Goal: Task Accomplishment & Management: Manage account settings

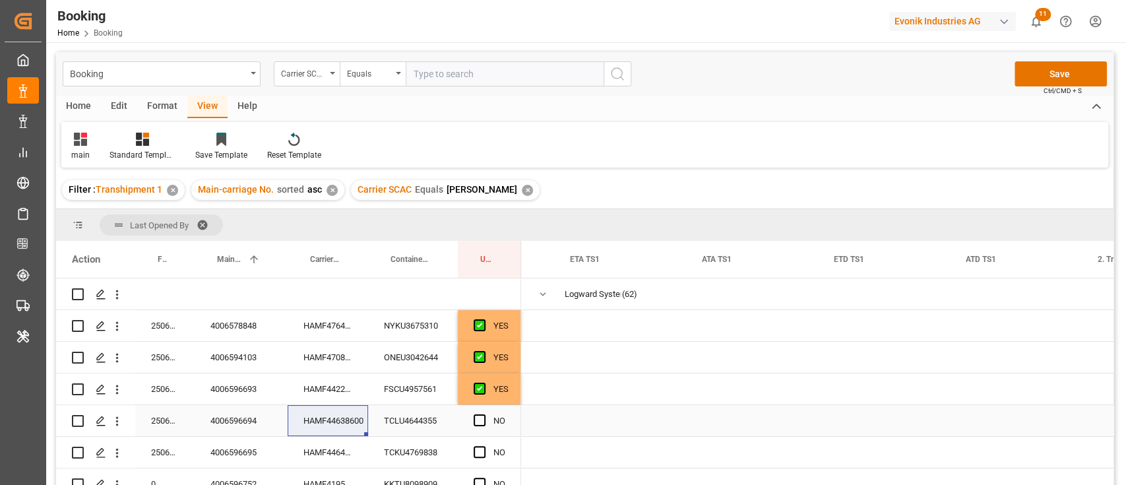
scroll to position [0, 2270]
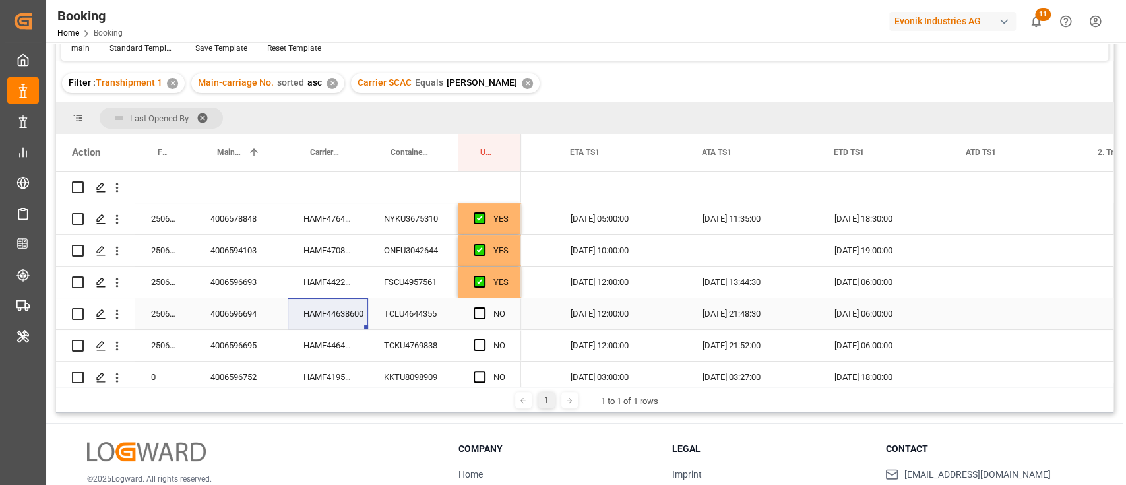
click at [121, 313] on icon "open menu" at bounding box center [117, 314] width 14 height 14
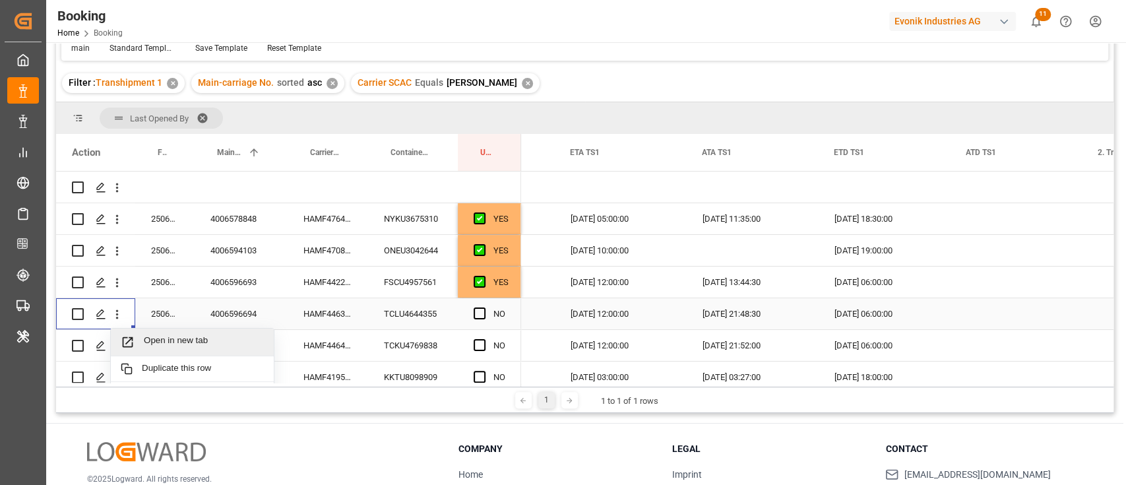
click at [152, 336] on span "Open in new tab" at bounding box center [204, 342] width 120 height 14
click at [473, 311] on span "Press SPACE to select this row." at bounding box center [479, 313] width 12 height 12
click at [483, 307] on input "Press SPACE to select this row." at bounding box center [483, 307] width 0 height 0
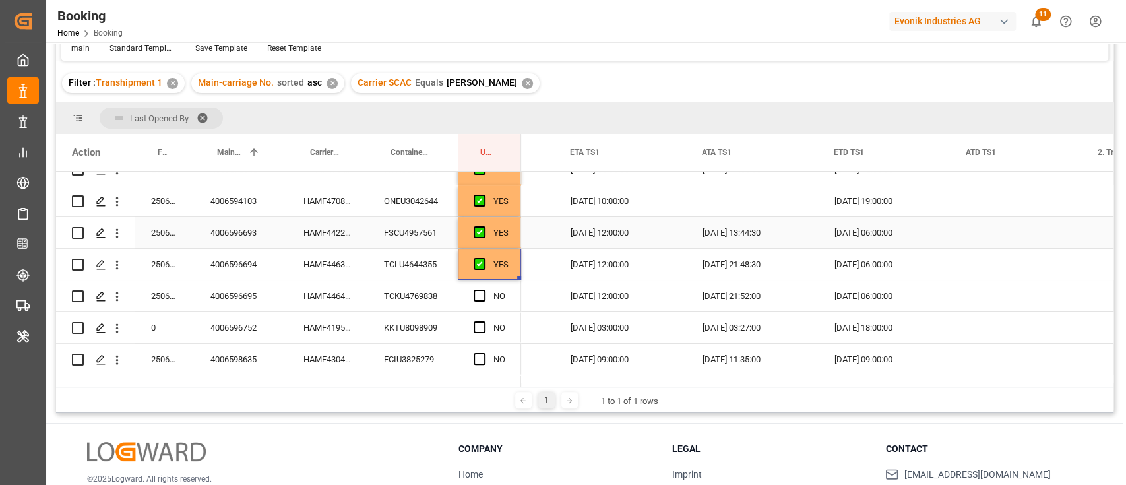
scroll to position [88, 0]
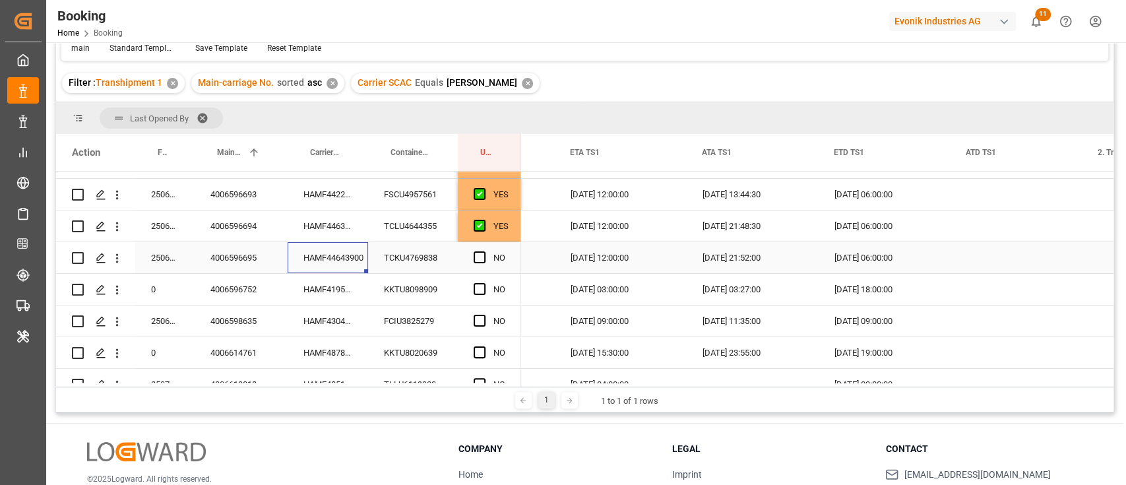
click at [326, 263] on div "HAMF44643900" at bounding box center [328, 257] width 80 height 31
click at [121, 253] on icon "open menu" at bounding box center [117, 258] width 14 height 14
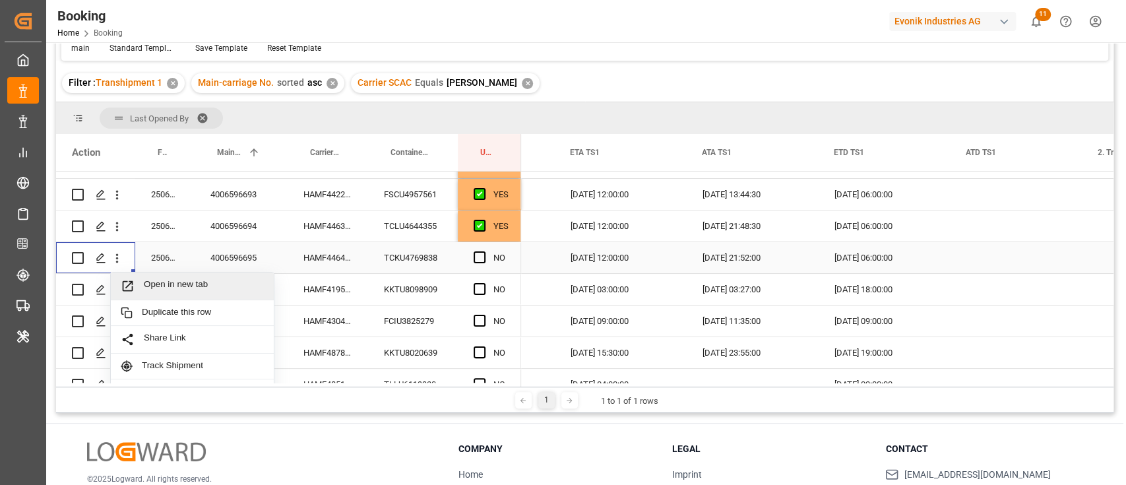
click at [150, 279] on span "Open in new tab" at bounding box center [204, 286] width 120 height 14
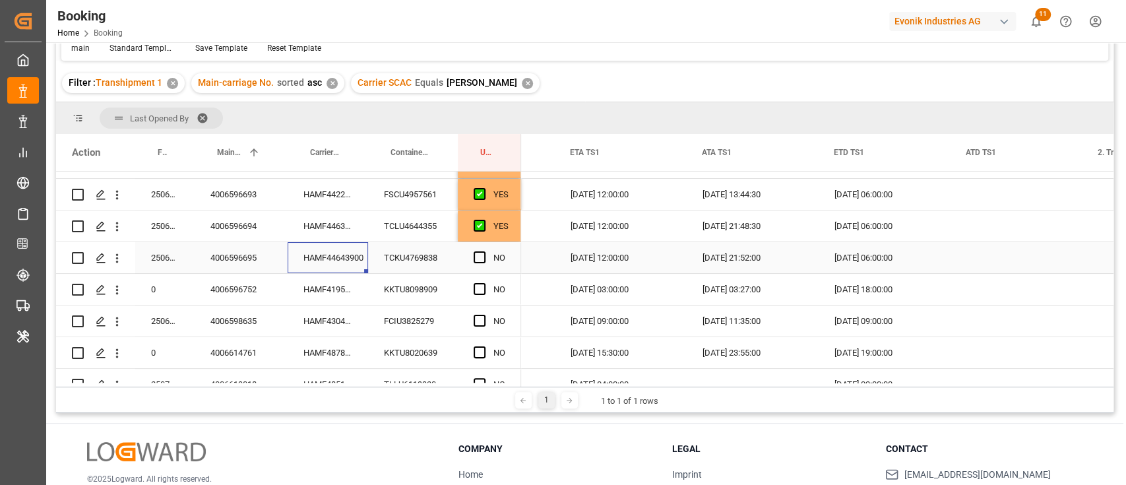
click at [345, 260] on div "HAMF44643900" at bounding box center [328, 257] width 80 height 31
click at [485, 253] on span "Press SPACE to select this row." at bounding box center [479, 257] width 12 height 12
click at [483, 251] on input "Press SPACE to select this row." at bounding box center [483, 251] width 0 height 0
click at [324, 291] on div "HAMF41953300" at bounding box center [328, 289] width 80 height 31
click at [482, 286] on span "Press SPACE to select this row." at bounding box center [479, 289] width 12 height 12
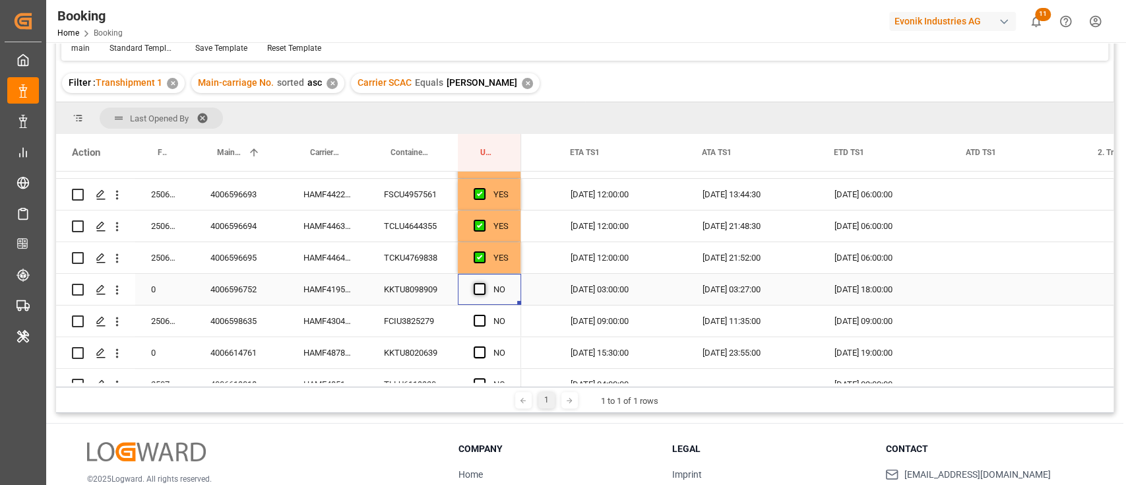
click at [483, 283] on input "Press SPACE to select this row." at bounding box center [483, 283] width 0 height 0
click at [420, 323] on div "FCIU3825279" at bounding box center [413, 320] width 90 height 31
click at [317, 311] on div "HAMF43045400" at bounding box center [328, 320] width 80 height 31
click at [475, 321] on span "Press SPACE to select this row." at bounding box center [479, 321] width 12 height 12
click at [483, 315] on input "Press SPACE to select this row." at bounding box center [483, 315] width 0 height 0
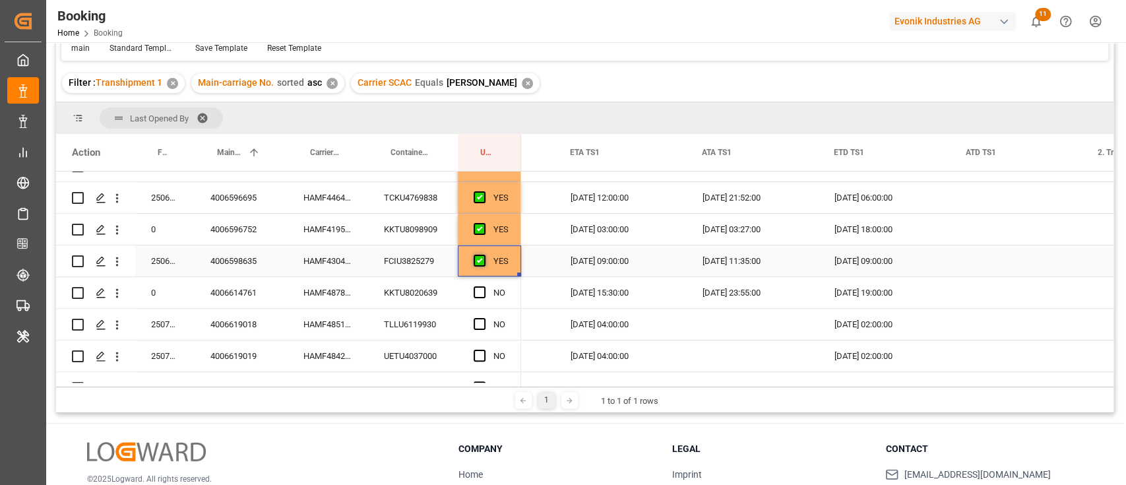
scroll to position [175, 0]
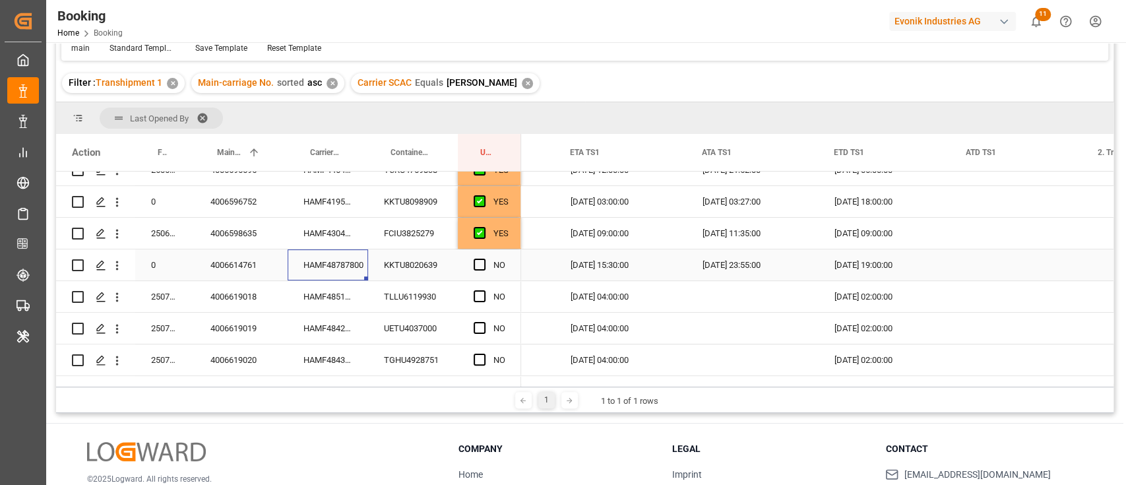
click at [346, 264] on div "HAMF48787800" at bounding box center [328, 264] width 80 height 31
click at [484, 256] on div "Press SPACE to select this row." at bounding box center [483, 265] width 20 height 30
click at [479, 256] on div "Press SPACE to select this row." at bounding box center [483, 265] width 20 height 30
click at [478, 259] on span "Press SPACE to select this row." at bounding box center [479, 265] width 12 height 12
click at [483, 259] on input "Press SPACE to select this row." at bounding box center [483, 259] width 0 height 0
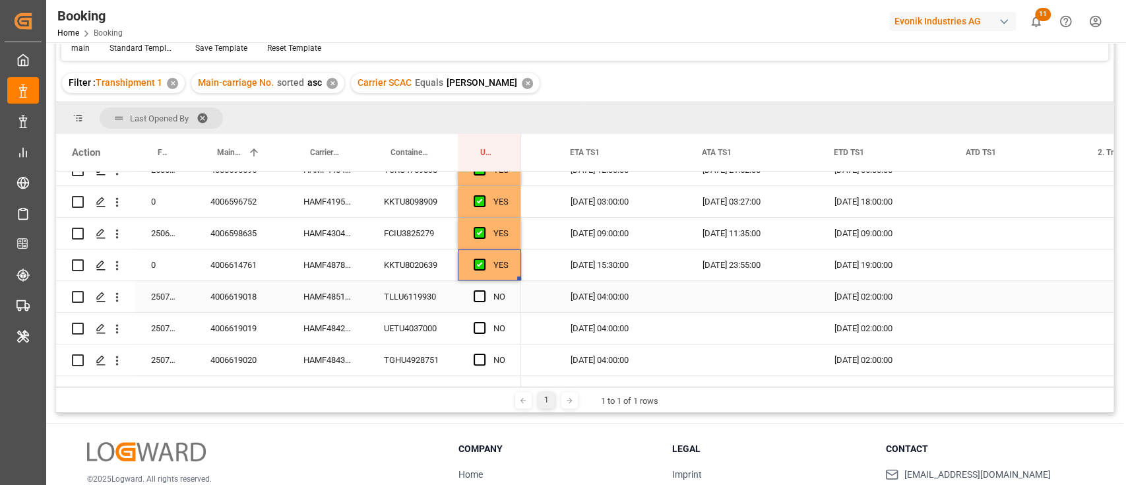
click at [333, 289] on div "HAMF48511700" at bounding box center [328, 296] width 80 height 31
click at [482, 295] on span "Press SPACE to select this row." at bounding box center [479, 296] width 12 height 12
click at [483, 290] on input "Press SPACE to select this row." at bounding box center [483, 290] width 0 height 0
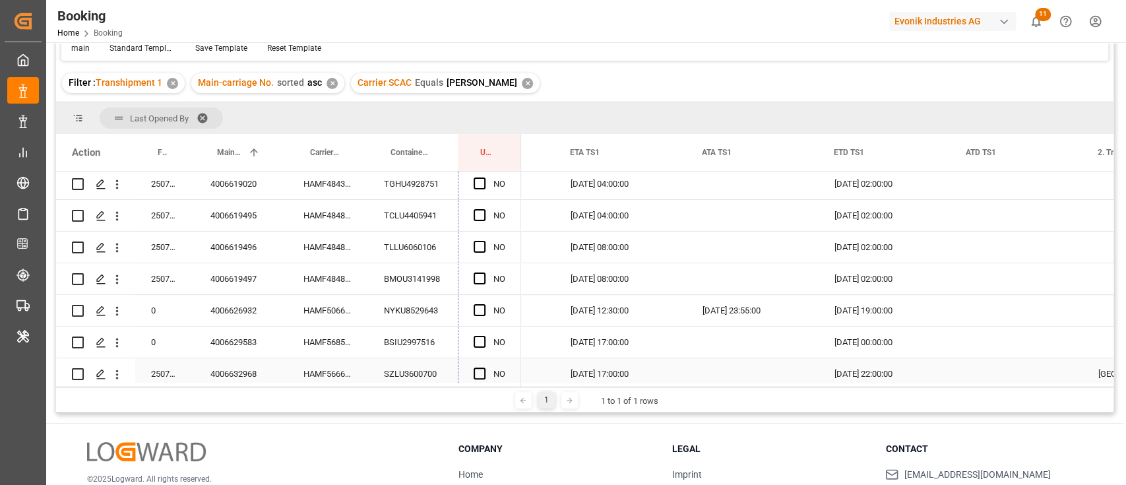
scroll to position [264, 0]
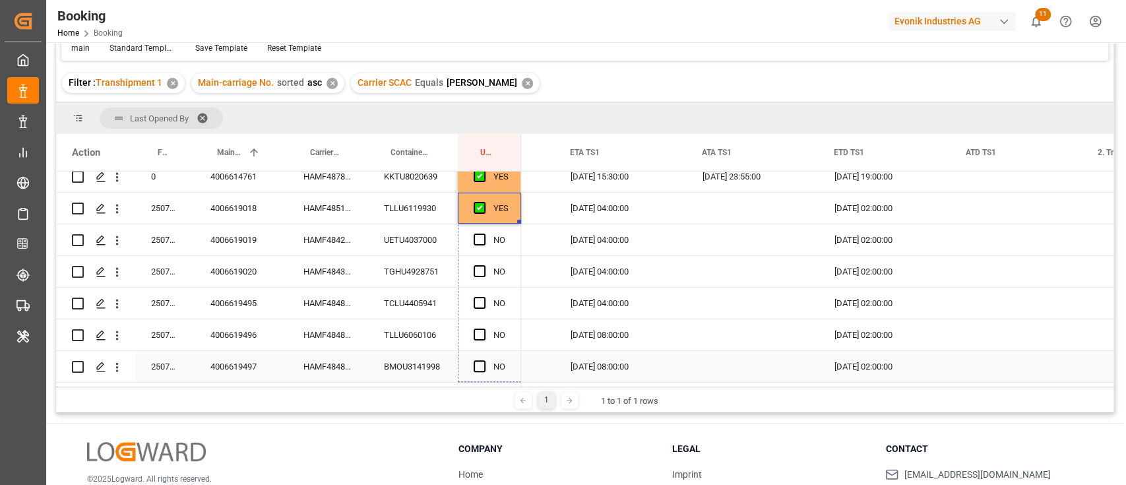
drag, startPoint x: 518, startPoint y: 308, endPoint x: 506, endPoint y: 340, distance: 33.8
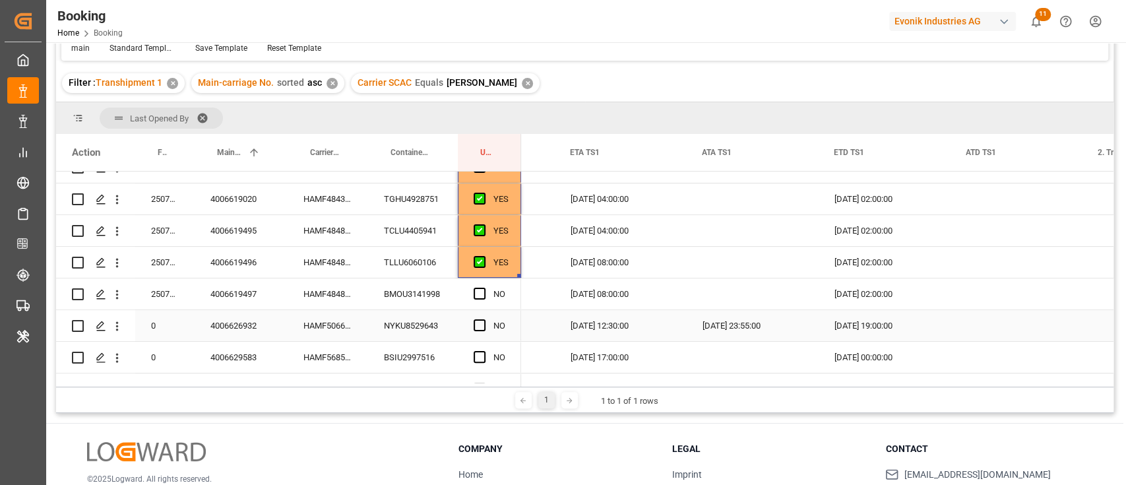
scroll to position [351, 0]
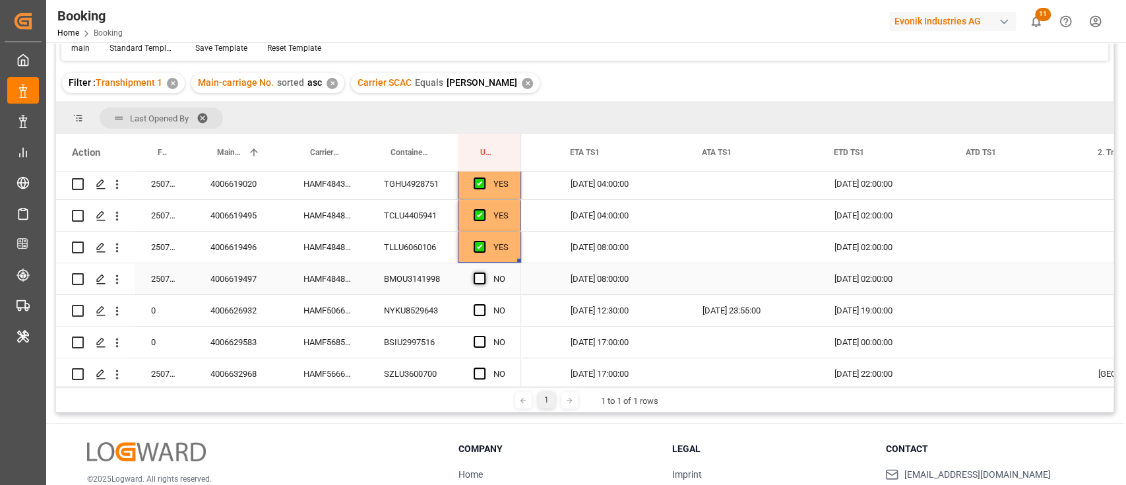
click at [476, 282] on span "Press SPACE to select this row." at bounding box center [479, 278] width 12 height 12
click at [483, 272] on input "Press SPACE to select this row." at bounding box center [483, 272] width 0 height 0
click at [320, 310] on div "HAMF50669700" at bounding box center [328, 310] width 80 height 31
click at [474, 303] on div "NO" at bounding box center [489, 310] width 63 height 31
click at [479, 305] on span "Press SPACE to select this row." at bounding box center [479, 310] width 12 height 12
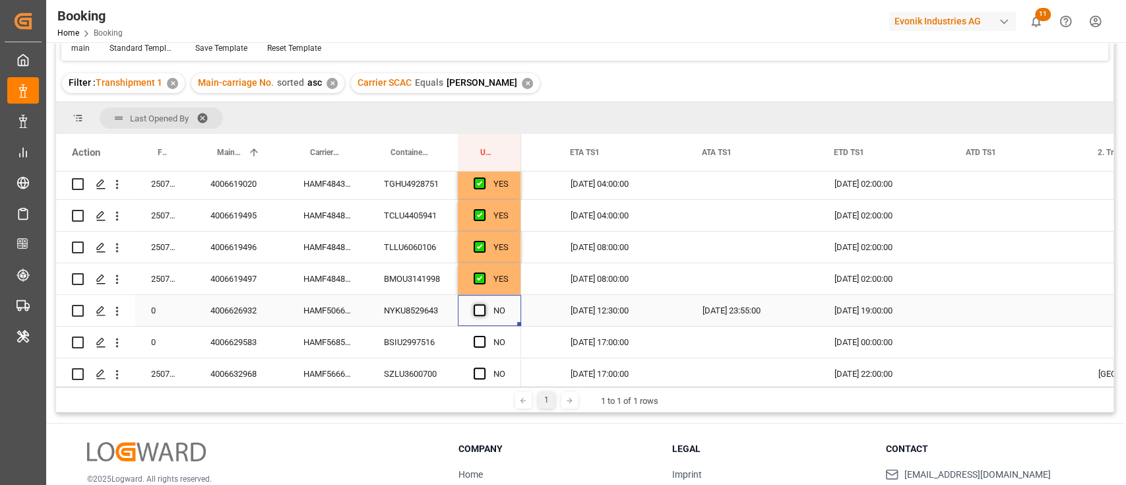
click at [483, 304] on input "Press SPACE to select this row." at bounding box center [483, 304] width 0 height 0
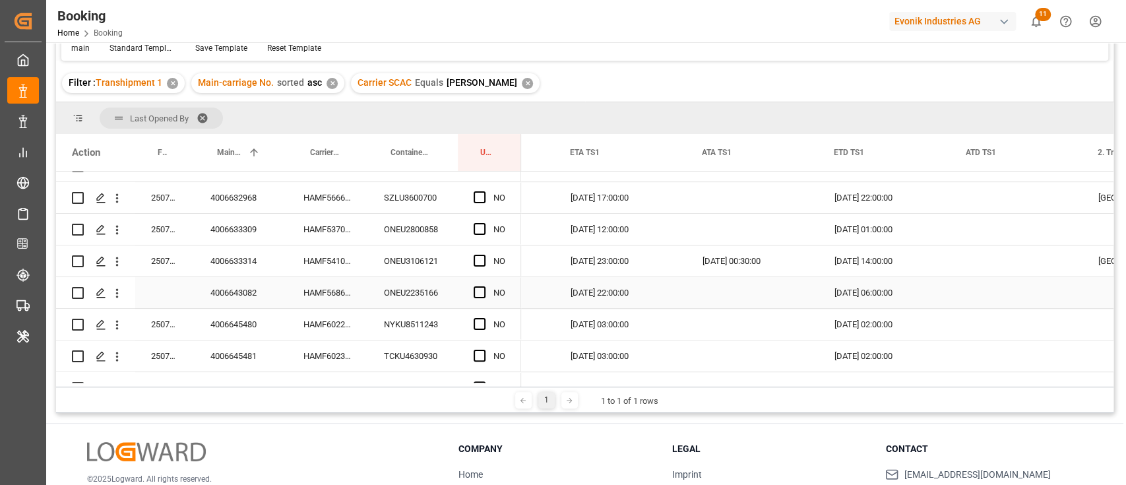
scroll to position [439, 0]
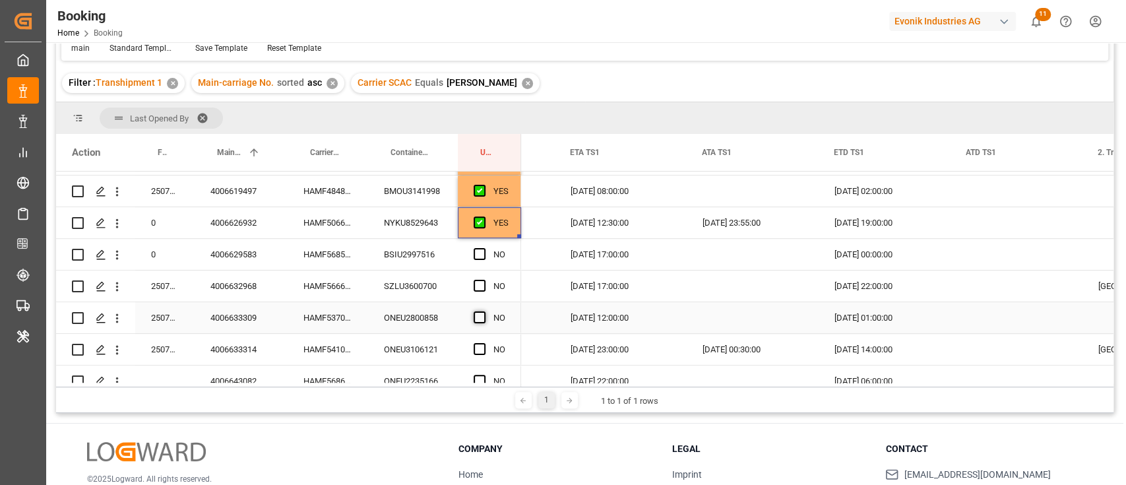
click at [473, 318] on span "Press SPACE to select this row." at bounding box center [479, 317] width 12 height 12
click at [483, 311] on input "Press SPACE to select this row." at bounding box center [483, 311] width 0 height 0
drag, startPoint x: 475, startPoint y: 255, endPoint x: 476, endPoint y: 272, distance: 17.2
click at [475, 255] on span "Press SPACE to select this row." at bounding box center [479, 254] width 12 height 12
click at [483, 248] on input "Press SPACE to select this row." at bounding box center [483, 248] width 0 height 0
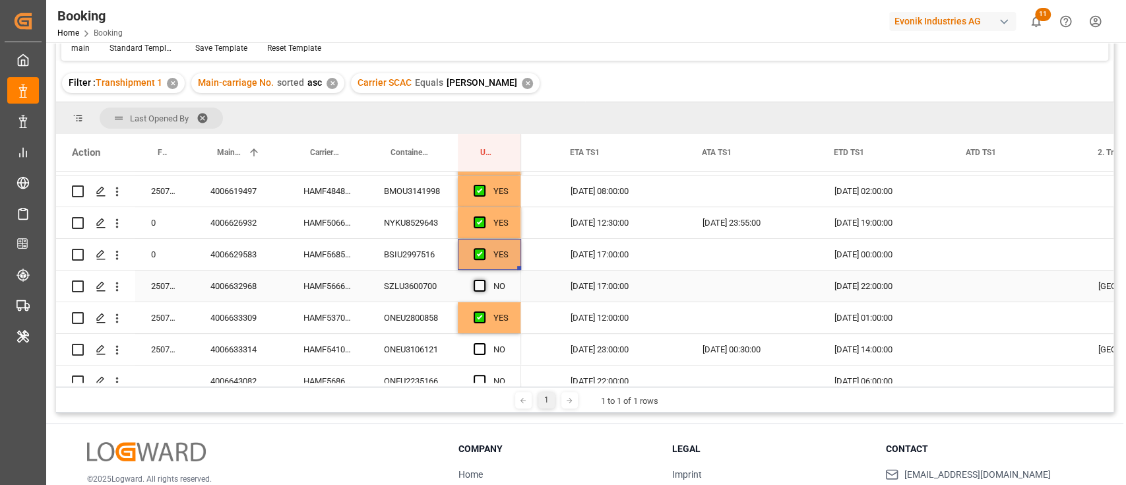
click at [480, 280] on span "Press SPACE to select this row." at bounding box center [479, 286] width 12 height 12
click at [483, 280] on input "Press SPACE to select this row." at bounding box center [483, 280] width 0 height 0
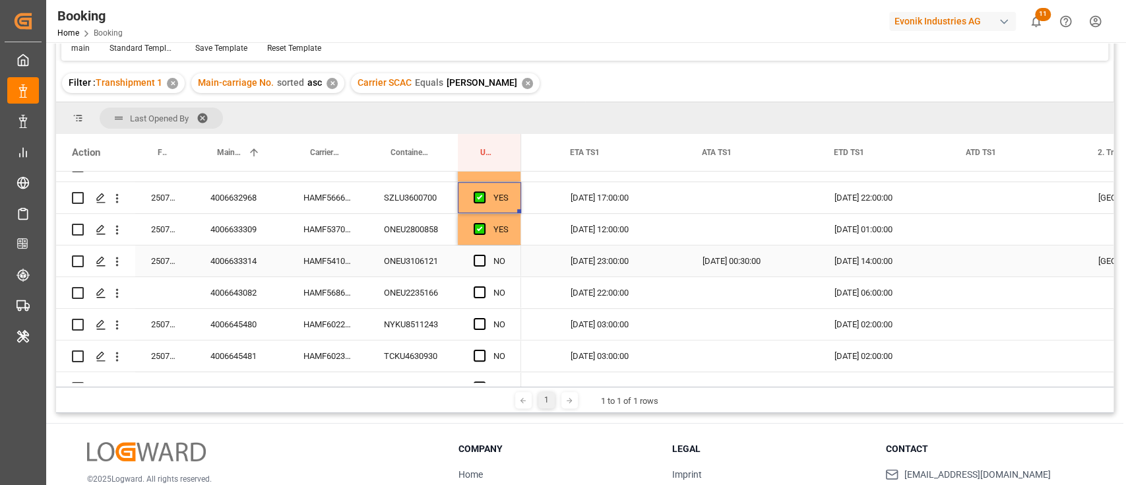
click at [350, 261] on div "HAMF54109700" at bounding box center [328, 260] width 80 height 31
click at [350, 330] on div "HAMF60227500" at bounding box center [328, 324] width 80 height 31
click at [346, 249] on div "HAMF54109700" at bounding box center [328, 260] width 80 height 31
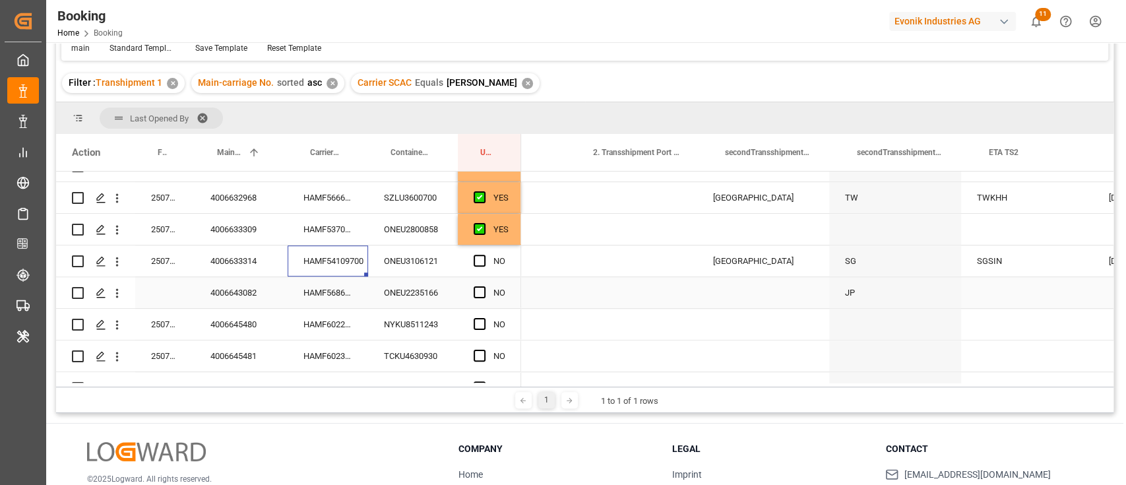
scroll to position [0, 3064]
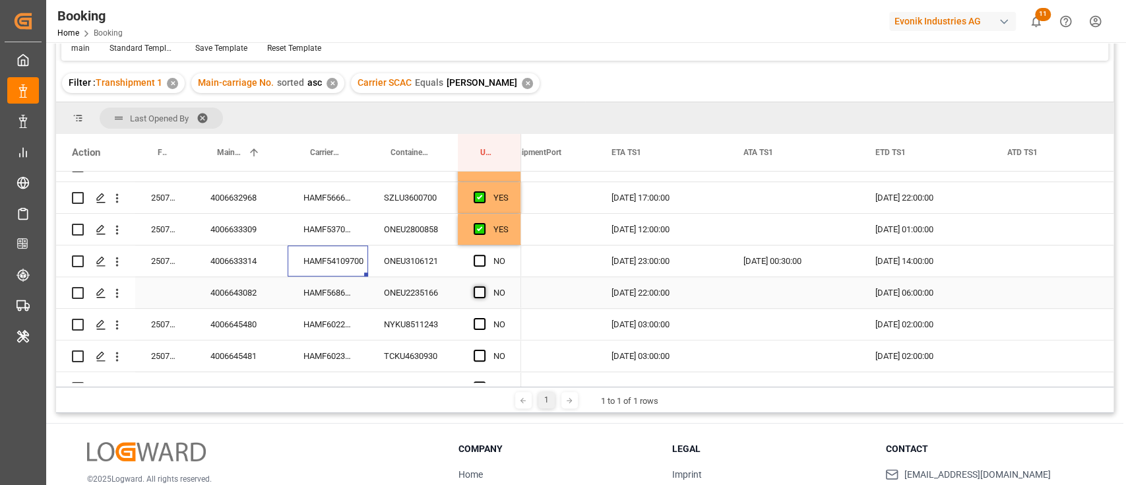
click at [478, 293] on span "Press SPACE to select this row." at bounding box center [479, 292] width 12 height 12
click at [483, 286] on input "Press SPACE to select this row." at bounding box center [483, 286] width 0 height 0
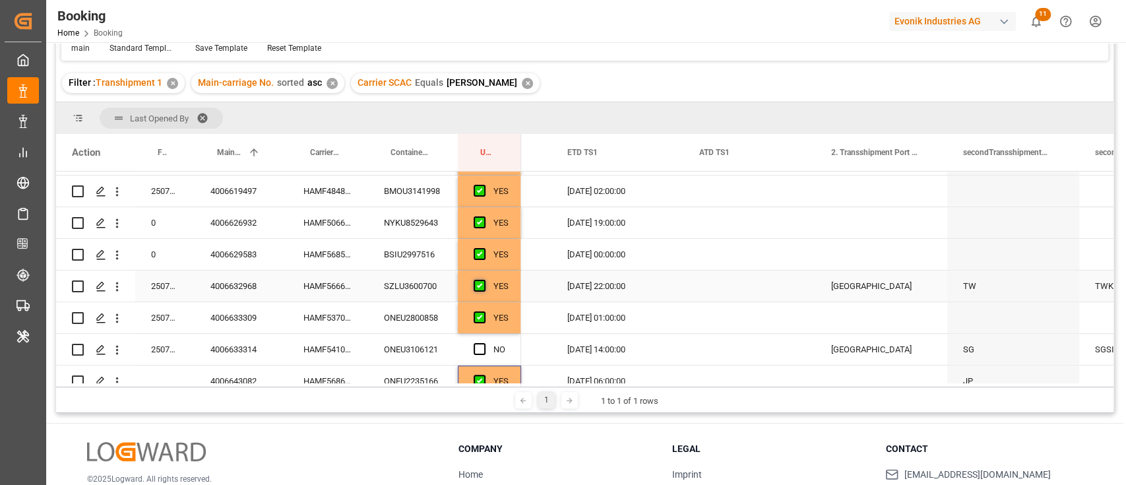
click at [477, 282] on span "Press SPACE to select this row." at bounding box center [479, 286] width 12 height 12
click at [483, 280] on input "Press SPACE to select this row." at bounding box center [483, 280] width 0 height 0
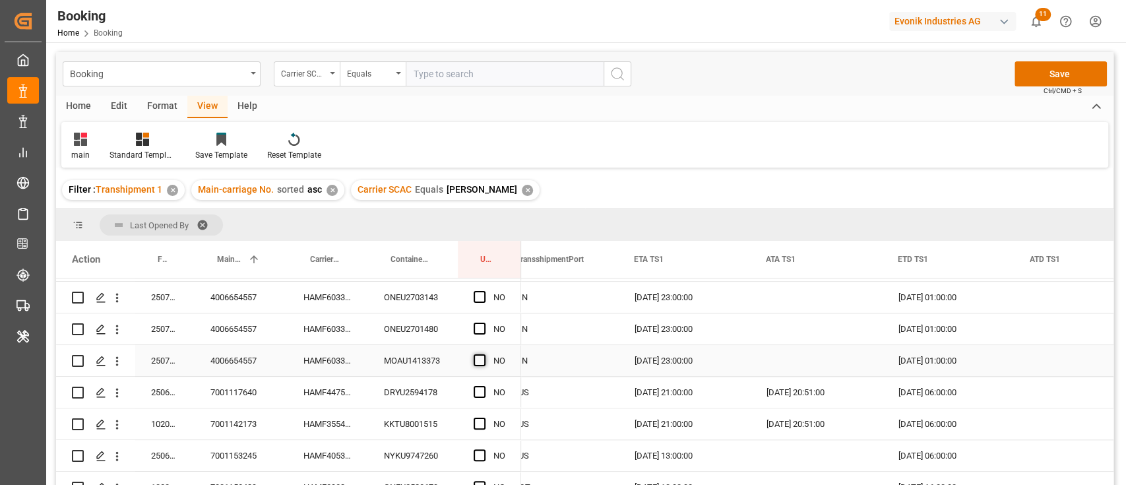
click at [477, 358] on span "Press SPACE to select this row." at bounding box center [479, 360] width 12 height 12
click at [483, 354] on input "Press SPACE to select this row." at bounding box center [483, 354] width 0 height 0
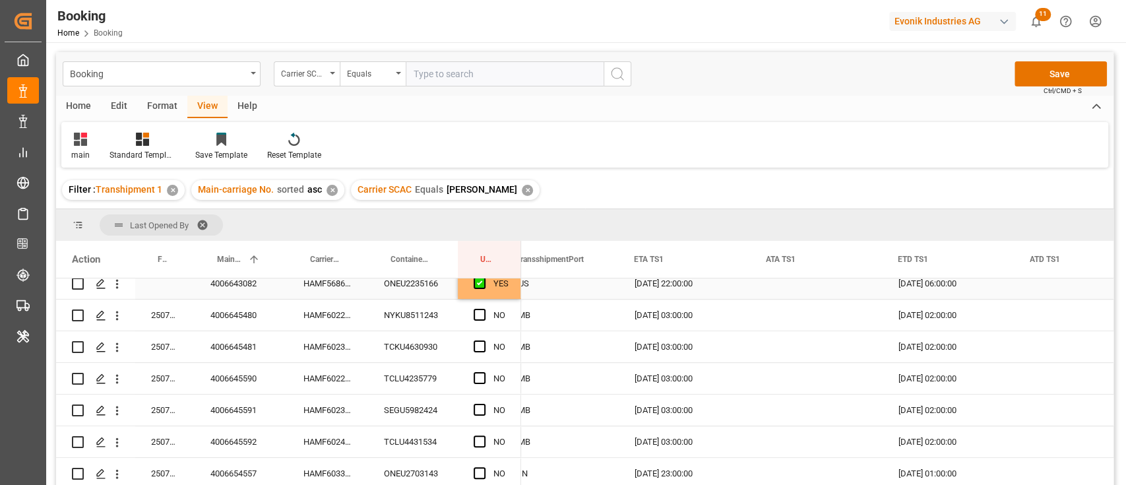
click at [504, 291] on div "YES" at bounding box center [500, 283] width 15 height 30
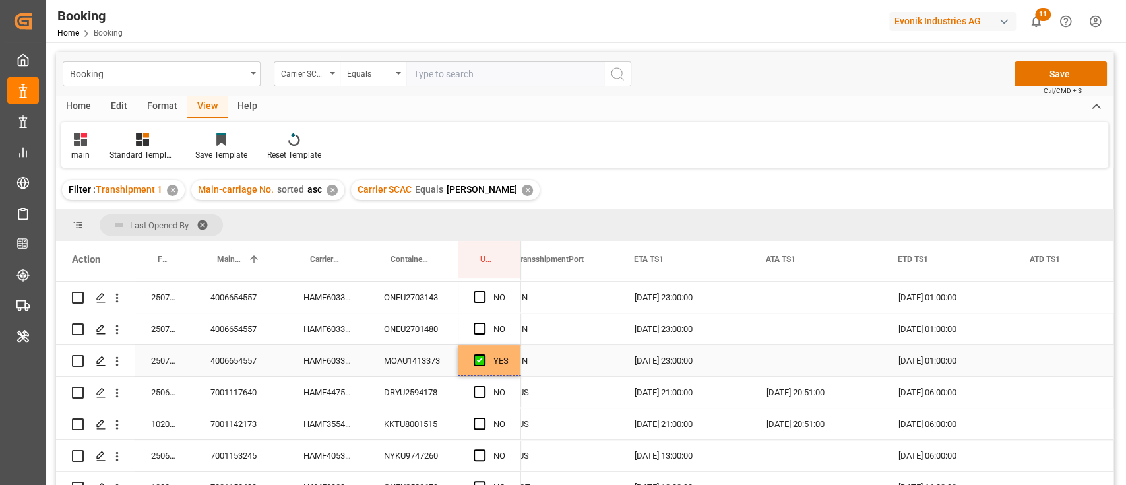
drag, startPoint x: 517, startPoint y: 295, endPoint x: 498, endPoint y: 351, distance: 58.6
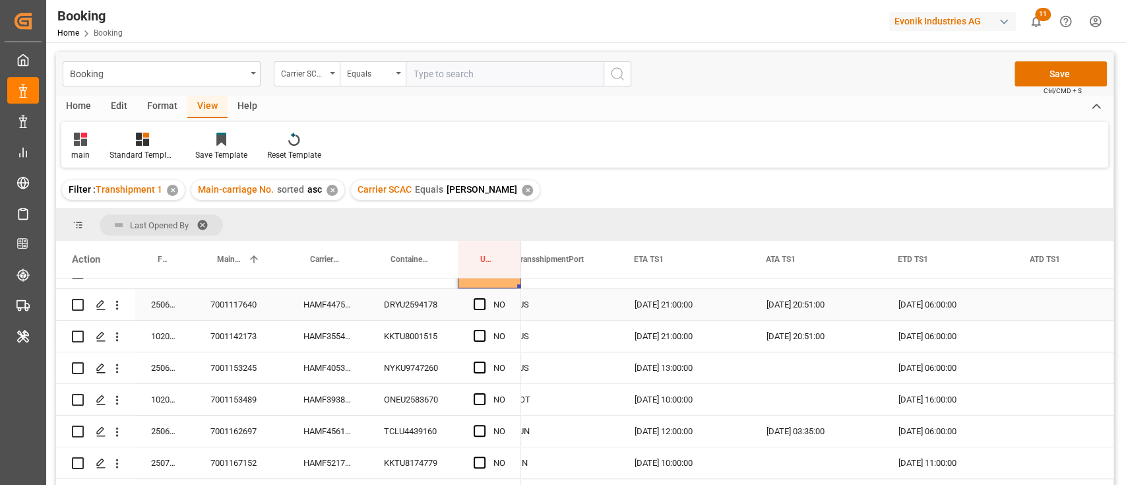
click at [351, 307] on div "HAMF44751900" at bounding box center [328, 304] width 80 height 31
click at [480, 309] on span "Press SPACE to select this row." at bounding box center [479, 304] width 12 height 12
click at [483, 298] on input "Press SPACE to select this row." at bounding box center [483, 298] width 0 height 0
click at [332, 340] on div "HAMF35546400" at bounding box center [328, 335] width 80 height 31
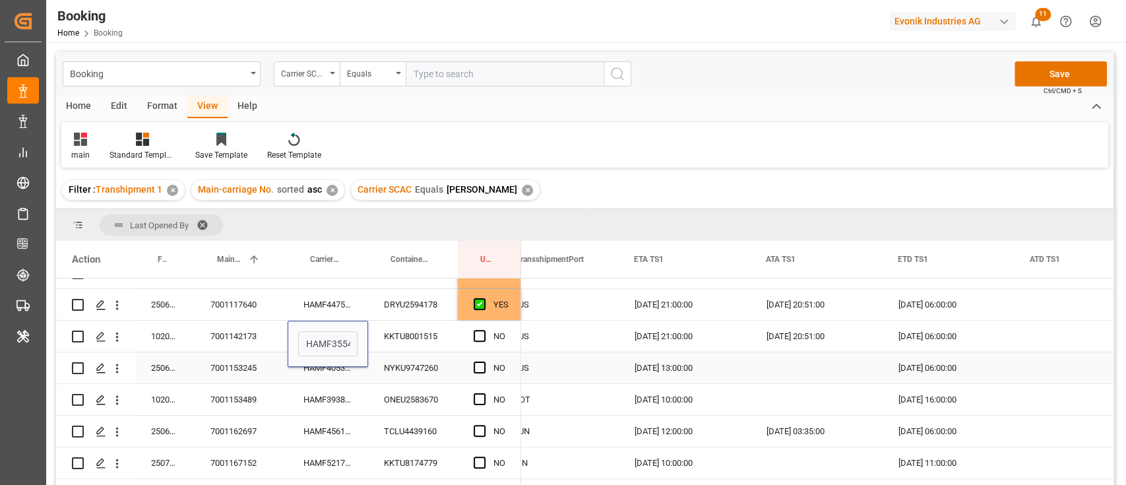
click at [340, 371] on div "HAMF40538800" at bounding box center [328, 367] width 80 height 31
click at [350, 336] on div "HAMF35546400" at bounding box center [328, 335] width 80 height 31
click at [487, 334] on div "Press SPACE to select this row." at bounding box center [483, 336] width 20 height 30
drag, startPoint x: 479, startPoint y: 340, endPoint x: 475, endPoint y: 351, distance: 11.7
click at [478, 340] on span "Press SPACE to select this row." at bounding box center [479, 336] width 12 height 12
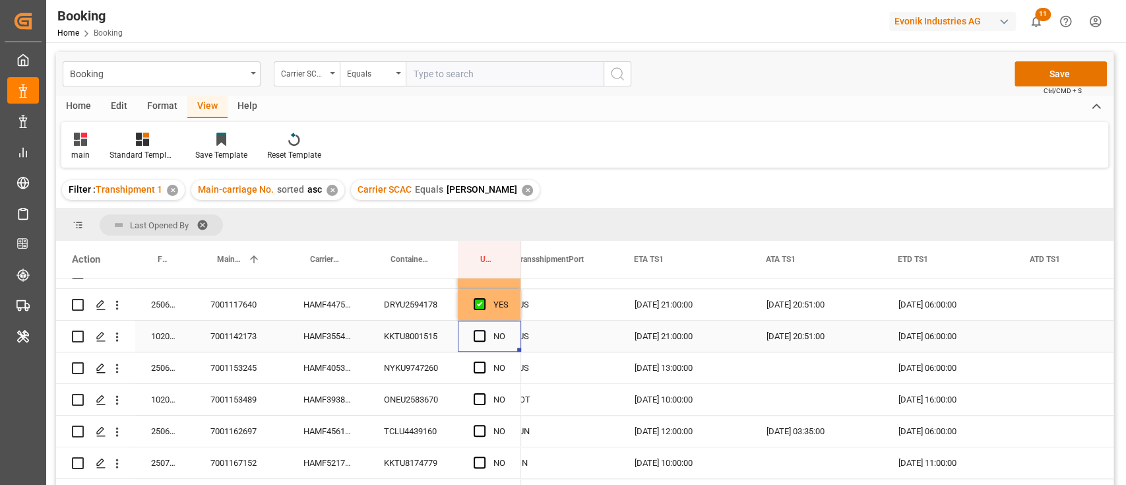
click at [483, 330] on input "Press SPACE to select this row." at bounding box center [483, 330] width 0 height 0
click at [480, 366] on span "Press SPACE to select this row." at bounding box center [479, 367] width 12 height 12
click at [483, 361] on input "Press SPACE to select this row." at bounding box center [483, 361] width 0 height 0
click at [481, 398] on span "Press SPACE to select this row." at bounding box center [479, 399] width 12 height 12
click at [483, 393] on input "Press SPACE to select this row." at bounding box center [483, 393] width 0 height 0
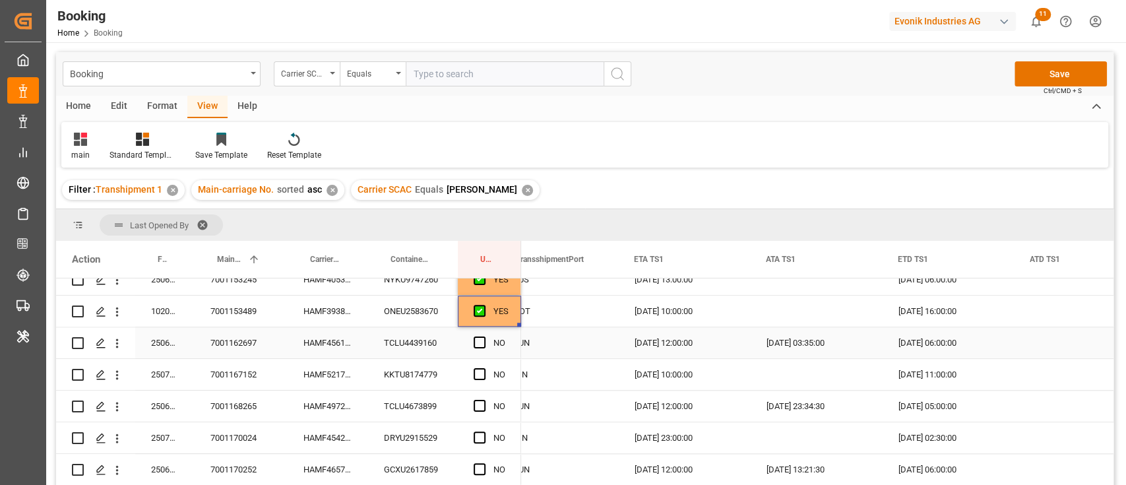
click at [342, 346] on div "HAMF45616300" at bounding box center [328, 342] width 80 height 31
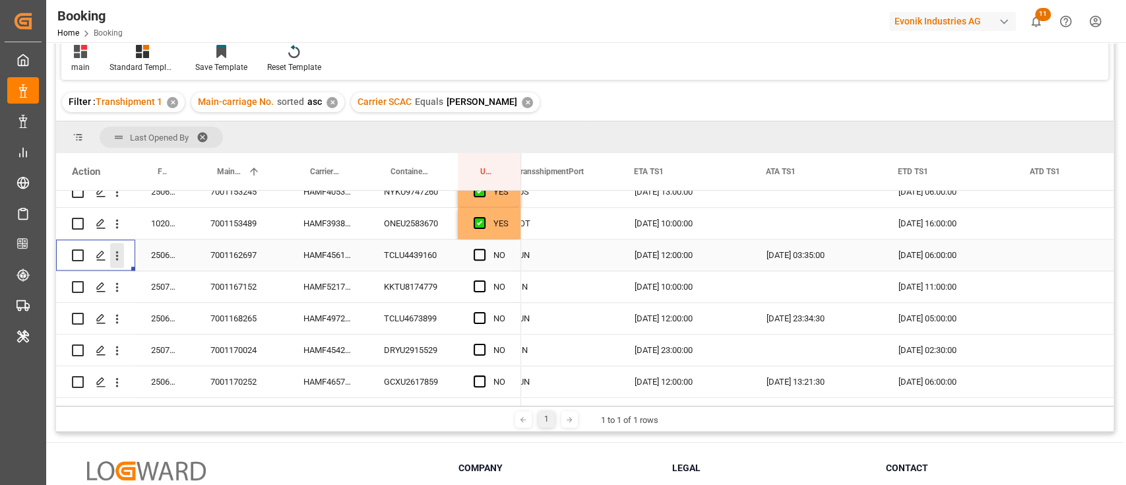
click at [119, 250] on icon "open menu" at bounding box center [117, 256] width 14 height 14
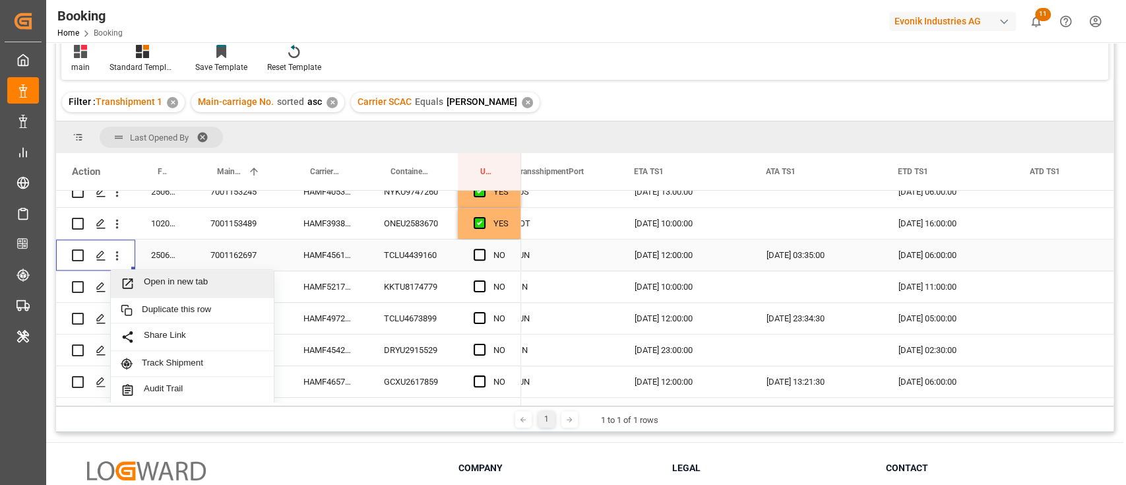
click at [155, 272] on div "Open in new tab" at bounding box center [192, 284] width 163 height 28
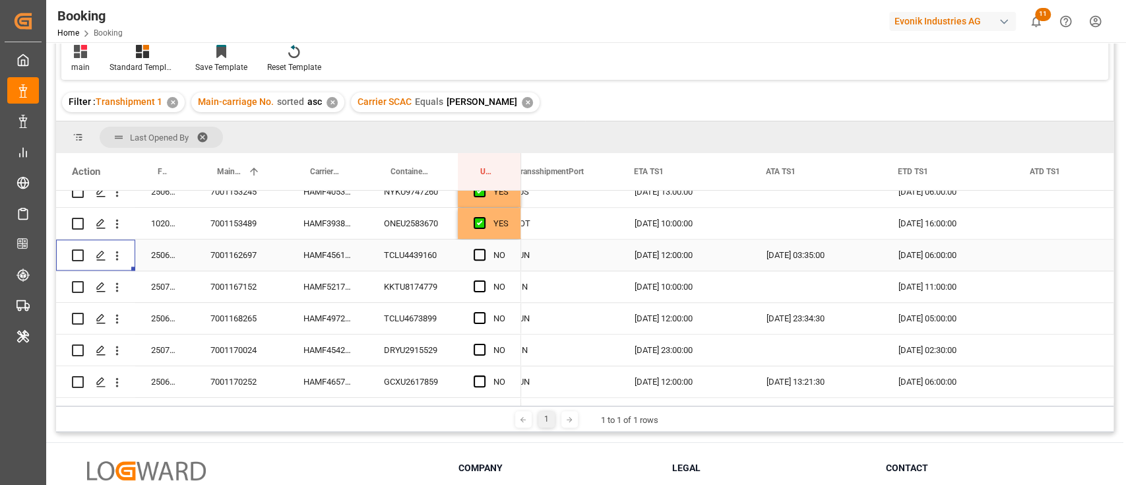
click at [468, 258] on div "NO" at bounding box center [489, 254] width 63 height 31
click at [475, 251] on span "Press SPACE to select this row." at bounding box center [479, 255] width 12 height 12
click at [483, 249] on input "Press SPACE to select this row." at bounding box center [483, 249] width 0 height 0
click at [475, 287] on span "Press SPACE to select this row." at bounding box center [479, 286] width 12 height 12
click at [483, 280] on input "Press SPACE to select this row." at bounding box center [483, 280] width 0 height 0
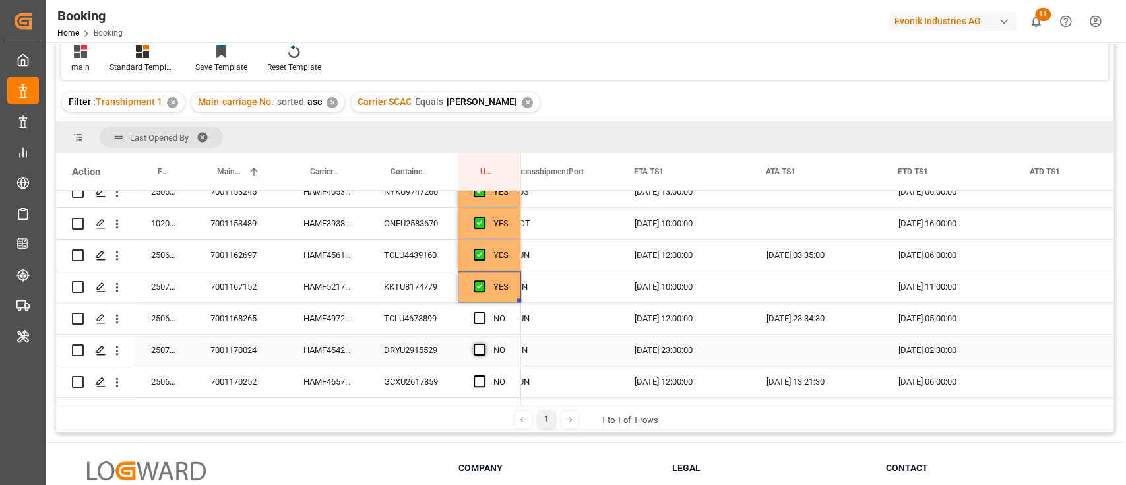
click at [479, 344] on span "Press SPACE to select this row." at bounding box center [479, 350] width 12 height 12
click at [483, 344] on input "Press SPACE to select this row." at bounding box center [483, 344] width 0 height 0
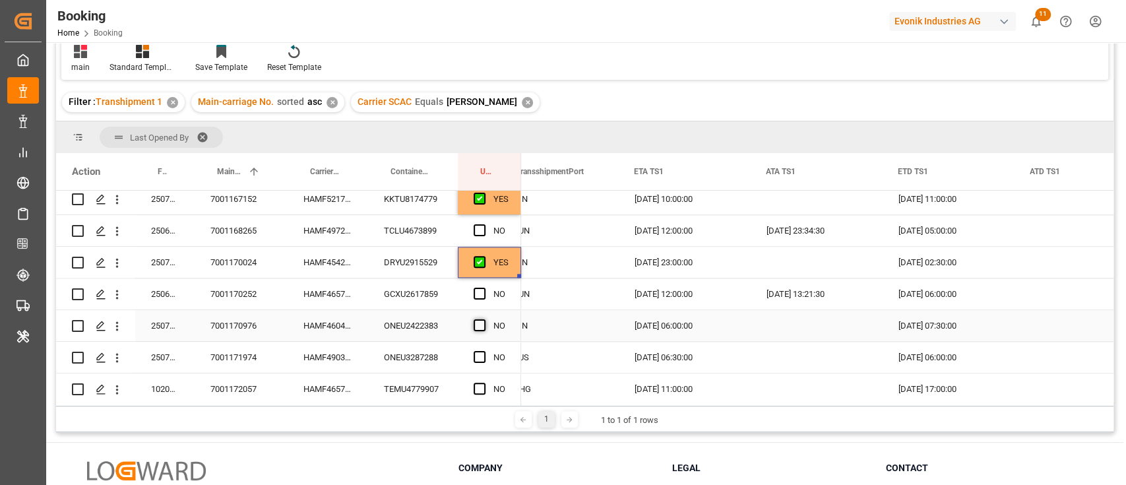
click at [476, 319] on span "Press SPACE to select this row." at bounding box center [479, 325] width 12 height 12
click at [483, 319] on input "Press SPACE to select this row." at bounding box center [483, 319] width 0 height 0
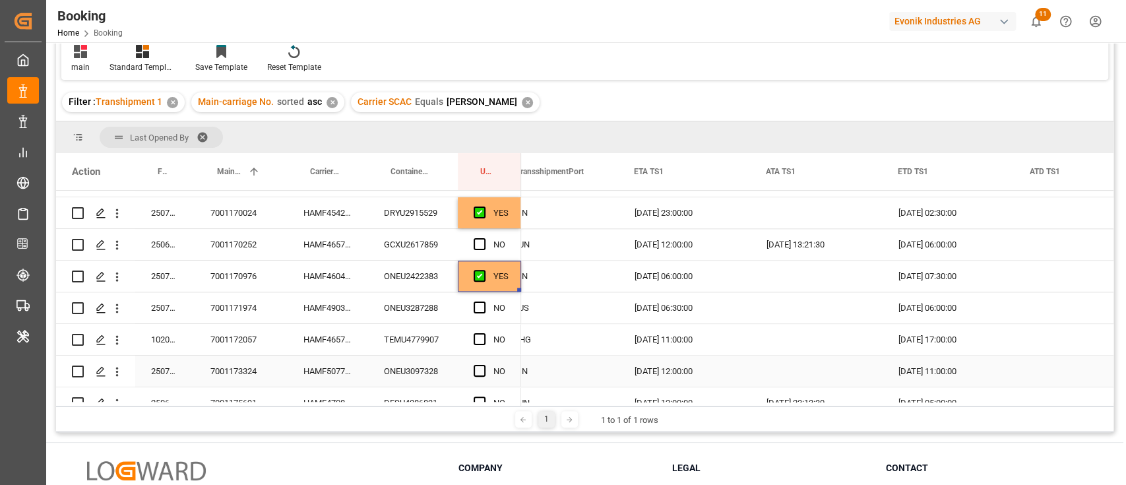
scroll to position [1171, 0]
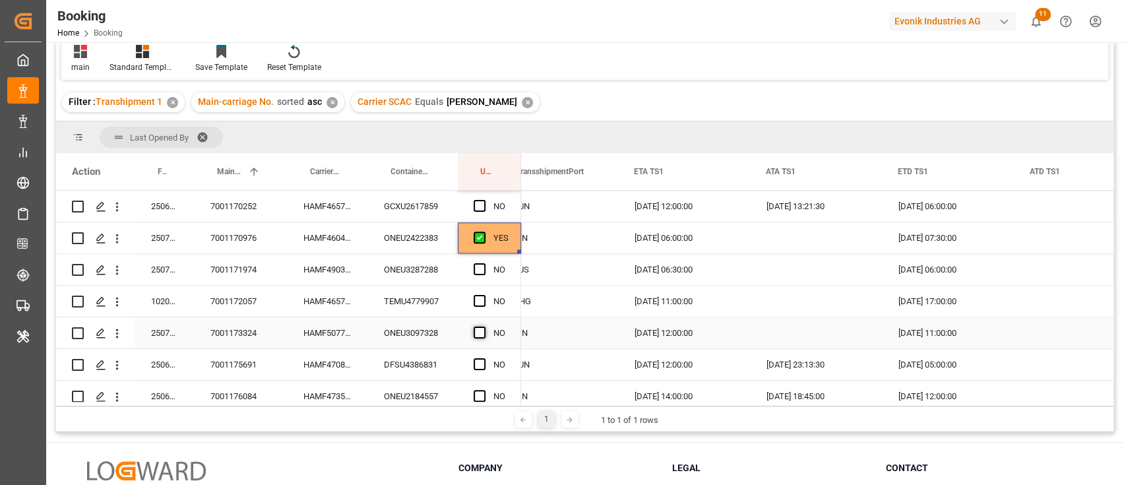
click at [475, 326] on span "Press SPACE to select this row." at bounding box center [479, 332] width 12 height 12
click at [483, 326] on input "Press SPACE to select this row." at bounding box center [483, 326] width 0 height 0
click at [483, 268] on span "Press SPACE to select this row." at bounding box center [479, 269] width 12 height 12
click at [483, 263] on input "Press SPACE to select this row." at bounding box center [483, 263] width 0 height 0
click at [486, 294] on div "Press SPACE to select this row." at bounding box center [483, 301] width 20 height 30
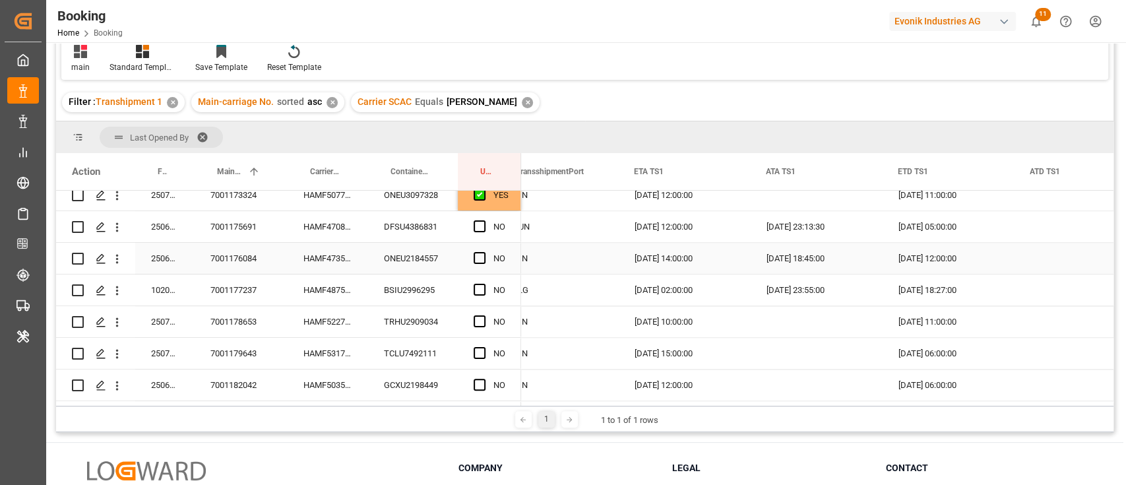
scroll to position [1347, 0]
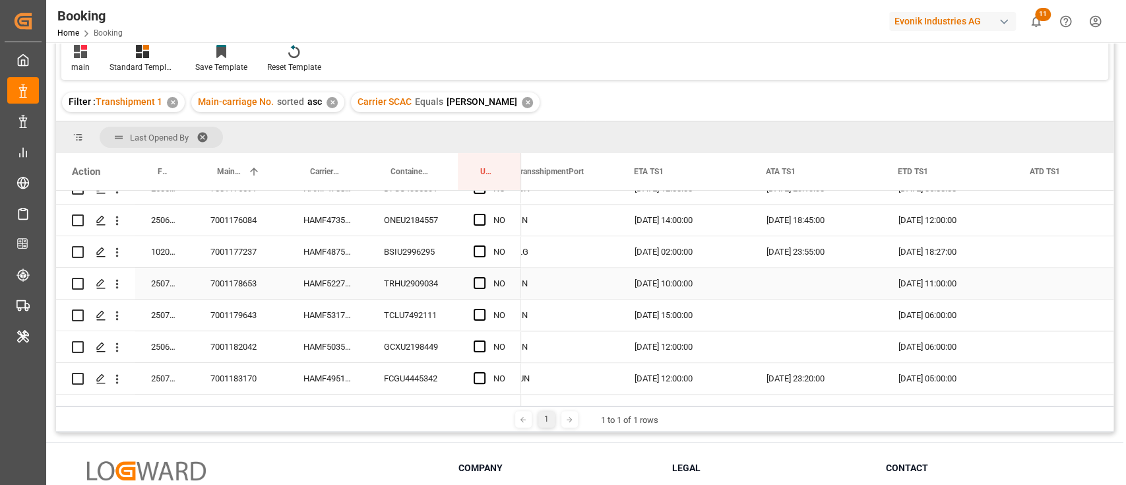
click at [477, 274] on div "Press SPACE to select this row." at bounding box center [483, 283] width 20 height 30
click at [478, 305] on div "Press SPACE to select this row." at bounding box center [483, 315] width 20 height 30
click at [485, 280] on span "Press SPACE to select this row." at bounding box center [479, 283] width 12 height 12
click at [483, 277] on input "Press SPACE to select this row." at bounding box center [483, 277] width 0 height 0
click at [483, 309] on span "Press SPACE to select this row." at bounding box center [479, 315] width 12 height 12
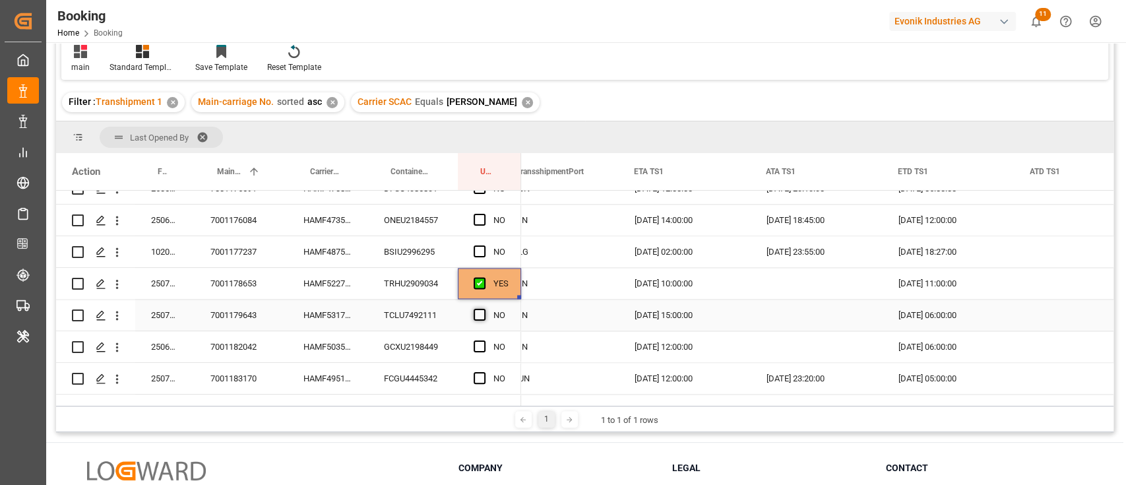
click at [483, 309] on input "Press SPACE to select this row." at bounding box center [483, 309] width 0 height 0
click at [479, 342] on span "Press SPACE to select this row." at bounding box center [479, 346] width 12 height 12
click at [483, 340] on input "Press SPACE to select this row." at bounding box center [483, 340] width 0 height 0
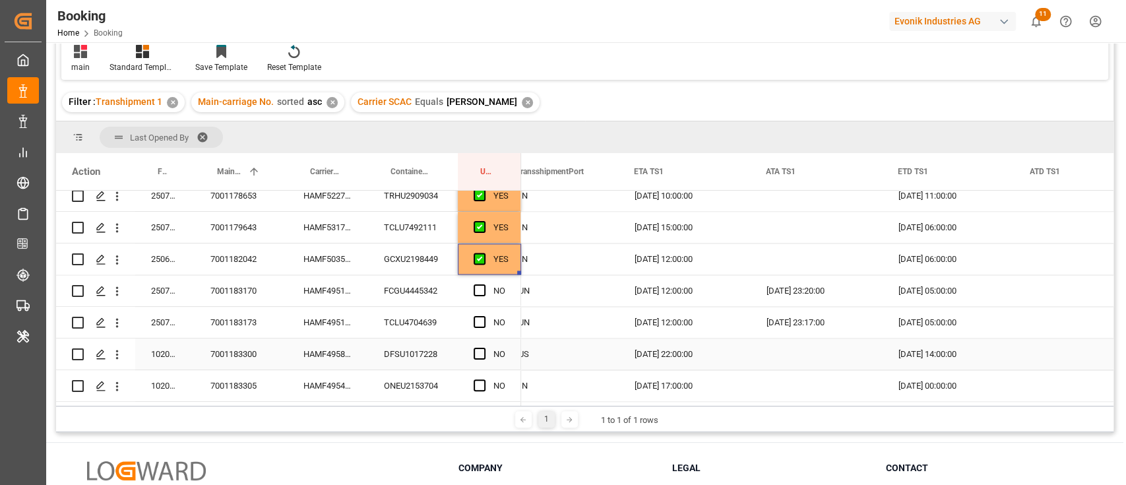
scroll to position [1523, 0]
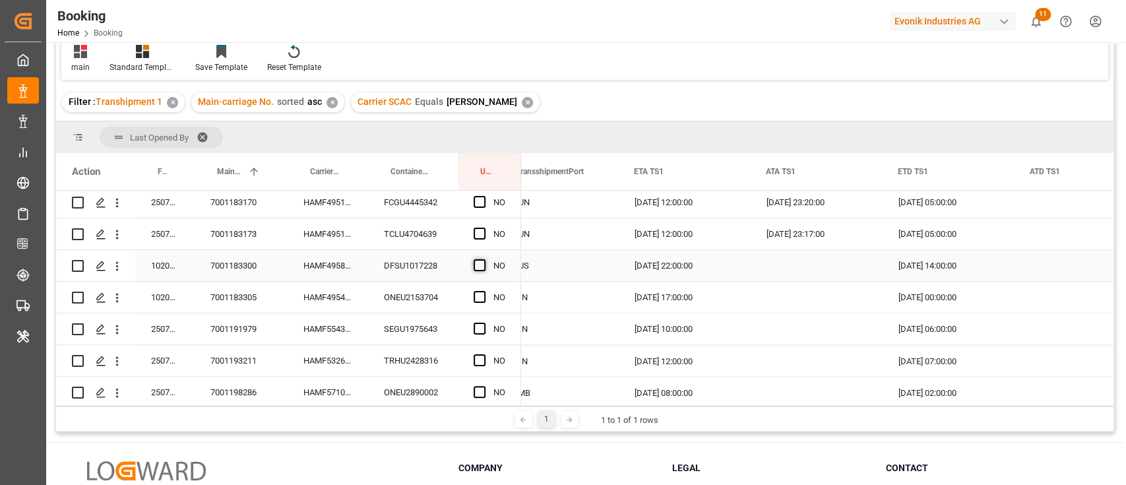
click at [477, 270] on span "Press SPACE to select this row." at bounding box center [479, 265] width 12 height 12
click at [483, 259] on input "Press SPACE to select this row." at bounding box center [483, 259] width 0 height 0
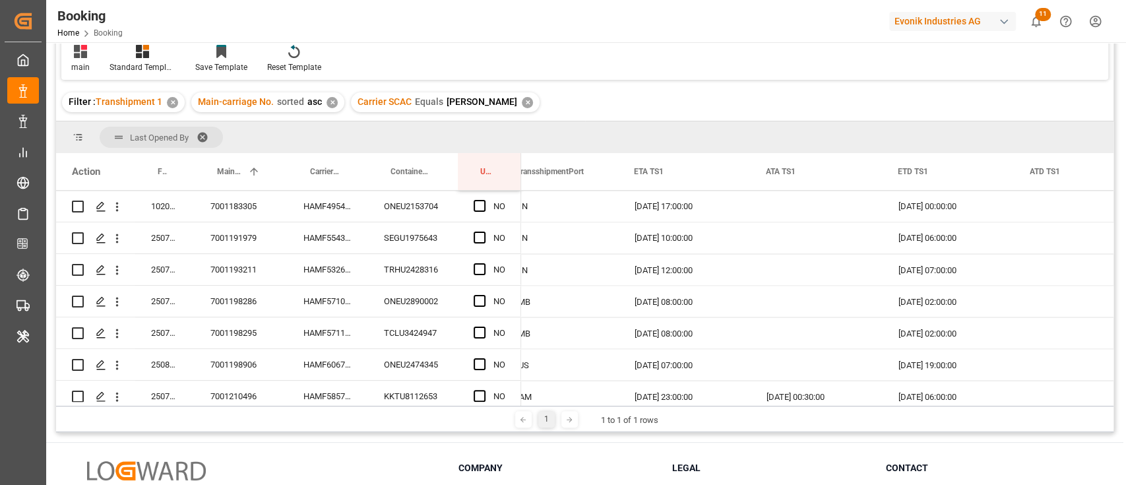
scroll to position [1699, 0]
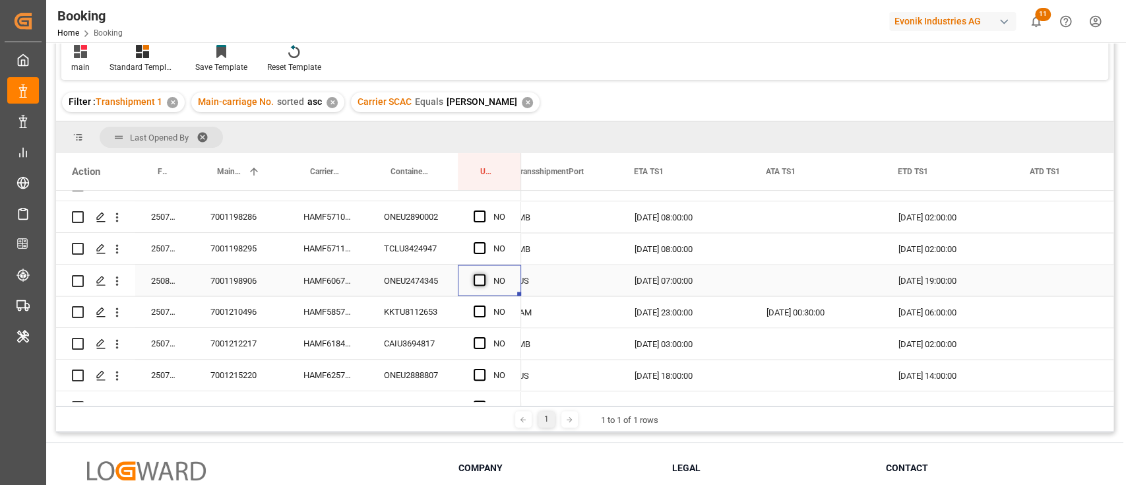
click at [479, 276] on span "Press SPACE to select this row." at bounding box center [479, 280] width 12 height 12
click at [483, 274] on input "Press SPACE to select this row." at bounding box center [483, 274] width 0 height 0
click at [479, 343] on span "Press SPACE to select this row." at bounding box center [479, 343] width 12 height 12
click at [483, 337] on input "Press SPACE to select this row." at bounding box center [483, 337] width 0 height 0
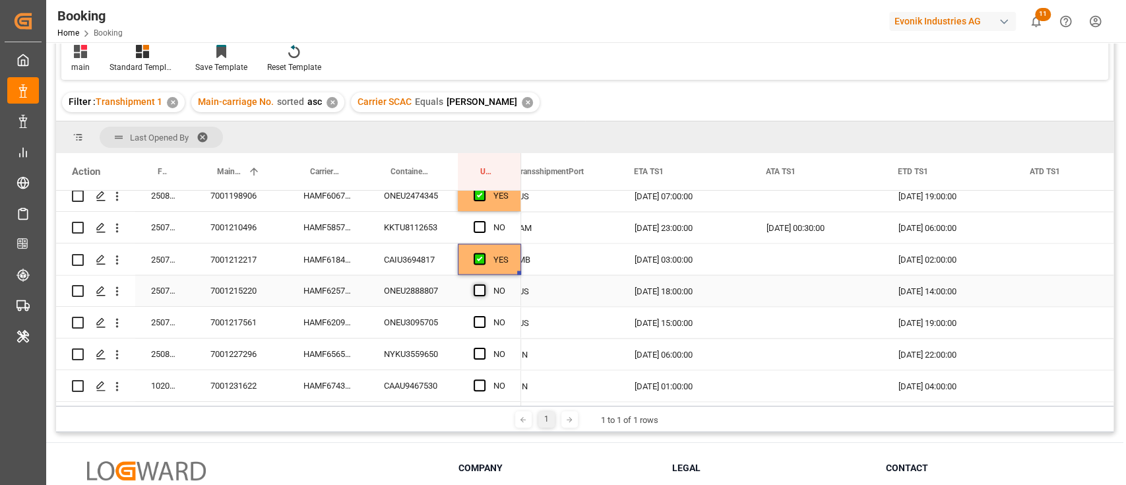
click at [483, 285] on span "Press SPACE to select this row." at bounding box center [479, 290] width 12 height 12
click at [483, 284] on input "Press SPACE to select this row." at bounding box center [483, 284] width 0 height 0
click at [475, 328] on div "Press SPACE to select this row." at bounding box center [483, 322] width 20 height 30
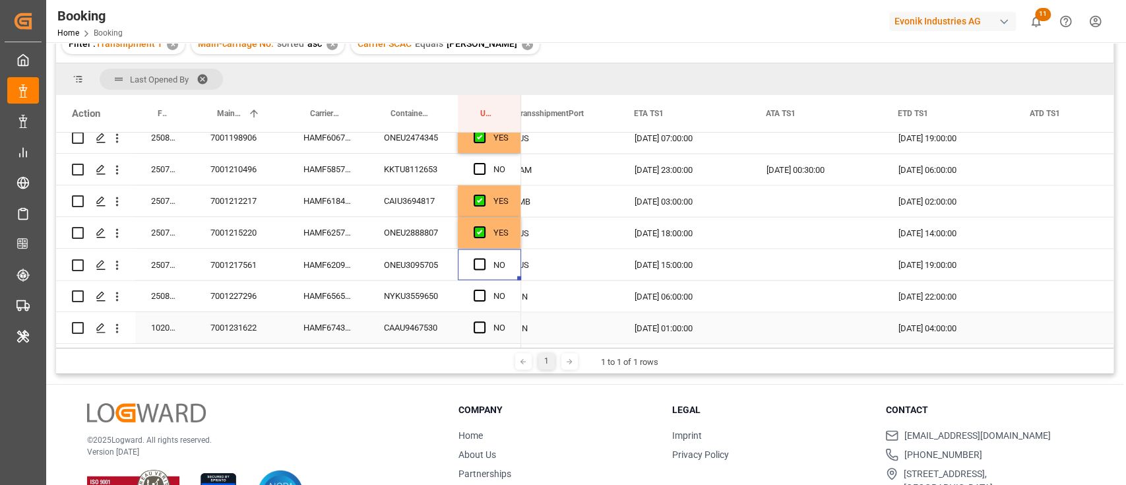
scroll to position [195, 0]
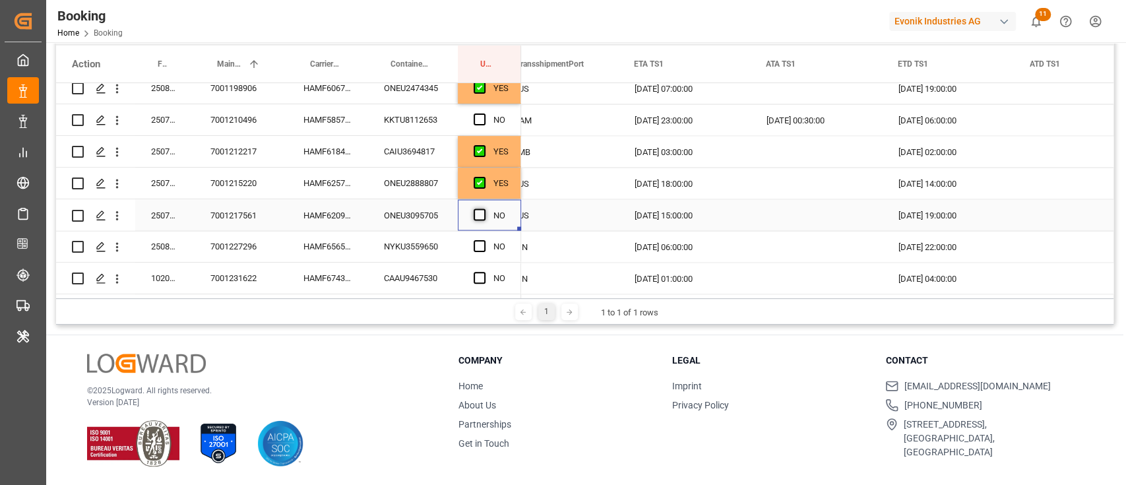
click at [477, 210] on span "Press SPACE to select this row." at bounding box center [479, 214] width 12 height 12
click at [483, 208] on input "Press SPACE to select this row." at bounding box center [483, 208] width 0 height 0
click at [479, 240] on span "Press SPACE to select this row." at bounding box center [479, 246] width 12 height 12
click at [483, 240] on input "Press SPACE to select this row." at bounding box center [483, 240] width 0 height 0
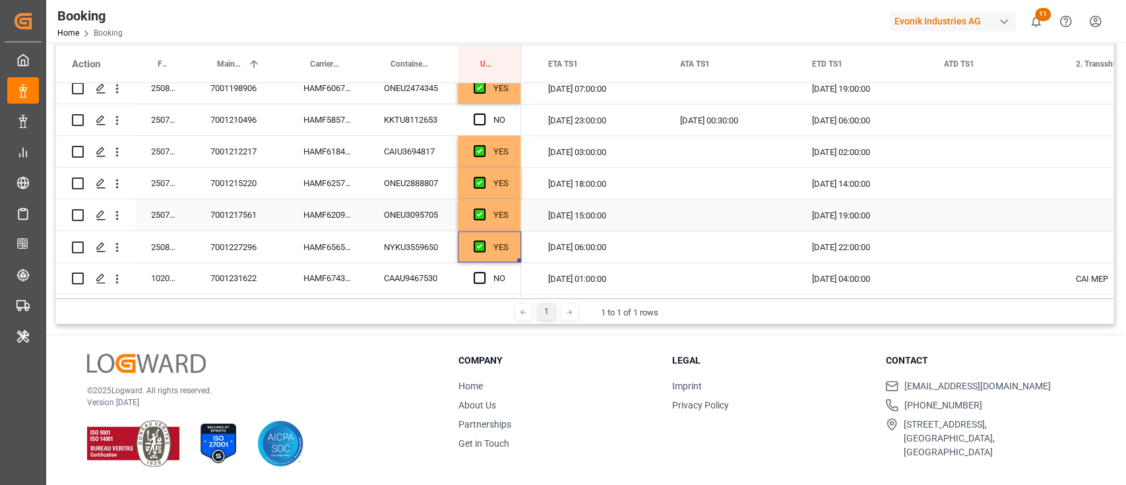
scroll to position [1699, 0]
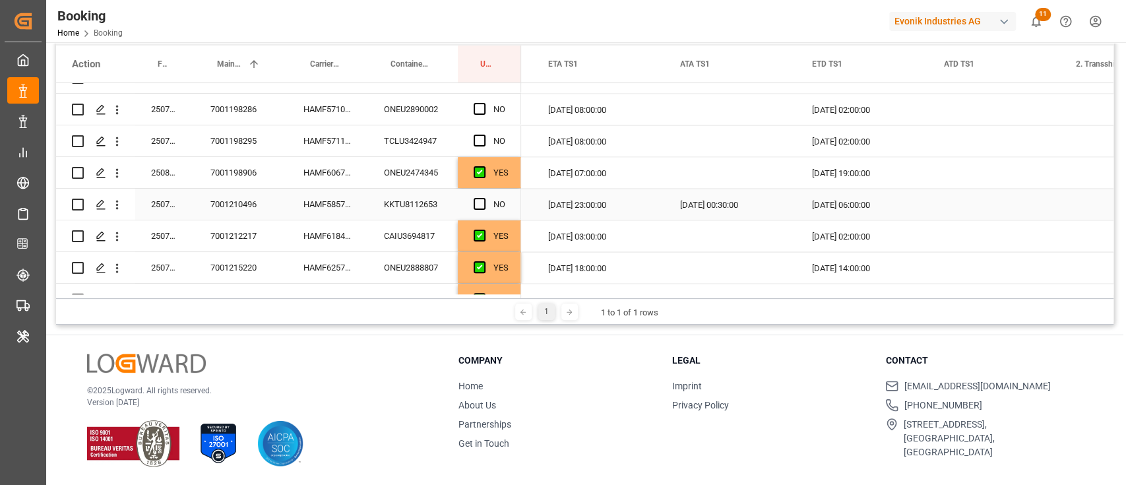
click at [344, 201] on div "HAMF58573900" at bounding box center [328, 204] width 80 height 31
click at [483, 200] on span "Press SPACE to select this row." at bounding box center [479, 204] width 12 height 12
click at [483, 198] on input "Press SPACE to select this row." at bounding box center [483, 198] width 0 height 0
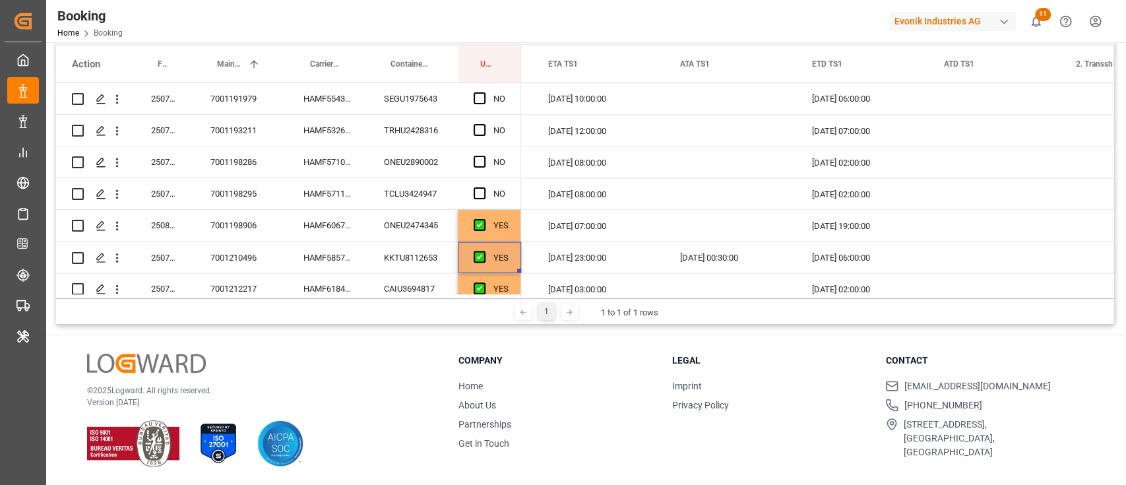
scroll to position [1611, 0]
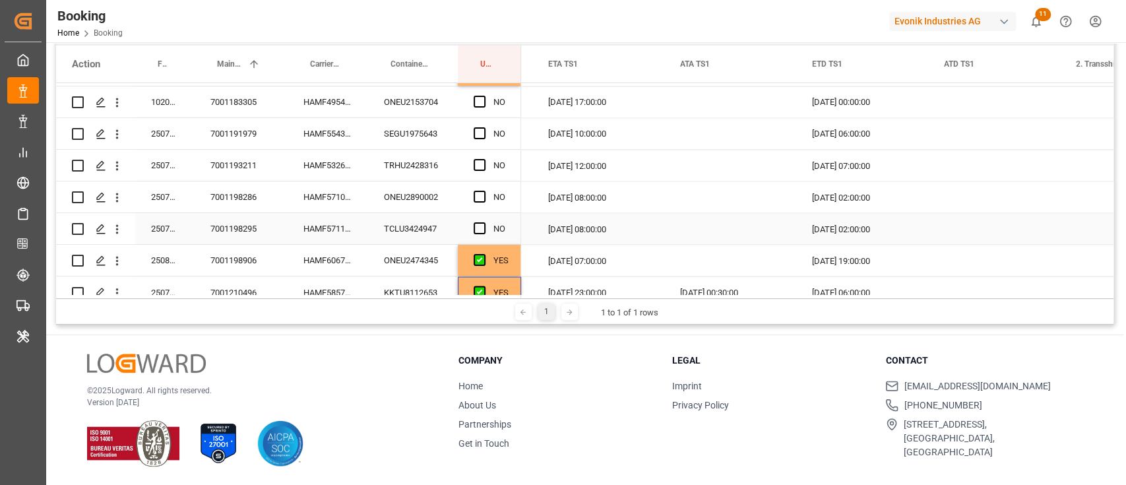
click at [491, 226] on div "Press SPACE to select this row." at bounding box center [483, 229] width 20 height 30
click at [483, 224] on span "Press SPACE to select this row." at bounding box center [479, 228] width 12 height 12
click at [483, 222] on input "Press SPACE to select this row." at bounding box center [483, 222] width 0 height 0
click at [481, 197] on span "Press SPACE to select this row." at bounding box center [479, 197] width 12 height 12
click at [483, 191] on input "Press SPACE to select this row." at bounding box center [483, 191] width 0 height 0
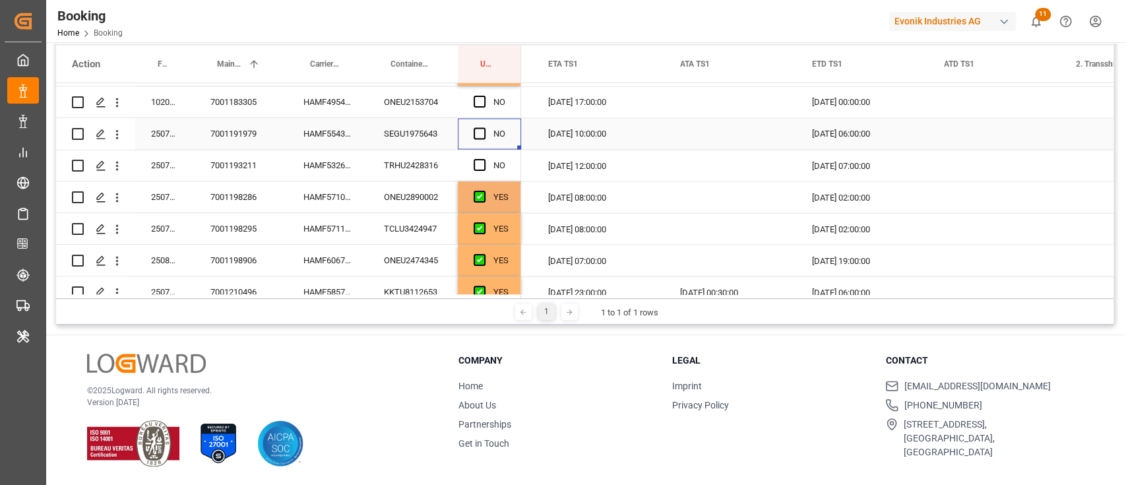
click at [476, 146] on div "Press SPACE to select this row." at bounding box center [483, 134] width 20 height 30
click at [475, 162] on span "Press SPACE to select this row." at bounding box center [479, 165] width 12 height 12
click at [483, 159] on input "Press SPACE to select this row." at bounding box center [483, 159] width 0 height 0
click at [480, 133] on span "Press SPACE to select this row." at bounding box center [479, 133] width 12 height 12
click at [483, 127] on input "Press SPACE to select this row." at bounding box center [483, 127] width 0 height 0
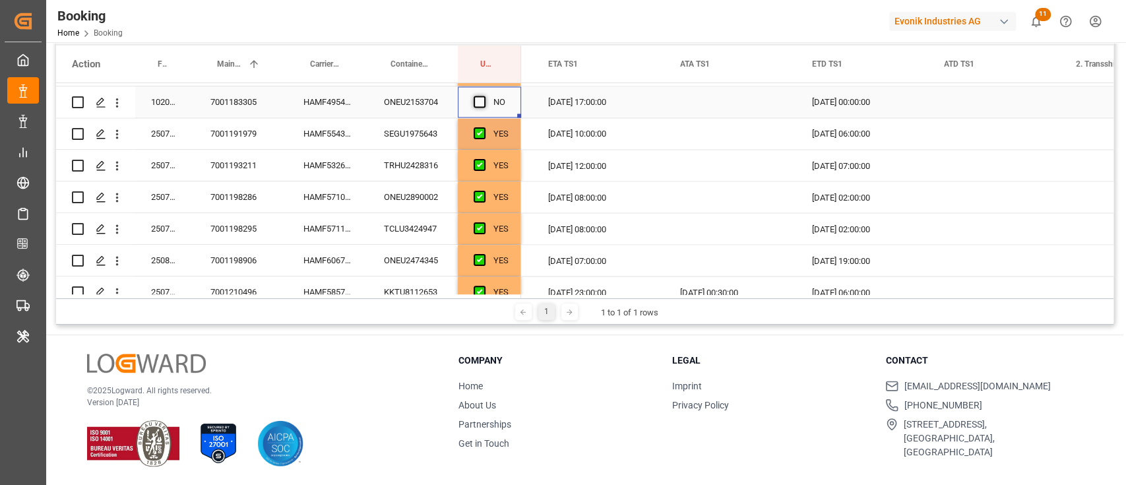
click at [475, 104] on span "Press SPACE to select this row." at bounding box center [479, 102] width 12 height 12
click at [483, 96] on input "Press SPACE to select this row." at bounding box center [483, 96] width 0 height 0
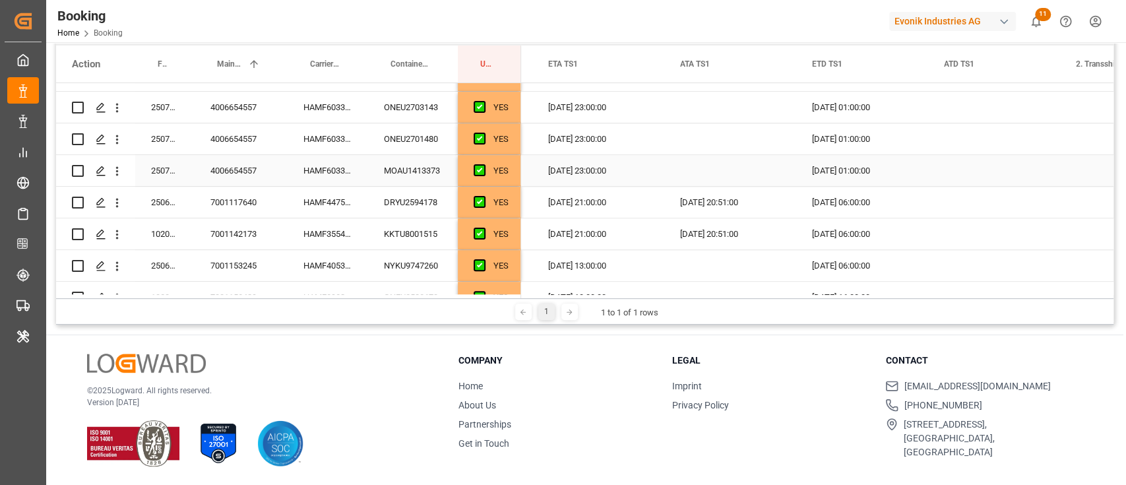
scroll to position [791, 0]
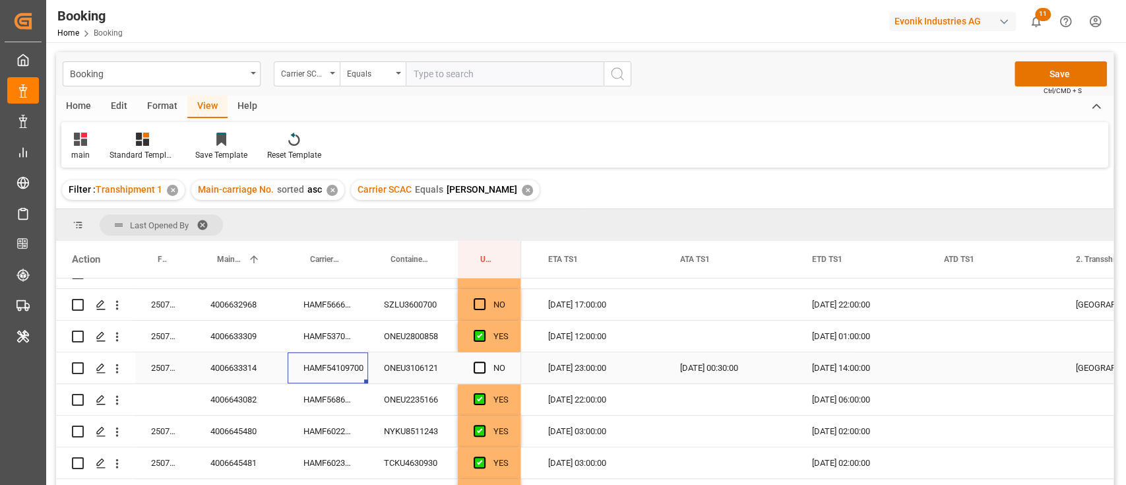
click at [330, 370] on div "HAMF54109700" at bounding box center [328, 367] width 80 height 31
click at [119, 366] on icon "open menu" at bounding box center [117, 368] width 14 height 14
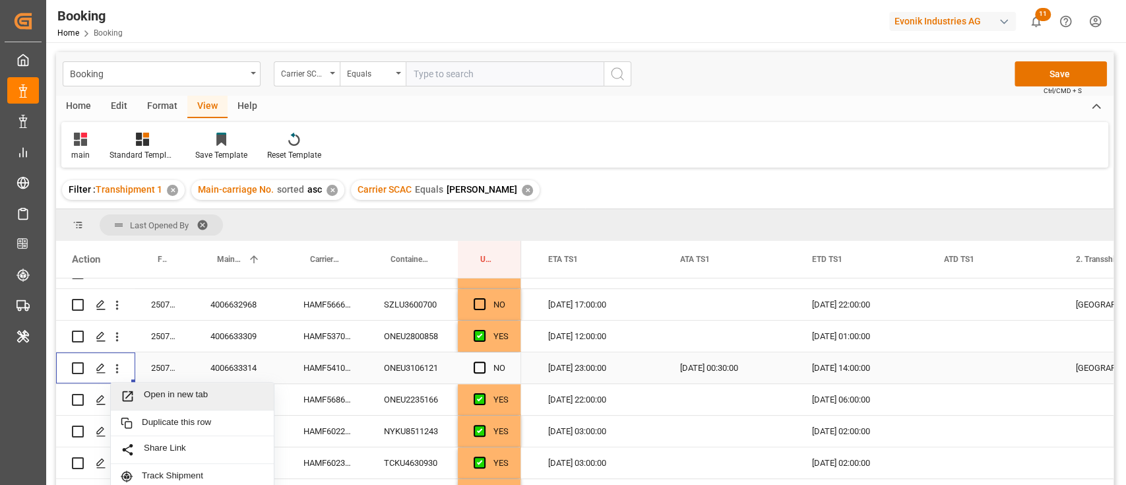
click at [156, 392] on span "Open in new tab" at bounding box center [204, 396] width 120 height 14
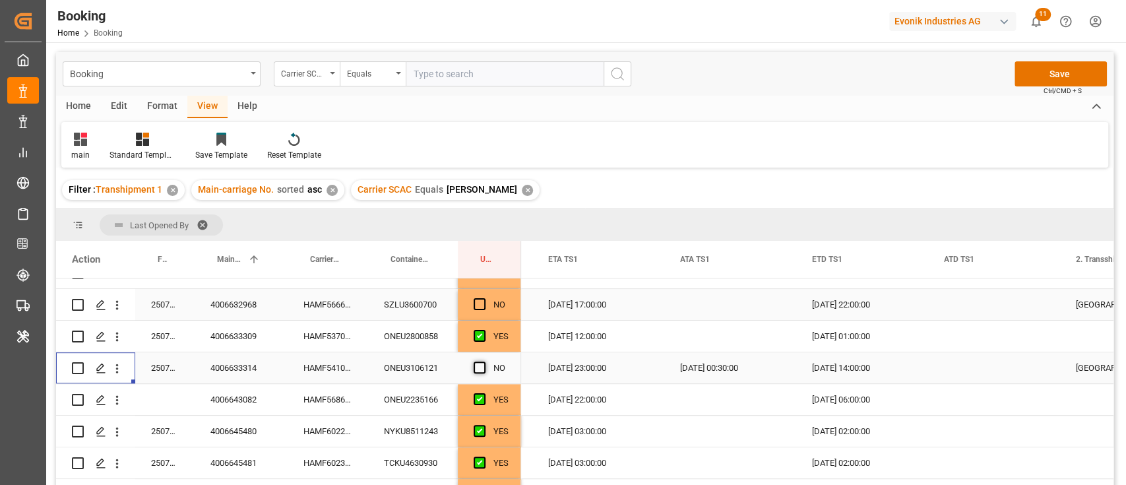
click at [483, 367] on span "Press SPACE to select this row." at bounding box center [479, 367] width 12 height 12
click at [483, 361] on input "Press SPACE to select this row." at bounding box center [483, 361] width 0 height 0
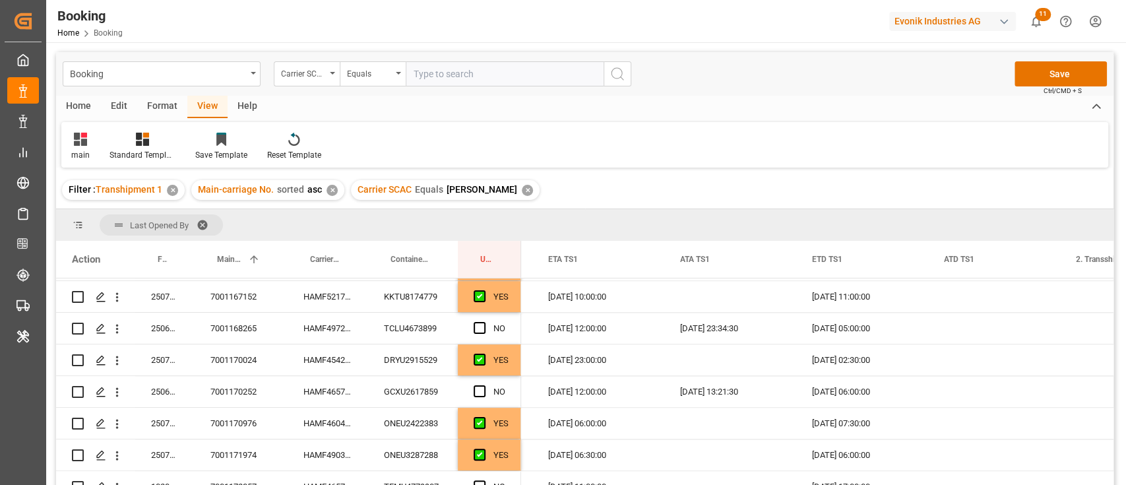
scroll to position [1143, 0]
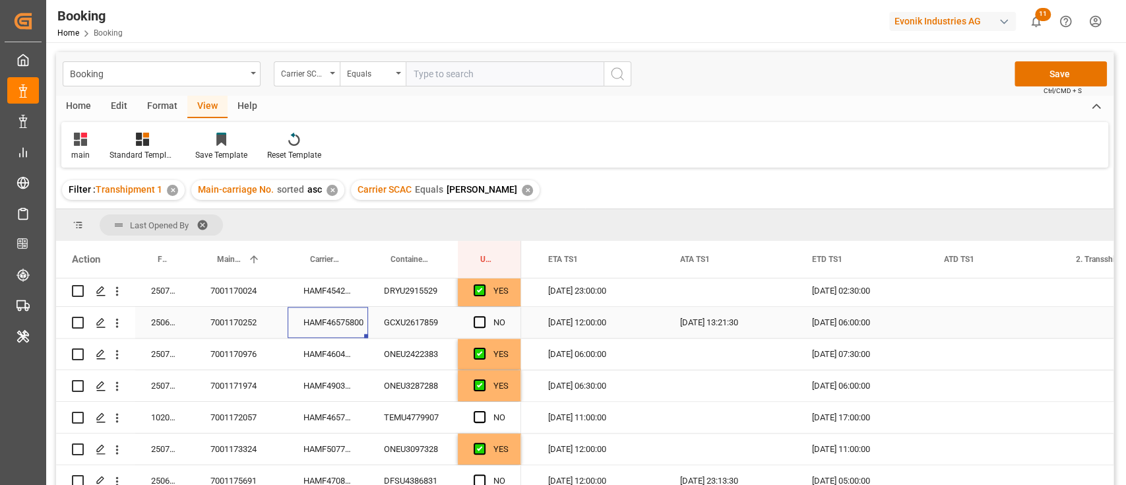
click at [296, 322] on div "HAMF46575800" at bounding box center [328, 322] width 80 height 31
click at [116, 324] on icon "open menu" at bounding box center [117, 323] width 3 height 9
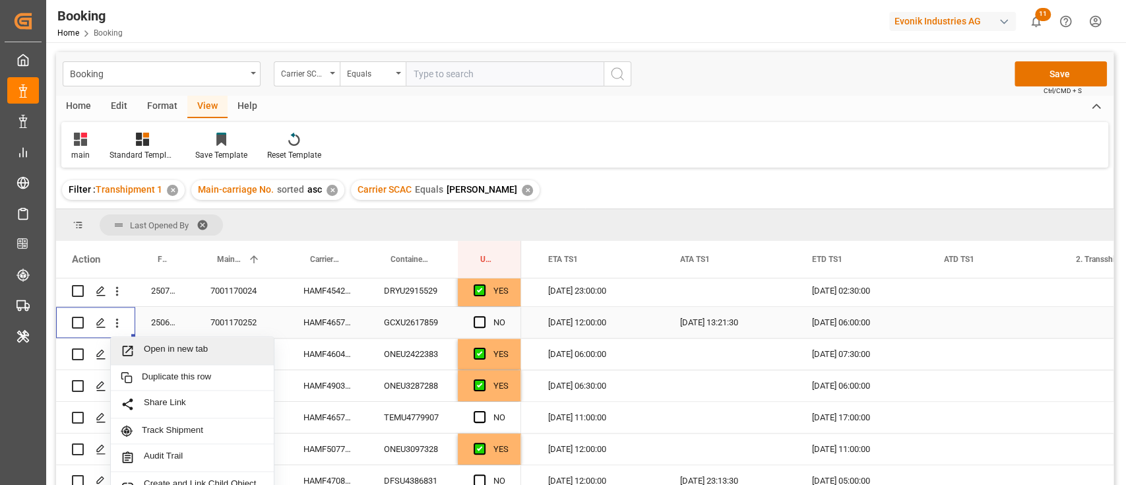
click at [148, 346] on span "Open in new tab" at bounding box center [204, 351] width 120 height 14
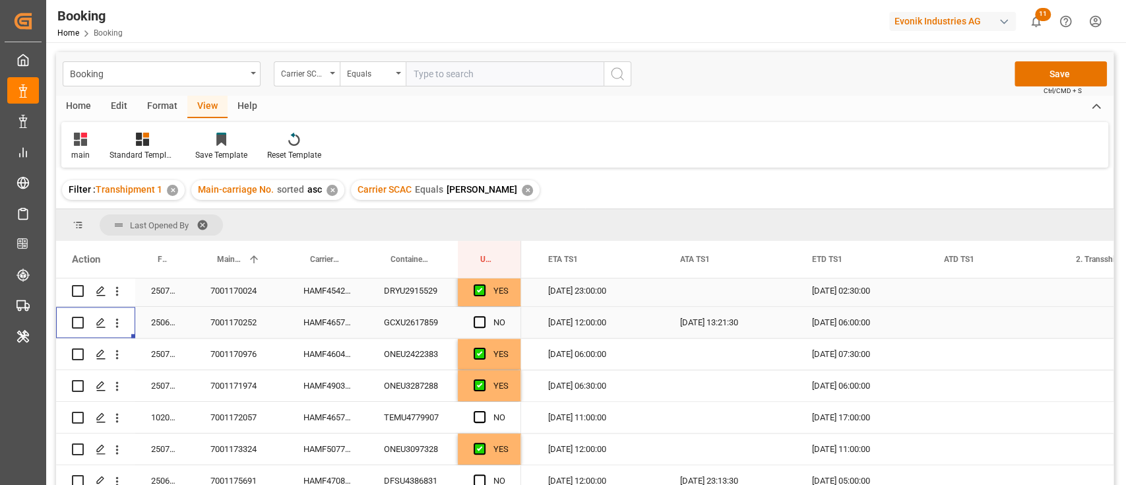
click at [475, 322] on span "Press SPACE to select this row." at bounding box center [479, 322] width 12 height 12
click at [483, 316] on input "Press SPACE to select this row." at bounding box center [483, 316] width 0 height 0
click at [319, 419] on div "HAMF46577300" at bounding box center [328, 417] width 80 height 31
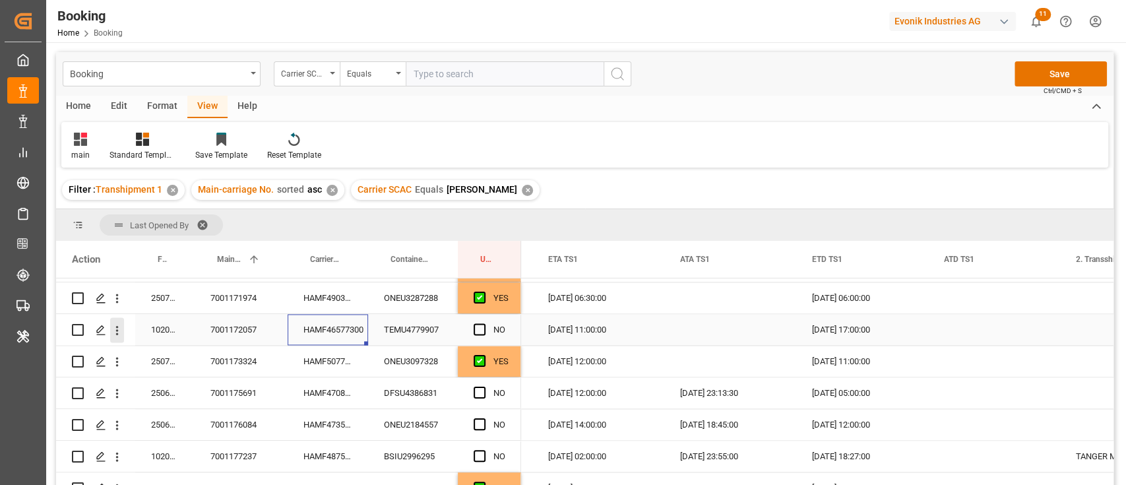
click at [118, 328] on icon "open menu" at bounding box center [117, 330] width 14 height 14
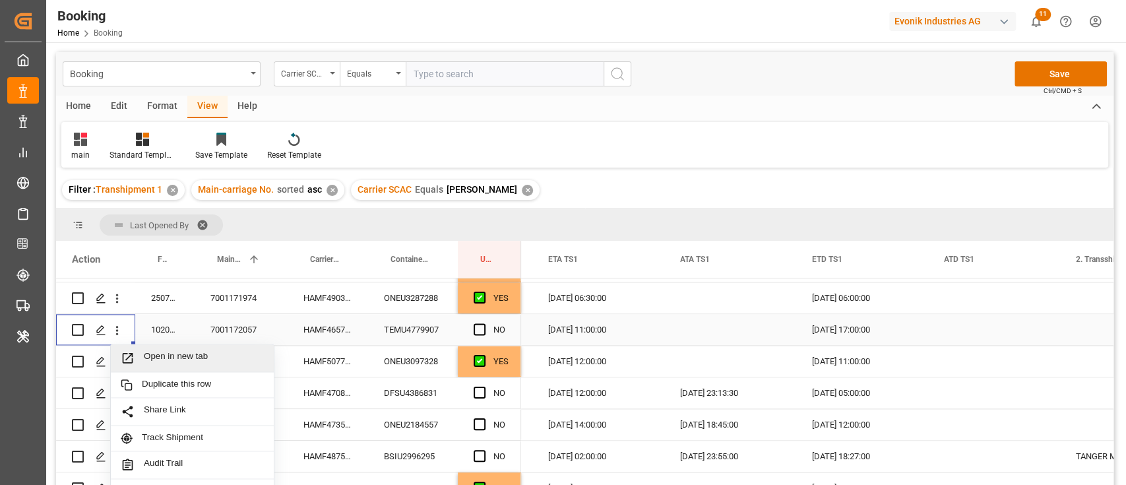
click at [157, 351] on span "Open in new tab" at bounding box center [204, 358] width 120 height 14
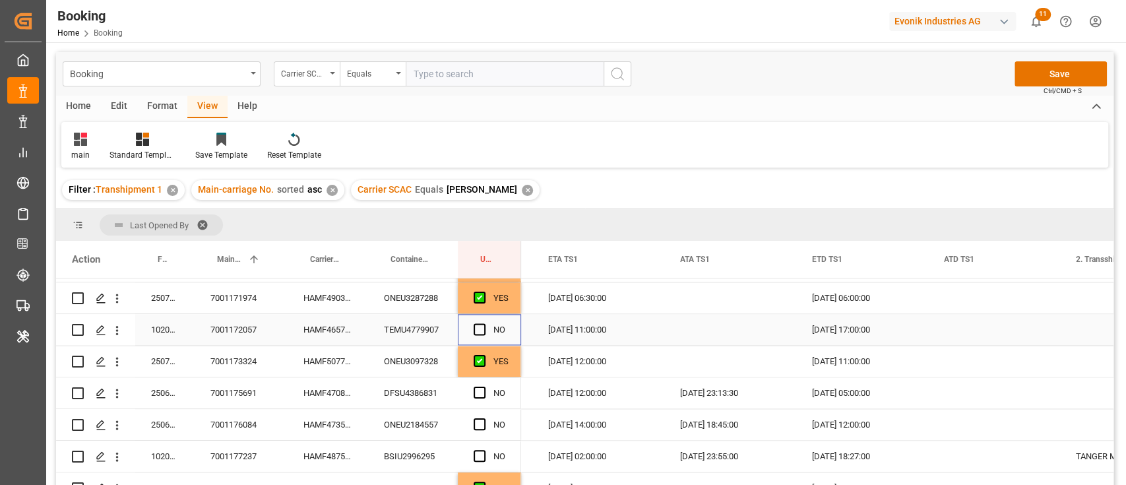
click at [477, 321] on div "Press SPACE to select this row." at bounding box center [483, 330] width 20 height 30
click at [466, 318] on div "NO" at bounding box center [489, 329] width 63 height 31
click at [475, 328] on span "Press SPACE to select this row." at bounding box center [479, 329] width 12 height 12
click at [483, 323] on input "Press SPACE to select this row." at bounding box center [483, 323] width 0 height 0
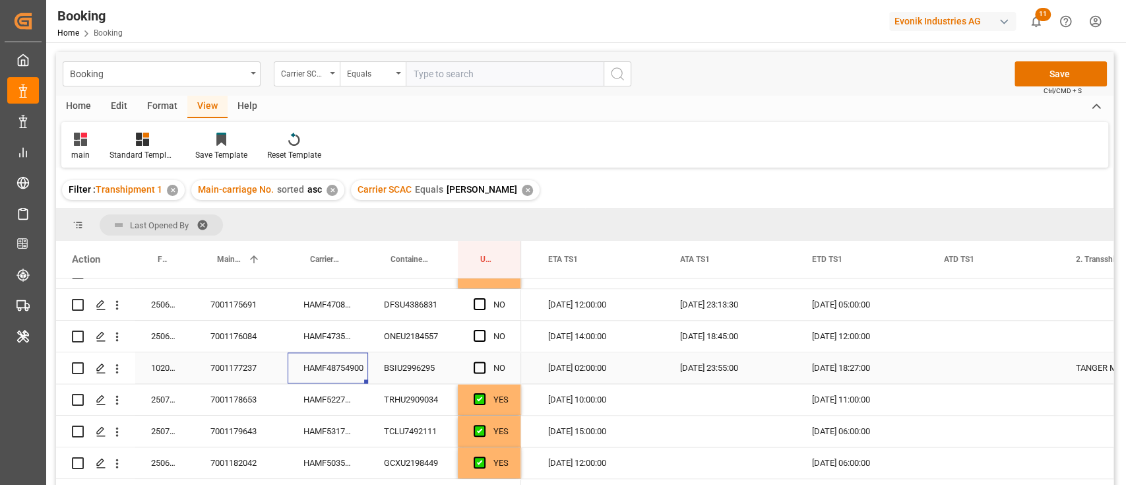
click at [320, 369] on div "HAMF48754900" at bounding box center [328, 367] width 80 height 31
drag, startPoint x: 117, startPoint y: 367, endPoint x: 135, endPoint y: 370, distance: 17.5
click at [119, 367] on icon "open menu" at bounding box center [117, 368] width 14 height 14
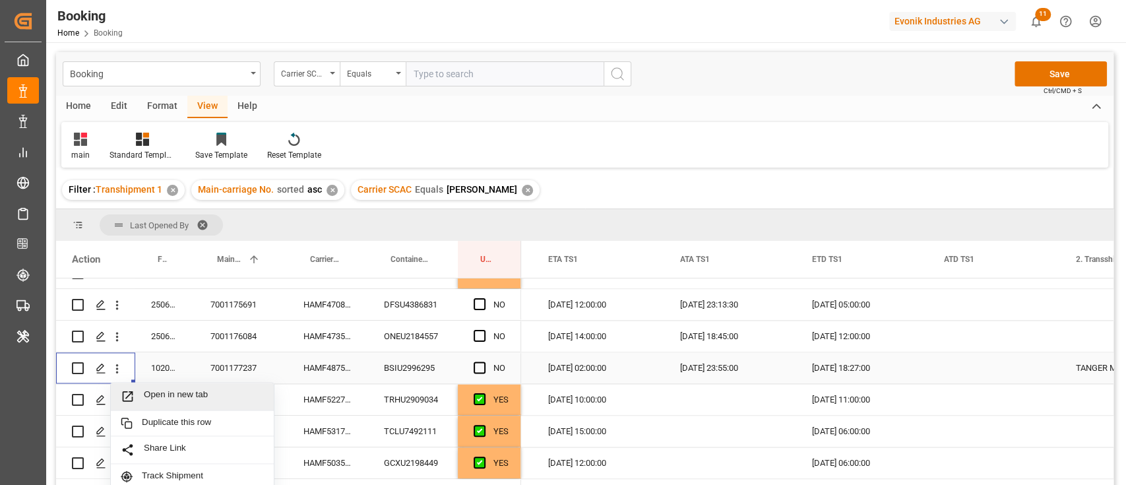
click at [156, 388] on div "Open in new tab" at bounding box center [192, 396] width 163 height 28
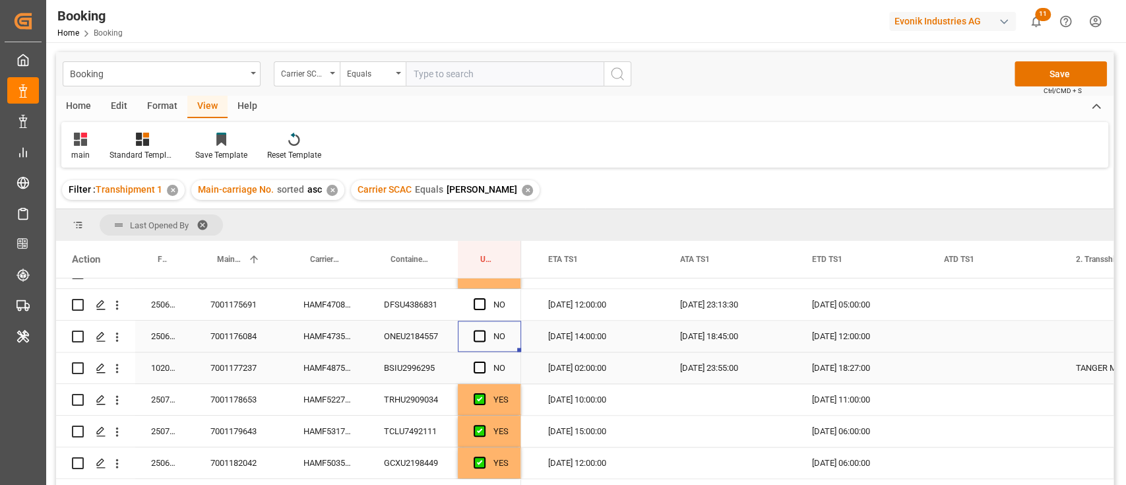
click at [475, 329] on div "Press SPACE to select this row." at bounding box center [483, 336] width 20 height 30
click at [480, 373] on div "Press SPACE to select this row." at bounding box center [483, 368] width 20 height 30
click at [480, 368] on span "Press SPACE to select this row." at bounding box center [479, 367] width 12 height 12
click at [483, 361] on input "Press SPACE to select this row." at bounding box center [483, 361] width 0 height 0
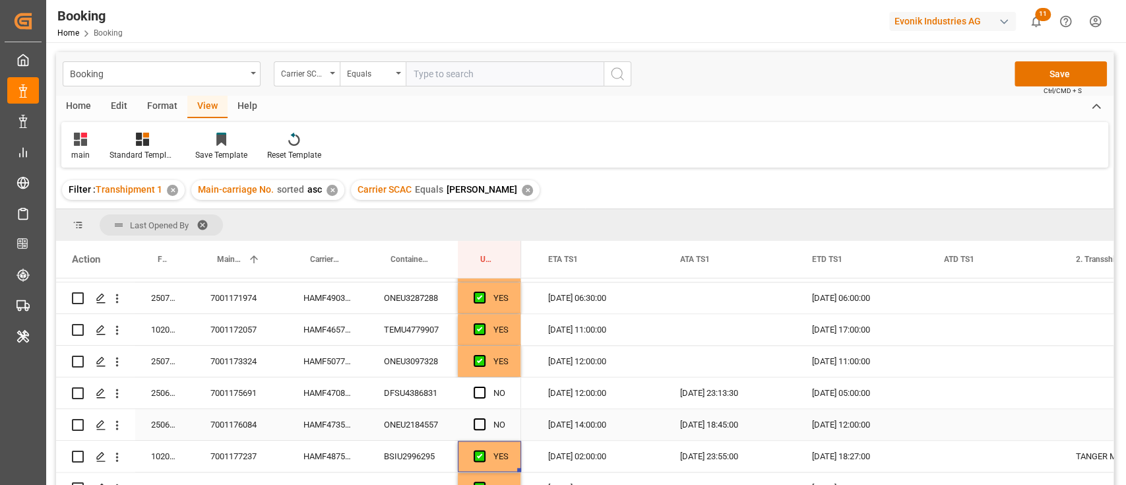
click at [337, 419] on div "HAMF47359900" at bounding box center [328, 424] width 80 height 31
click at [482, 412] on div "Press SPACE to select this row." at bounding box center [483, 425] width 20 height 30
click at [479, 423] on span "Press SPACE to select this row." at bounding box center [479, 424] width 12 height 12
click at [483, 418] on input "Press SPACE to select this row." at bounding box center [483, 418] width 0 height 0
click at [315, 396] on div "HAMF47085500" at bounding box center [328, 392] width 80 height 31
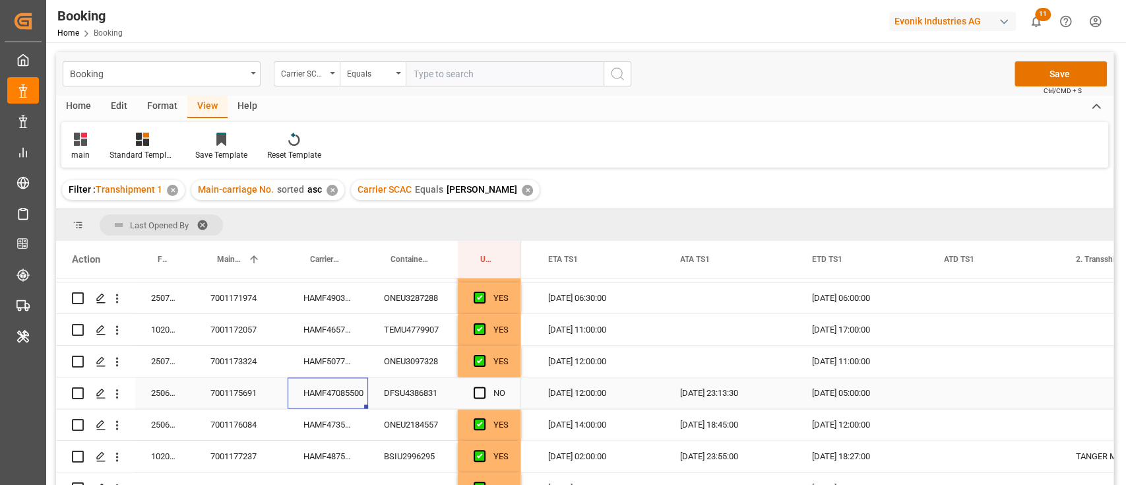
click at [402, 388] on div "DFSU4386831" at bounding box center [413, 392] width 90 height 31
click at [123, 389] on icon "open menu" at bounding box center [117, 393] width 14 height 14
click at [126, 389] on div "Press SPACE to select this row." at bounding box center [117, 393] width 34 height 25
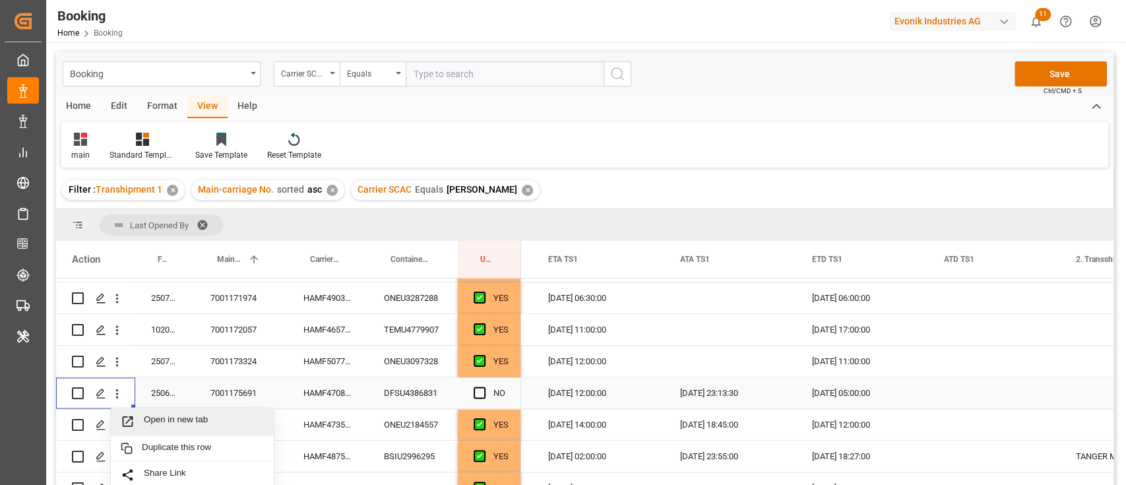
click at [162, 413] on div "Open in new tab" at bounding box center [192, 422] width 163 height 28
click at [481, 394] on span "Press SPACE to select this row." at bounding box center [479, 392] width 12 height 12
click at [483, 386] on input "Press SPACE to select this row." at bounding box center [483, 386] width 0 height 0
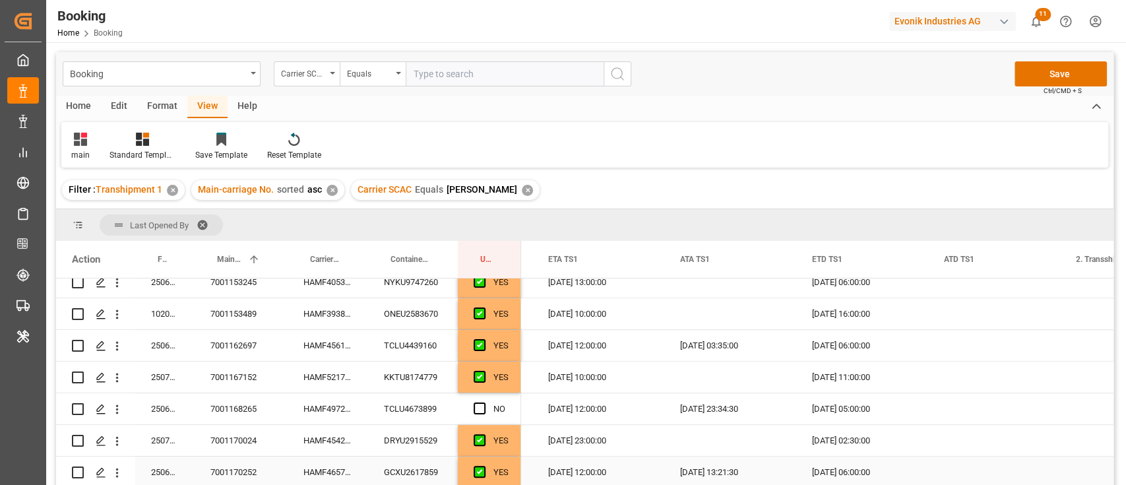
scroll to position [967, 0]
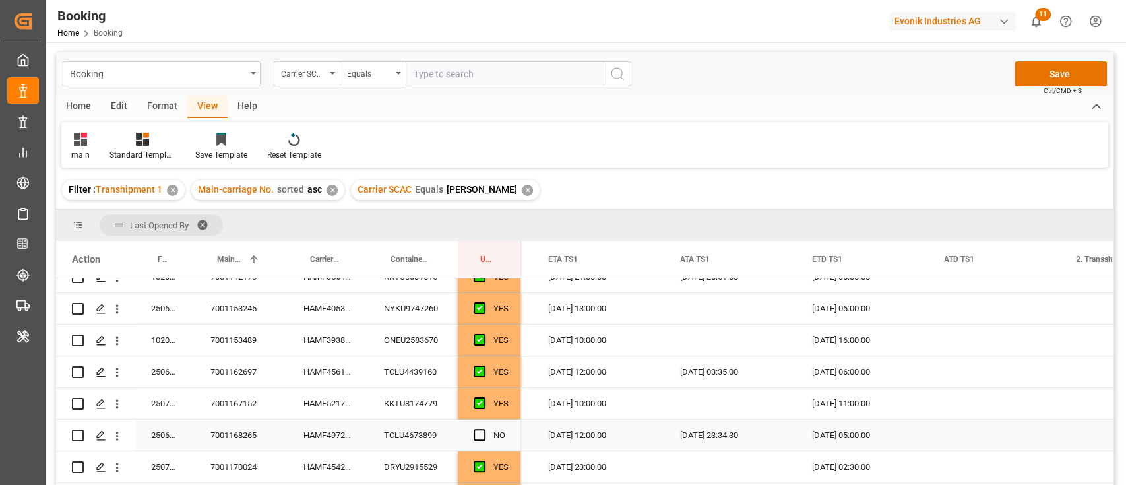
click at [312, 428] on div "HAMF49720300" at bounding box center [328, 434] width 80 height 31
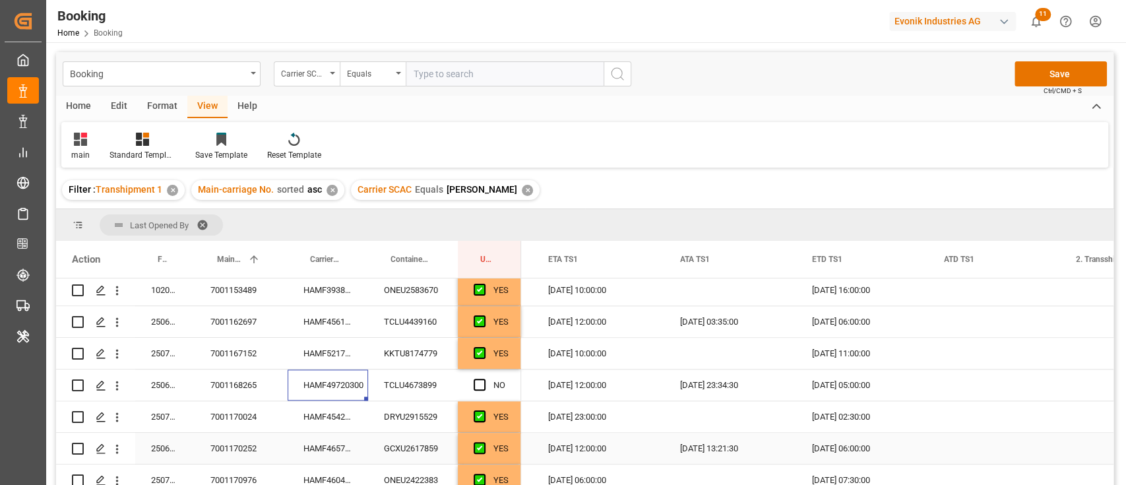
scroll to position [1055, 0]
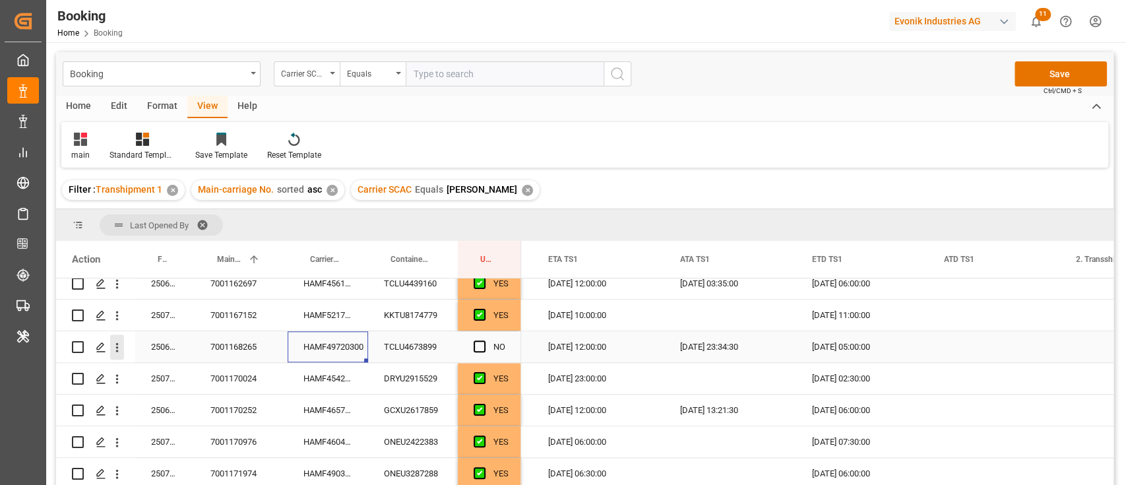
click at [116, 340] on icon "open menu" at bounding box center [117, 347] width 14 height 14
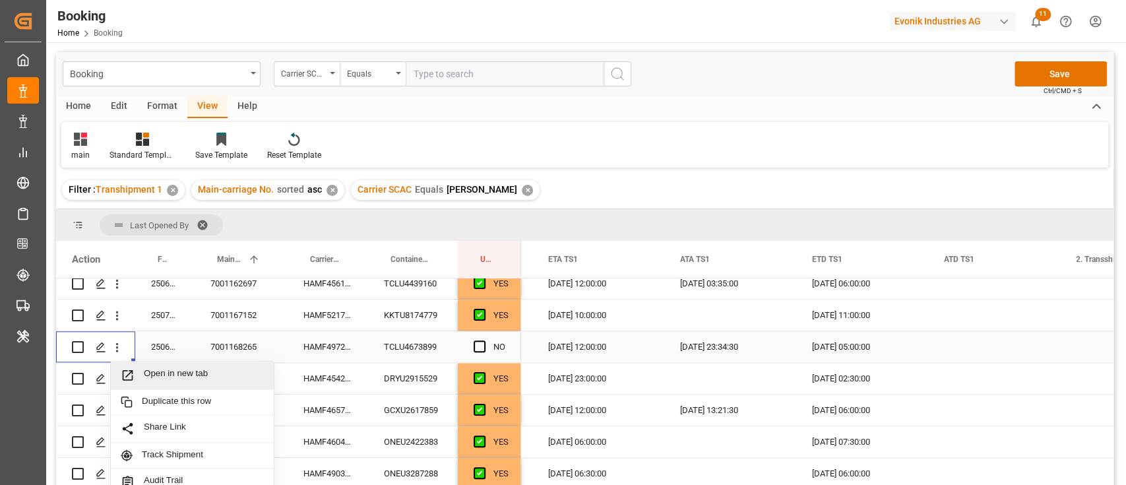
click at [158, 370] on span "Open in new tab" at bounding box center [204, 375] width 120 height 14
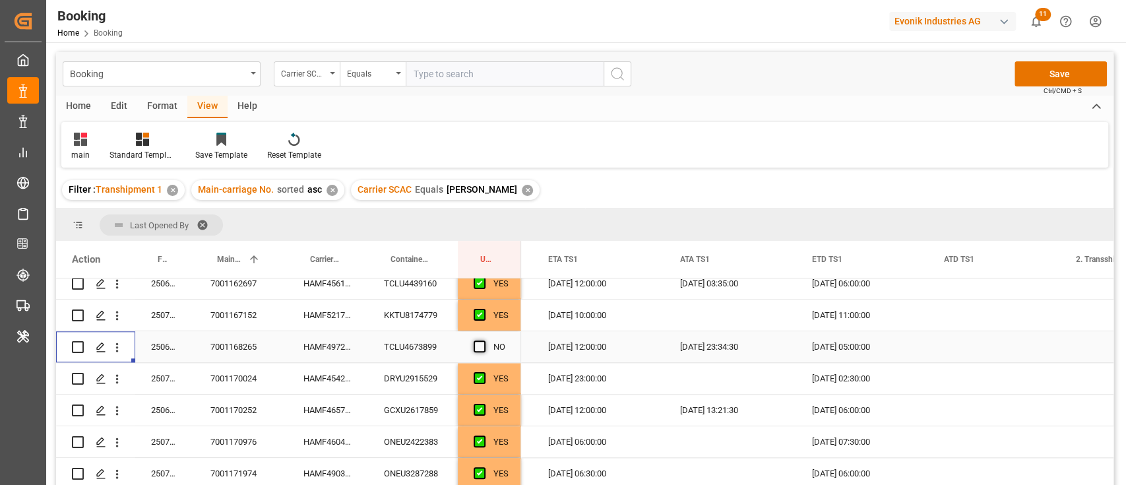
click at [480, 344] on span "Press SPACE to select this row." at bounding box center [479, 346] width 12 height 12
click at [483, 340] on input "Press SPACE to select this row." at bounding box center [483, 340] width 0 height 0
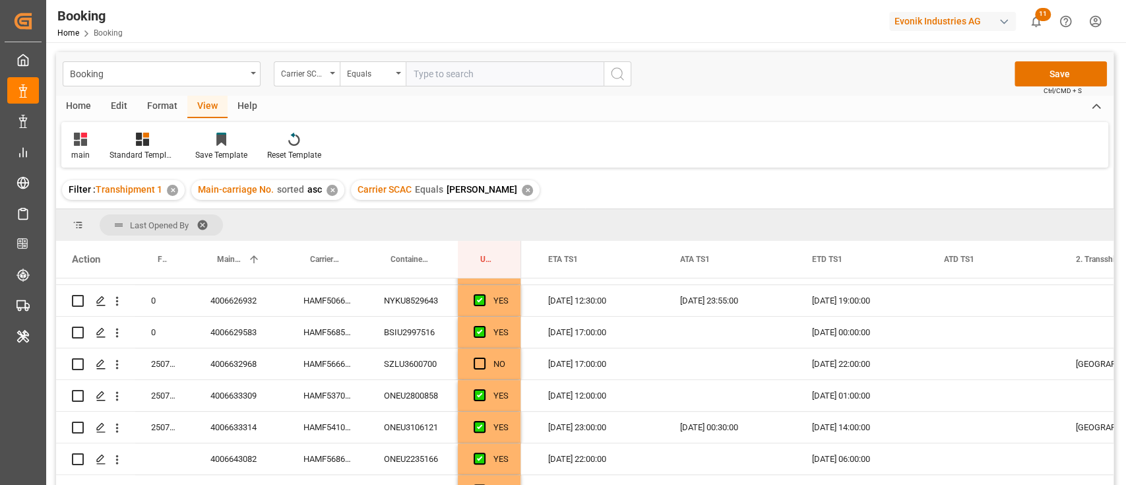
scroll to position [380, 0]
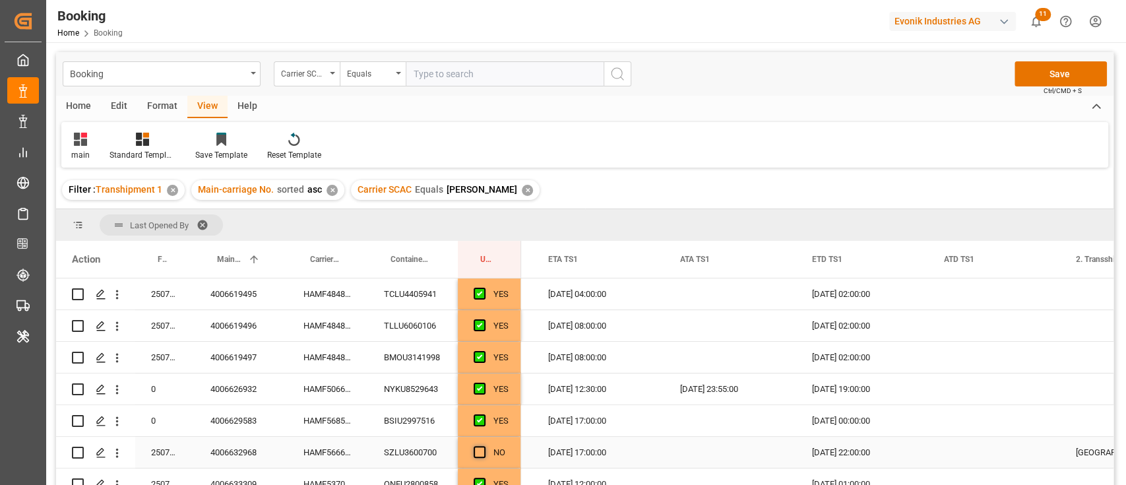
click at [479, 450] on span "Press SPACE to select this row." at bounding box center [479, 452] width 12 height 12
click at [483, 446] on input "Press SPACE to select this row." at bounding box center [483, 446] width 0 height 0
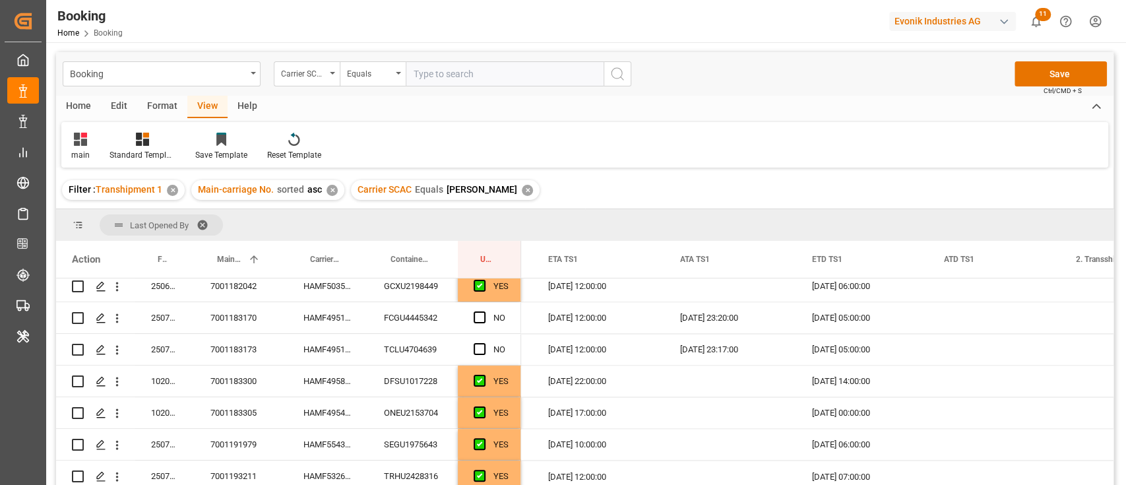
scroll to position [1494, 0]
click at [317, 317] on div "HAMF49511800" at bounding box center [328, 318] width 80 height 31
click at [116, 320] on icon "open menu" at bounding box center [117, 320] width 14 height 14
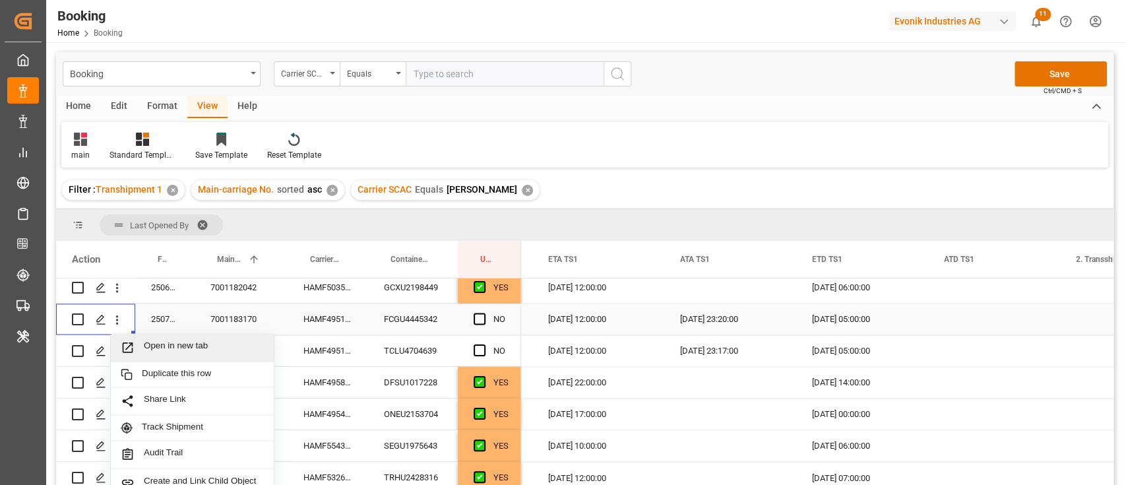
click at [151, 345] on span "Open in new tab" at bounding box center [204, 347] width 120 height 14
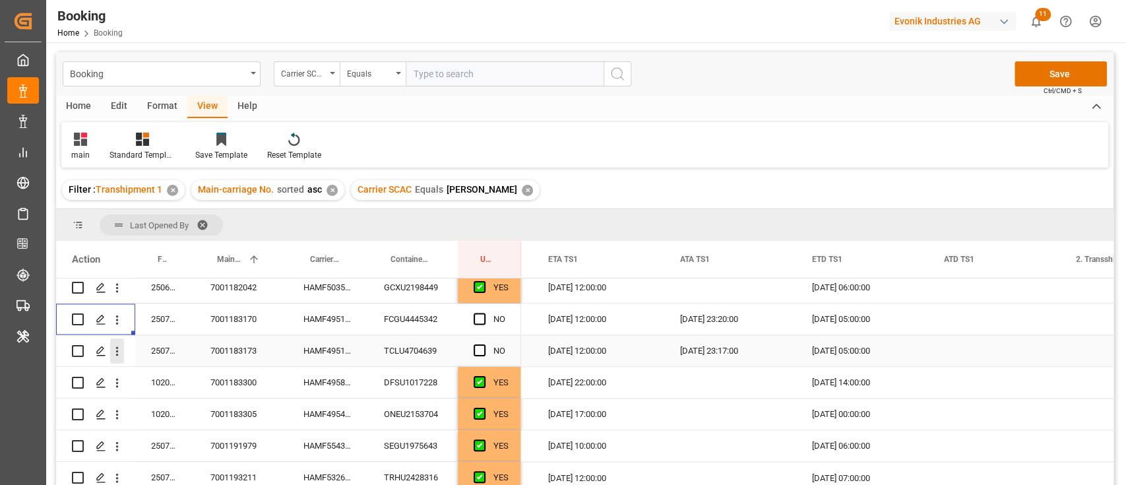
click at [120, 343] on button "open menu" at bounding box center [117, 350] width 14 height 25
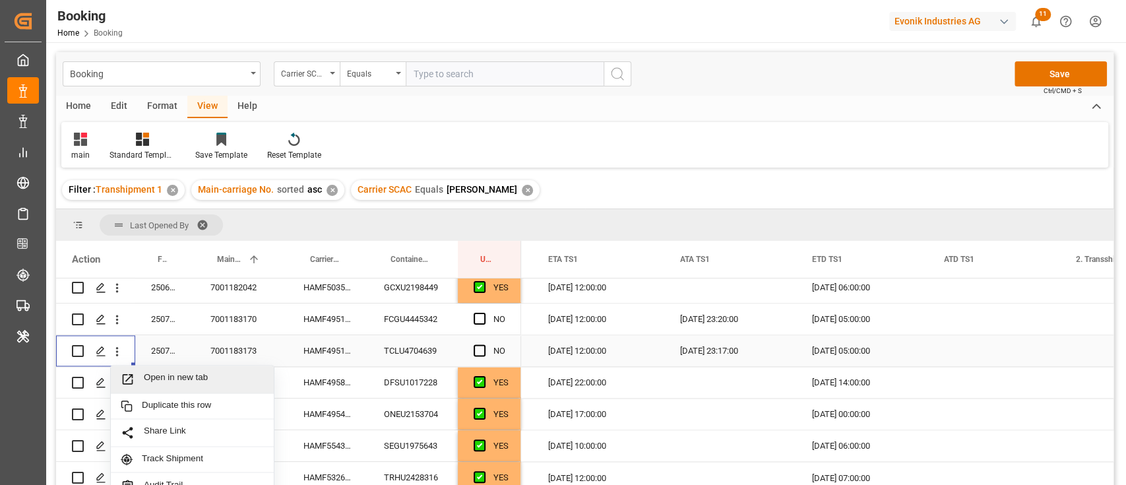
click at [150, 372] on span "Open in new tab" at bounding box center [204, 379] width 120 height 14
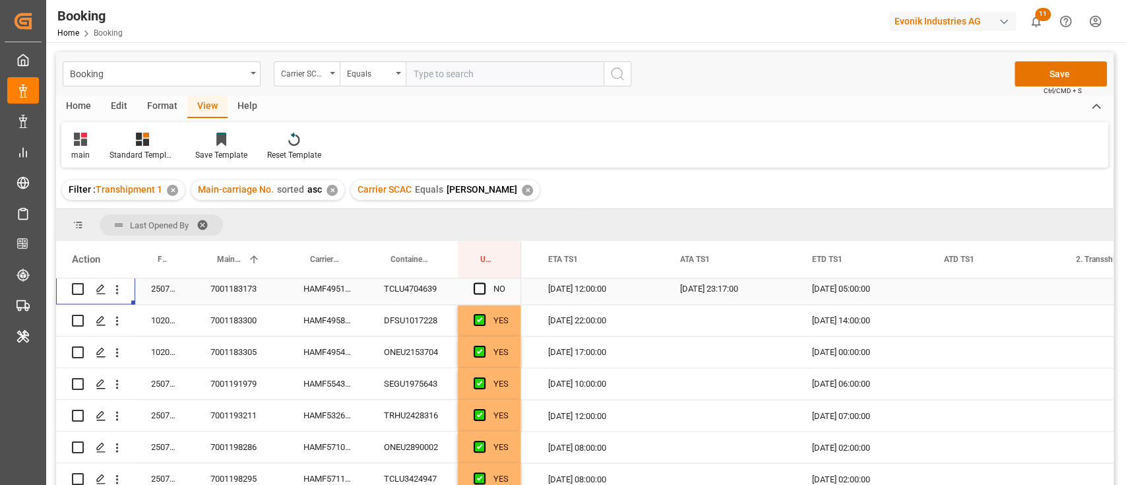
scroll to position [1583, 0]
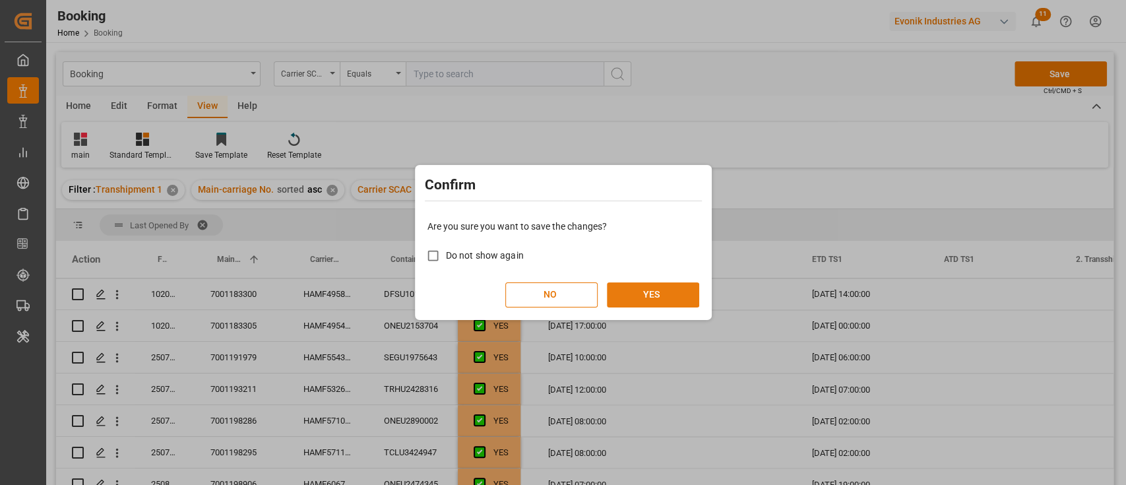
click at [670, 291] on button "YES" at bounding box center [653, 294] width 92 height 25
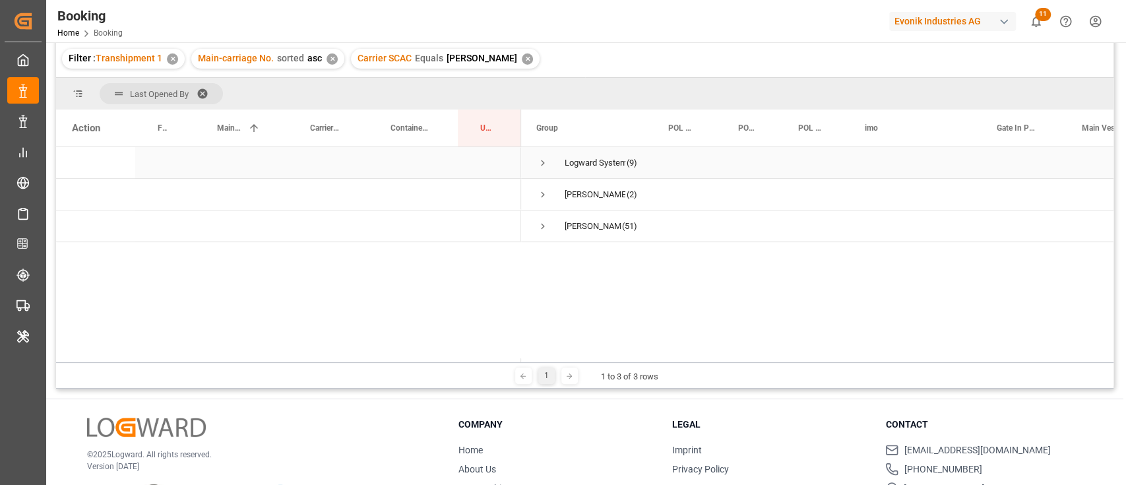
scroll to position [107, 0]
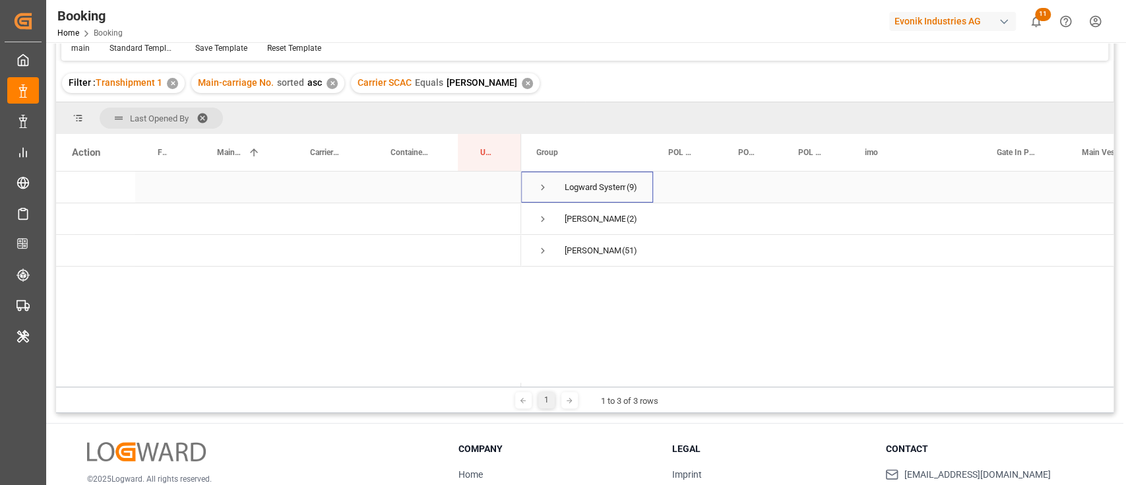
click at [538, 190] on span "Press SPACE to select this row." at bounding box center [543, 187] width 12 height 12
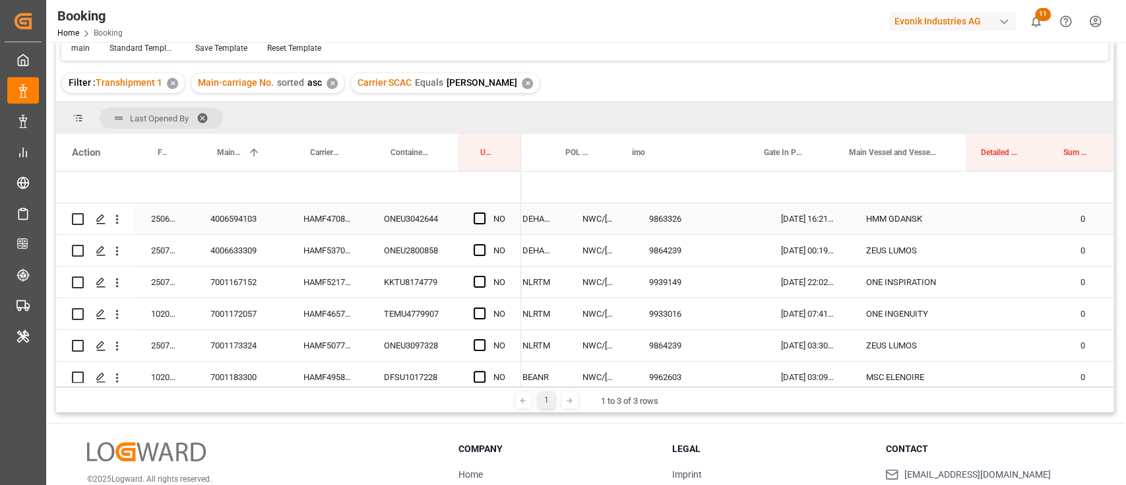
scroll to position [0, 233]
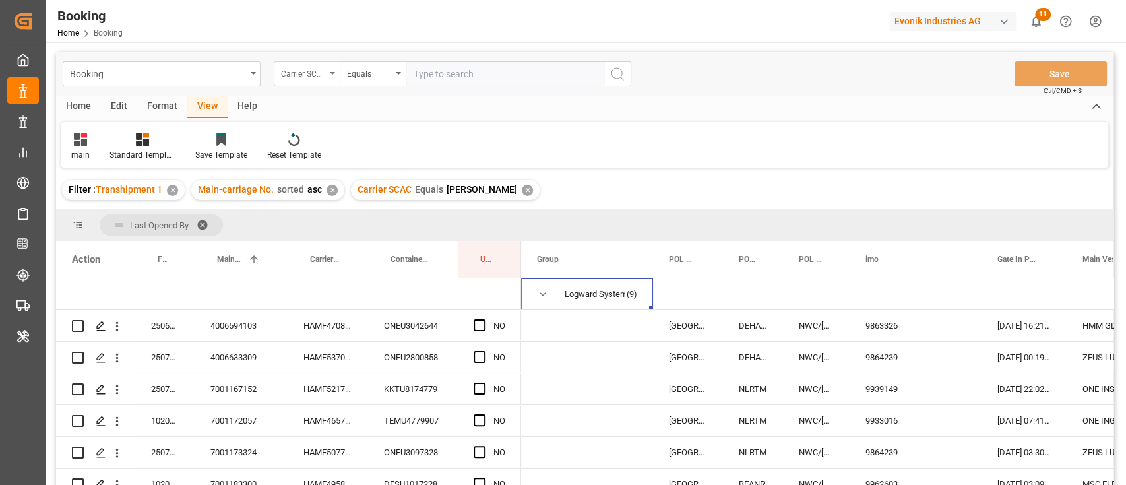
click at [297, 79] on div "Carrier SCAC" at bounding box center [307, 73] width 66 height 25
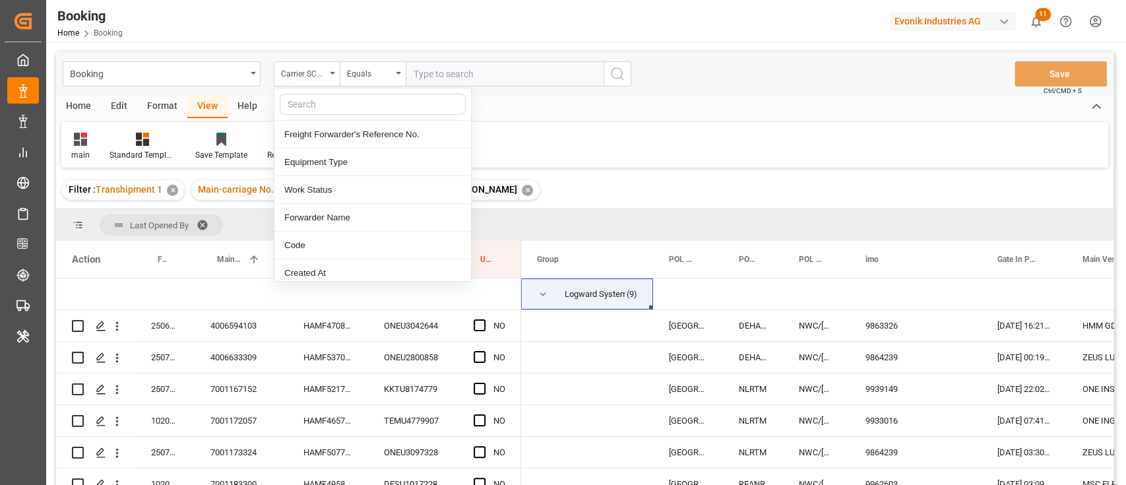
click at [326, 109] on input "text" at bounding box center [373, 104] width 186 height 21
type input "et"
click at [351, 264] on div "ETA" at bounding box center [372, 273] width 197 height 28
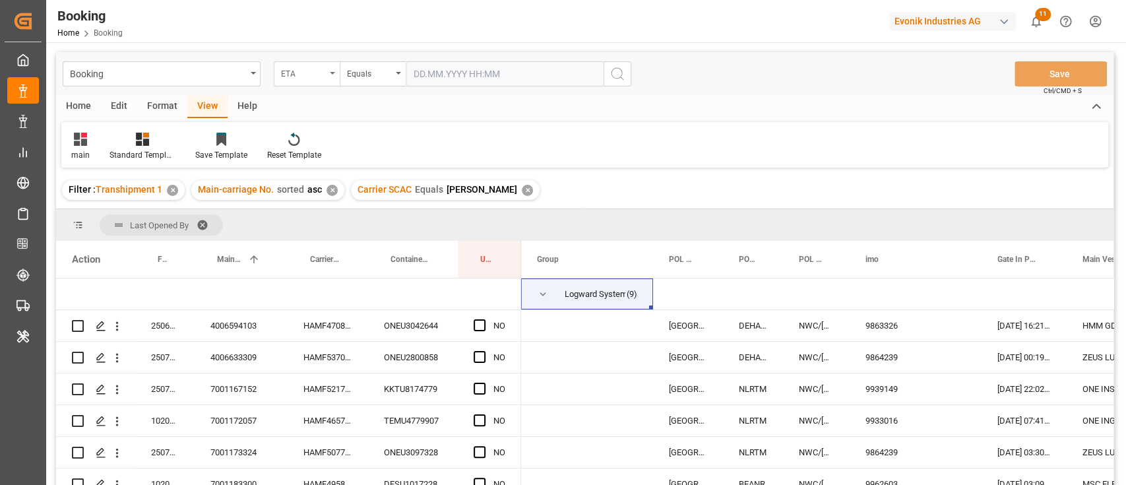
click at [286, 71] on div "ETA" at bounding box center [303, 72] width 45 height 15
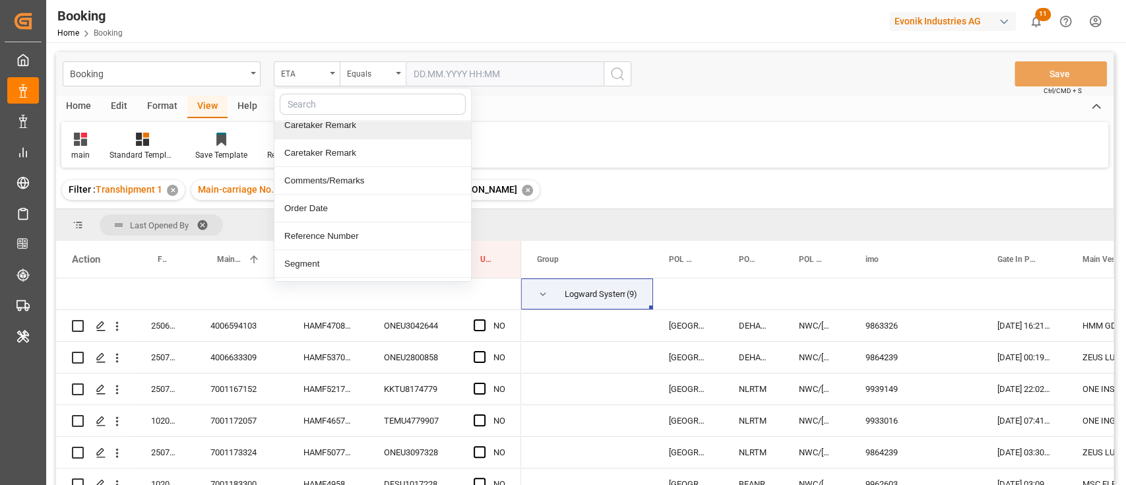
click at [326, 94] on input "text" at bounding box center [373, 104] width 186 height 21
type input "et"
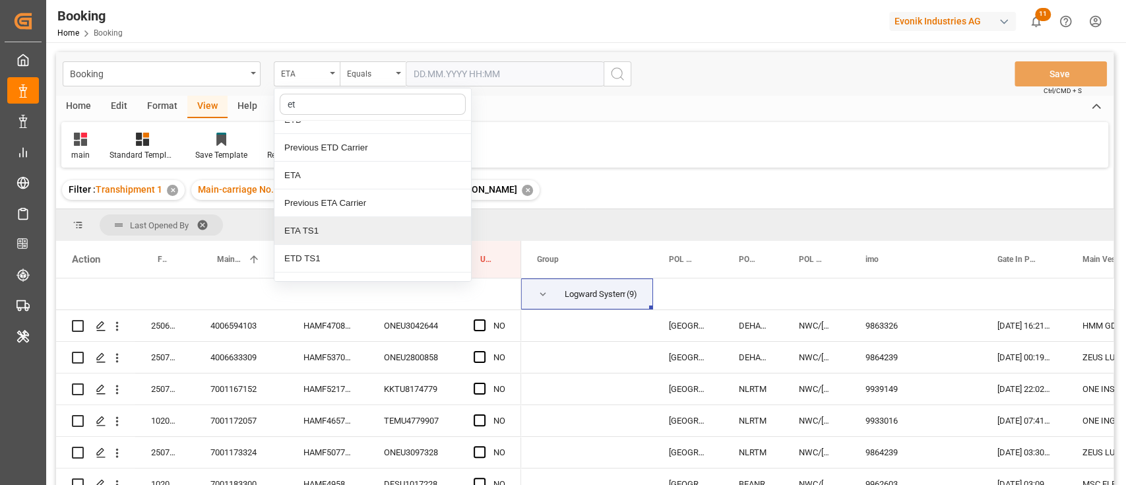
click at [338, 222] on div "ETA TS1" at bounding box center [372, 231] width 197 height 28
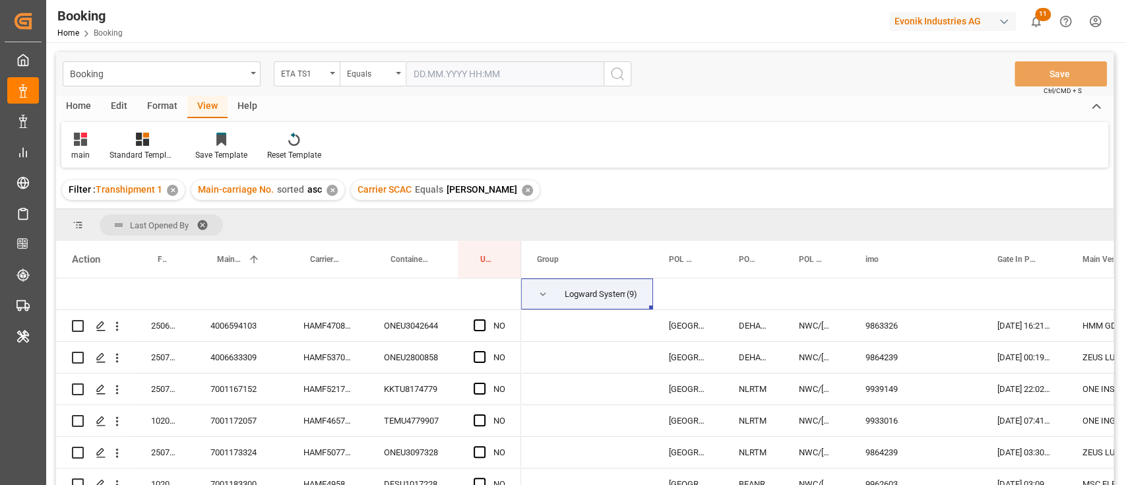
click at [432, 69] on input "text" at bounding box center [505, 73] width 198 height 25
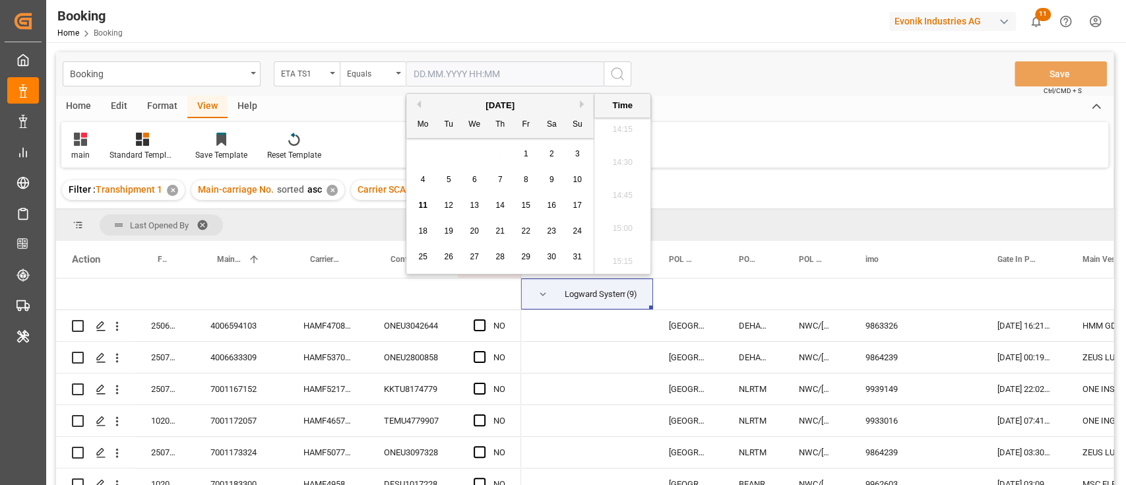
click at [528, 171] on div "8" at bounding box center [526, 179] width 16 height 16
type input "08.08.2025 00:00"
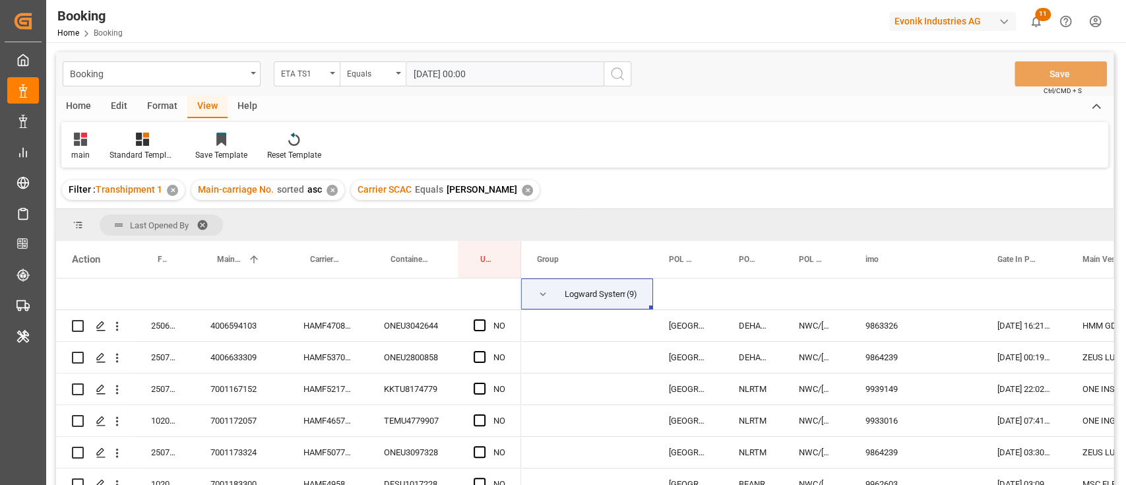
click at [617, 75] on icon "search button" at bounding box center [617, 74] width 16 height 16
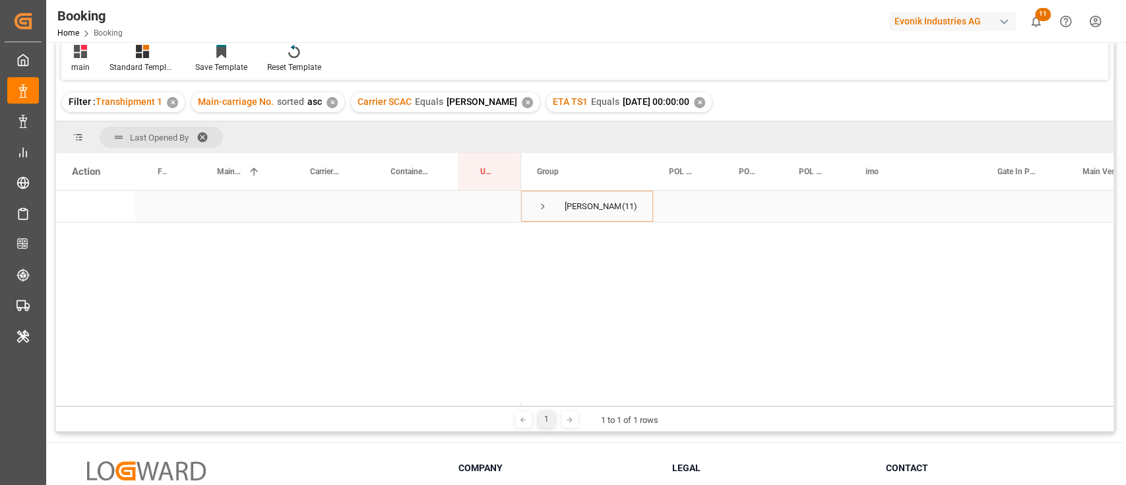
click at [537, 200] on span "Press SPACE to select this row." at bounding box center [543, 206] width 12 height 12
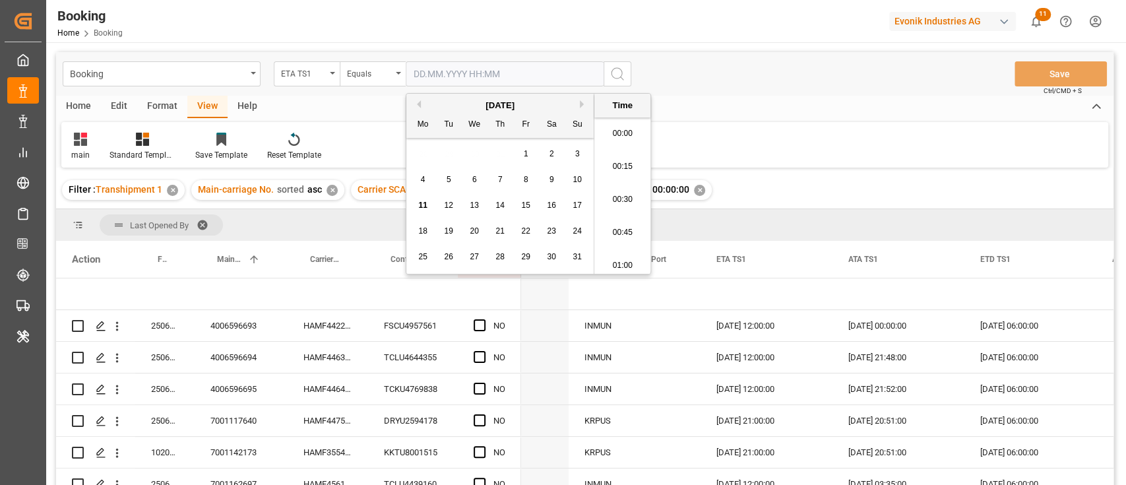
click at [451, 68] on input "text" at bounding box center [505, 73] width 198 height 25
click at [309, 61] on div "ETA TS1" at bounding box center [307, 73] width 66 height 25
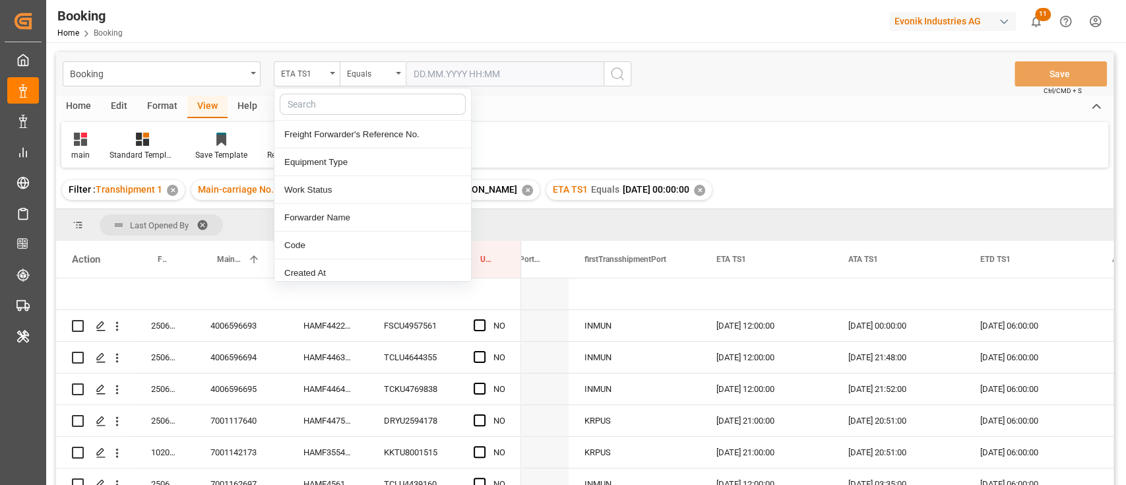
click at [324, 103] on input "text" at bounding box center [373, 104] width 186 height 21
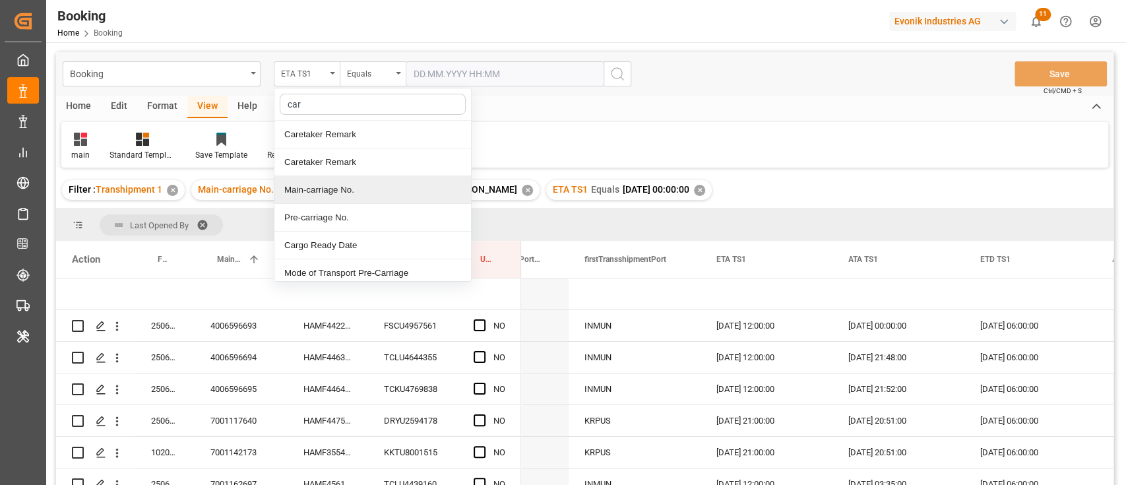
type input "carr"
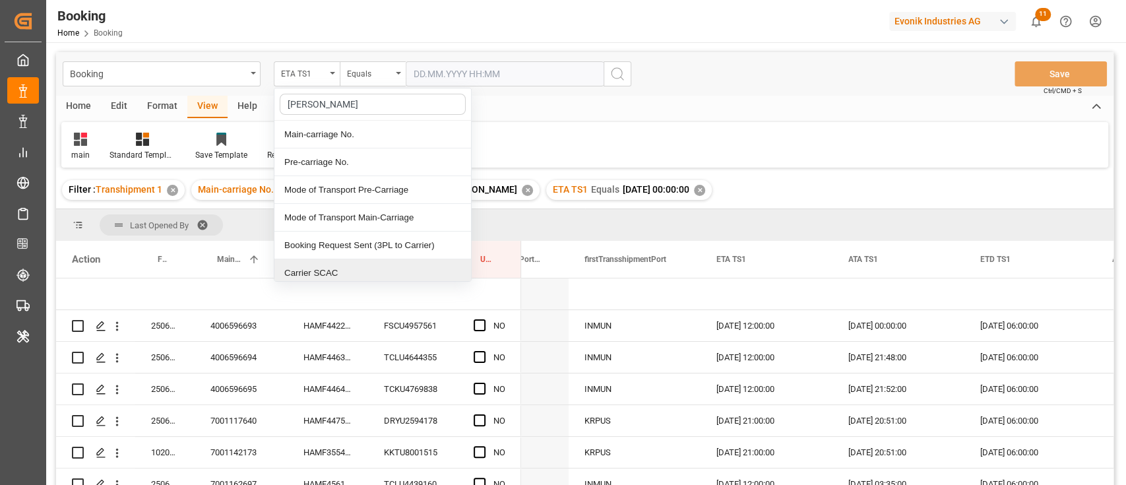
click at [348, 267] on div "Carrier SCAC" at bounding box center [372, 273] width 197 height 28
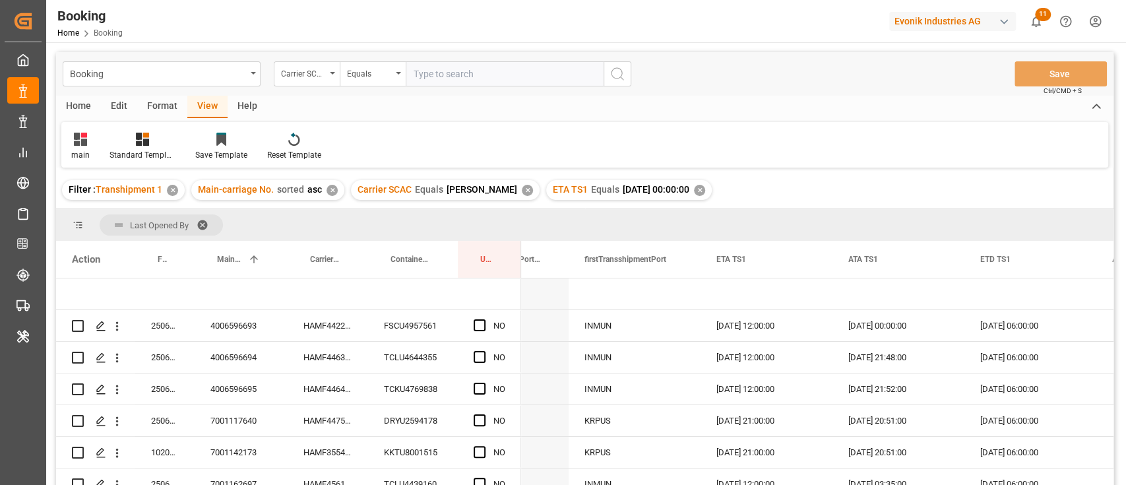
click at [518, 78] on input "text" at bounding box center [505, 73] width 198 height 25
type input "cosu"
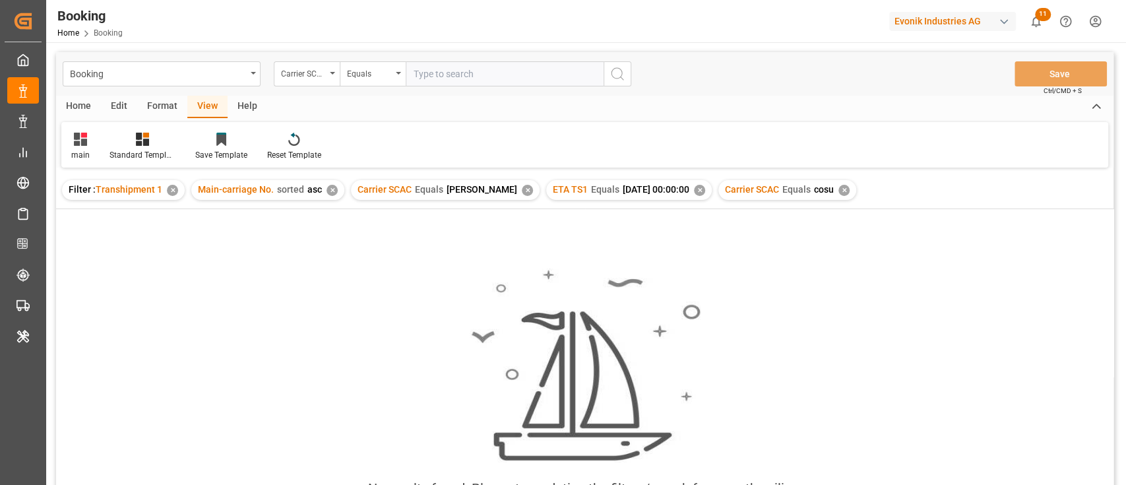
click at [694, 190] on div "✕" at bounding box center [699, 190] width 11 height 11
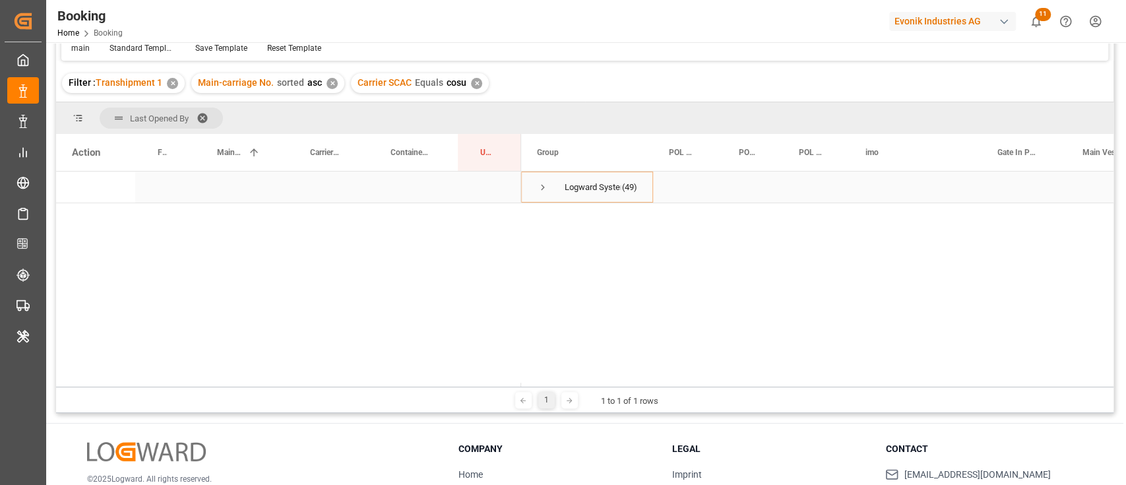
click at [512, 134] on div "Update Last Opened By" at bounding box center [489, 152] width 63 height 37
click at [539, 177] on span "Press SPACE to select this row." at bounding box center [543, 187] width 12 height 30
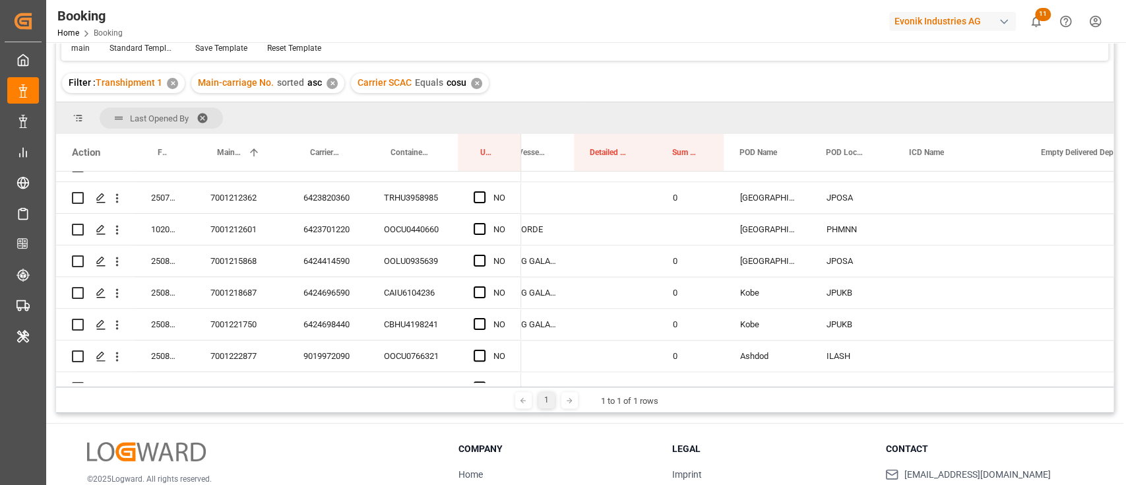
scroll to position [1376, 0]
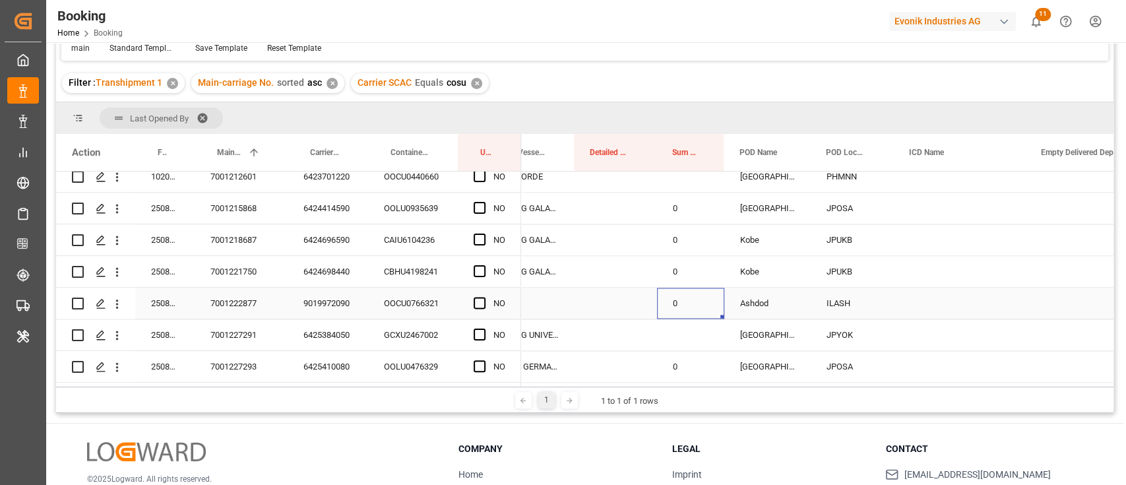
click at [710, 299] on div "0" at bounding box center [690, 303] width 67 height 31
click at [722, 309] on div "0" at bounding box center [690, 303] width 67 height 31
drag, startPoint x: 722, startPoint y: 311, endPoint x: 721, endPoint y: 339, distance: 27.7
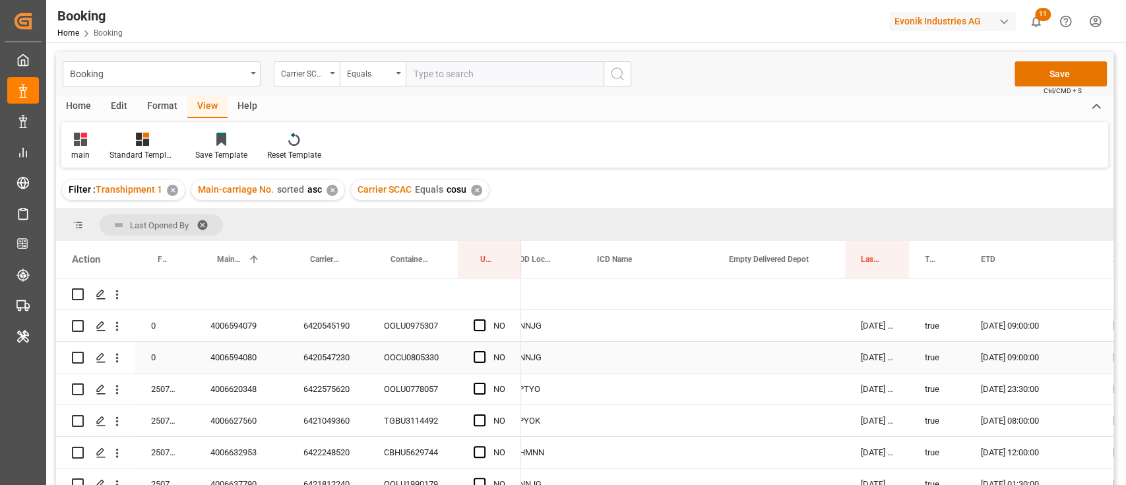
scroll to position [0, 937]
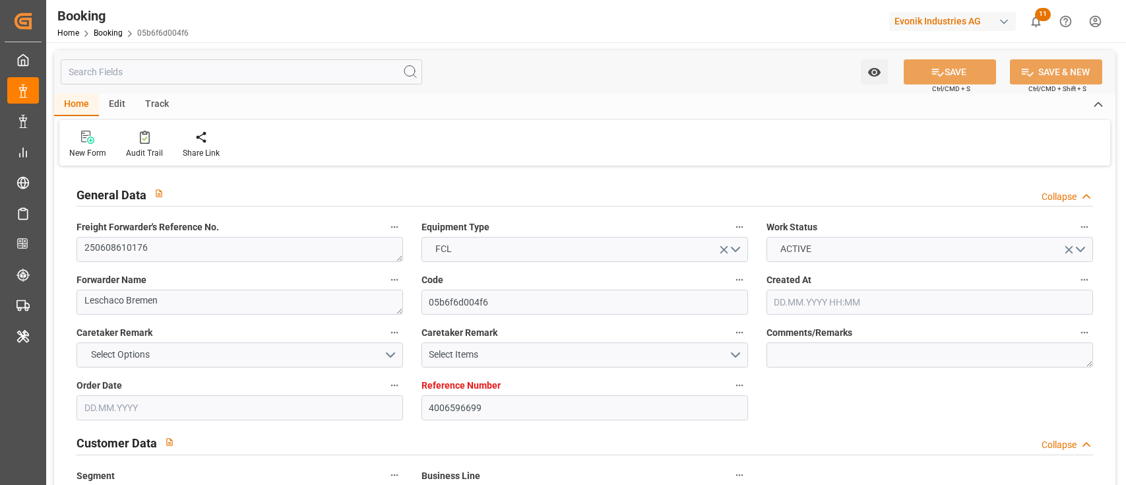
type input "4006596699"
type input "9305673"
type input "ONE"
type input "Ocean Network Express"
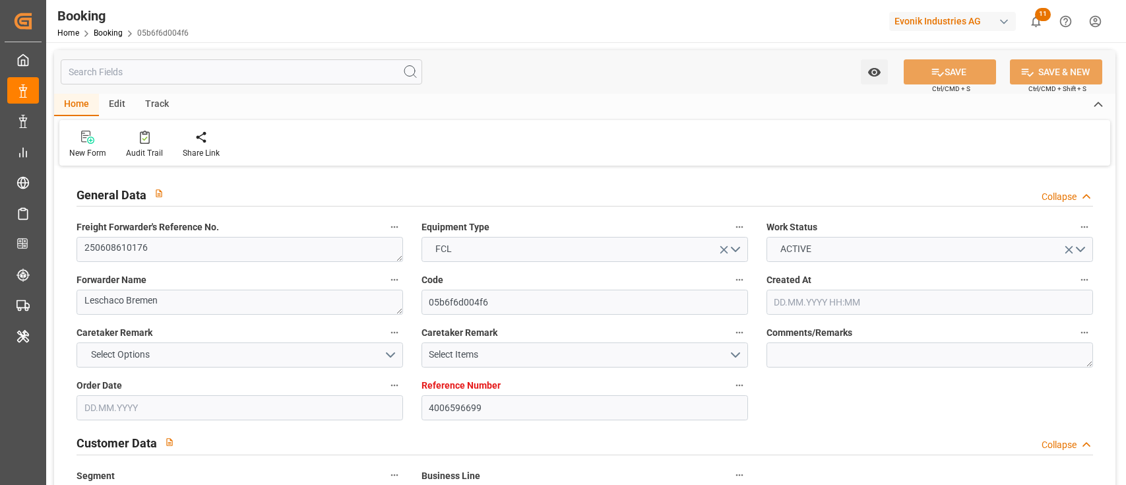
type input "DEHAM"
type input "INKTP"
type input "INMUN"
type input "0"
type input "DEHAM"
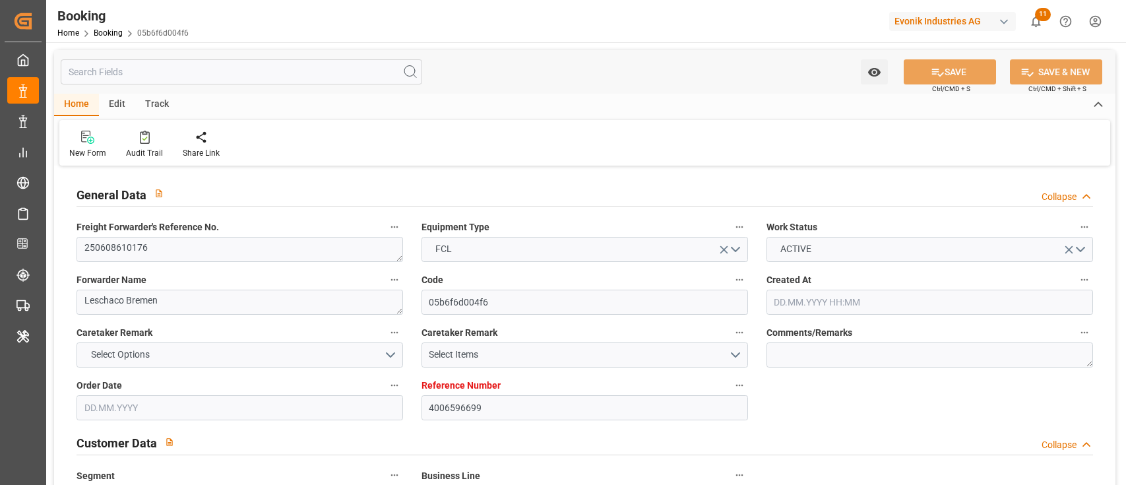
type input "INKAT"
type input "9305635"
type input "20.05.2025 21:04"
type input "20.05.2025"
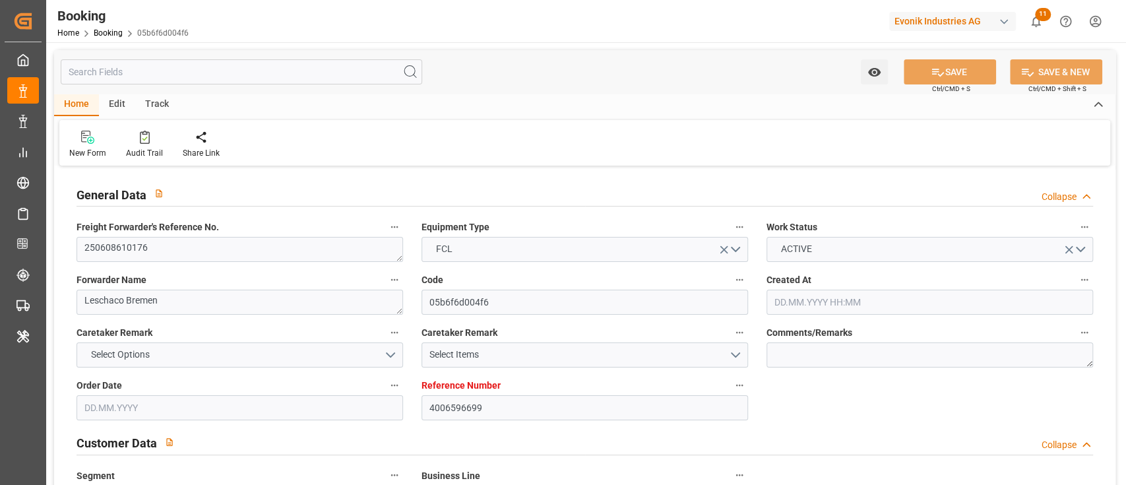
type input "01.08.2025"
type input "03.06.2025"
type input "03.06.2025 00:00"
type input "03.07.2025"
type input "05.07.2025 22:30"
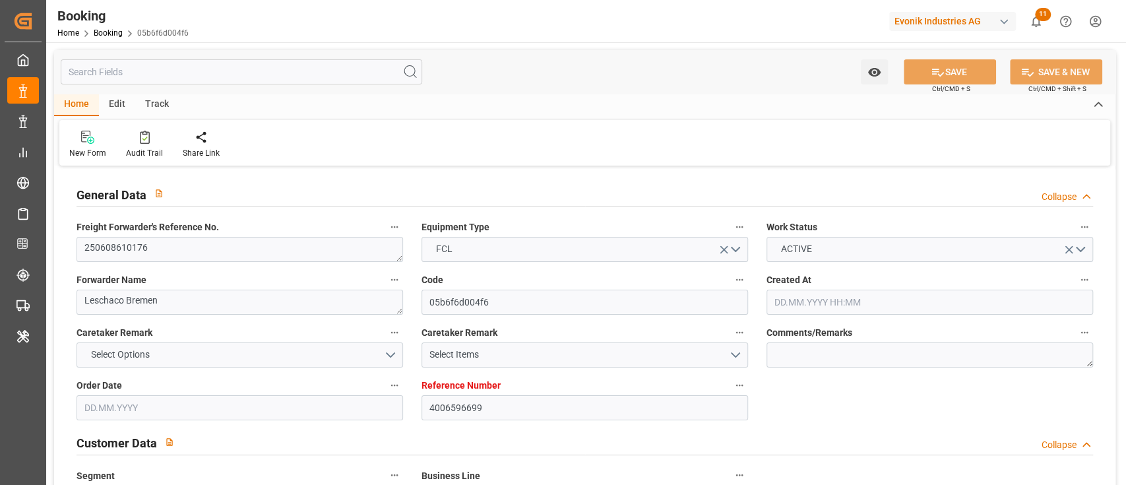
type input "02.07.2025 00:00"
type input "05.07.2025 06:55"
type input "23.06.2025 13:18"
type input "01.09.2025 08:00"
type input "01.09.2025 00:00"
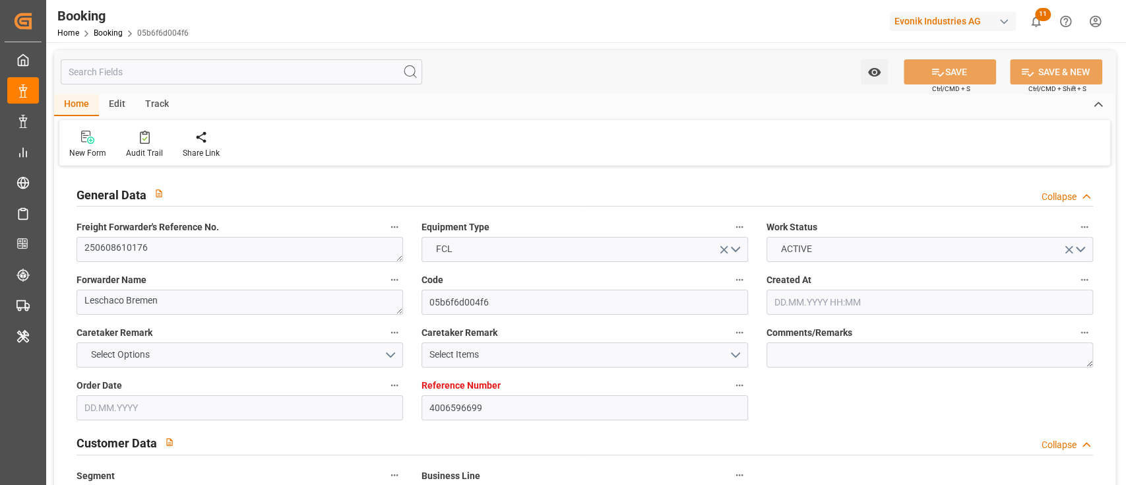
type input "08.08.2025 12:00"
type input "05.08.2025 00:00"
type input "22.07.2025 21:48"
type input "21.08.2025 06:00"
type input "21.08.2025 00:00"
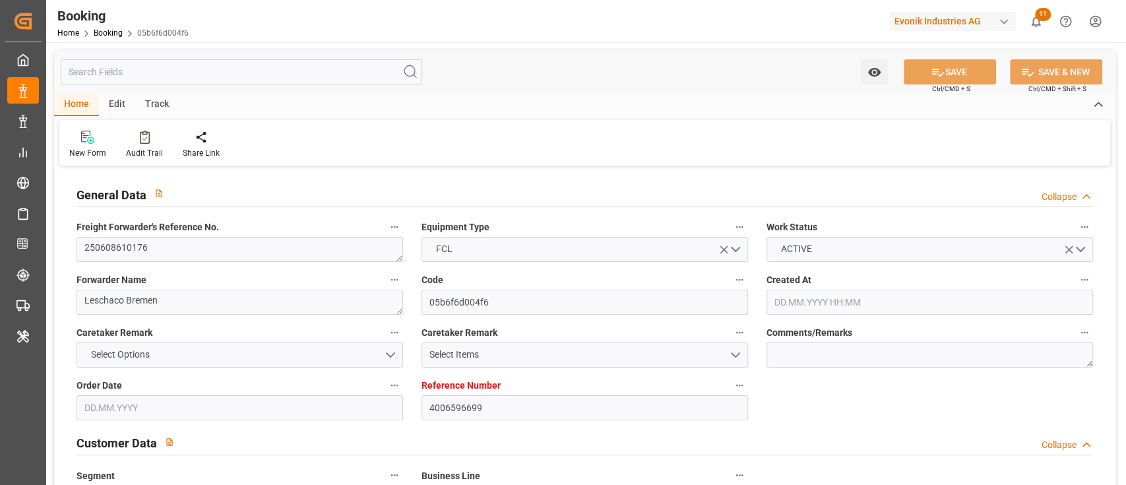
type input "03.07.2025"
type input "10.08.2025 15:57"
type input "10.08.2025"
type input "18.06.2025 08:53"
type input "01.09.2025 20:00"
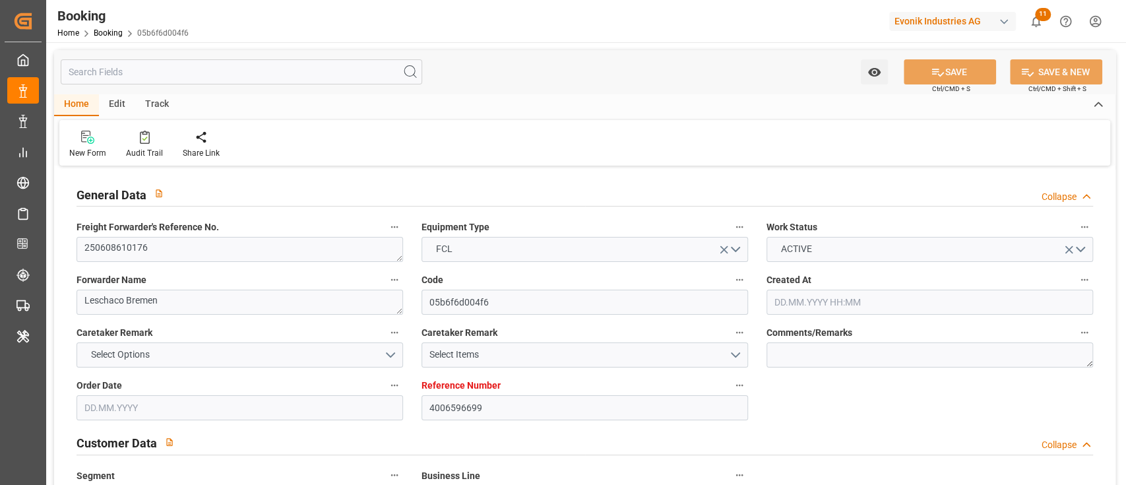
type input "01.09.2025 20:00"
type input "17.07.2025 12:53"
type input "04.07.2025 21:00"
type input "02.07.2025 13:30"
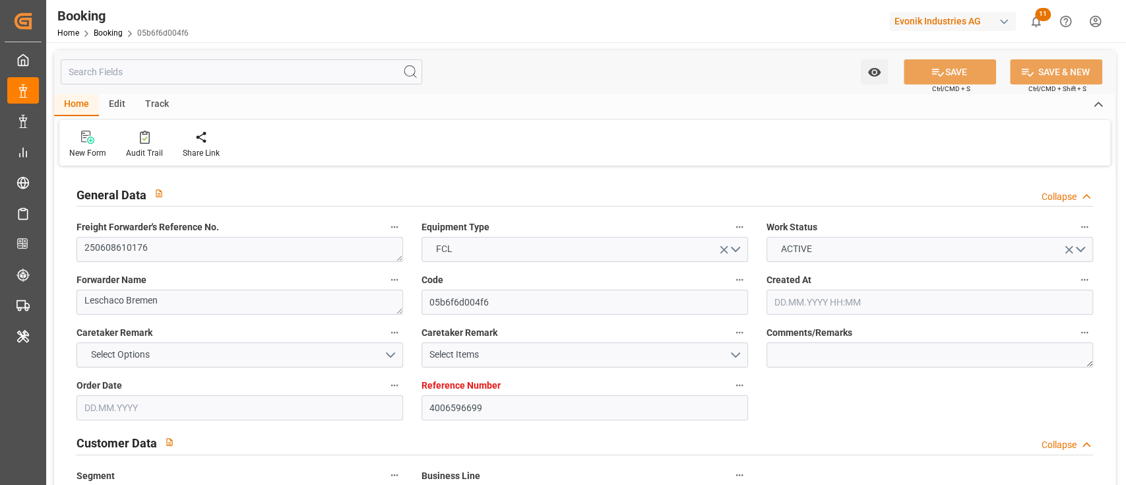
type input "05.07.2025 03:43"
type input "04.07.2025 22:30"
type input "05.07.2025 07:34"
type input "08.08.2025 12:00"
type input "08.08.2025 11:19"
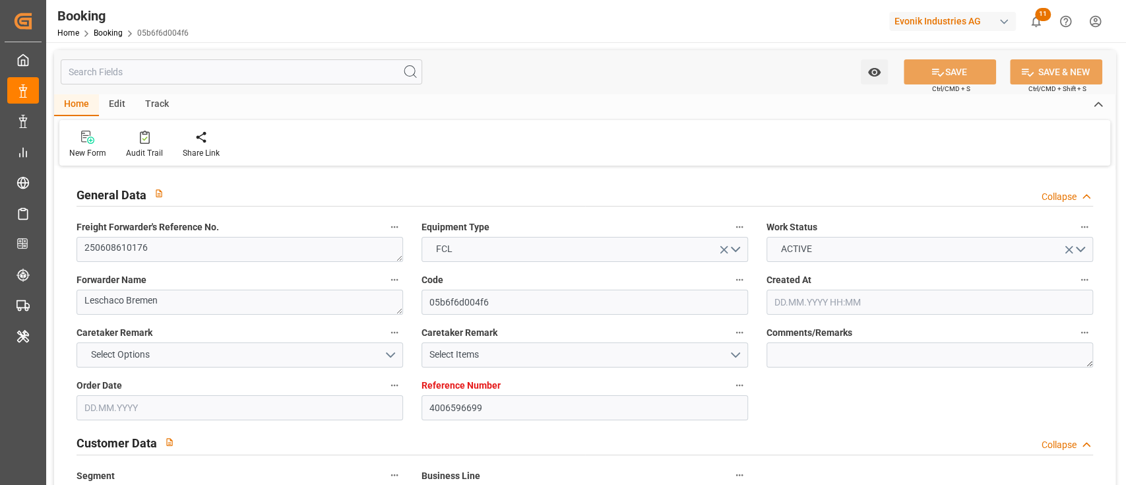
type input "13.08.2025 03:30"
type input "08.08.2025 18:50"
type input "09.08.2025 12:42"
type input "20.08.2025 20:48"
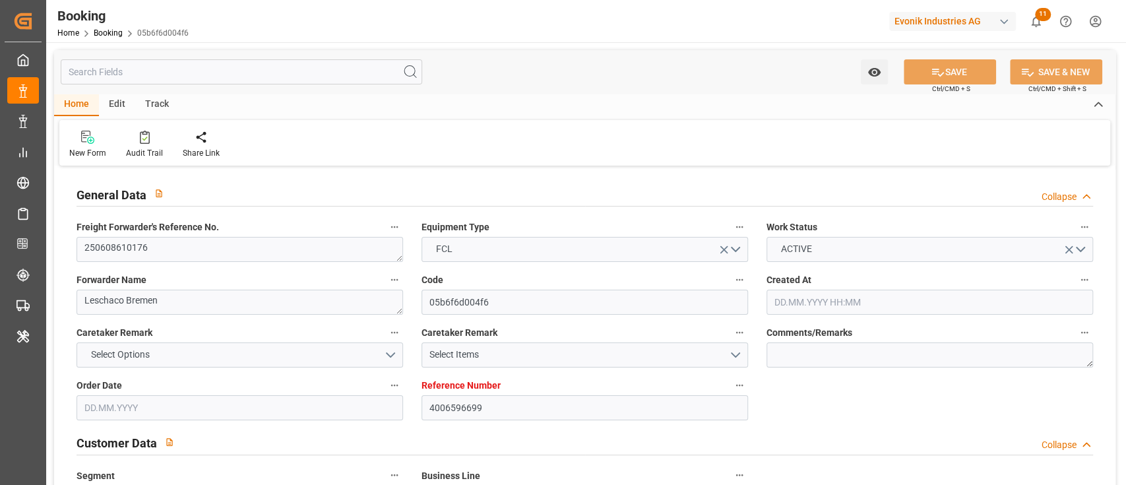
type input "20.08.2025 20:48"
type input "21.08.2025 06:00"
type input "01.09.2025 08:00"
type input "01.09.2025 11:48"
type input "01.09.2025 09:30"
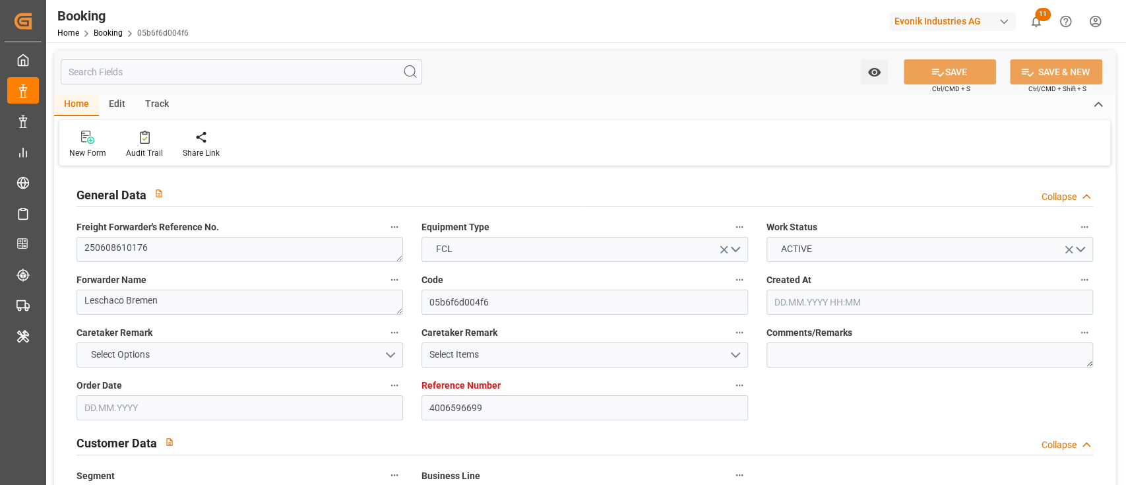
type input "01.09.2025 09:30"
type input "01.09.2025 14:00"
type input "05.09.2025 11:48"
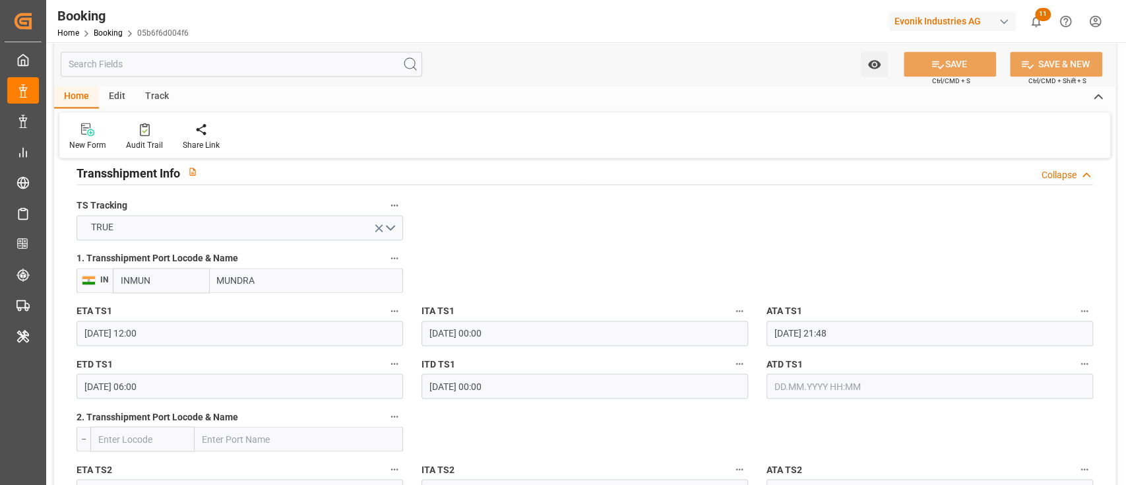
scroll to position [1407, 0]
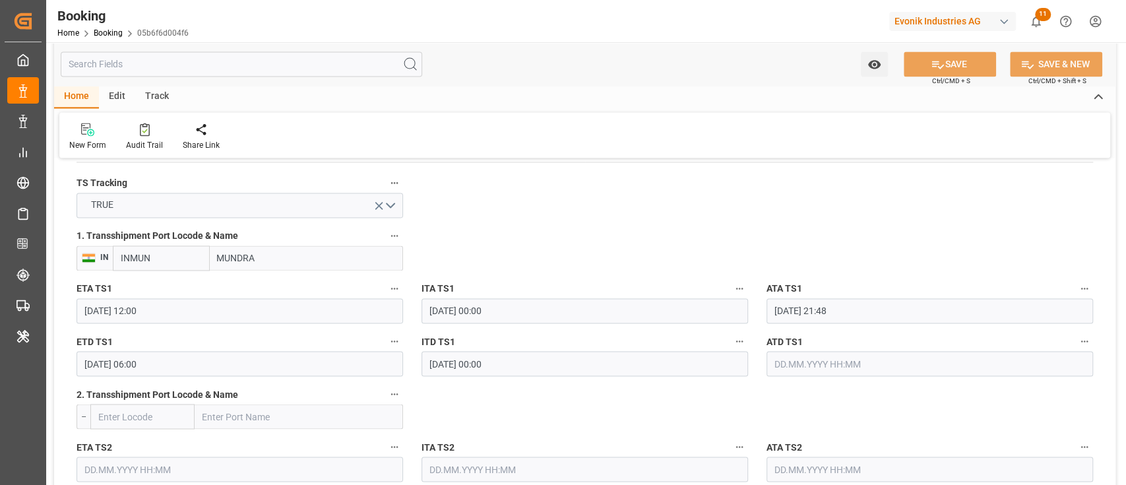
click at [819, 309] on input "22.07.2025 21:48" at bounding box center [929, 310] width 326 height 25
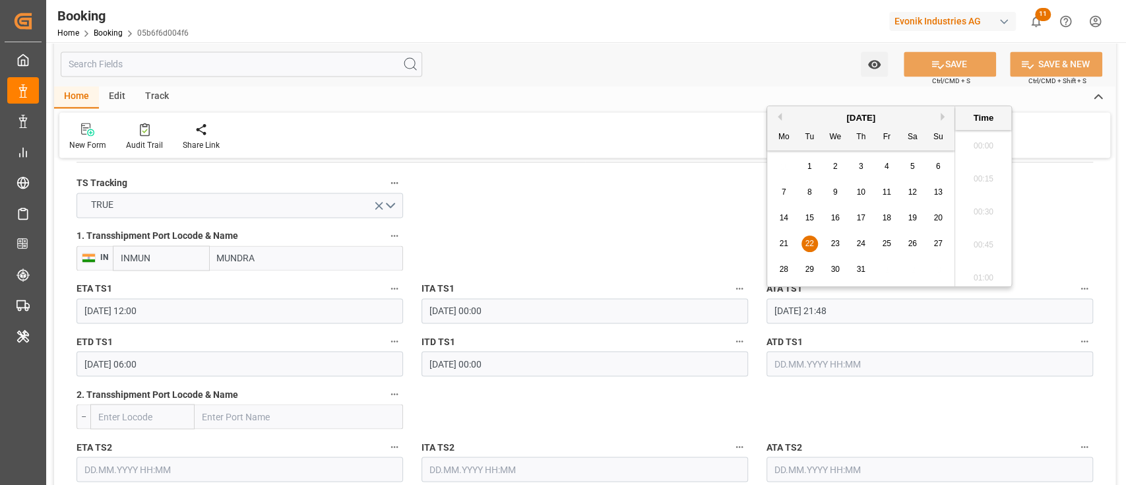
scroll to position [2807, 0]
click at [943, 118] on button "Next Month" at bounding box center [944, 117] width 8 height 8
drag, startPoint x: 808, startPoint y: 195, endPoint x: 1060, endPoint y: 265, distance: 262.2
click at [808, 195] on span "9" at bounding box center [809, 191] width 5 height 9
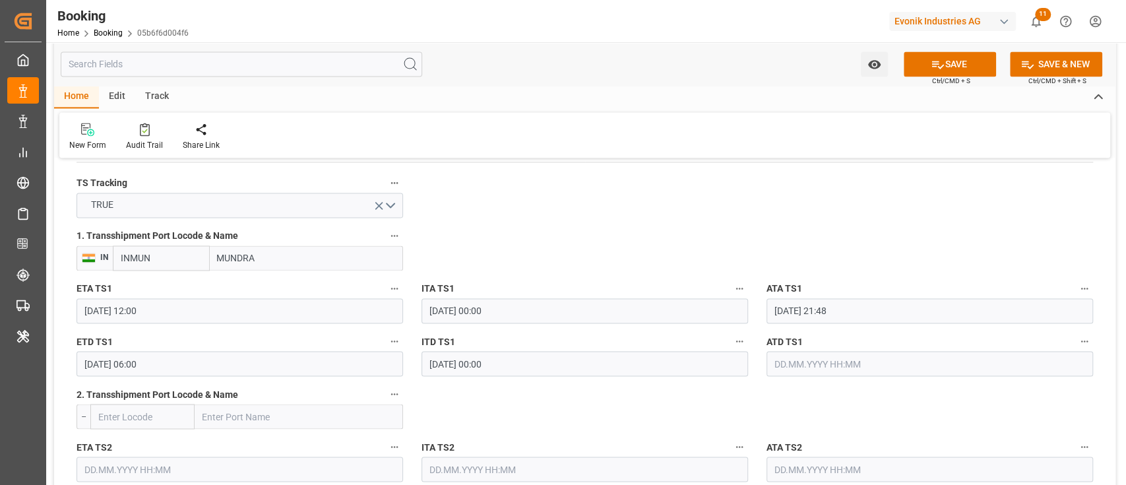
click at [849, 295] on label "ATA TS1" at bounding box center [929, 289] width 326 height 18
click at [1076, 295] on button "ATA TS1" at bounding box center [1084, 288] width 17 height 17
click at [814, 307] on div at bounding box center [563, 242] width 1126 height 485
click at [814, 307] on body "Created by potrace 1.15, written by Peter Selinger 2001-2017 Created by potrace…" at bounding box center [563, 242] width 1126 height 485
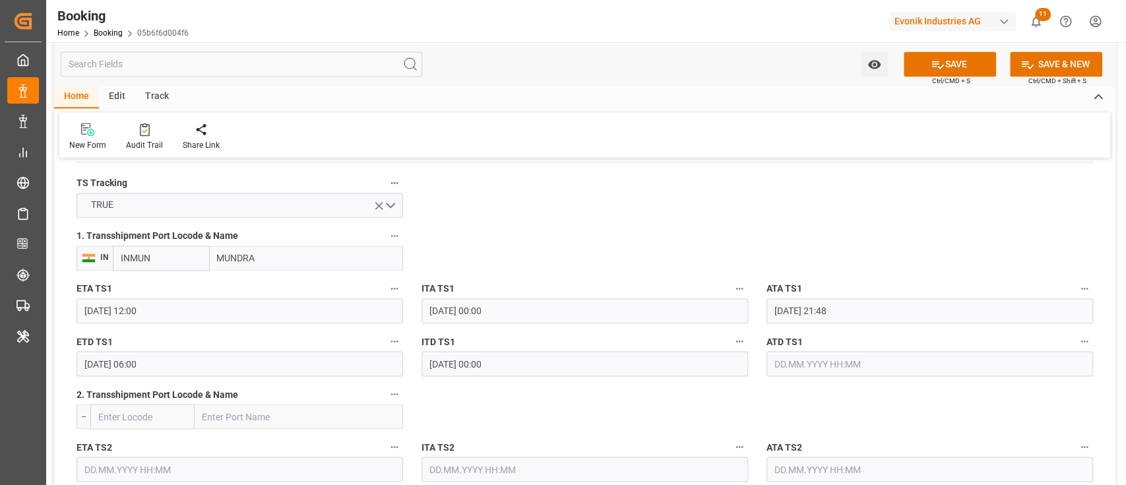
click at [814, 307] on input "09.09.2025 21:48" at bounding box center [929, 310] width 326 height 25
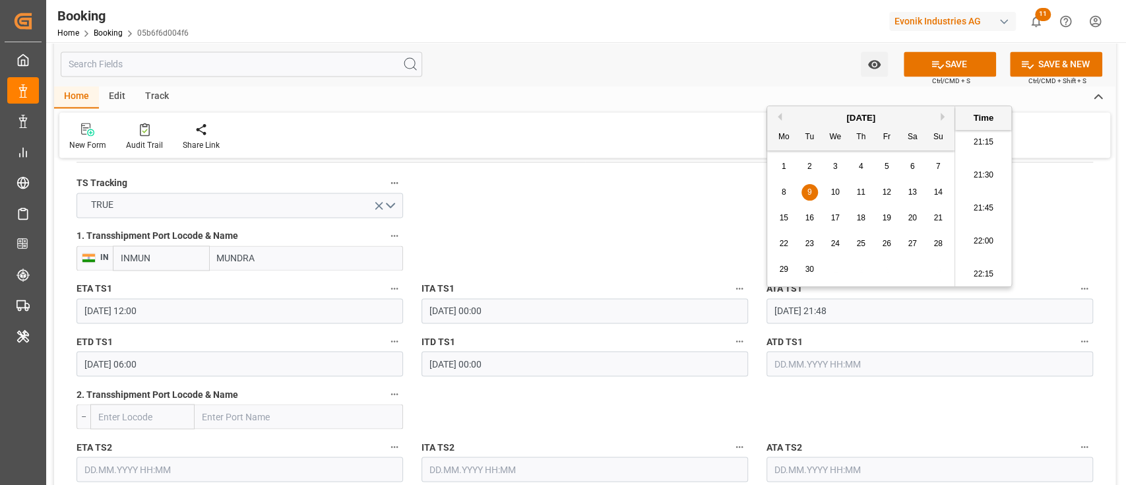
click at [773, 117] on div "Previous Month Next Month September 2025 Mo Tu We Th Fr Sa Su 1 2 3 4 5 6 7 8 9…" at bounding box center [888, 196] width 245 height 181
click at [778, 116] on button "Previous Month" at bounding box center [778, 117] width 8 height 8
click at [943, 117] on button "Next Month" at bounding box center [944, 117] width 8 height 8
click at [909, 187] on div "9" at bounding box center [912, 193] width 16 height 16
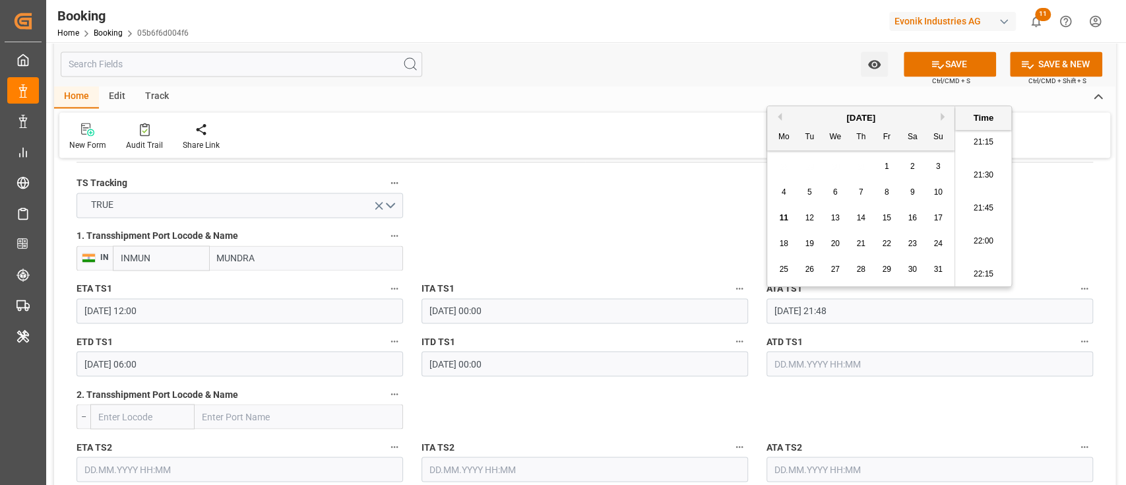
type input "09.08.2025 21:48"
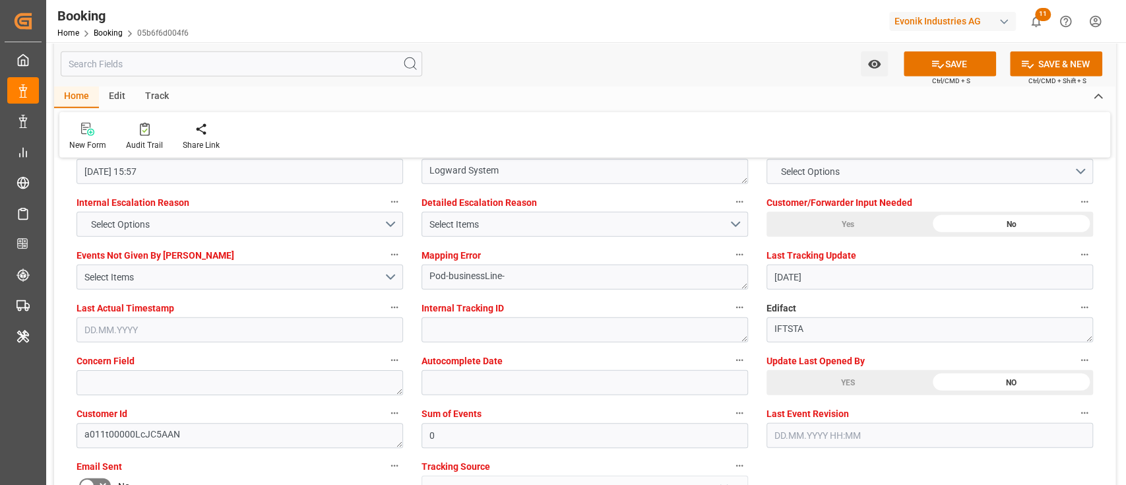
scroll to position [2462, 0]
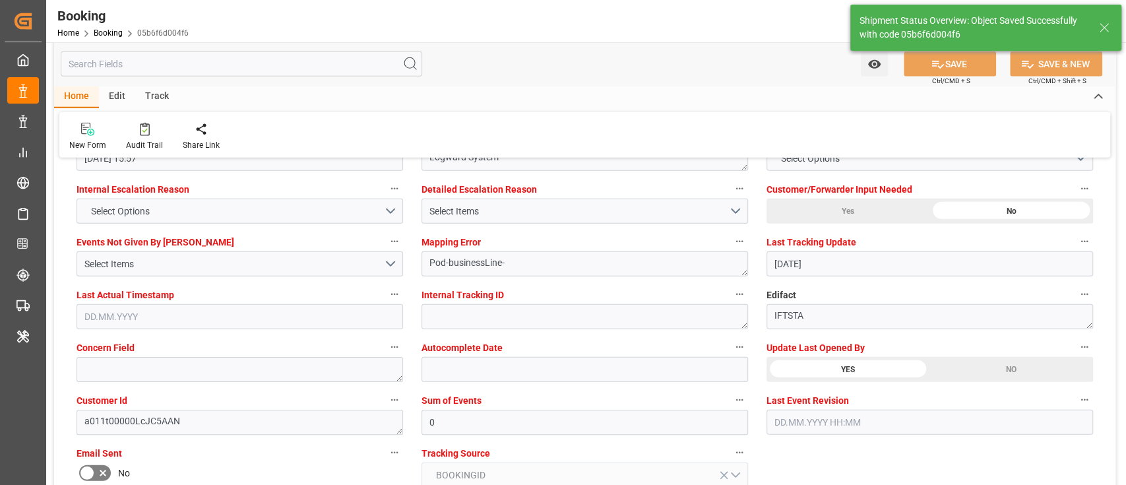
type textarea "[PERSON_NAME]"
type input "11.08.2025 08:48"
click at [139, 140] on div "Audit Trail" at bounding box center [144, 145] width 37 height 12
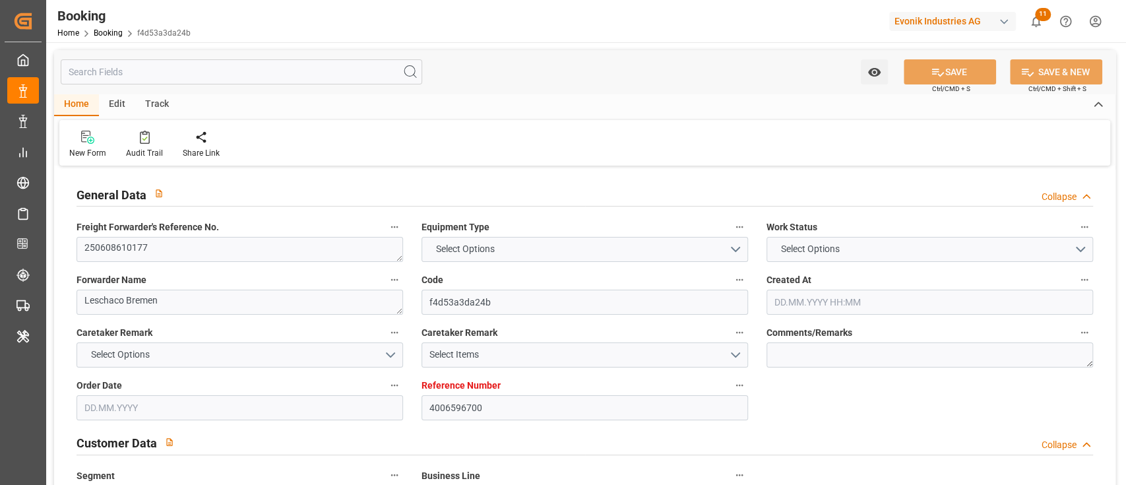
type input "4006596700"
type input "9305673"
type input "ONE"
type input "Ocean Network Express"
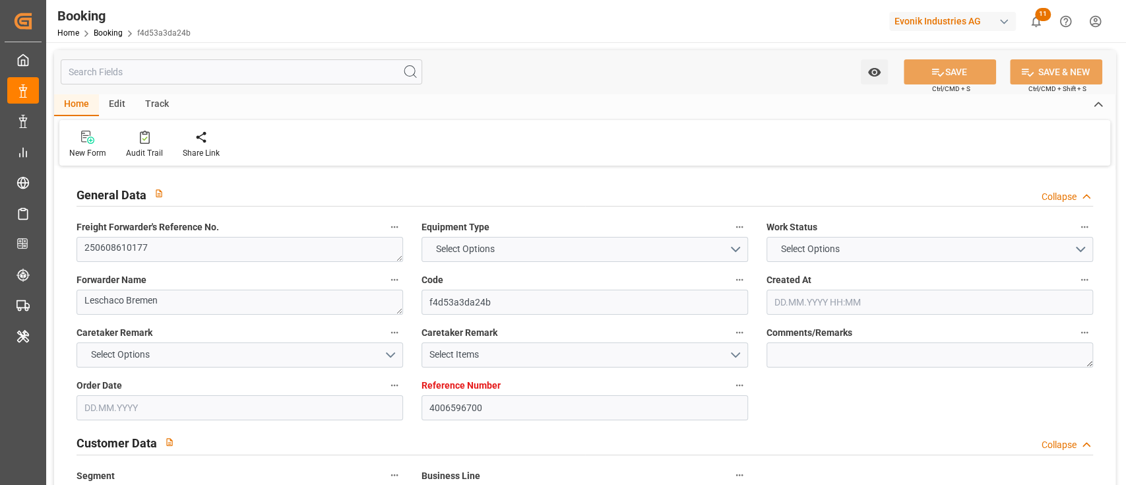
type input "DEHAM"
type input "INKTP"
type input "INMUN"
type input "0"
type input "DEHAM"
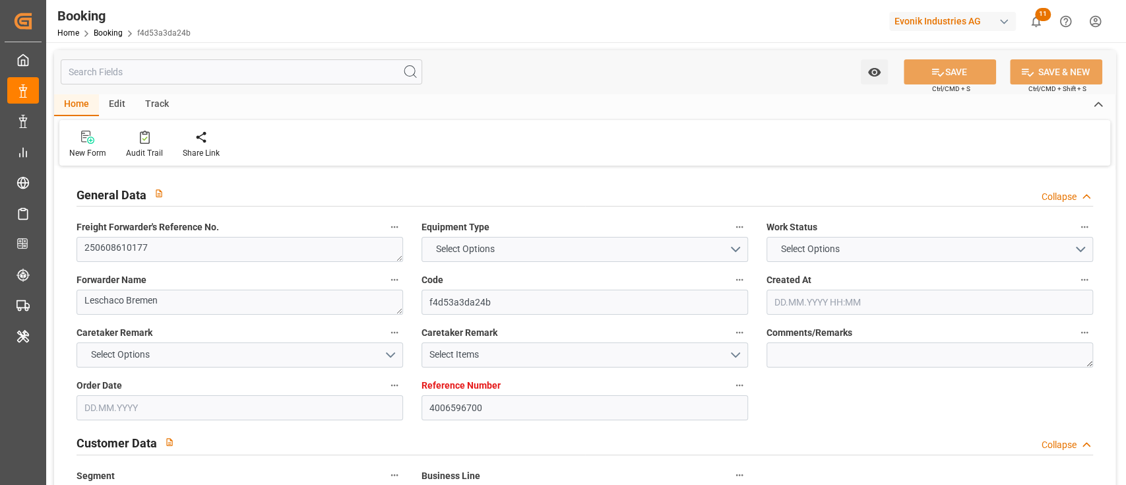
type input "INKAT"
type input "9305635"
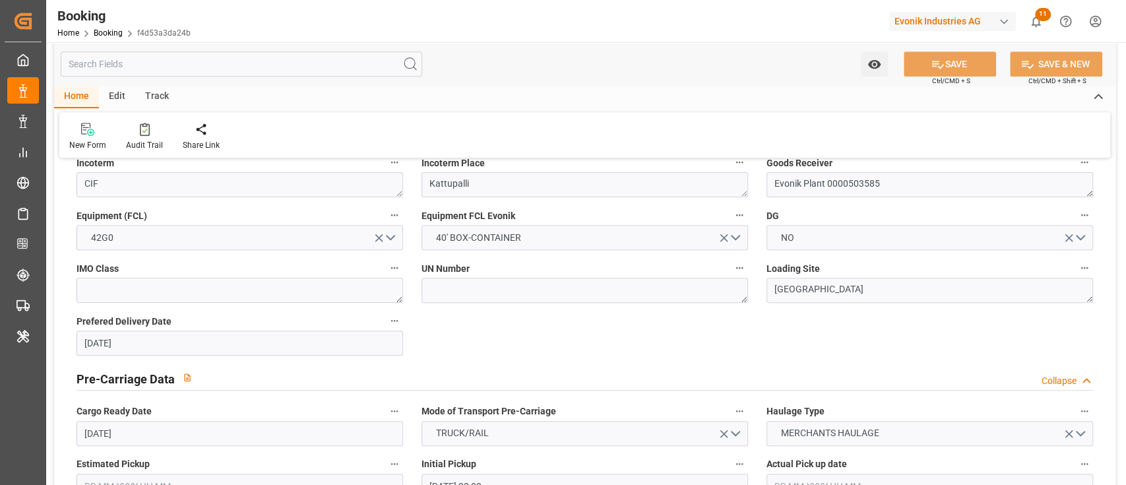
type input "20.05.2025 20:58"
type input "20.05.2025"
type input "02.08.2025"
type input "04.06.2025"
type input "04.06.2025 00:00"
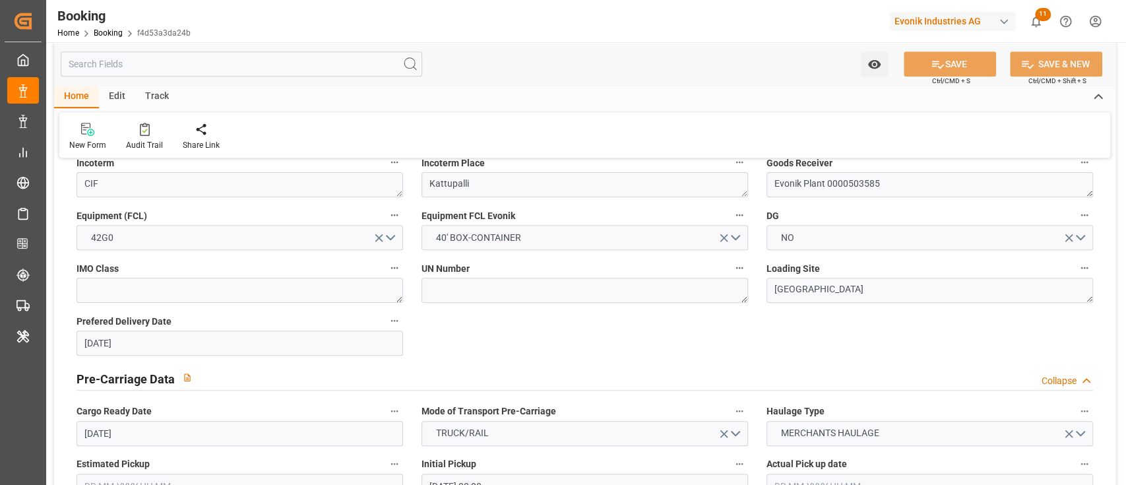
type input "03.07.2025"
type input "04.07.2025 22:30"
type input "02.07.2025 00:00"
type input "05.07.2025 06:55"
type input "23.06.2025 12:14"
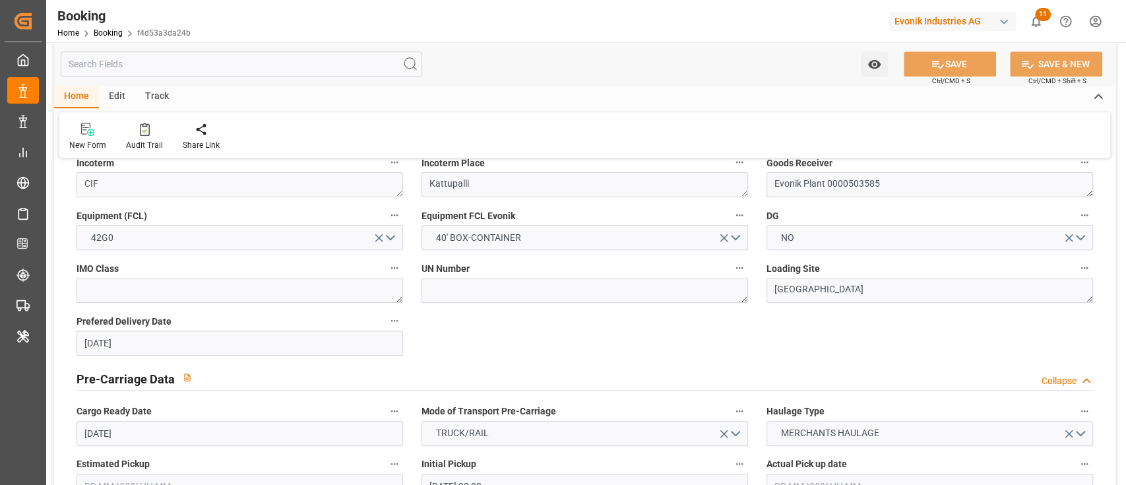
type input "01.09.2025 08:00"
type input "01.09.2025 00:00"
type input "08.08.2025 12:00"
type input "05.08.2025 00:00"
type input "22.07.2025 21:52"
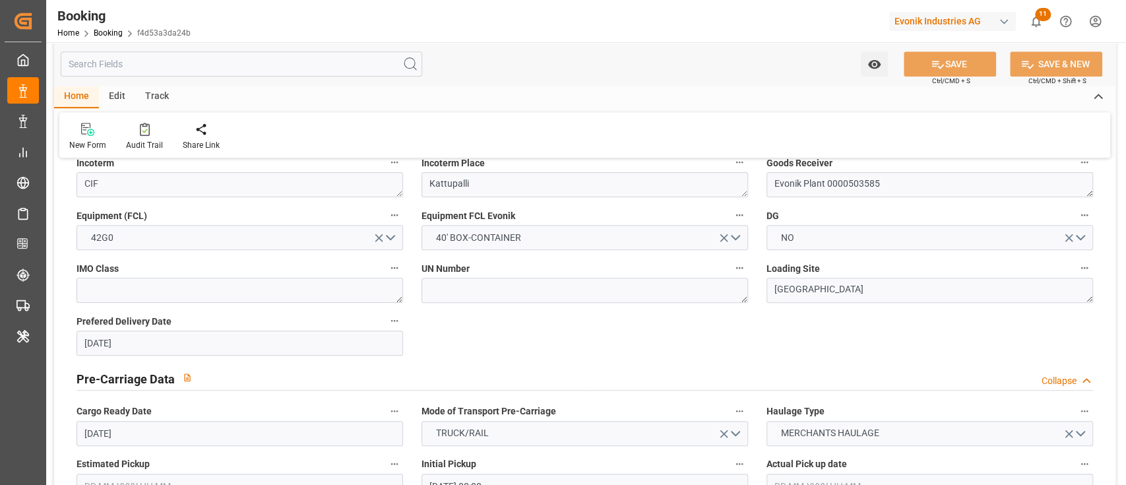
type input "21.08.2025 06:00"
type input "21.08.2025 00:00"
type input "03.07.2025"
type input "10.08.2025 15:57"
type input "10.08.2025"
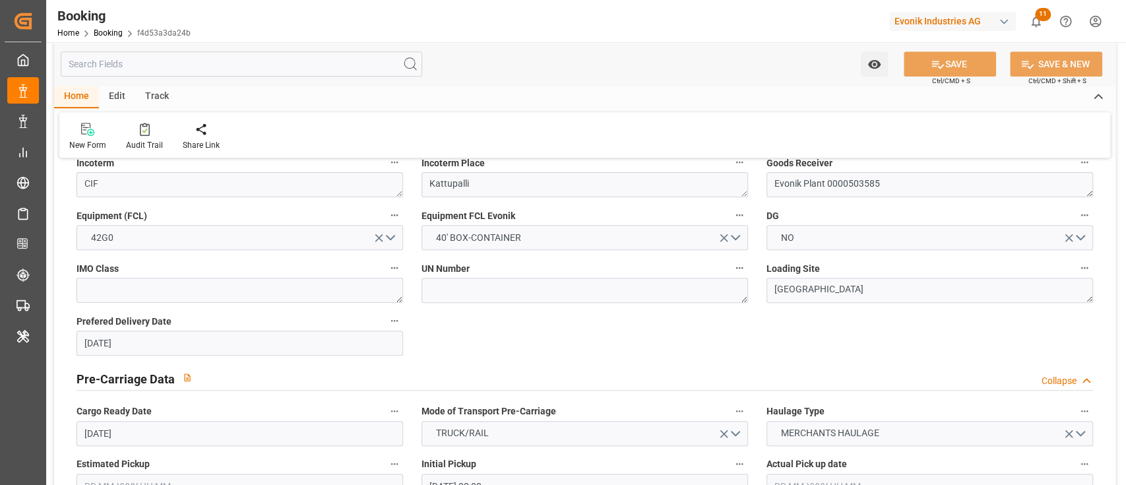
type input "17.06.2025 14:57"
type input "01.09.2025 20:00"
type input "13.07.2025 18:57"
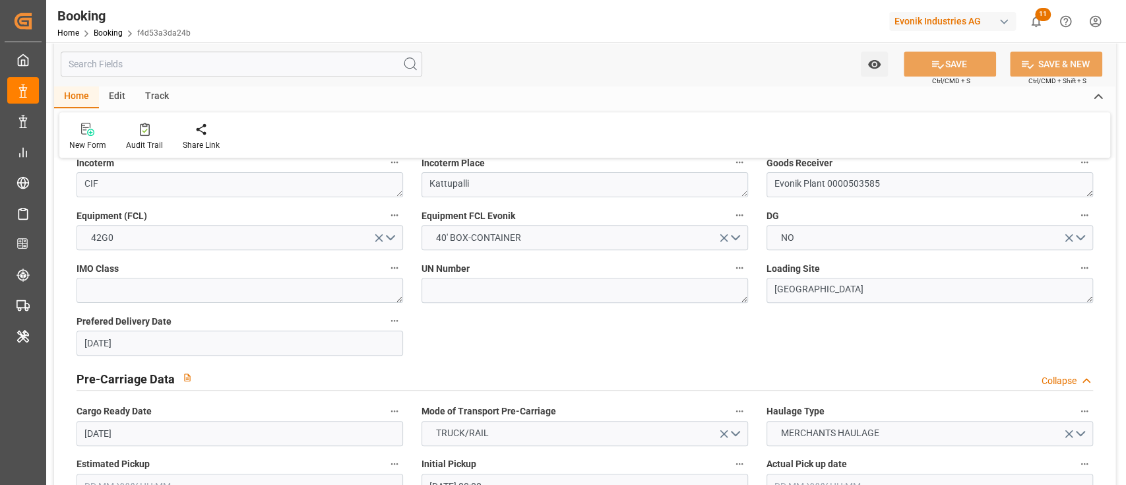
type input "04.07.2025 21:00"
type input "02.07.2025 13:30"
type input "05.07.2025 03:41"
type input "04.07.2025 22:30"
type input "05.07.2025 07:34"
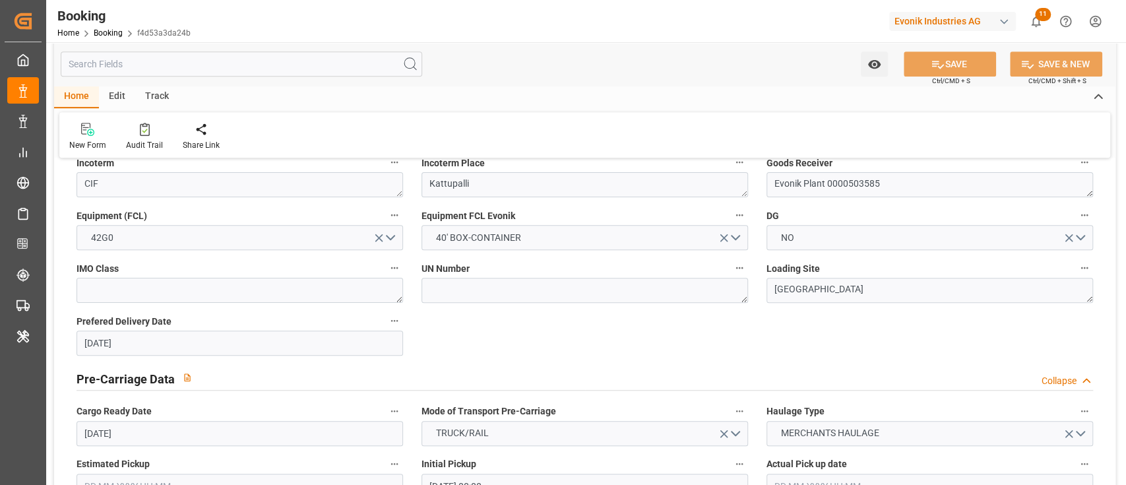
type input "08.08.2025 12:00"
type input "08.08.2025 11:19"
type input "13.08.2025 03:30"
type input "08.08.2025 18:50"
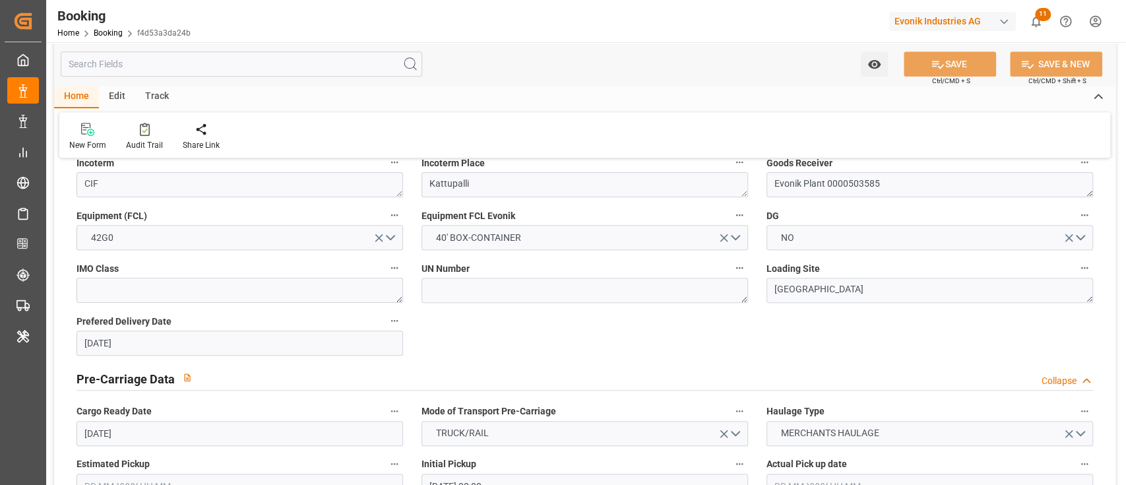
type input "09.08.2025 12:49"
type input "20.08.2025 20:48"
type input "21.08.2025 06:00"
type input "01.09.2025 08:00"
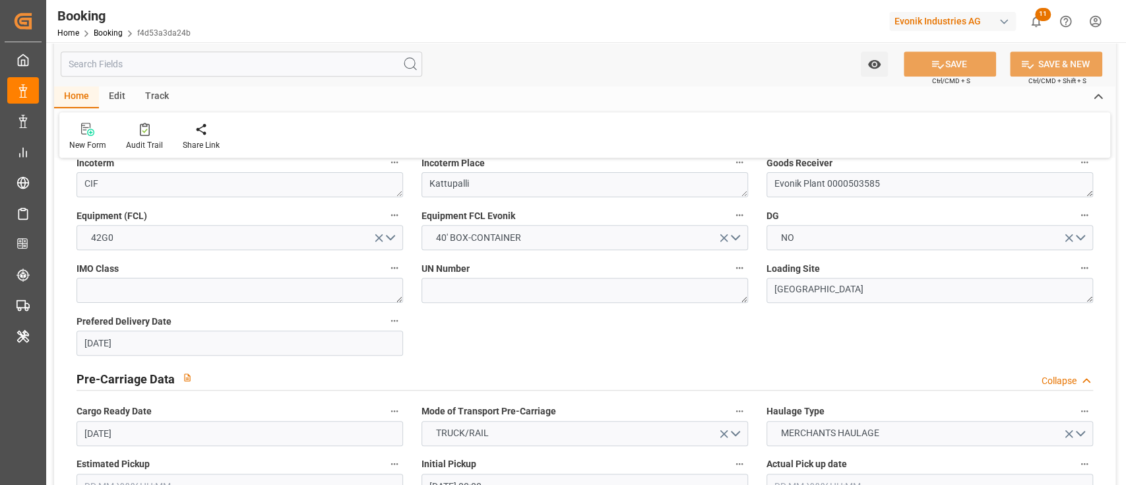
type input "01.09.2025 11:48"
type input "01.09.2025 09:30"
type input "01.09.2025 14:00"
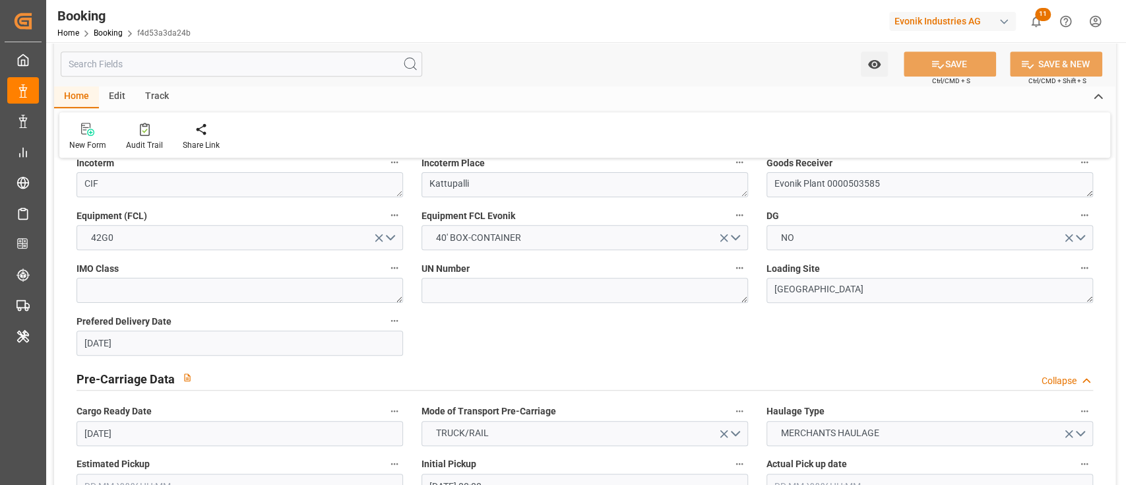
type input "05.09.2025 11:48"
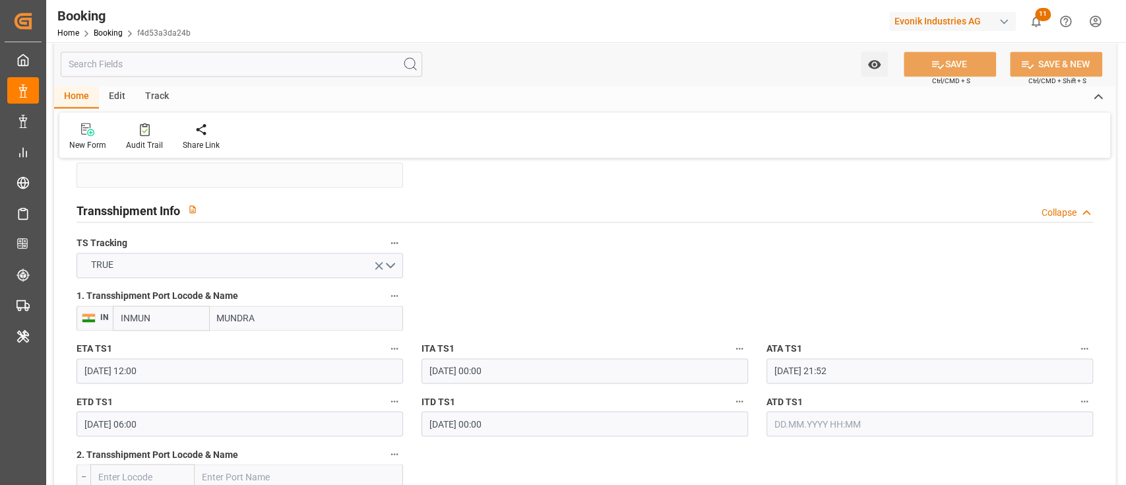
scroll to position [1407, 0]
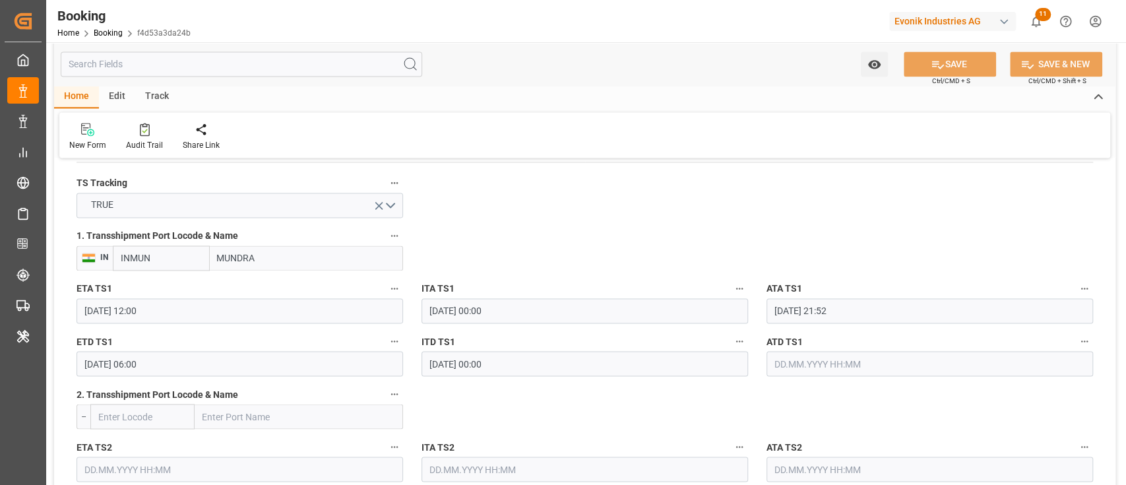
click at [875, 301] on input "22.07.2025 21:52" at bounding box center [929, 310] width 326 height 25
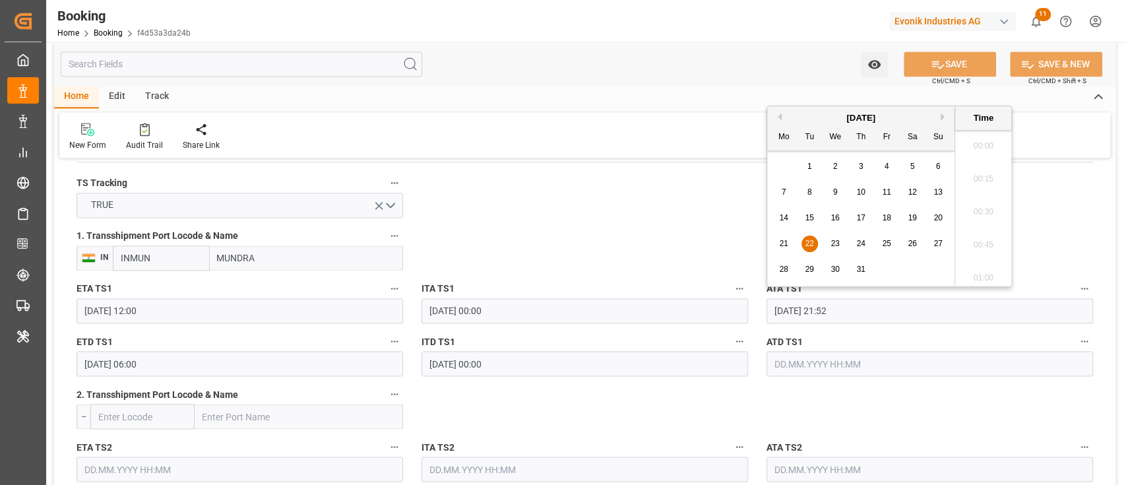
scroll to position [2807, 0]
click at [944, 114] on button "Next Month" at bounding box center [944, 117] width 8 height 8
click at [887, 191] on span "8" at bounding box center [886, 191] width 5 height 9
type input "08.08.2025 21:52"
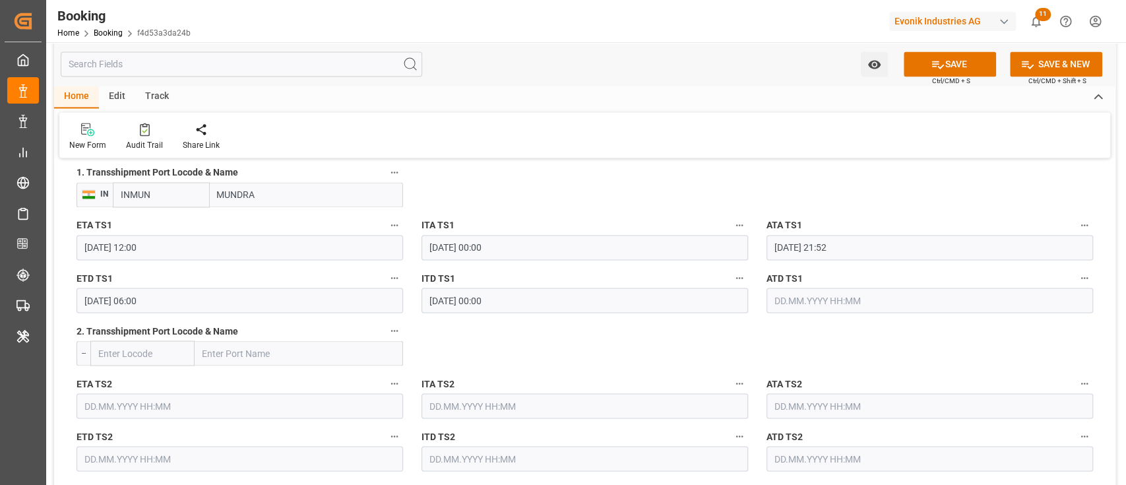
scroll to position [1494, 0]
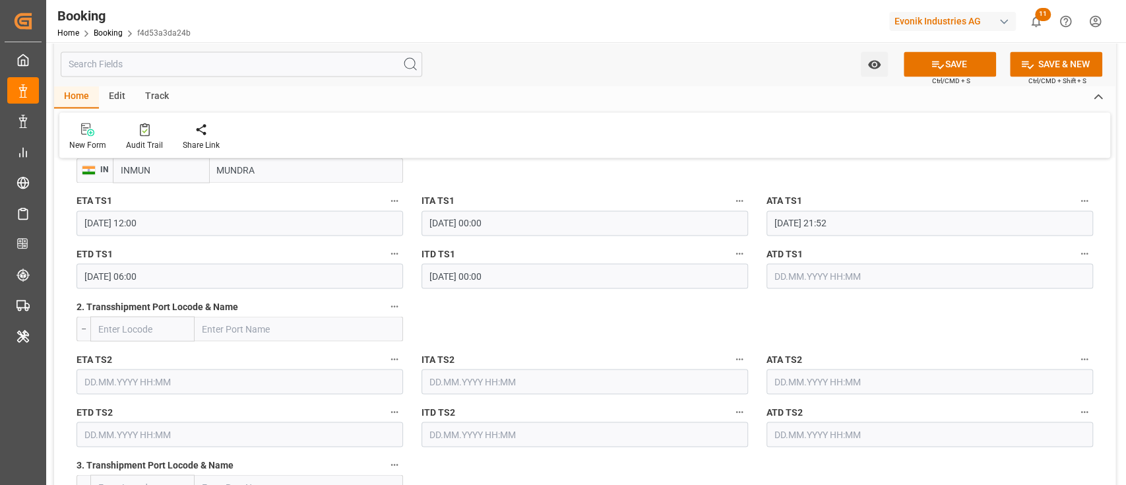
click at [1080, 206] on button "ATA TS1" at bounding box center [1084, 200] width 17 height 17
drag, startPoint x: 1059, startPoint y: 244, endPoint x: 1041, endPoint y: 243, distance: 18.5
click at [1059, 243] on li "Tracking Details" at bounding box center [1061, 243] width 106 height 22
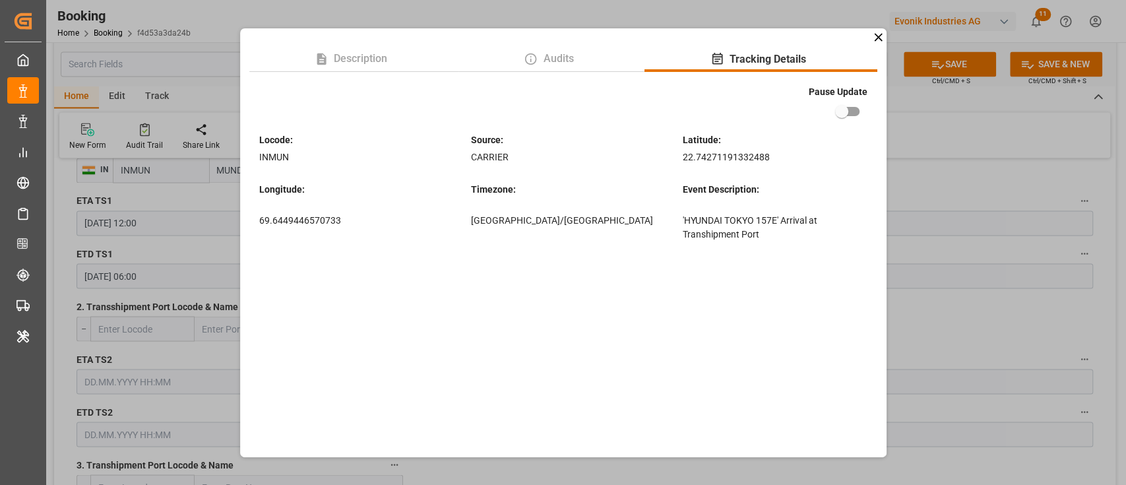
click at [867, 118] on div "Pause Update Locode : INMUN Source : CARRIER Latitude : 22.74271191332488 Longi…" at bounding box center [563, 163] width 628 height 176
click at [858, 110] on input "checkbox" at bounding box center [841, 111] width 75 height 25
checkbox input "true"
click at [918, 154] on div "Description Audits Tracking Details Pause Update Locode : INMUN Source : CARRIE…" at bounding box center [563, 242] width 1126 height 485
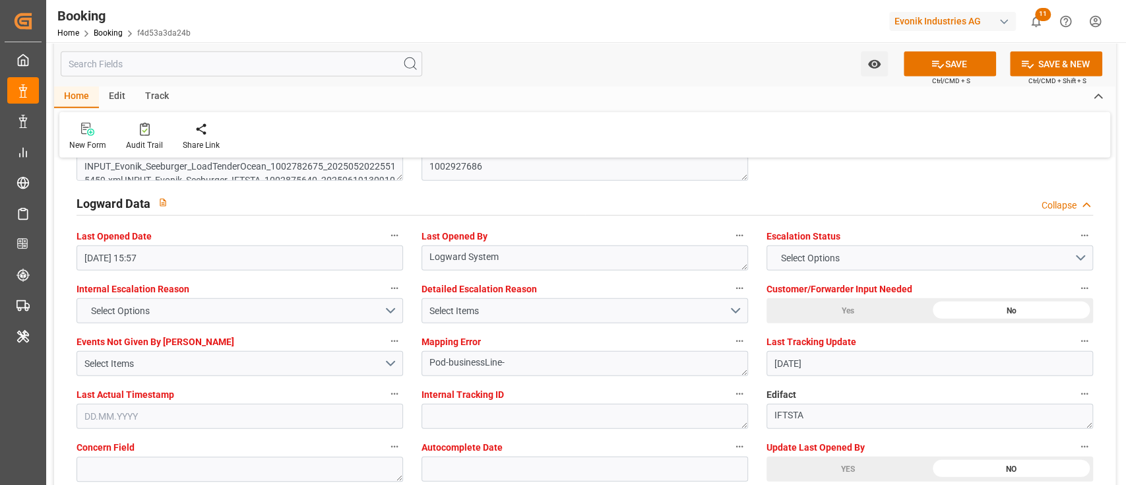
scroll to position [2549, 0]
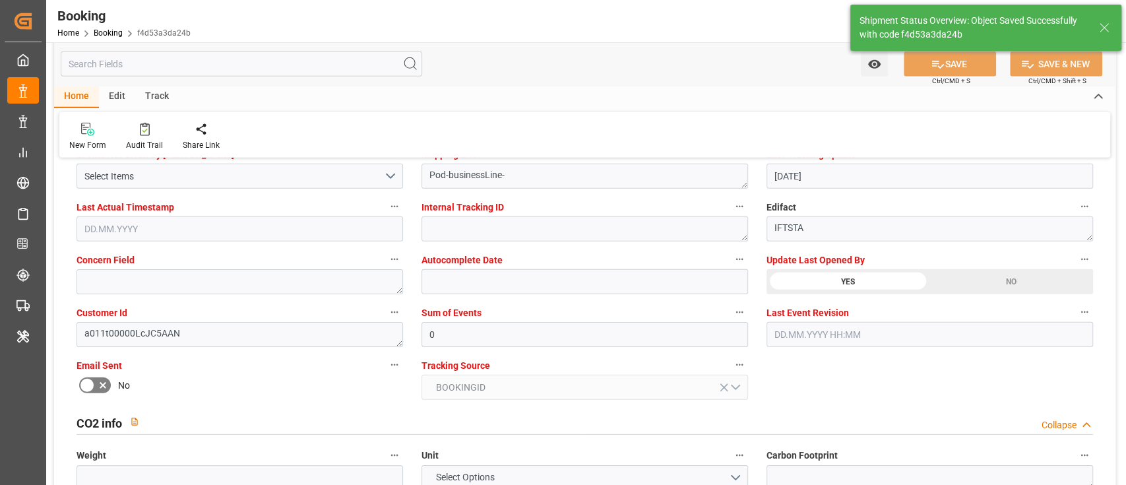
type textarea "[PERSON_NAME]"
type input "11.08.2025 08:49"
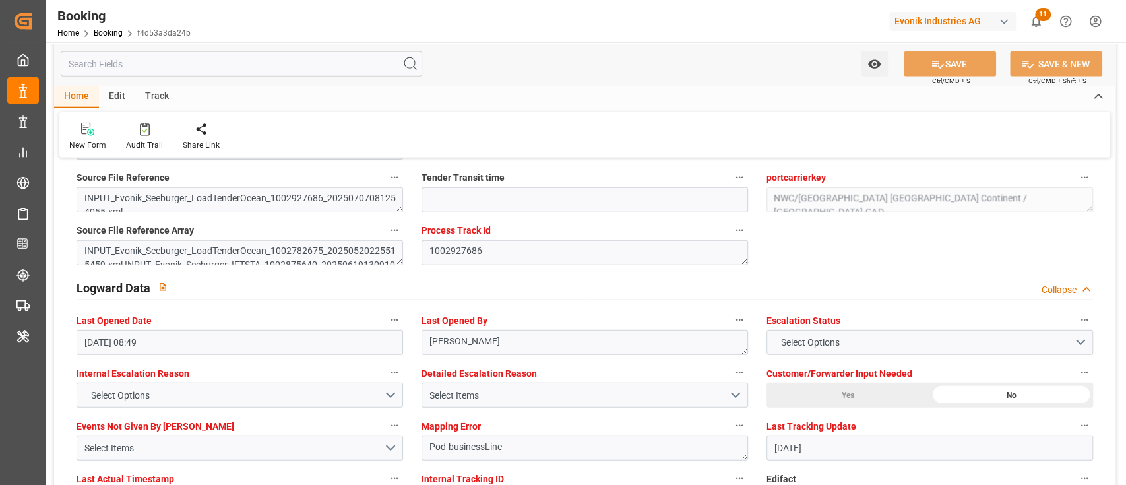
scroll to position [2286, 0]
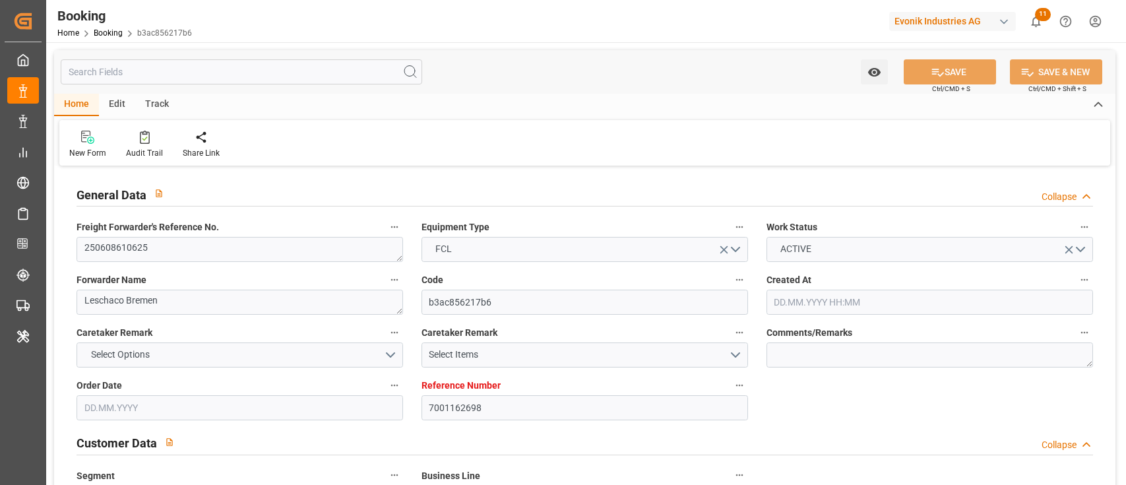
type input "08.05.2025 08:22"
type input "08.05.2025"
type input "12.07.2025"
type input "20.05.2025"
type input "17.06.2025 15:46"
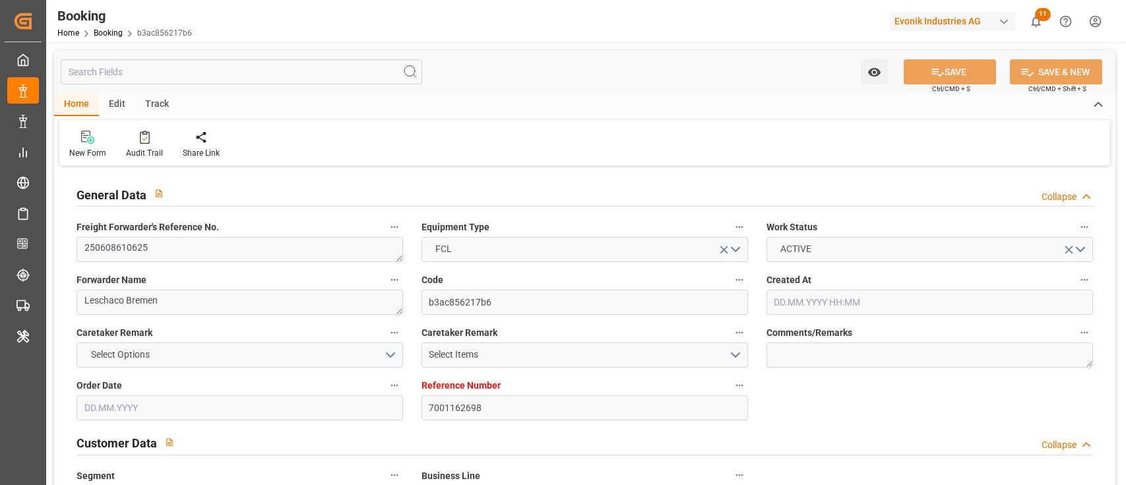
type input "20.05.2025 00:00"
type input "19.06.2025 02:27"
type input "19.05.2025"
type input "30.06.2025"
type input "29.06.2025 11:00"
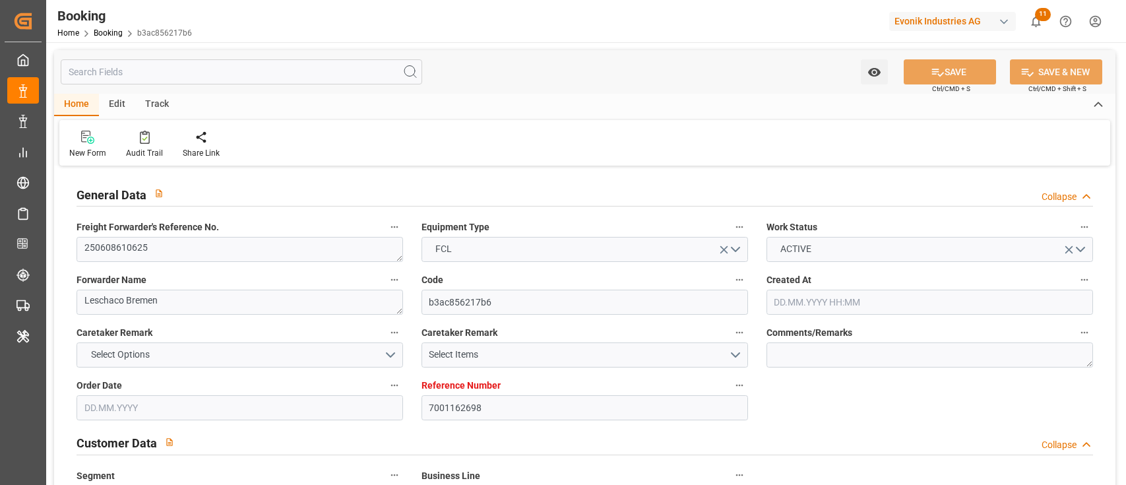
type input "24.06.2025 00:00"
type input "26.06.2025"
type input "29.06.2025 16:55"
type input "26.06.2025 19:20"
type input "01.09.2025 08:00"
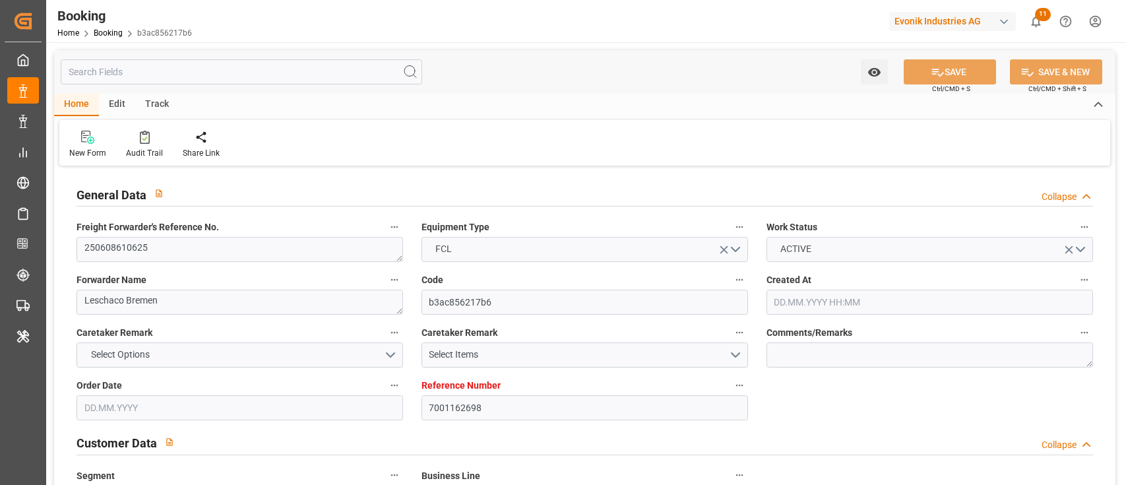
type input "12.07.2025 00:00"
type input "18.08.2025"
type input "08.08.2025 12:00"
type input "11.08.2025 00:00"
type input "20.07.2025 03:35"
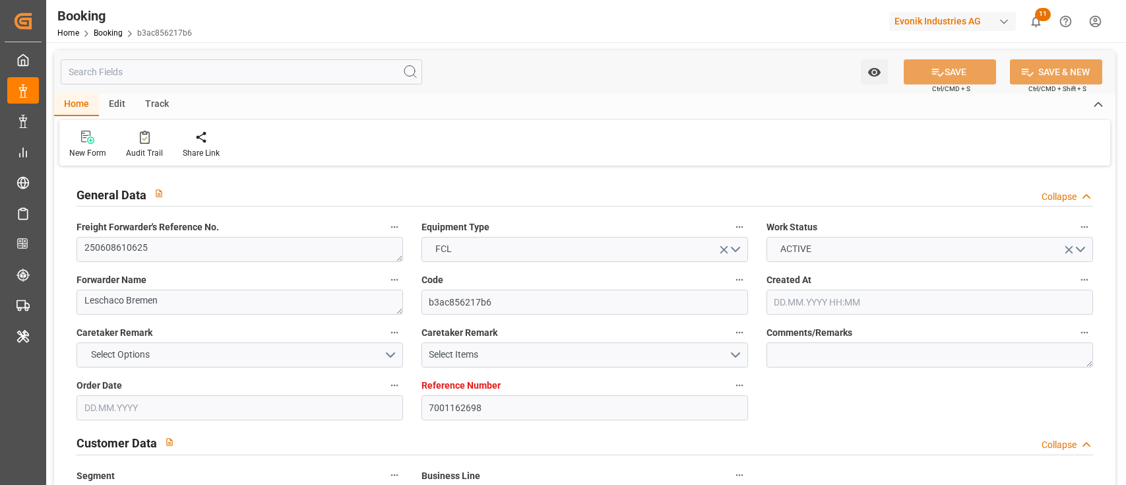
type input "21.08.2025 06:00"
type input "16.08.2025 00:00"
type input "30.06.2025"
type input "11.08.2025 04:40"
type input "11.08.2025"
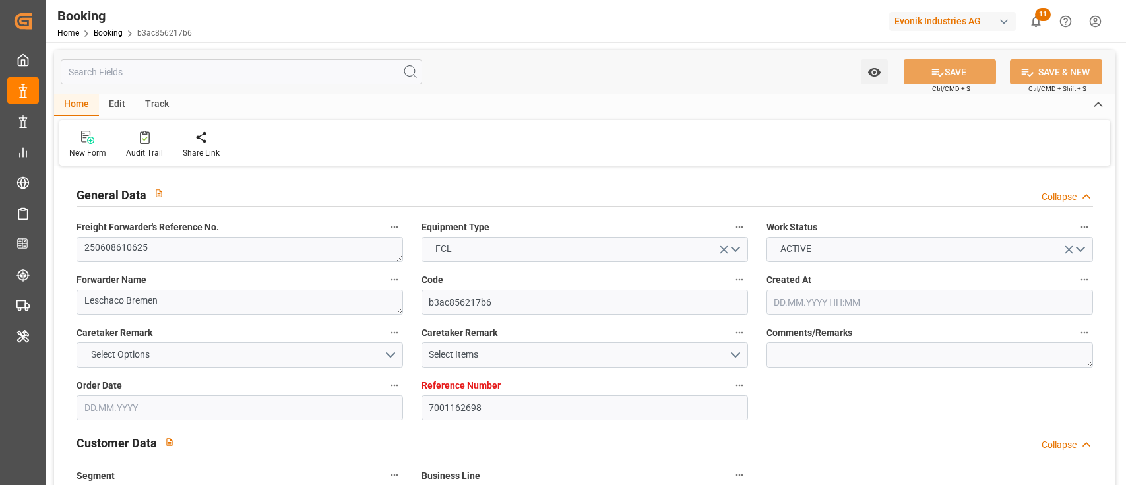
type input "16.06.2025 14:59"
type input "01.09.2025 20:00"
type input "17.06.2025 00:27"
type input "25.06.2025 06:38"
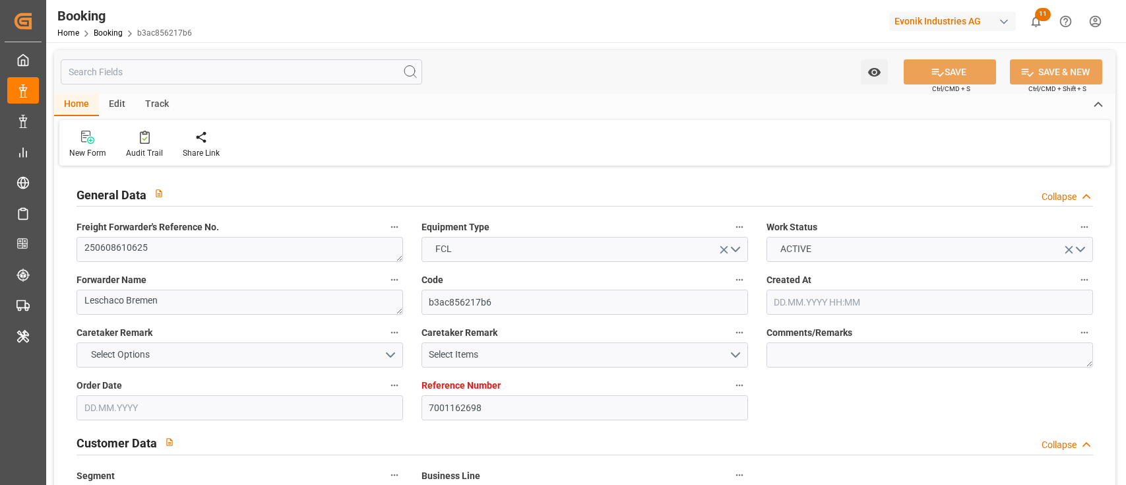
type input "21.06.2025 05:10"
type input "29.06.2025 09:40"
type input "26.06.2025 17:40"
type input "28.06.2025 21:18"
type input "29.06.2025 11:00"
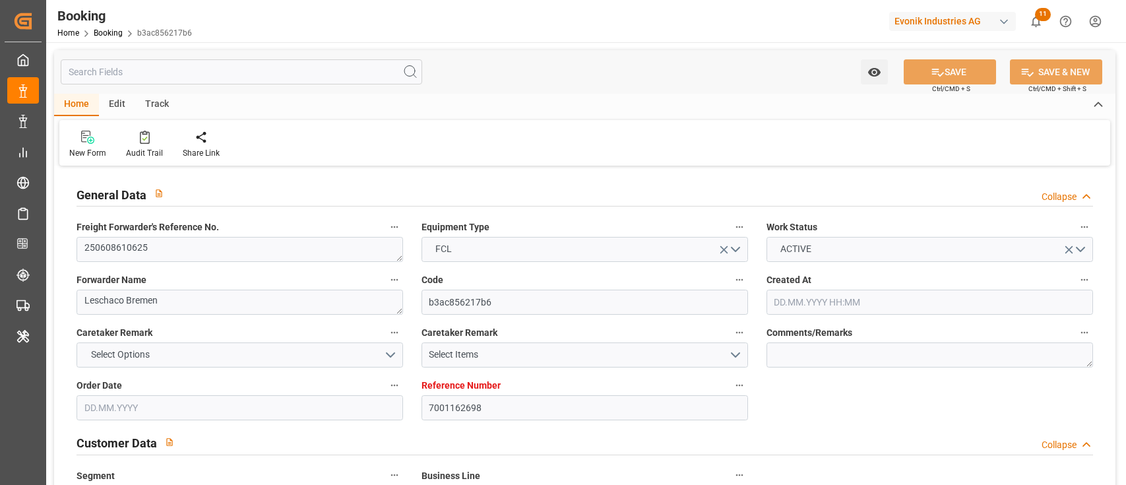
type input "29.06.2025 18:25"
type input "08.08.2025 12:00"
type input "08.08.2025 11:19"
type input "13.08.2025 03:30"
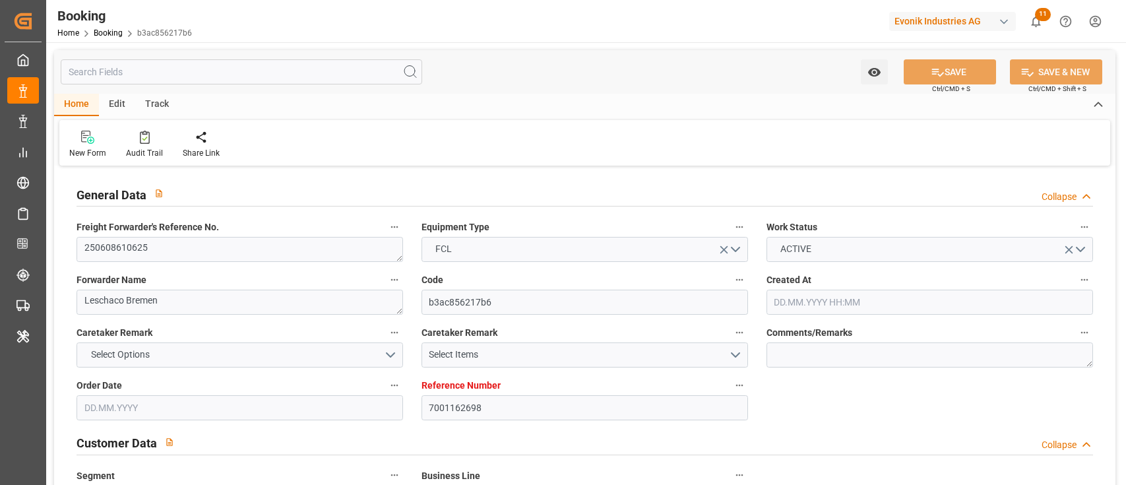
type input "08.08.2025 18:50"
type input "09.08.2025 14:15"
type input "20.08.2025 20:48"
type input "21.08.2025 06:00"
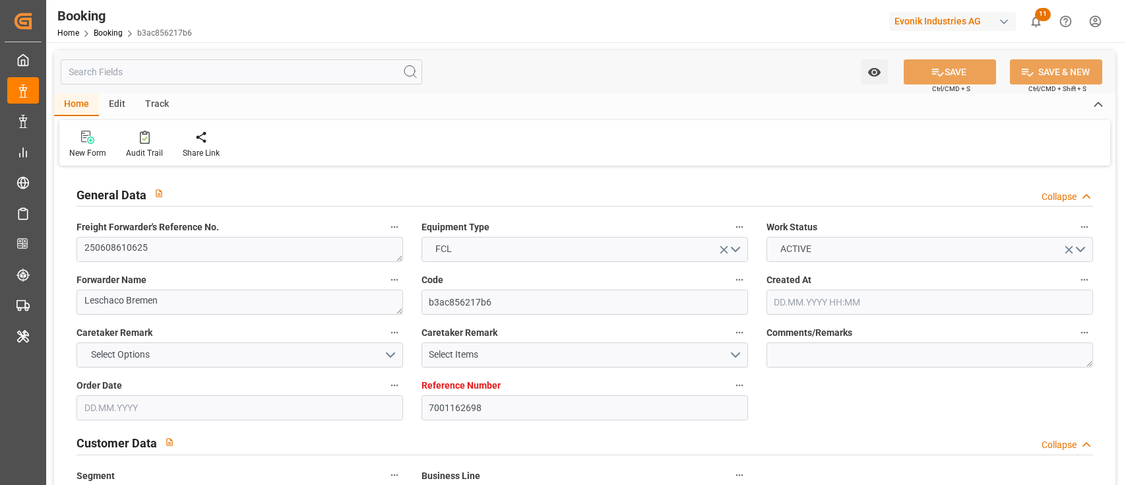
type input "01.09.2025 08:00"
type input "01.09.2025 11:48"
type input "01.09.2025 09:30"
type input "01.09.2025 14:00"
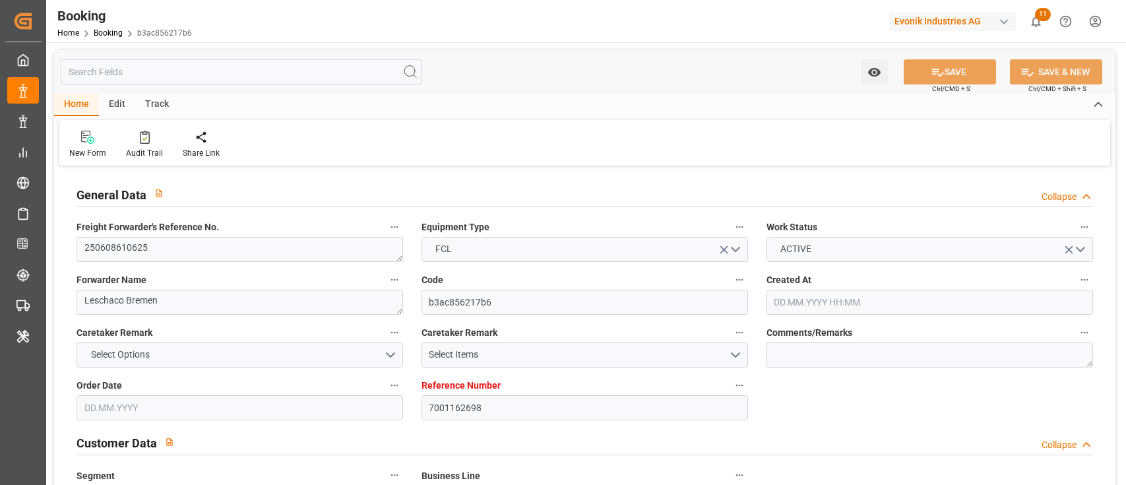
type input "01.09.2025 14:00"
type input "05.09.2025 11:48"
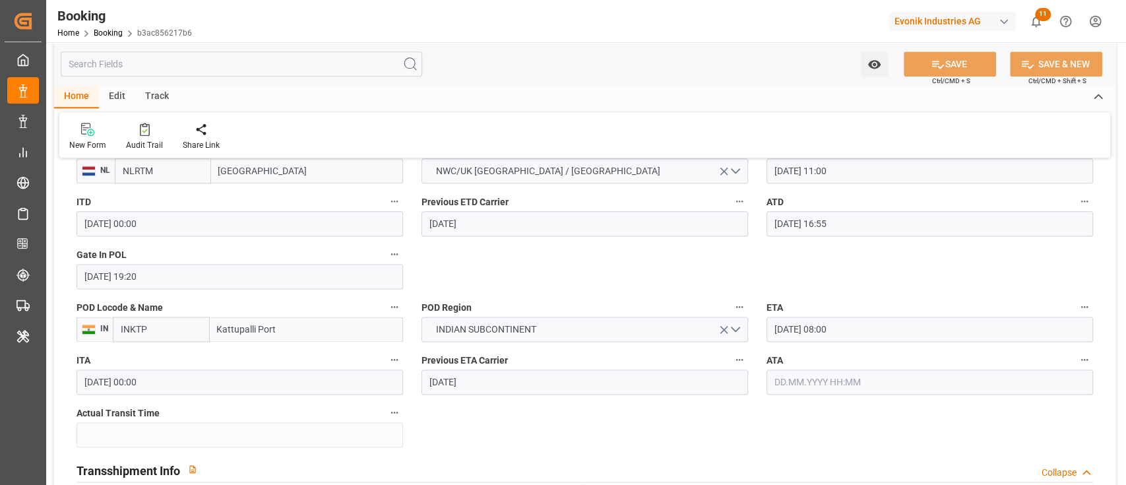
scroll to position [967, 0]
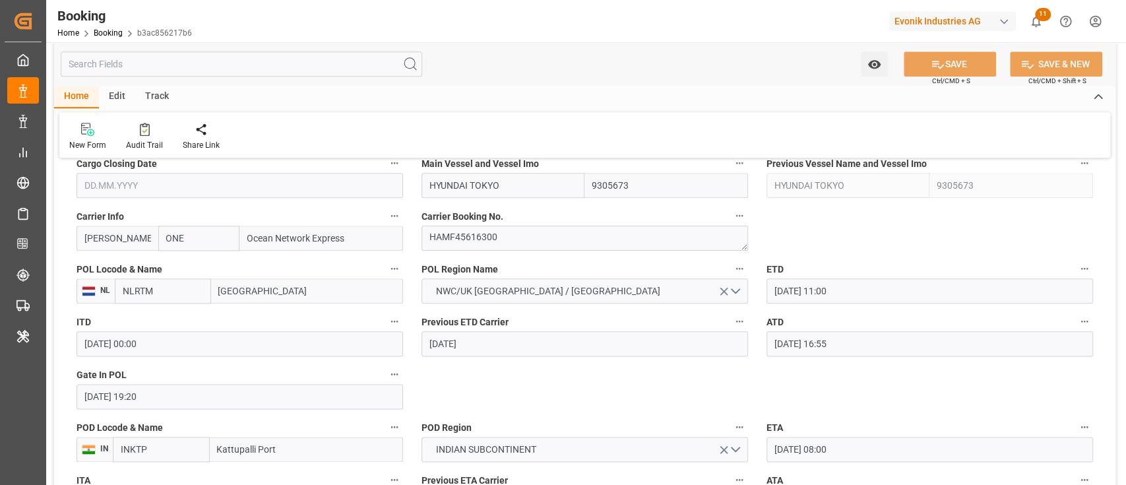
click at [248, 382] on label "Gate In POL" at bounding box center [239, 374] width 326 height 18
click at [386, 382] on button "Gate In POL" at bounding box center [394, 373] width 17 height 17
click at [184, 413] on div at bounding box center [563, 242] width 1126 height 485
click at [189, 393] on body "Created by potrace 1.15, written by Peter Selinger 2001-2017 Created by potrace…" at bounding box center [563, 242] width 1126 height 485
click at [189, 393] on input "26.06.2025 19:20" at bounding box center [239, 396] width 326 height 25
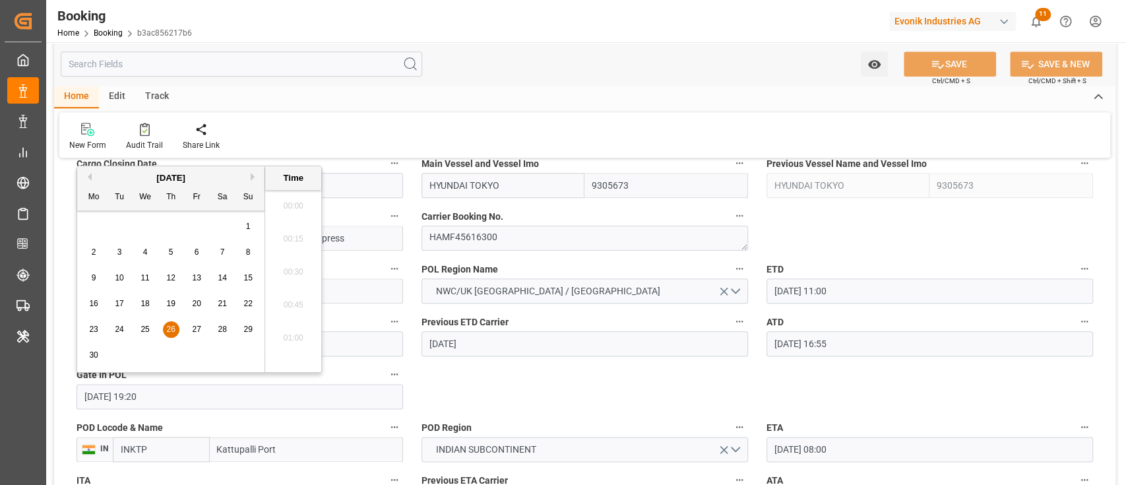
scroll to position [2464, 0]
click at [135, 320] on div "23 24 25 26 27 28 29" at bounding box center [171, 330] width 180 height 26
click at [115, 324] on span "24" at bounding box center [119, 328] width 9 height 9
type input "24.06.2025 19:20"
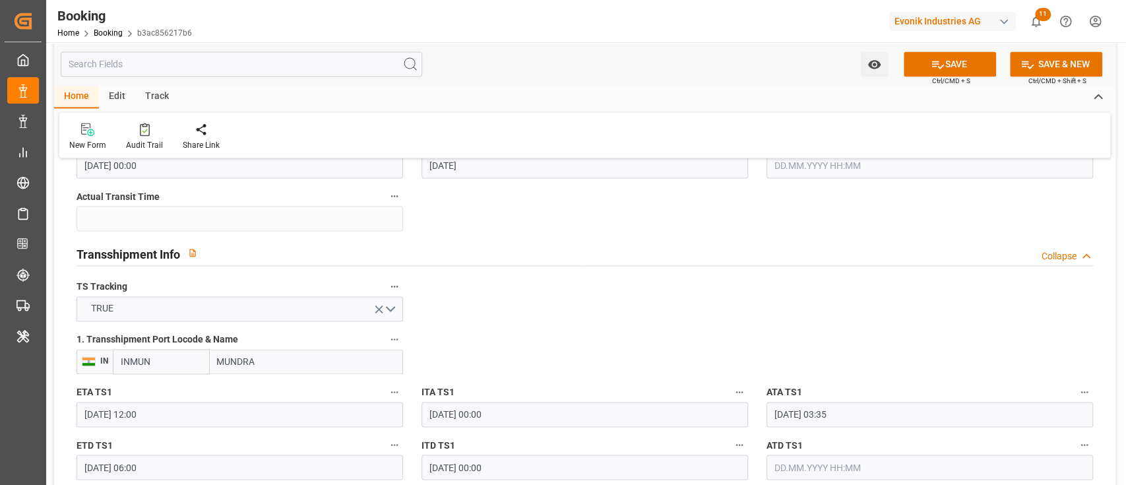
scroll to position [1319, 0]
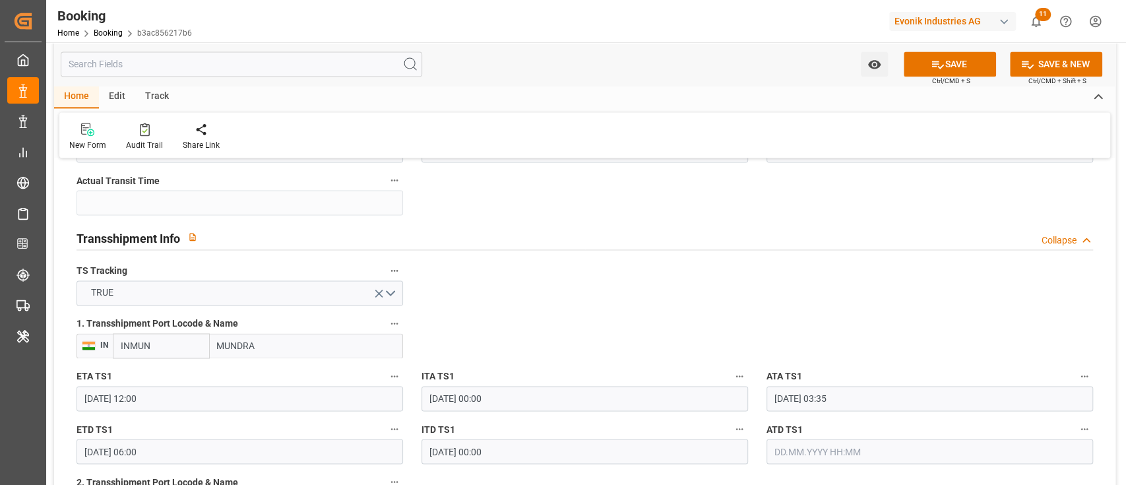
click at [882, 402] on input "20.07.2025 03:35" at bounding box center [929, 398] width 326 height 25
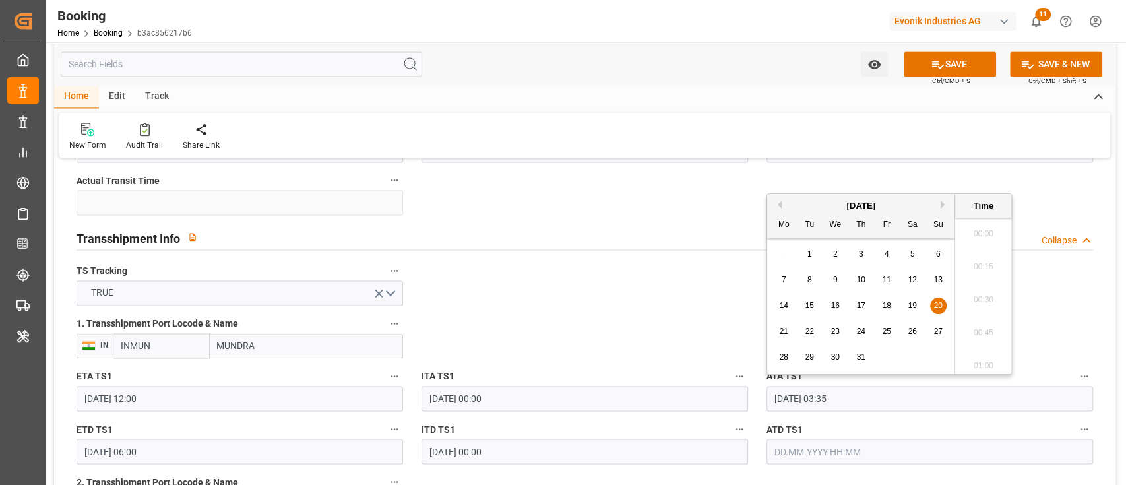
scroll to position [400, 0]
click at [941, 209] on div "July 2025" at bounding box center [860, 205] width 187 height 13
click at [942, 206] on button "Next Month" at bounding box center [944, 204] width 8 height 8
click at [875, 276] on div "4 5 6 7 8 9 10" at bounding box center [861, 280] width 180 height 26
click at [883, 280] on div "8" at bounding box center [886, 280] width 16 height 16
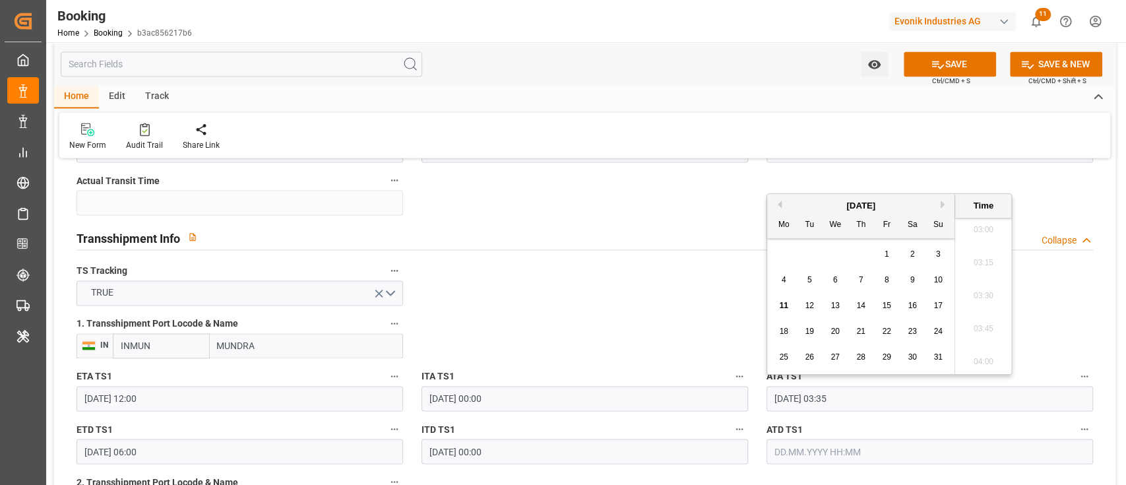
type input "08.08.2025 03:35"
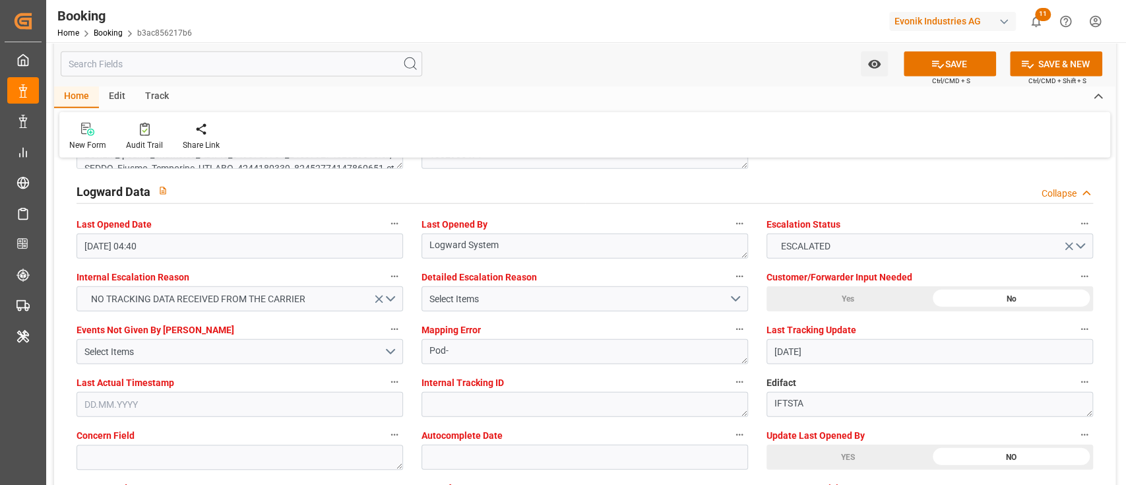
scroll to position [2462, 0]
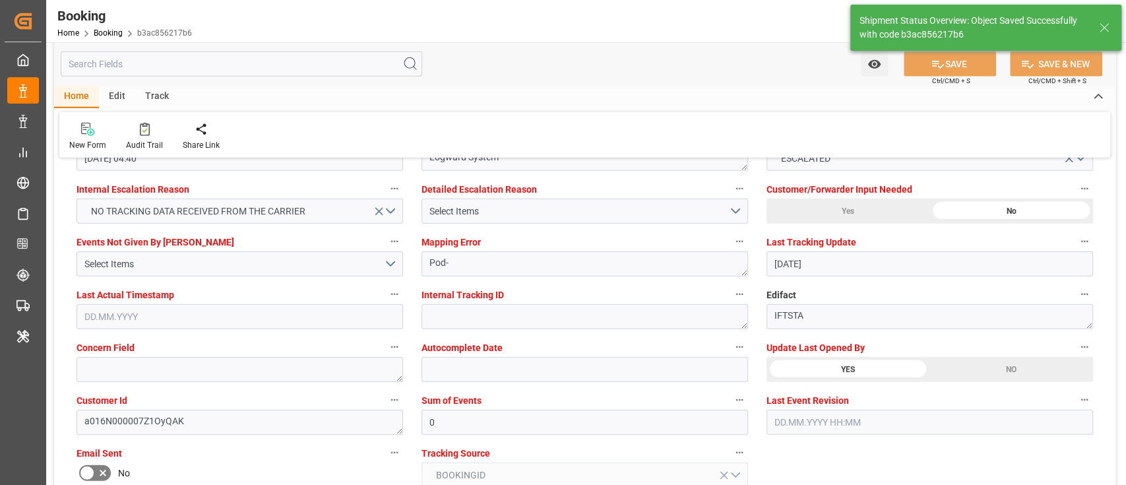
type textarea "[PERSON_NAME]"
type input "11.08.2025 08:52"
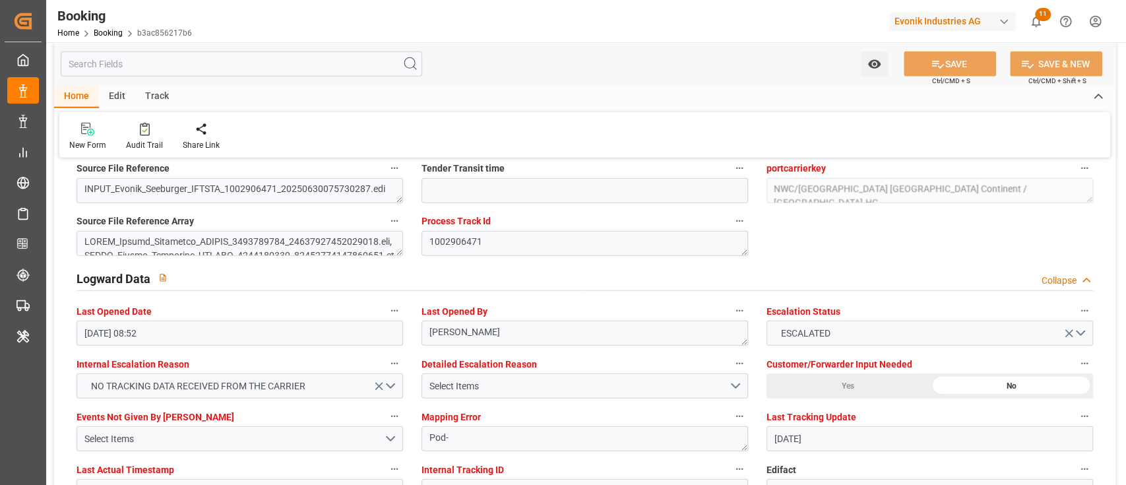
scroll to position [2286, 0]
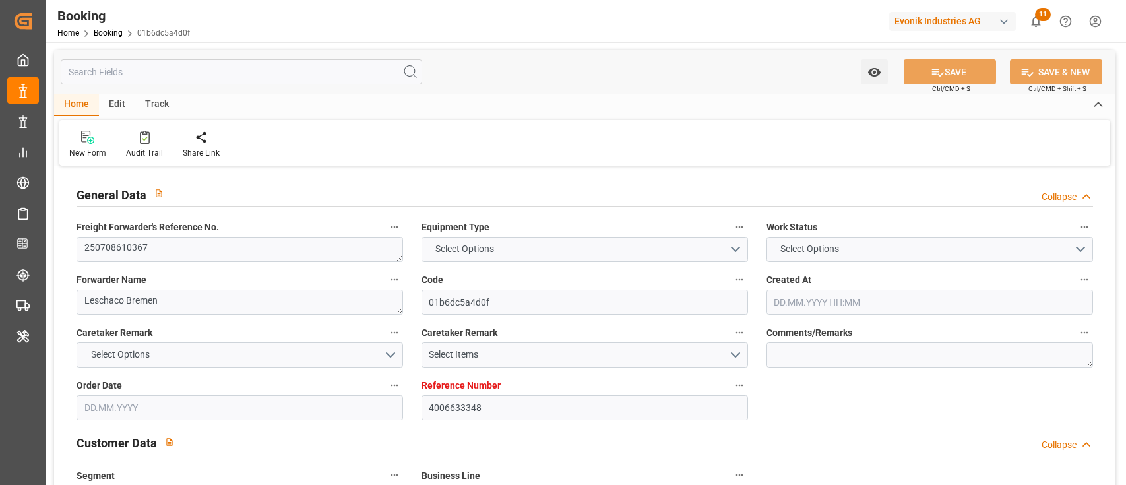
type input "4006633348"
type input "9231834"
type input "ONE"
type input "Ocean Network Express"
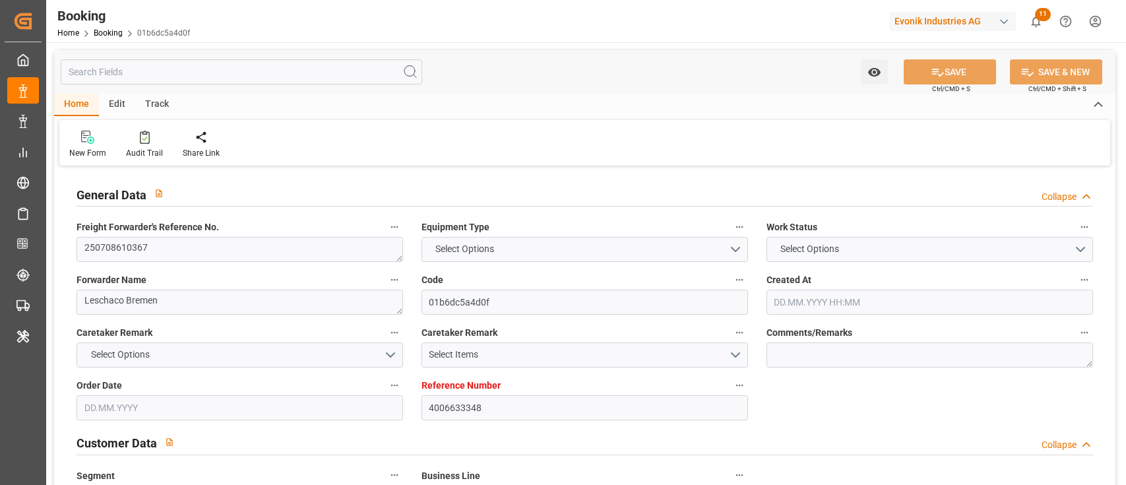
type input "DEBRV"
type input "MYPKG"
type input "DEHAM"
type input "SGSIN"
type input "0"
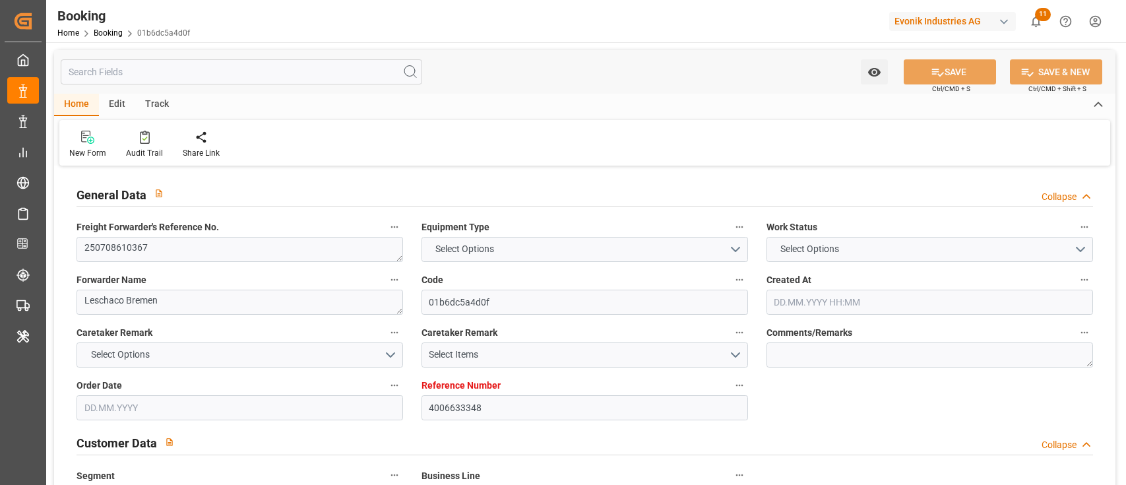
type input "DEBRV"
type input "MYPKG"
type input "9863338"
type input "9981104"
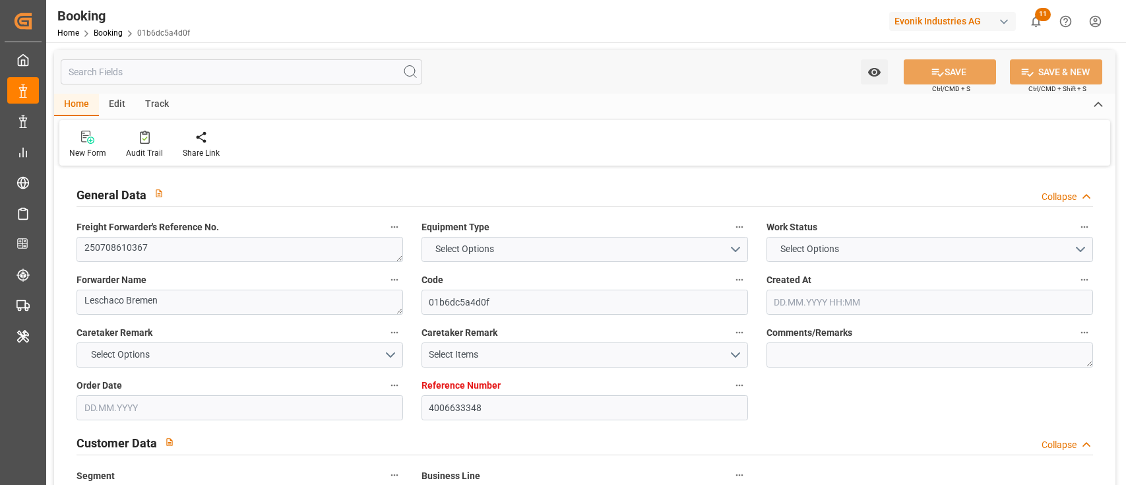
type input "18.06.2025 19:28"
type input "18.06.2025"
type input "05.09.2025"
type input "10.07.2025"
type input "30.07.2025"
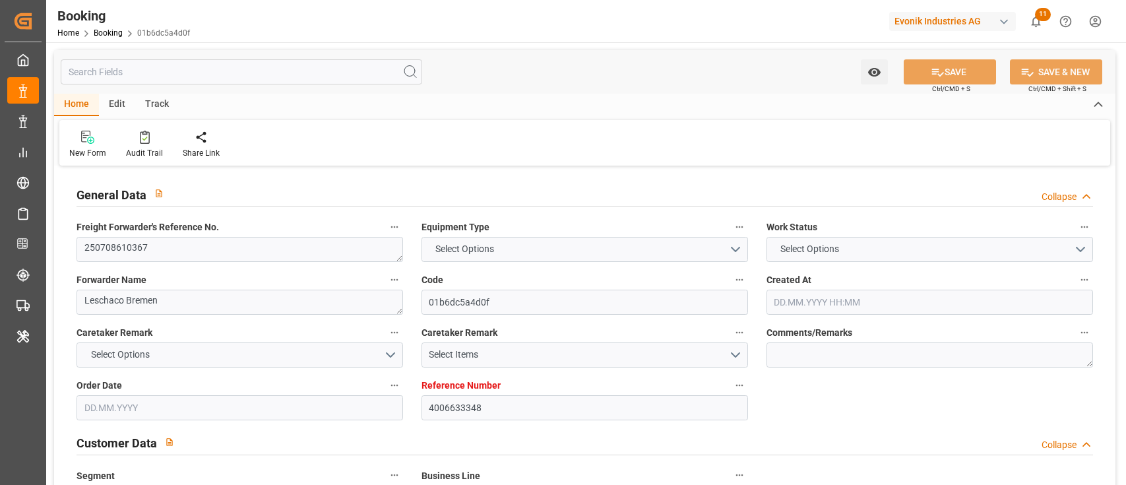
type input "30.07.2025 03:00"
type input "22.07.2025 00:00"
type input "30.07.2025 04:45"
type input "23.07.2025 08:37"
type input "27.09.2025 05:00"
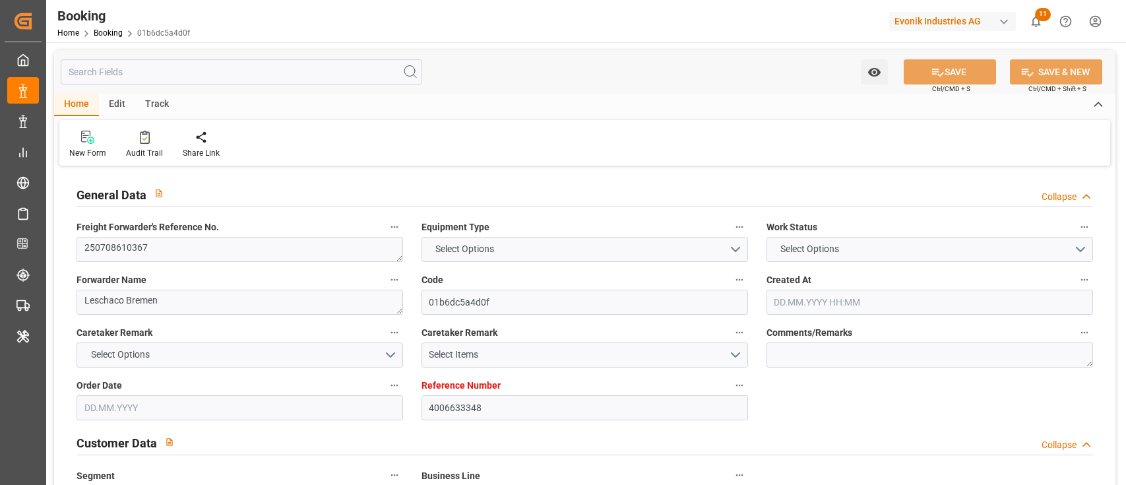
type input "06.09.2025 00:00"
type input "30.07.2025 23:00"
type input "23.07.2025 00:00"
type input "31.07.2025 00:30"
type input "13.08.2025 14:00"
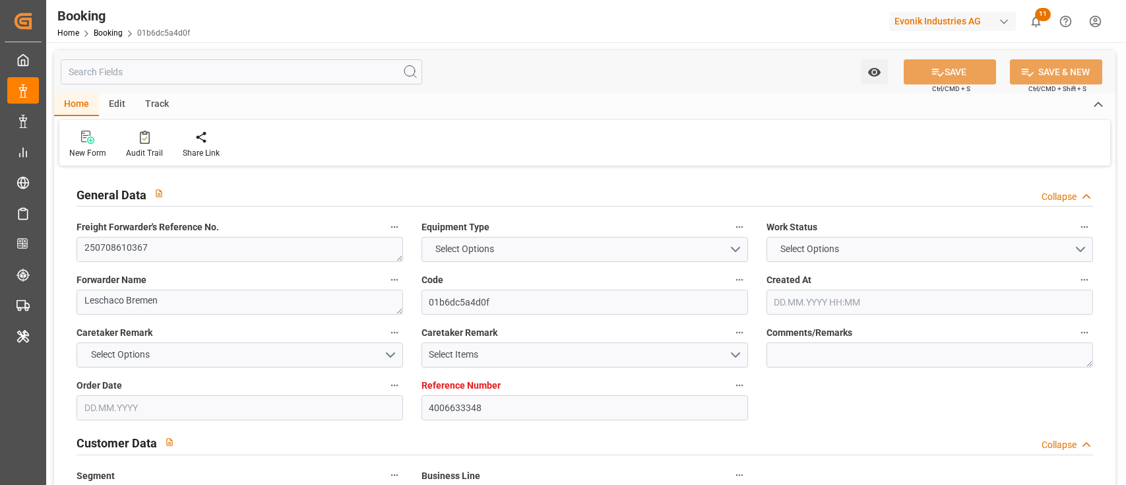
type input "28.07.2025 00:00"
type input "17.09.2025 20:00"
type input "03.09.2025 00:00"
type input "26.09.2025 09:00"
type input "05.09.2025 00:00"
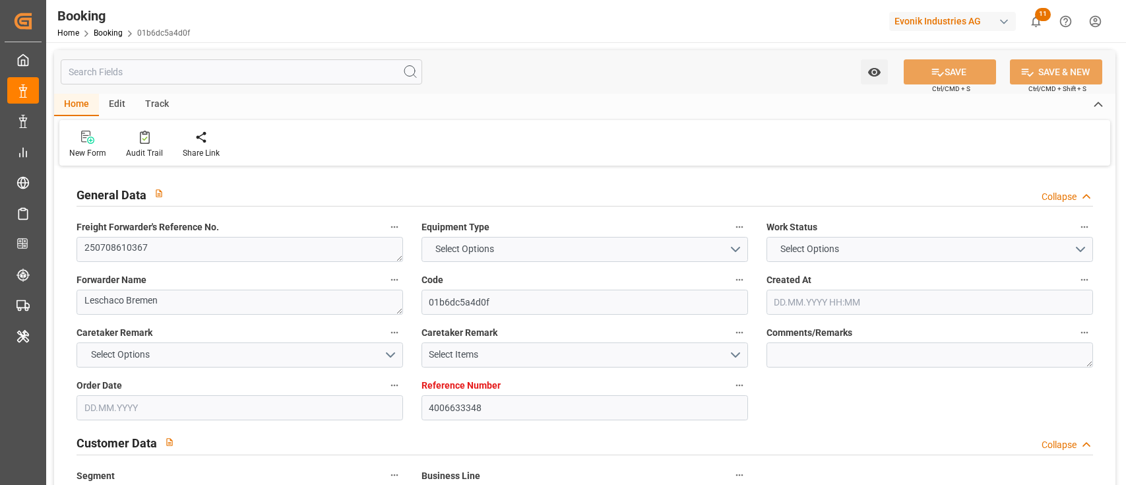
type input "30.07.2025"
type input "11.08.2025 08:04"
type input "11.08.2025"
type input "15.07.2025 10:47"
type input "27.07.2025 12:47"
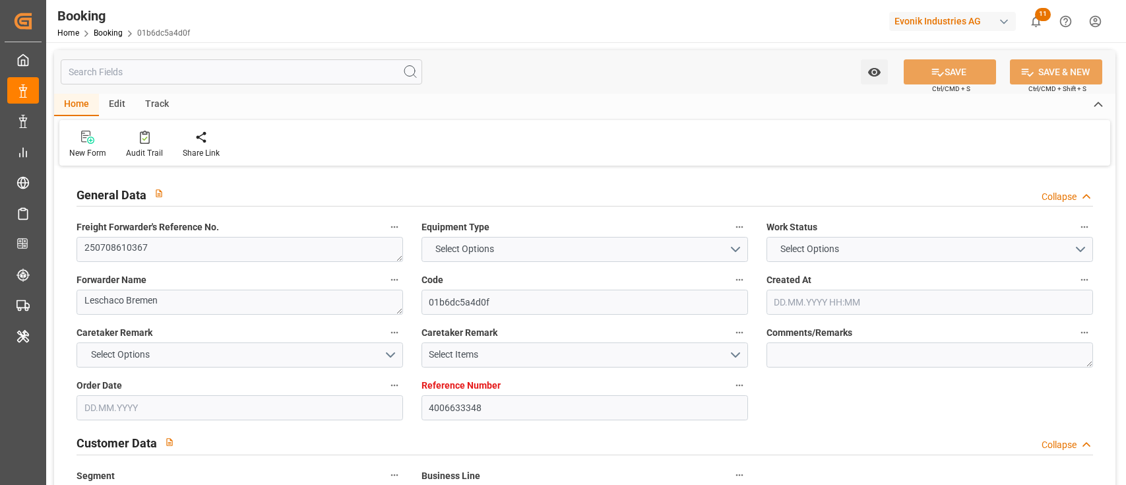
type input "27.07.2025 12:47"
type input "30.07.2025 02:46"
type input "22.07.2025 20:55"
type input "30.07.2025 01:49"
type input "30.07.2025 03:00"
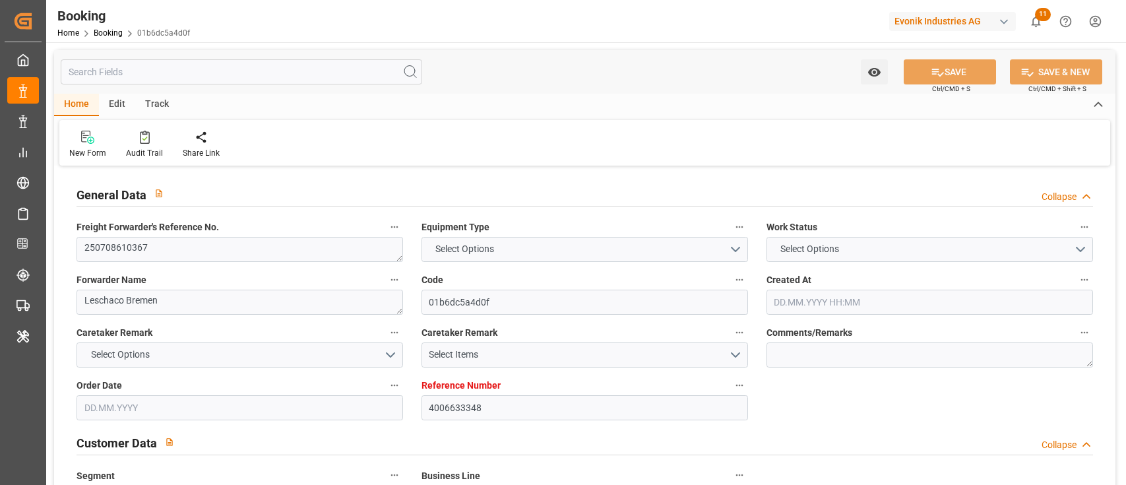
type input "30.07.2025 04:52"
type input "30.07.2025 23:00"
type input "30.07.2025 14:55"
type input "01.08.2025 05:45"
type input "23.07.2025 03:45"
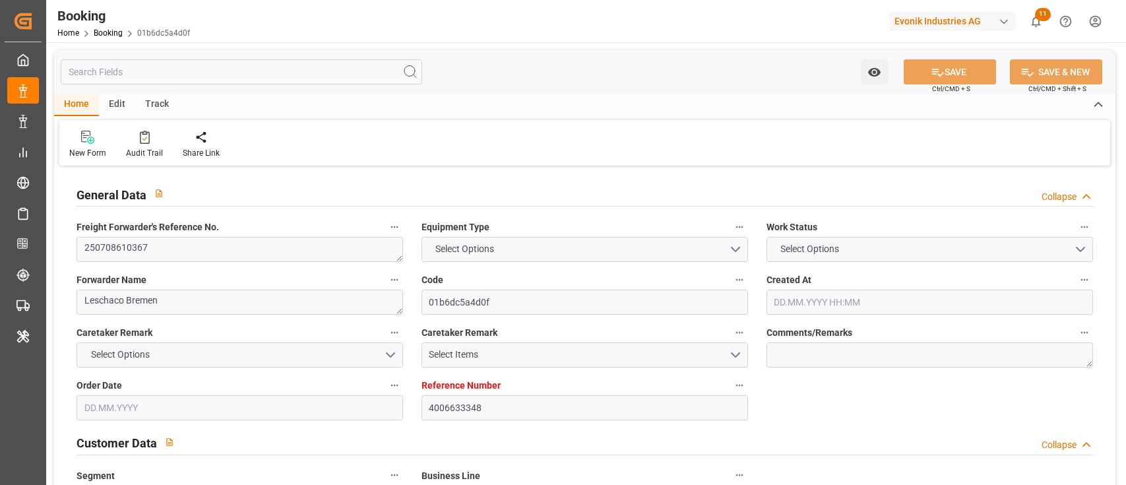
type input "31.07.2025 07:30"
type input "31.07.2025 09:03"
type input "13.08.2025 01:39"
type input "28.07.2025 06:15"
type input "13.08.2025 14:00"
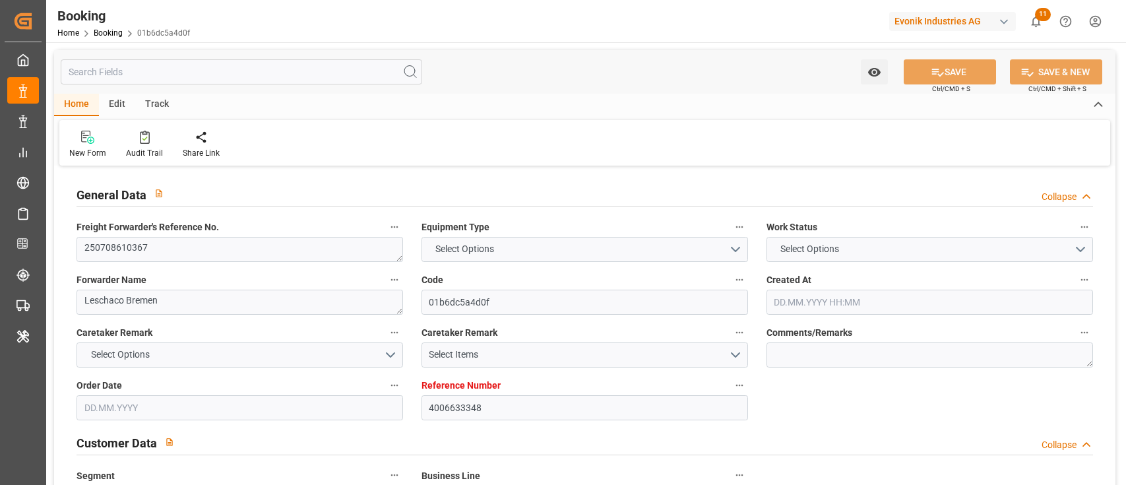
type input "17.09.2025 20:00"
type input "18.09.2025 08:27"
type input "14.09.2025 05:30"
type input "03.09.2025 15:00"
type input "25.09.2025 20:30"
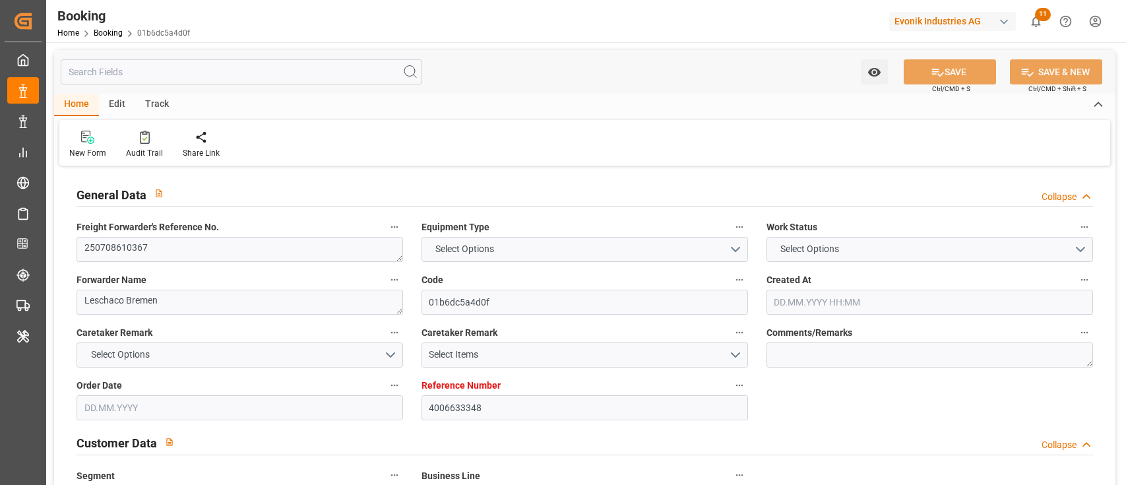
type input "05.09.2025 06:12"
type input "26.09.2025 09:00"
type input "27.09.2025 05:00"
type input "27.09.2025 14:45"
type input "27.09.2025 06:30"
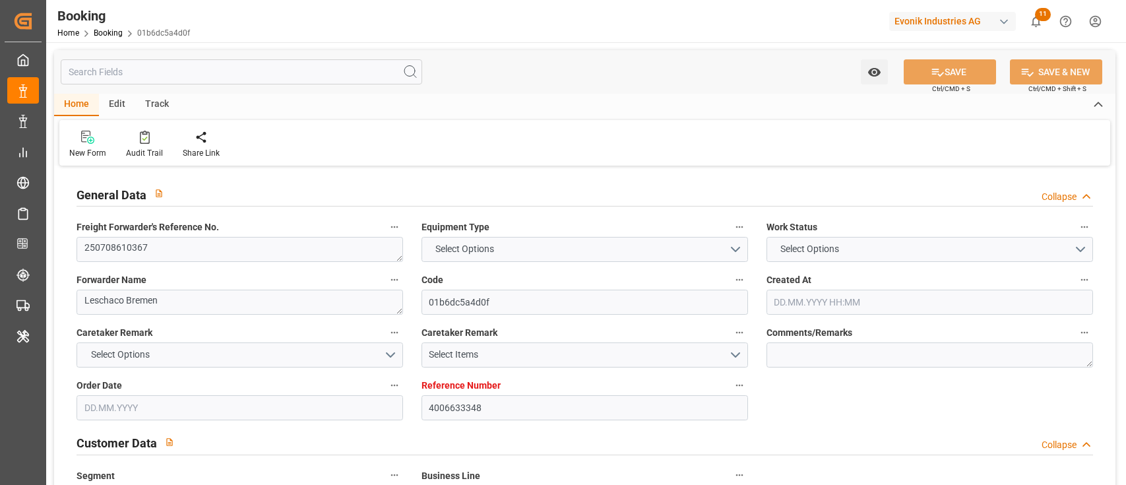
type input "06.09.2025 06:30"
type input "27.09.2025 11:00"
type input "06.09.2025 11:00"
type input "01.10.2025 14:45"
type input "27.09.2025 09:00"
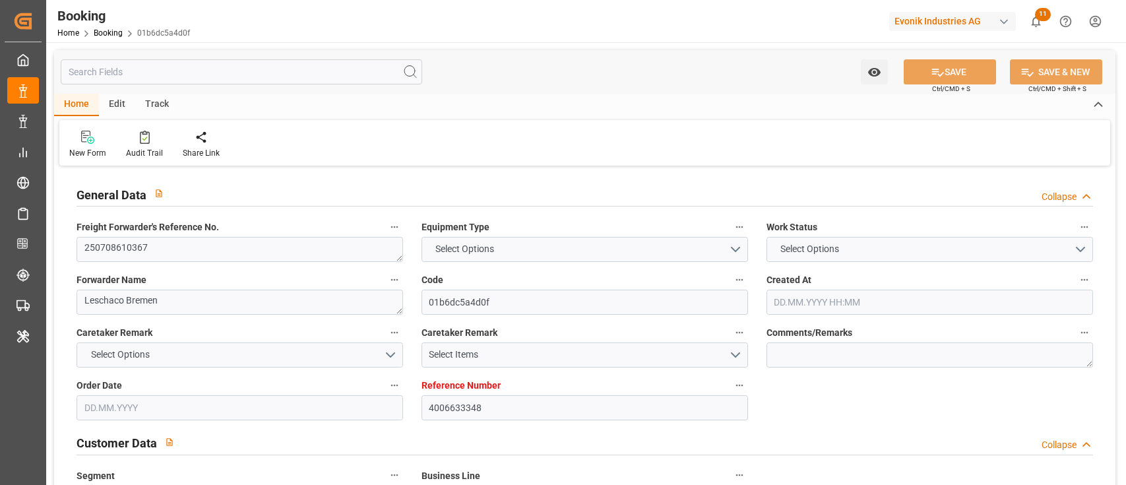
type input "06.09.2025 09:00"
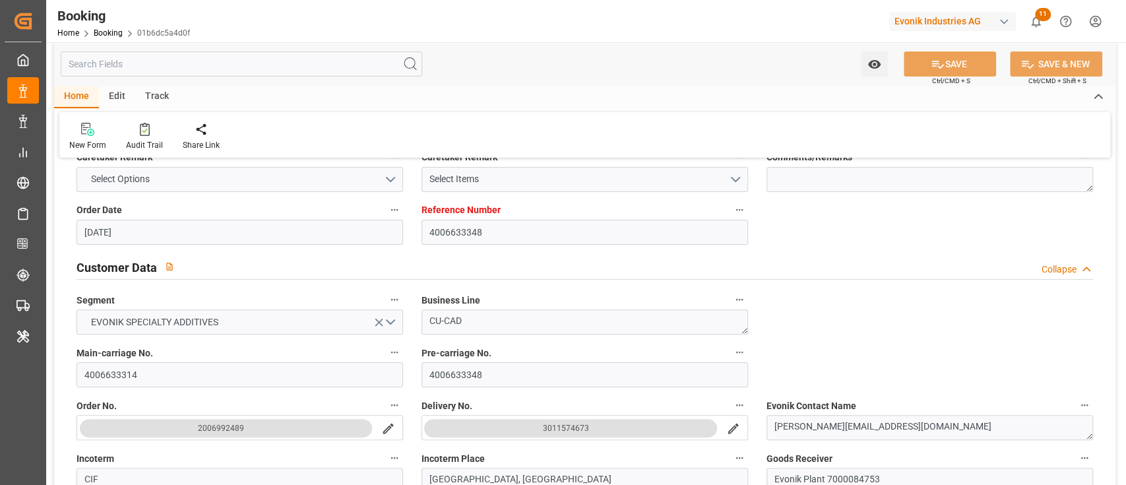
click at [406, 254] on div "Customer Data Collapse" at bounding box center [584, 266] width 1016 height 25
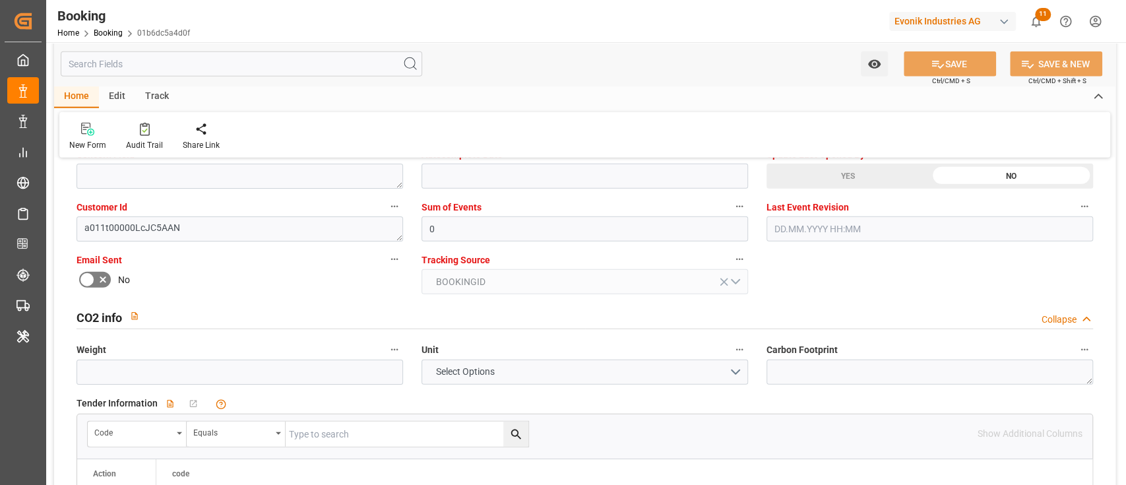
scroll to position [2110, 0]
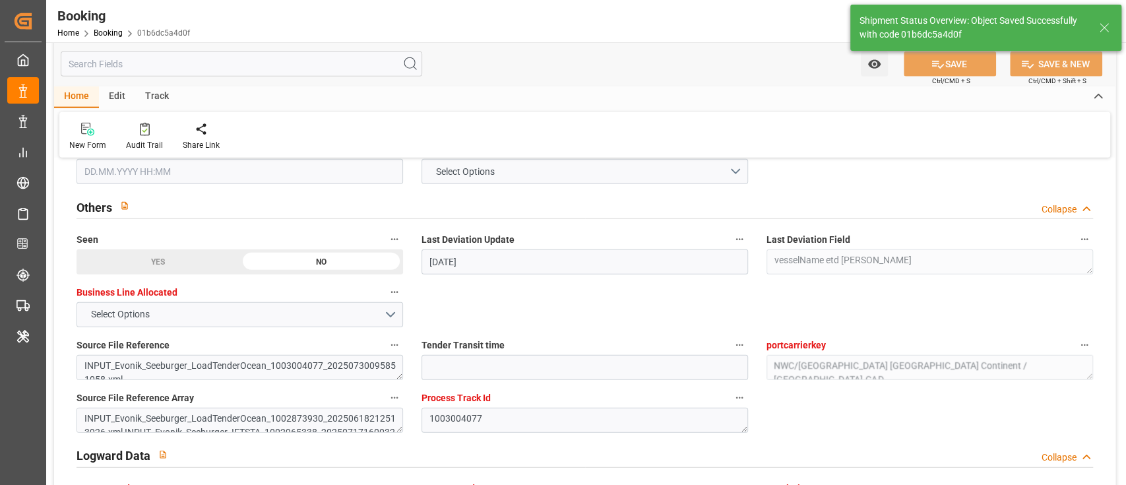
type input "11.08.2025 08:54"
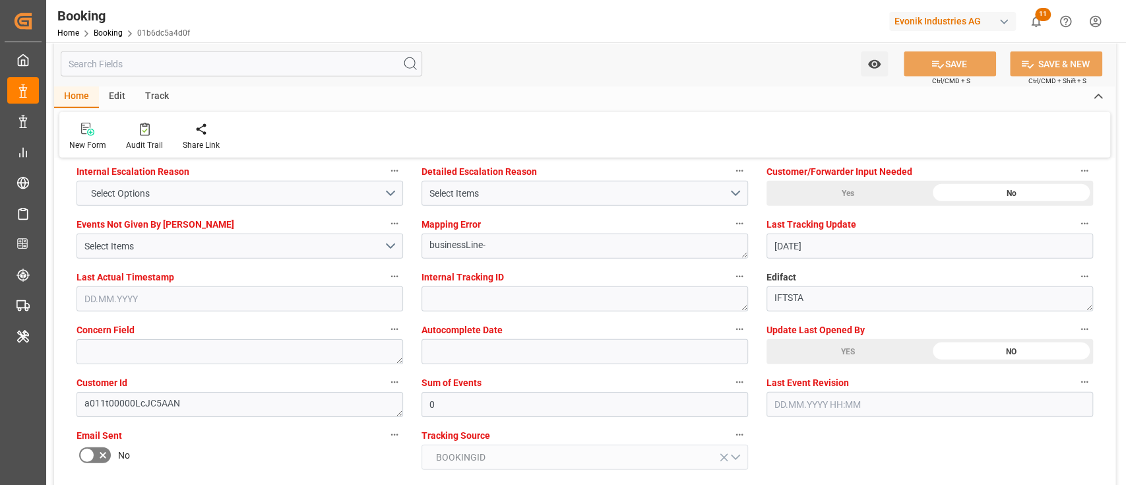
scroll to position [2303, 0]
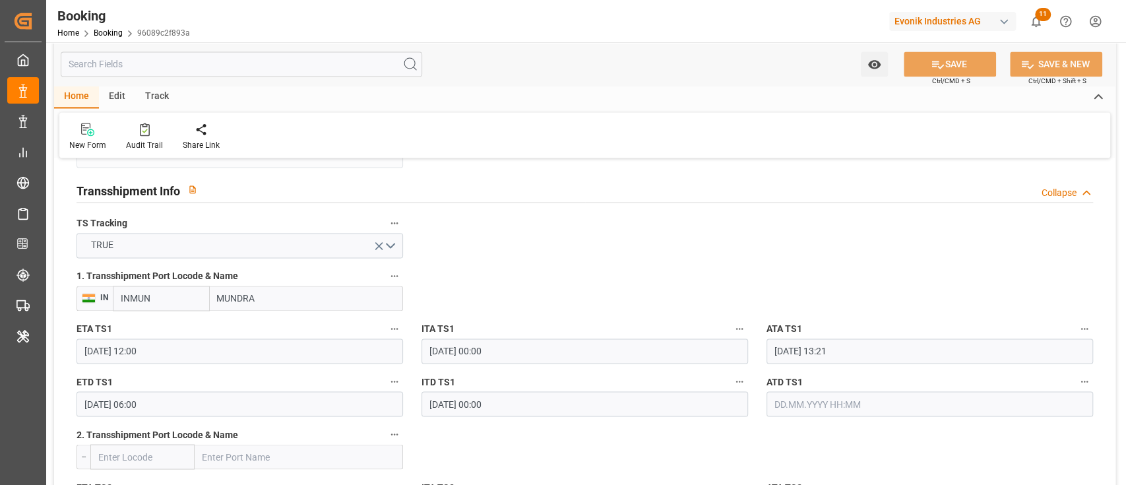
scroll to position [1407, 0]
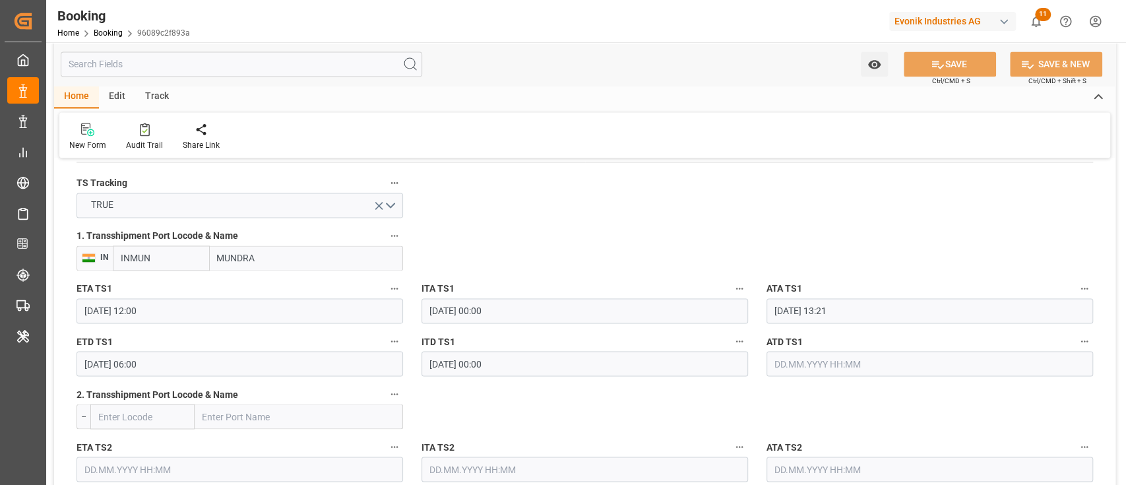
click at [801, 304] on input "24.07.2025 13:21" at bounding box center [929, 310] width 326 height 25
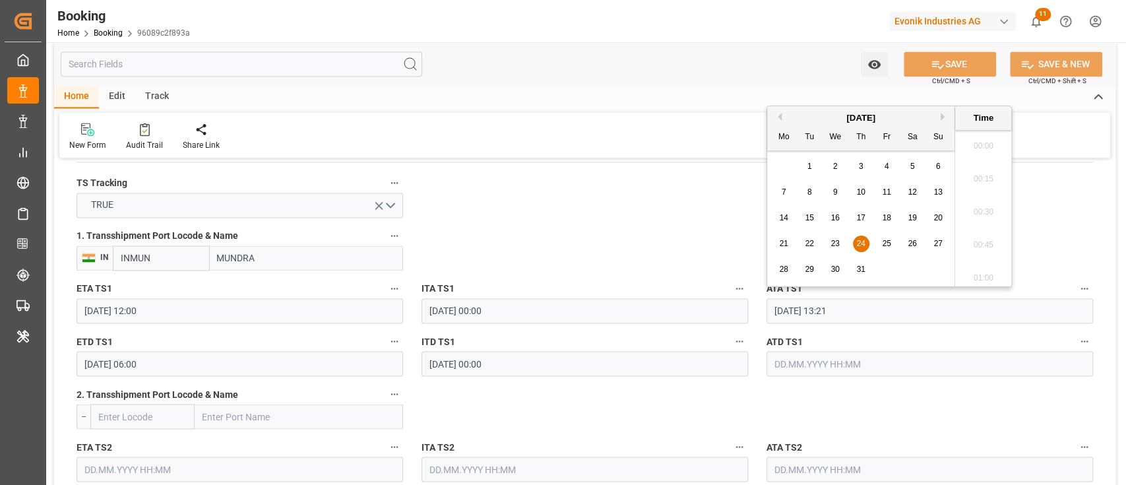
scroll to position [1686, 0]
click at [942, 119] on button "Next Month" at bounding box center [944, 117] width 8 height 8
click at [882, 192] on div "8" at bounding box center [886, 193] width 16 height 16
type input "08.08.2025 13:21"
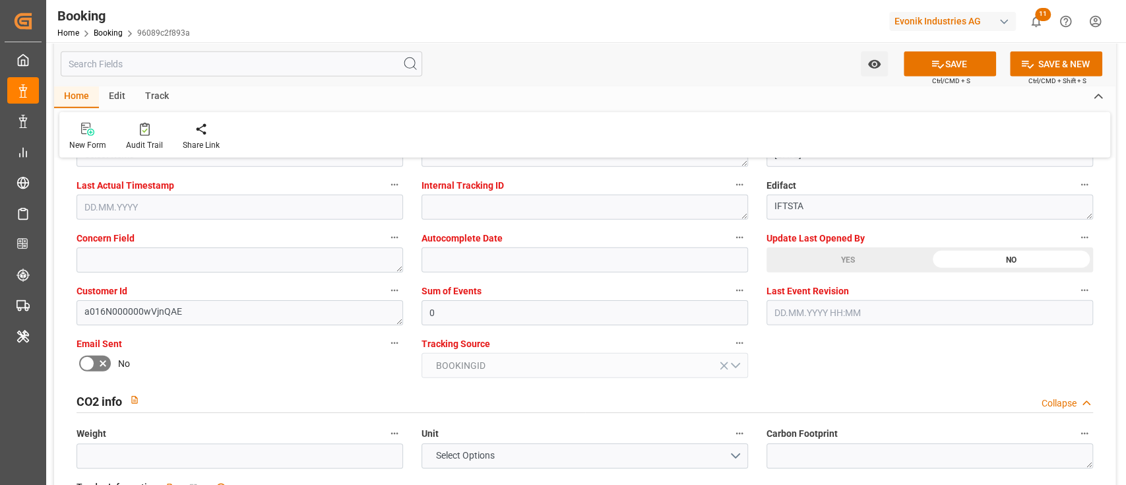
scroll to position [2462, 0]
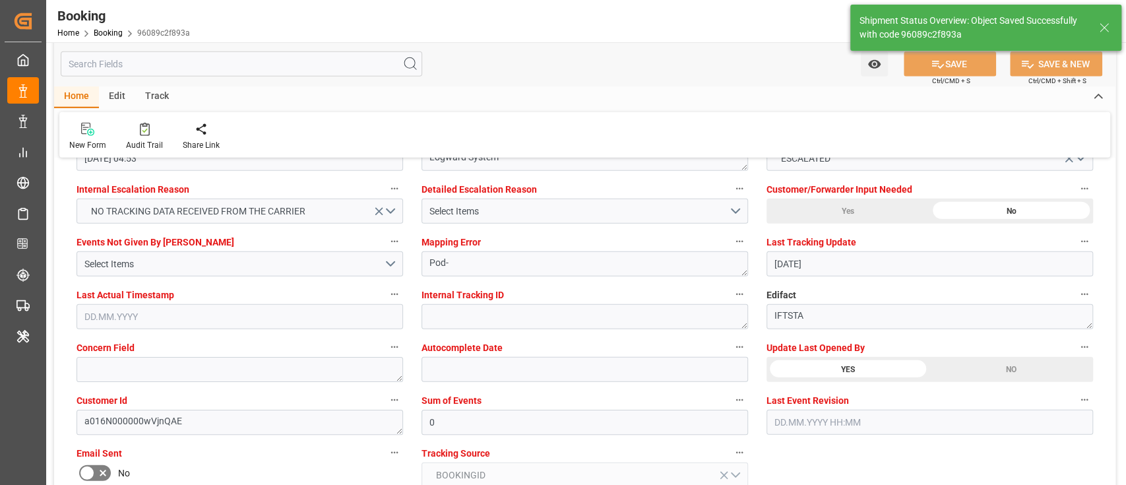
type input "11.08.2025 08:55"
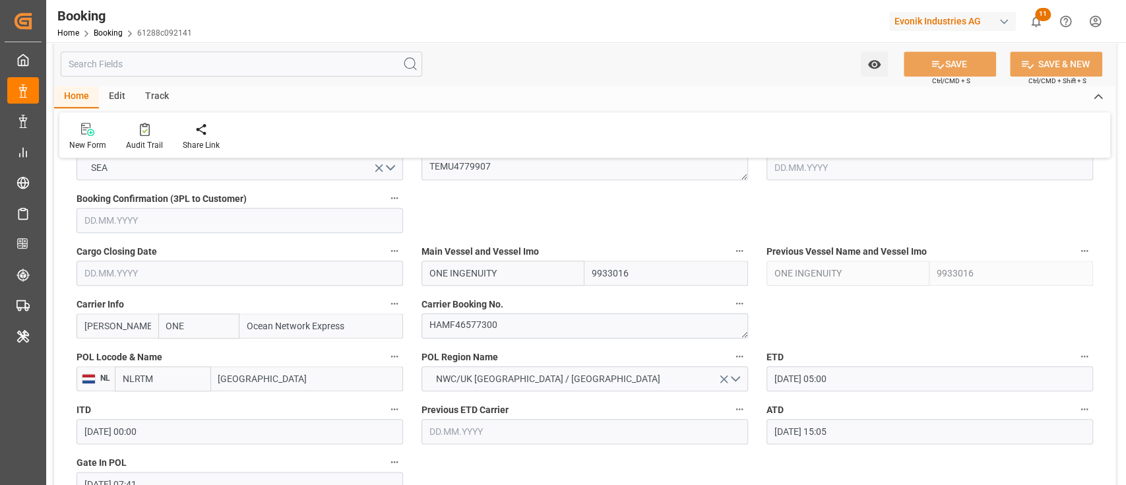
scroll to position [967, 0]
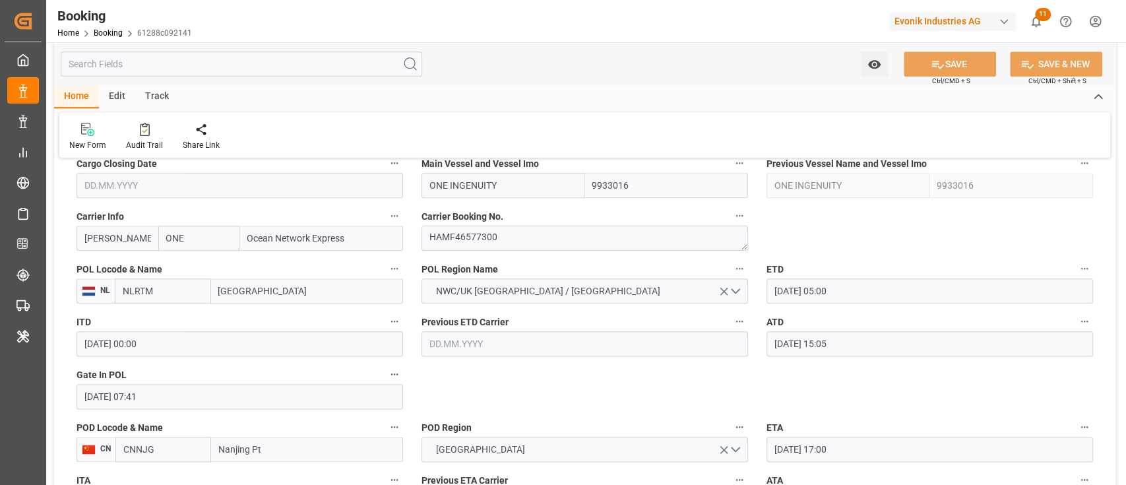
click at [201, 413] on div "POD Locode & Name CN CNNJG Nanjing Pt" at bounding box center [239, 439] width 345 height 53
click at [205, 407] on input "[DATE] 07:41" at bounding box center [239, 396] width 326 height 25
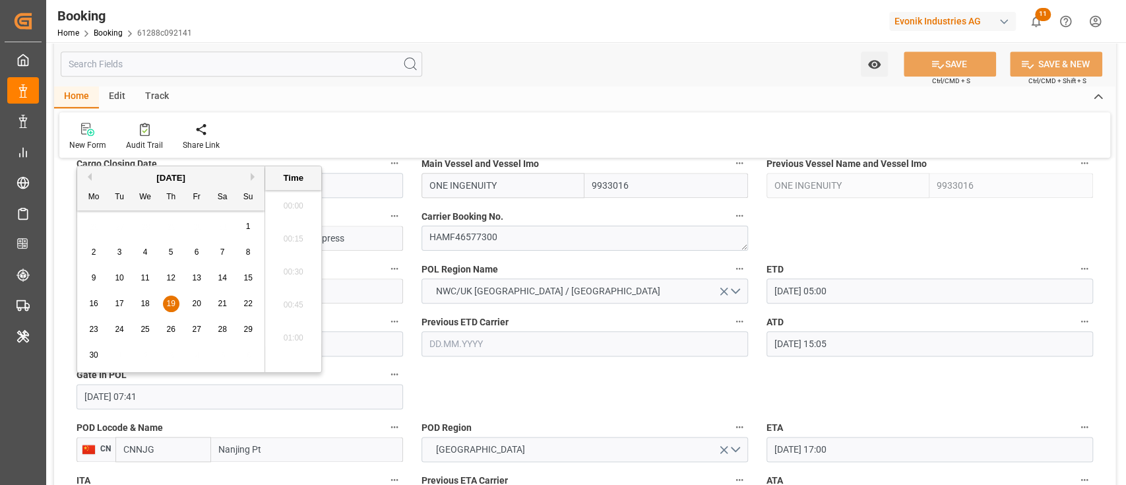
scroll to position [914, 0]
click at [100, 305] on div "16" at bounding box center [94, 304] width 16 height 16
type input "[DATE] 07:41"
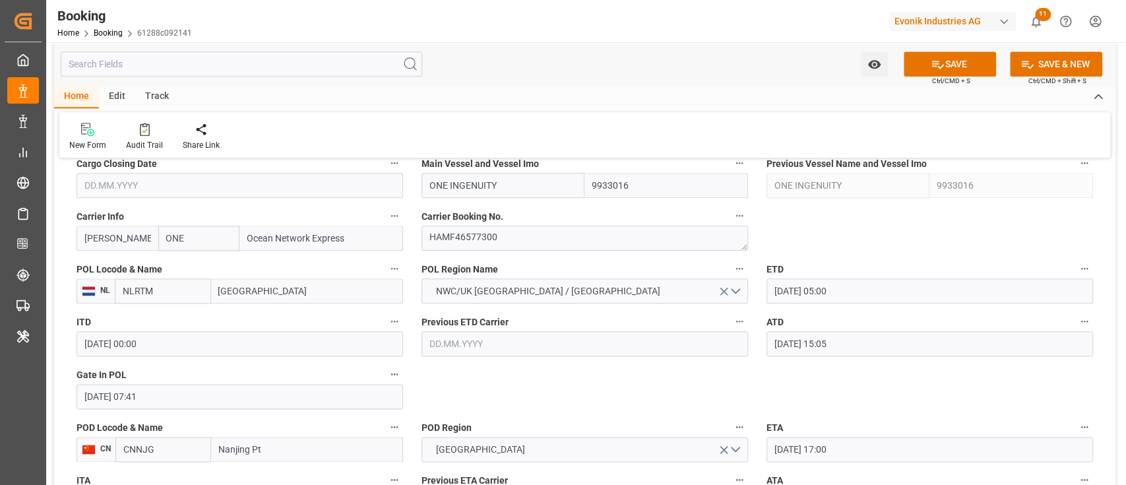
click at [459, 359] on div "Previous ETD Carrier" at bounding box center [584, 334] width 345 height 53
click at [488, 431] on label "POD Region" at bounding box center [584, 427] width 326 height 18
click at [731, 431] on button "POD Region" at bounding box center [739, 426] width 17 height 17
click at [700, 383] on div at bounding box center [563, 242] width 1126 height 485
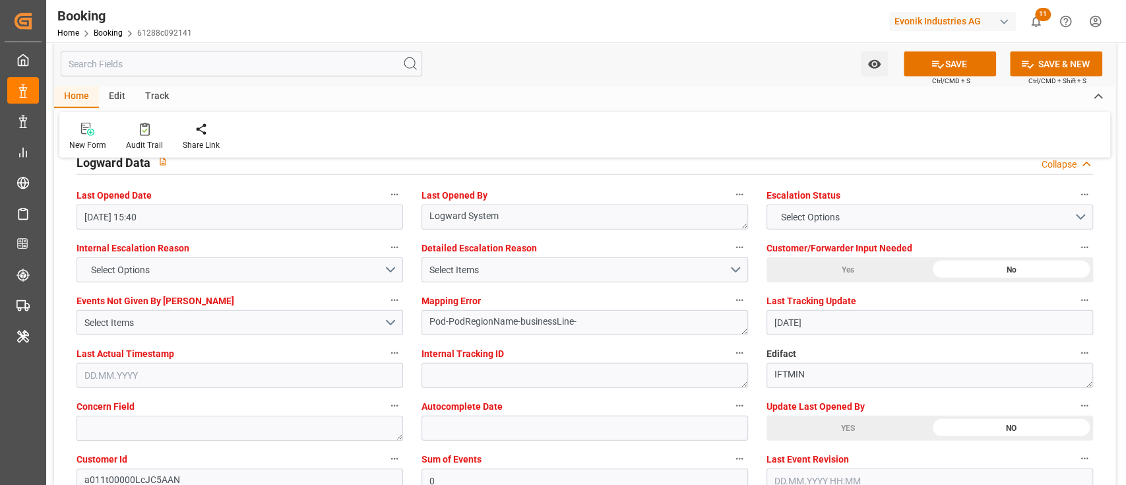
scroll to position [2462, 0]
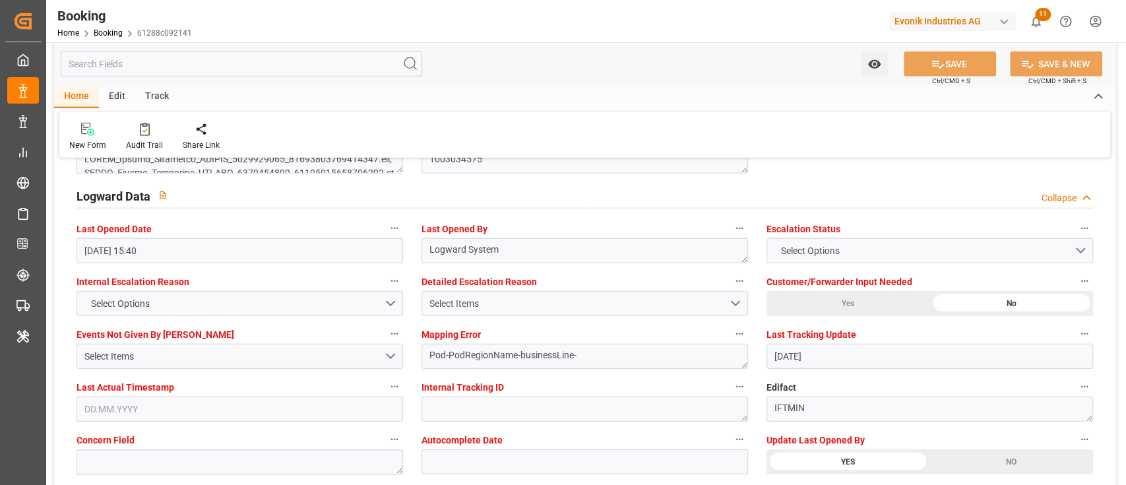
scroll to position [2286, 0]
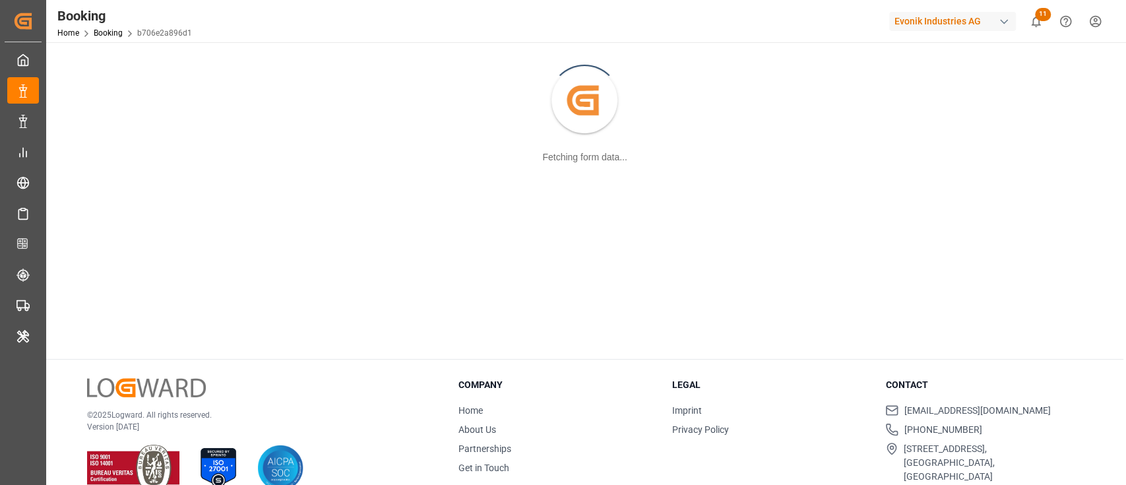
scroll to position [142, 0]
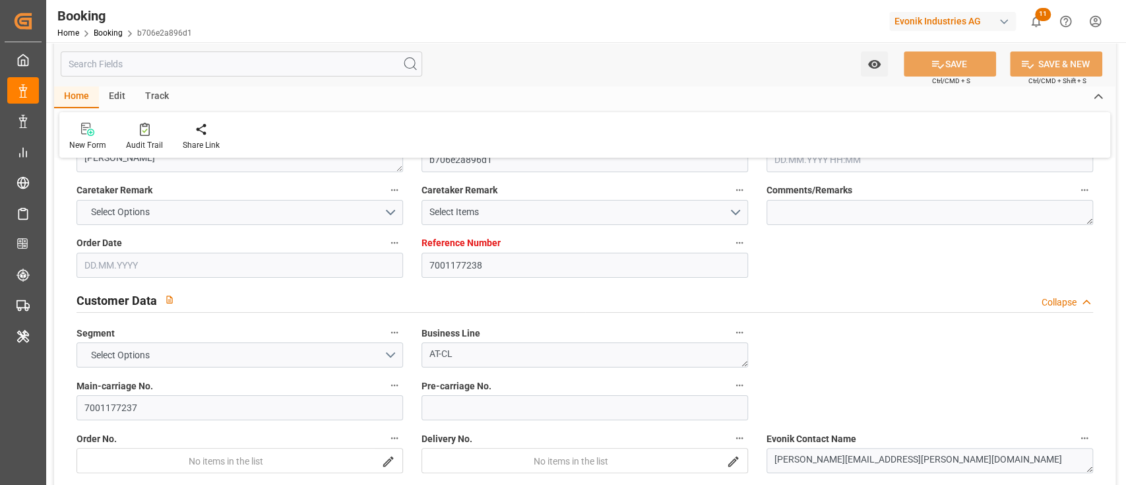
type textarea "1020251109"
type textarea "[PERSON_NAME]"
type input "b706e2a896d1"
type input "7001177238"
type textarea "AT-CL"
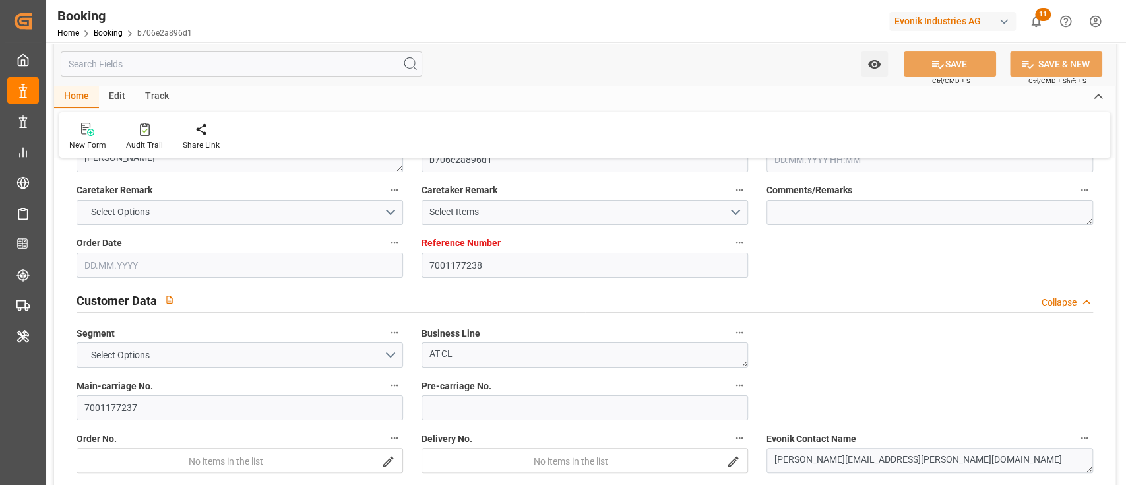
type input "7001177237"
type textarea "[PERSON_NAME][EMAIL_ADDRESS][PERSON_NAME][DOMAIN_NAME]"
type textarea "CIP"
type textarea "[GEOGRAPHIC_DATA]"
type textarea "8"
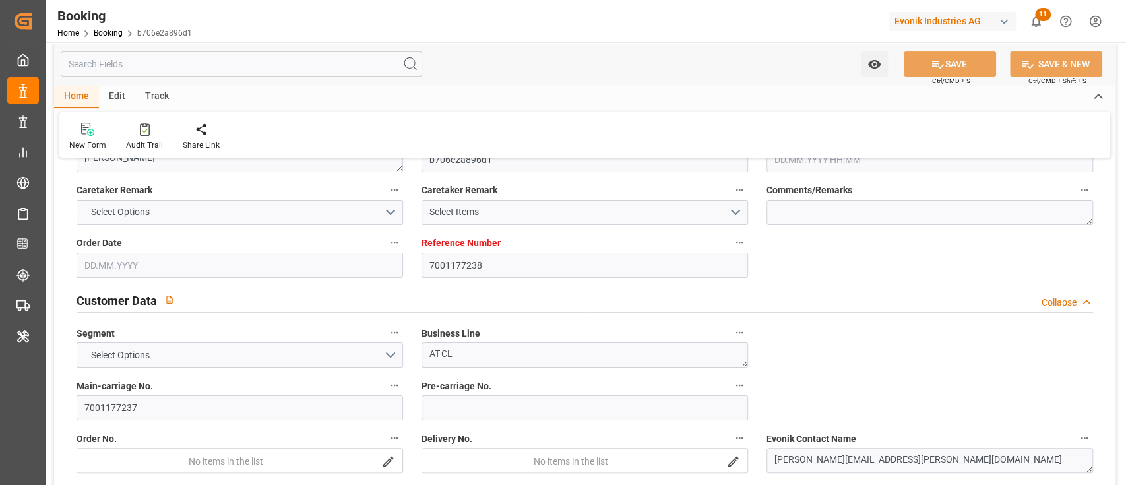
type textarea "Essen"
type textarea "BSIU2996295"
type input "ONE RESILIENCE"
type input "[PERSON_NAME]"
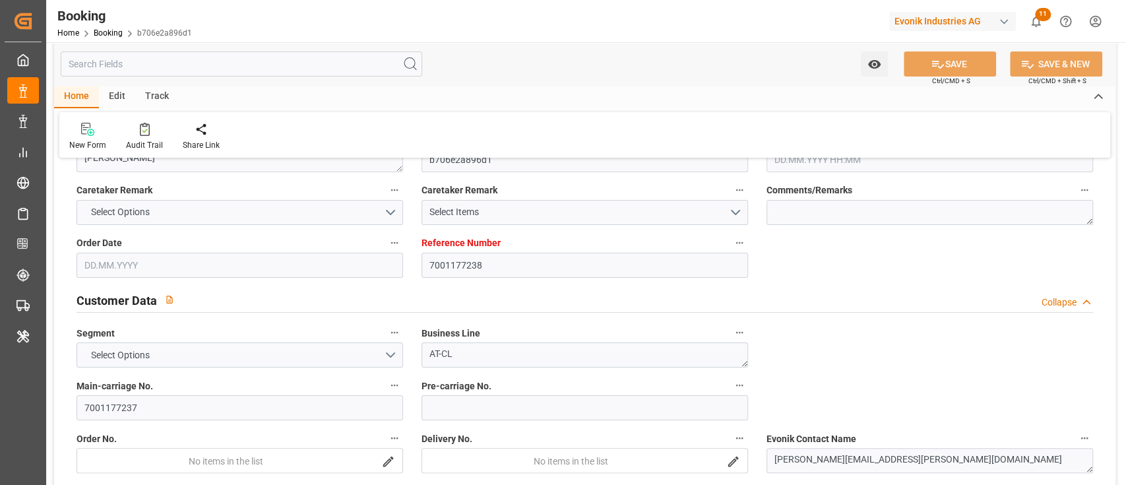
type textarea "HAMF48754900"
type input "[GEOGRAPHIC_DATA]"
type input "ALGECIRAS"
type input "TANGER MED"
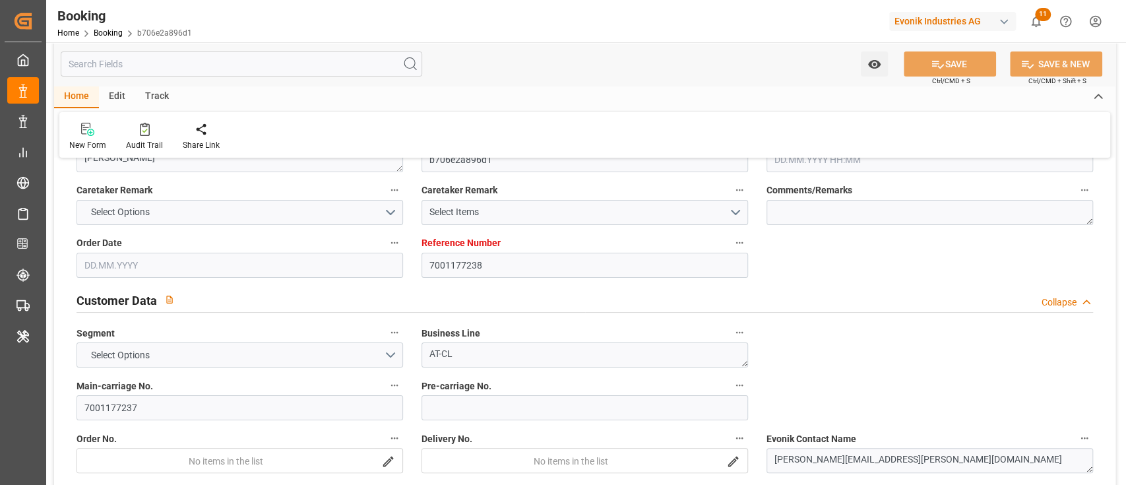
type textarea "vesselName etd [PERSON_NAME]"
type textarea "INPUT_Evonik_Seeburger_IFTMIN_1003034623_20250808182945049.edi"
type textarea "NWC/[GEOGRAPHIC_DATA] [GEOGRAPHIC_DATA] Continent / [GEOGRAPHIC_DATA]-CL"
type textarea "INPUT_Evonik_Seeburger_IFTMIN_1002793077_20250523101706637.edi,INPUT_Evonik_See…"
type textarea "1003034623"
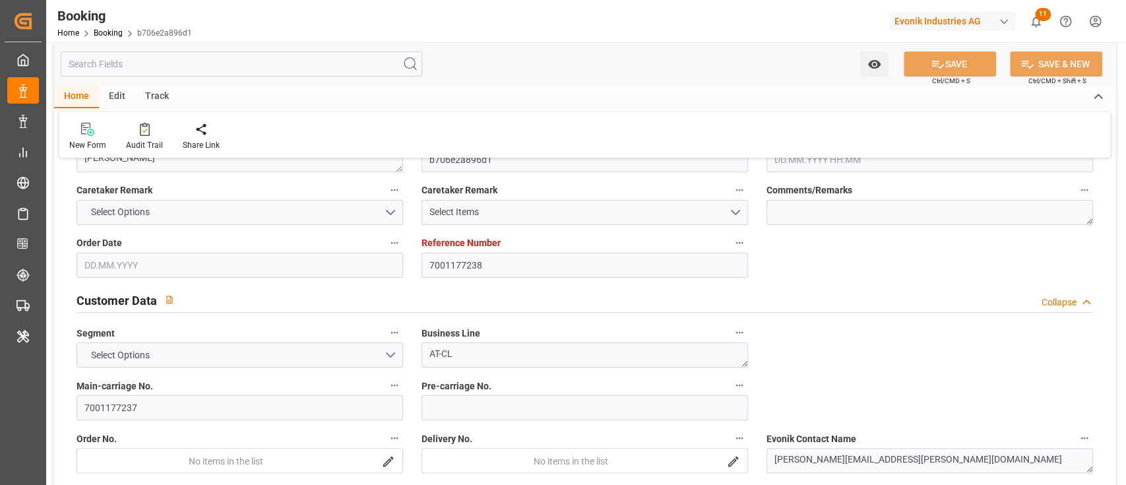
type textarea "sateesh godewar"
type textarea "Pod-businessLine-"
type textarea "IFTMIN"
type textarea "a011t00000LcJC5AAN"
type textarea "Yes"
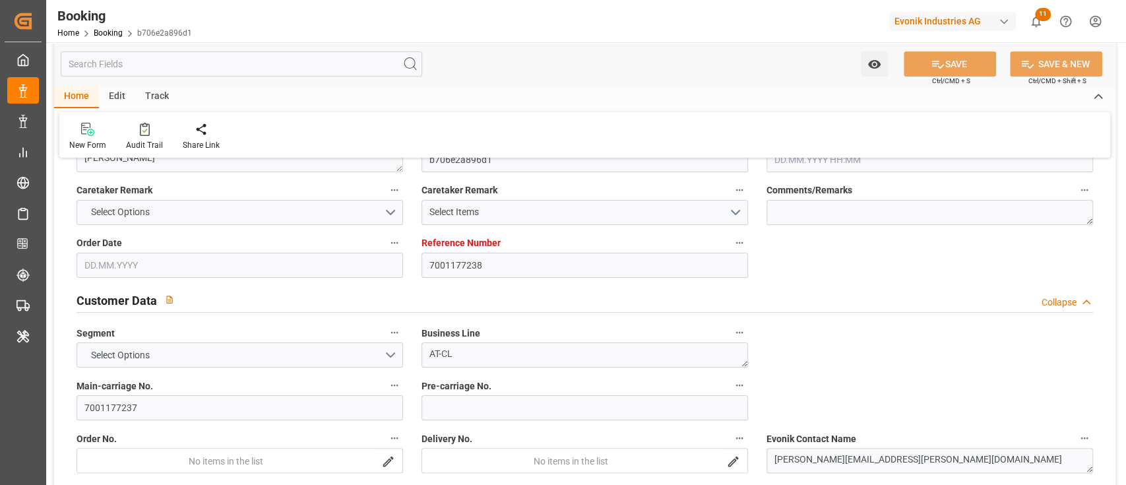
type input "[GEOGRAPHIC_DATA]"
type input "DAKAR"
type input "DUISBURG"
type input "DE"
type input "TRUCK"
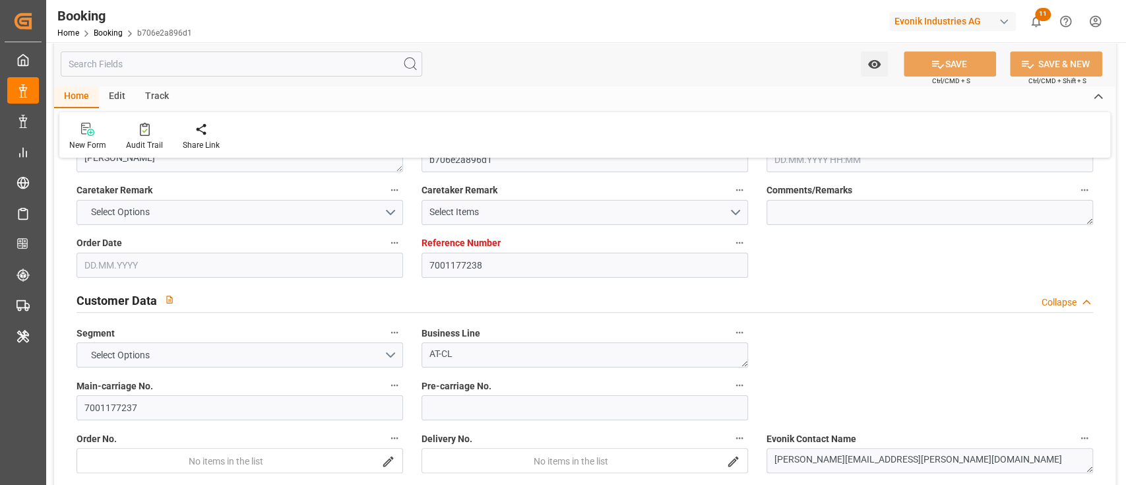
type input "DUISBURG"
type input "DE"
type input "FEEDER"
type input "252S"
type input "VESSEL"
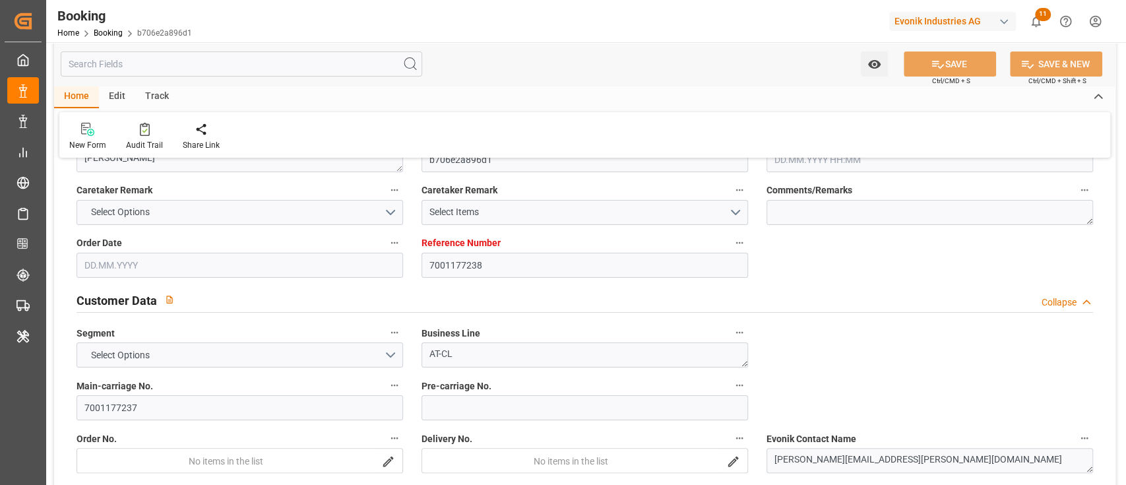
type input "WEC MAJORELLE"
type input "AS CYPRIA"
type input "25008"
type input "2534S"
type input "AS CYPRIA"
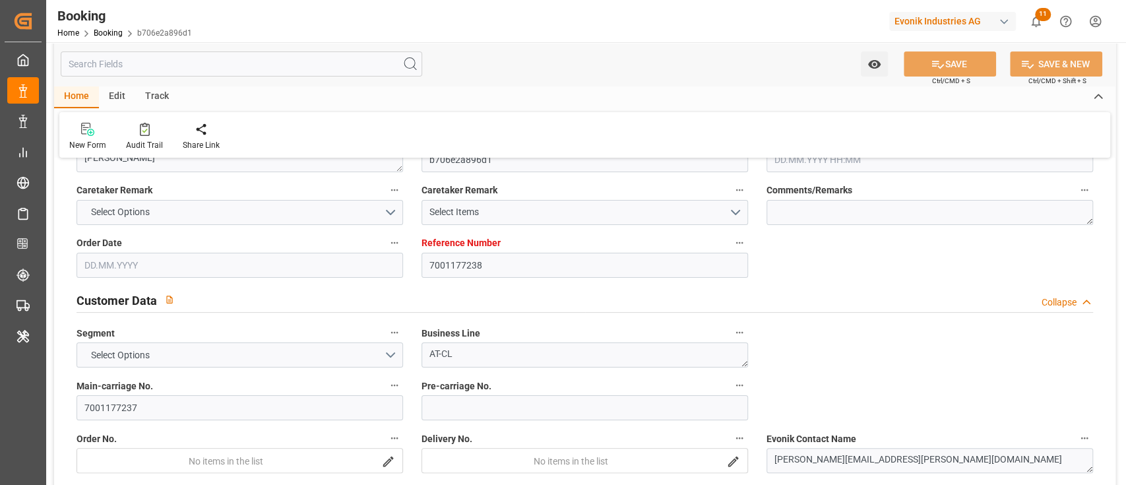
type input "TRUCK"
type input "SN"
type input "DAKAR"
type input "7001177238"
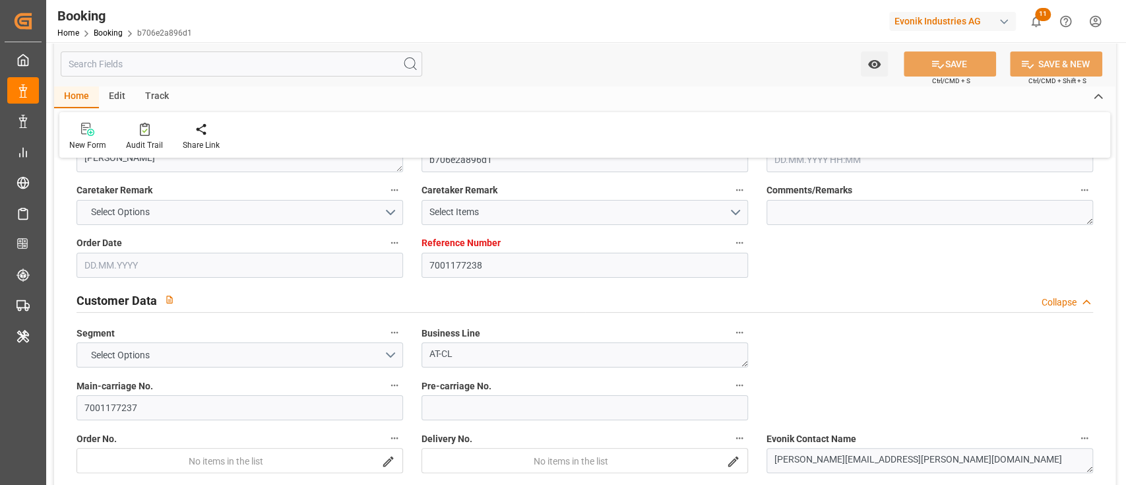
type input "9952751"
type input "ONE"
type input "Ocean Network Express"
type input "NLRTM"
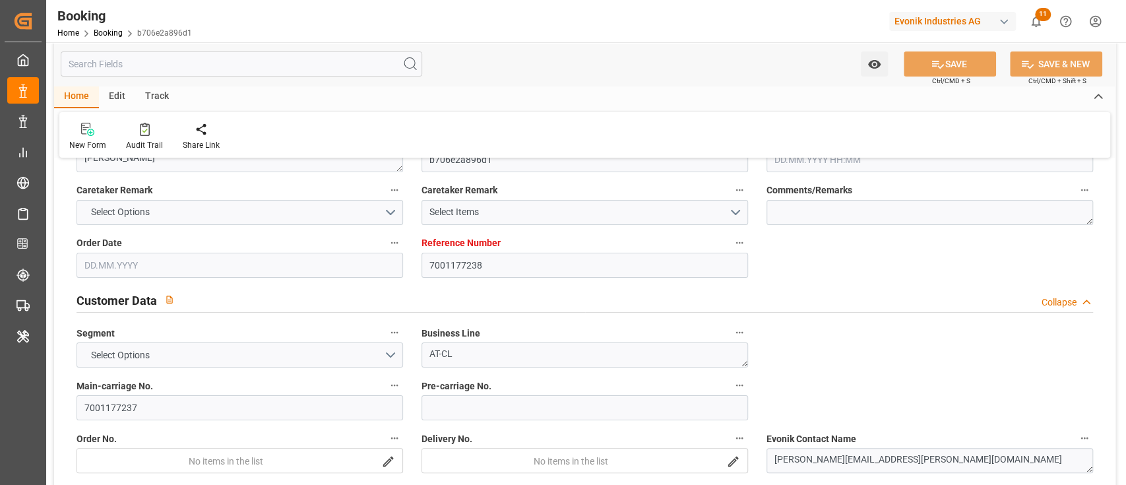
type input "SNDKR"
type input "ESALG"
type input "MAPTM"
type input "0"
type input "NLRTM"
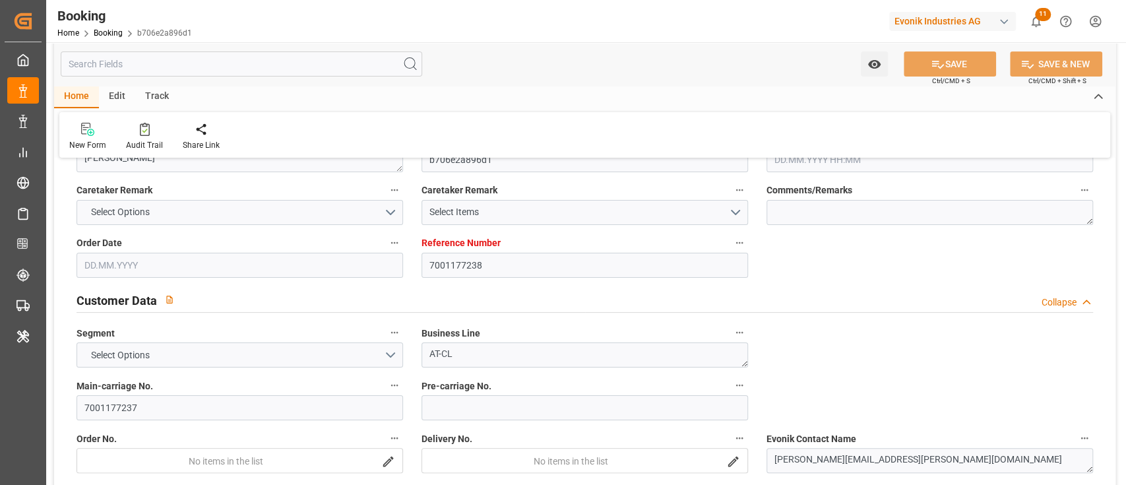
type input "SNDKR"
type input "9134153"
type input "9315812"
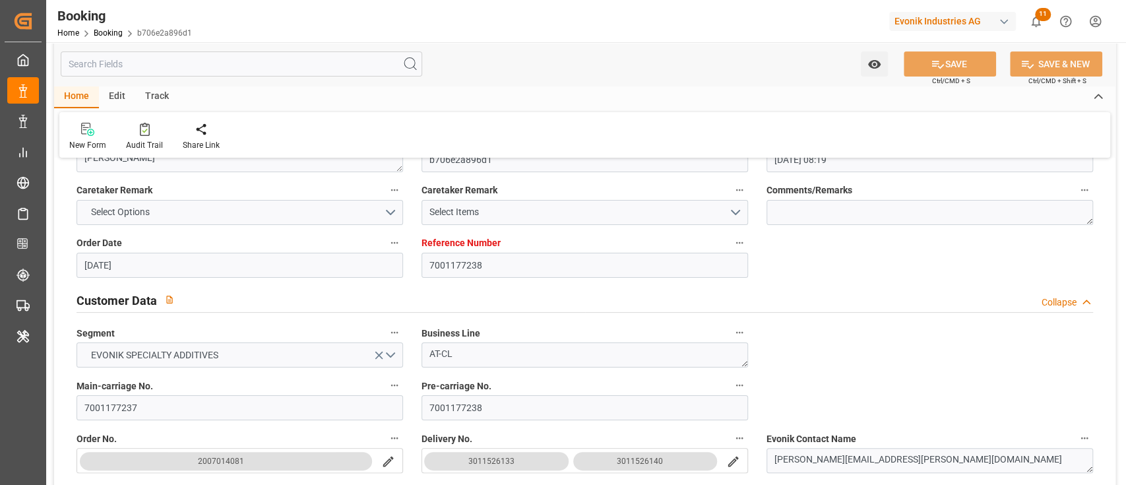
type input "23.05.2025 08:19"
type input "23.05.2025"
type input "08.07.2025"
type input "12.06.2025"
type input "30.05.2025 00:00"
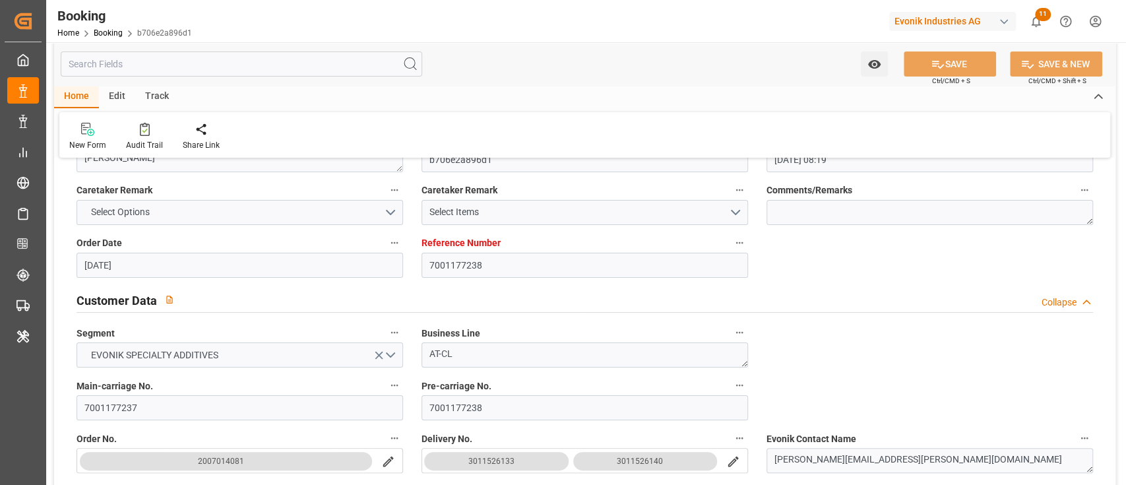
type input "12.06.2025 00:00"
type input "05.08.2025 19:11"
type input "24.07.2025 14:00"
type input "27.07.2025 00:00"
type input "24.07.2025 21:11"
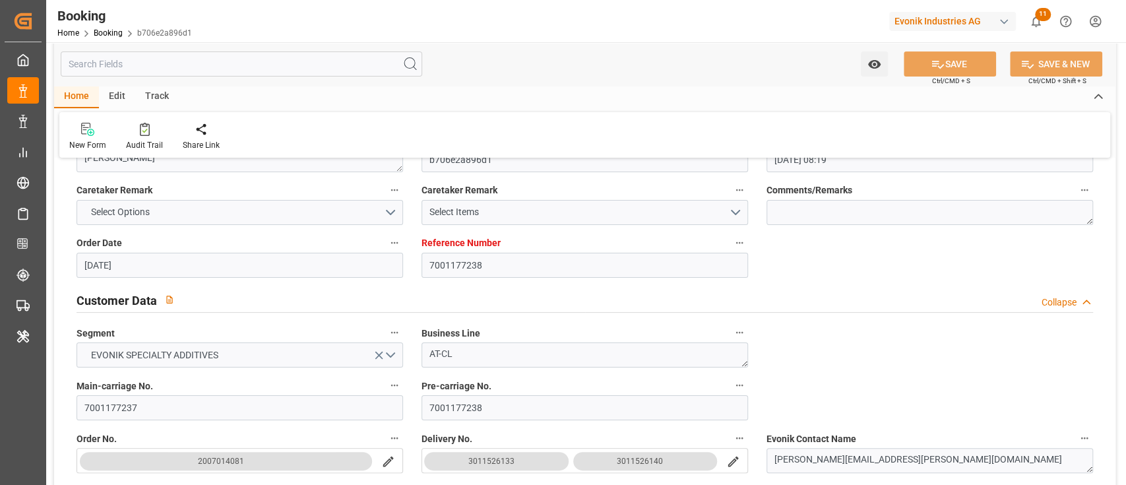
type input "20.07.2025 11:30"
type input "25.08.2025 22:00"
type input "08.07.2025 00:00"
type input "04.08.2025 02:00"
type input "06.08.2025 00:00"
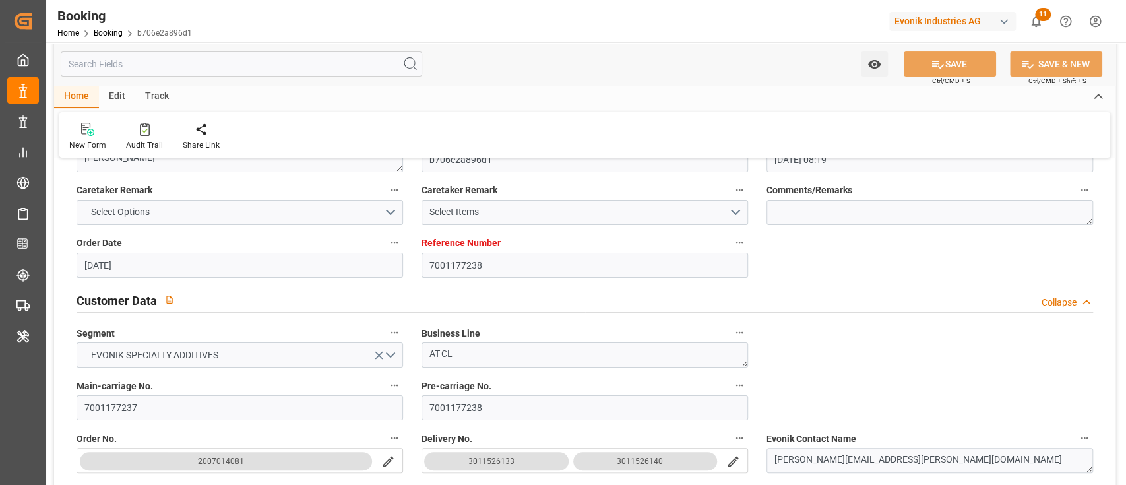
type input "03.08.2025 23:55"
type input "17.08.2025 18:27"
type input "08.08.2025 00:00"
type input "17.08.2025 21:12"
type input "09.08.2025 00:00"
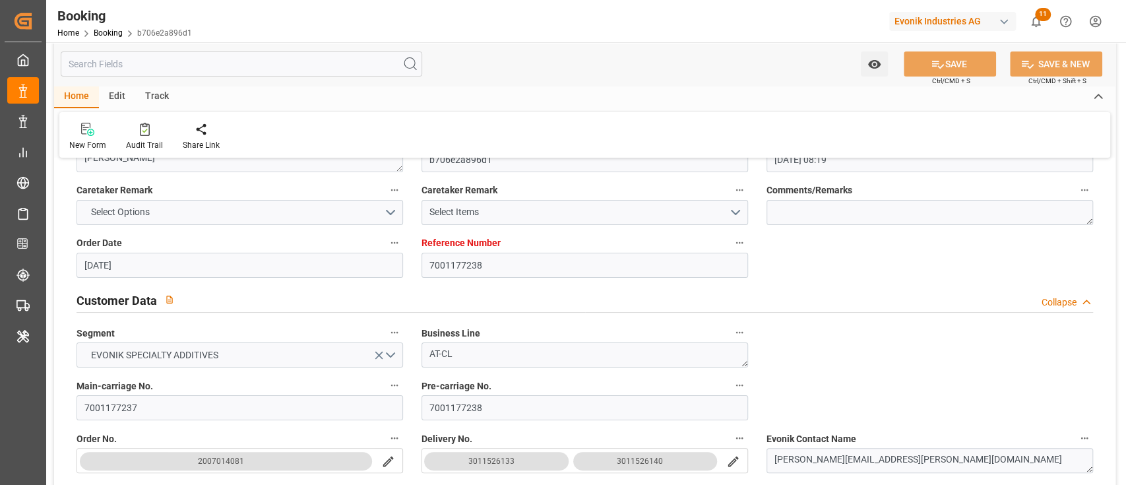
type input "21.08.2025 14:00"
type input "21.08.2025 00:00"
type input "08.08.2025"
type input "11.08.2025 08:04"
type input "11.08.2025"
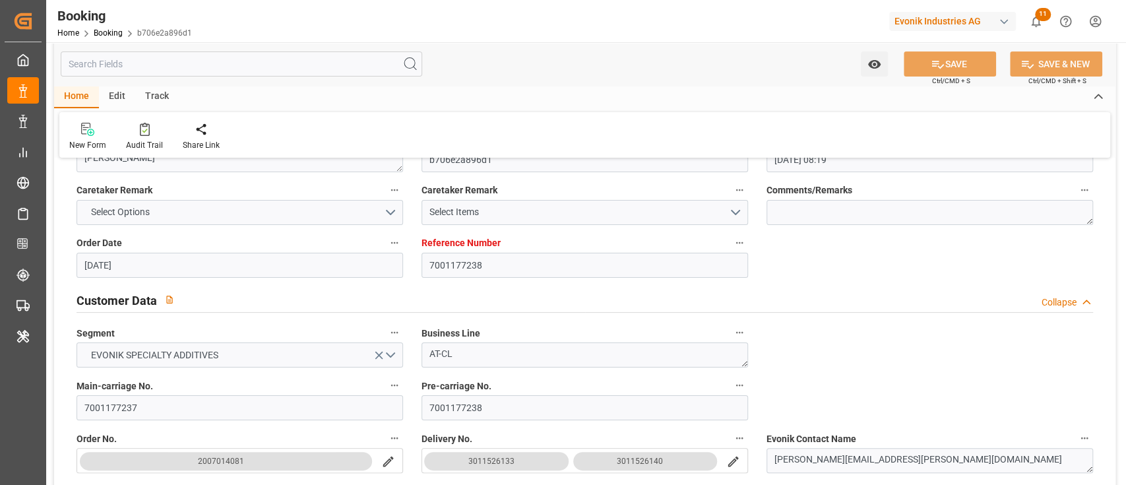
type input "15.07.2025 16:01"
type input "25.06.2025 15:44"
type input "15.07.2025 16:01"
type input "18.07.2025 00:22"
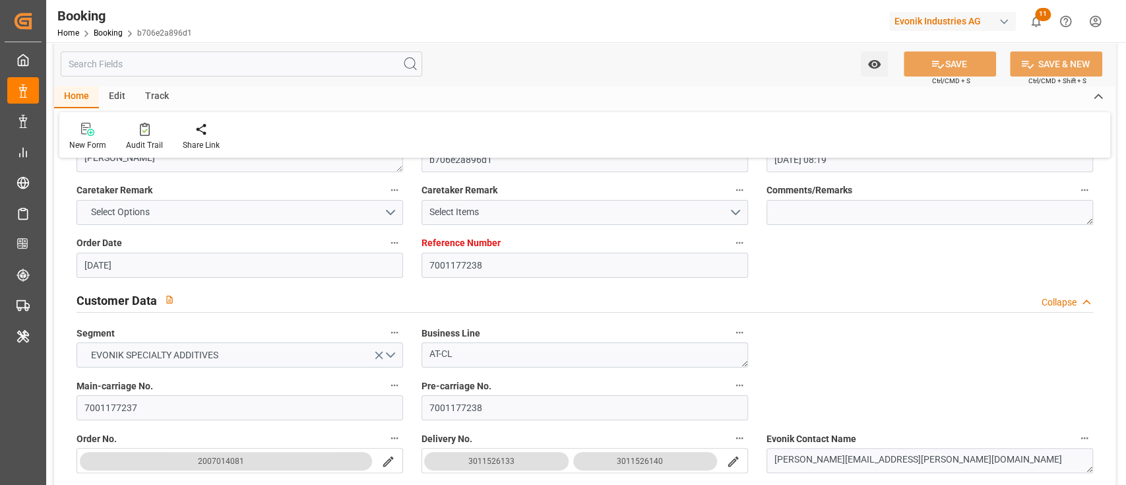
type input "26.06.2025 17:44"
type input "24.07.2025 12:39"
type input "27.07.2025 03:12"
type input "23.07.2025 12:08"
type input "24.07.2025 14:00"
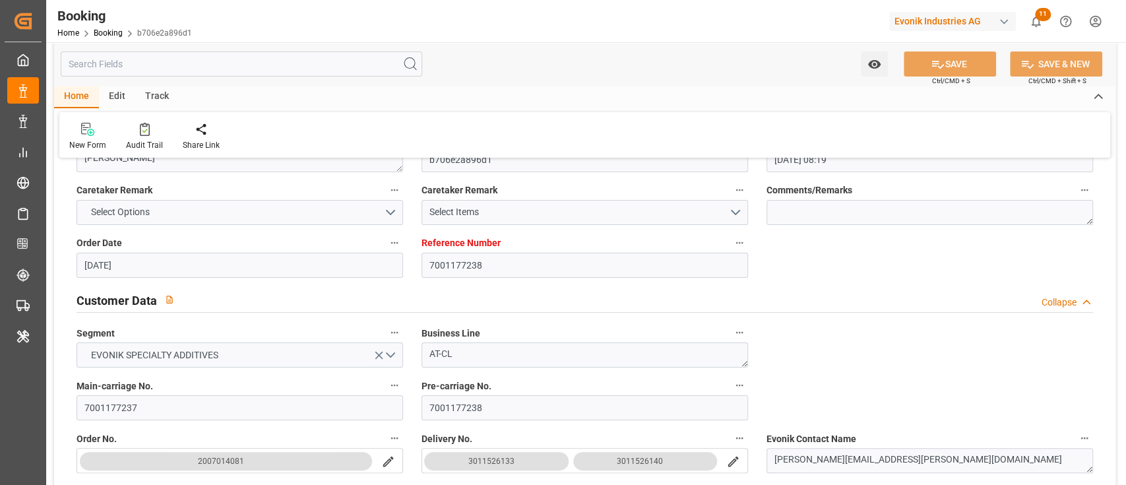
type input "24.07.2025 21:35"
type input "04.08.2025 14:00"
type input "03.08.2025 01:15"
type input "05.08.2025 05:15"
type input "06.08.2025 22:45"
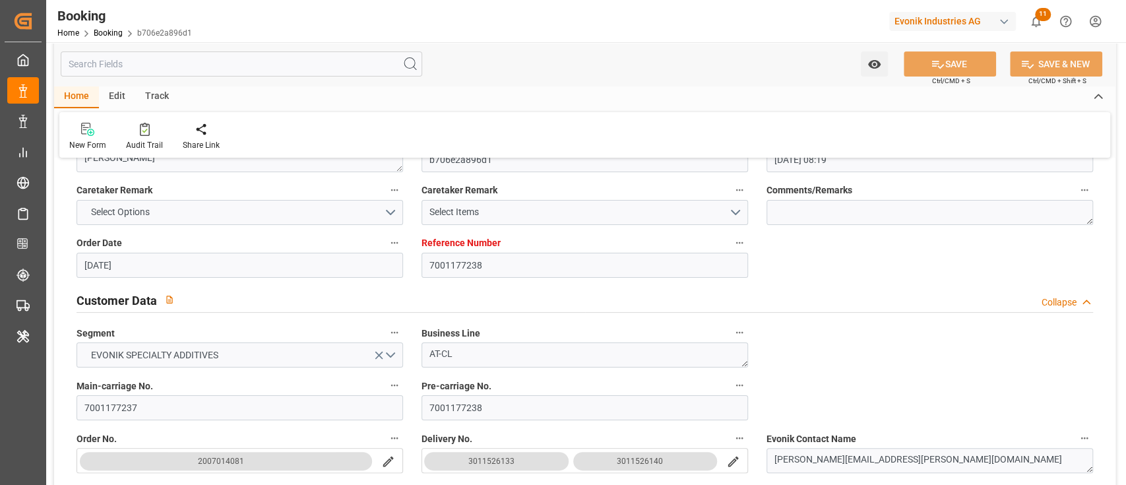
type input "04.08.2025 12:44"
type input "04.08.2025 12:47"
type input "17.08.2025 11:28"
type input "21.08.2025 07:00"
type input "17.08.2025 18:27"
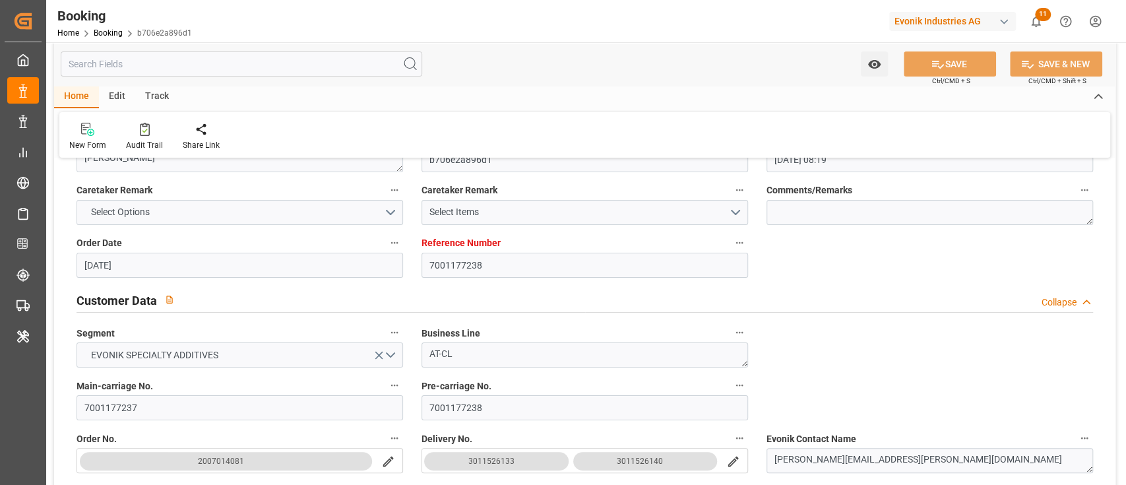
type input "17.08.2025 21:12"
type input "17.08.2025 22:14"
type input "17.08.2025 07:14"
type input "08.08.2025 23:32"
type input "21.08.2025 06:57"
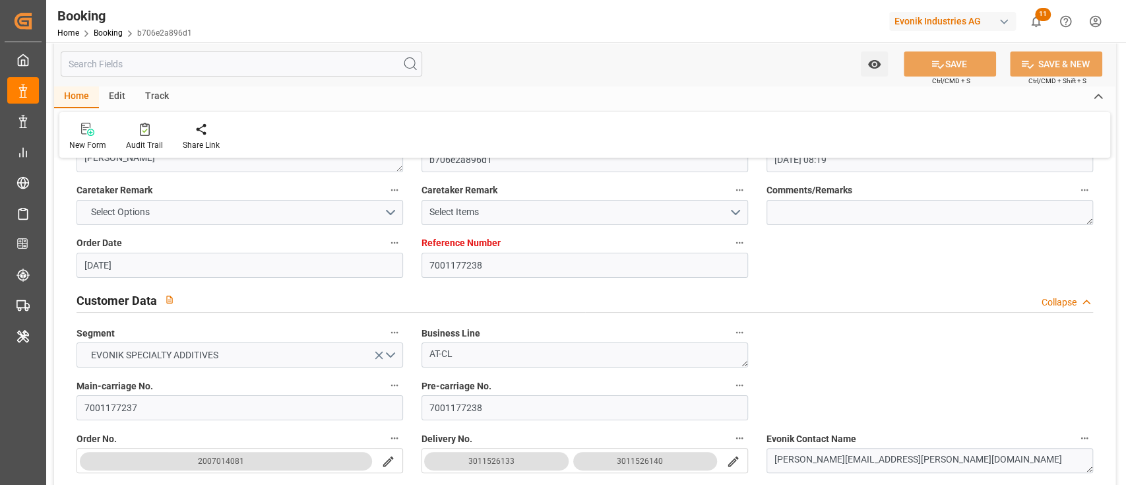
type input "13.08.2025 21:45"
type input "21.08.2025 14:00"
type input "25.08.2025 22:00"
type input "26.08.2025 09:13"
type input "25.08.2025 23:30"
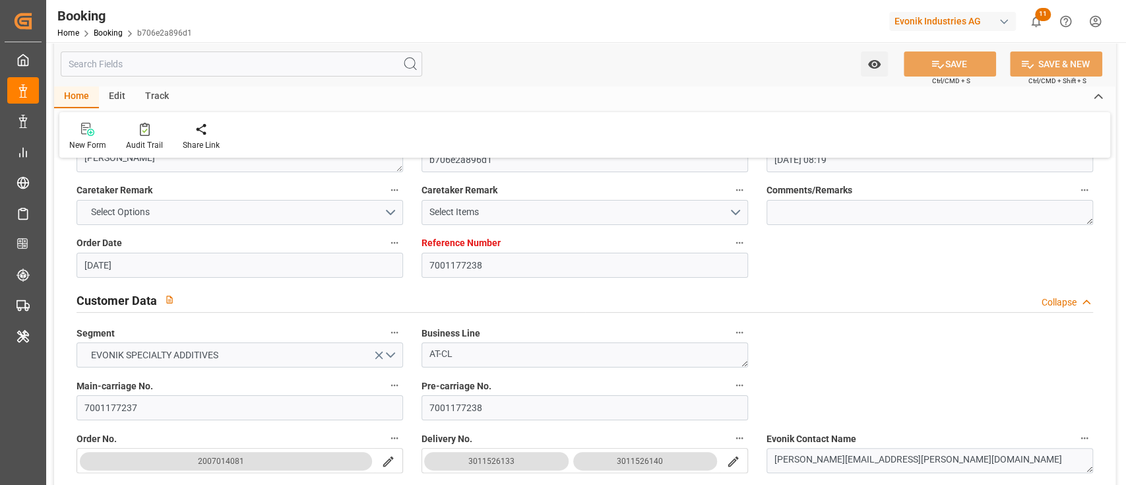
type input "26.08.2025 10:30"
type input "26.08.2025 04:00"
type input "26.08.2025 15:00"
type input "30.08.2025 09:13"
type input "26.08.2025 10:00"
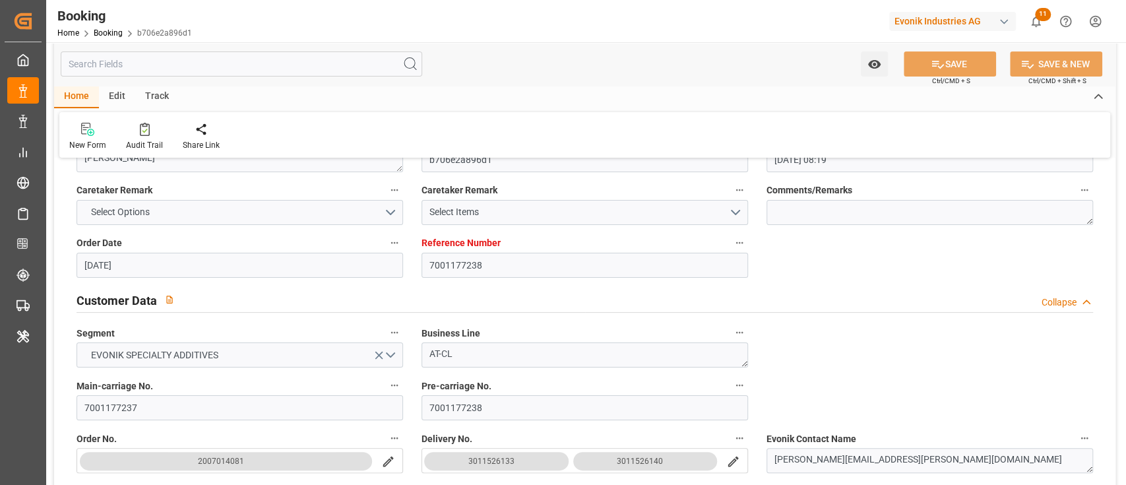
type input "26.08.2025 21:00"
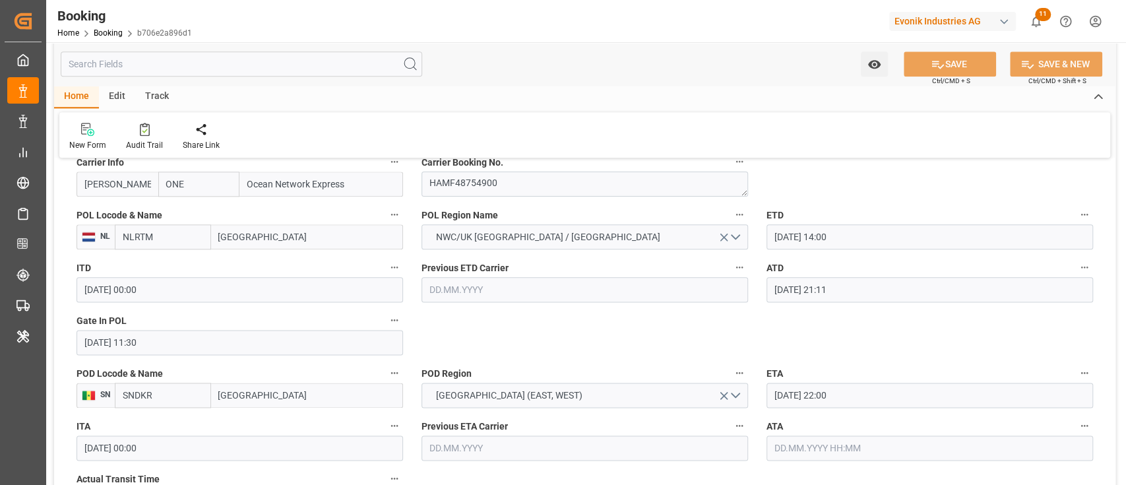
scroll to position [933, 0]
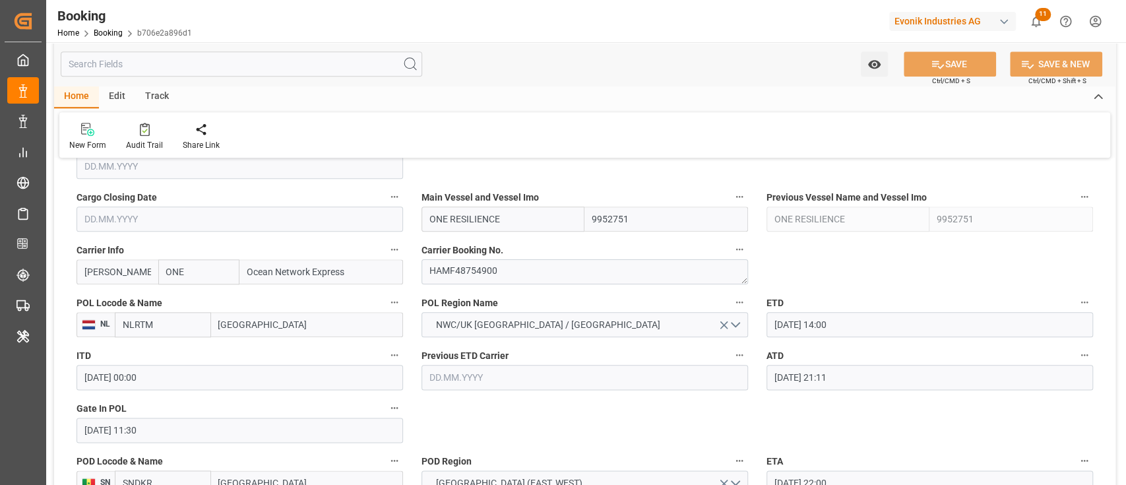
click at [187, 435] on input "20.07.2025 11:30" at bounding box center [239, 429] width 326 height 25
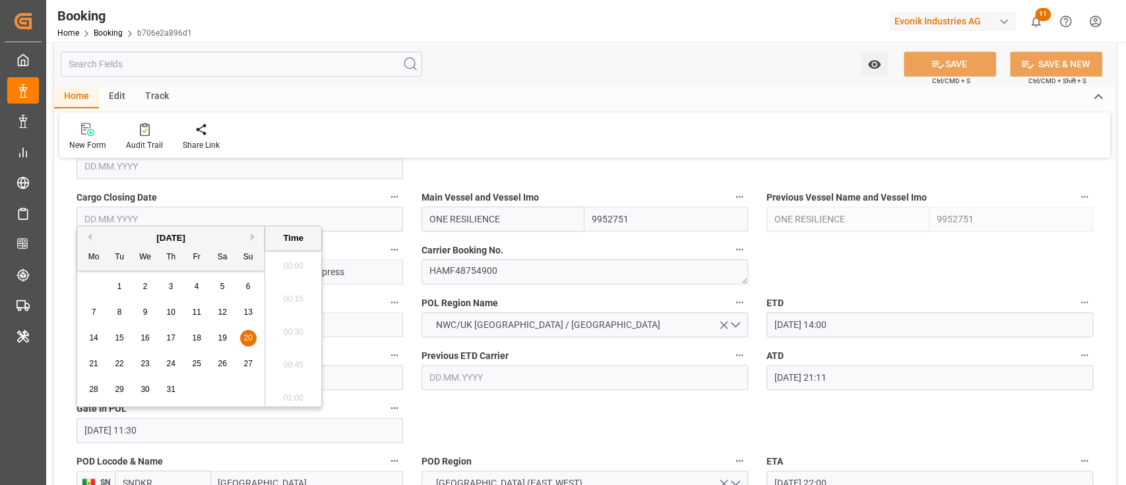
scroll to position [1455, 0]
click at [174, 337] on span "17" at bounding box center [170, 337] width 9 height 9
type input "17.07.2025 11:30"
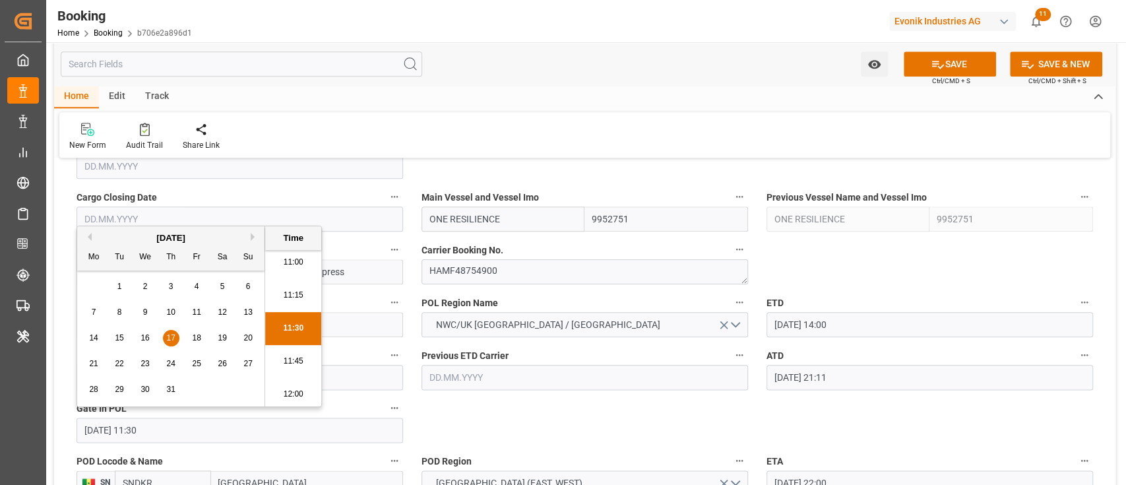
click at [400, 394] on div "Gate In POL 17.07.2025 11:30" at bounding box center [239, 420] width 345 height 53
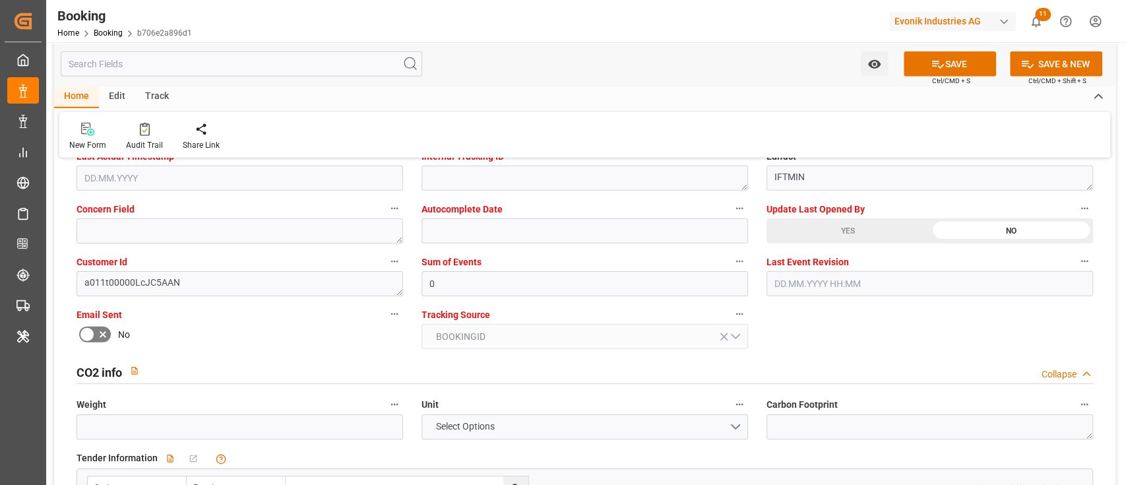
scroll to position [2516, 0]
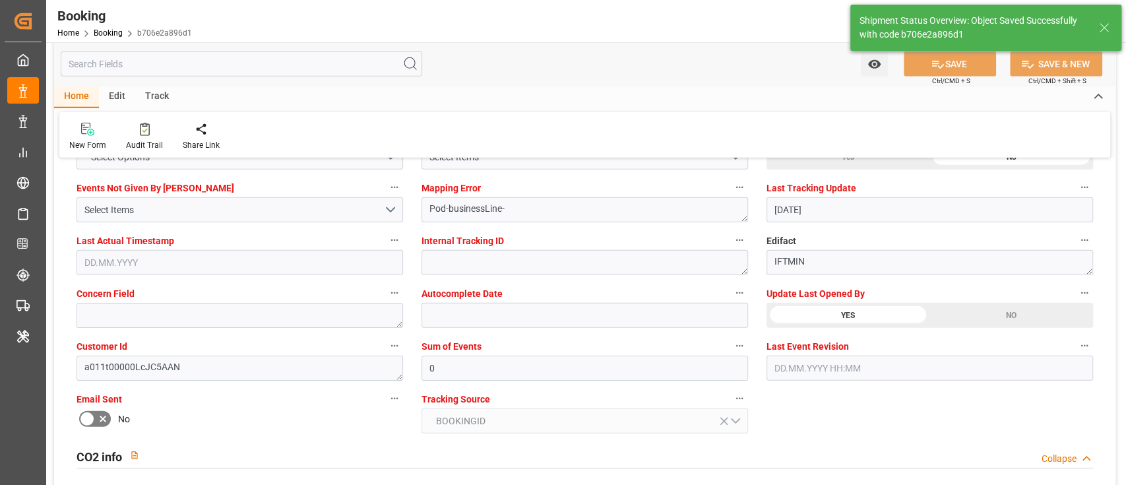
type textarea "[PERSON_NAME]"
type input "11.08.2025 09:11"
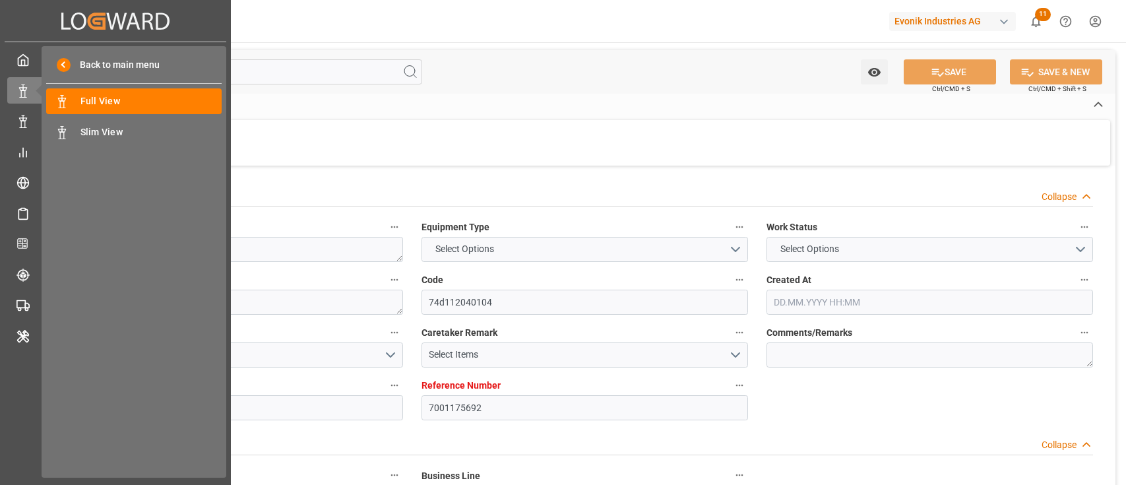
type input "7001175692"
type input "9305673"
type input "ONE"
type input "Ocean Network Express"
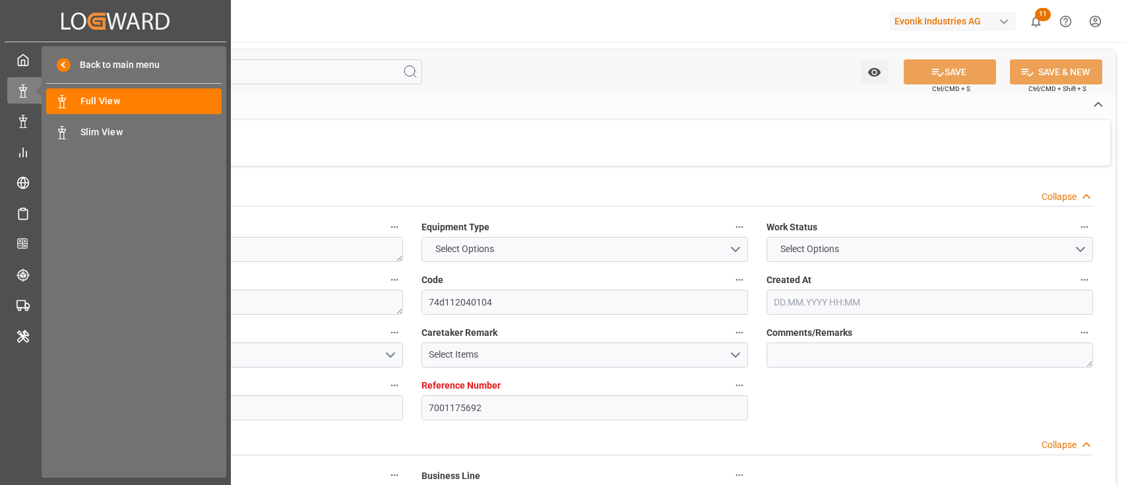
type input "NLRTM"
type input "INNSA"
type input "INMUN"
type input "0"
type input "-31"
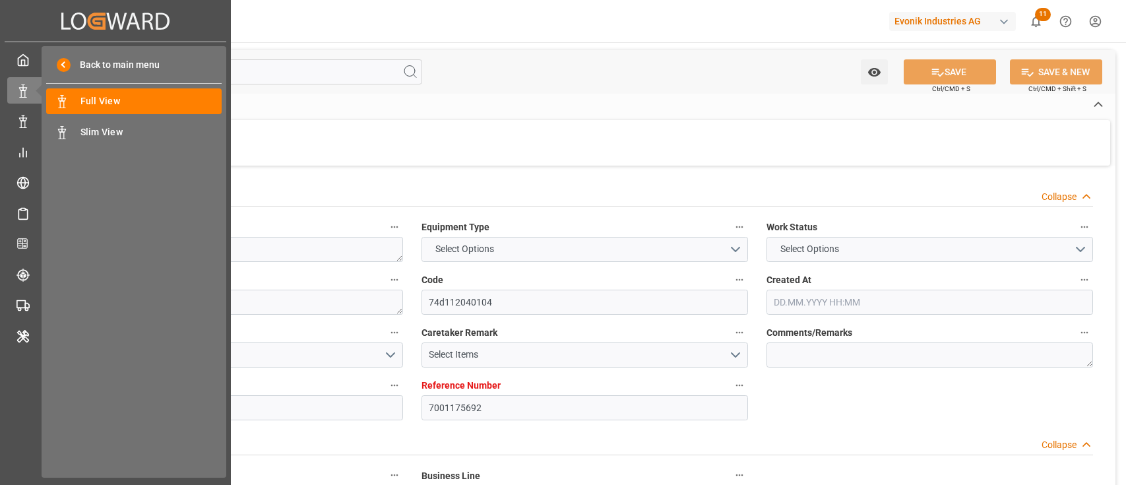
type input "NLRTM"
type input "INNSA"
type input "9725122"
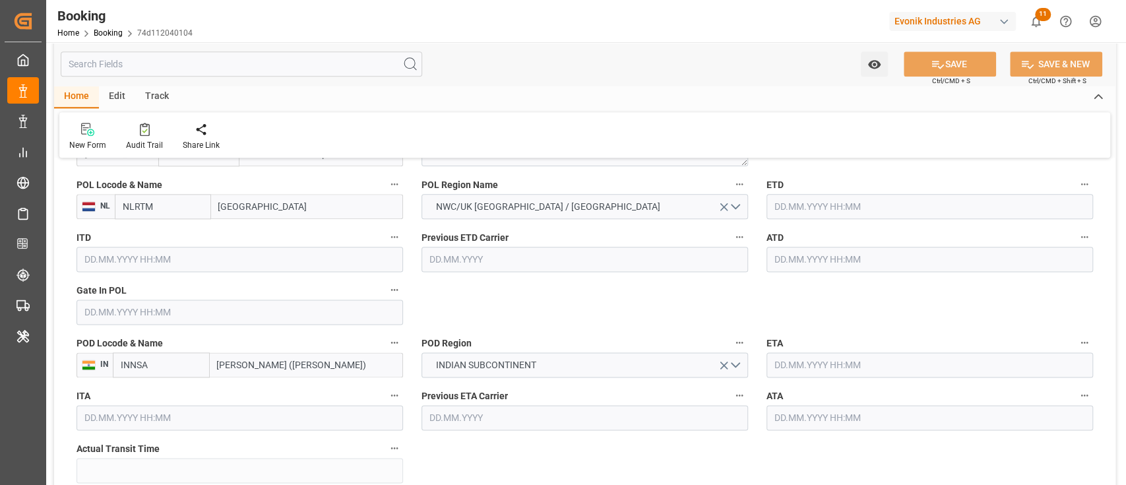
type input "22.05.2025 05:13"
type input "22.05.2025"
type input "30.07.2025"
type input "06.06.2025"
type input "17.06.2025 08:53"
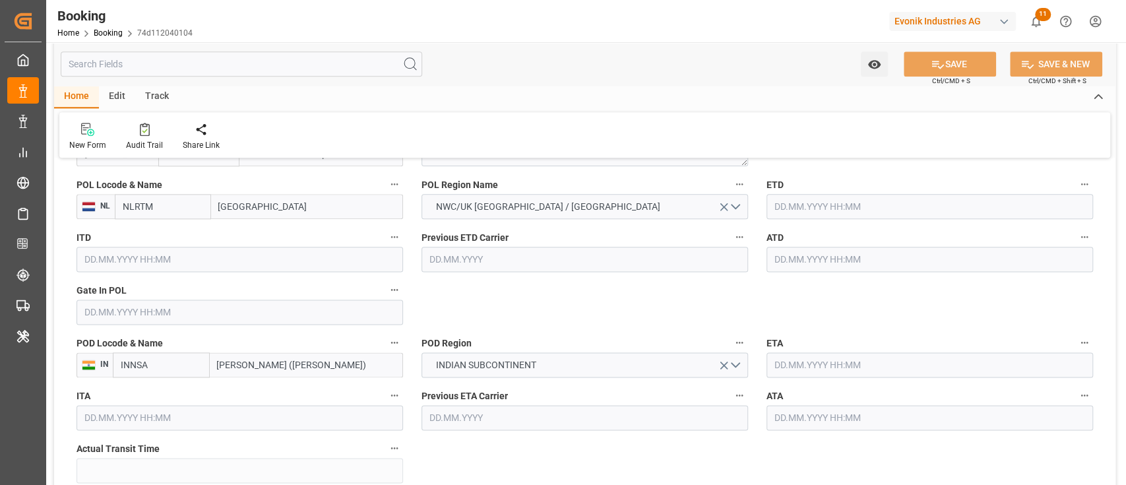
type input "06.06.2025 00:00"
type input "18.06.2025 02:11"
type input "22.05.2025"
type input "[DATE]"
type input "[DATE] 11:00"
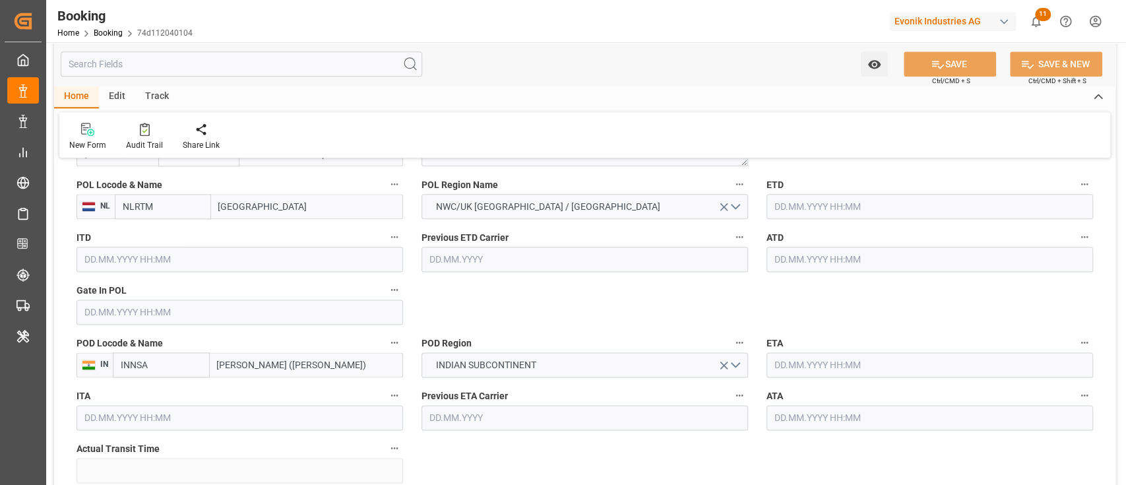
type input "25.06.2025 00:00"
type input "25.06.2025"
type input "[DATE] 16:55"
type input "25.06.2025 04:11"
type input "[DATE] 13:00"
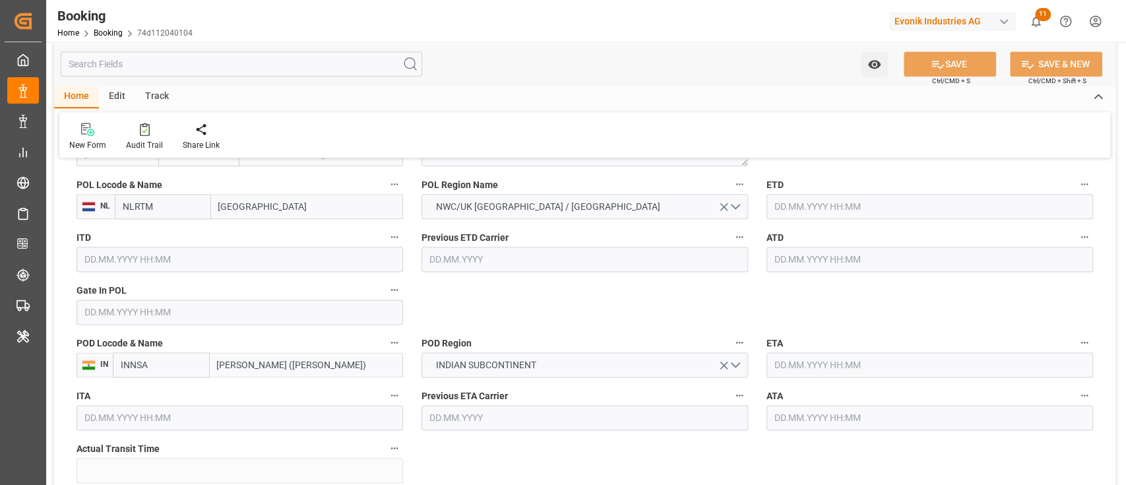
type input "30.07.2025 00:00"
type input "30.07.2025"
type input "[DATE] 12:00"
type input "19.07.2025 23:13"
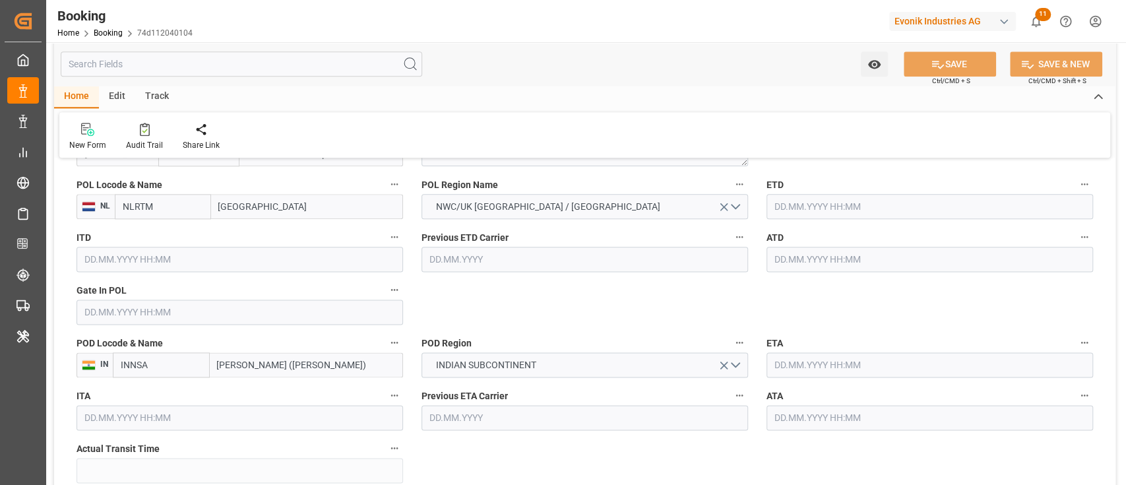
type input "[DATE] 05:00"
type input "[DATE] 04:00"
type input "[DATE]"
type input "11.08.2025 04:53"
type input "11.08.2025"
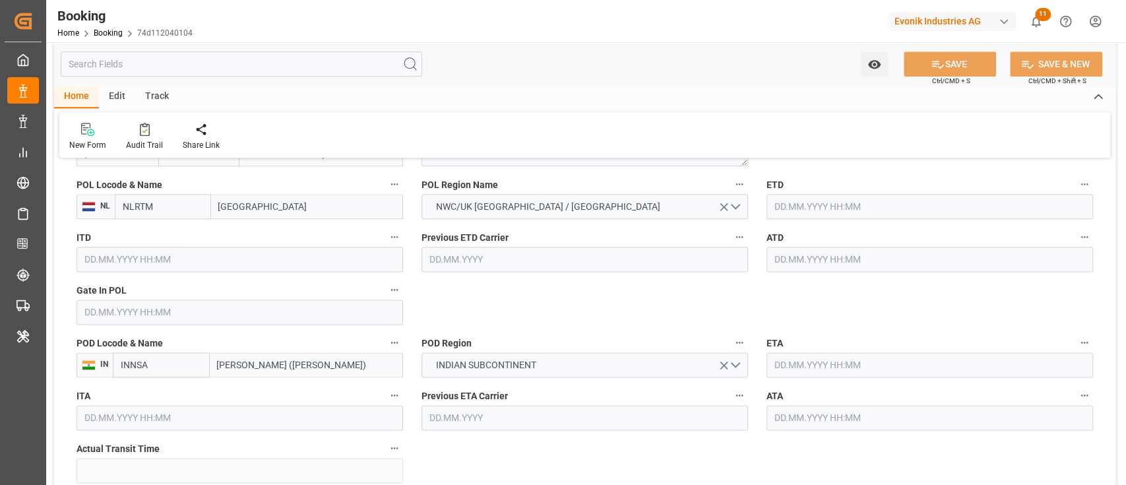
type input "16.06.2025 13:14"
type input "16.06.2025 23:03"
type input "21.06.2025 17:35"
type input "20.06.2025 20:02"
type input "29.06.2025 09:06"
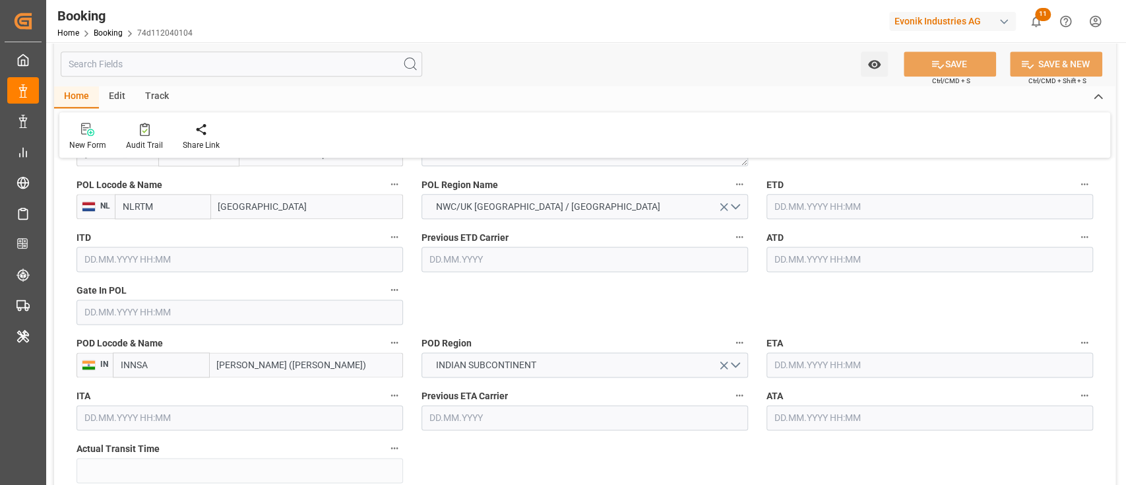
type input "27.06.2025 18:21"
type input "29.06.2025 09:48"
type input "[DATE] 11:00"
type input "[DATE] 18:25"
type input "[DATE] 12:00"
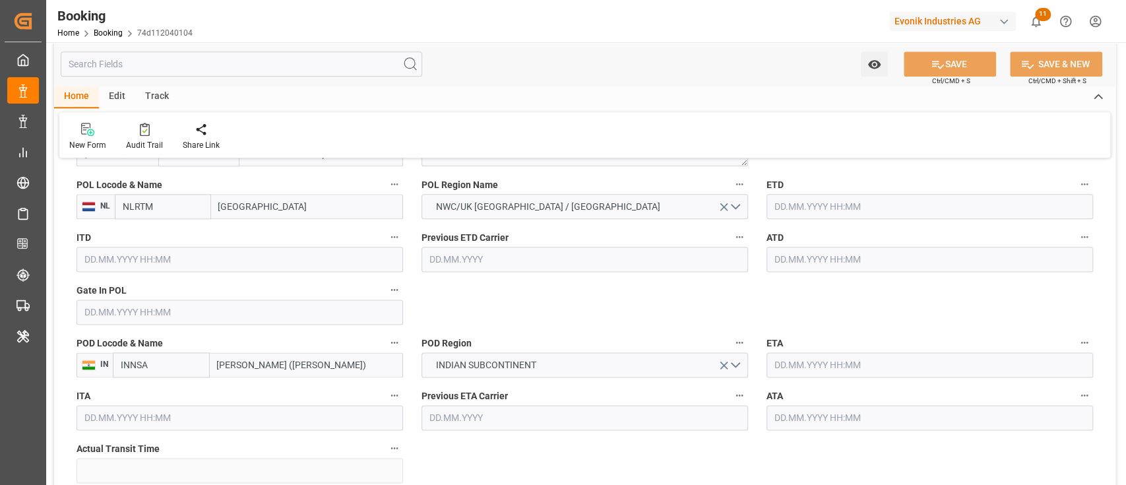
type input "[DATE] 11:19"
type input "[DATE] 16:00"
type input "[DATE] 18:50"
type input "09.08.2025 05:32"
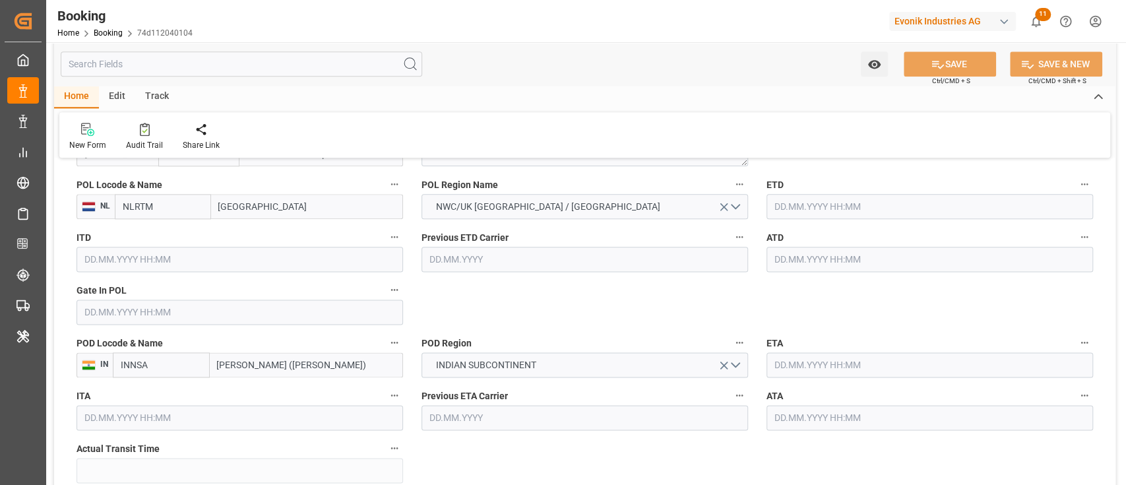
type input "[DATE] 23:24"
type input "[DATE] 22:24"
type input "[DATE] 05:00"
type input "[DATE] 13:00"
type input "[DATE] 20:43"
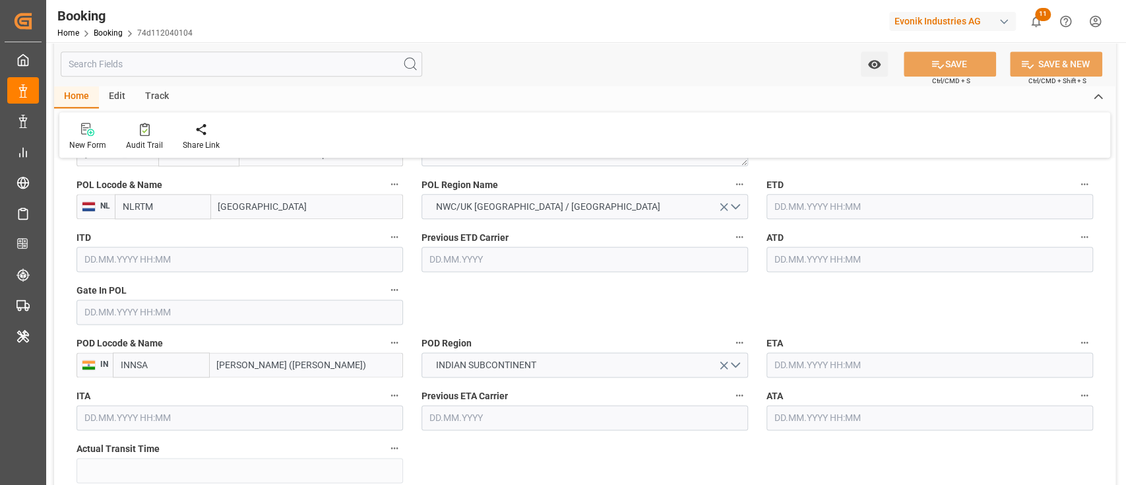
type input "[DATE] 14:30"
type input "04.08.2025 19:30"
type input "[DATE] 19:00"
type input "05.08.2025 00:00"
type input "[DATE] 20:43"
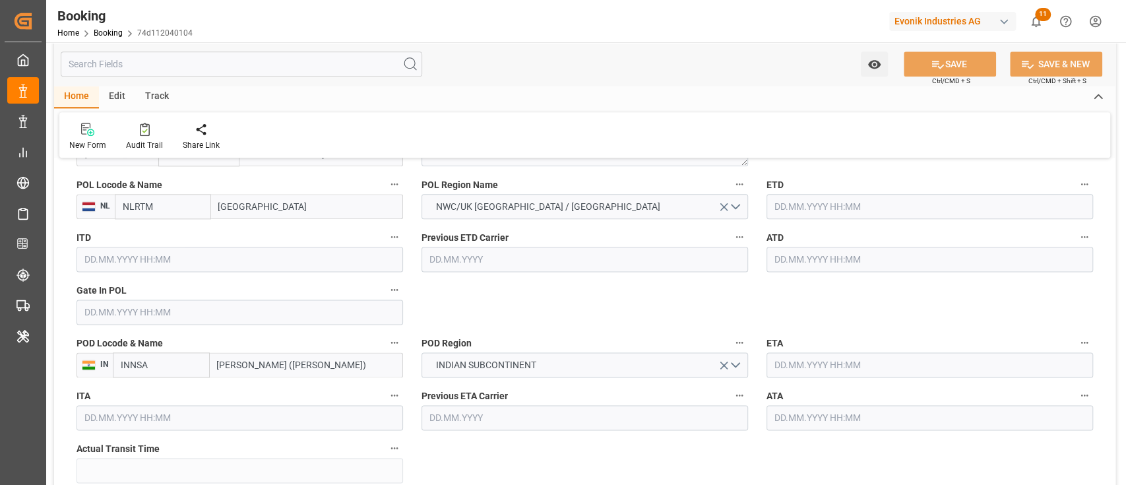
type input "[DATE] 19:30"
type input "05.08.2025 00:30"
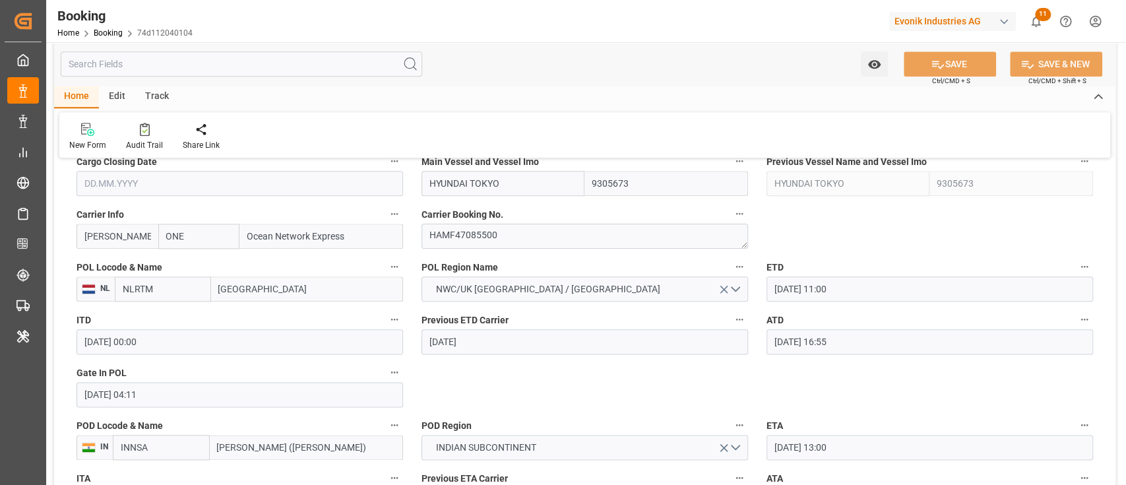
scroll to position [967, 0]
click at [190, 398] on input "25.06.2025 04:11" at bounding box center [239, 396] width 326 height 25
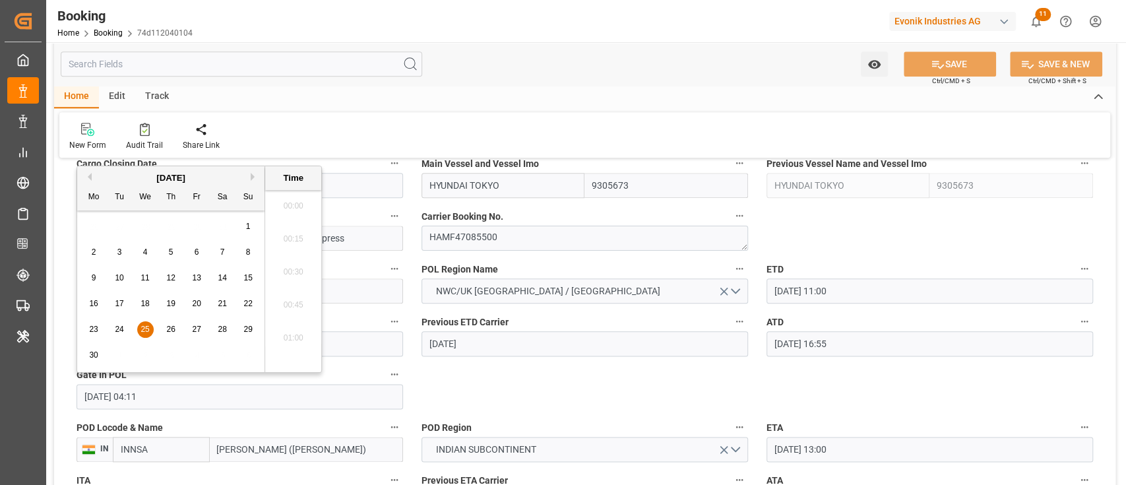
scroll to position [453, 0]
click at [200, 300] on span "20" at bounding box center [196, 303] width 9 height 9
type input "20.06.2025 04:11"
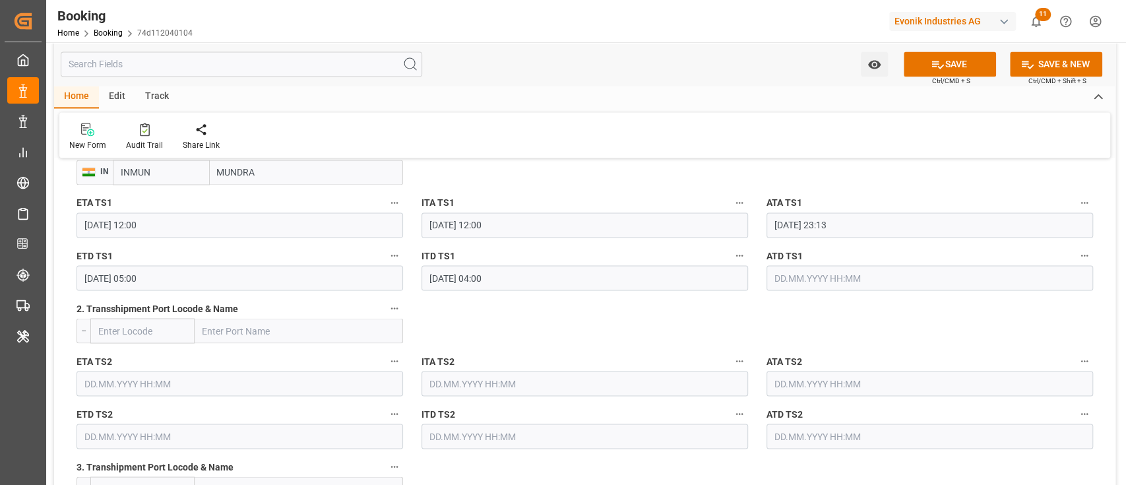
scroll to position [1407, 0]
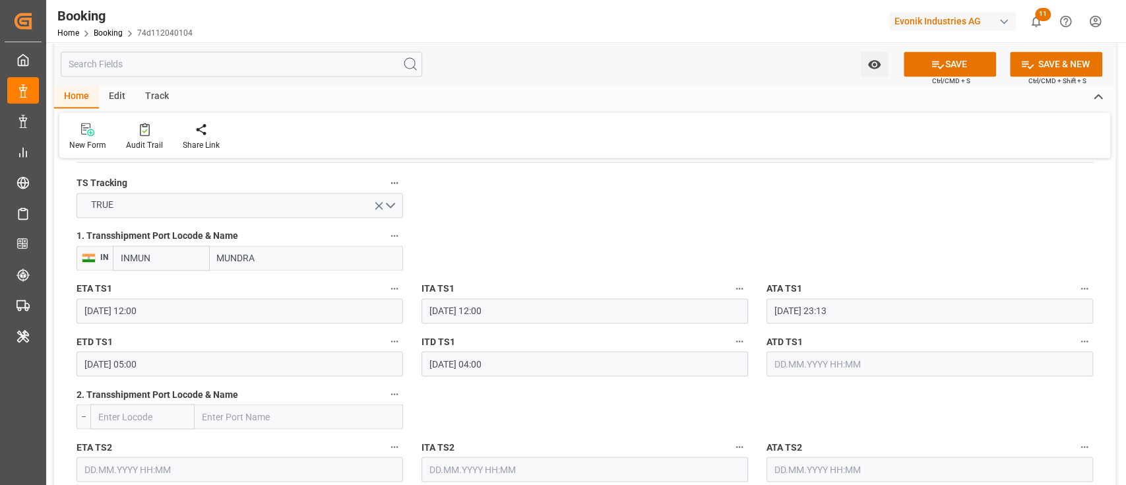
click at [759, 315] on div "ATA TS1 19.07.2025 23:13" at bounding box center [929, 301] width 345 height 53
click at [803, 309] on input "19.07.2025 23:13" at bounding box center [929, 310] width 326 height 25
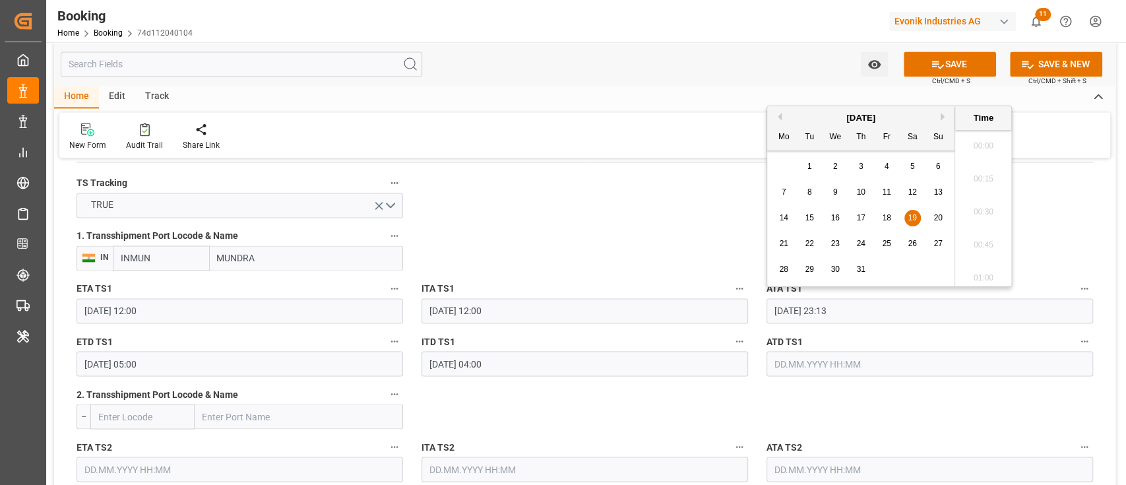
scroll to position [2971, 0]
click at [941, 113] on button "Next Month" at bounding box center [944, 117] width 8 height 8
click at [898, 197] on div "4 5 6 7 8 9 10" at bounding box center [861, 192] width 180 height 26
click at [889, 197] on div "8" at bounding box center [886, 193] width 16 height 16
type input "08.08.2025 23:13"
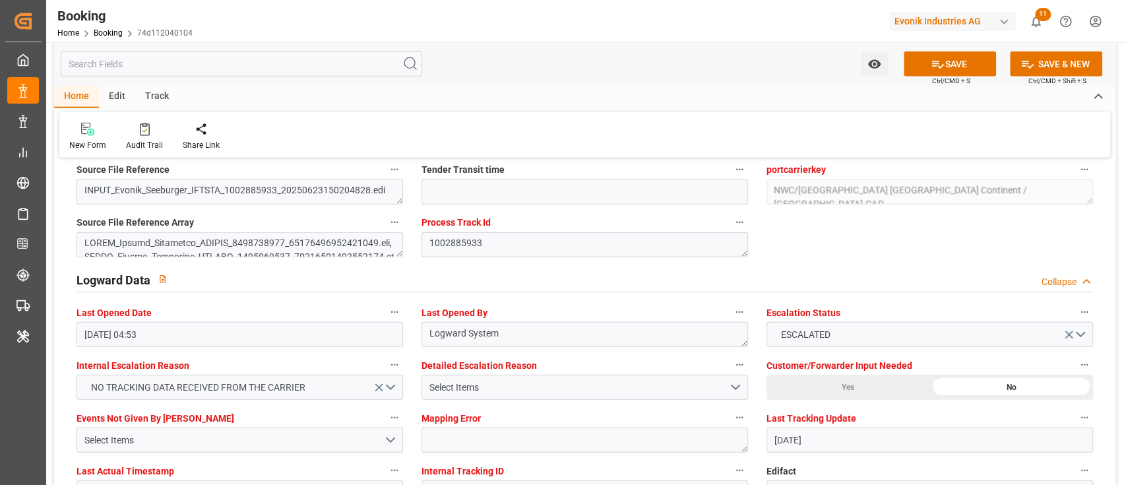
scroll to position [2549, 0]
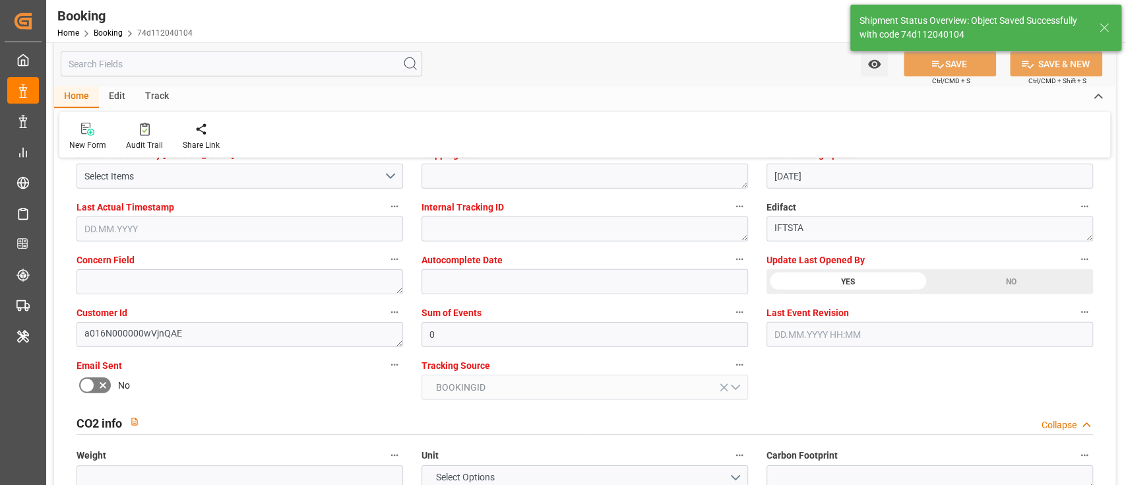
type textarea "[PERSON_NAME]"
type input "11.08.2025 09:12"
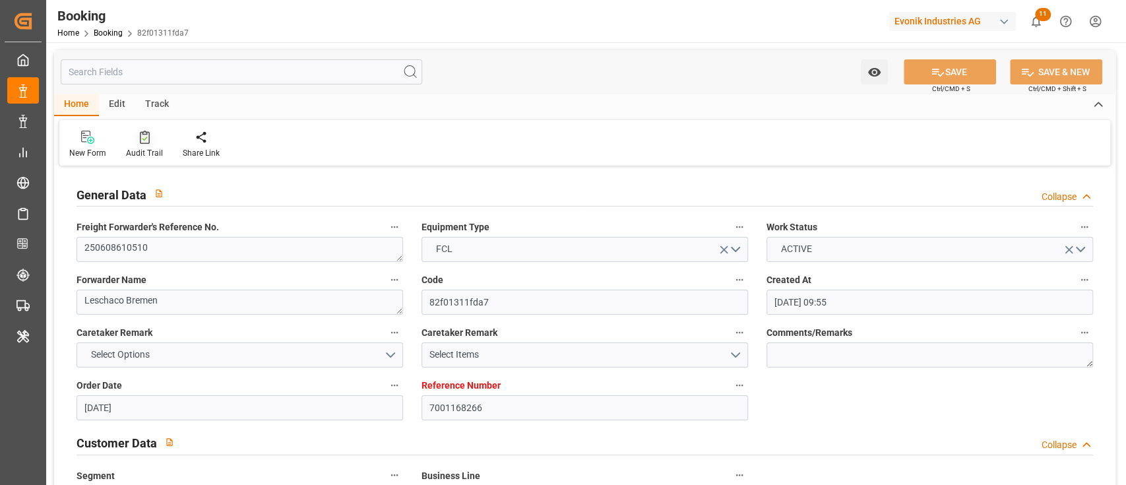
click at [142, 138] on icon at bounding box center [145, 137] width 10 height 13
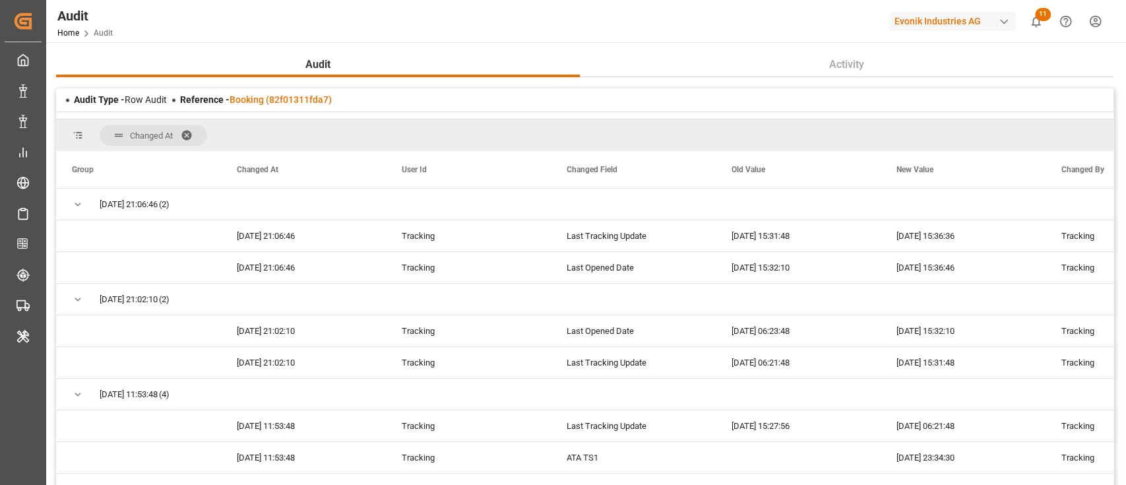
click at [267, 108] on div "Audit Type - Row Audit Reference - Booking (82f01311fda7)" at bounding box center [584, 99] width 1057 height 23
click at [270, 96] on link "Booking (82f01311fda7)" at bounding box center [280, 99] width 102 height 11
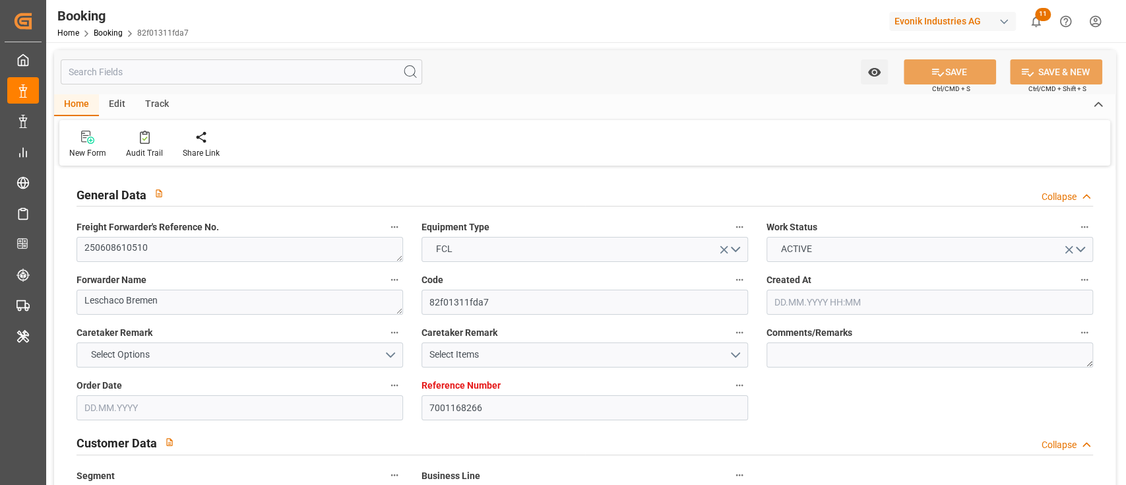
type input "[DATE] 09:55"
type input "[DATE]"
type input "[DATE] 12:51"
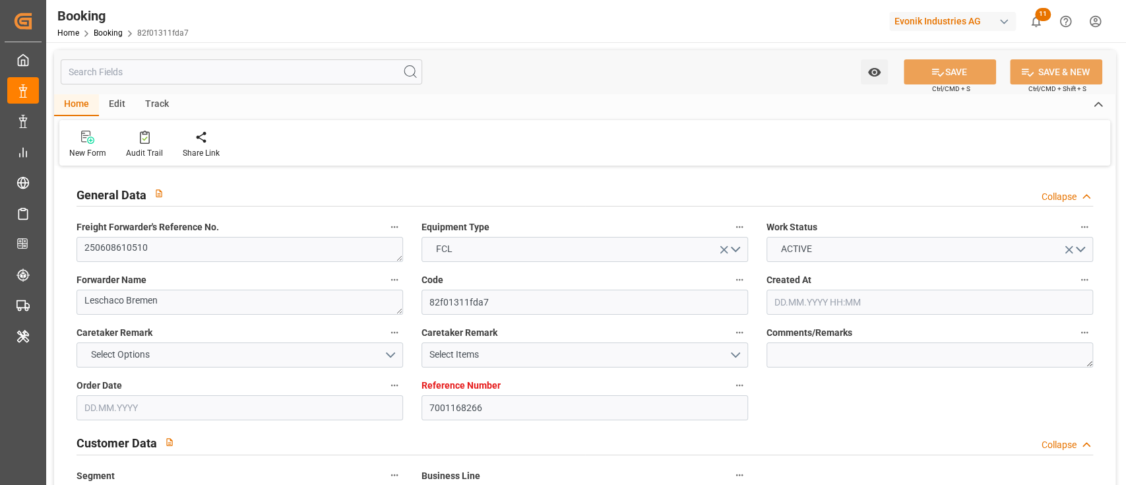
type input "[DATE] 00:00"
type input "[DATE] 01:25"
type input "[DATE]"
type input "[DATE] 11:00"
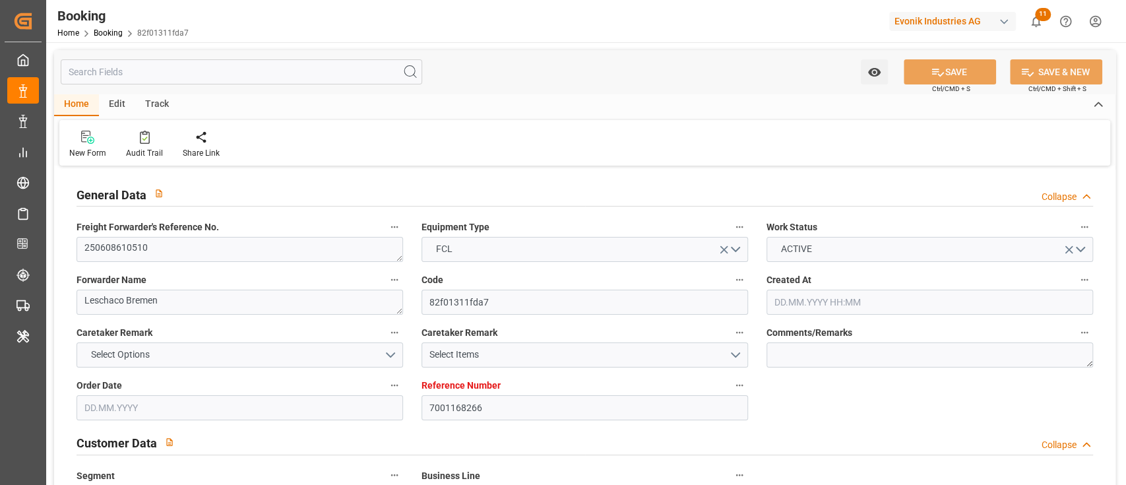
type input "[DATE] 00:00"
type input "[DATE] 16:55"
type input "[DATE] 17:00"
type input "[DATE] 13:00"
type input "[DATE] 00:00"
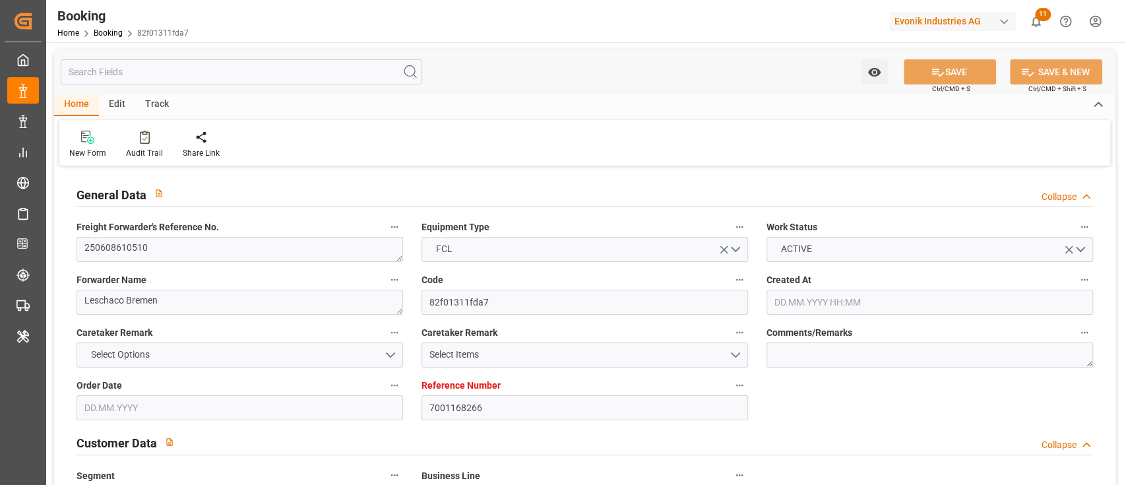
type input "[DATE] 12:00"
type input "[DATE] 23:34"
type input "[DATE] 05:00"
type input "[DATE] 04:00"
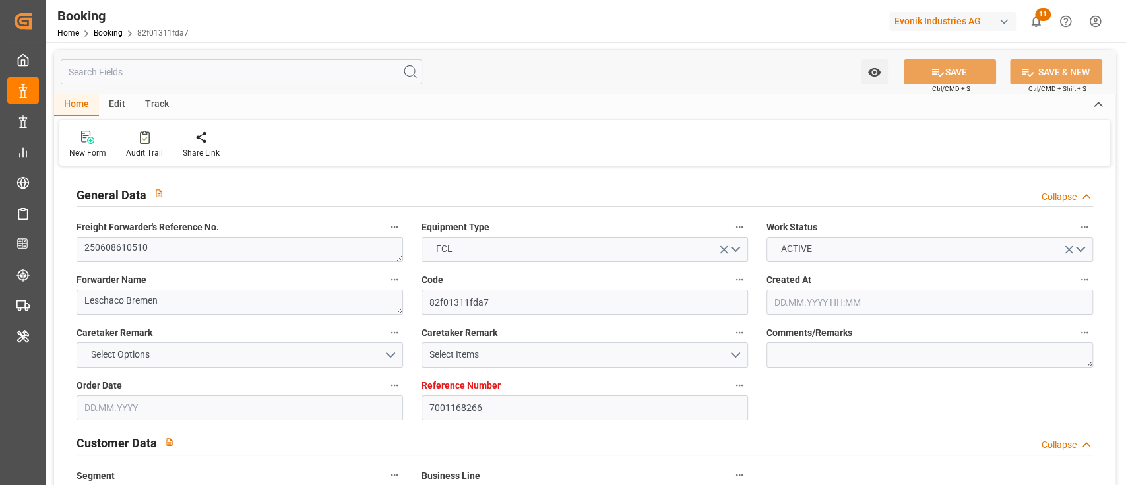
type input "[DATE]"
type input "[DATE] 15:36"
type input "[DATE]"
type input "[DATE] 08:47"
type input "[DATE] 10:49"
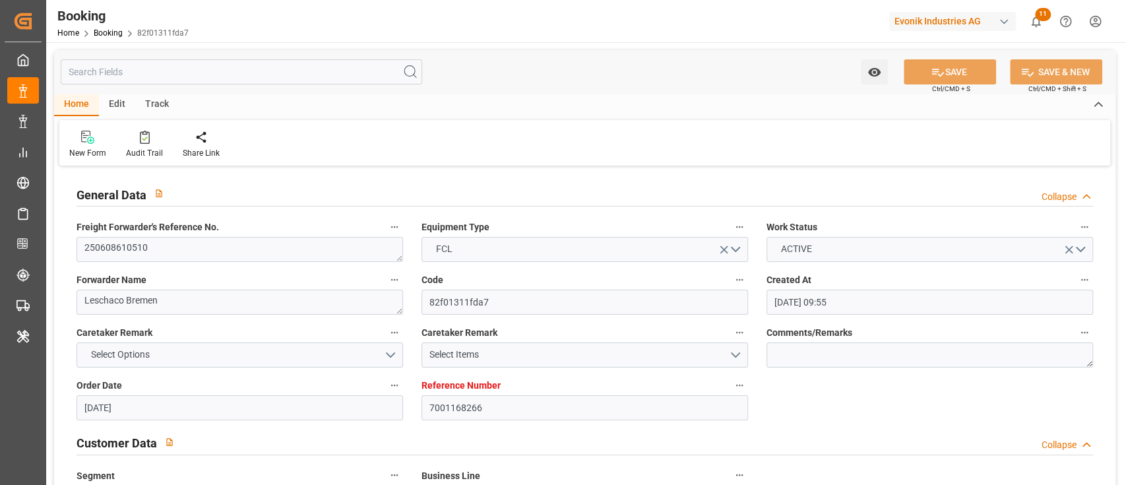
type input "[DATE] 13:21"
type input "[DATE] 18:15"
type input "[DATE] 09:40"
type input "[DATE] 21:40"
type input "[DATE] 09:54"
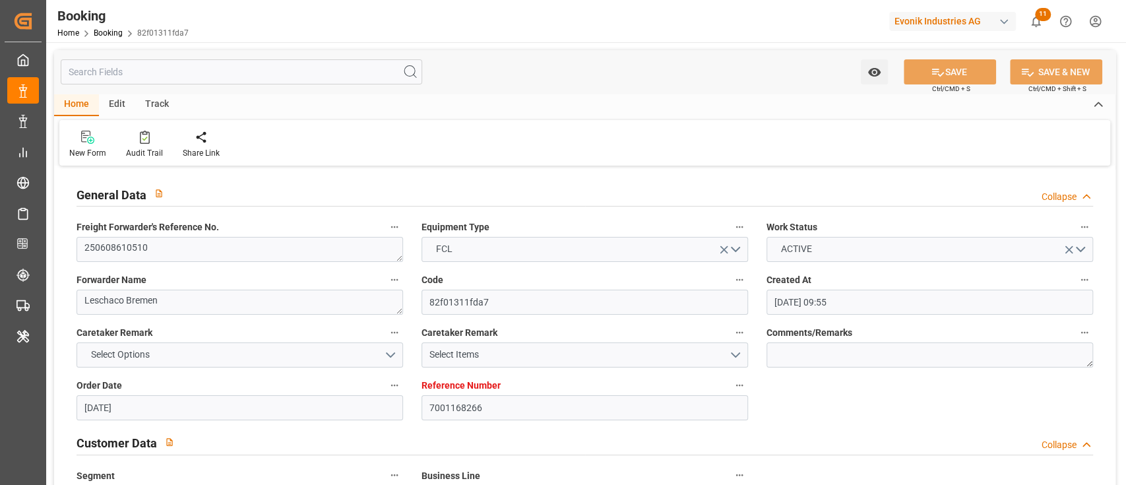
type input "[DATE] 11:00"
type input "[DATE] 18:25"
type input "[DATE] 12:00"
type input "[DATE] 11:19"
type input "[DATE] 16:00"
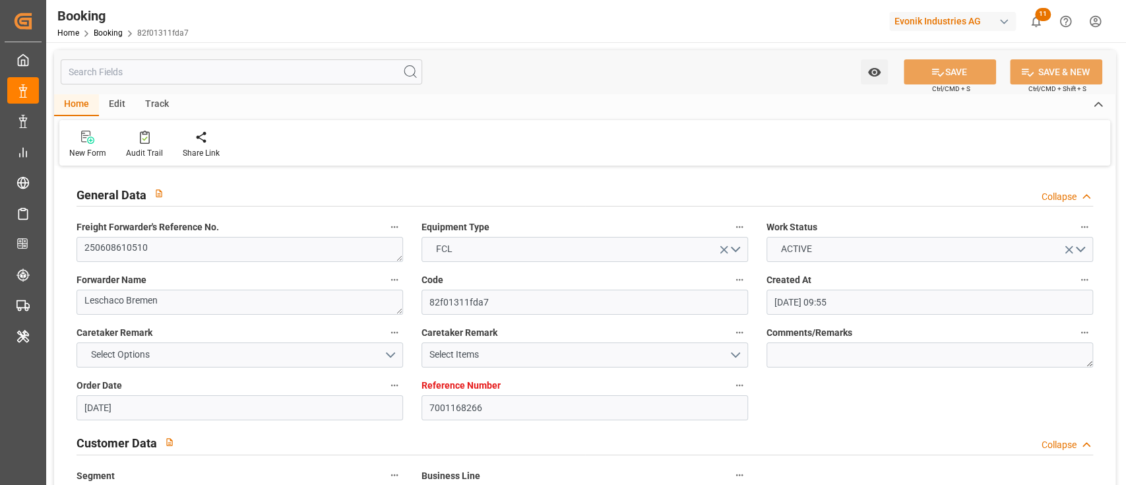
type input "[DATE] 16:00"
type input "[DATE] 18:50"
type input "[DATE] 06:14"
type input "[DATE] 23:24"
type input "[DATE] 22:24"
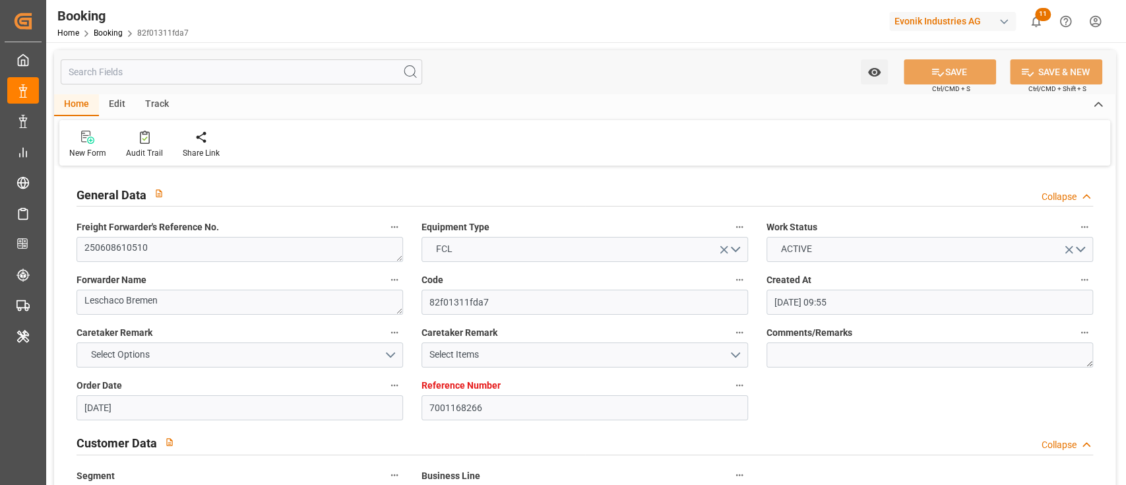
type input "[DATE] 05:00"
type input "[DATE] 13:00"
type input "[DATE] 20:43"
type input "[DATE] 14:30"
type input "[DATE] 02:30"
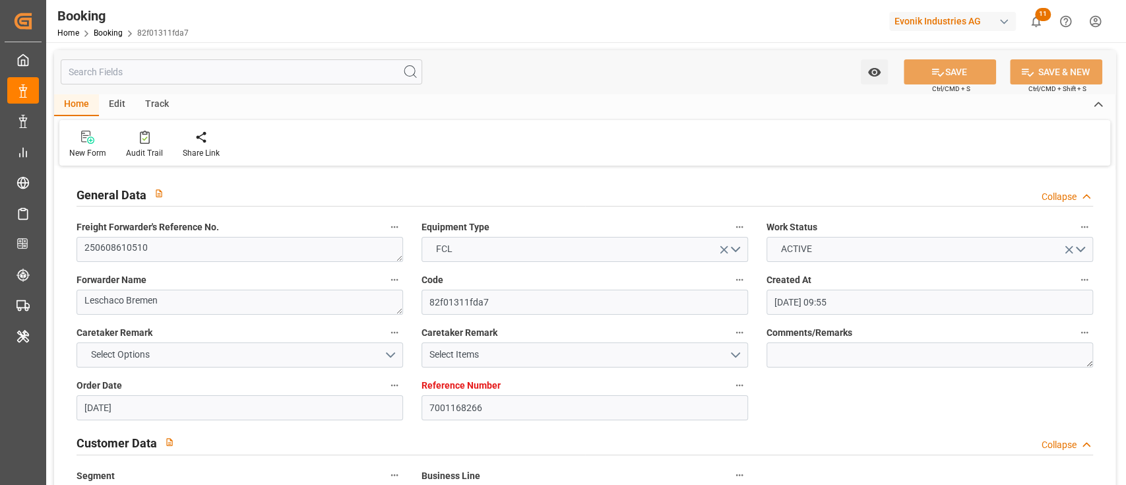
type input "[DATE] 19:00"
type input "[DATE] 07:00"
type input "[DATE] 20:43"
type input "[DATE] 19:30"
type input "[DATE] 07:30"
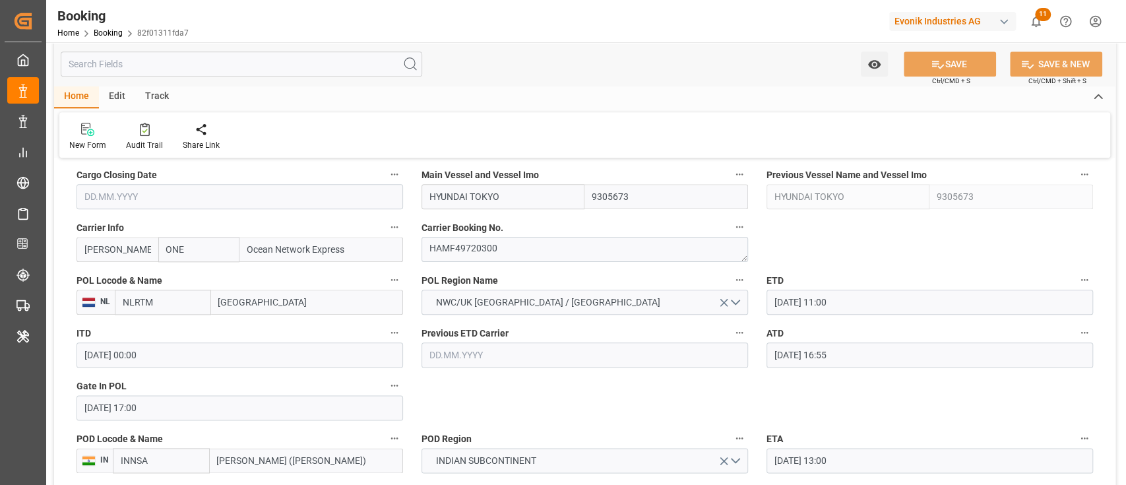
scroll to position [1055, 0]
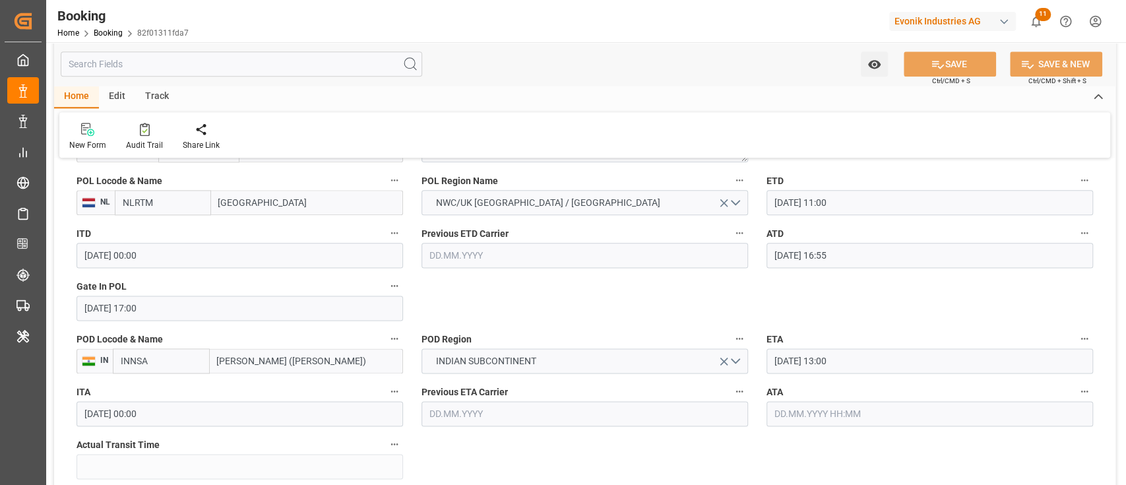
click at [223, 308] on input "[DATE] 17:00" at bounding box center [239, 307] width 326 height 25
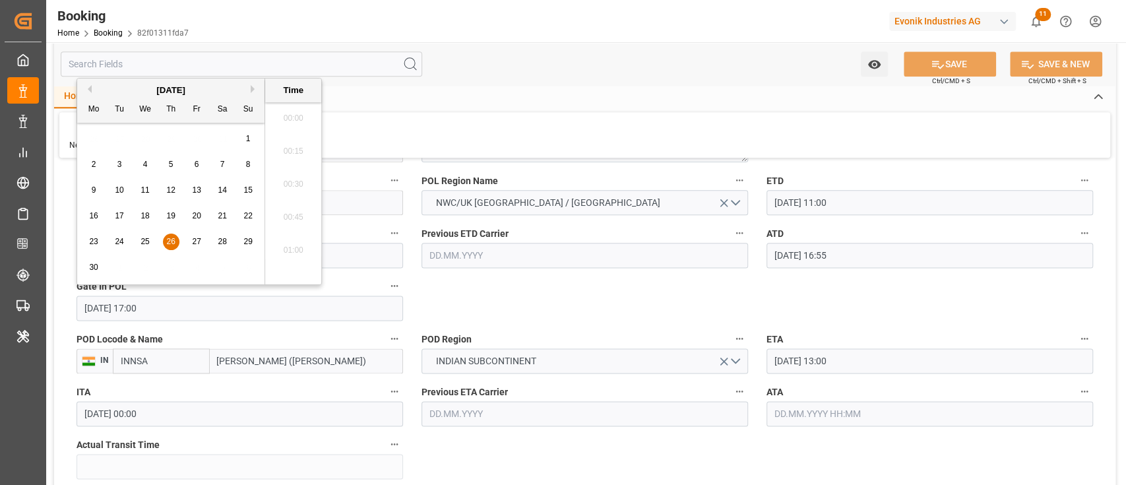
scroll to position [2168, 0]
drag, startPoint x: 116, startPoint y: 243, endPoint x: 379, endPoint y: 266, distance: 263.5
click at [116, 243] on span "24" at bounding box center [119, 241] width 9 height 9
type input "[DATE] 17:00"
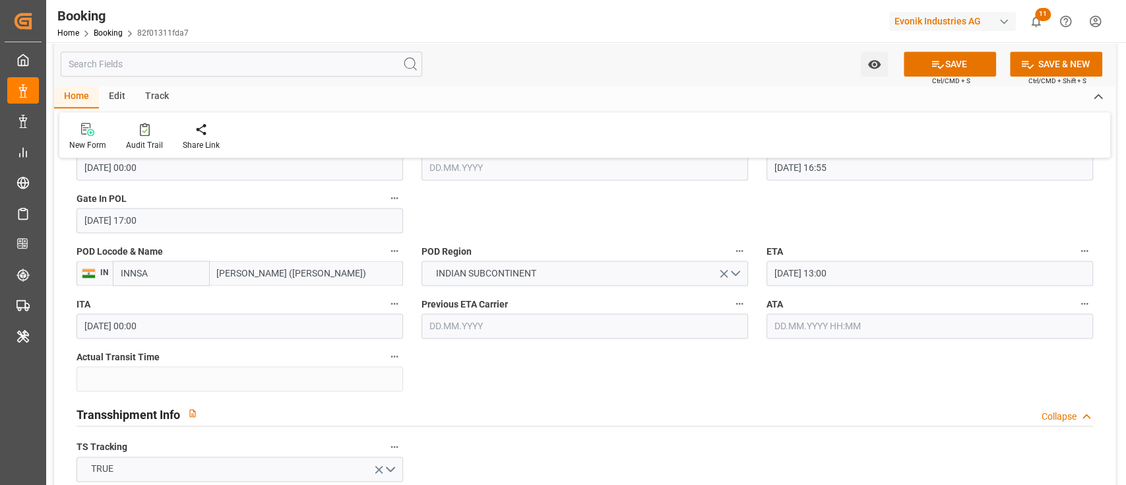
scroll to position [1407, 0]
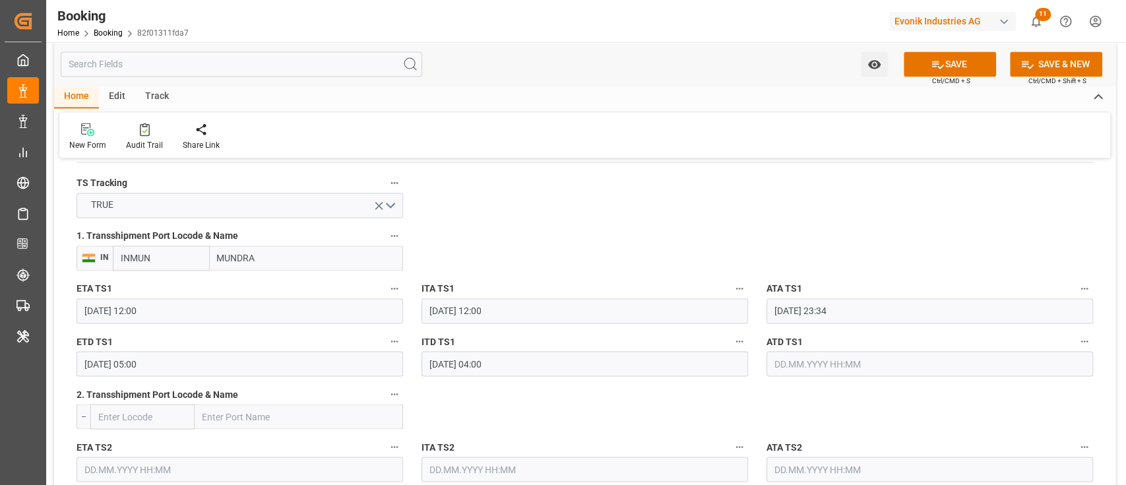
click at [811, 302] on input "[DATE] 23:34" at bounding box center [929, 310] width 326 height 25
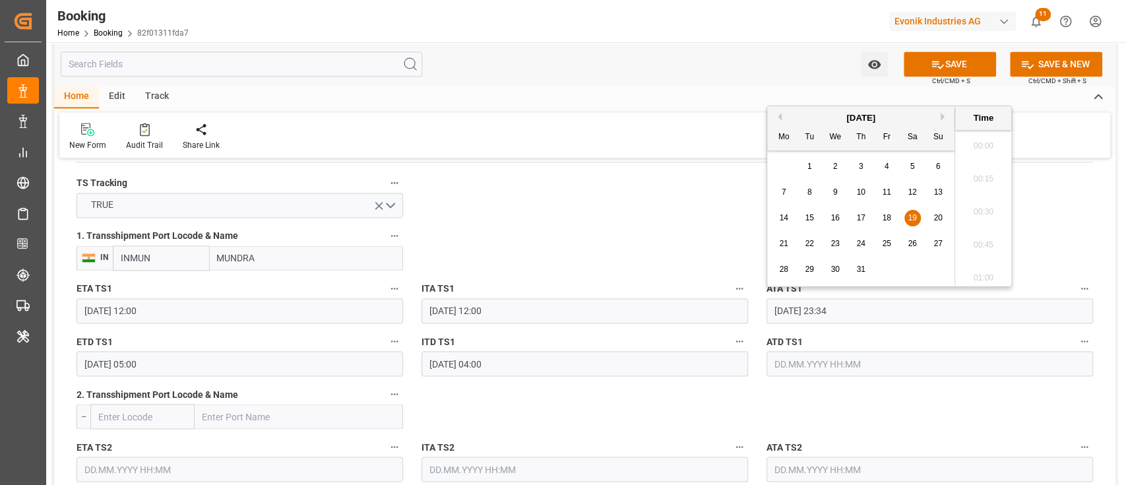
click at [812, 302] on input "[DATE] 23:34" at bounding box center [929, 310] width 326 height 25
click at [944, 116] on button "Next Month" at bounding box center [944, 117] width 8 height 8
click at [884, 194] on div "8" at bounding box center [886, 193] width 16 height 16
type input "[DATE] 23:34"
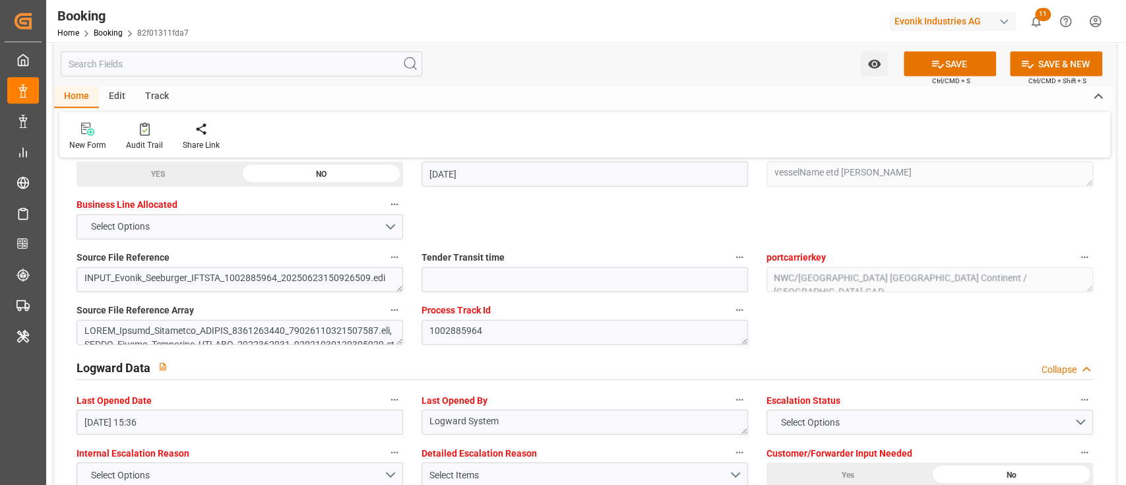
scroll to position [2549, 0]
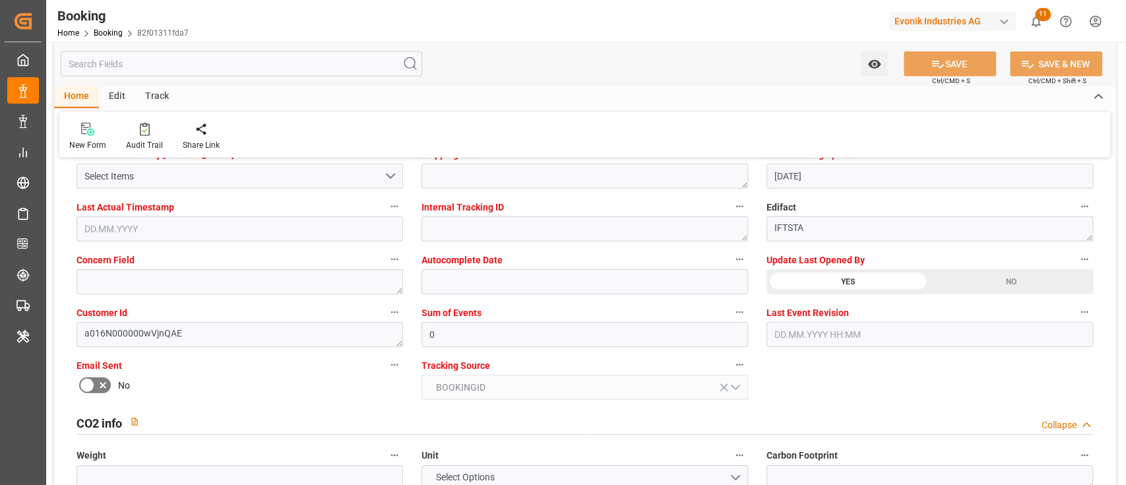
type textarea "[PERSON_NAME]"
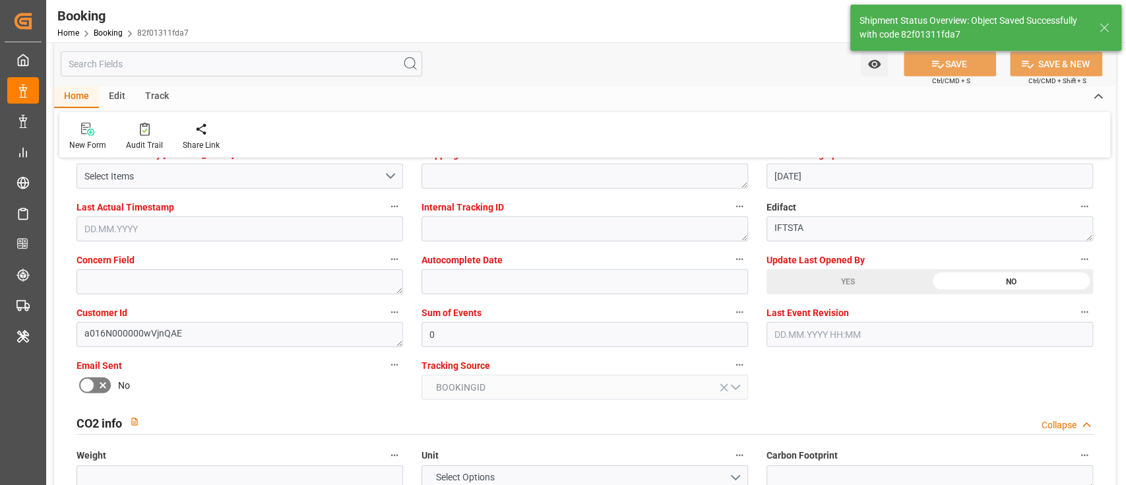
type input "[DATE] 09:13"
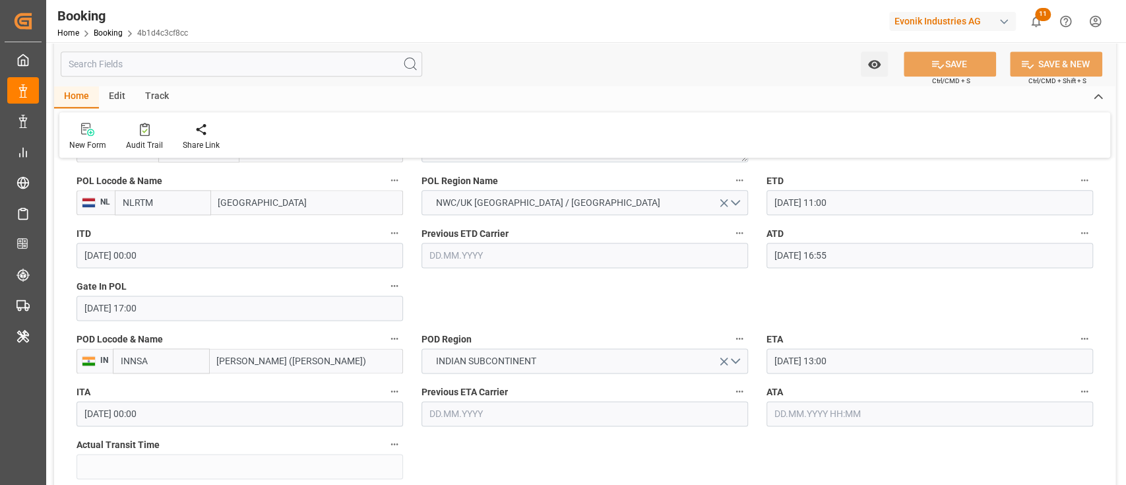
scroll to position [967, 0]
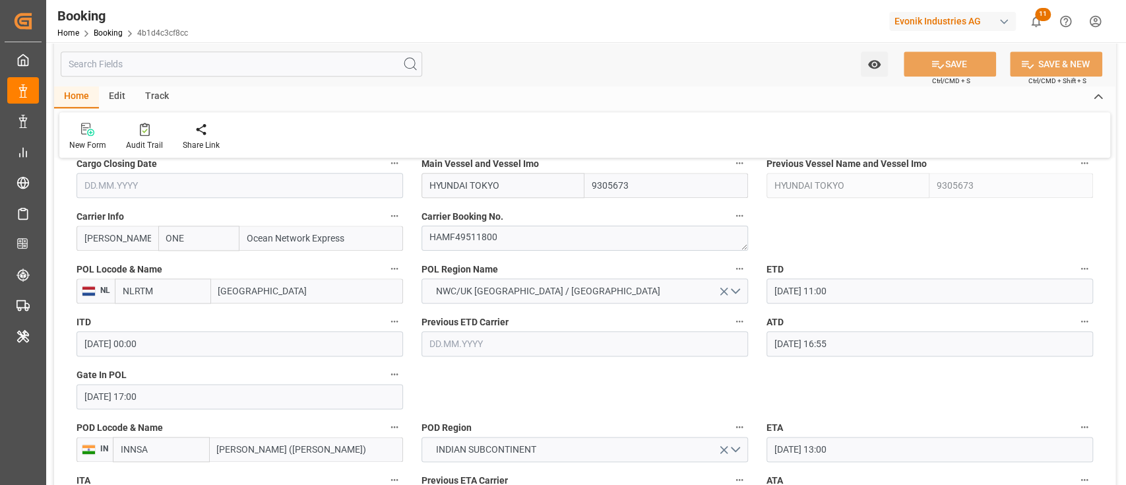
click at [143, 395] on input "26.06.2025 17:00" at bounding box center [239, 396] width 326 height 25
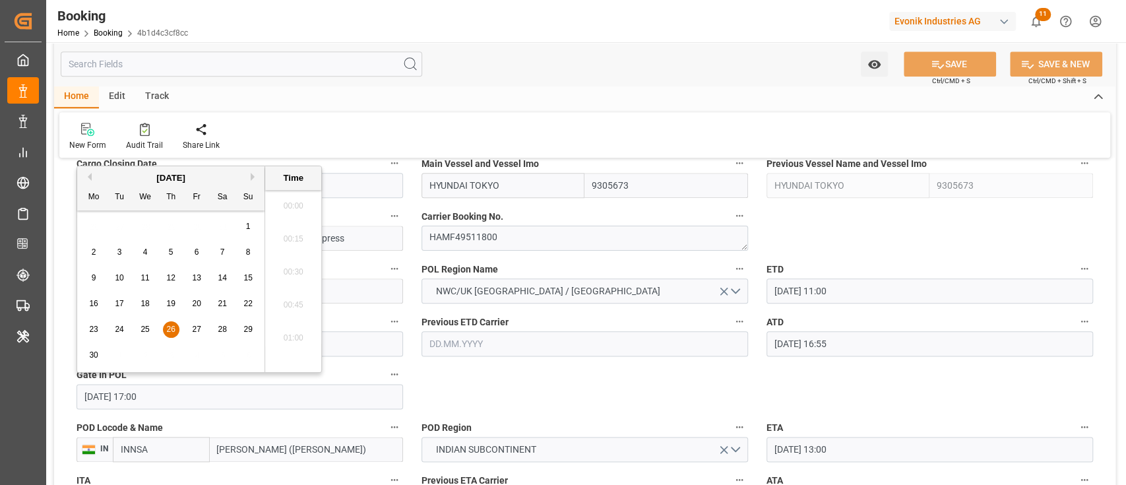
scroll to position [2168, 0]
click at [120, 318] on div "23 24 25 26 27 28 29" at bounding box center [171, 330] width 180 height 26
click at [119, 330] on span "24" at bounding box center [119, 328] width 9 height 9
type input "24.06.2025 17:00"
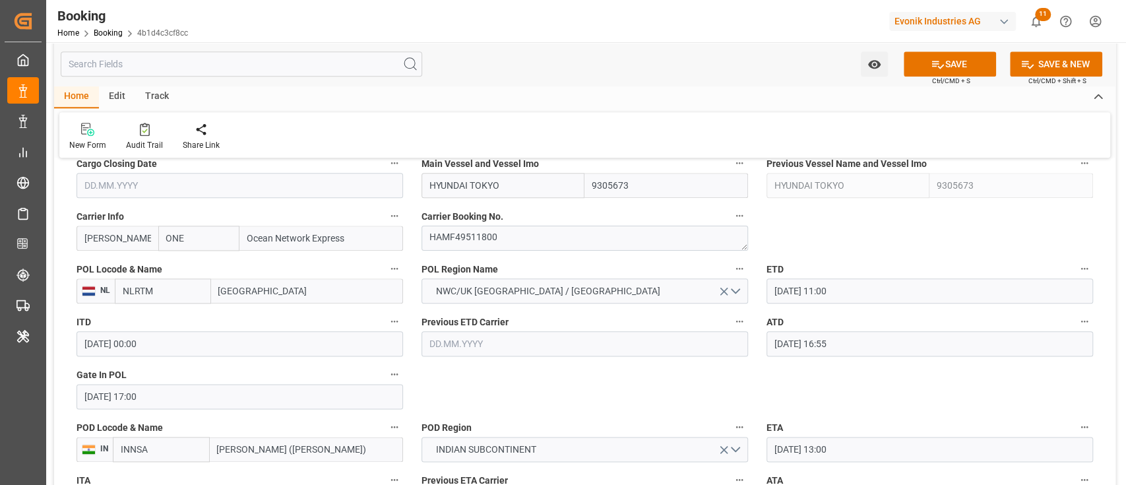
click at [405, 361] on div "Gate In POL 24.06.2025 17:00" at bounding box center [239, 387] width 345 height 53
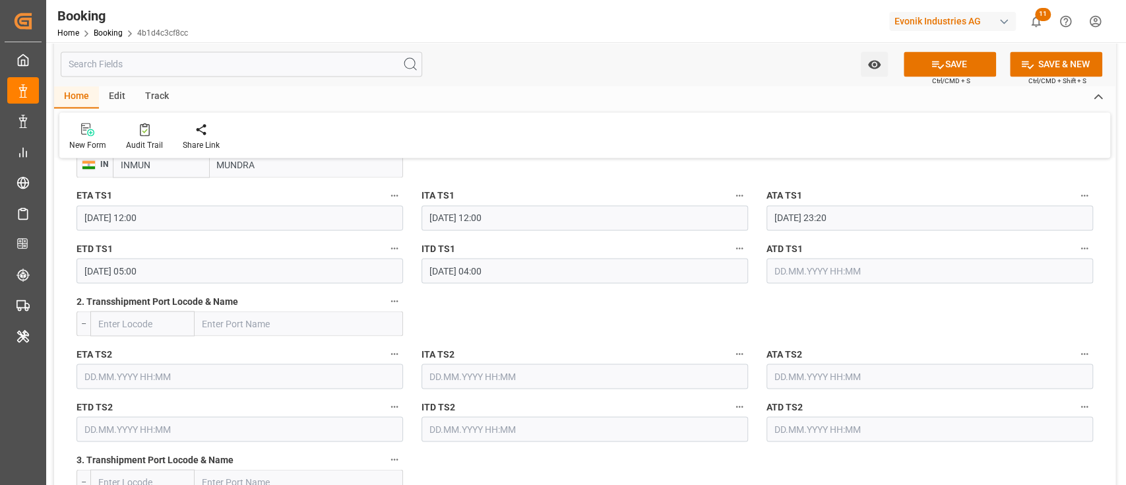
scroll to position [1407, 0]
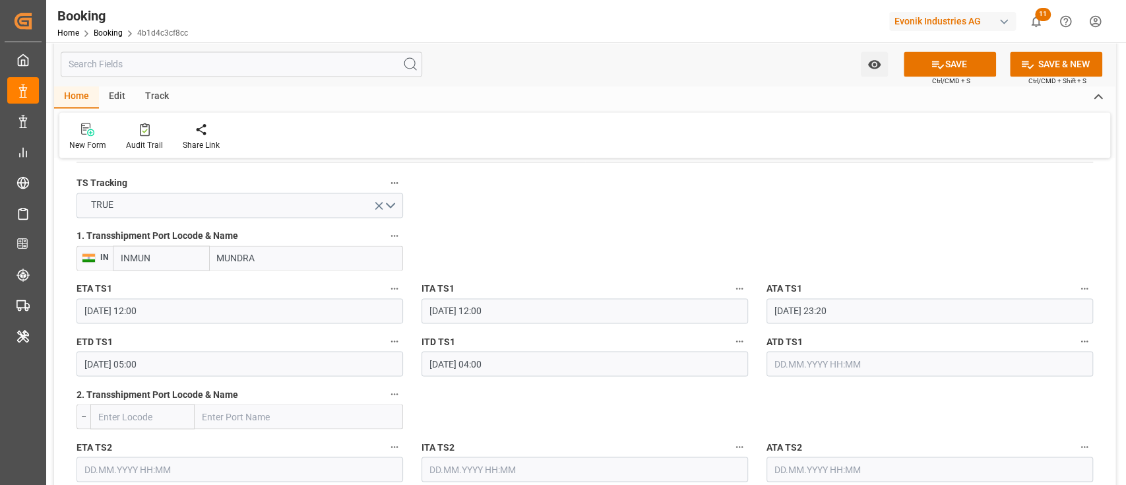
click at [828, 309] on input "19.07.2025 23:20" at bounding box center [929, 310] width 326 height 25
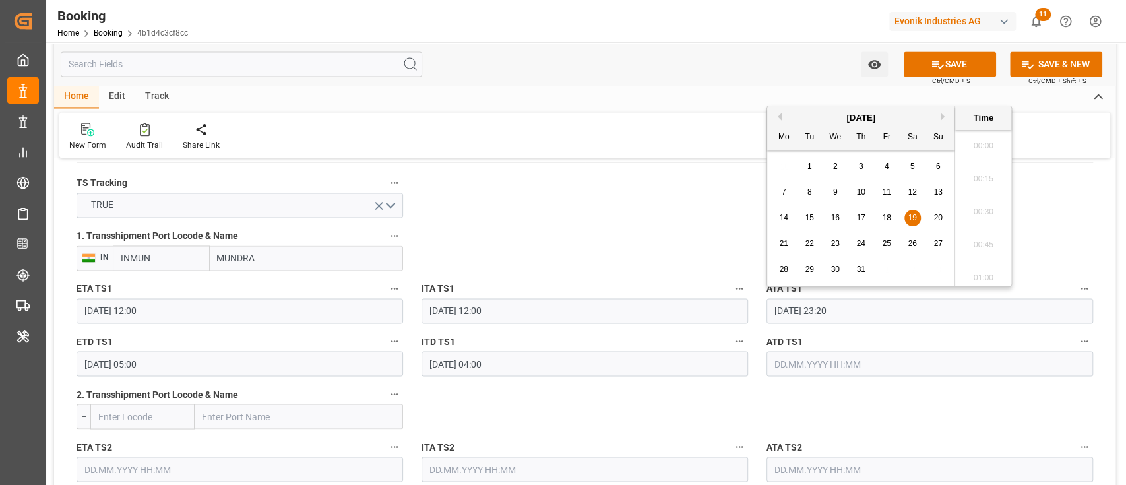
scroll to position [3004, 0]
click at [944, 115] on button "Next Month" at bounding box center [944, 117] width 8 height 8
click at [894, 185] on div "8" at bounding box center [886, 193] width 16 height 16
type input "08.08.2025 23:20"
click at [886, 186] on div "8" at bounding box center [886, 193] width 16 height 16
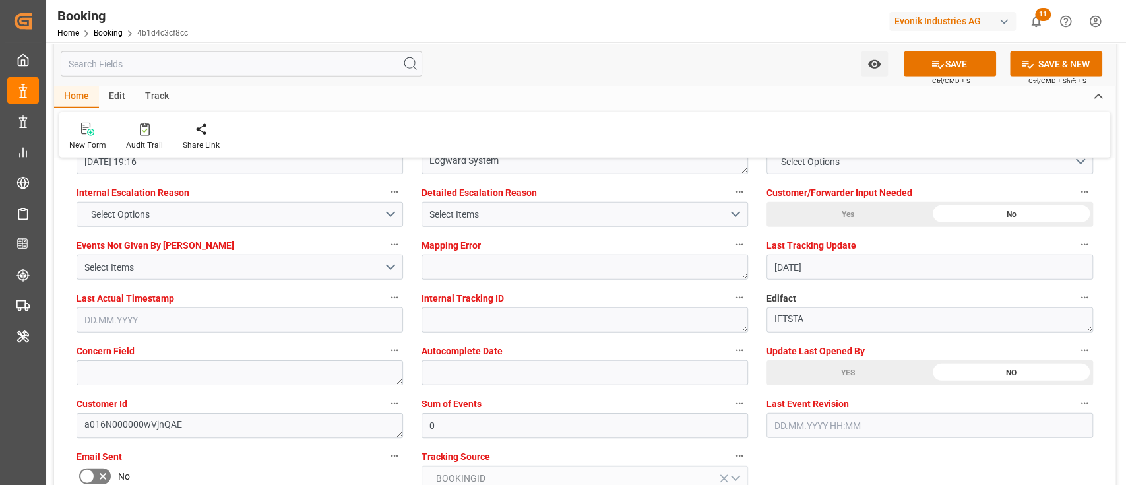
scroll to position [2549, 0]
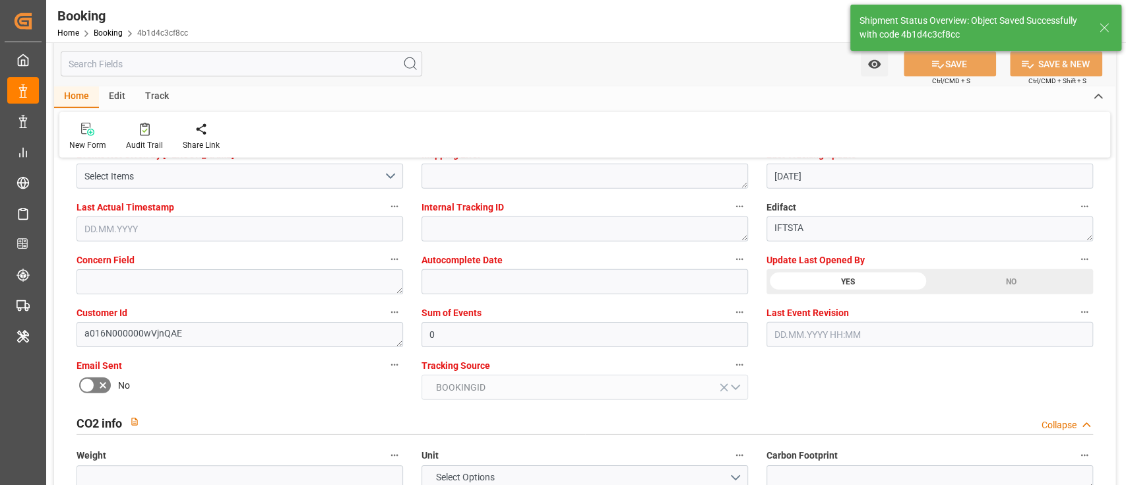
type textarea "[PERSON_NAME]"
type input "11.08.2025 09:14"
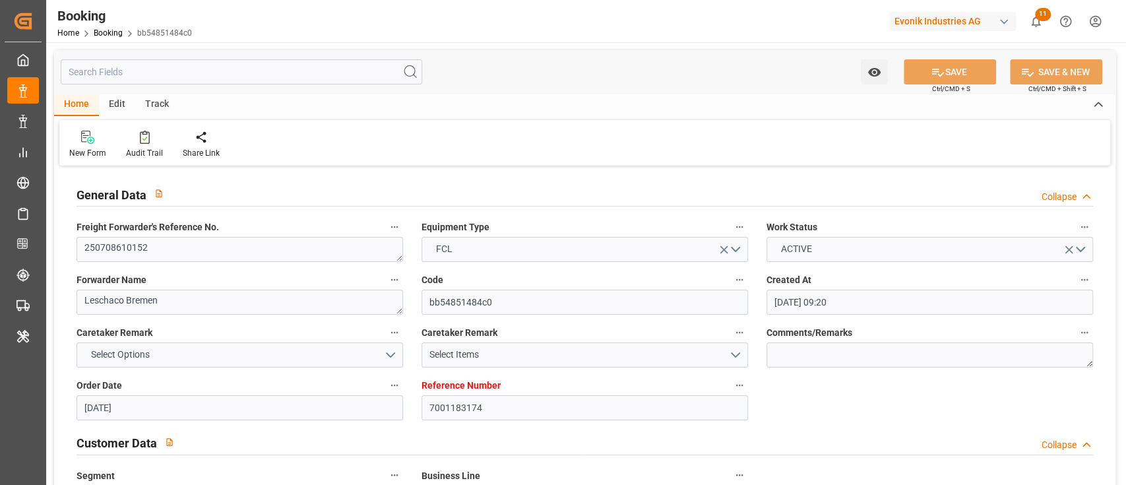
scroll to position [879, 0]
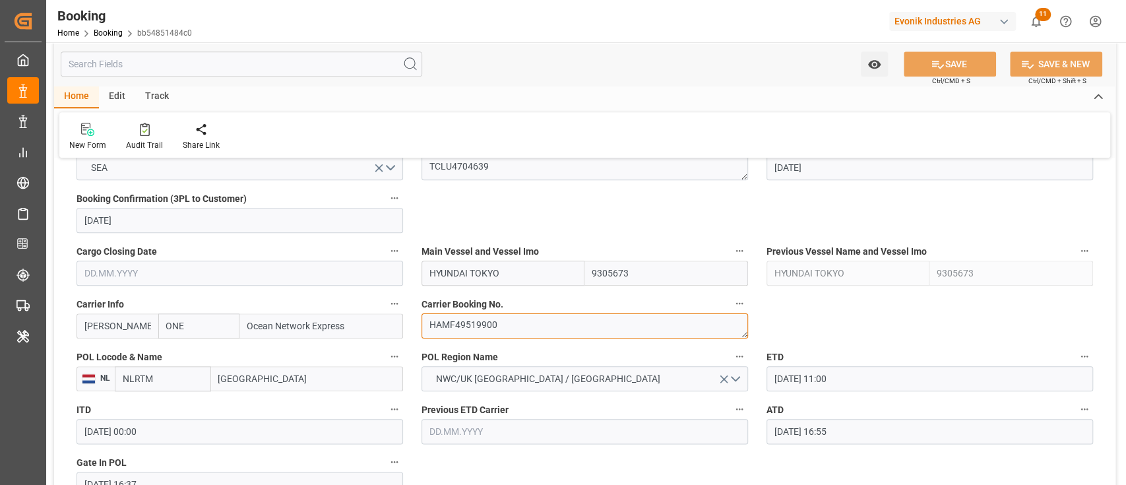
click at [448, 330] on textarea "HAMF49519900" at bounding box center [584, 325] width 326 height 25
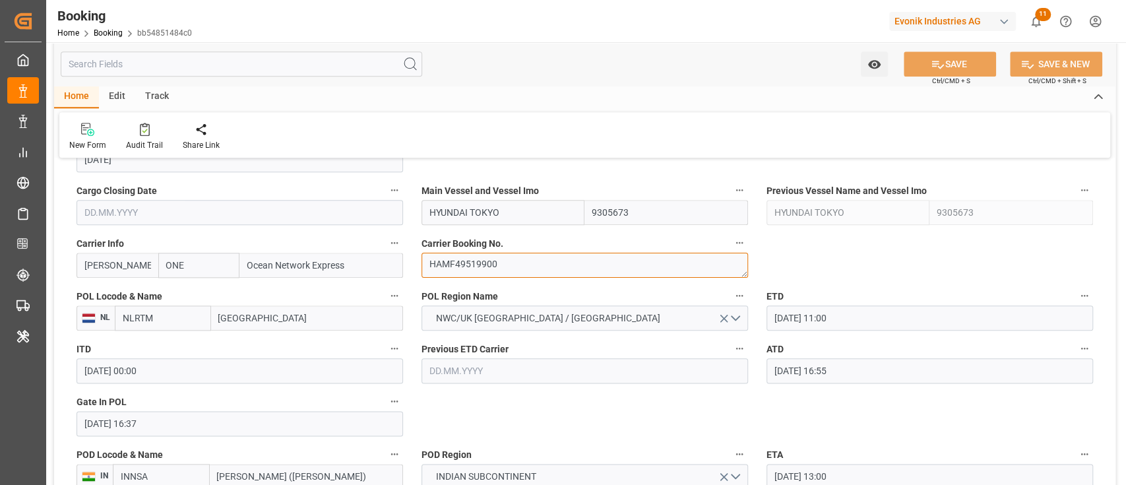
scroll to position [967, 0]
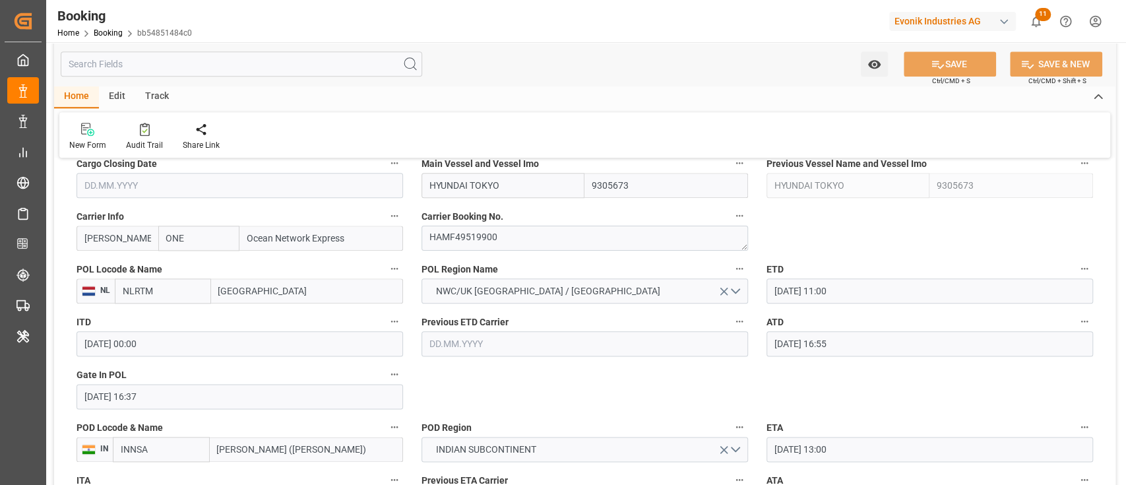
click at [243, 382] on label "Gate In POL" at bounding box center [239, 374] width 326 height 18
click at [386, 382] on button "Gate In POL" at bounding box center [394, 373] width 17 height 17
click at [229, 396] on div at bounding box center [563, 242] width 1126 height 485
click at [229, 396] on body "Created by potrace 1.15, written by Peter Selinger 2001-2017 Created by potrace…" at bounding box center [563, 242] width 1126 height 485
click at [229, 396] on input "26.06.2025 16:37" at bounding box center [239, 396] width 326 height 25
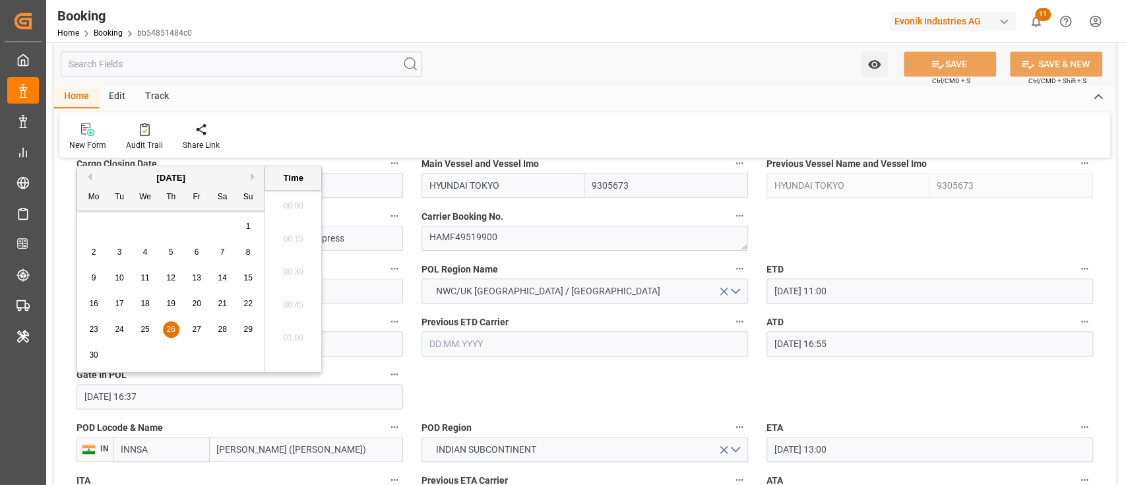
scroll to position [2101, 0]
click at [90, 334] on div "23" at bounding box center [94, 330] width 16 height 16
type input "23.06.2025 16:37"
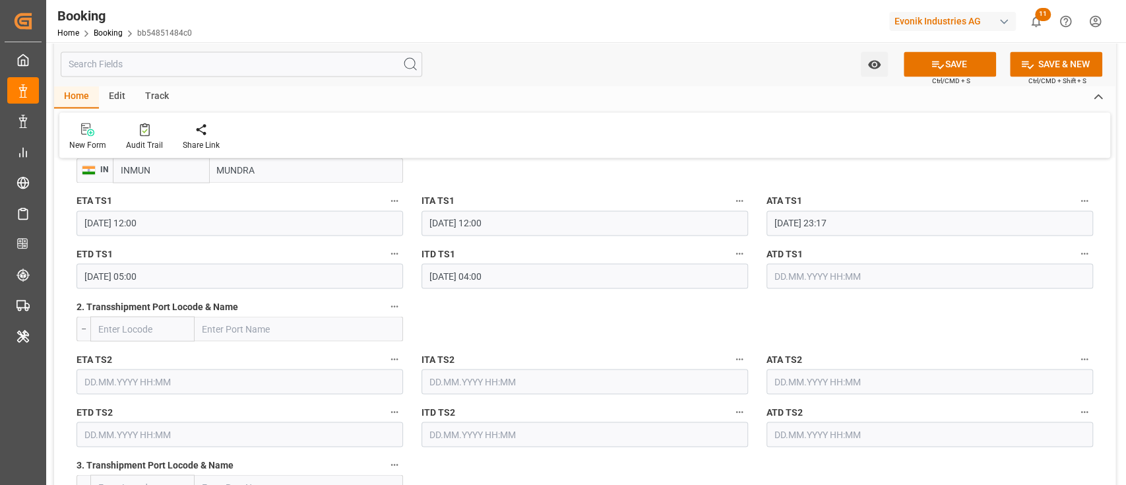
scroll to position [1407, 0]
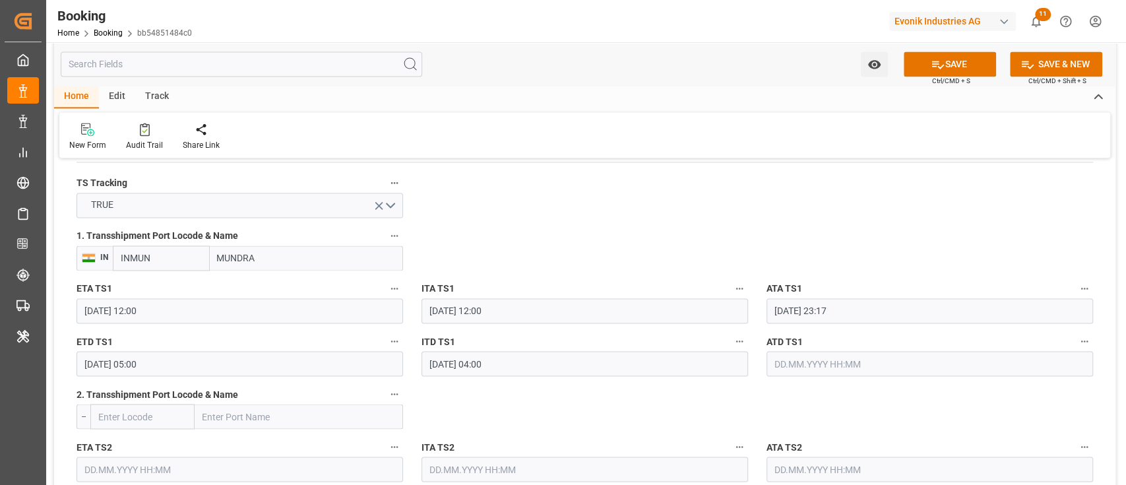
click at [872, 304] on input "19.07.2025 23:17" at bounding box center [929, 310] width 326 height 25
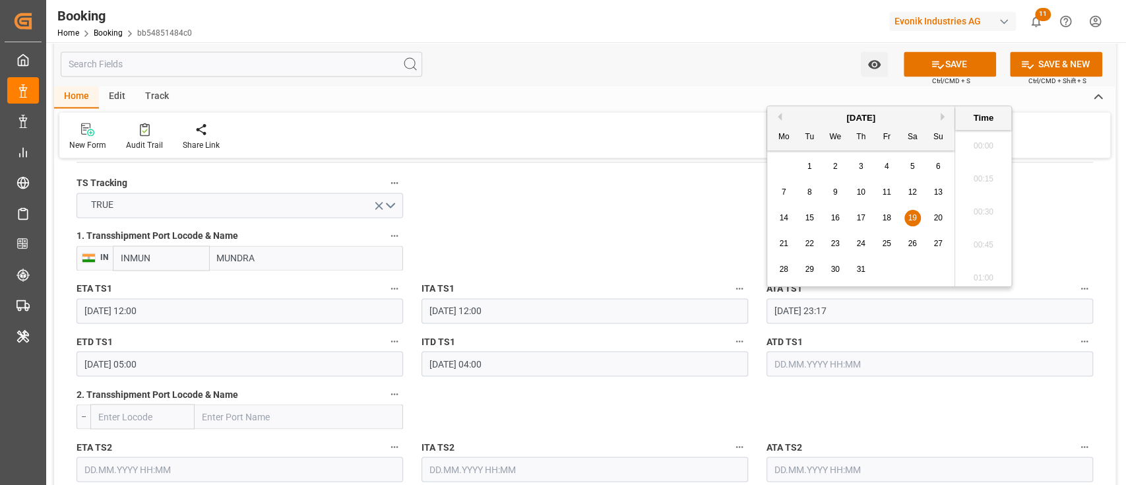
scroll to position [3004, 0]
click at [944, 114] on button "Next Month" at bounding box center [944, 117] width 8 height 8
click at [890, 183] on div "4 5 6 7 8 9 10" at bounding box center [861, 192] width 180 height 26
click at [888, 189] on div "8" at bounding box center [886, 193] width 16 height 16
type input "08.08.2025 23:17"
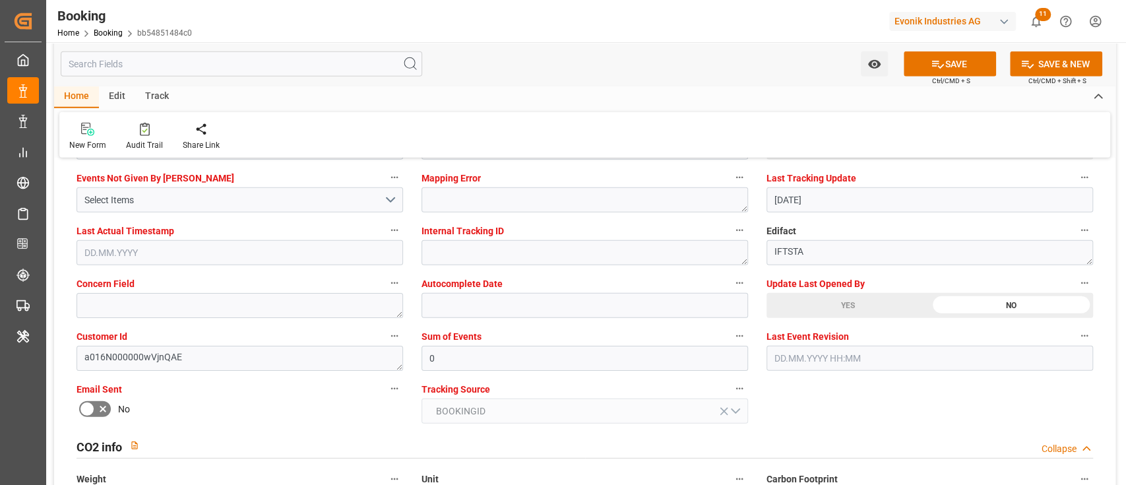
scroll to position [2462, 0]
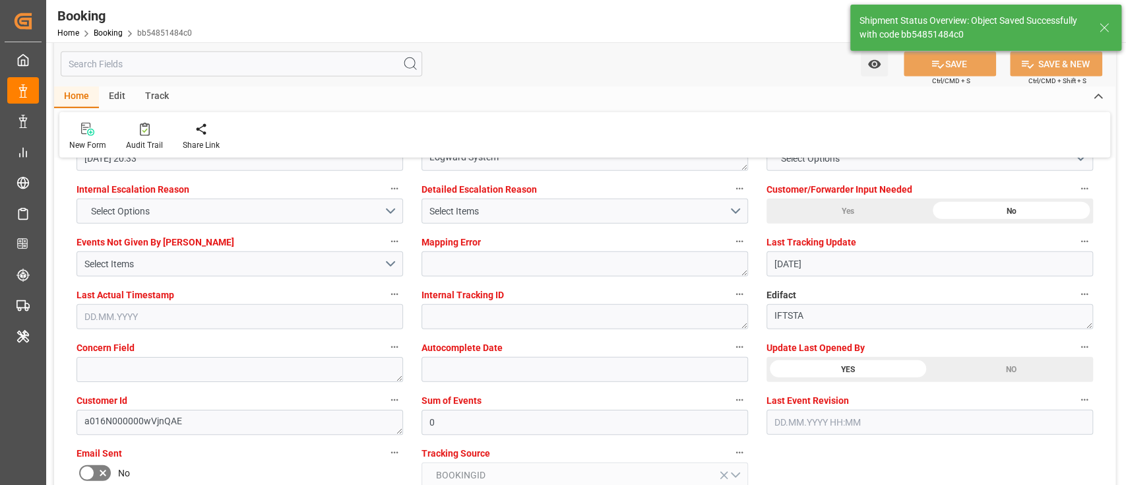
type textarea "[PERSON_NAME]"
type input "11.08.2025 09:14"
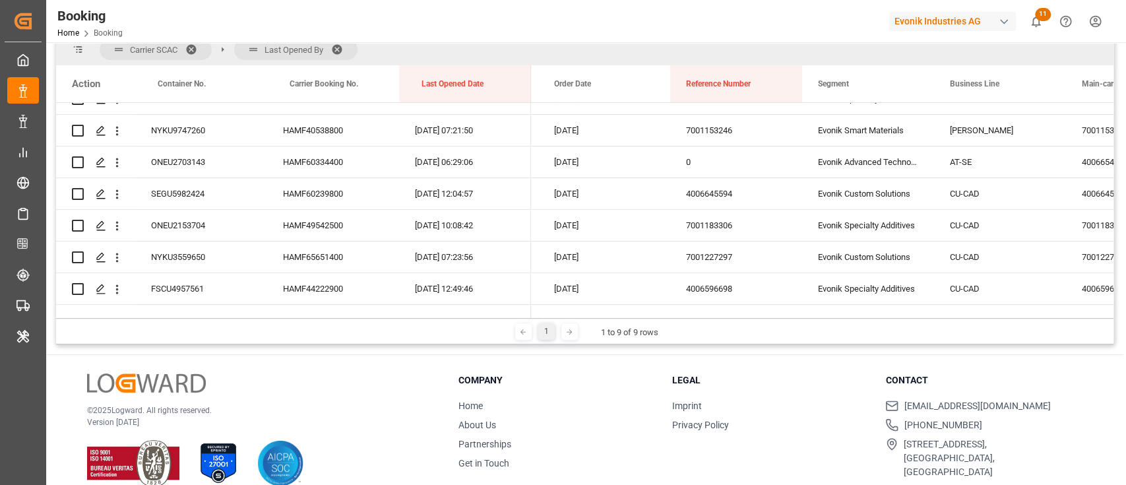
scroll to position [528, 0]
drag, startPoint x: 561, startPoint y: 318, endPoint x: 544, endPoint y: 297, distance: 27.2
click at [543, 305] on div "Carrier SCAC Last Opened By Drag here to set column labels Action Container No.…" at bounding box center [584, 189] width 1057 height 311
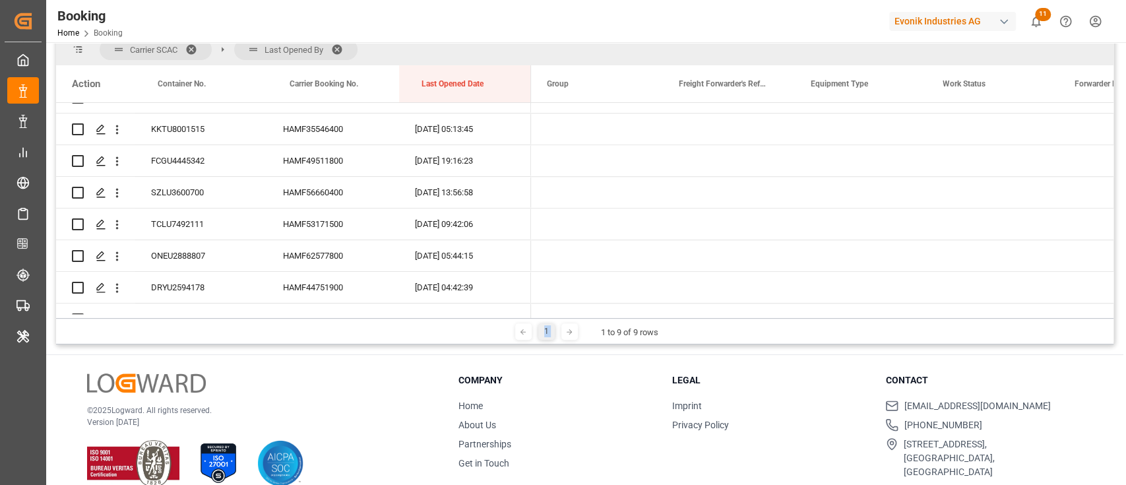
scroll to position [0, 0]
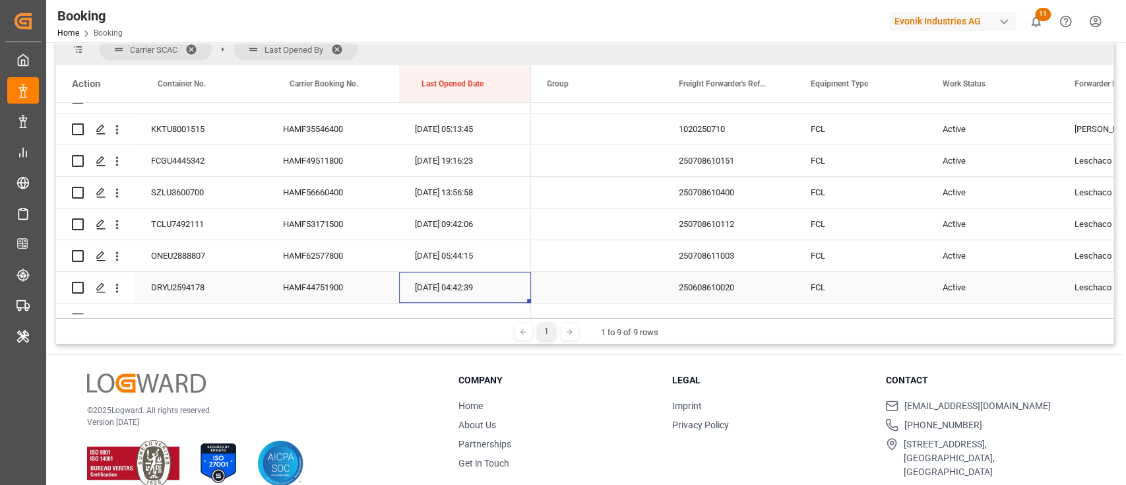
drag, startPoint x: 524, startPoint y: 327, endPoint x: 449, endPoint y: 285, distance: 85.6
click at [449, 285] on div "[DATE] 04:42:39" at bounding box center [465, 287] width 132 height 31
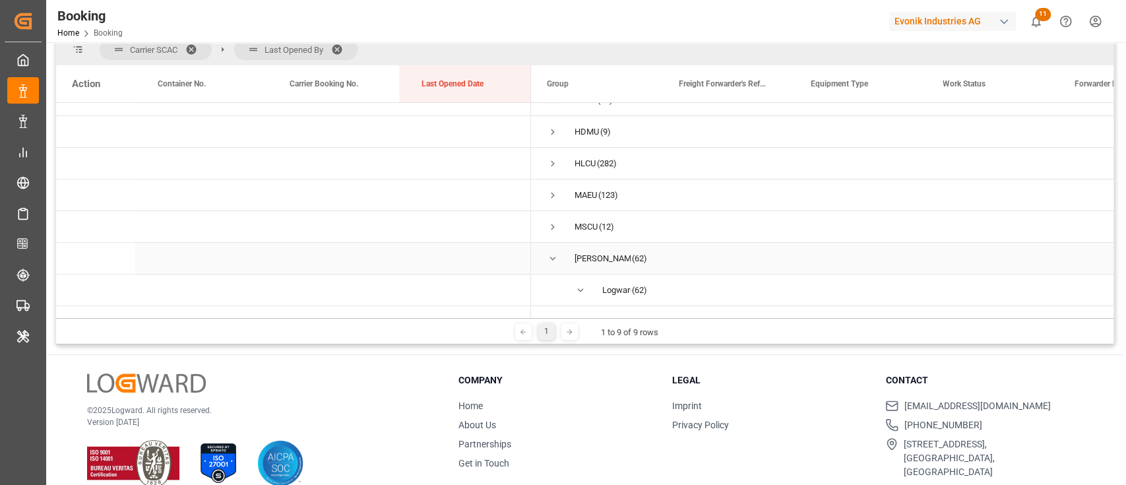
scroll to position [88, 0]
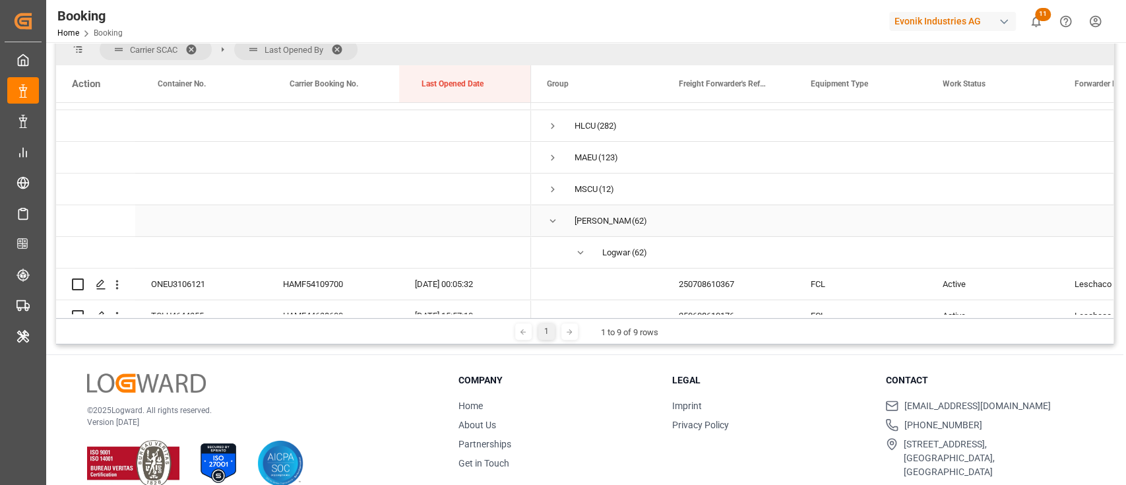
click at [543, 223] on div "[PERSON_NAME] (62)" at bounding box center [597, 220] width 132 height 31
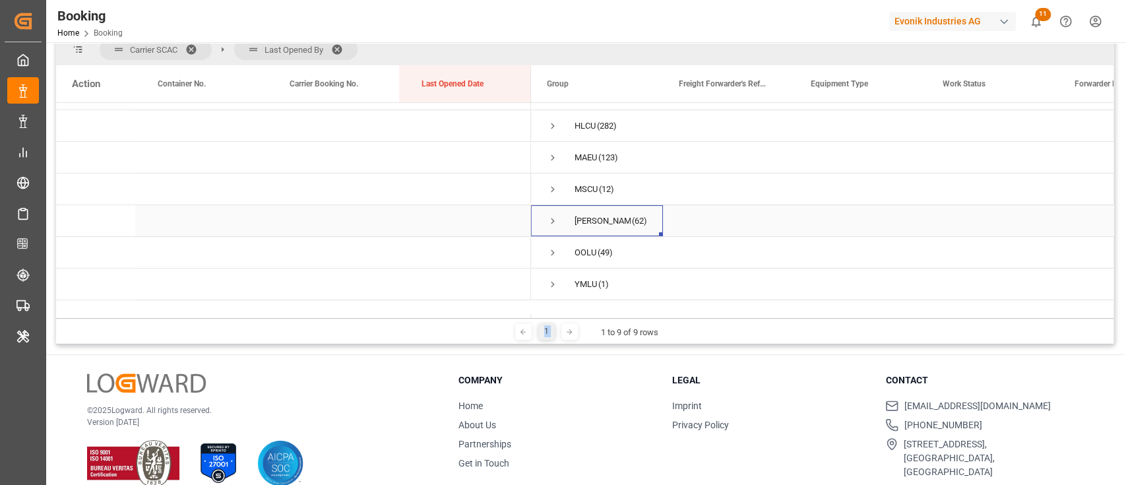
click at [547, 222] on span "Press SPACE to select this row." at bounding box center [553, 221] width 12 height 12
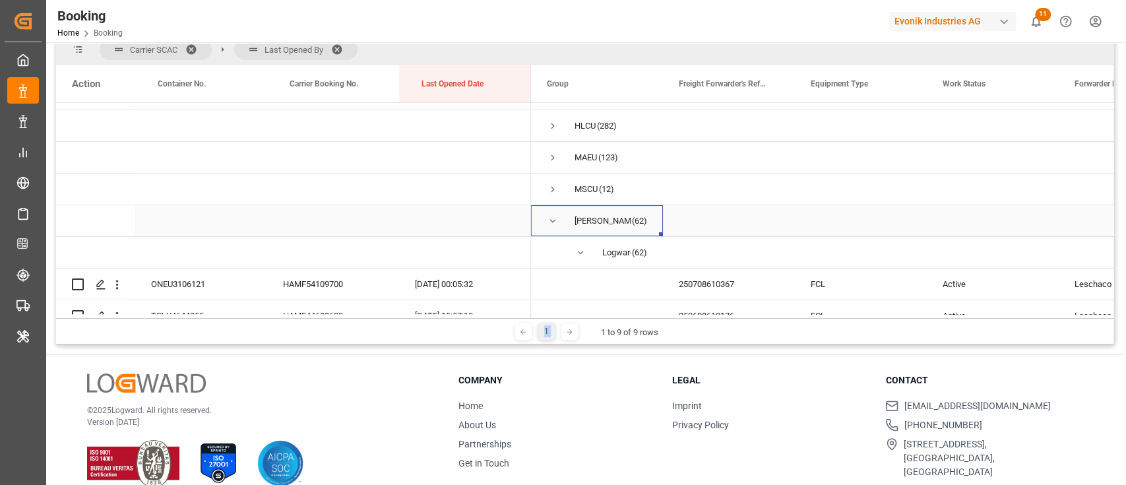
click at [559, 219] on span "[PERSON_NAME] (62)" at bounding box center [597, 221] width 100 height 30
click at [558, 219] on span "Press SPACE to select this row." at bounding box center [553, 221] width 12 height 12
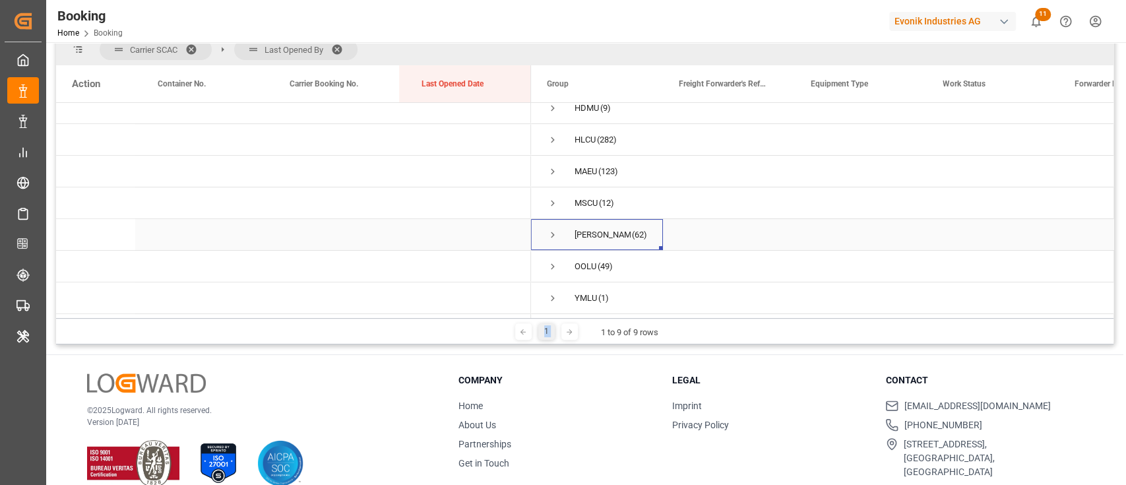
scroll to position [0, 0]
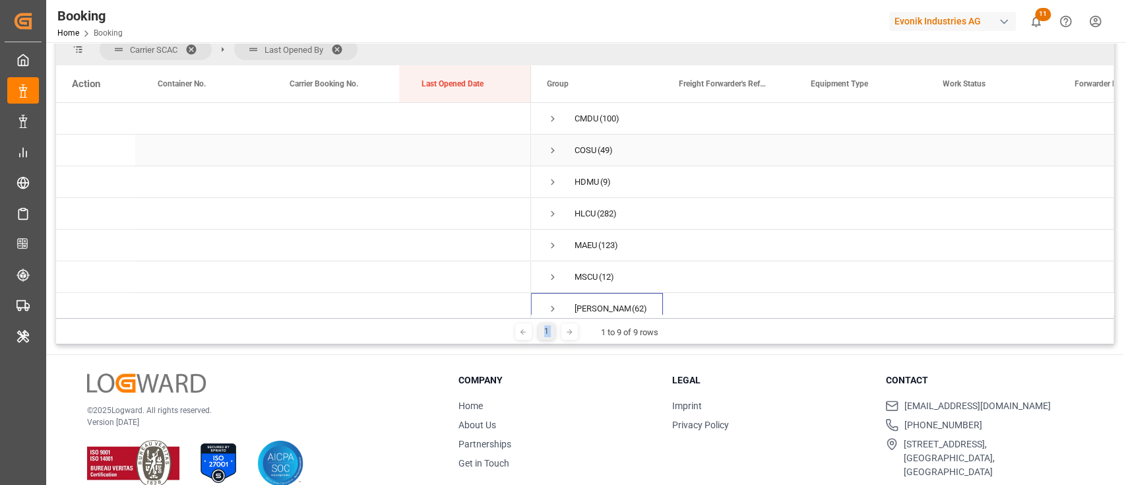
click at [549, 146] on span "Press SPACE to select this row." at bounding box center [553, 150] width 12 height 12
click at [554, 250] on span "Press SPACE to select this row." at bounding box center [553, 245] width 12 height 12
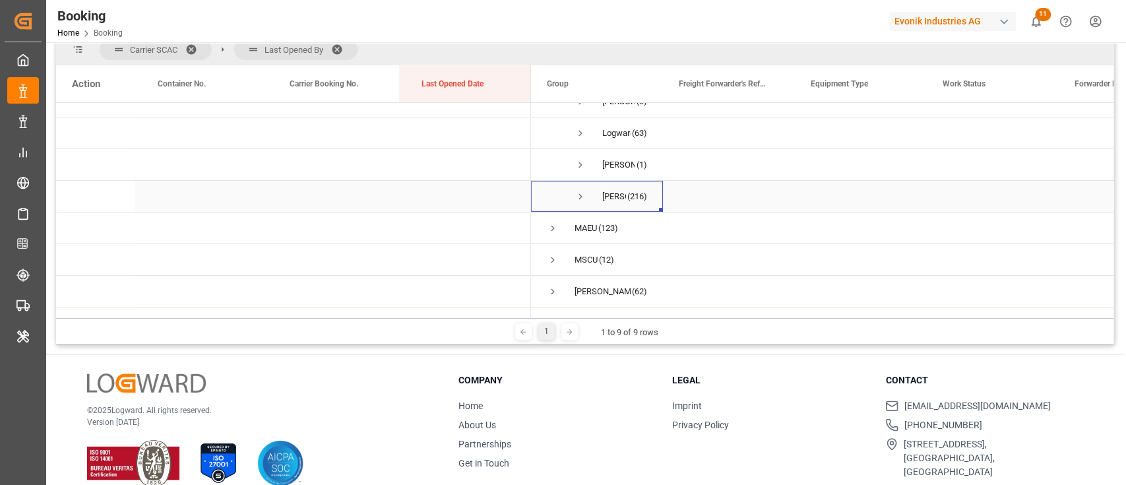
click at [576, 187] on span "Press SPACE to select this row." at bounding box center [580, 196] width 12 height 30
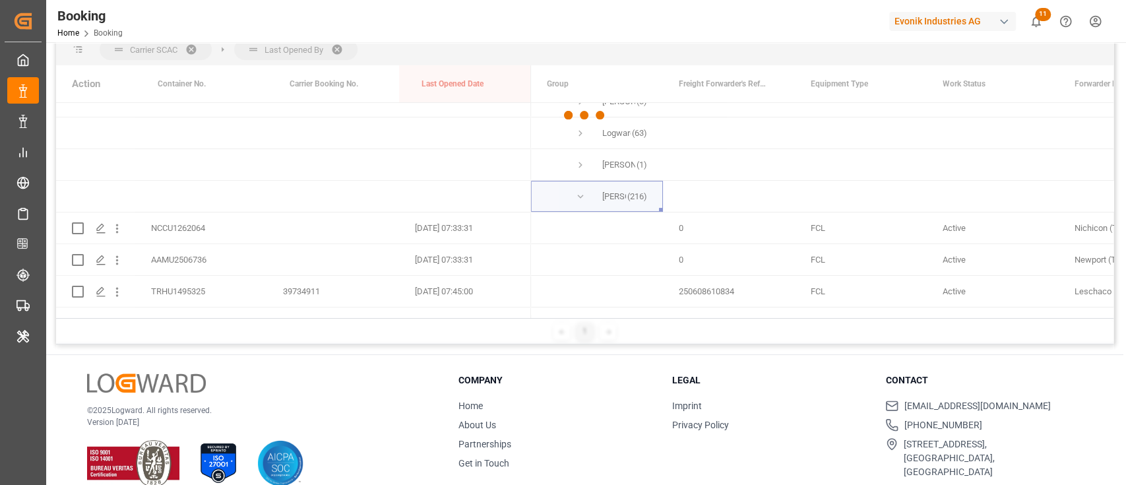
click at [582, 135] on div at bounding box center [585, 115] width 53 height 53
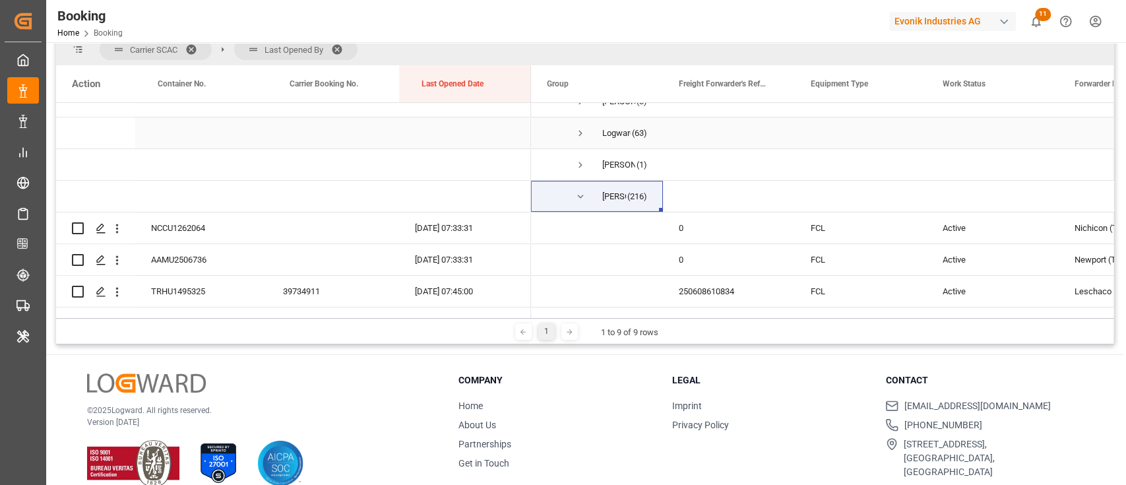
click at [582, 135] on span "Press SPACE to select this row." at bounding box center [580, 133] width 12 height 12
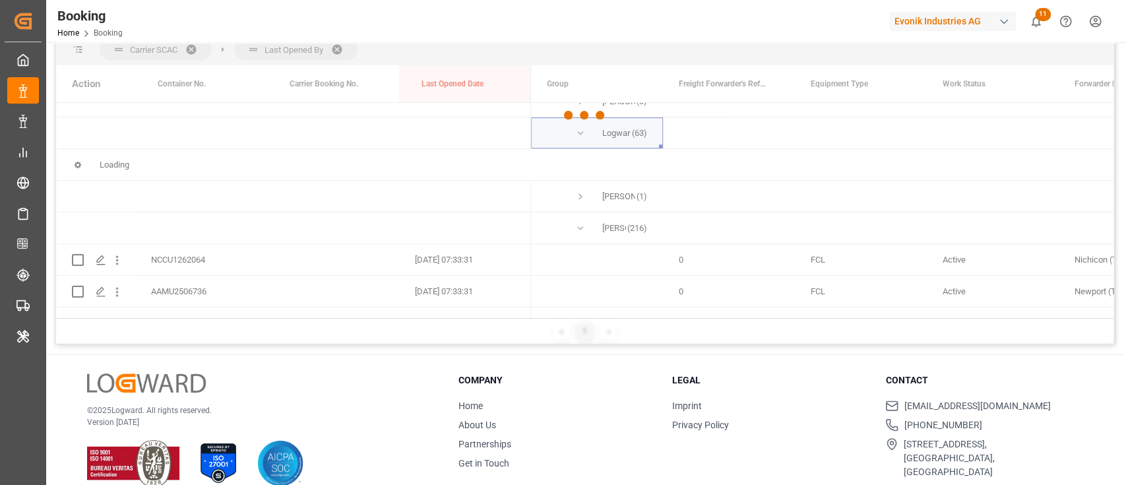
click at [582, 135] on div at bounding box center [585, 115] width 53 height 53
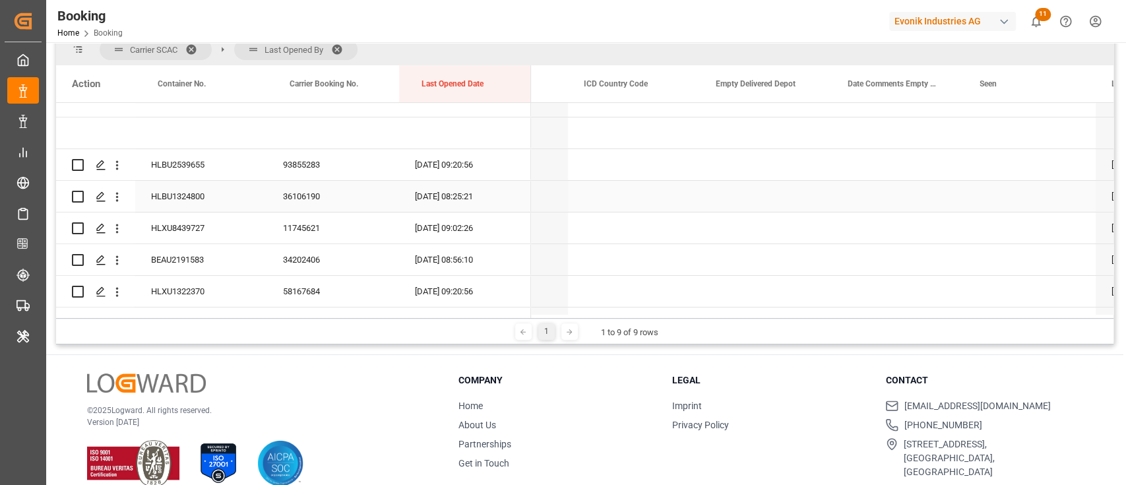
scroll to position [0, 0]
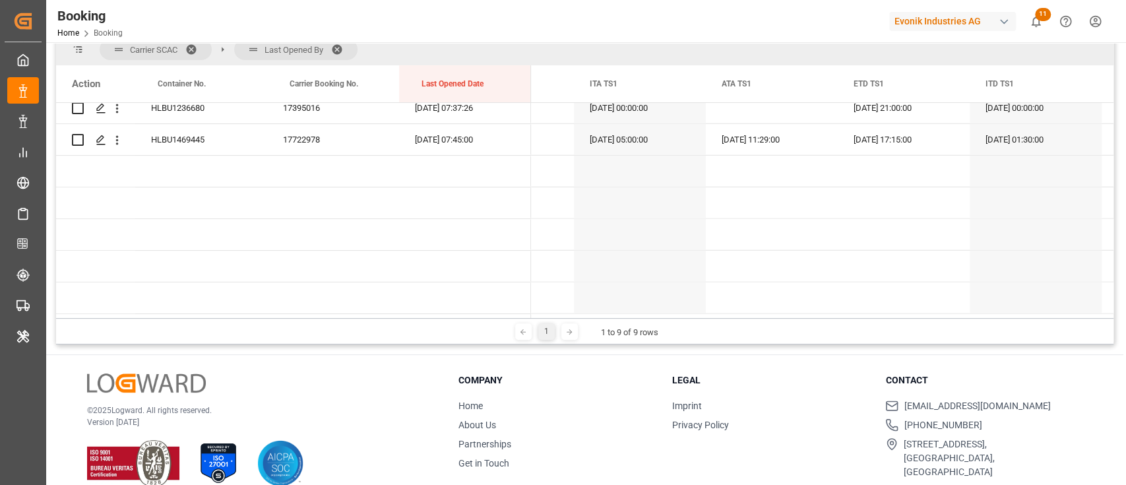
drag, startPoint x: 754, startPoint y: 313, endPoint x: 686, endPoint y: 319, distance: 68.2
click at [686, 319] on div "Carrier SCAC Last Opened By Drag here to set column labels Action Container No.…" at bounding box center [584, 189] width 1057 height 311
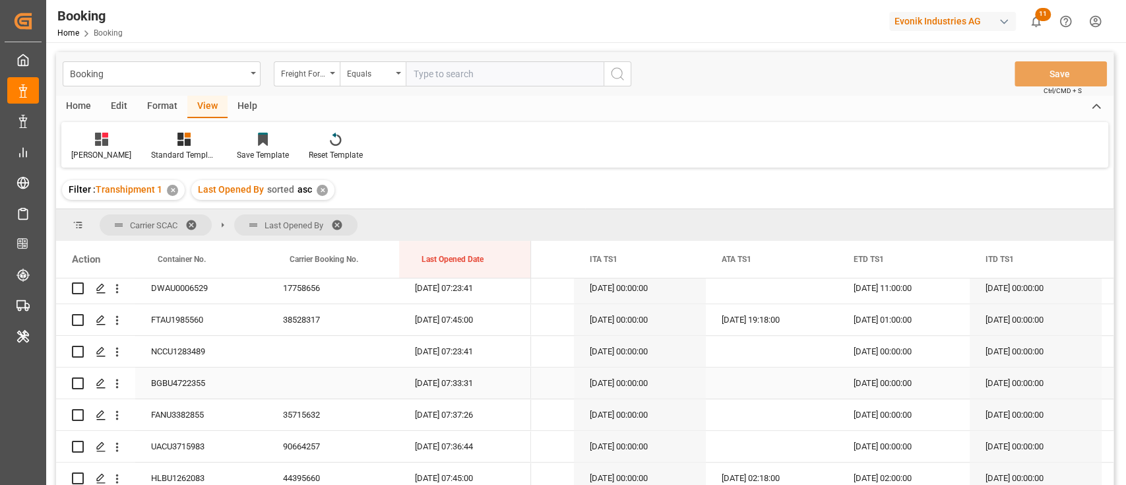
scroll to position [7133, 0]
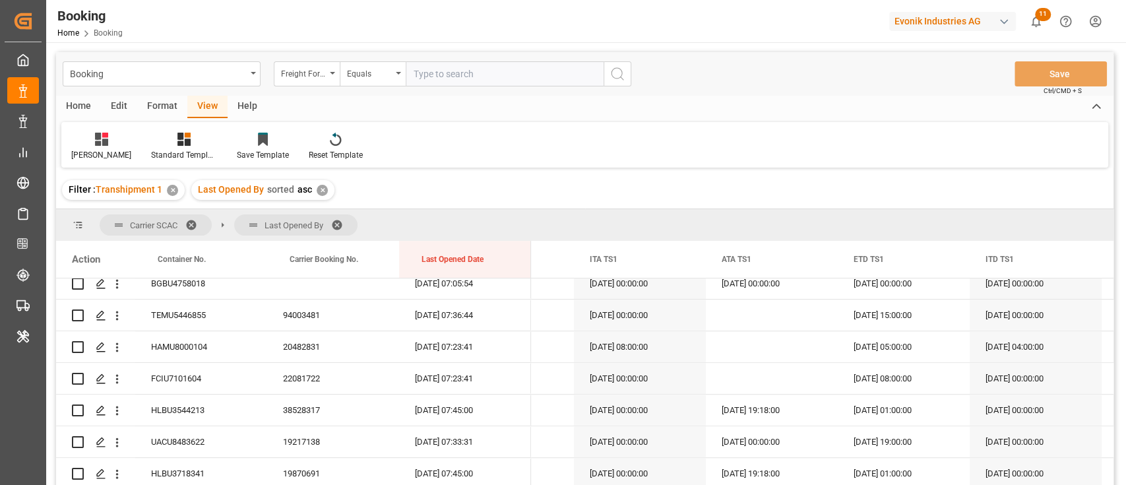
click at [340, 224] on span at bounding box center [341, 225] width 21 height 12
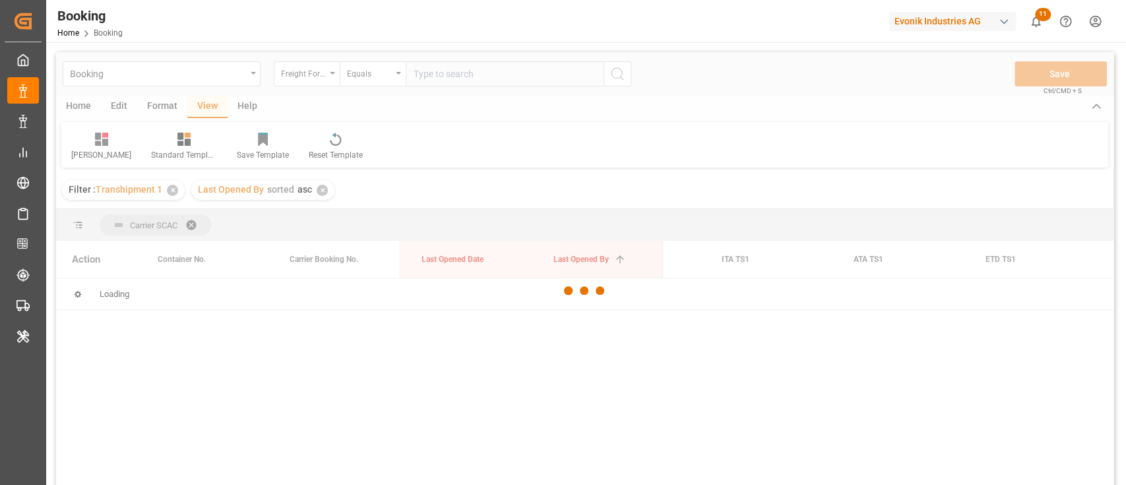
scroll to position [88, 0]
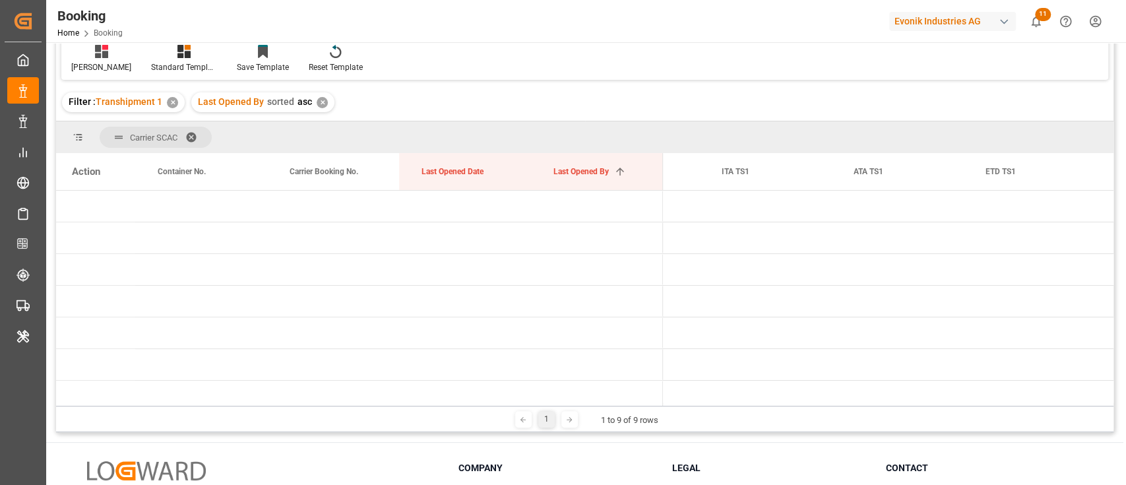
drag, startPoint x: 836, startPoint y: 406, endPoint x: 813, endPoint y: 407, distance: 22.4
click at [813, 407] on div "1 1 to 9 of 9 rows" at bounding box center [584, 419] width 1057 height 26
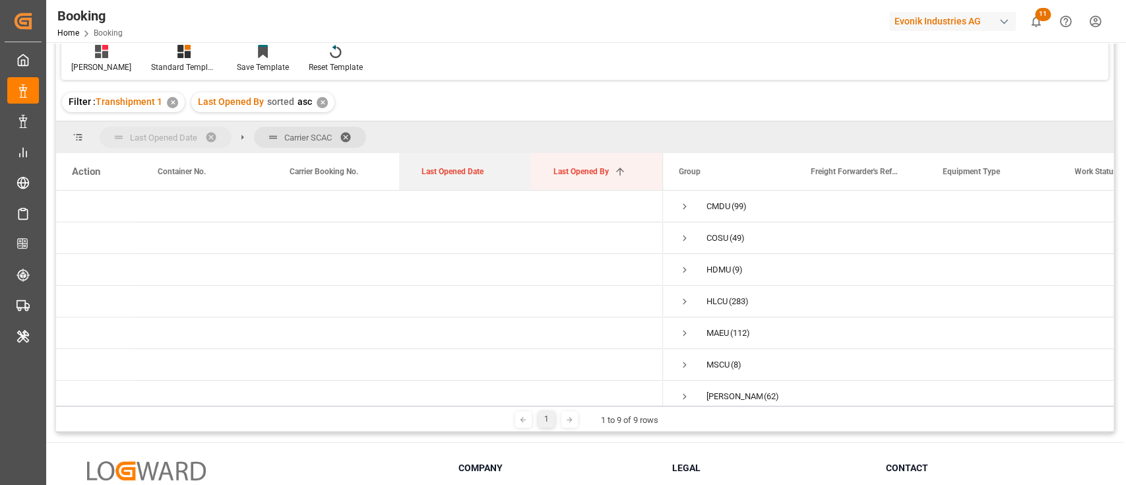
drag, startPoint x: 432, startPoint y: 174, endPoint x: 192, endPoint y: 131, distance: 243.8
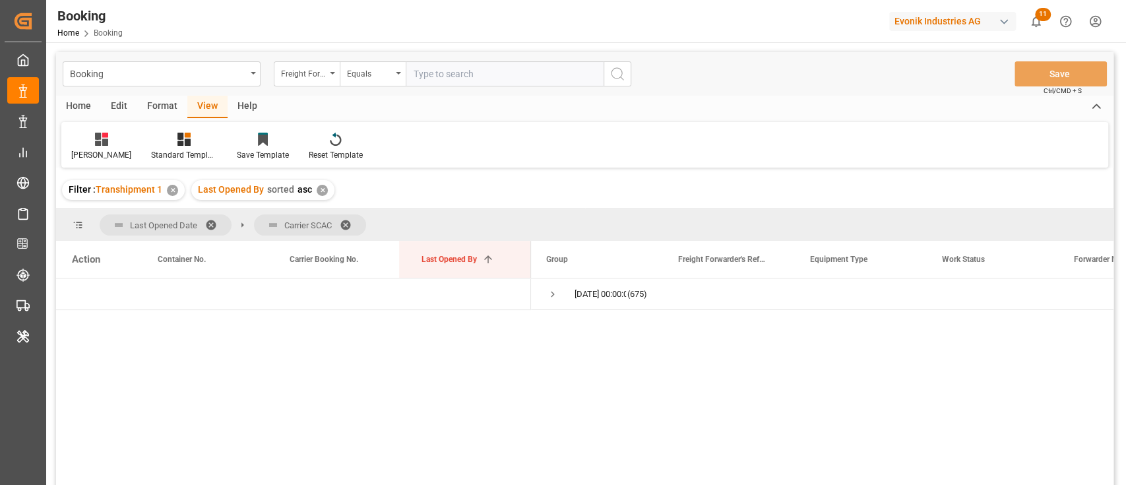
click at [164, 106] on div "Format" at bounding box center [162, 107] width 50 height 22
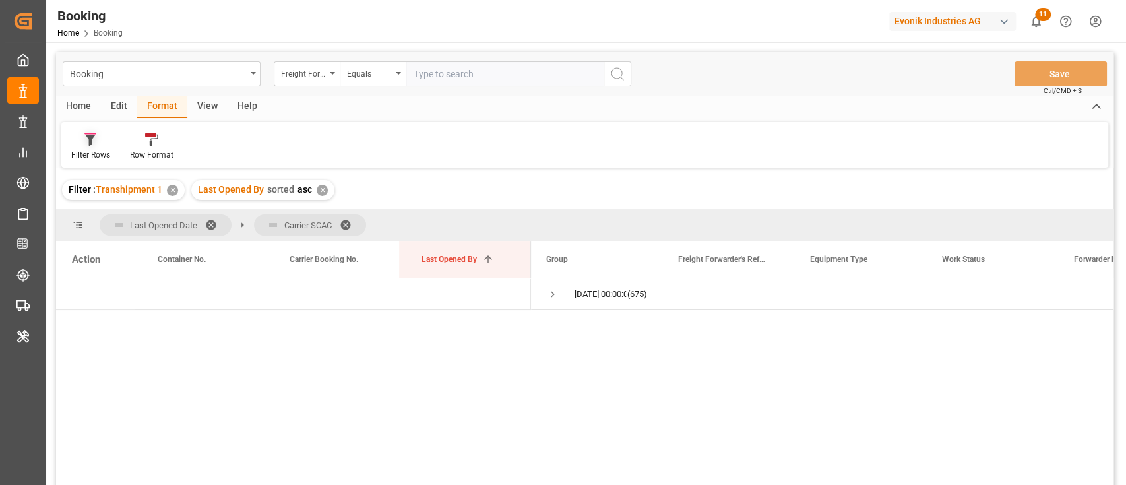
click at [93, 145] on icon at bounding box center [90, 139] width 12 height 13
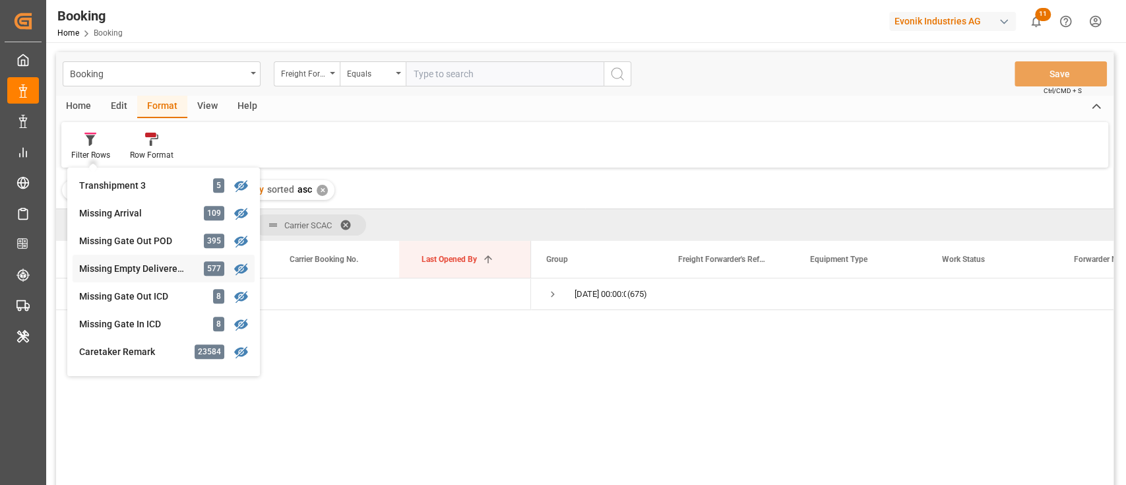
click at [121, 266] on div "Booking Freight Forwarder's Reference No. Equals Save Ctrl/CMD + S Home Edit Fo…" at bounding box center [584, 286] width 1057 height 468
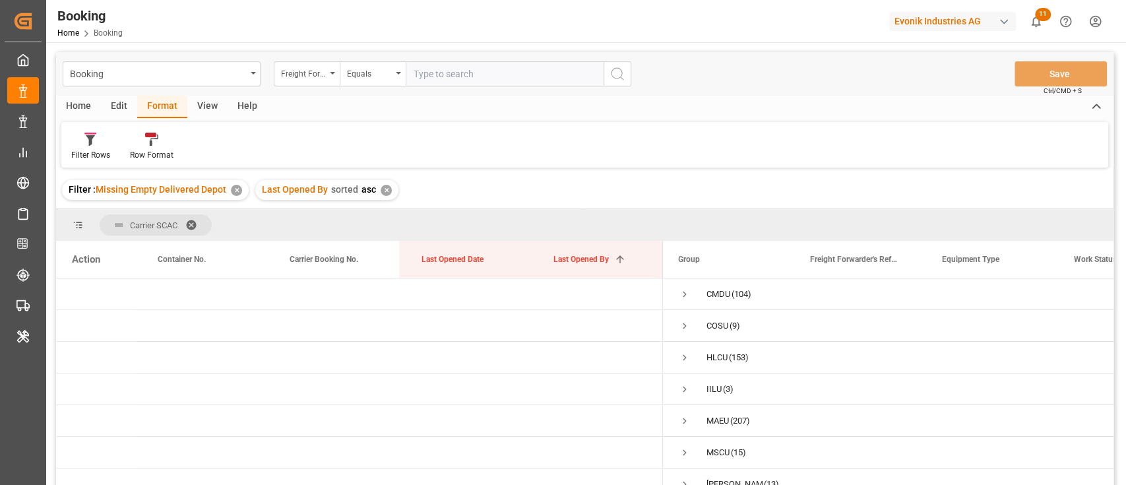
click at [232, 190] on div "✕" at bounding box center [236, 190] width 11 height 11
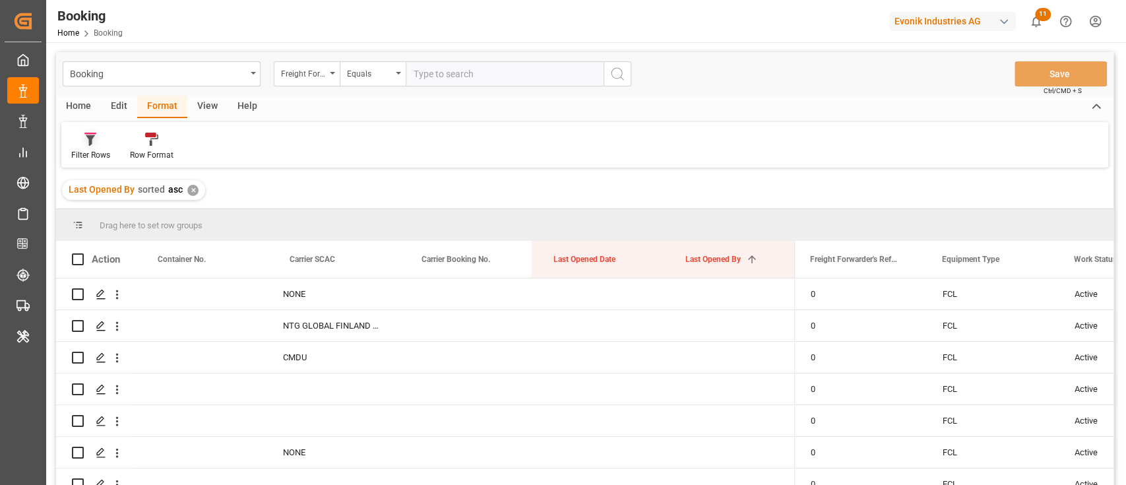
click at [80, 148] on div "Filter Rows" at bounding box center [90, 146] width 59 height 29
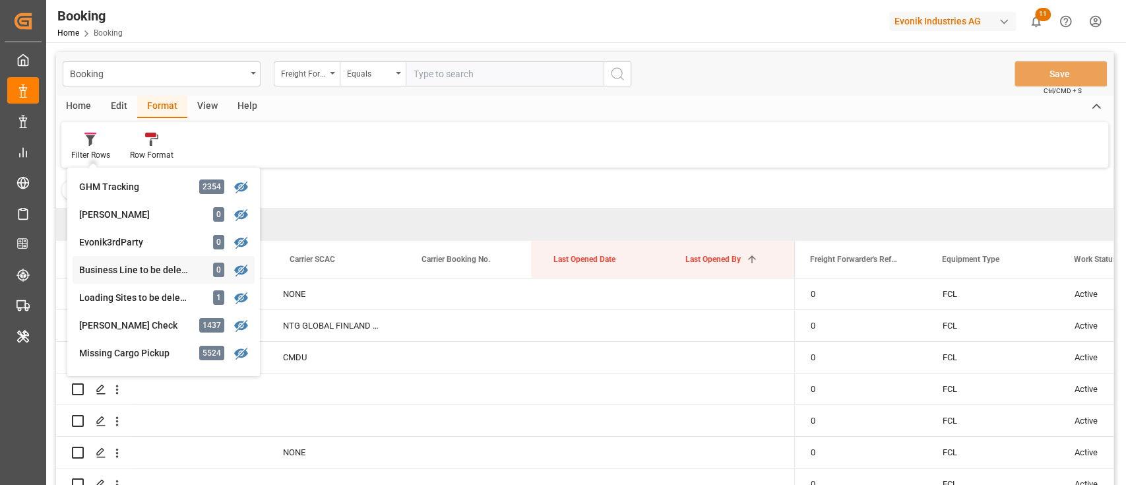
scroll to position [264, 0]
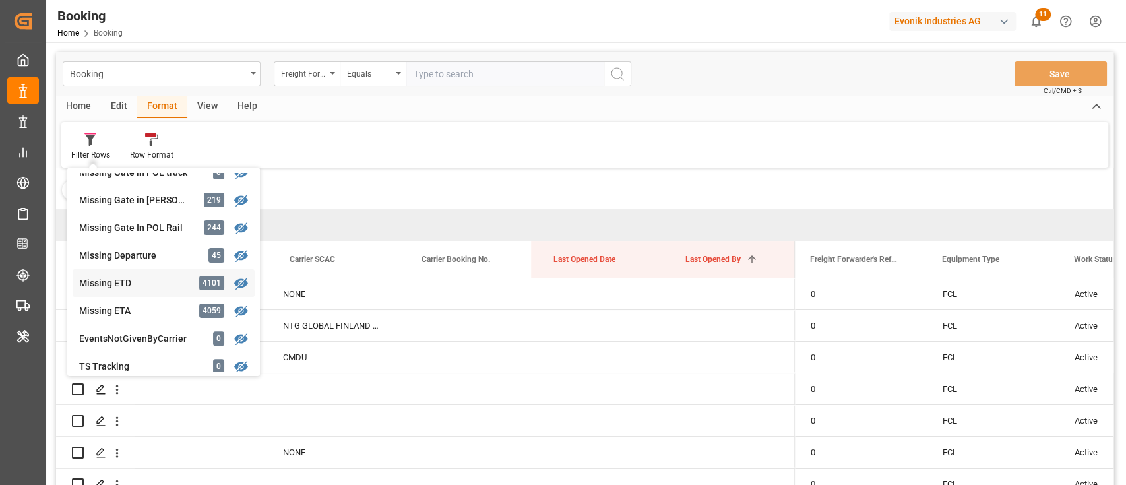
click at [106, 273] on div "Missing ETD 4101" at bounding box center [164, 283] width 182 height 28
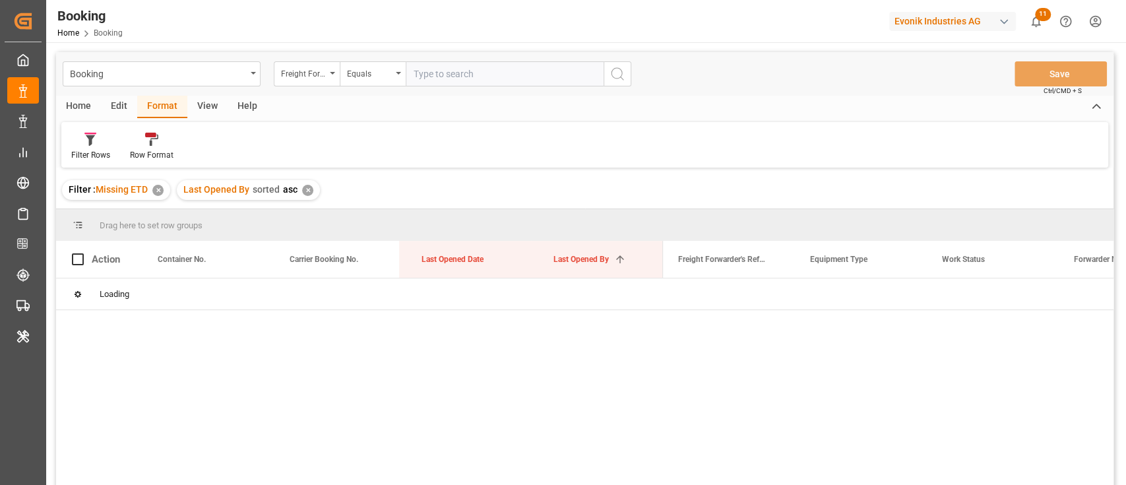
click at [304, 195] on div "✕" at bounding box center [307, 190] width 11 height 11
click at [303, 193] on div "Filter : Missing ETD ✕" at bounding box center [584, 189] width 1057 height 37
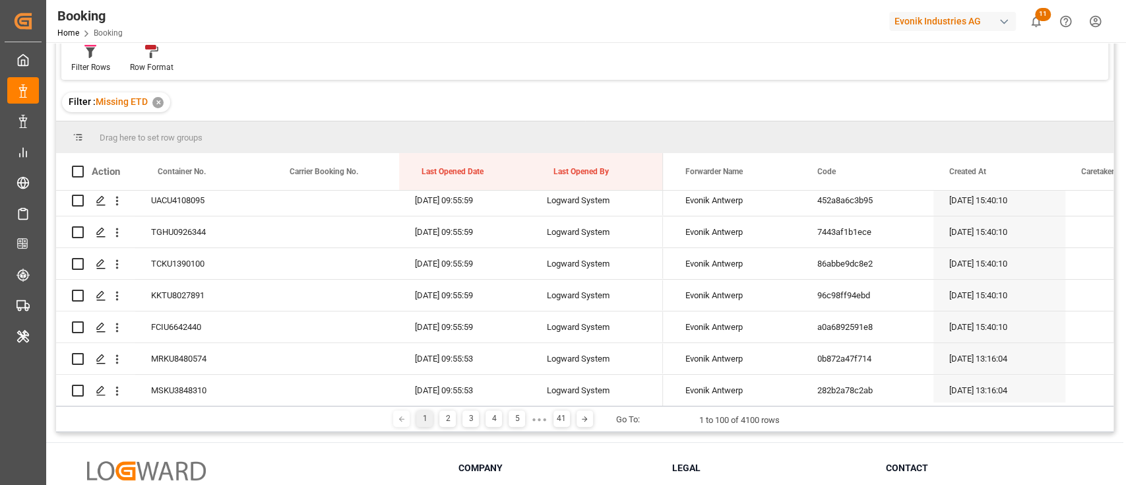
scroll to position [528, 0]
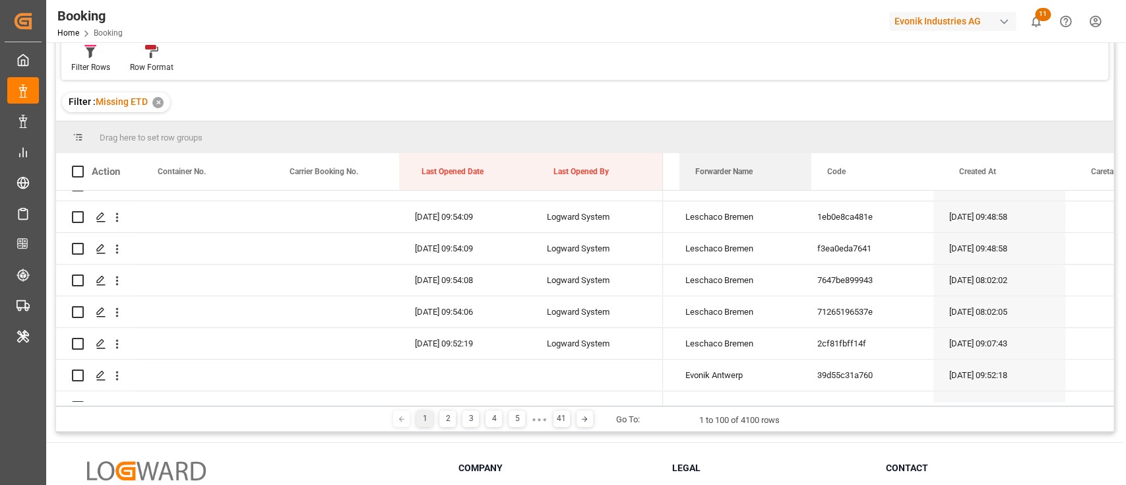
click at [688, 113] on div "Booking Freight Forwarder's Reference No. Equals Save Ctrl/CMD + S Home Edit Fo…" at bounding box center [584, 198] width 1057 height 468
drag, startPoint x: 712, startPoint y: 179, endPoint x: 723, endPoint y: 152, distance: 29.6
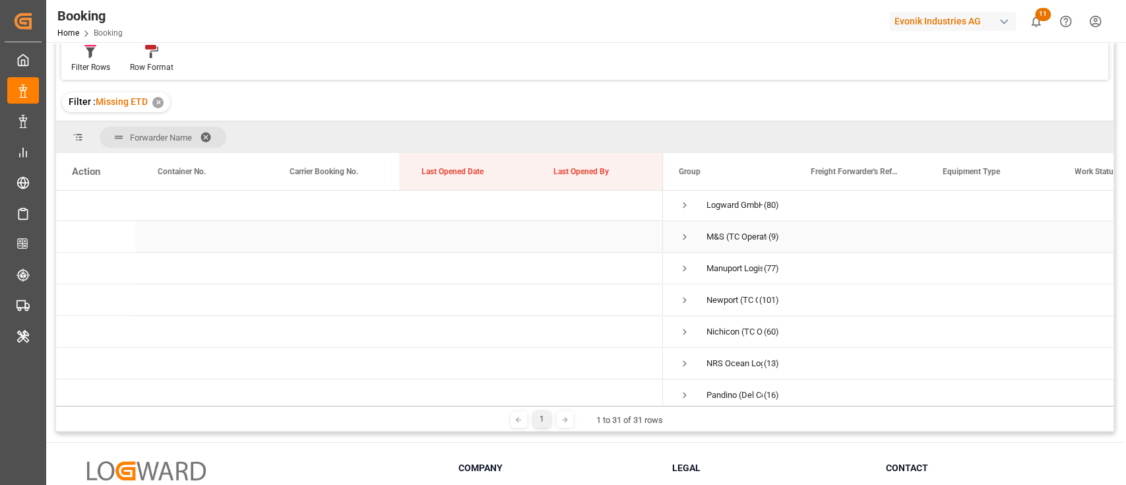
scroll to position [703, 0]
click at [706, 292] on div "Nichicon (TC Operator)" at bounding box center [734, 295] width 56 height 30
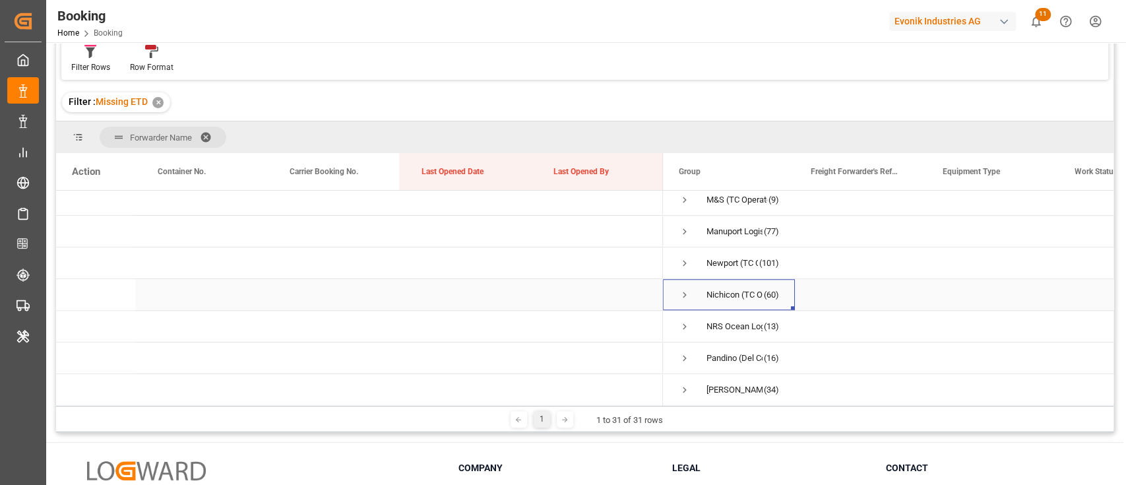
scroll to position [774, 0]
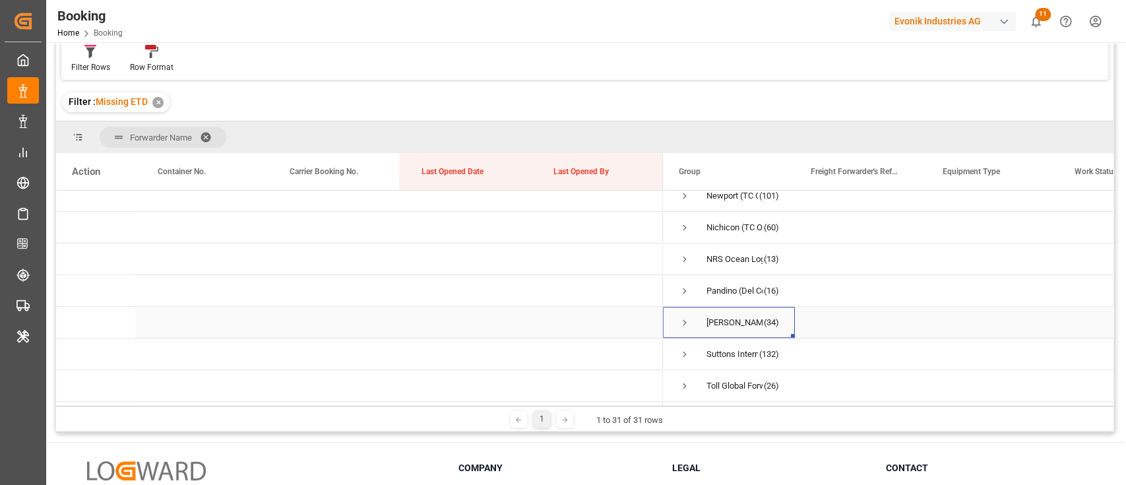
click at [715, 309] on div "Stolt (TC Operator)" at bounding box center [734, 322] width 56 height 30
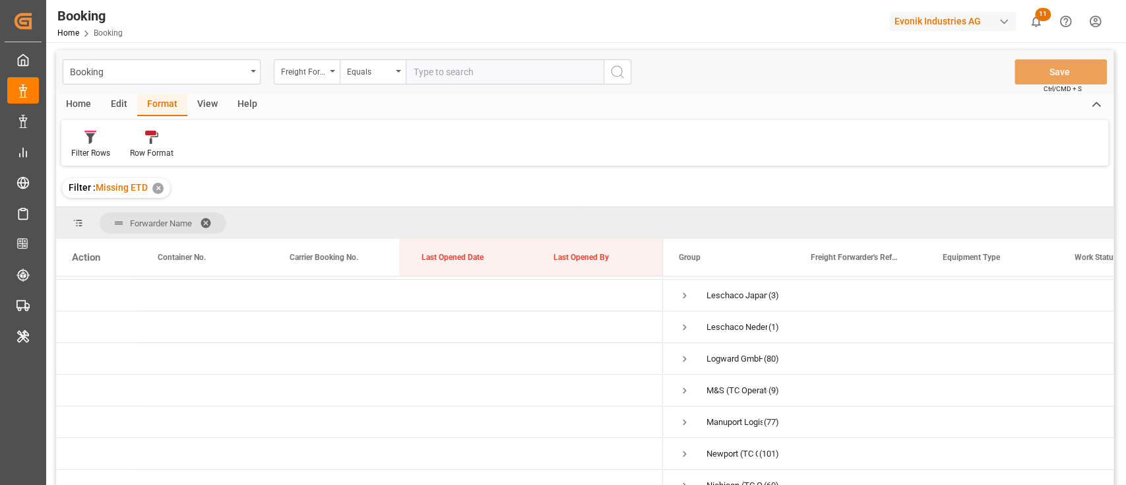
scroll to position [0, 0]
click at [322, 71] on div "Freight Forwarder's Reference No." at bounding box center [303, 72] width 45 height 15
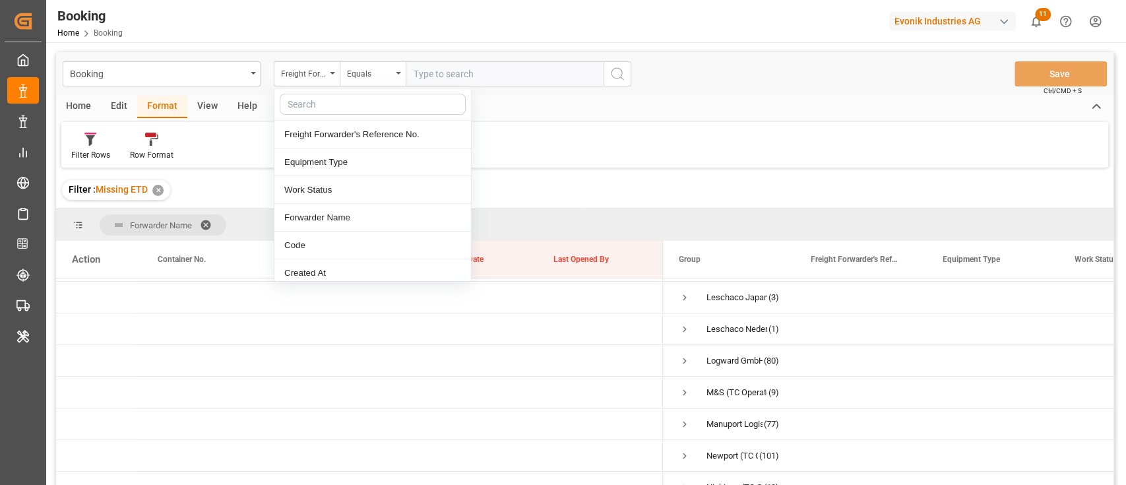
click at [329, 105] on input "text" at bounding box center [373, 104] width 186 height 21
type input "f"
drag, startPoint x: 339, startPoint y: 162, endPoint x: 349, endPoint y: 154, distance: 12.7
click at [340, 162] on div "Forwarder Name" at bounding box center [372, 162] width 197 height 28
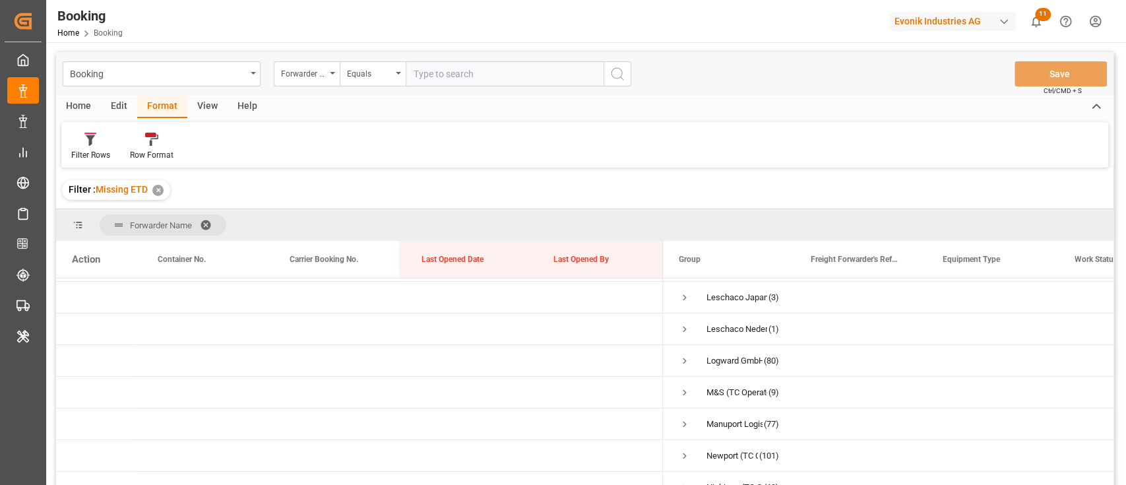
click at [509, 65] on input "text" at bounding box center [505, 73] width 198 height 25
paste input "Stolt (TC Operator)"
type input "Stolt (TC Operator)"
click at [630, 74] on button "search button" at bounding box center [617, 73] width 28 height 25
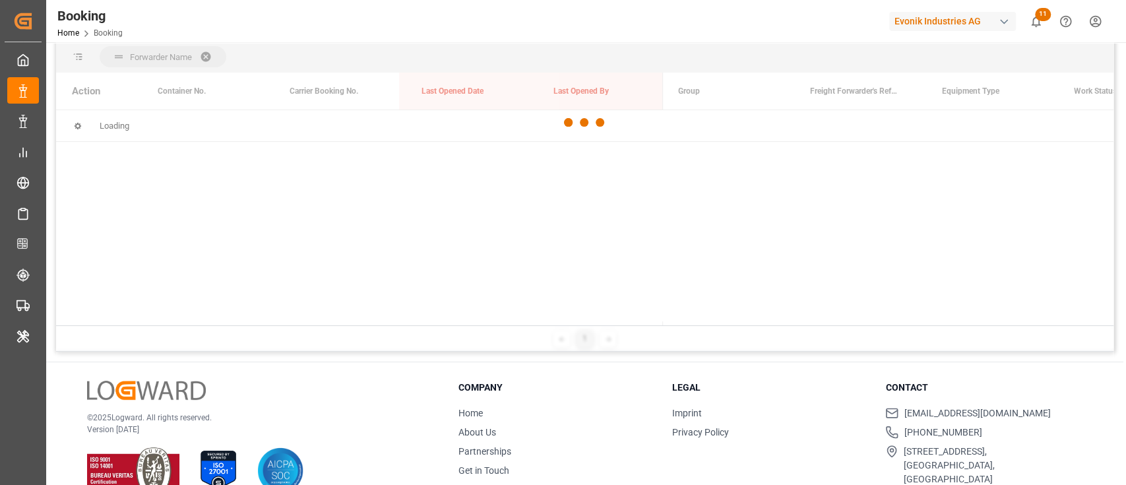
scroll to position [175, 0]
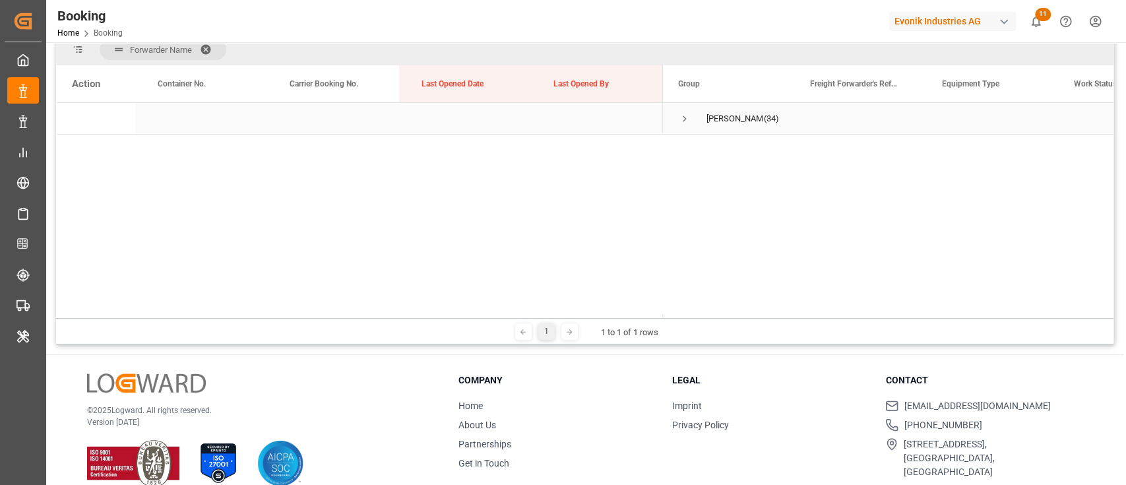
click at [687, 122] on span "Press SPACE to select this row." at bounding box center [685, 119] width 12 height 12
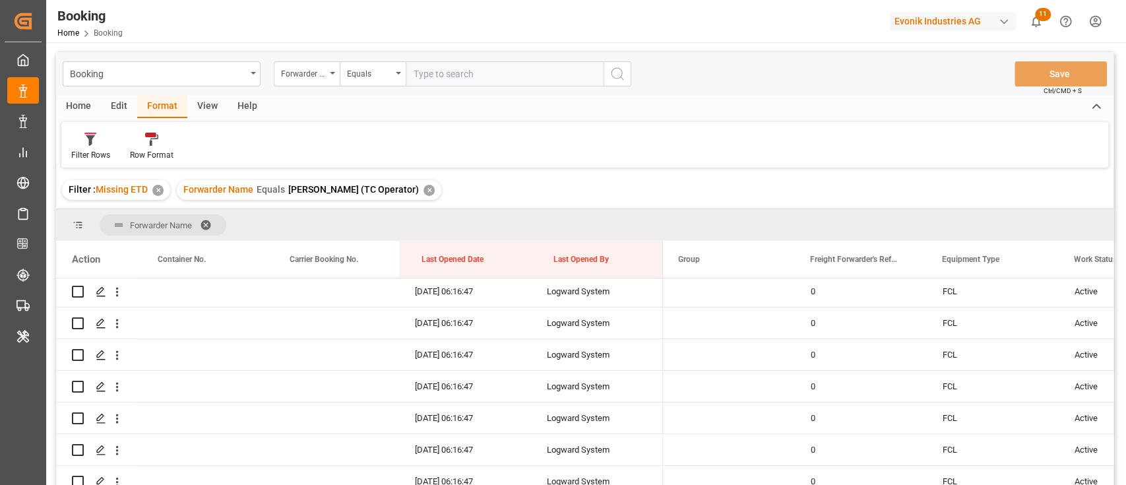
scroll to position [285, 0]
click at [423, 187] on div "✕" at bounding box center [428, 190] width 11 height 11
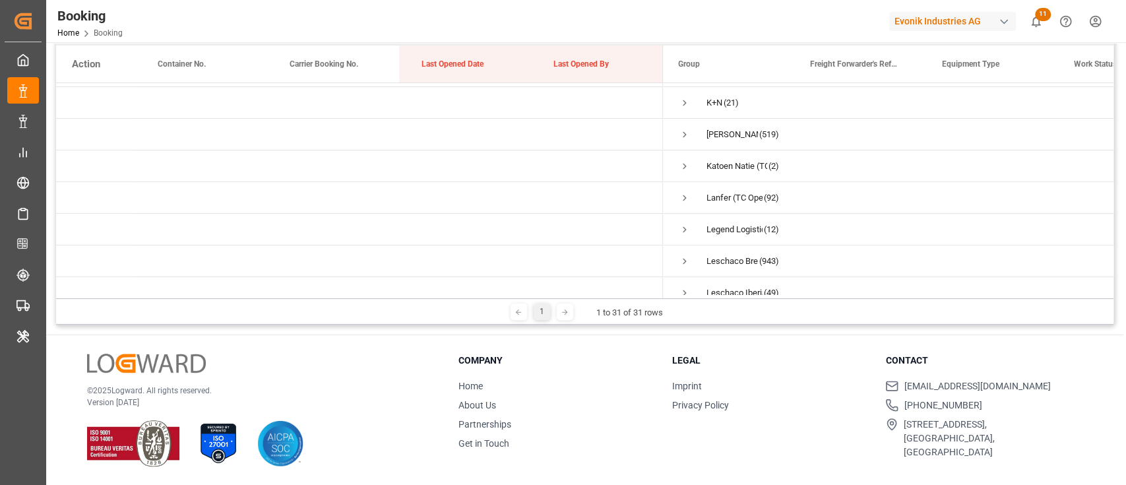
scroll to position [351, 0]
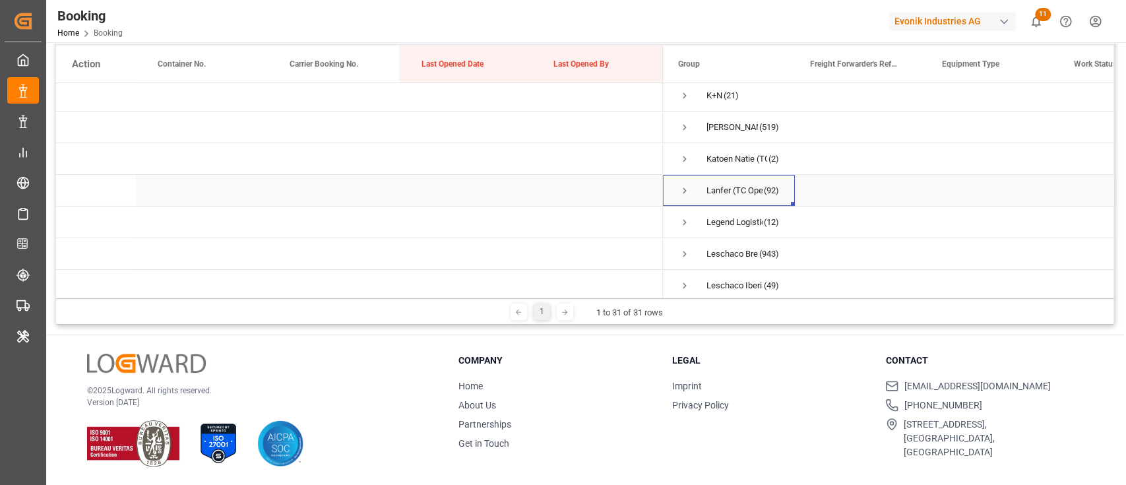
click at [740, 188] on div "Lanfer (TC Operator)" at bounding box center [734, 190] width 56 height 30
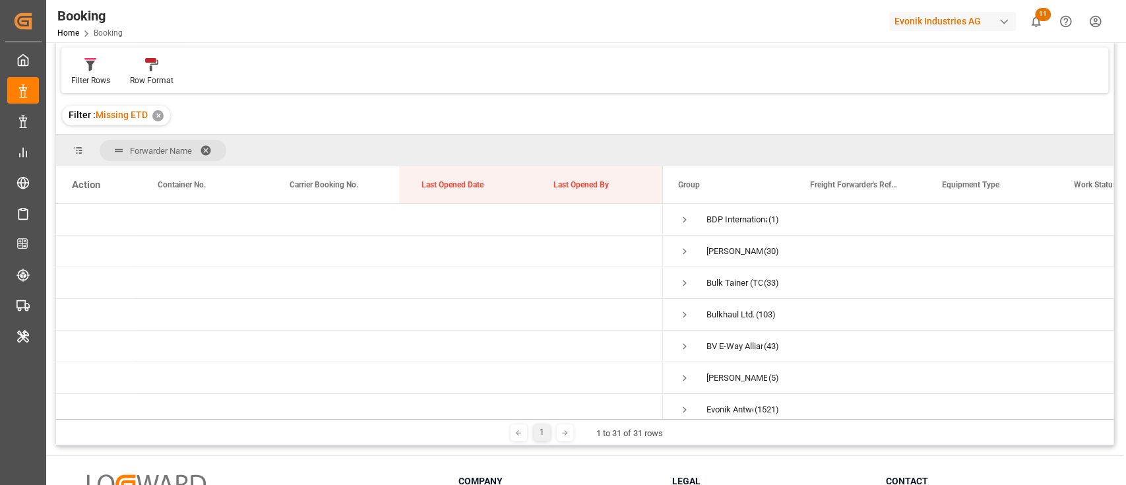
scroll to position [0, 0]
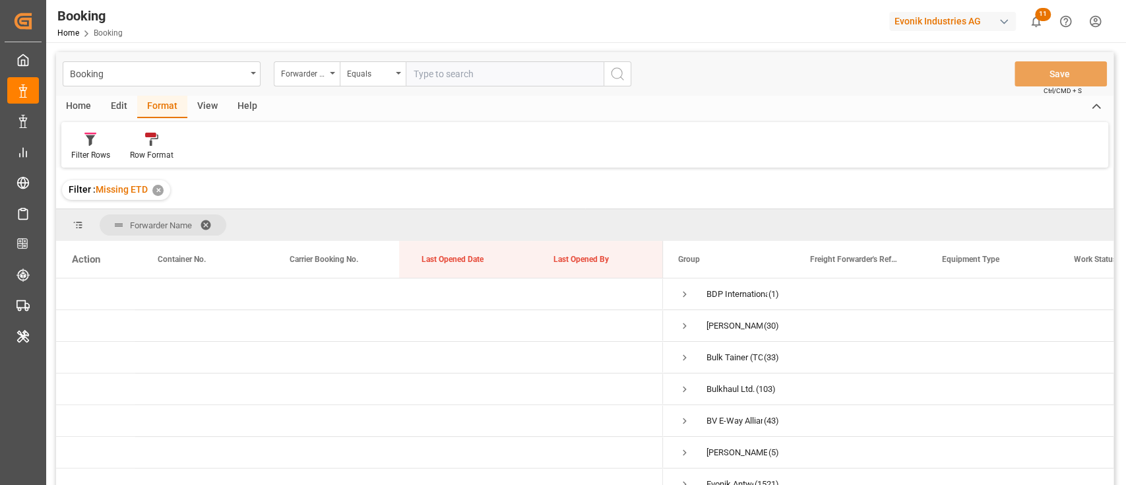
click at [460, 74] on input "text" at bounding box center [505, 73] width 198 height 25
paste input "Lanfer (TC Operator)"
type input "Lanfer (TC Operator)"
click at [611, 77] on icon "search button" at bounding box center [617, 74] width 16 height 16
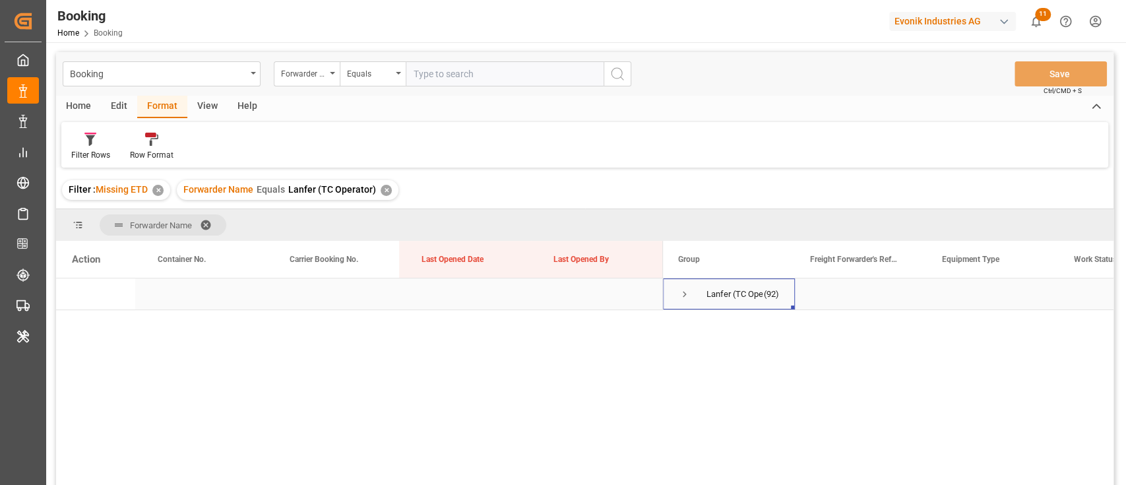
click at [683, 294] on span "Press SPACE to select this row." at bounding box center [685, 294] width 12 height 12
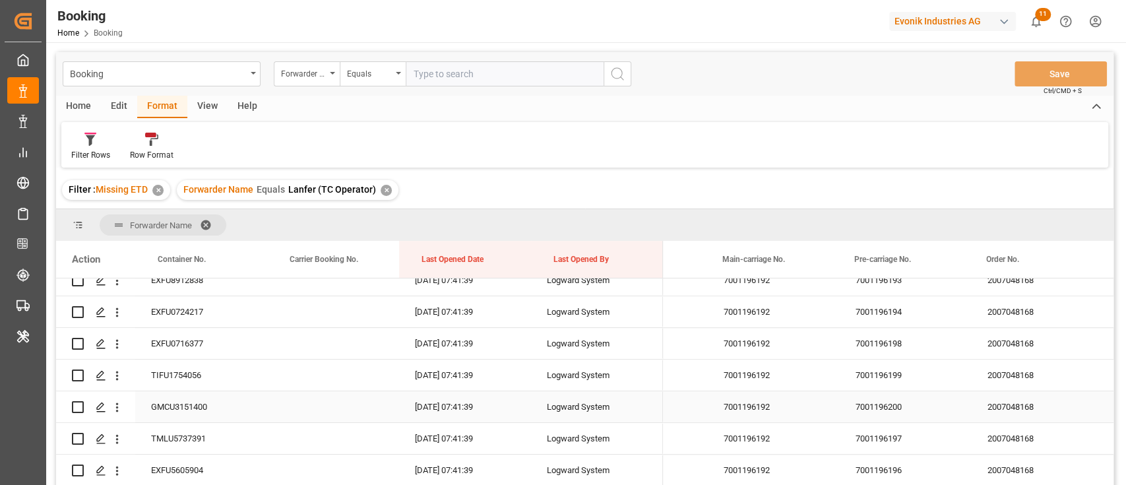
scroll to position [0, 1671]
click at [781, 388] on div "7001196192" at bounding box center [772, 374] width 132 height 31
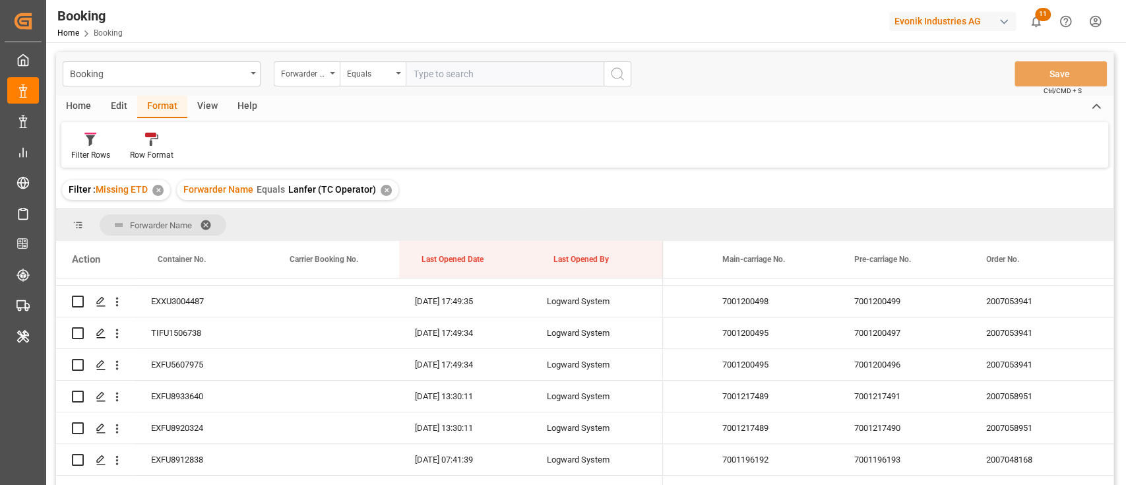
scroll to position [435, 0]
click at [737, 334] on div "7001200495" at bounding box center [772, 333] width 132 height 31
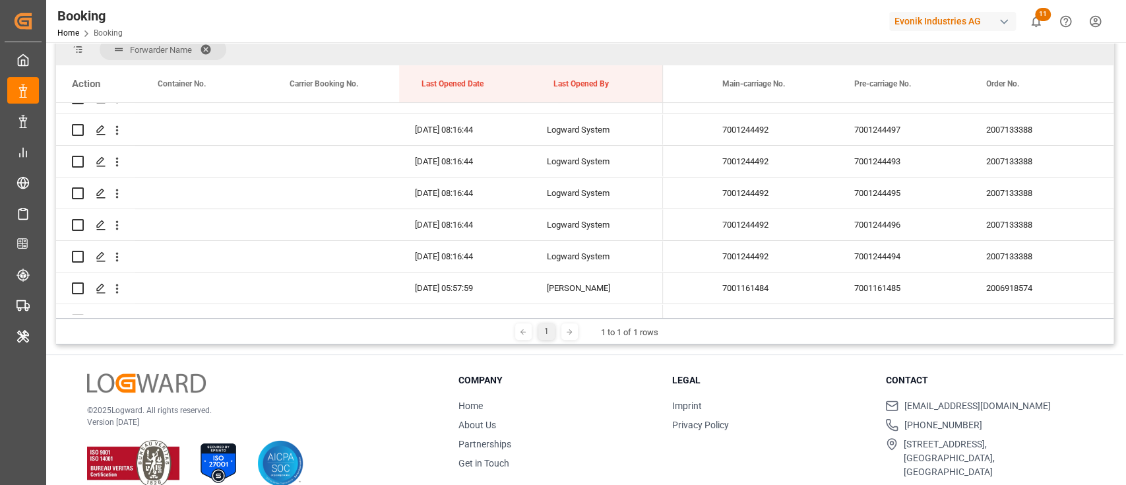
scroll to position [0, 0]
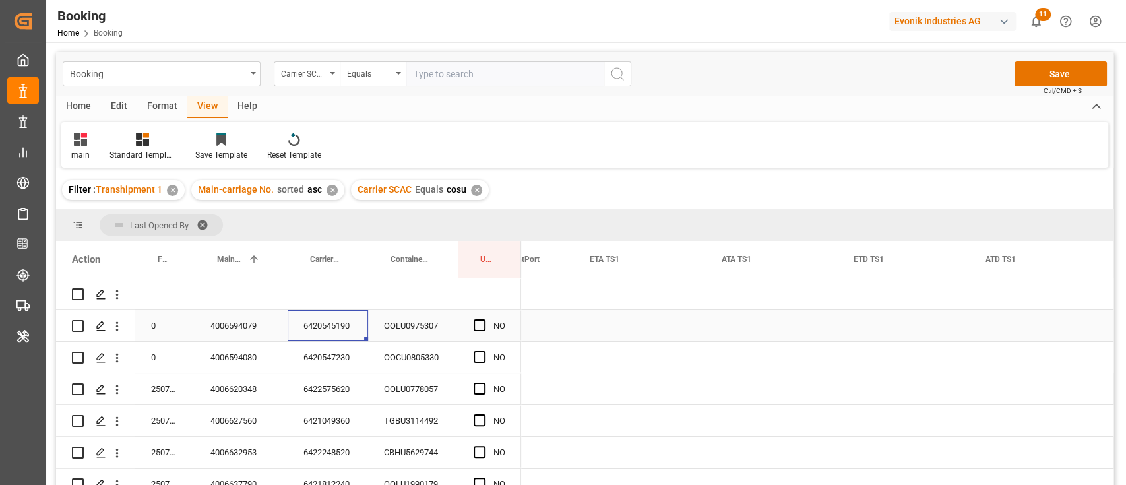
scroll to position [0, 2251]
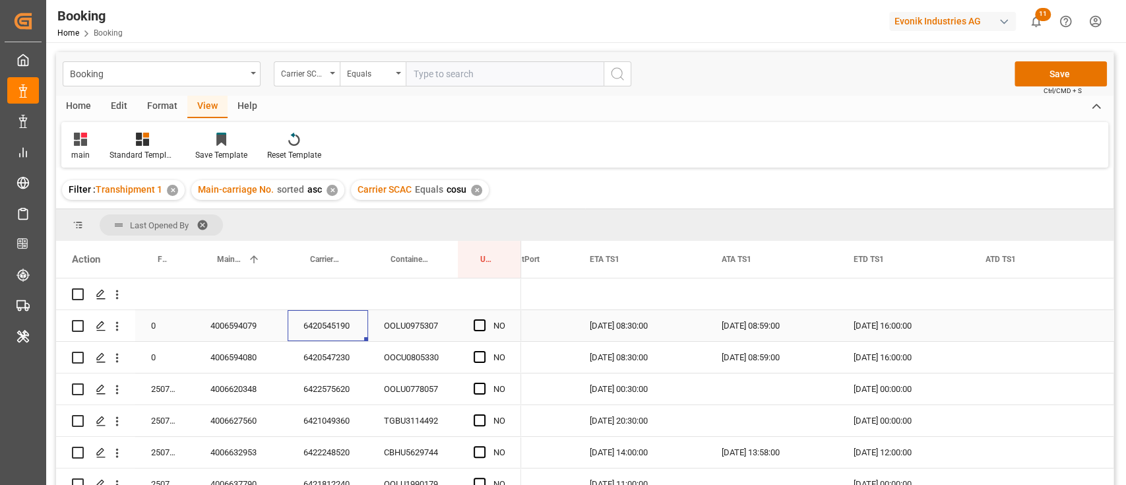
drag, startPoint x: 119, startPoint y: 325, endPoint x: 137, endPoint y: 344, distance: 26.1
click at [119, 324] on icon "open menu" at bounding box center [117, 326] width 14 height 14
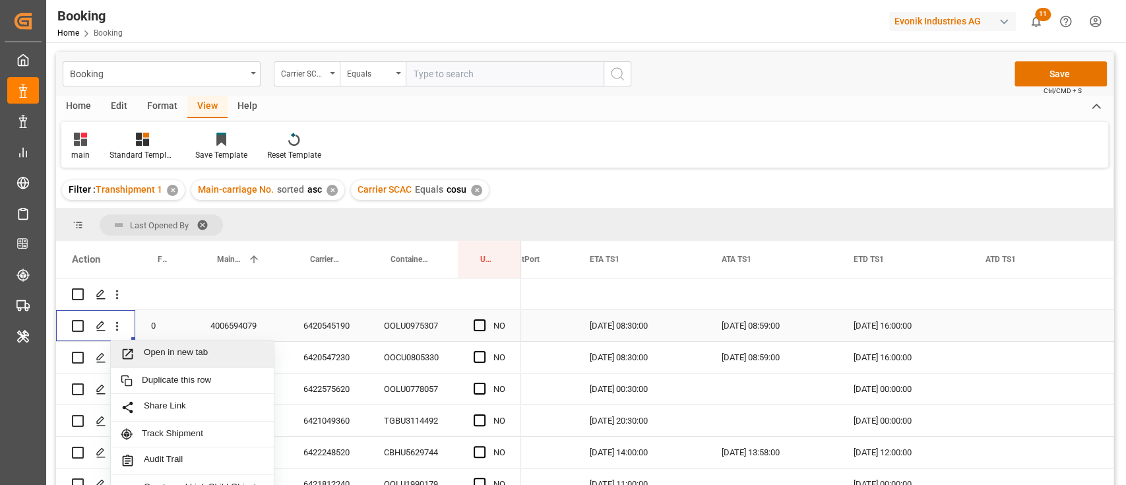
click at [158, 364] on div "Open in new tab" at bounding box center [192, 354] width 163 height 28
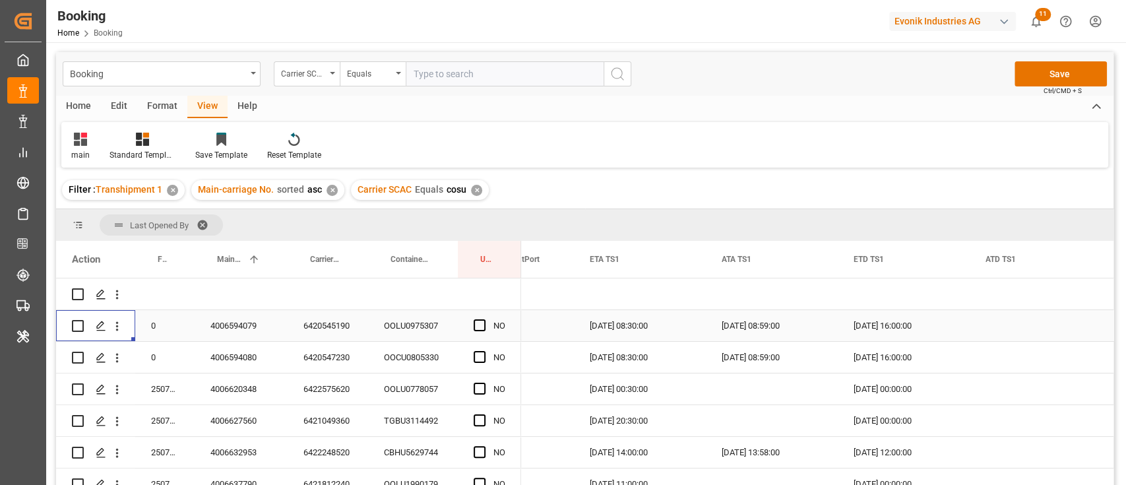
click at [455, 326] on div "OOLU0975307" at bounding box center [413, 325] width 90 height 31
click at [482, 325] on span "Press SPACE to select this row." at bounding box center [479, 325] width 12 height 12
click at [483, 319] on input "Press SPACE to select this row." at bounding box center [483, 319] width 0 height 0
click at [328, 351] on div "6420547230" at bounding box center [328, 357] width 80 height 31
click at [111, 355] on icon "open menu" at bounding box center [117, 358] width 14 height 14
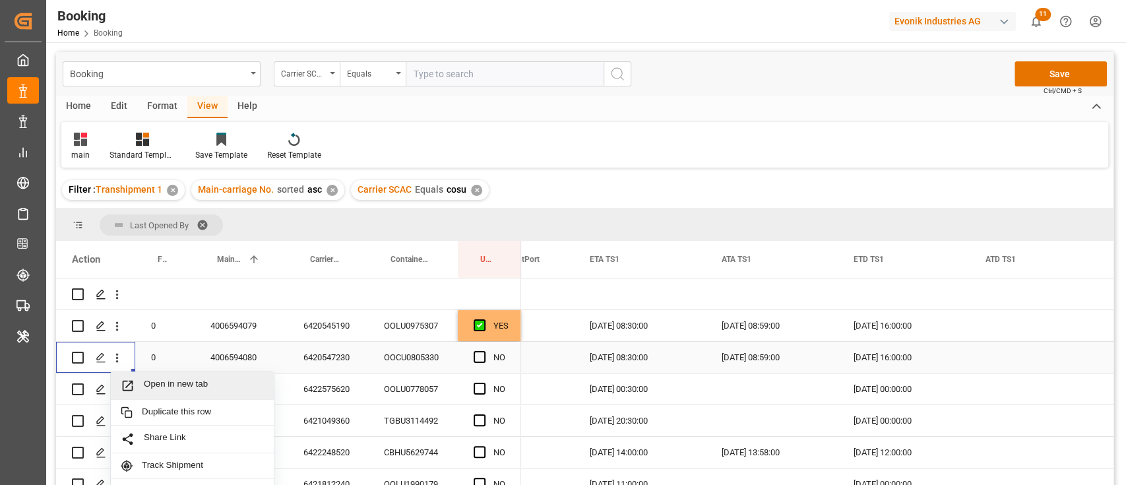
click at [153, 382] on span "Open in new tab" at bounding box center [204, 386] width 120 height 14
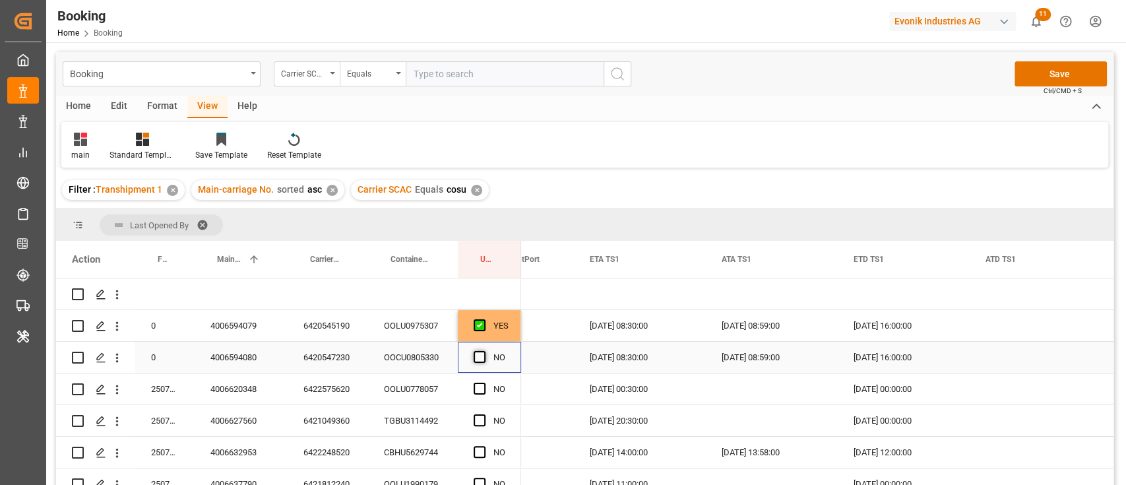
click at [475, 354] on span "Press SPACE to select this row." at bounding box center [479, 357] width 12 height 12
click at [483, 351] on input "Press SPACE to select this row." at bounding box center [483, 351] width 0 height 0
click at [327, 382] on div "6422575620" at bounding box center [328, 388] width 80 height 31
click at [461, 385] on div "NO" at bounding box center [489, 388] width 63 height 31
click at [475, 382] on span "Press SPACE to select this row." at bounding box center [479, 388] width 12 height 12
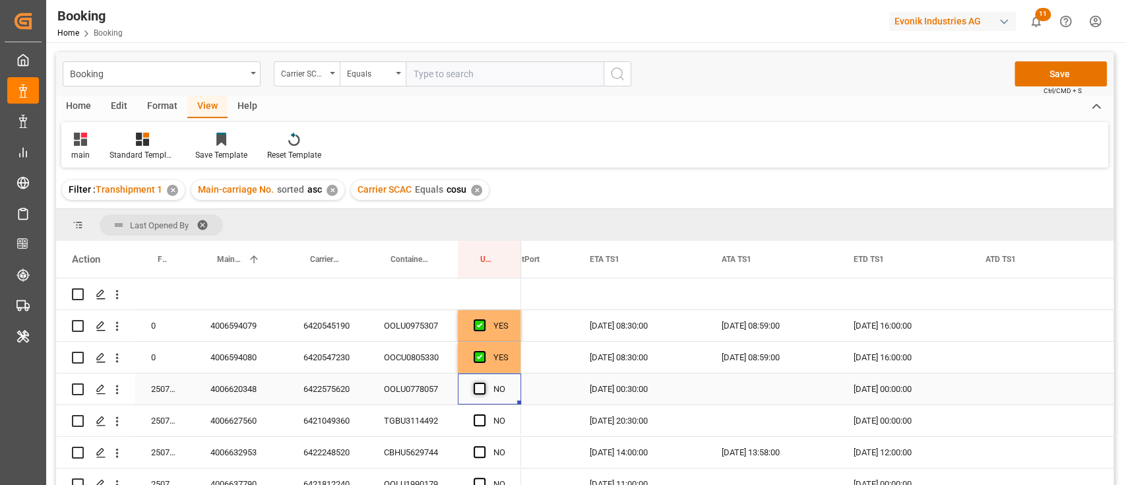
click at [483, 382] on input "Press SPACE to select this row." at bounding box center [483, 382] width 0 height 0
click at [348, 424] on div "6421049360" at bounding box center [328, 420] width 80 height 31
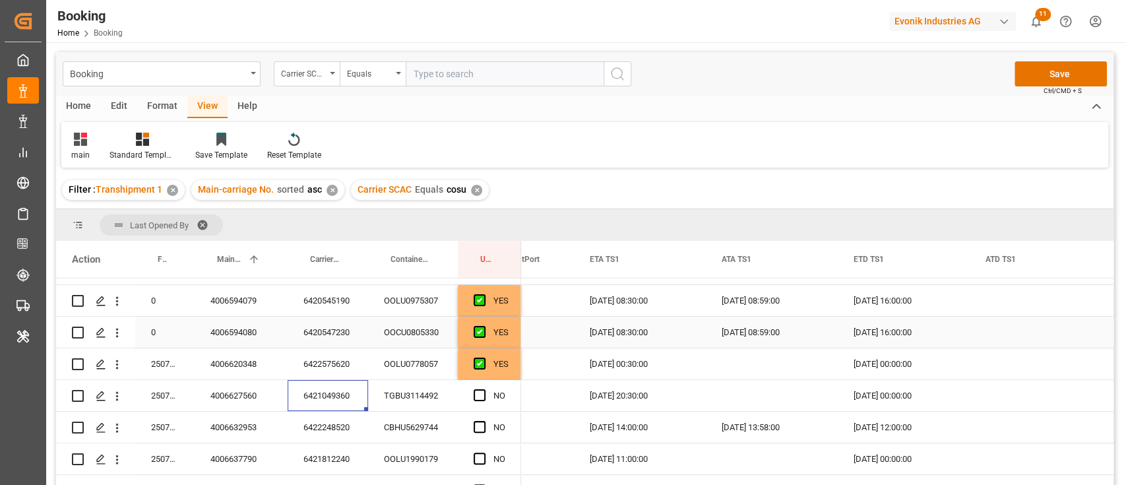
scroll to position [88, 0]
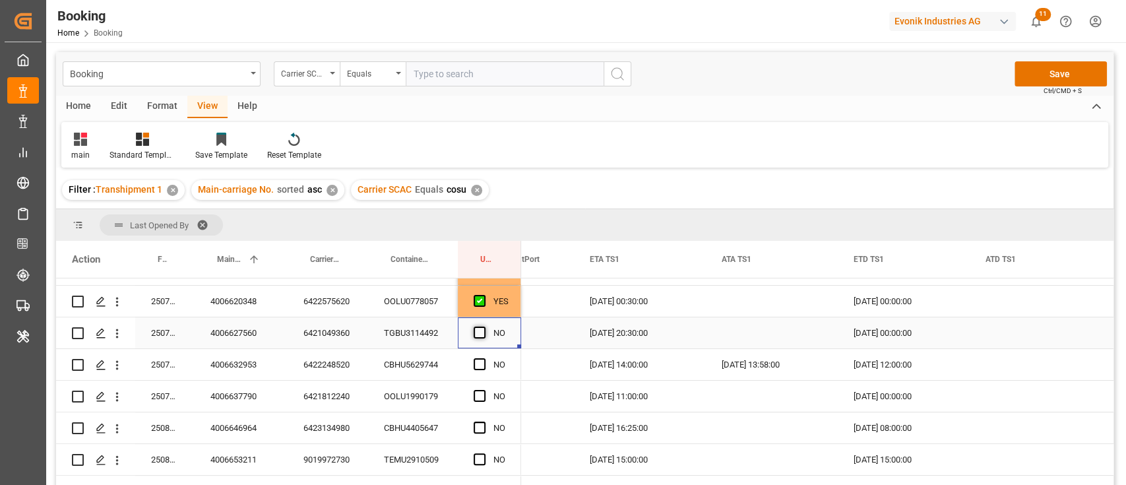
click at [475, 336] on span "Press SPACE to select this row." at bounding box center [479, 332] width 12 height 12
click at [483, 326] on input "Press SPACE to select this row." at bounding box center [483, 326] width 0 height 0
click at [359, 367] on div "6422248520" at bounding box center [328, 364] width 80 height 31
click at [123, 363] on icon "open menu" at bounding box center [117, 365] width 14 height 14
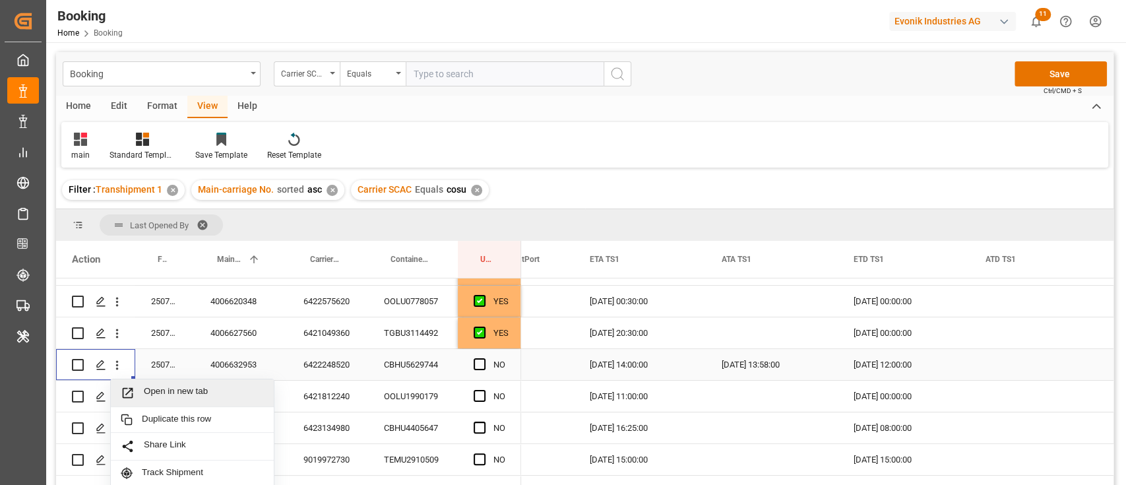
click at [156, 394] on span "Open in new tab" at bounding box center [204, 393] width 120 height 14
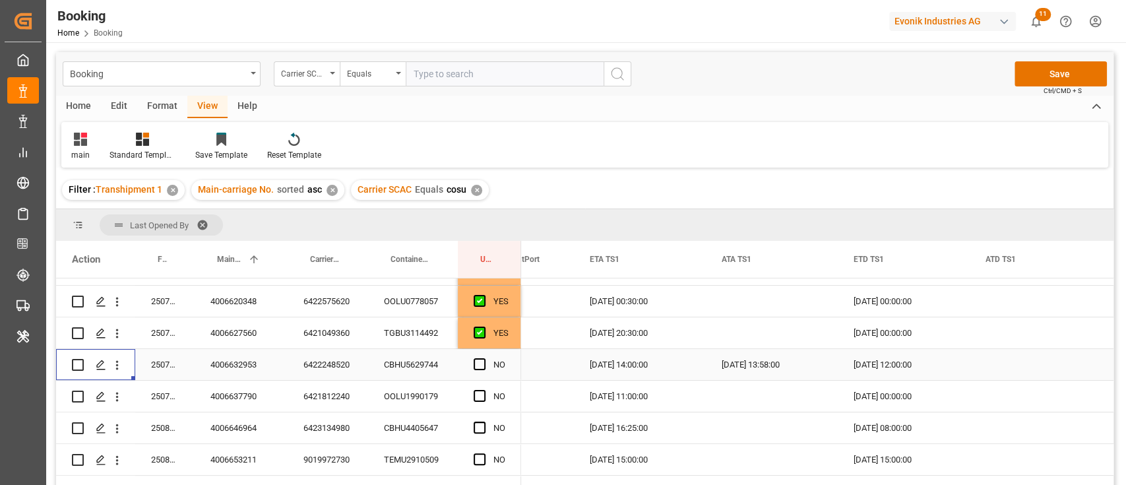
click at [470, 359] on div "NO" at bounding box center [489, 364] width 63 height 31
click at [477, 363] on span "Press SPACE to select this row." at bounding box center [479, 364] width 12 height 12
click at [483, 358] on input "Press SPACE to select this row." at bounding box center [483, 358] width 0 height 0
click at [310, 388] on div "6421812240" at bounding box center [328, 396] width 80 height 31
click at [478, 394] on span "Press SPACE to select this row." at bounding box center [479, 396] width 12 height 12
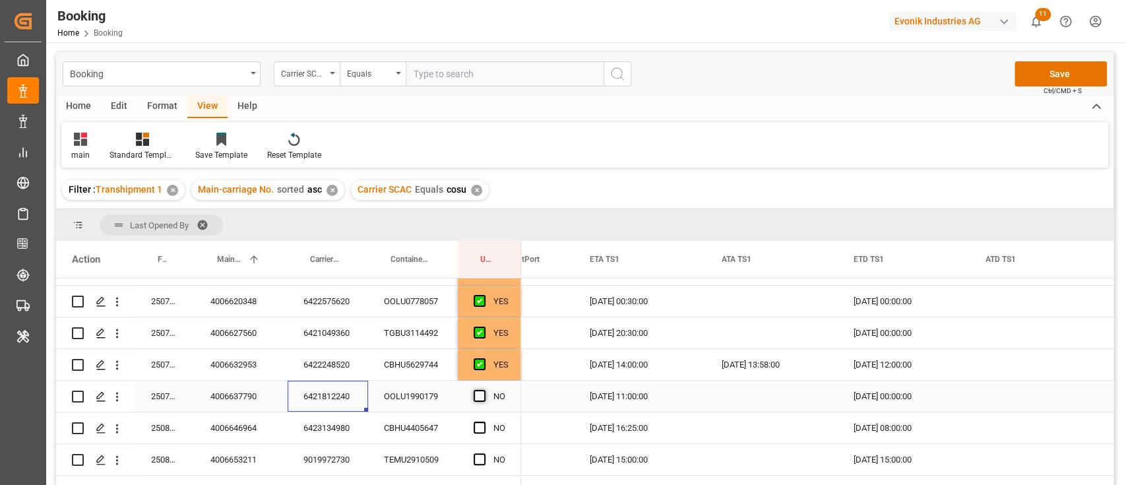
click at [483, 390] on input "Press SPACE to select this row." at bounding box center [483, 390] width 0 height 0
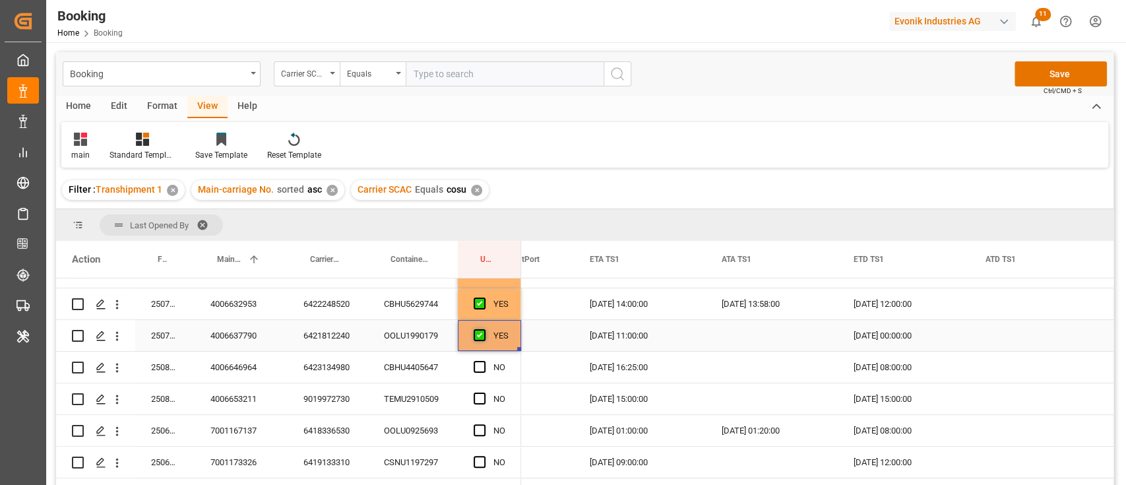
scroll to position [175, 0]
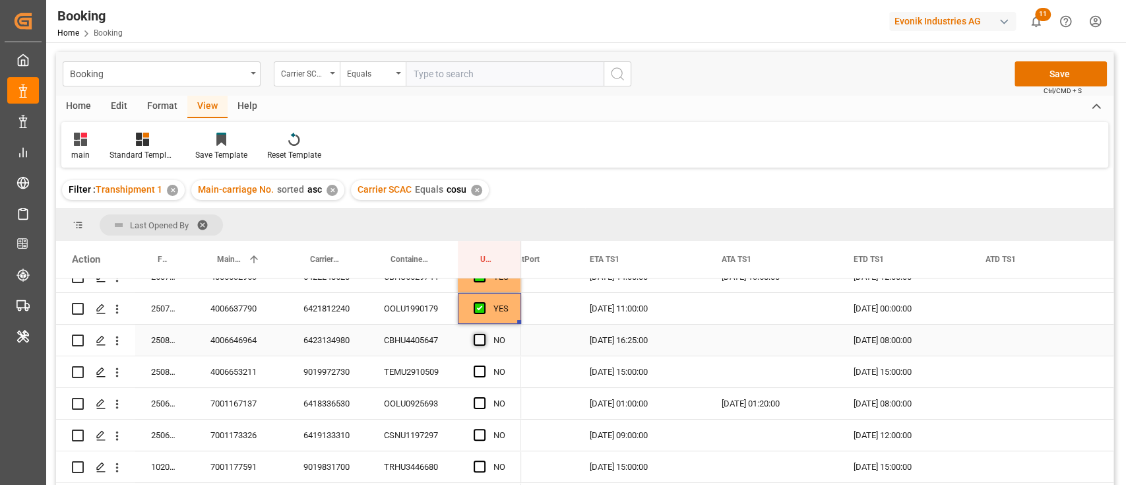
click at [483, 337] on span "Press SPACE to select this row." at bounding box center [479, 340] width 12 height 12
click at [483, 334] on input "Press SPACE to select this row." at bounding box center [483, 334] width 0 height 0
click at [483, 368] on span "Press SPACE to select this row." at bounding box center [479, 371] width 12 height 12
click at [483, 365] on input "Press SPACE to select this row." at bounding box center [483, 365] width 0 height 0
click at [479, 404] on span "Press SPACE to select this row." at bounding box center [479, 403] width 12 height 12
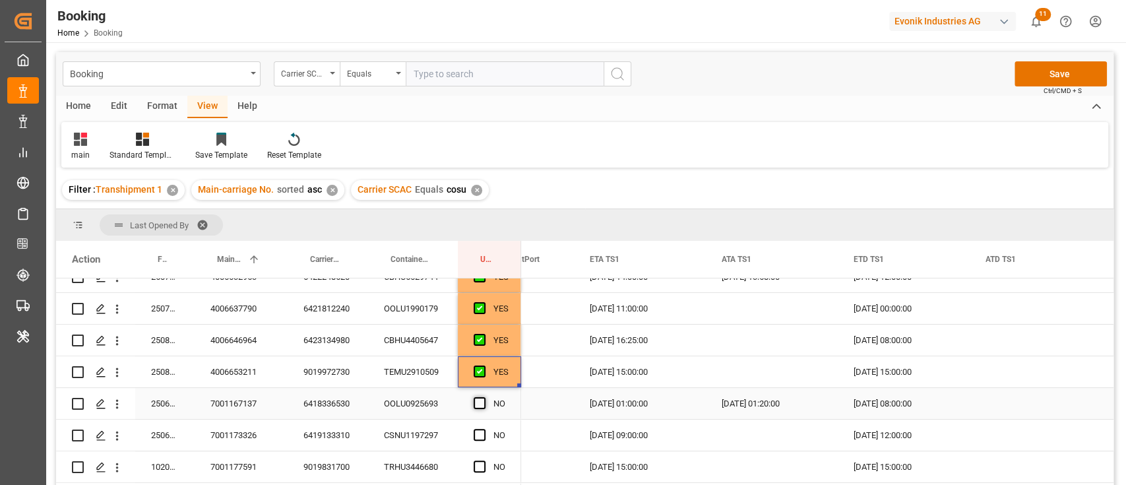
click at [483, 397] on input "Press SPACE to select this row." at bounding box center [483, 397] width 0 height 0
click at [335, 398] on div "6418336530" at bounding box center [328, 403] width 80 height 31
click at [477, 440] on span "Press SPACE to select this row." at bounding box center [479, 435] width 12 height 12
click at [483, 429] on input "Press SPACE to select this row." at bounding box center [483, 429] width 0 height 0
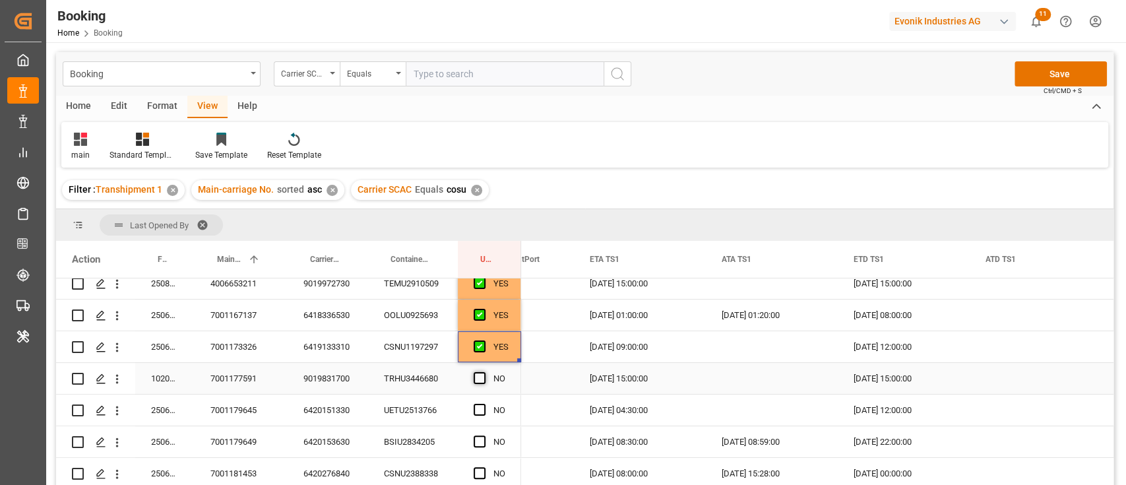
click at [483, 372] on span "Press SPACE to select this row." at bounding box center [479, 378] width 12 height 12
click at [483, 372] on input "Press SPACE to select this row." at bounding box center [483, 372] width 0 height 0
click at [479, 409] on span "Press SPACE to select this row." at bounding box center [479, 410] width 12 height 12
click at [483, 404] on input "Press SPACE to select this row." at bounding box center [483, 404] width 0 height 0
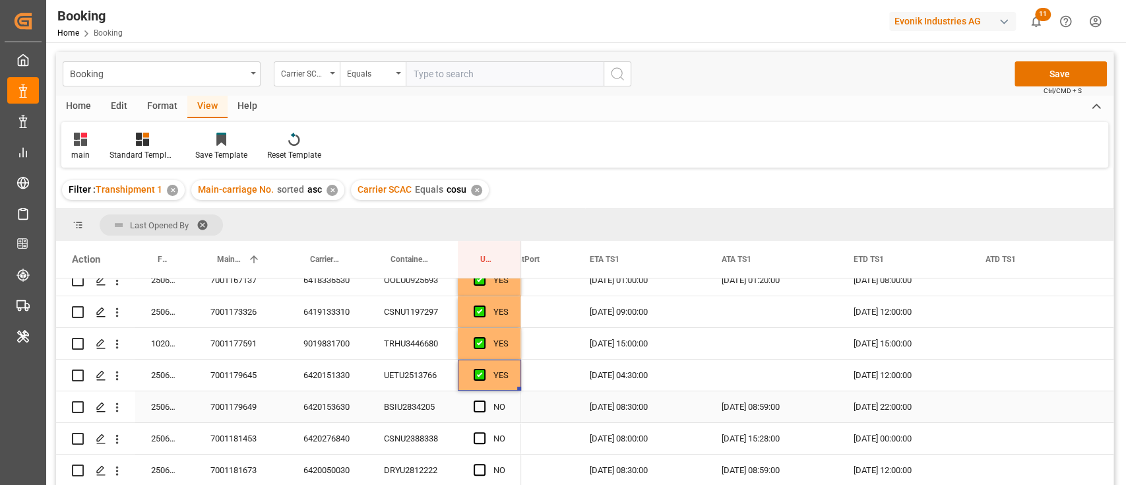
scroll to position [351, 0]
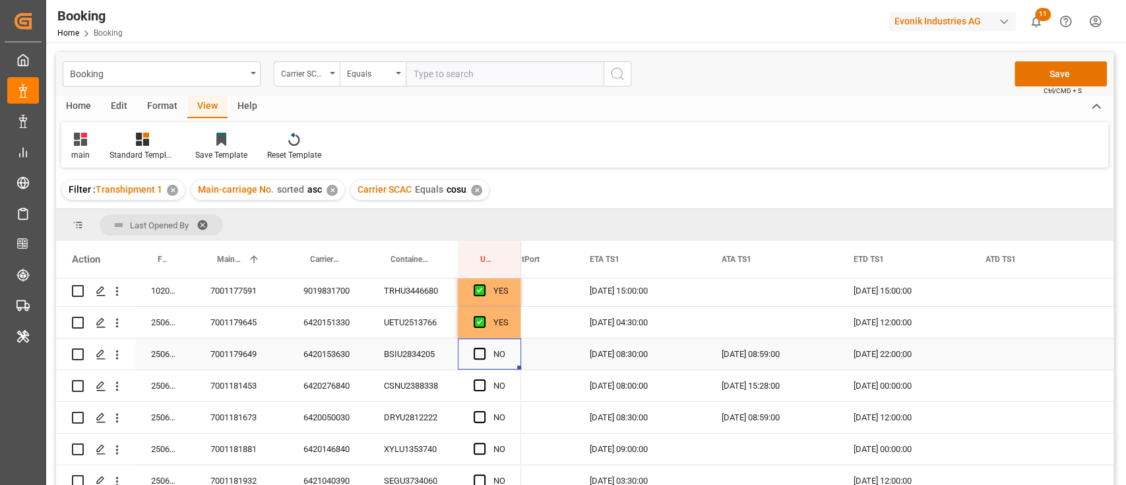
click at [485, 348] on div "Press SPACE to select this row." at bounding box center [483, 354] width 20 height 30
click at [487, 369] on div "250608610836 7001179649 6420153630 BSIU2834205 NO" at bounding box center [288, 354] width 465 height 32
click at [482, 382] on span "Press SPACE to select this row." at bounding box center [479, 385] width 12 height 12
click at [483, 379] on input "Press SPACE to select this row." at bounding box center [483, 379] width 0 height 0
click at [482, 357] on span "Press SPACE to select this row." at bounding box center [479, 354] width 12 height 12
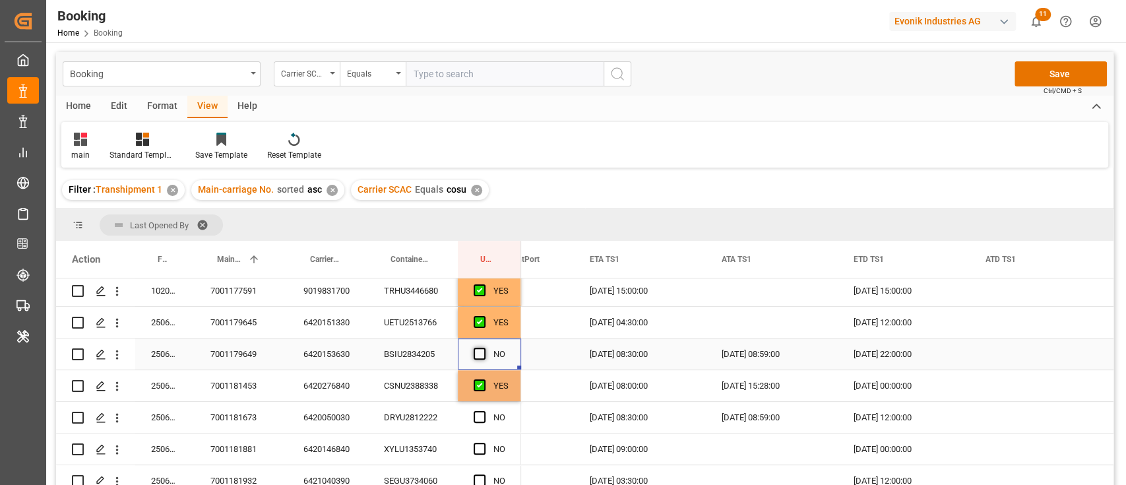
click at [483, 348] on input "Press SPACE to select this row." at bounding box center [483, 348] width 0 height 0
click at [474, 414] on span "Press SPACE to select this row." at bounding box center [479, 417] width 12 height 12
click at [483, 411] on input "Press SPACE to select this row." at bounding box center [483, 411] width 0 height 0
click at [326, 351] on div "6420153630" at bounding box center [328, 353] width 80 height 31
click at [358, 382] on div "6420276840" at bounding box center [328, 385] width 80 height 31
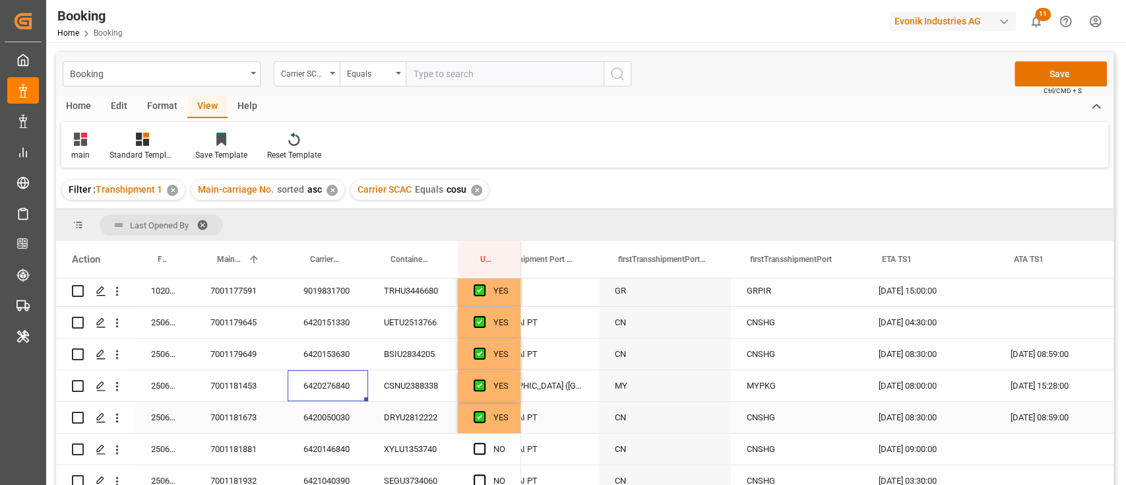
scroll to position [0, 1948]
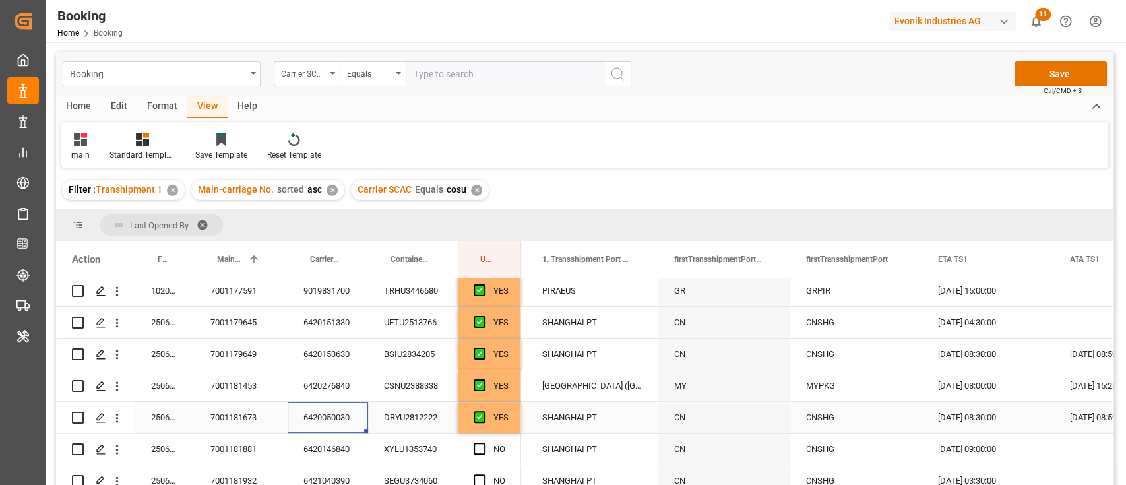
click at [310, 412] on div "6420050030" at bounding box center [328, 417] width 80 height 31
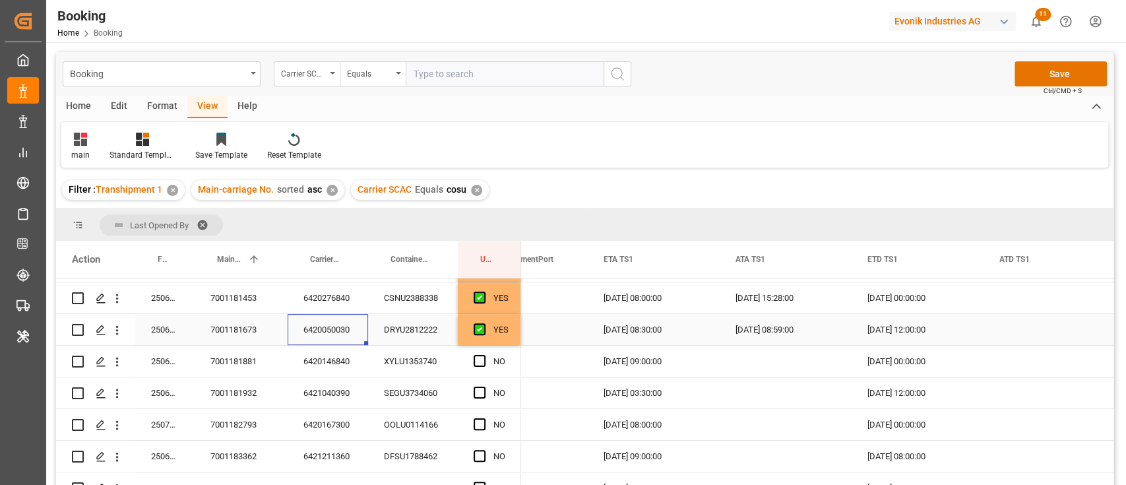
click at [911, 331] on div "11.08.2025 12:00:00" at bounding box center [917, 329] width 132 height 31
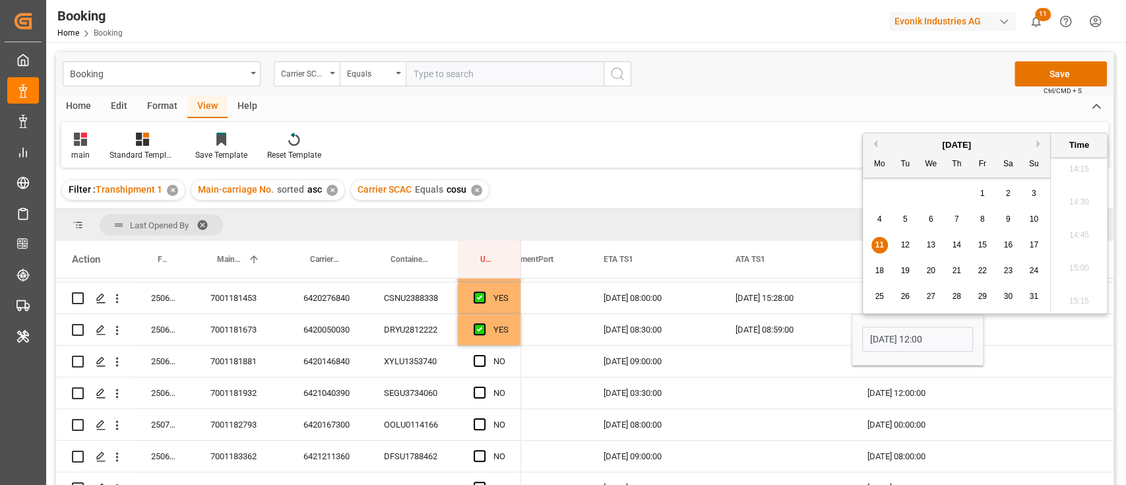
click at [907, 251] on div "12" at bounding box center [905, 245] width 16 height 16
type input "12.08.2025 12:00"
click at [777, 373] on div "Press SPACE to select this row." at bounding box center [785, 361] width 132 height 31
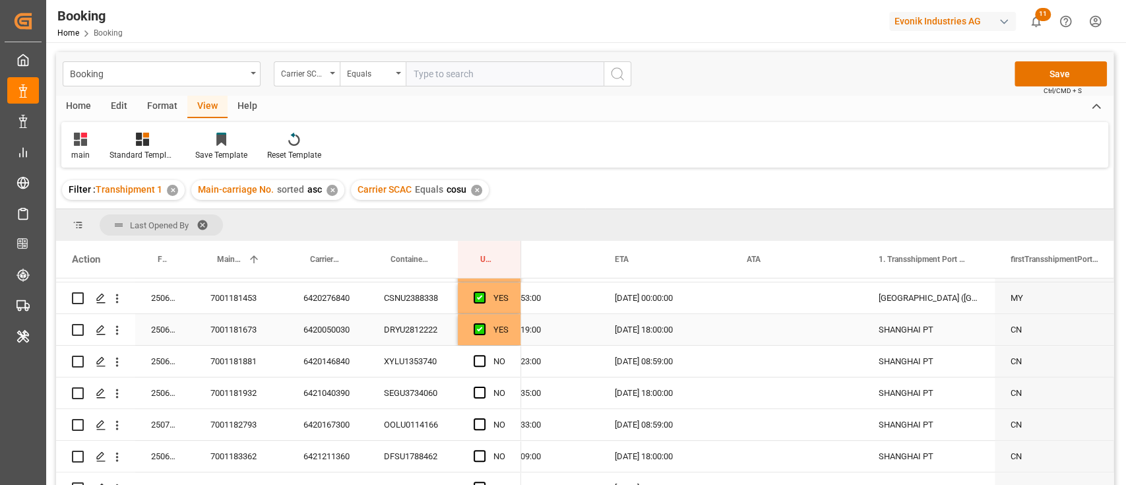
click at [634, 334] on div "13.08.2025 18:00:00" at bounding box center [665, 329] width 132 height 31
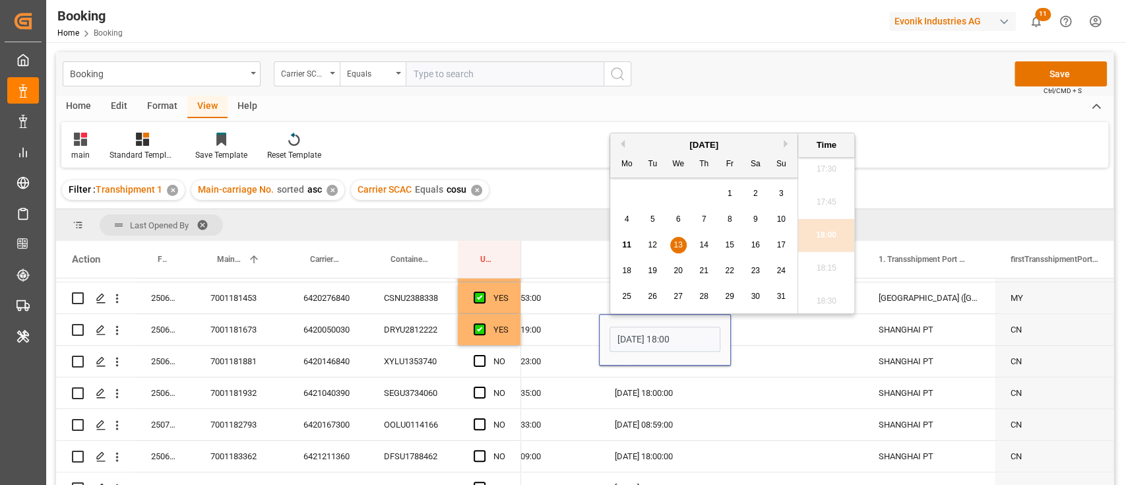
click at [729, 250] on div "15" at bounding box center [729, 245] width 16 height 16
type input "15.08.2025 18:00"
click at [754, 378] on div "Press SPACE to select this row." at bounding box center [797, 392] width 132 height 31
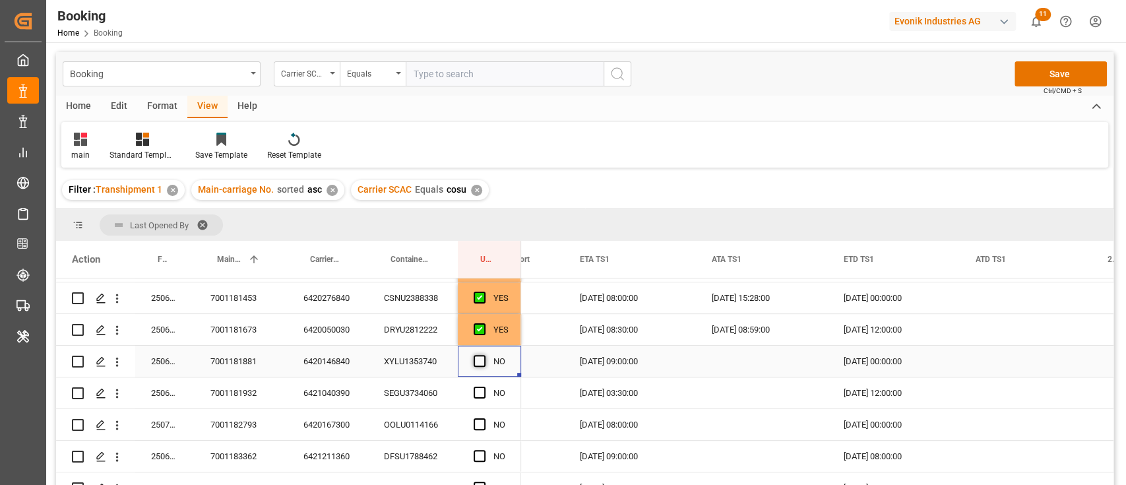
click at [478, 361] on span "Press SPACE to select this row." at bounding box center [479, 361] width 12 height 12
click at [483, 355] on input "Press SPACE to select this row." at bounding box center [483, 355] width 0 height 0
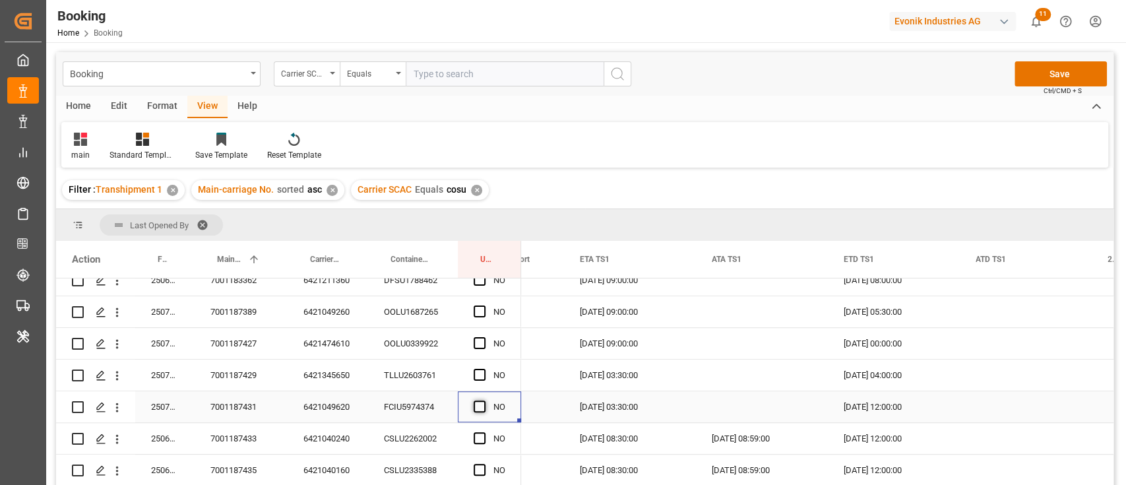
click at [475, 405] on span "Press SPACE to select this row." at bounding box center [479, 406] width 12 height 12
click at [483, 400] on input "Press SPACE to select this row." at bounding box center [483, 400] width 0 height 0
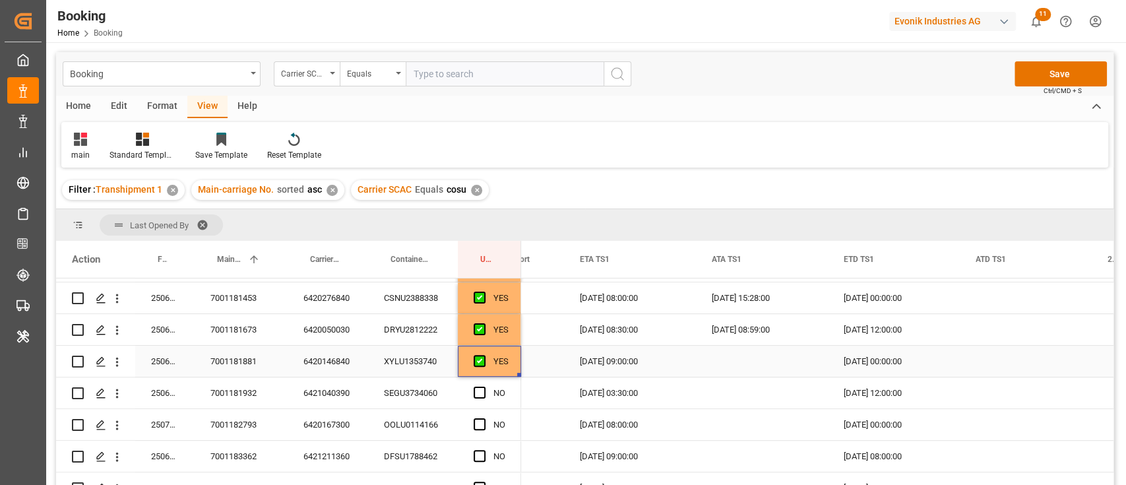
click at [497, 369] on div "YES" at bounding box center [500, 361] width 15 height 30
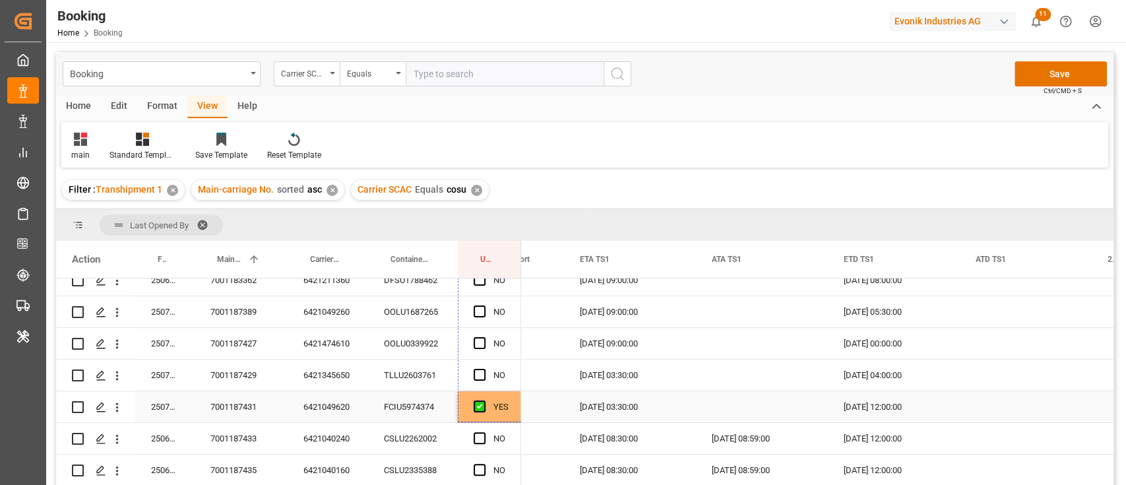
drag, startPoint x: 517, startPoint y: 372, endPoint x: 512, endPoint y: 399, distance: 27.4
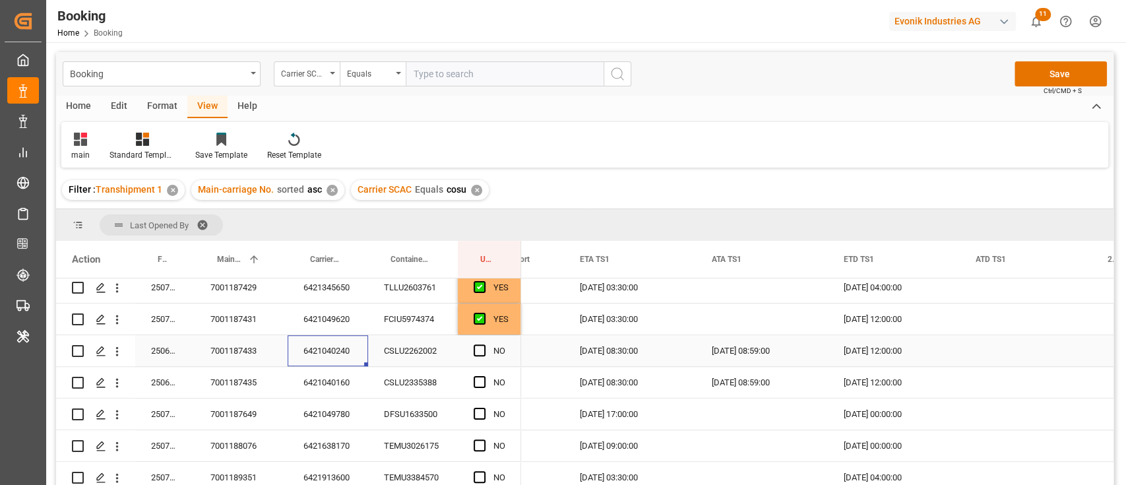
click at [350, 350] on div "6421040240" at bounding box center [328, 350] width 80 height 31
click at [881, 347] on div "11.08.2025 12:00:00" at bounding box center [894, 350] width 132 height 31
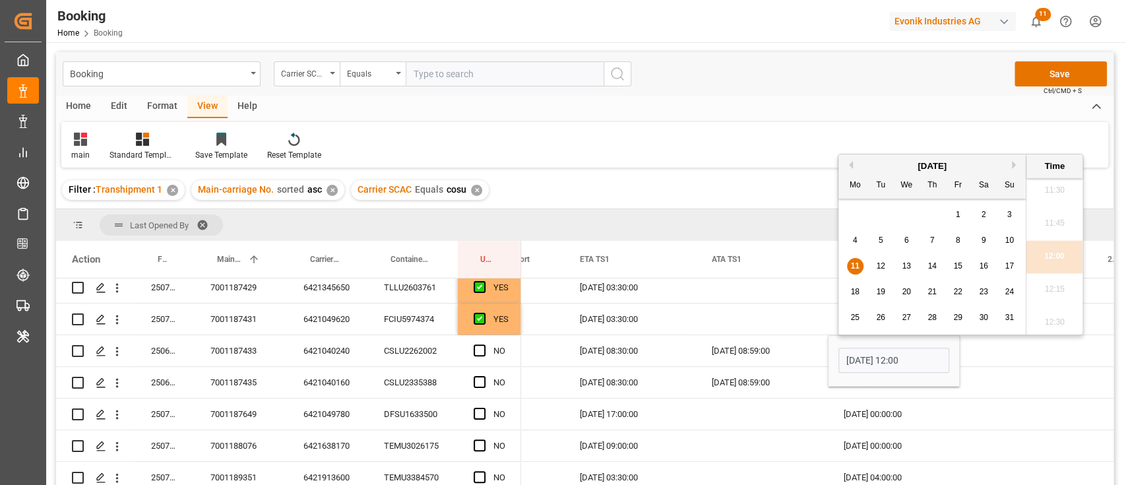
click at [884, 266] on span "12" at bounding box center [880, 265] width 9 height 9
type input "12.08.2025 12:00"
click at [748, 323] on div "Press SPACE to select this row." at bounding box center [762, 318] width 132 height 31
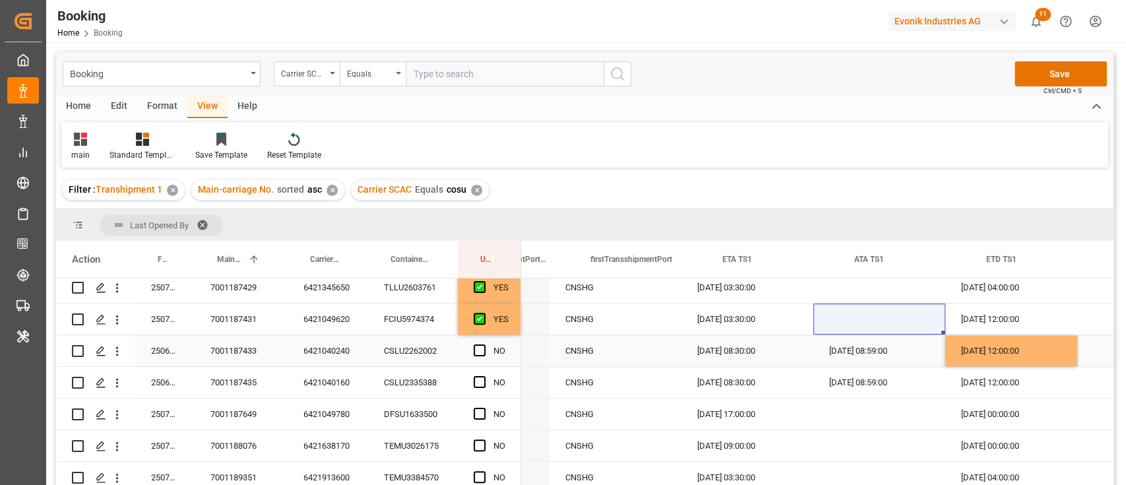
scroll to position [0, 2111]
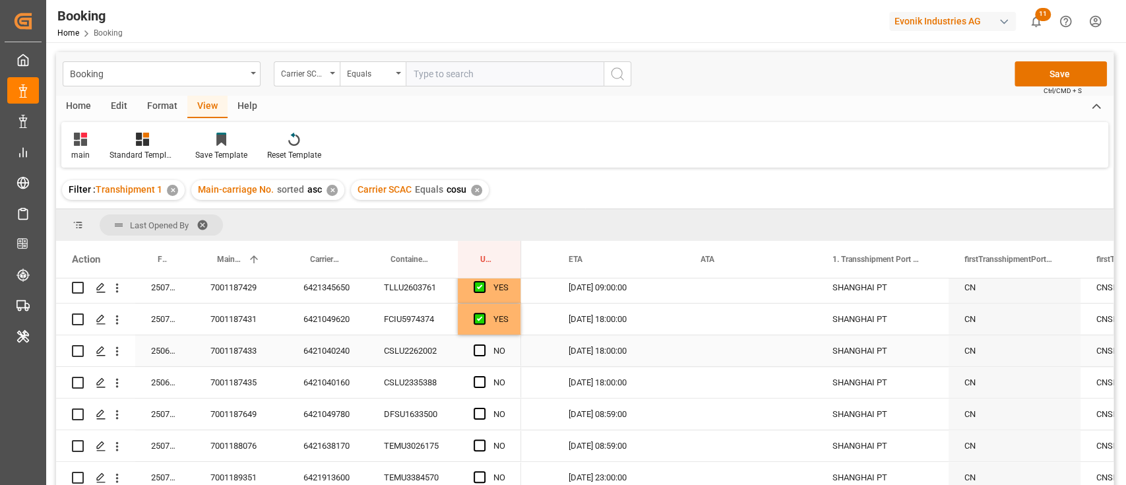
click at [637, 357] on div "13.08.2025 18:00:00" at bounding box center [619, 350] width 132 height 31
click at [637, 356] on div "13.08.2025 18:00:00" at bounding box center [619, 350] width 132 height 31
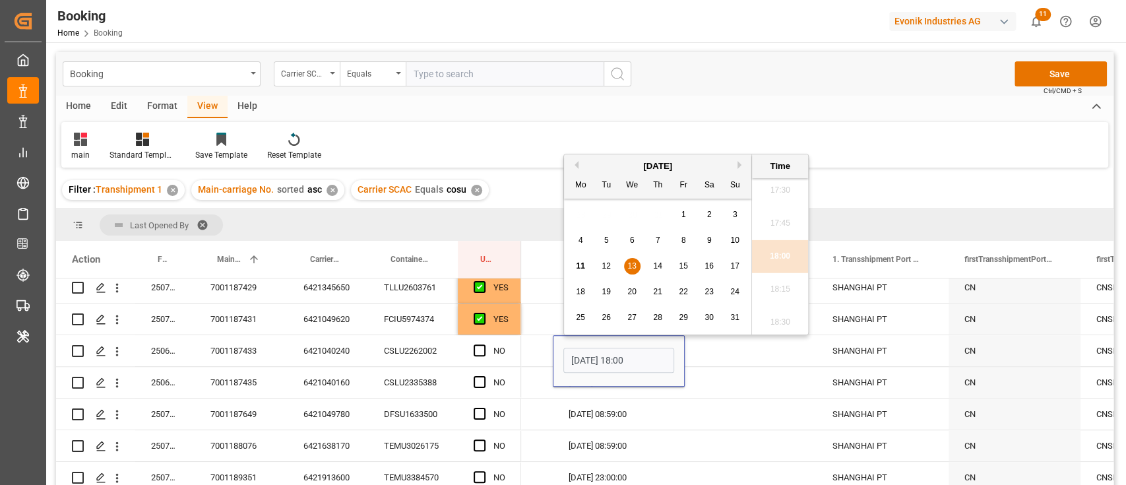
click at [688, 272] on div "15" at bounding box center [683, 267] width 16 height 16
type input "15.08.2025 18:00"
click at [703, 409] on div "Press SPACE to select this row." at bounding box center [751, 413] width 132 height 31
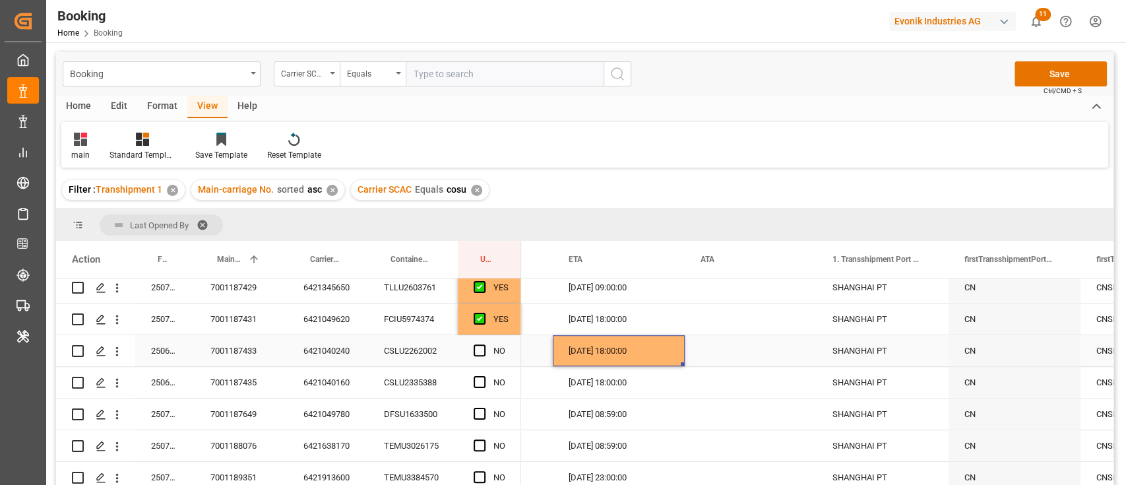
click at [663, 353] on div "15.08.2025 18:00:00" at bounding box center [619, 350] width 132 height 31
drag, startPoint x: 683, startPoint y: 363, endPoint x: 673, endPoint y: 373, distance: 14.5
click at [478, 347] on span "Press SPACE to select this row." at bounding box center [479, 350] width 12 height 12
click at [483, 344] on input "Press SPACE to select this row." at bounding box center [483, 344] width 0 height 0
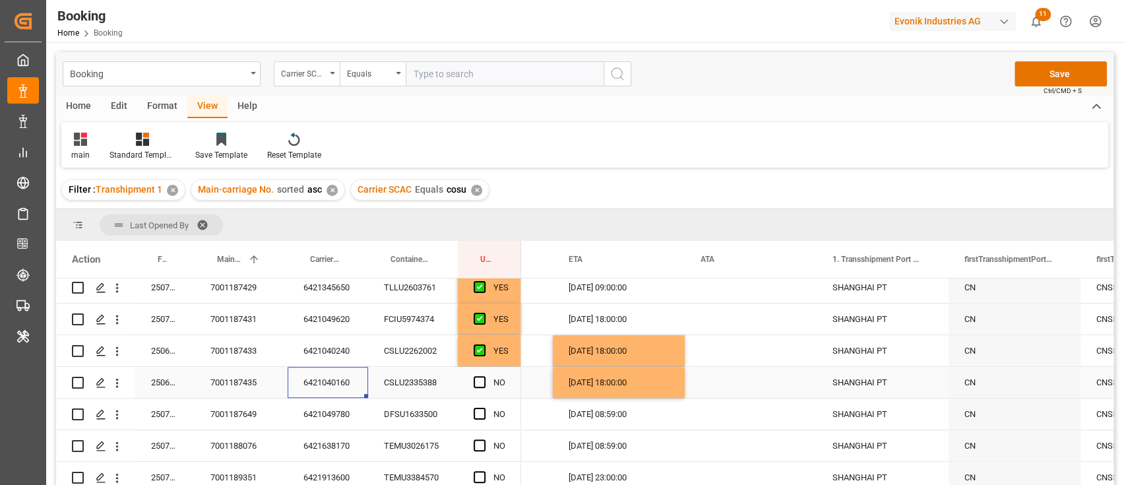
click at [336, 381] on div "6421040160" at bounding box center [328, 382] width 80 height 31
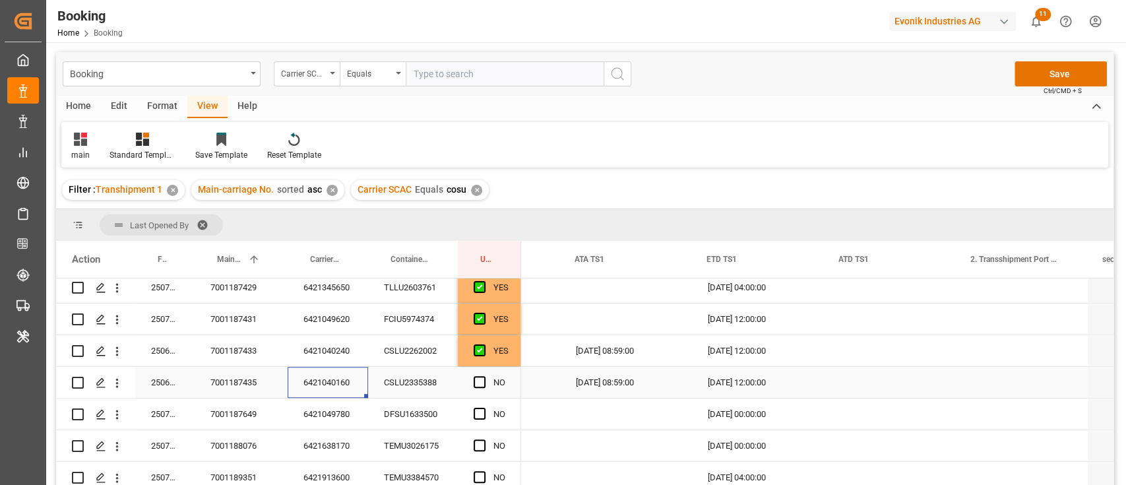
scroll to position [0, 2398]
click at [793, 347] on div "12.08.2025 12:00:00" at bounding box center [756, 350] width 132 height 31
drag, startPoint x: 820, startPoint y: 361, endPoint x: 820, endPoint y: 377, distance: 15.8
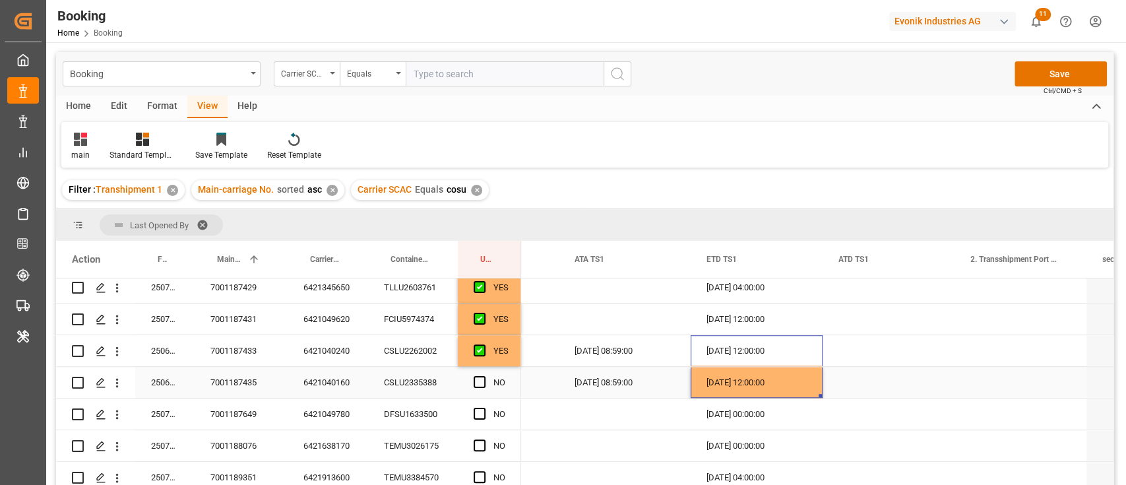
click at [471, 377] on div "NO" at bounding box center [489, 382] width 63 height 31
click at [481, 378] on span "Press SPACE to select this row." at bounding box center [479, 382] width 12 height 12
click at [483, 376] on input "Press SPACE to select this row." at bounding box center [483, 376] width 0 height 0
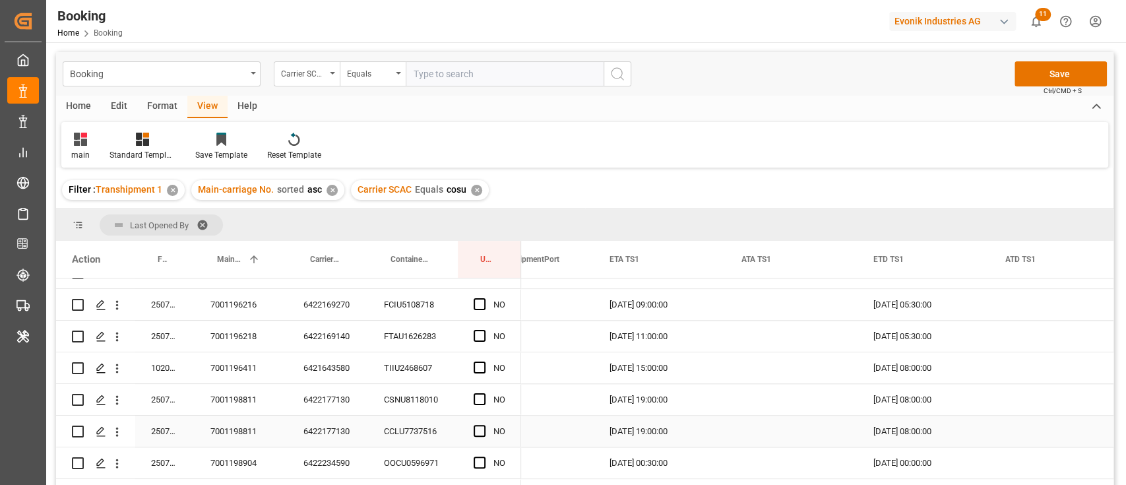
scroll to position [967, 0]
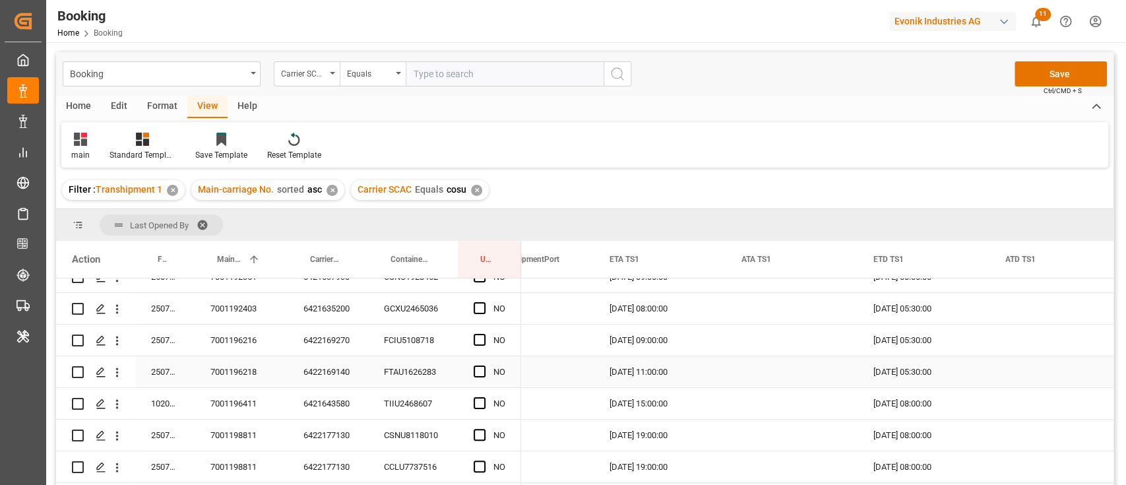
click at [472, 367] on div "NO" at bounding box center [489, 371] width 63 height 31
click at [477, 346] on div "Press SPACE to select this row." at bounding box center [483, 340] width 20 height 30
click at [481, 372] on span "Press SPACE to select this row." at bounding box center [479, 371] width 12 height 12
click at [483, 365] on input "Press SPACE to select this row." at bounding box center [483, 365] width 0 height 0
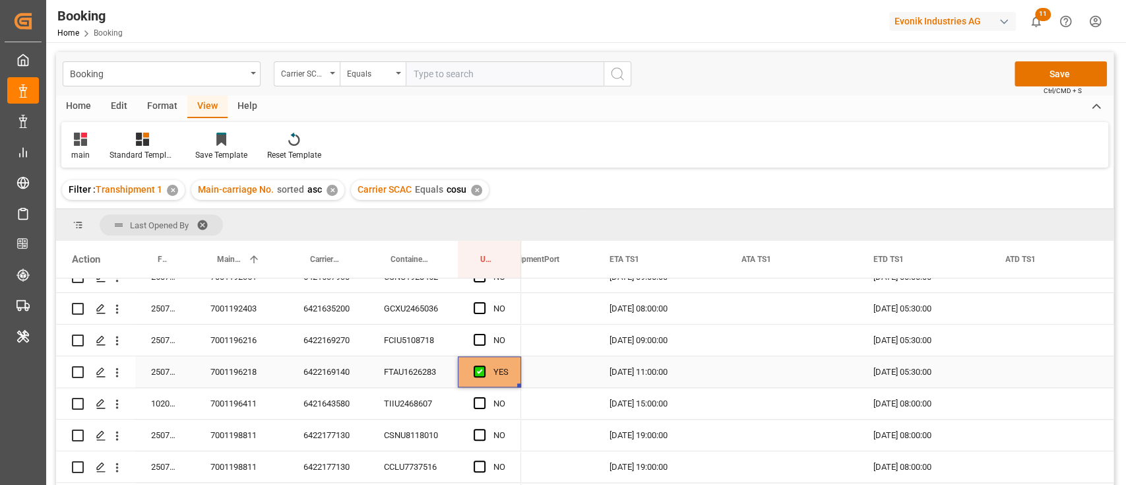
scroll to position [1055, 0]
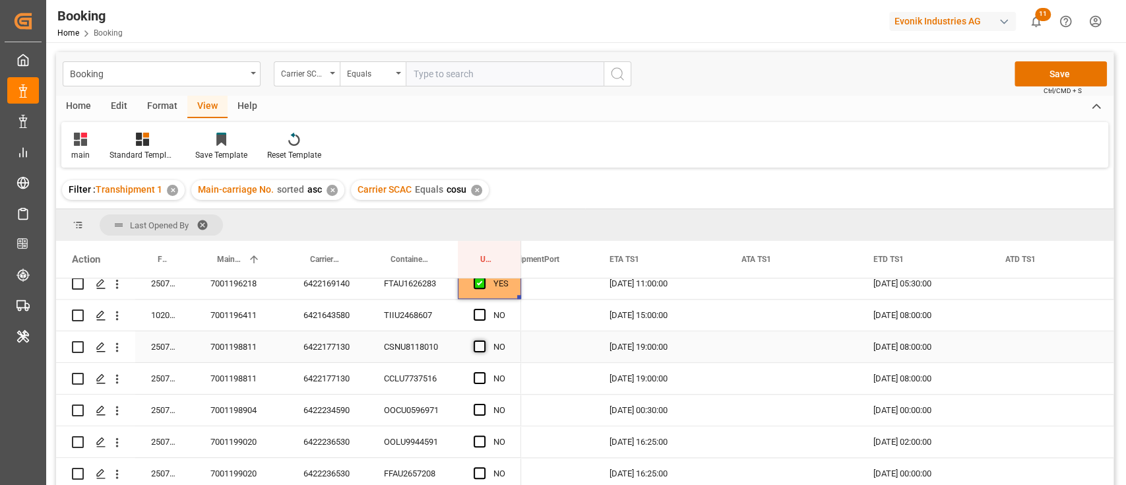
click at [481, 346] on span "Press SPACE to select this row." at bounding box center [479, 346] width 12 height 12
click at [483, 340] on input "Press SPACE to select this row." at bounding box center [483, 340] width 0 height 0
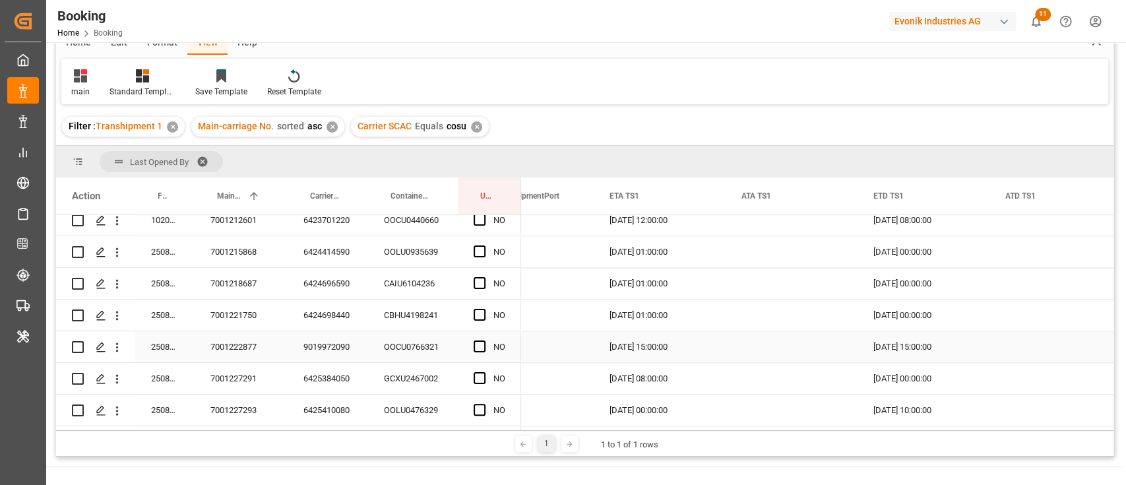
scroll to position [88, 0]
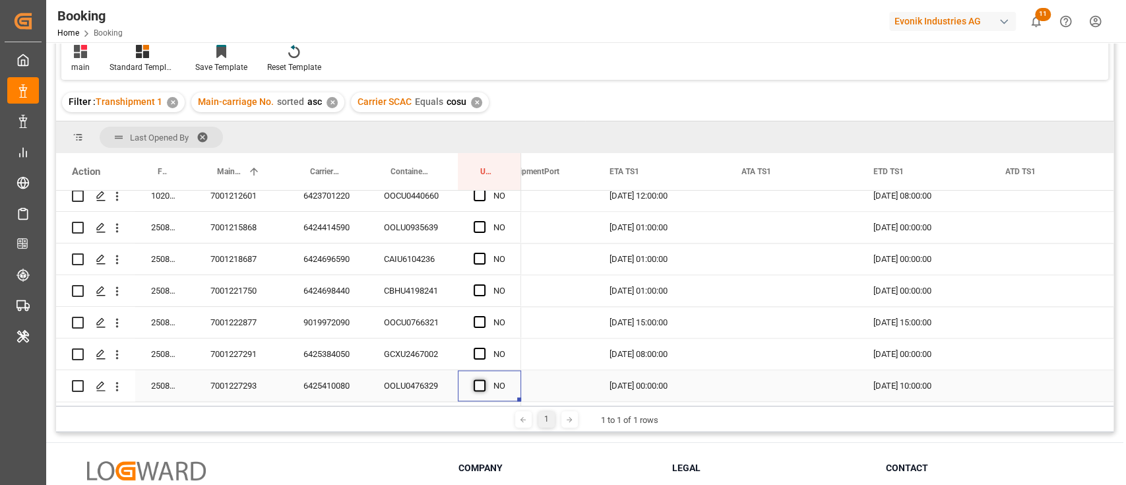
click at [485, 380] on span "Press SPACE to select this row." at bounding box center [479, 385] width 12 height 12
click at [483, 379] on input "Press SPACE to select this row." at bounding box center [483, 379] width 0 height 0
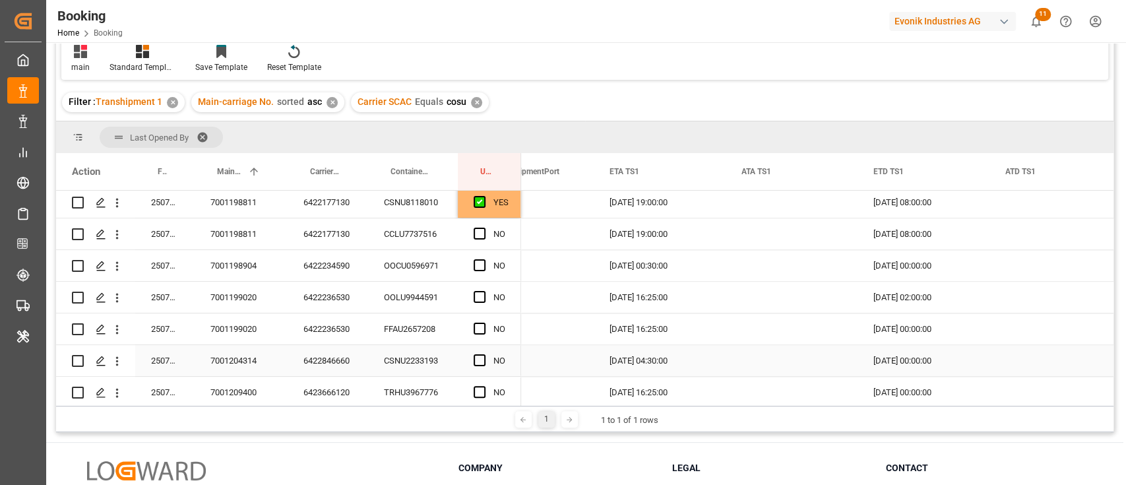
scroll to position [1023, 0]
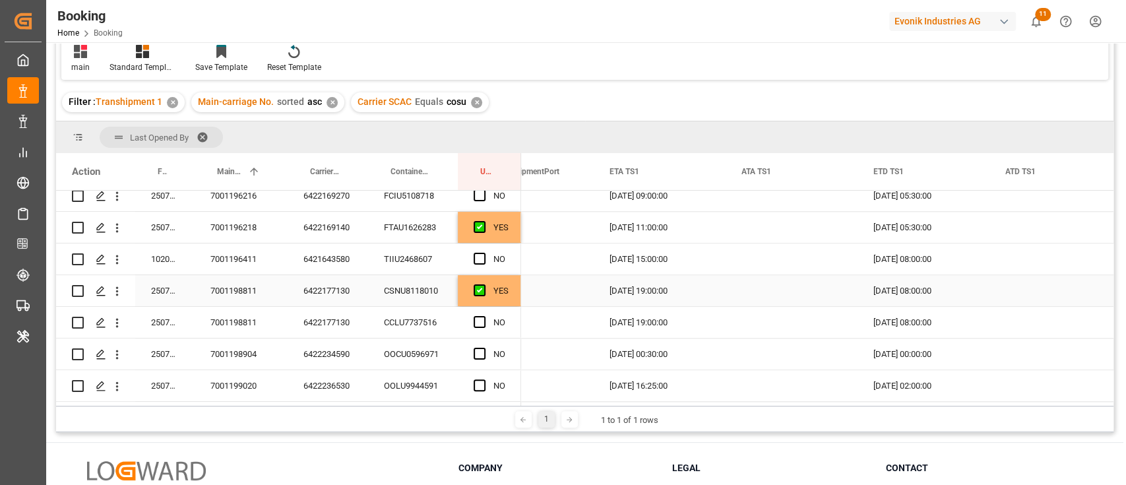
click at [512, 288] on div "YES" at bounding box center [489, 290] width 63 height 31
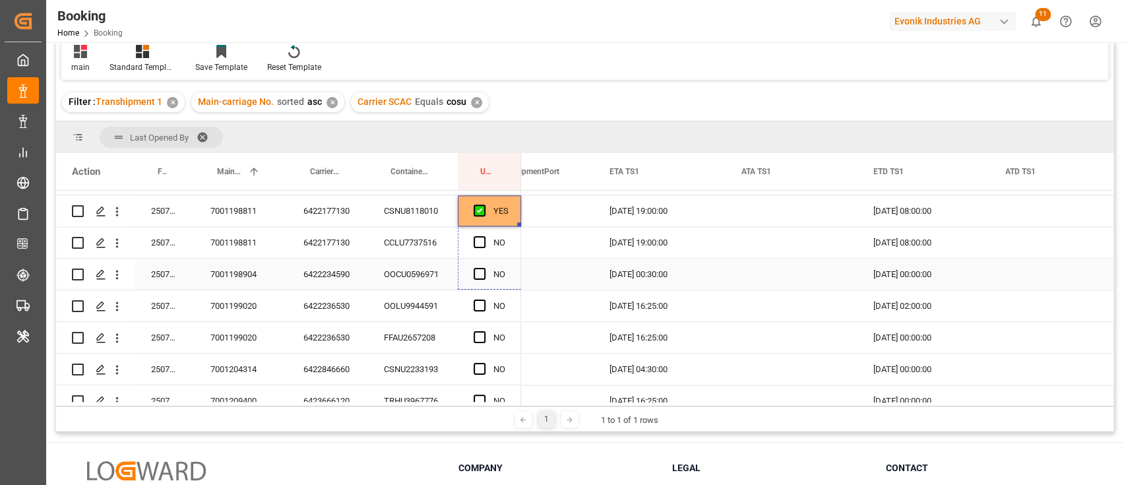
drag, startPoint x: 518, startPoint y: 302, endPoint x: 518, endPoint y: 350, distance: 47.5
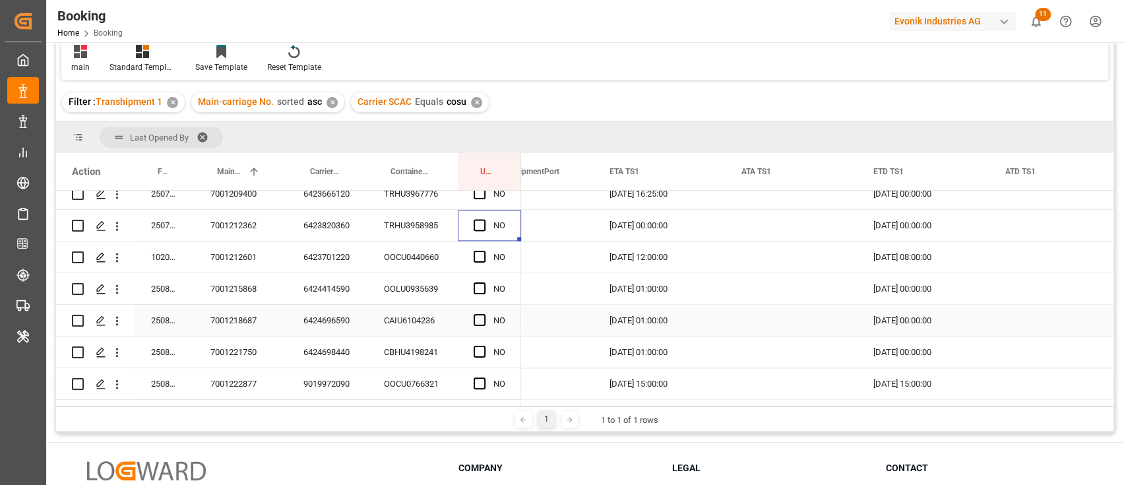
scroll to position [1376, 0]
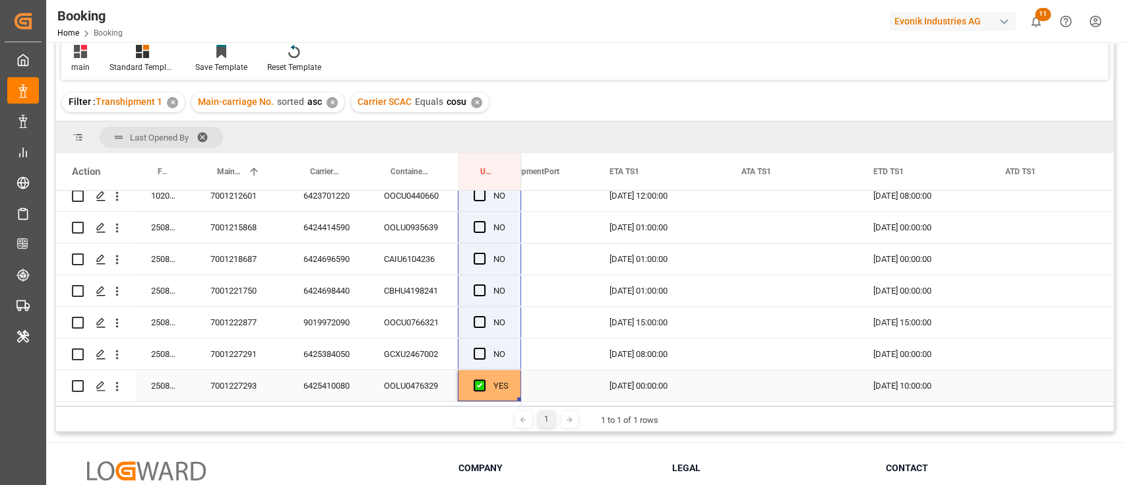
drag, startPoint x: 518, startPoint y: 350, endPoint x: 512, endPoint y: 393, distance: 43.9
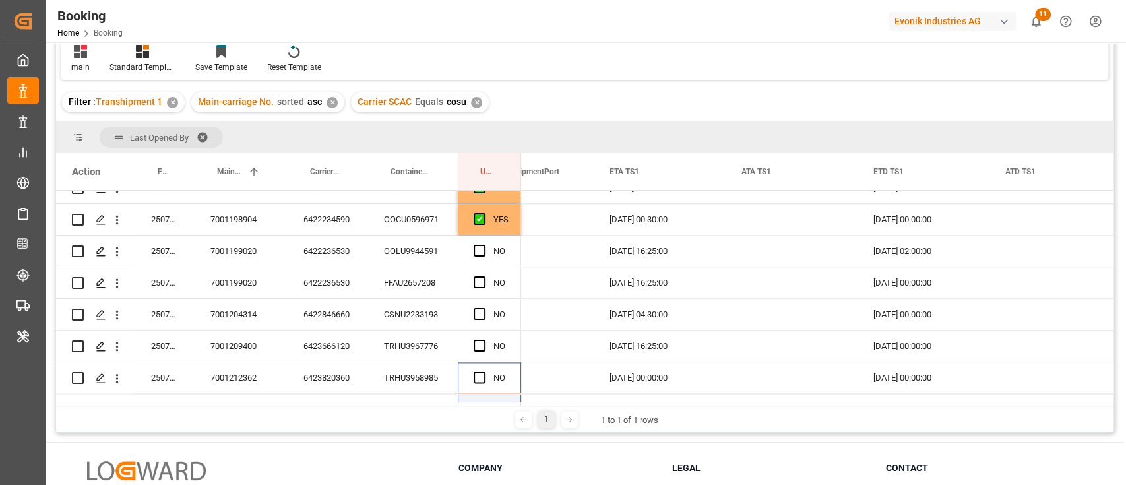
scroll to position [1112, 0]
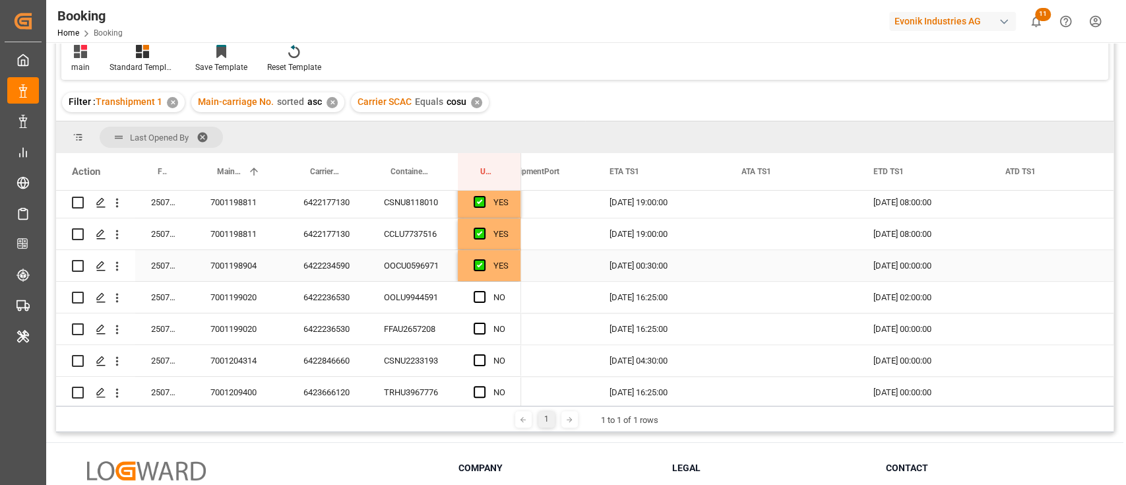
click at [504, 274] on div "YES" at bounding box center [500, 266] width 15 height 30
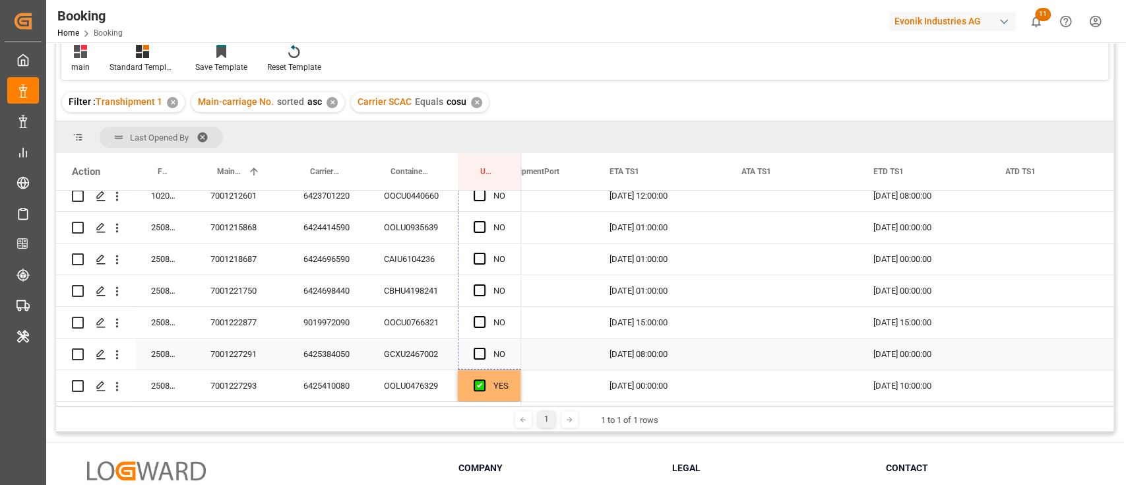
drag, startPoint x: 518, startPoint y: 278, endPoint x: 518, endPoint y: 342, distance: 64.6
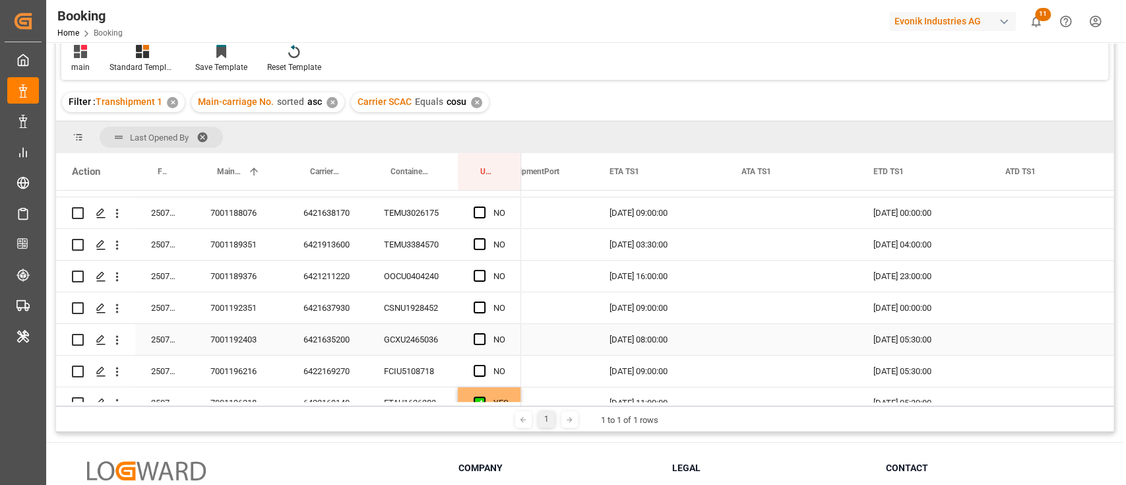
scroll to position [672, 0]
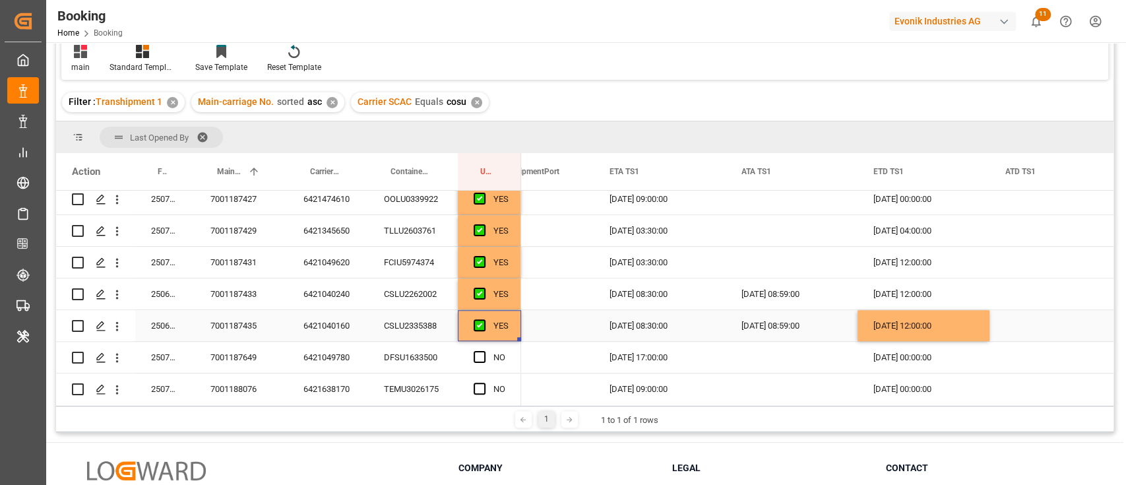
click at [506, 331] on div "YES" at bounding box center [500, 326] width 15 height 30
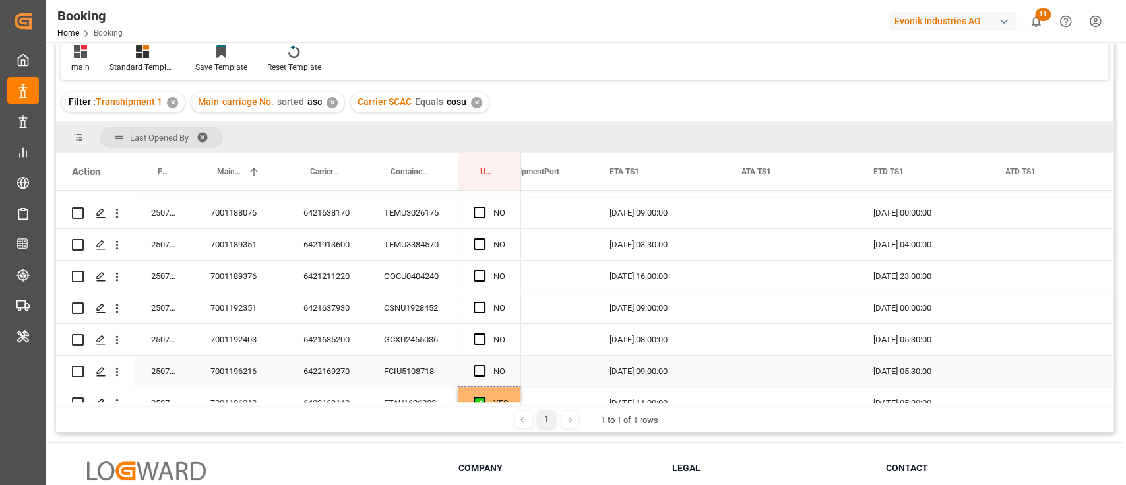
drag, startPoint x: 517, startPoint y: 336, endPoint x: 517, endPoint y: 359, distance: 23.7
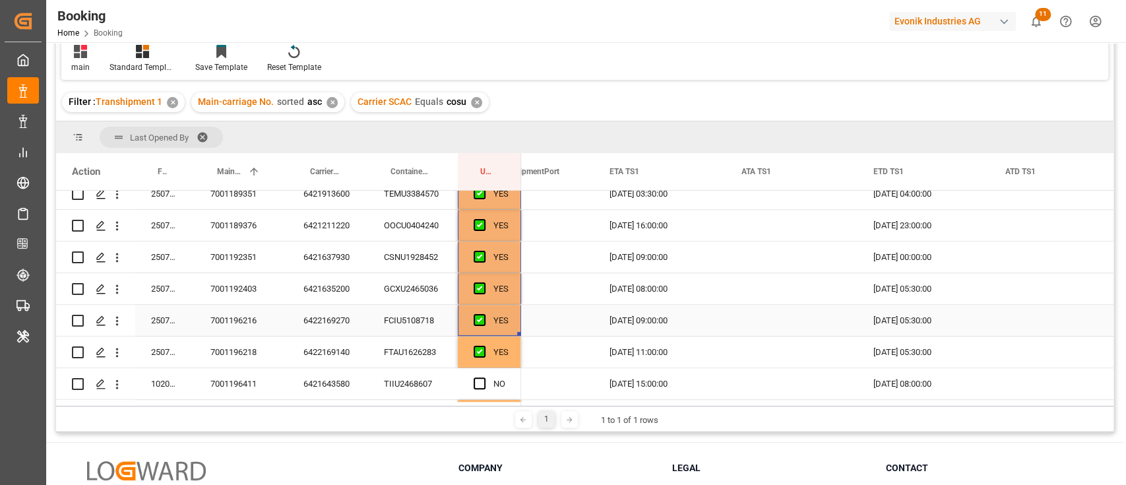
scroll to position [936, 0]
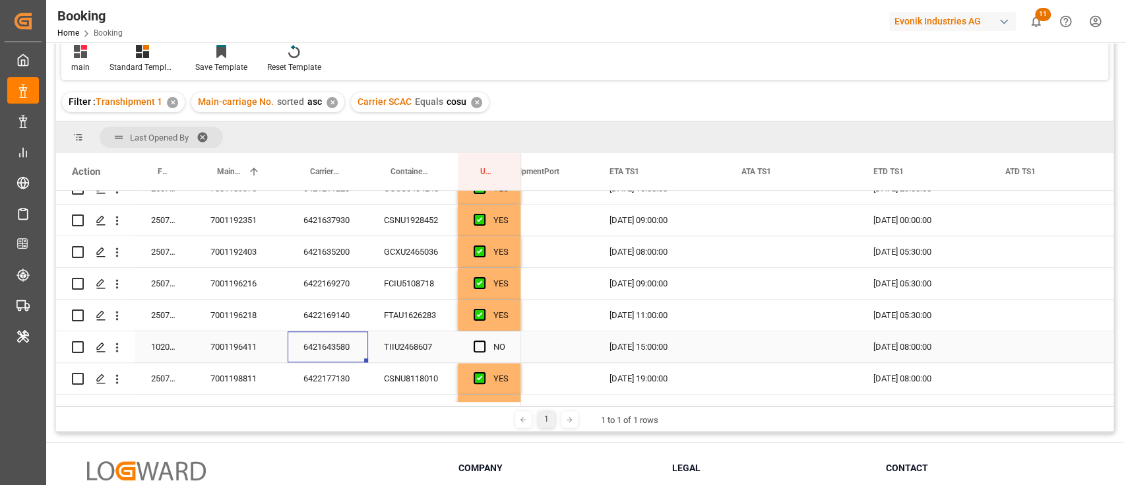
click at [313, 337] on div "6421643580" at bounding box center [328, 346] width 80 height 31
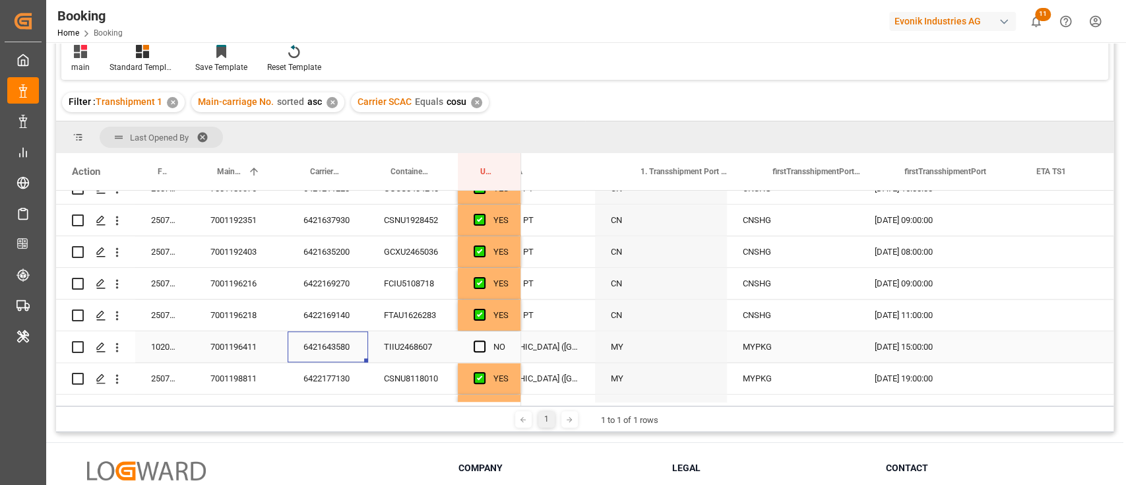
scroll to position [0, 1752]
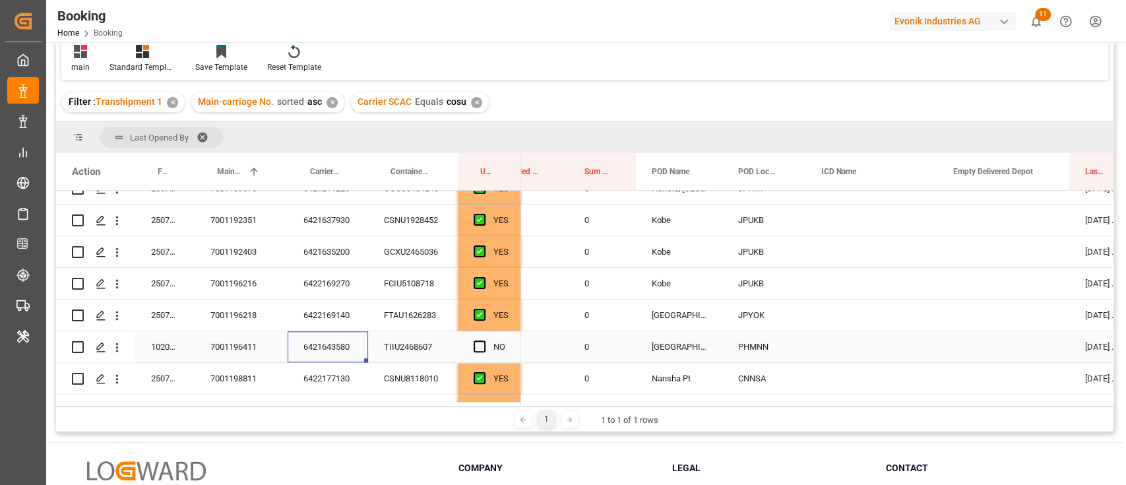
click at [470, 342] on div "NO" at bounding box center [489, 346] width 63 height 31
click at [481, 346] on span "Press SPACE to select this row." at bounding box center [479, 346] width 12 height 12
click at [483, 340] on input "Press SPACE to select this row." at bounding box center [483, 340] width 0 height 0
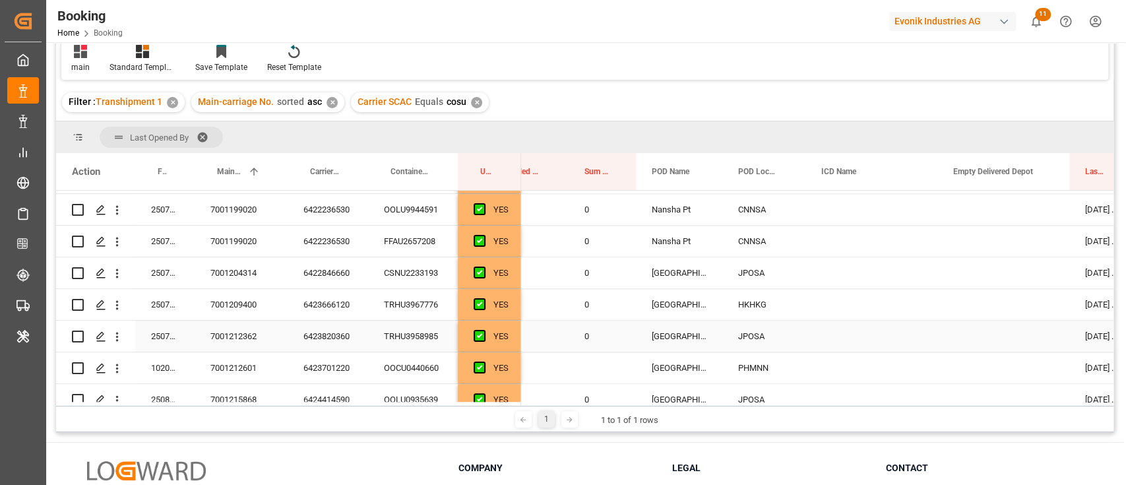
click at [594, 335] on div "0" at bounding box center [601, 335] width 67 height 31
drag, startPoint x: 635, startPoint y: 360, endPoint x: 636, endPoint y: 372, distance: 11.9
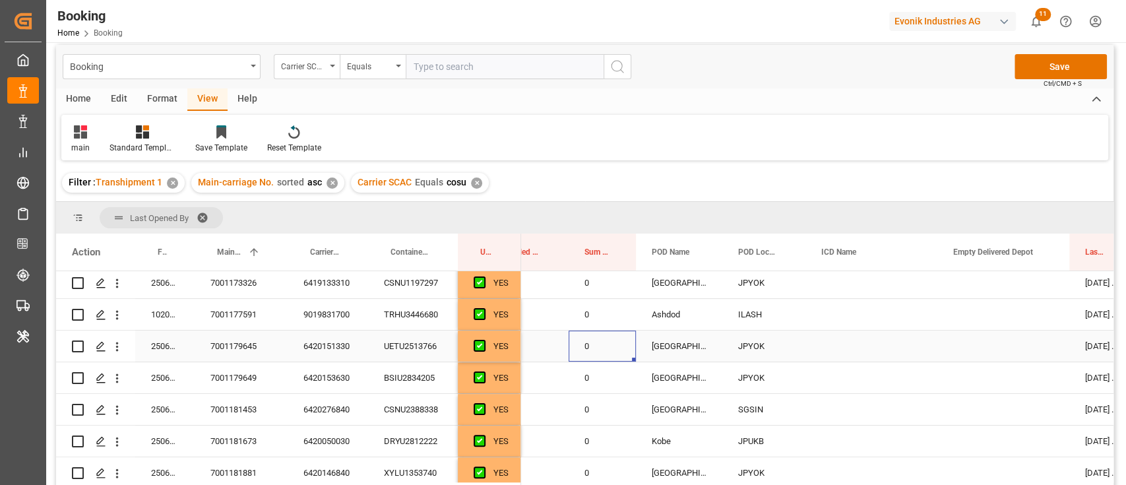
drag, startPoint x: 601, startPoint y: 336, endPoint x: 634, endPoint y: 251, distance: 91.2
click at [634, 251] on div "Action Freight Forwarder's Reference No. Main-carriage No. 1 Carrier Booking No…" at bounding box center [584, 359] width 1057 height 253
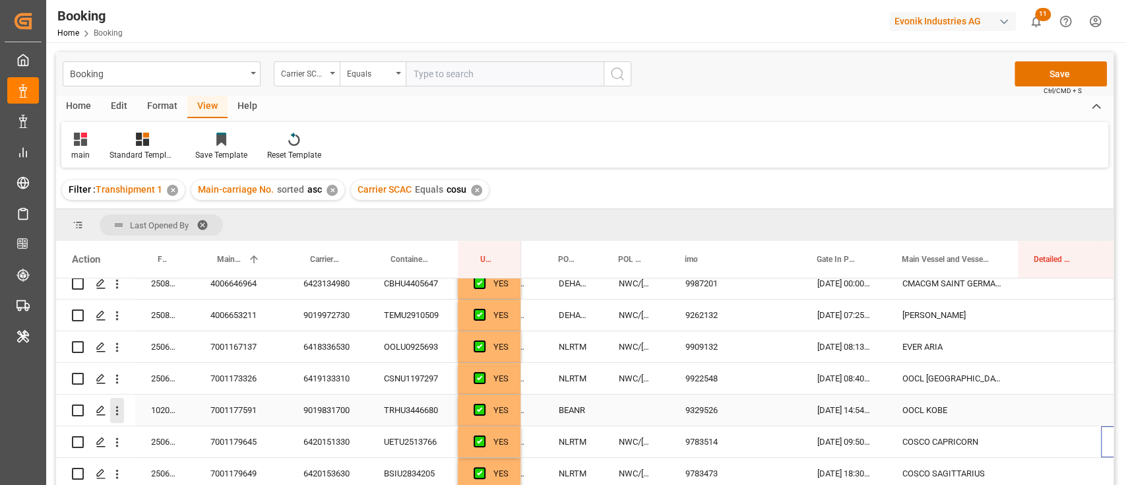
click at [123, 409] on icon "open menu" at bounding box center [117, 411] width 14 height 14
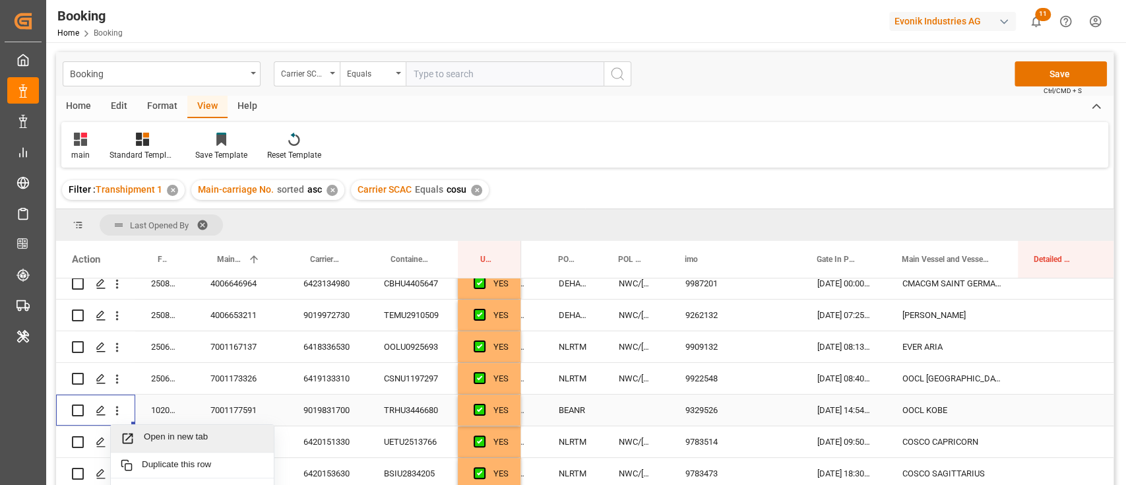
click at [163, 439] on span "Open in new tab" at bounding box center [204, 438] width 120 height 14
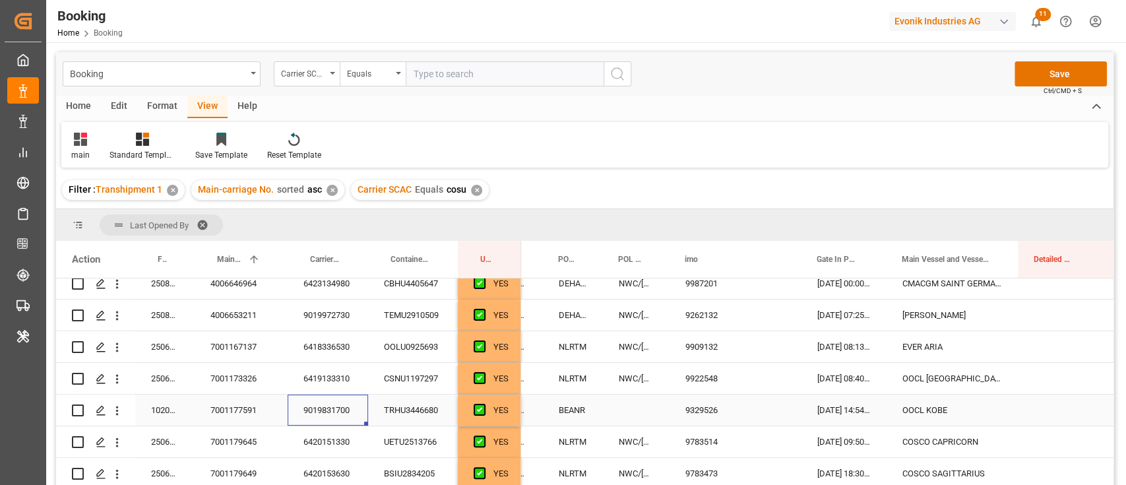
click at [340, 409] on div "9019831700" at bounding box center [328, 409] width 80 height 31
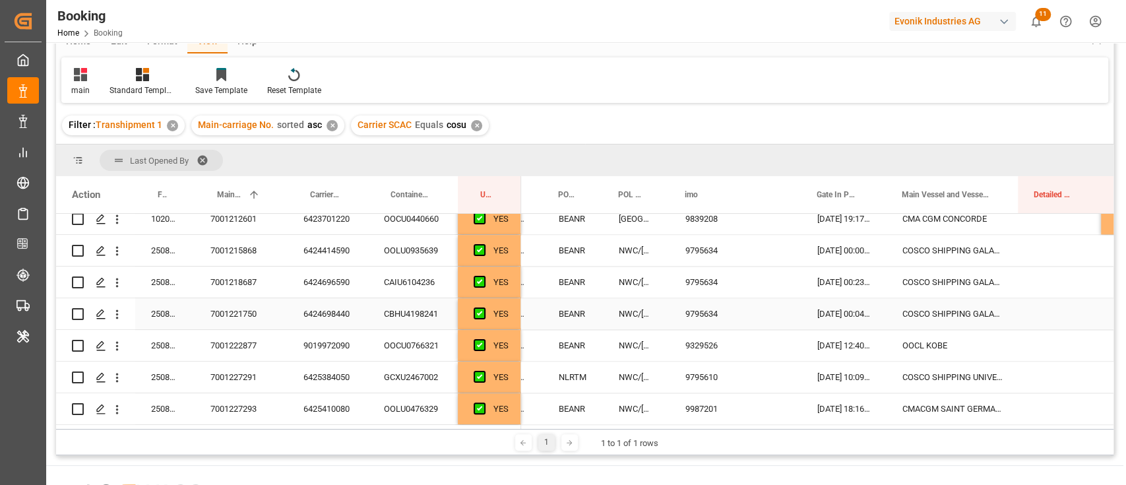
scroll to position [88, 0]
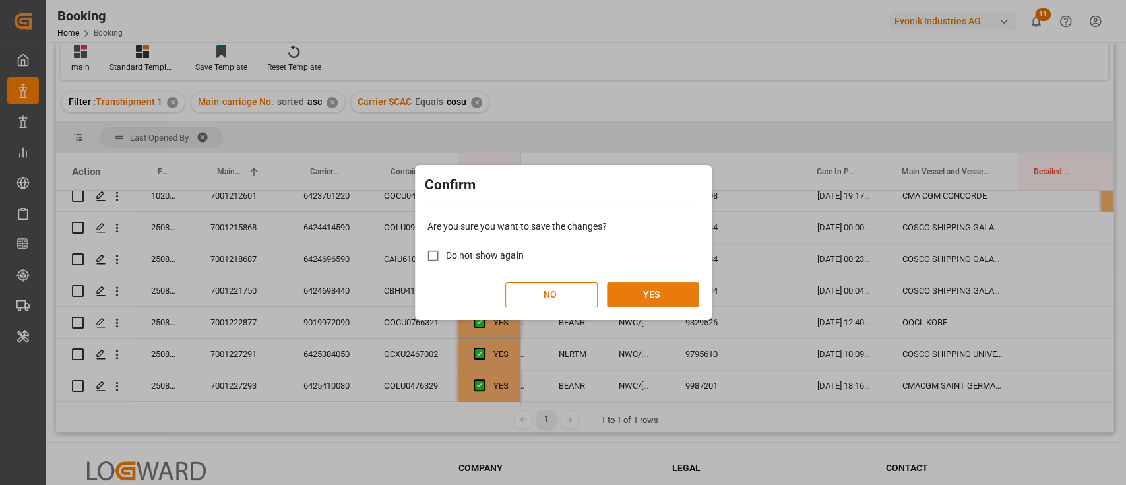
click at [648, 301] on button "YES" at bounding box center [653, 294] width 92 height 25
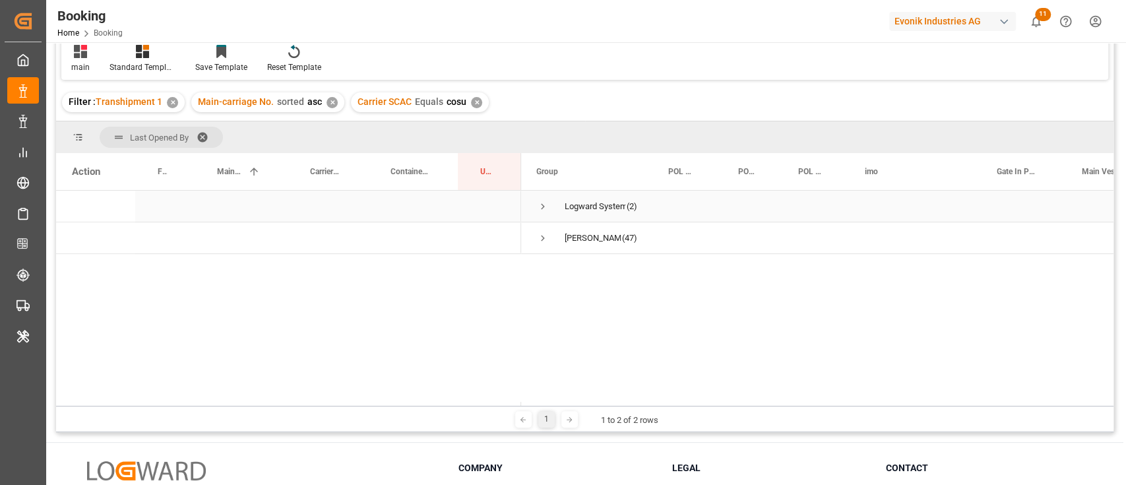
scroll to position [0, 0]
click at [537, 202] on span "Press SPACE to select this row." at bounding box center [543, 206] width 12 height 12
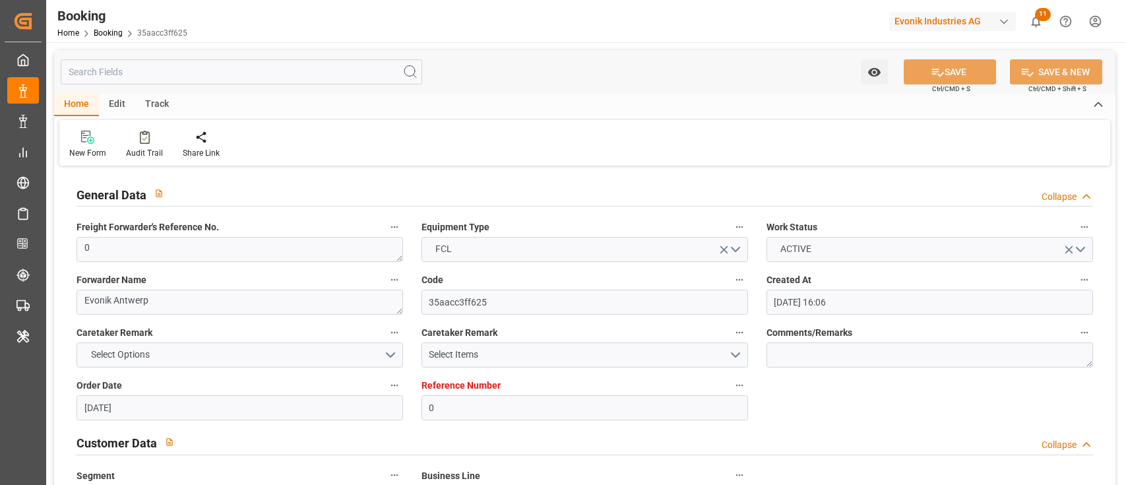
type input "04.06.2025 16:06"
type input "[DATE]"
type input "[DATE] 09:00"
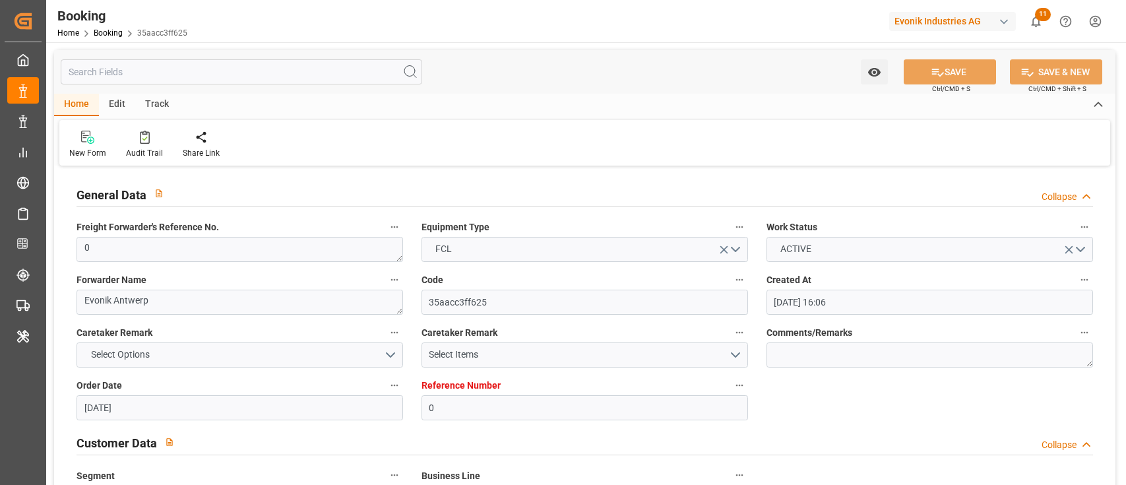
type input "[DATE] 00:00"
type input "[DATE] 09:19"
type input "25.06.2025 17:47"
type input "[DATE] 00:00"
type input "16.08.2025 00:00"
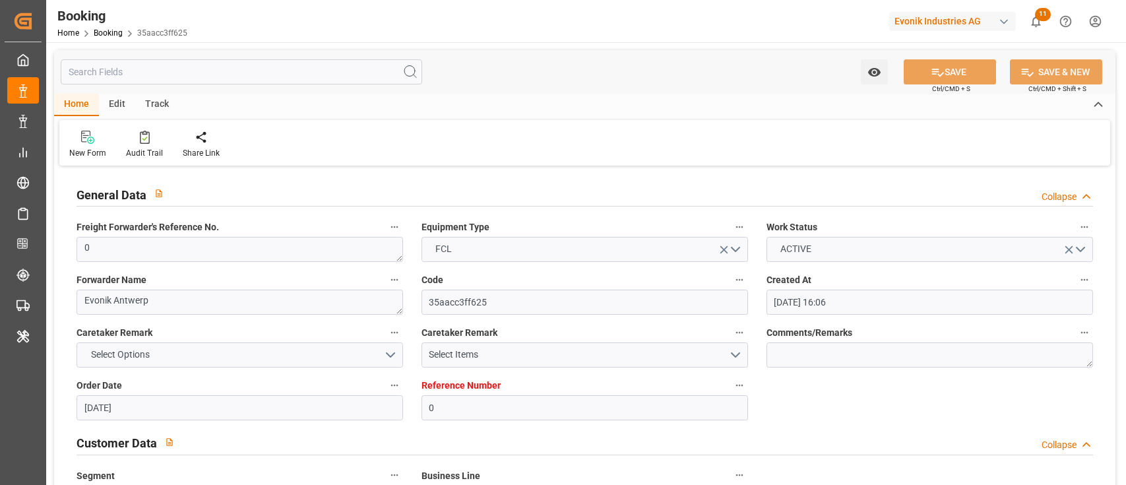
type input "[DATE] 08:30"
type input "[DATE] 00:00"
type input "[DATE] 08:59"
type input "[DATE] 16:00"
type input "07.08.2025 00:00"
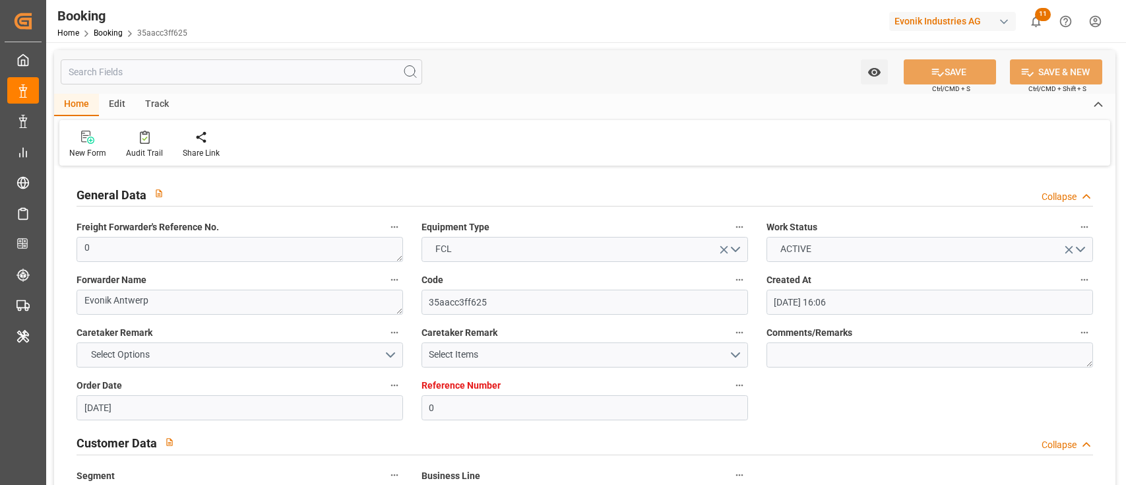
type input "10.08.2025 22:10"
type input "[DATE]"
type input "[DATE] 10:50"
type input "03.07.2025 18:46"
type input "[DATE] 05:30"
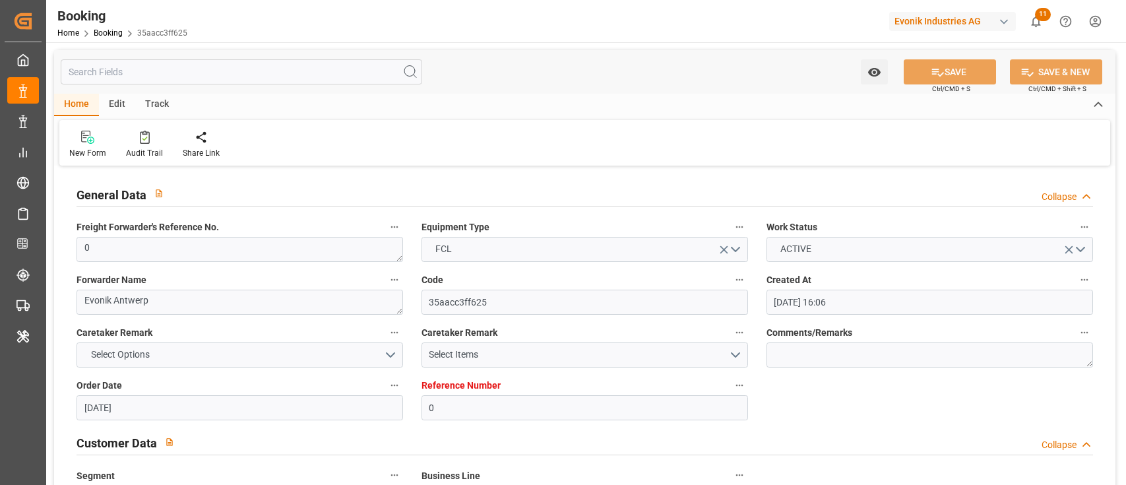
type input "[DATE] 10:04"
type input "[DATE] 08:30"
type input "[DATE] 08:51"
type input "[DATE] 17:32"
type input "07.08.2025 16:28"
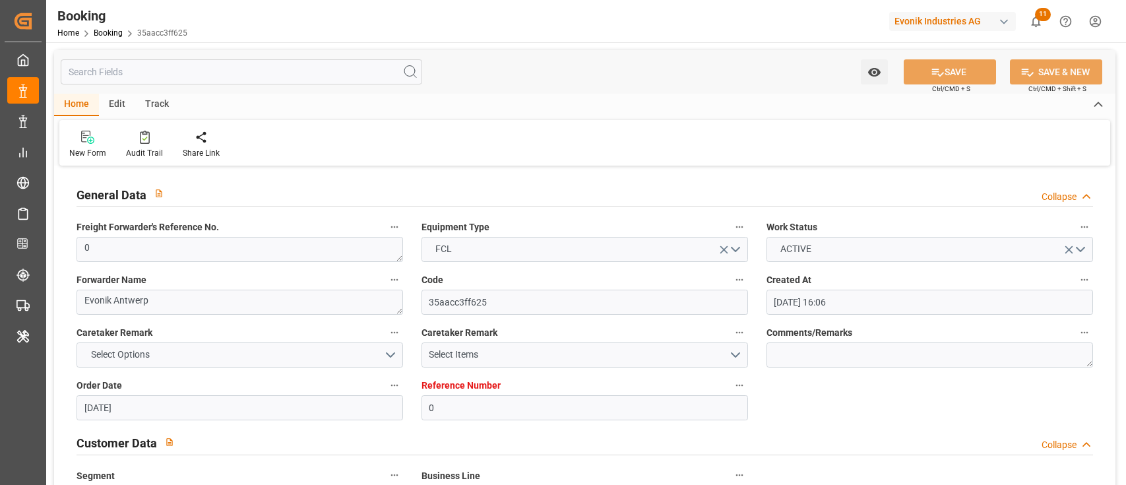
type input "[DATE] 16:00"
type input "[DATE] 00:00"
type input "[DATE] 15:18"
type input "[DATE] 01:00"
type input "[DATE] 12:00"
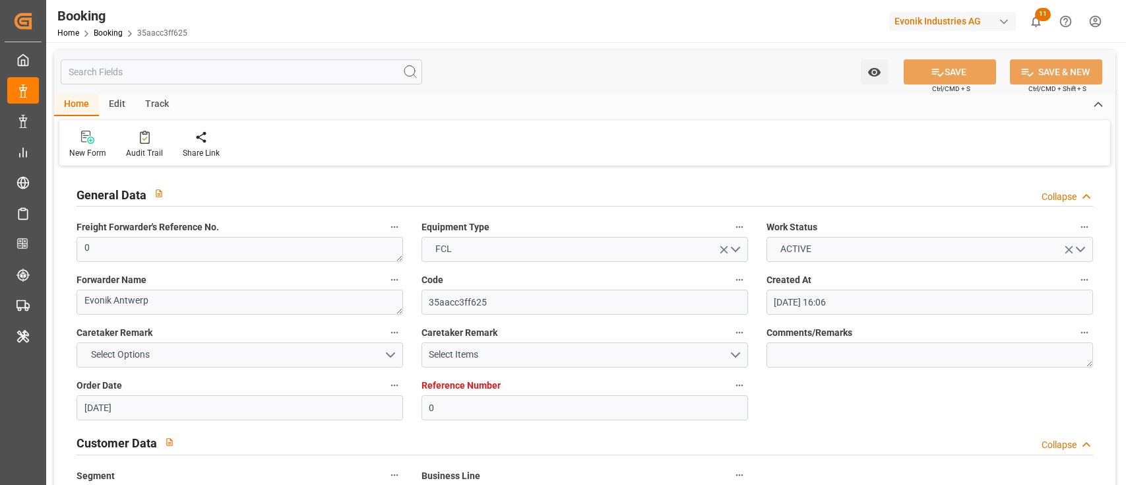
type input "[DATE] 15:18"
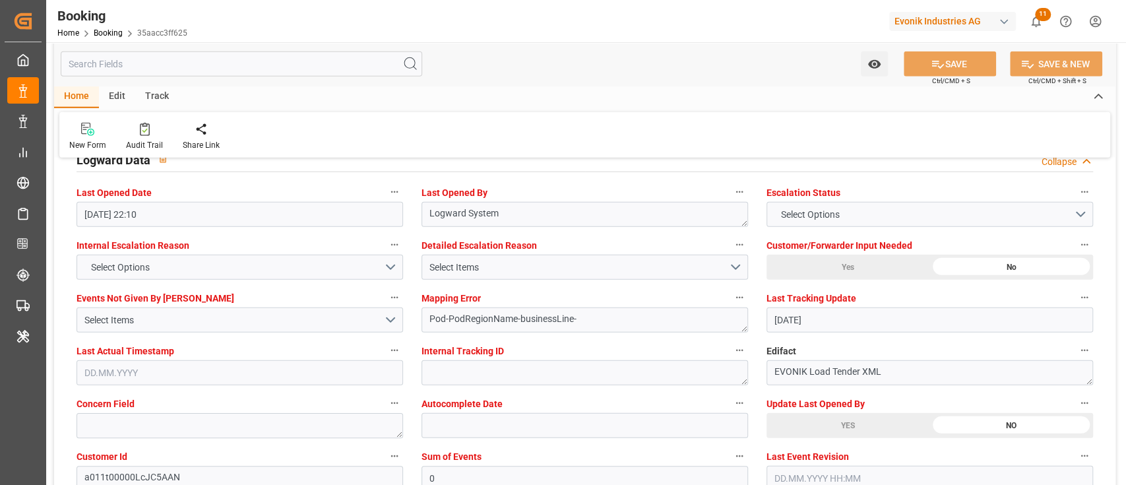
scroll to position [2549, 0]
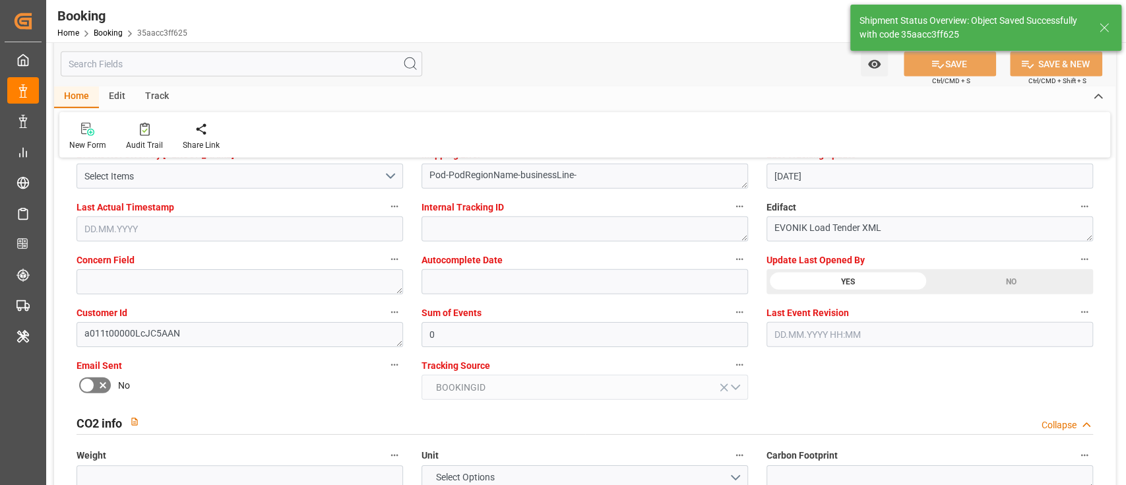
type textarea "[PERSON_NAME]"
type input "11.08.2025 09:19"
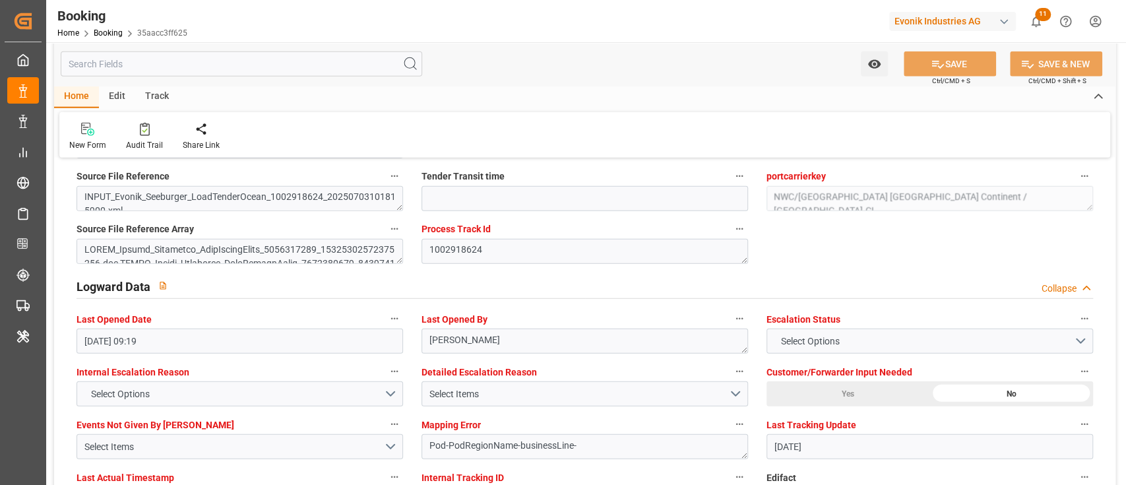
scroll to position [2198, 0]
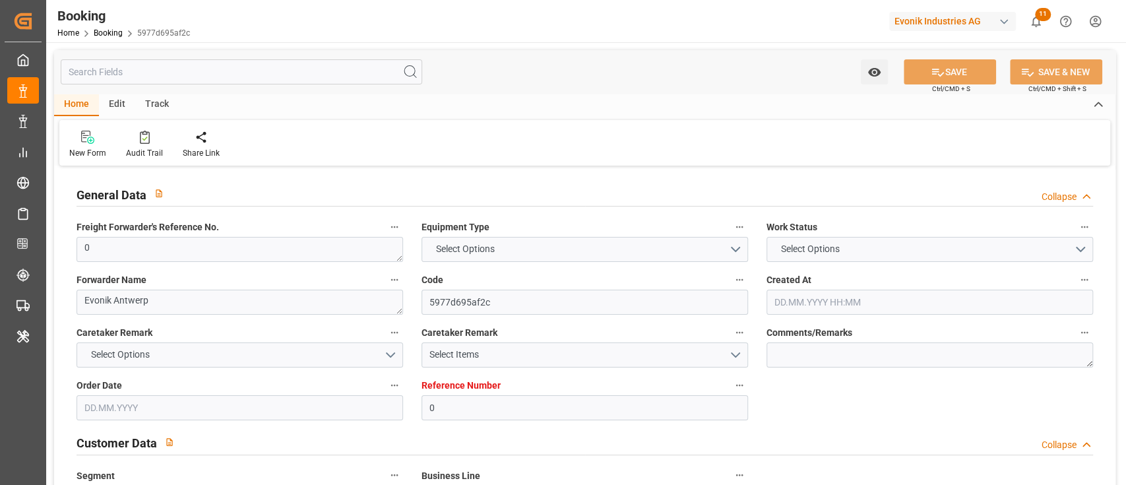
type textarea "0"
type textarea "Evonik Antwerp"
type input "5977d695af2c"
type input "0"
type textarea "AT-CL"
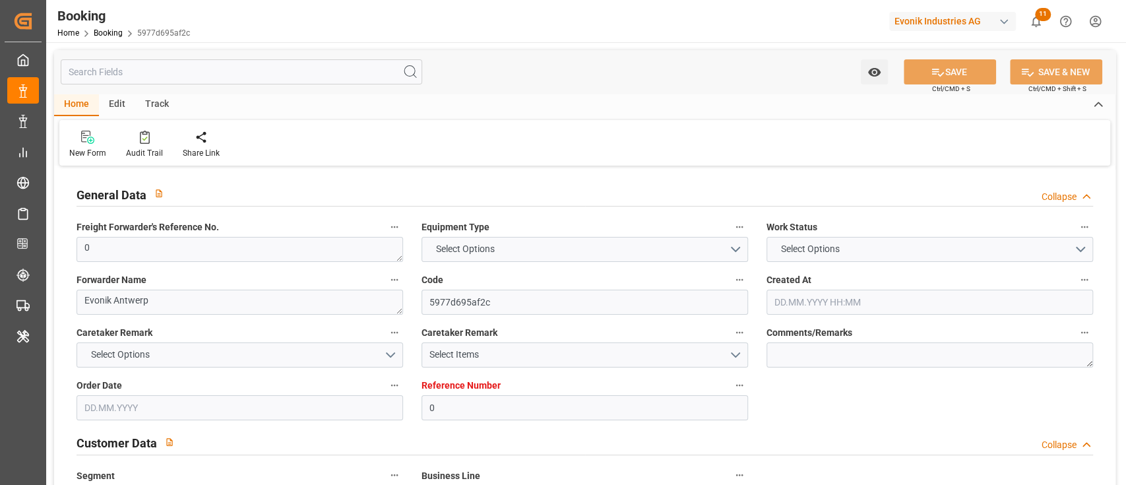
type input "4006594080"
type textarea "[PERSON_NAME][EMAIL_ADDRESS][PERSON_NAME][DOMAIN_NAME]"
type textarea "CIF"
type textarea "[GEOGRAPHIC_DATA]"
type textarea "Evonik Plant 0000501677"
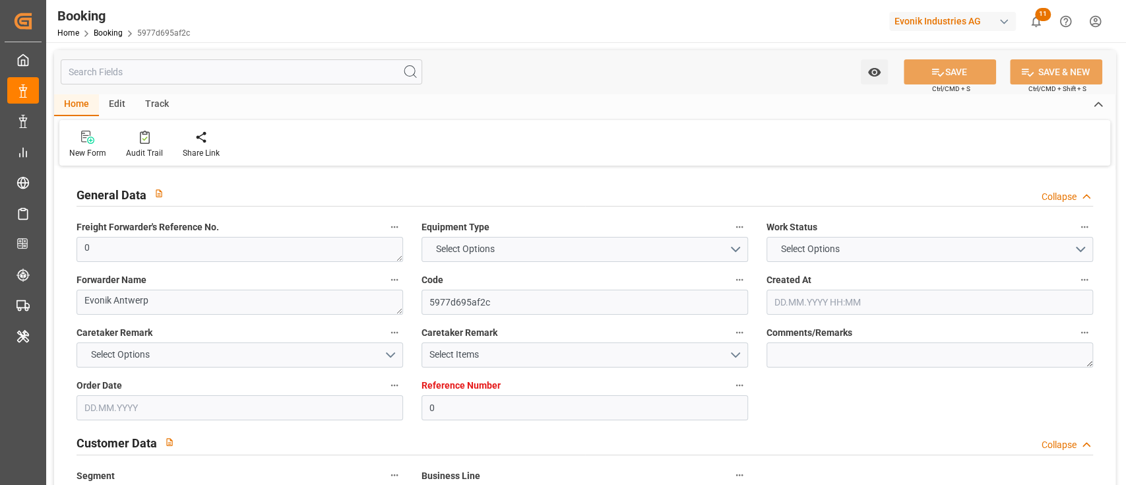
type textarea "8"
type textarea "2922"
type textarea "[GEOGRAPHIC_DATA]"
type textarea "OOCU0805330"
type input "COSCO SAGITTARIUS"
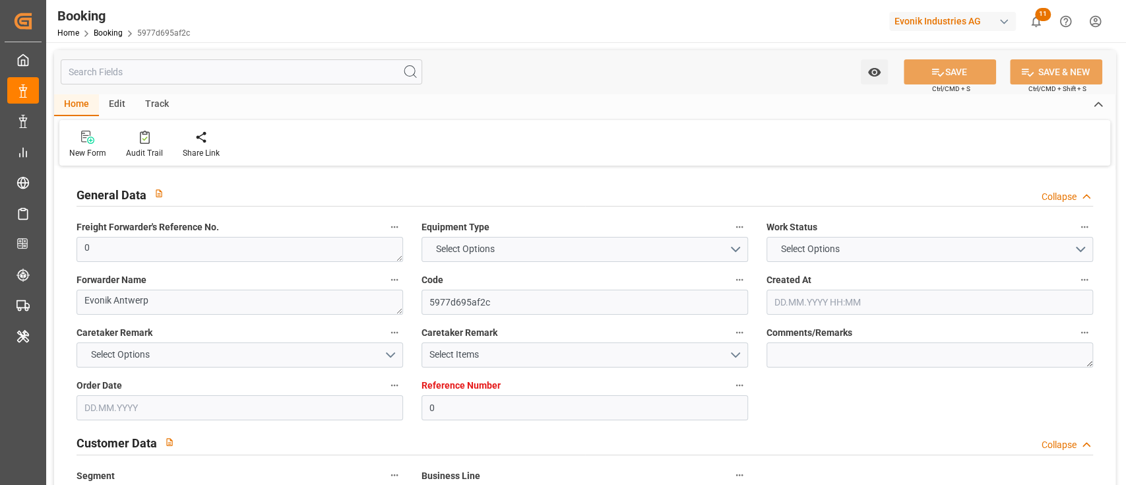
type input "COSCO SAGITTARIUS"
type input "COSU"
type textarea "6420547230"
type input "[GEOGRAPHIC_DATA]"
type input "Nanjing Pt"
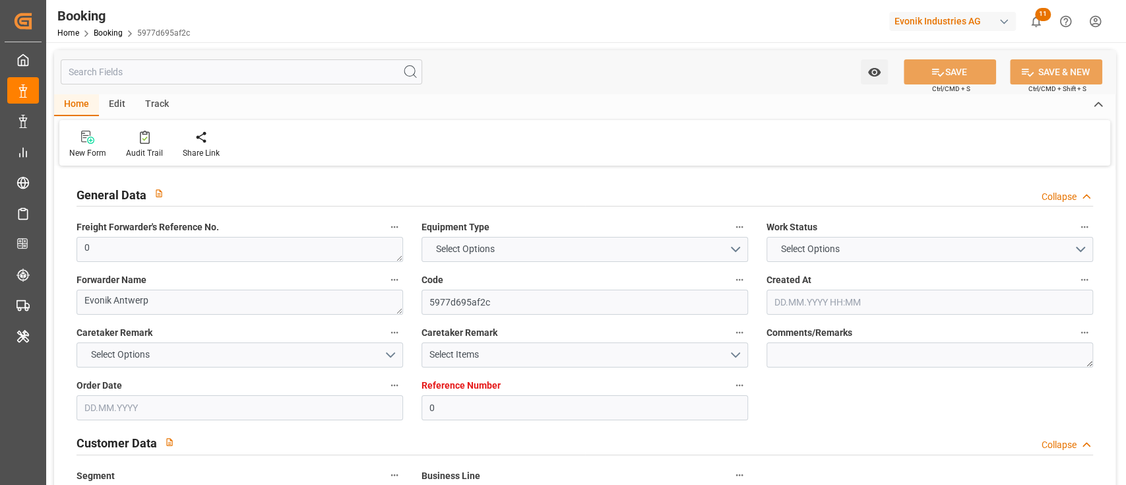
type input "SHANGHAI PT"
type textarea "INPUT_Evonik_Seeburger_LoadTenderOcean_1002918625_20250703101816914.xml"
type textarea "NWC/[GEOGRAPHIC_DATA] [GEOGRAPHIC_DATA] Continent / [GEOGRAPHIC_DATA]-CL"
type textarea "INPUT_Evonik_Seeburger_LoadTenderOcean_1002829450_20250604160616515.xml,INPUT_E…"
type textarea "1002918625"
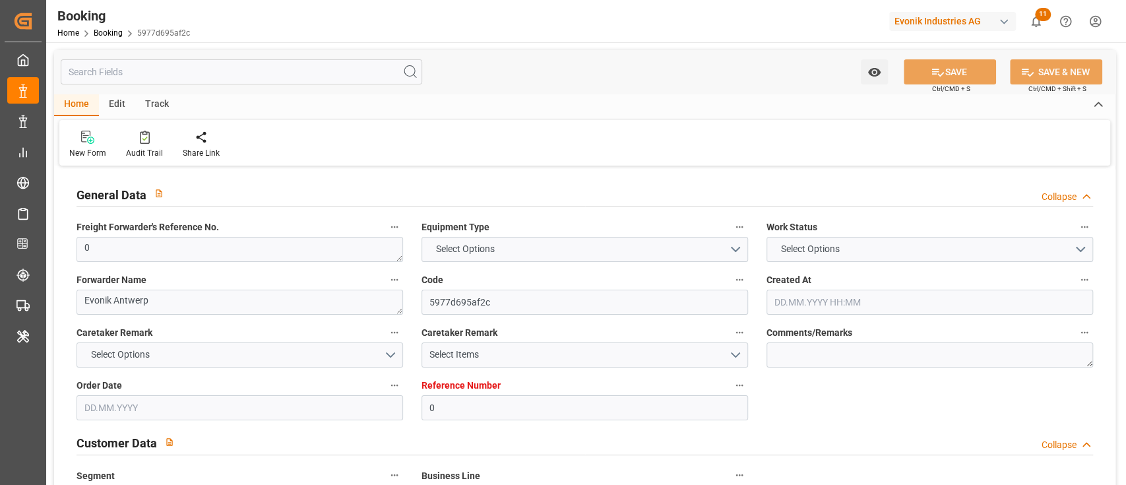
type textarea "Logward System"
type textarea "Pod-PodRegionName-businessLine-"
type textarea "EVONIK Load Tender XML"
type textarea "a011t00000LcJC5AAN"
type textarea "Yes"
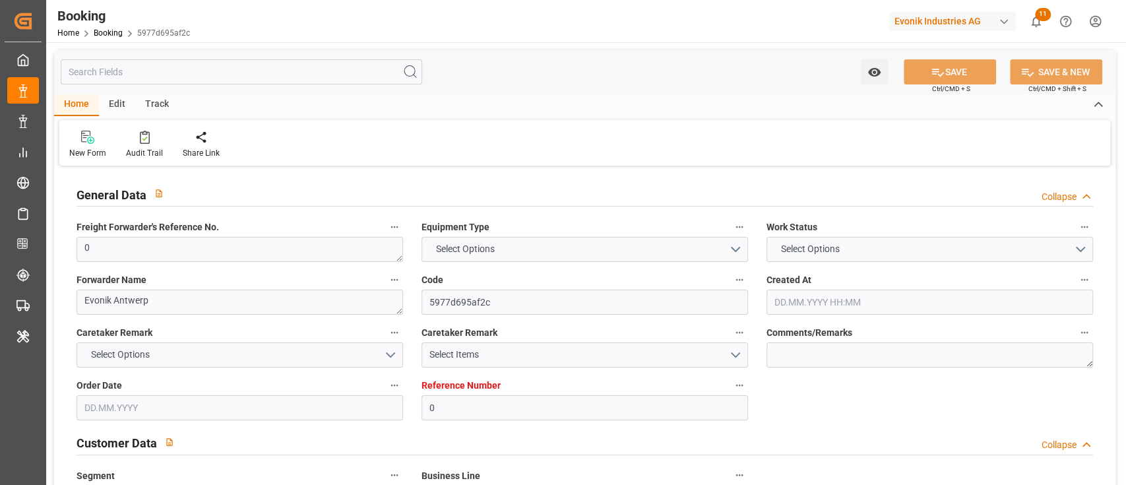
type input "[GEOGRAPHIC_DATA]"
type input "DOEL"
type input "BE"
type input "TRUCK"
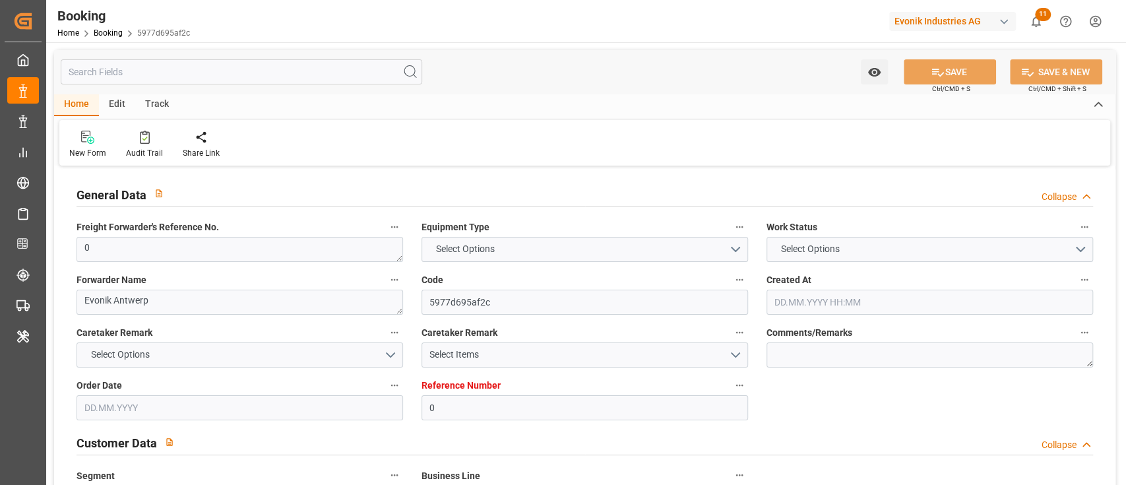
type input "030E"
type input "VESSEL"
type input "ZHONGXINGTUNAN"
type input "B081W"
type input "ZHONGXINGTUNAN"
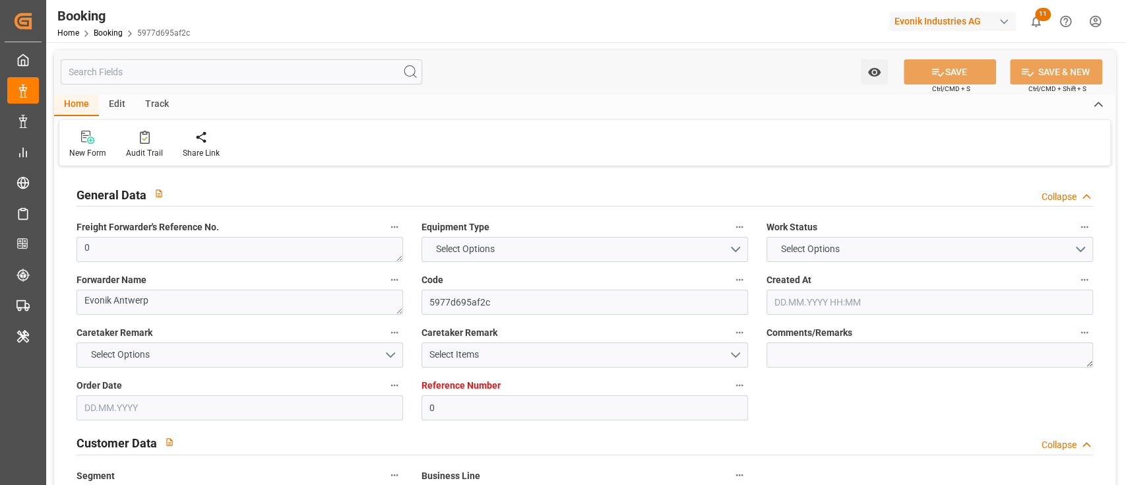
type input "VESSEL"
type input "0"
type input "9783473"
type input "Cosco"
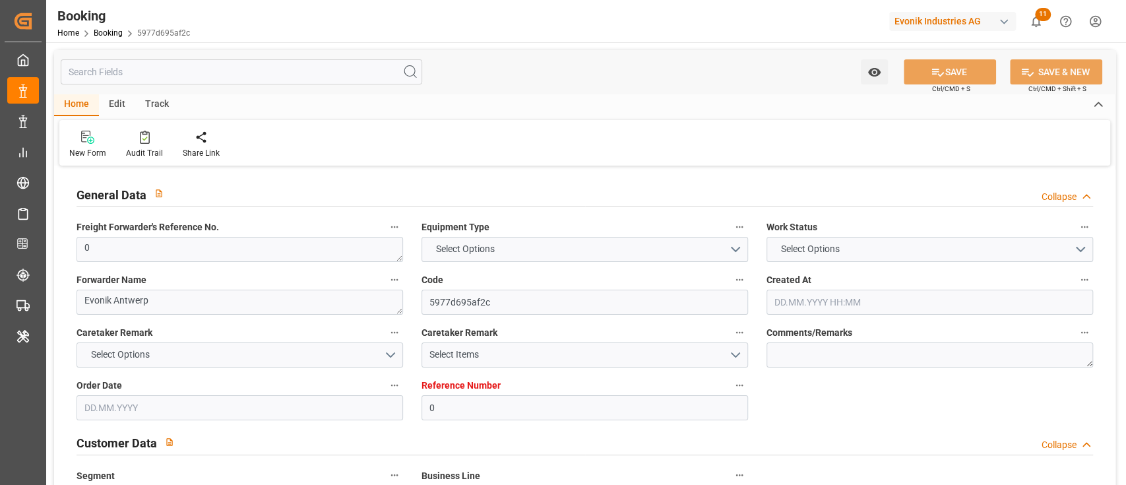
type input "COSCO Shipping Co. Ltd."
type input "BEANR"
type input "CNNJG"
type input "CNSHG"
type input "0"
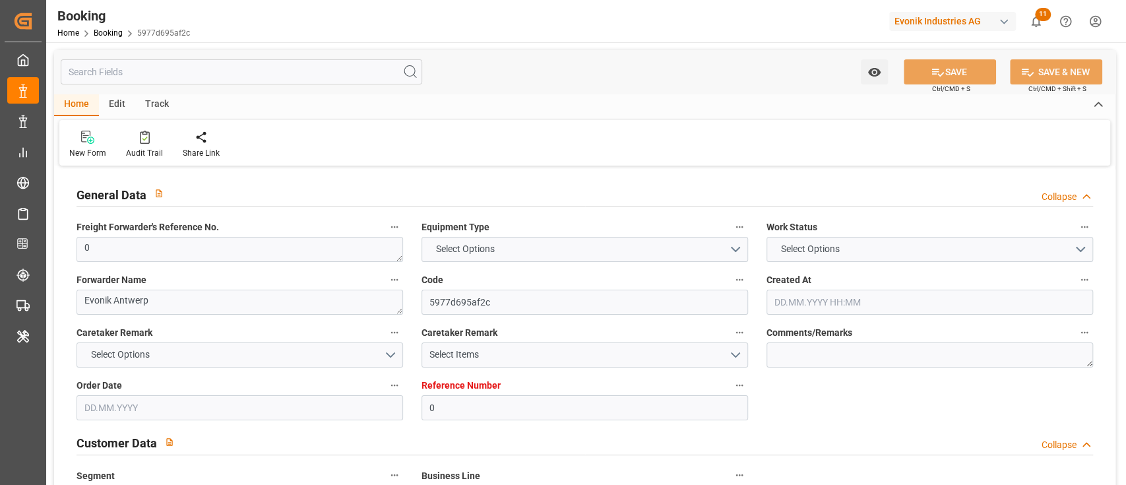
type input "BEANR"
type input "CNNJI"
type input "04.06.2025 15:22"
type input "04.06.2025"
type input "21.08.2025"
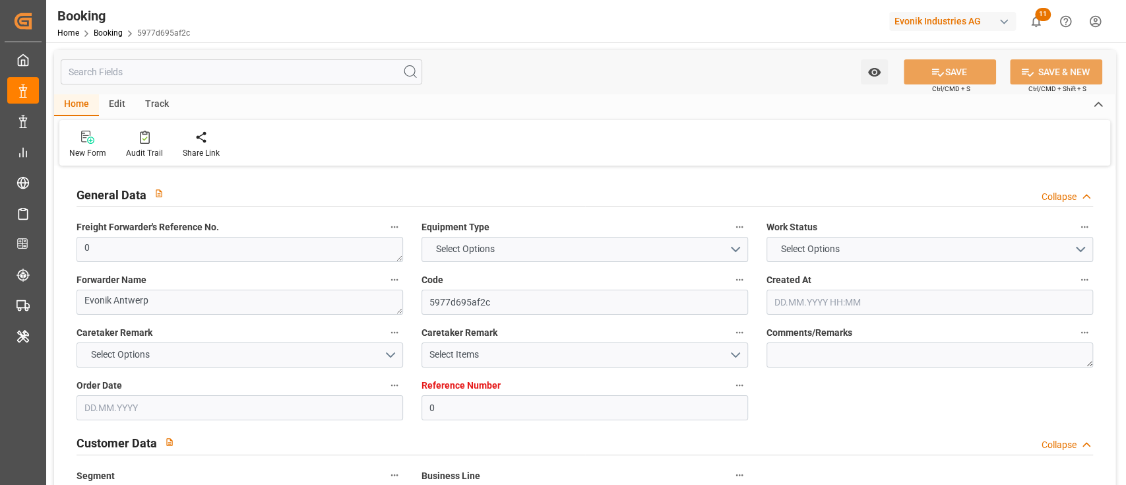
type input "[DATE]"
type input "04.07.2025 09:00"
type input "29.06.2025 00:00"
type input "04.07.2025 09:19"
type input "26.06.2025 17:30"
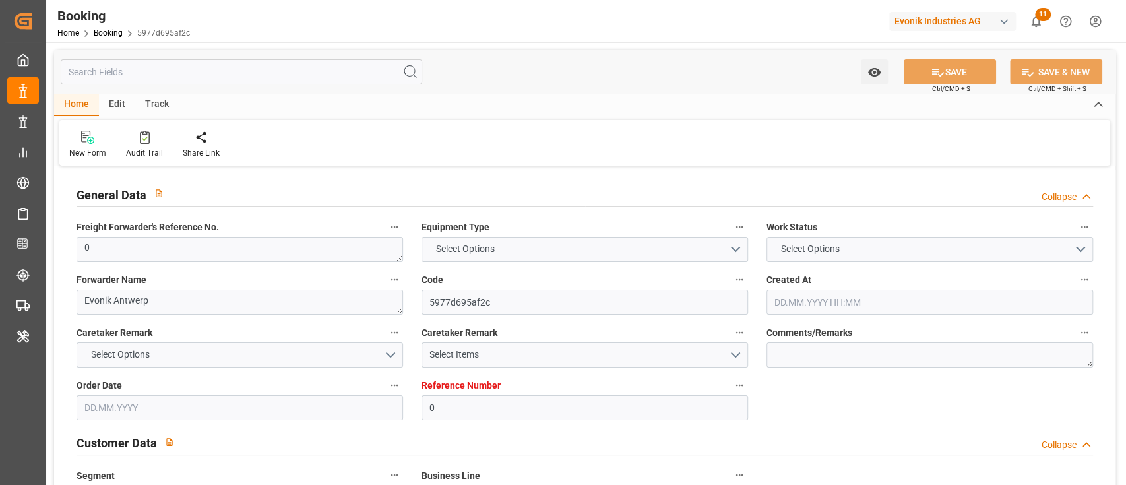
type input "14.08.2025 00:00"
type input "18.08.2025 00:00"
type input "07.08.2025 08:30"
type input "05.08.2025 00:00"
type input "07.08.2025 08:59"
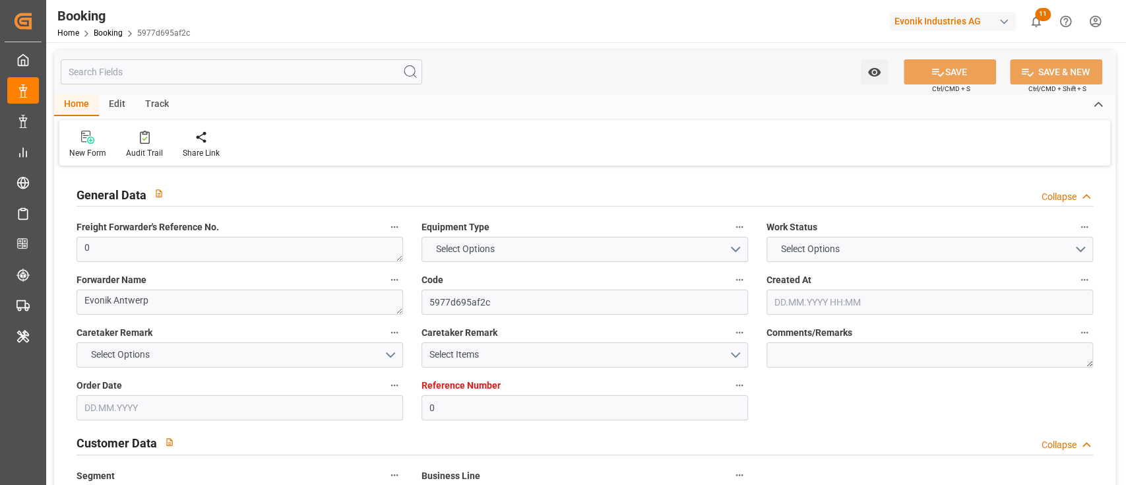
type input "10.08.2025 16:00"
type input "06.08.2025 00:00"
type input "10.08.2025 21:21"
type input "[DATE]"
type input "19.06.2025 10:50"
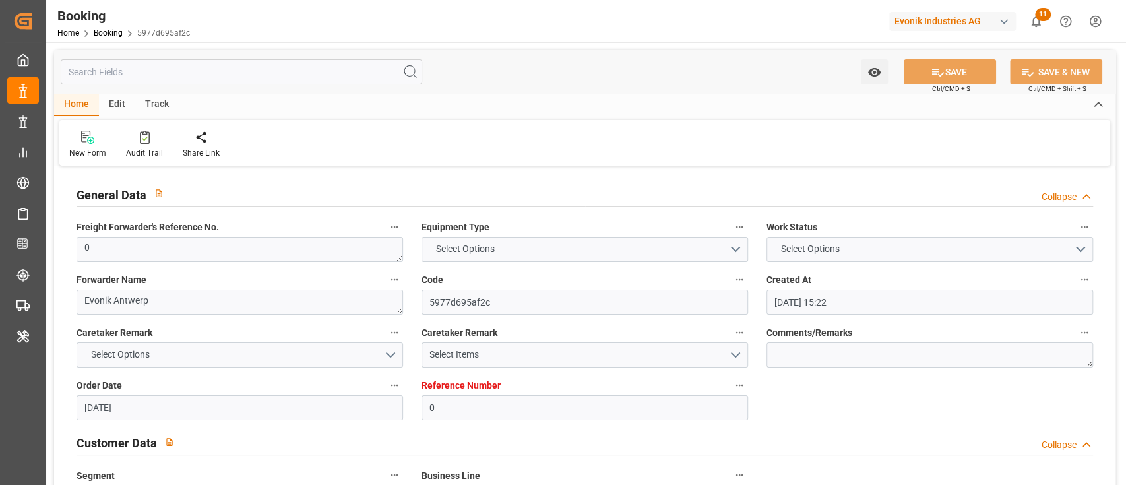
type input "03.07.2025 17:47"
type input "04.07.2025 05:30"
type input "04.07.2025 10:04"
type input "07.08.2025 08:30"
type input "07.08.2025 08:51"
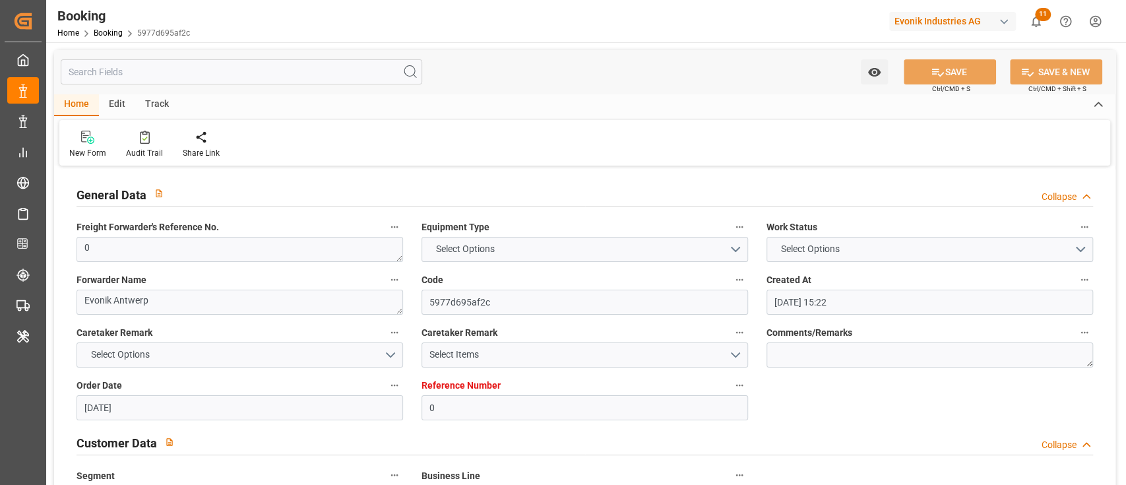
type input "07.08.2025 17:32"
type input "07.08.2025 17:21"
type input "10.08.2025 16:00"
type input "14.08.2025 00:00"
type input "14.08.2025 15:18"
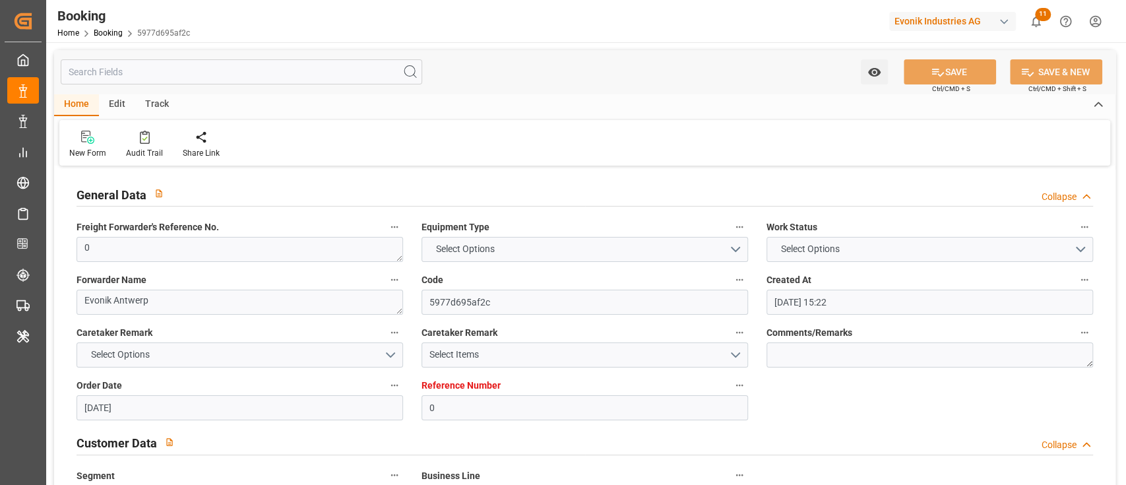
type input "14.08.2025 01:00"
type input "09.08.2025 12:00"
type input "18.08.2025 15:18"
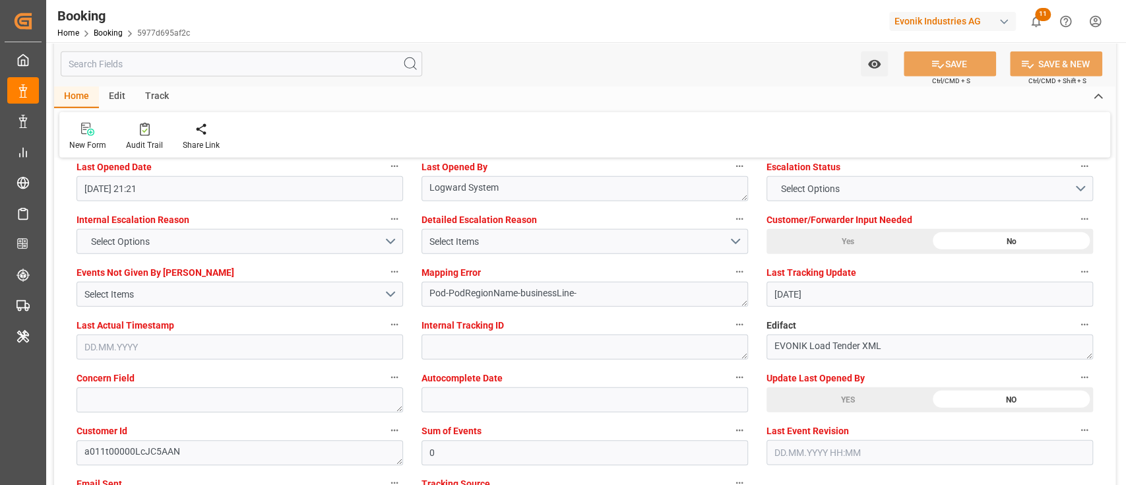
scroll to position [2638, 0]
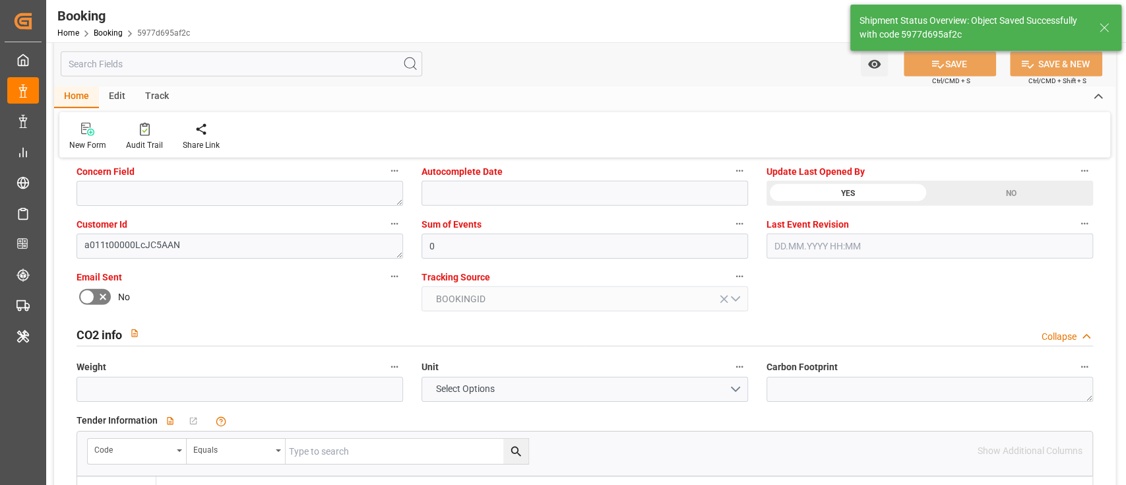
type textarea "[PERSON_NAME]"
type input "11.08.2025 09:21"
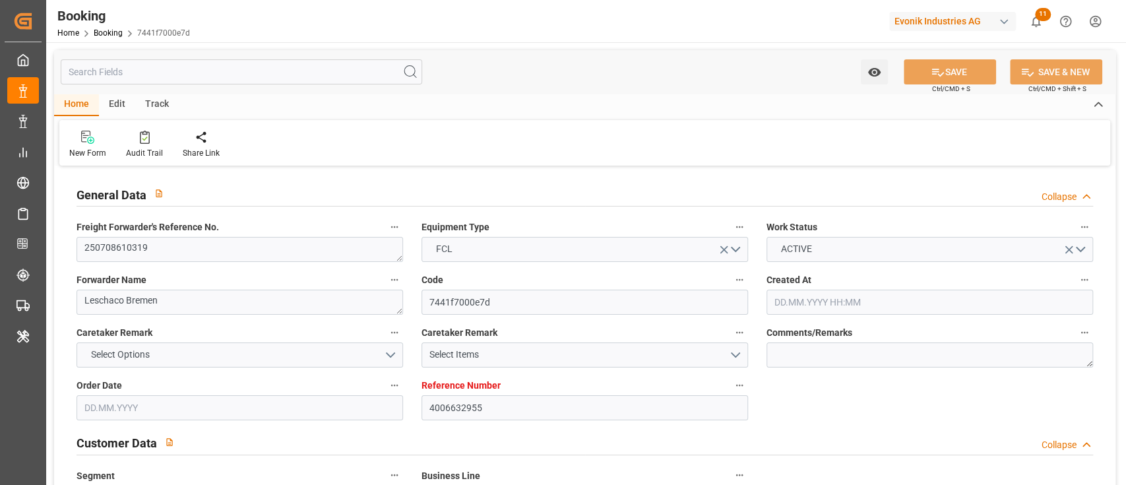
type input "4006632955"
type input "9908140"
type input "Cosco"
type input "COSCO Shipping Co. Ltd."
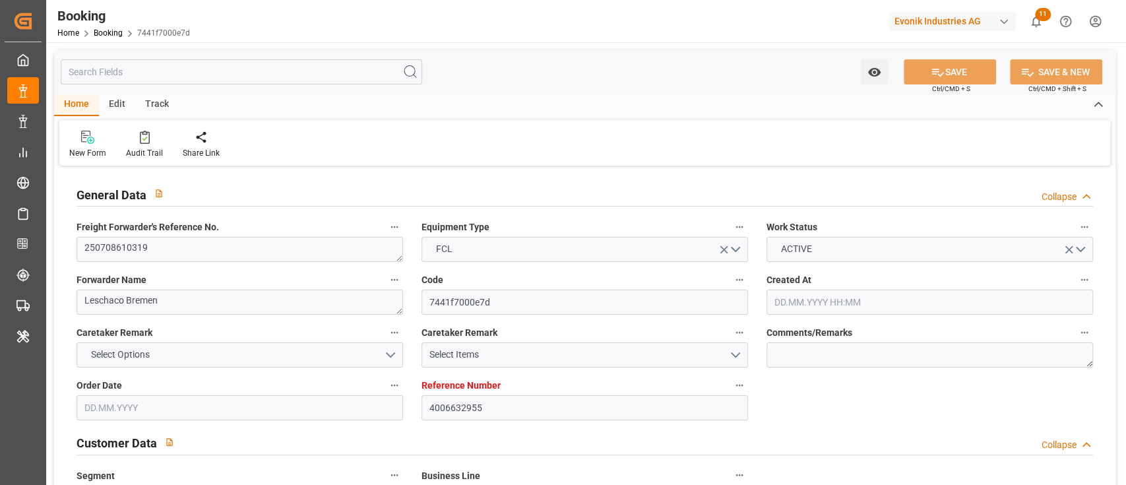
type input "DEWVN"
type input "PHMNN"
type input "SGSIN"
type input "0"
type input "DEWVN"
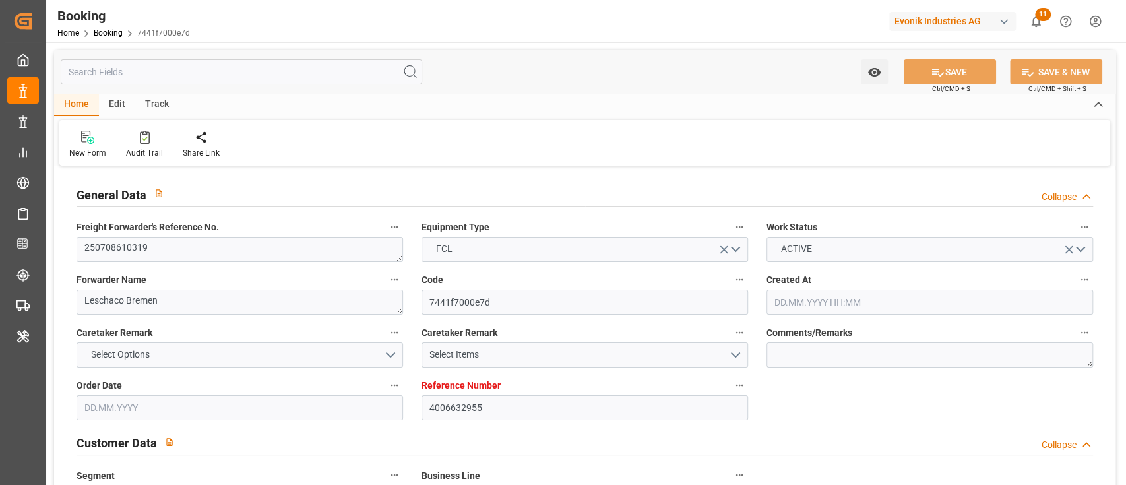
type input "PHMNL"
type input "9373474"
type input "[DATE] 13:28"
type input "[DATE]"
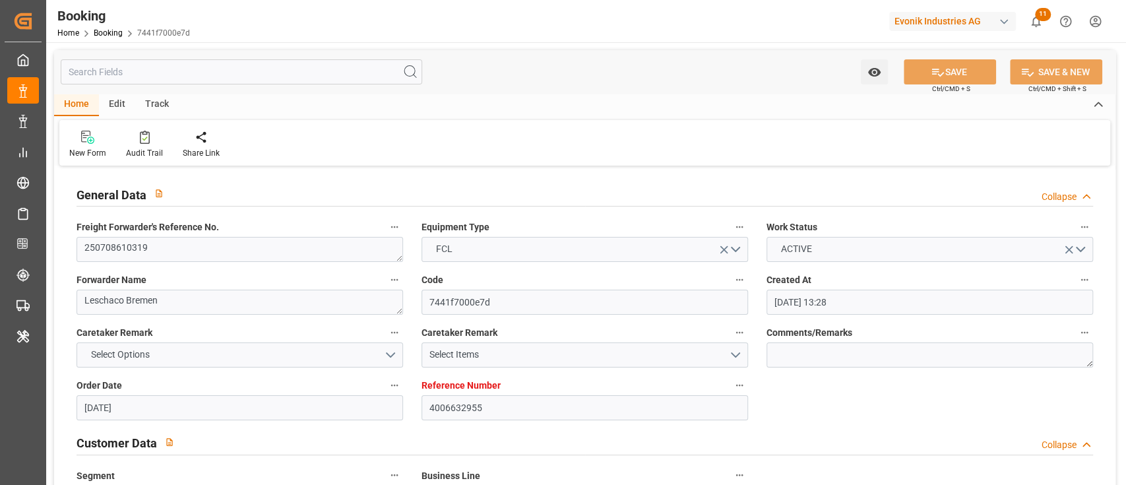
type input "[DATE]"
type input "[DATE] 12:00"
type input "[DATE] 00:00"
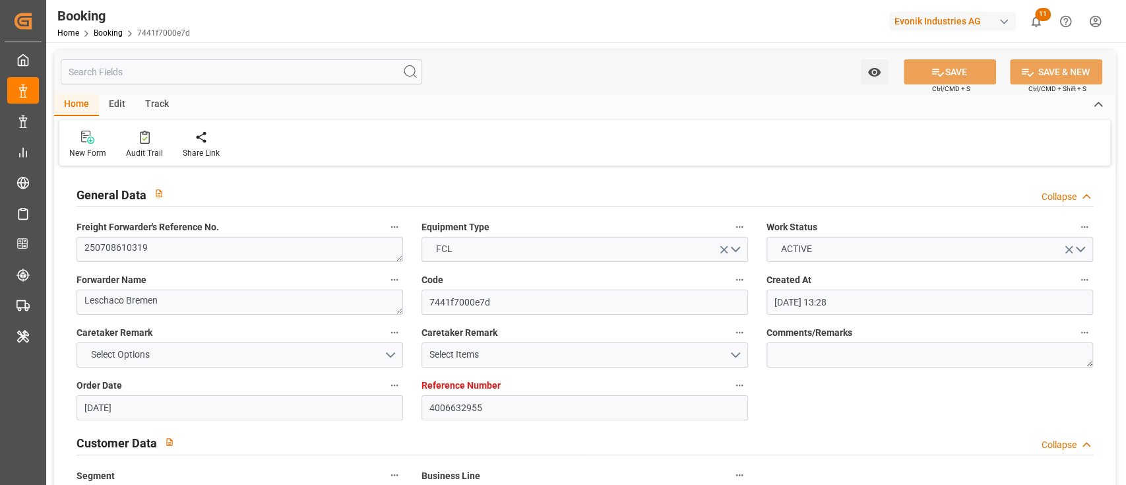
type input "[DATE] 12:43"
type input "[DATE] 08:10"
type input "[DATE] 01:59"
type input "[DATE] 05:30"
type input "[DATE] 14:00"
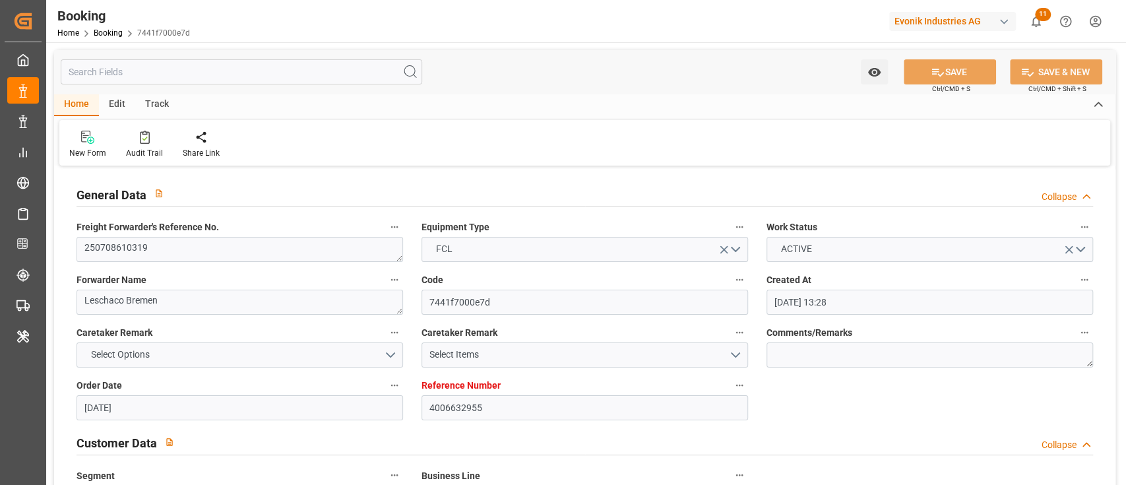
type input "[DATE] 05:30"
type input "[DATE] 13:58"
type input "[DATE] 12:00"
type input "[DATE] 05:30"
type input "[DATE]"
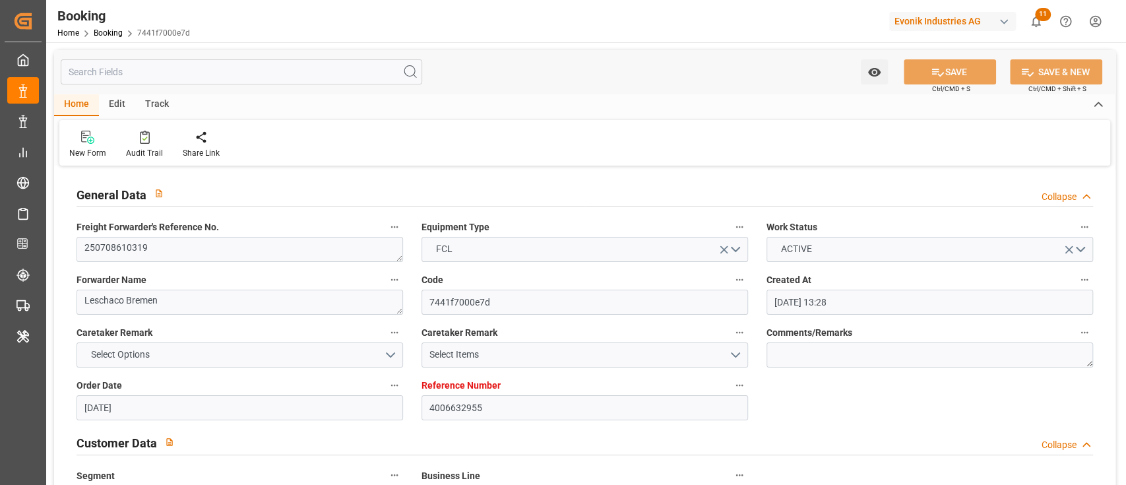
type input "[DATE] 17:36"
type input "[DATE]"
type input "[DATE] 11:19"
type input "[DATE] 02:54"
type input "[DATE] 10:00"
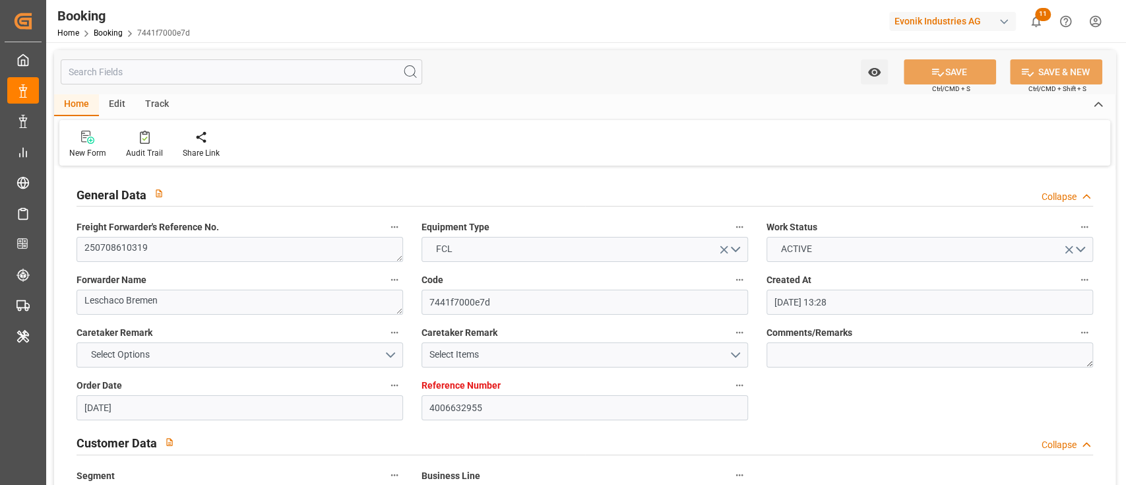
type input "[DATE] 13:01"
type input "[DATE] 11:00"
type input "[DATE] 13:36"
type input "[DATE] 02:25"
type input "[DATE] 06:22"
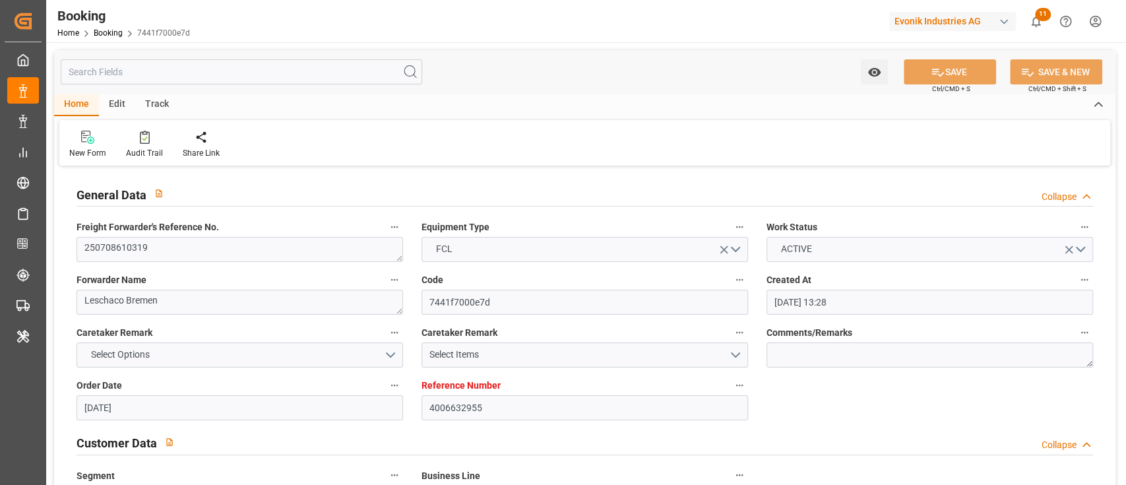
type input "[DATE] 12:00"
type input "[DATE] 01:59"
type input "[DATE] 20:20"
type input "24.08.2025 02:00"
type input "17.08.2025 02:00"
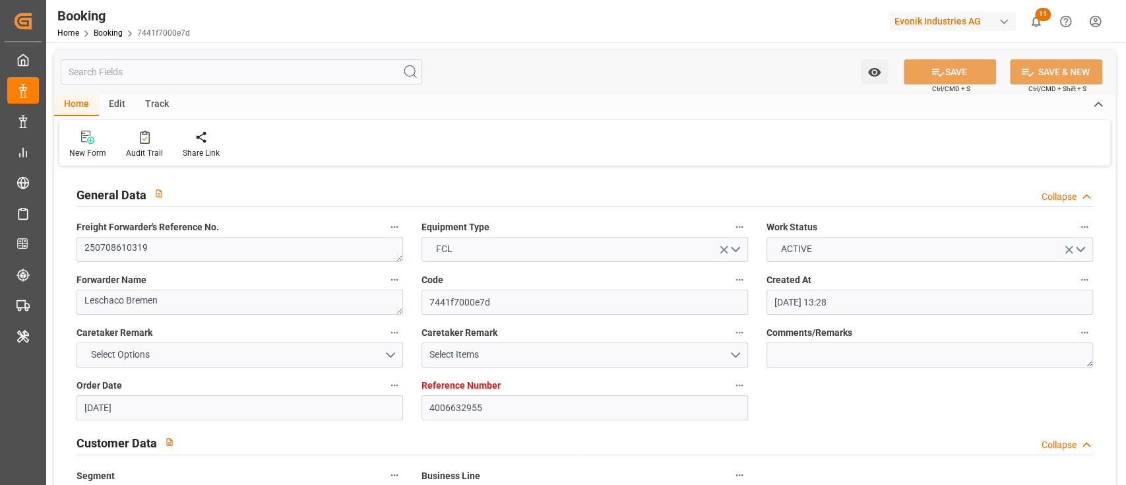
type input "28.08.2025 20:20"
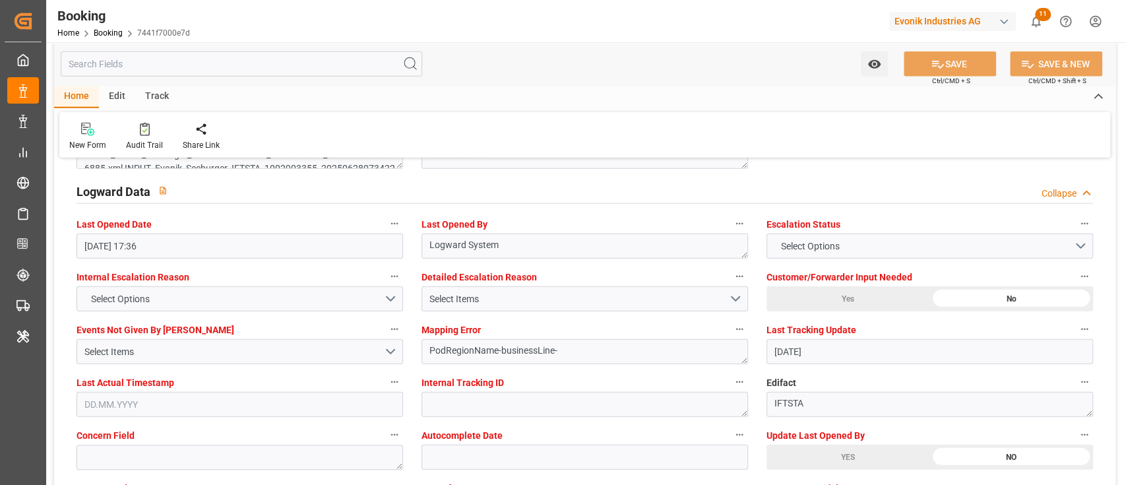
scroll to position [2549, 0]
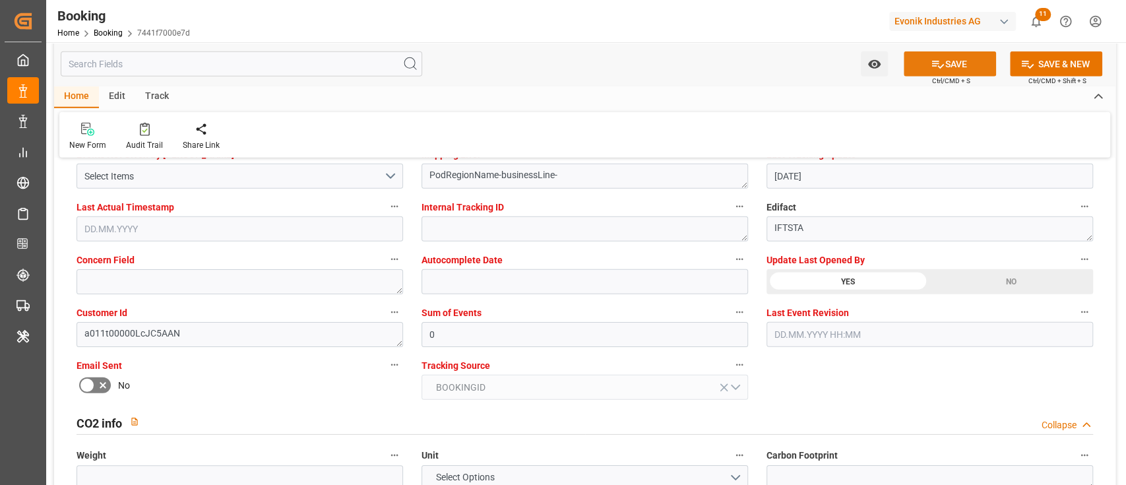
click at [932, 66] on icon at bounding box center [938, 65] width 12 height 8
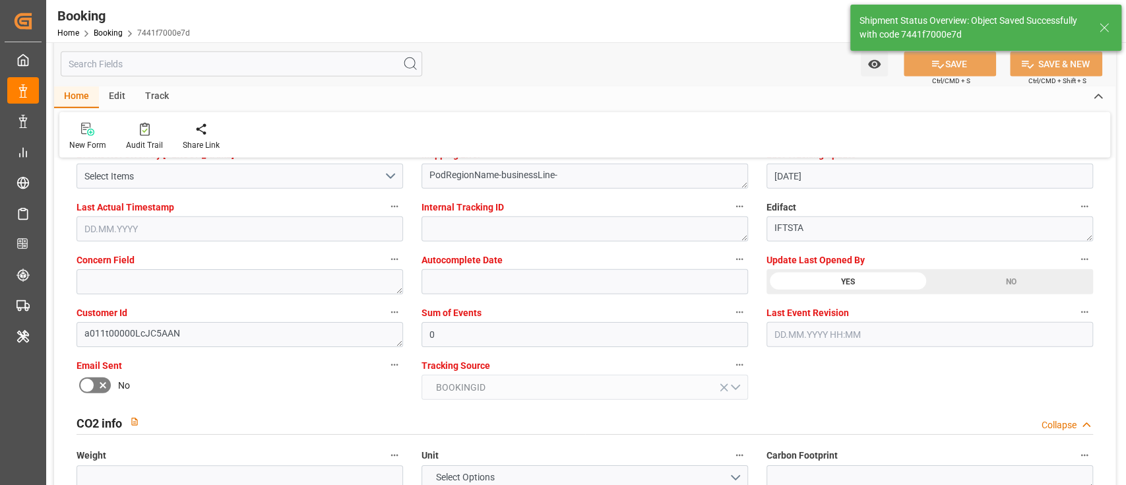
type textarea "[PERSON_NAME]"
type input "11.08.2025 09:22"
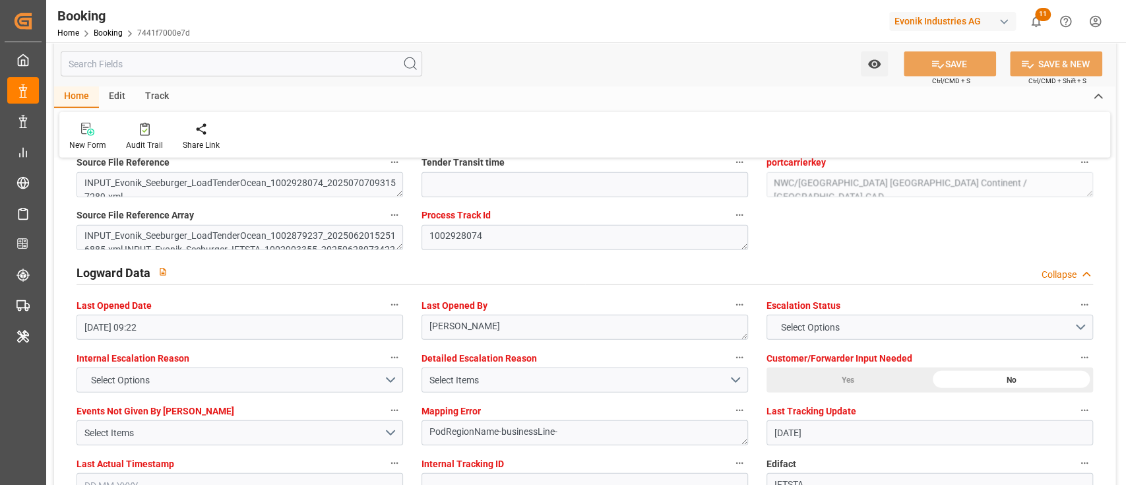
scroll to position [2286, 0]
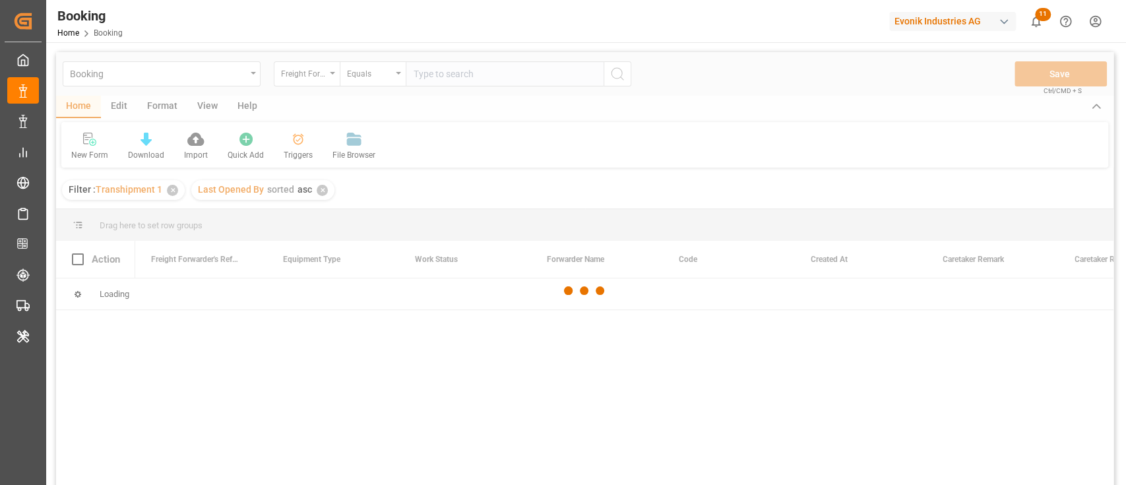
click at [175, 189] on div at bounding box center [584, 290] width 1057 height 477
click at [173, 189] on div at bounding box center [584, 290] width 1057 height 477
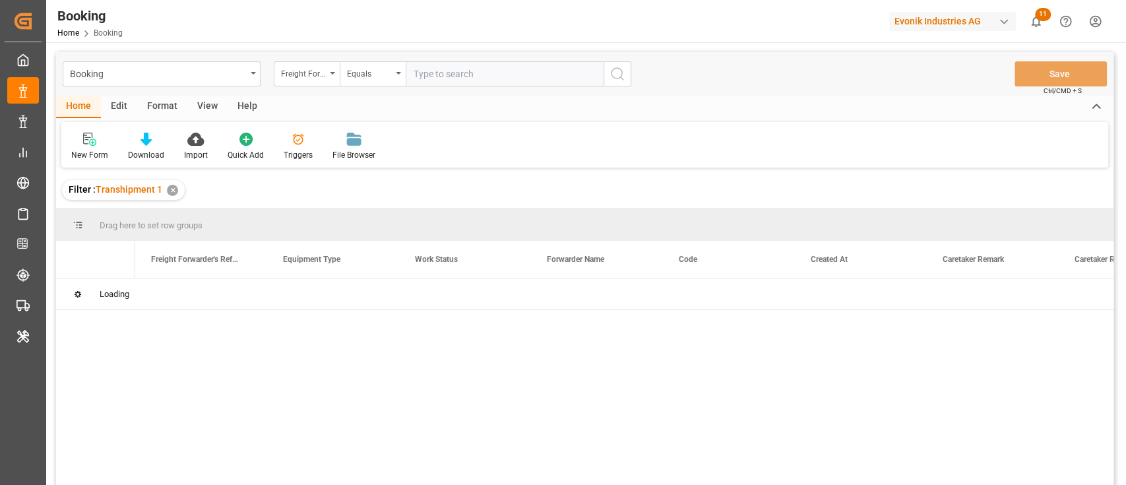
click at [173, 189] on div "✕" at bounding box center [172, 190] width 11 height 11
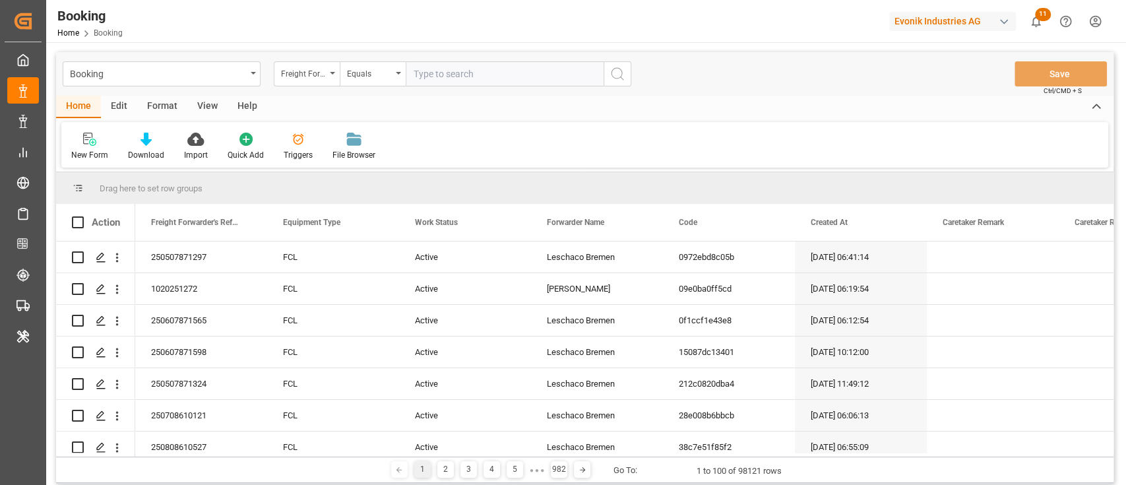
click at [287, 86] on div "Booking Freight Forwarder's Reference No. Equals Save Ctrl/CMD + S" at bounding box center [584, 74] width 1057 height 44
click at [301, 66] on div "Freight Forwarder's Reference No." at bounding box center [303, 72] width 45 height 15
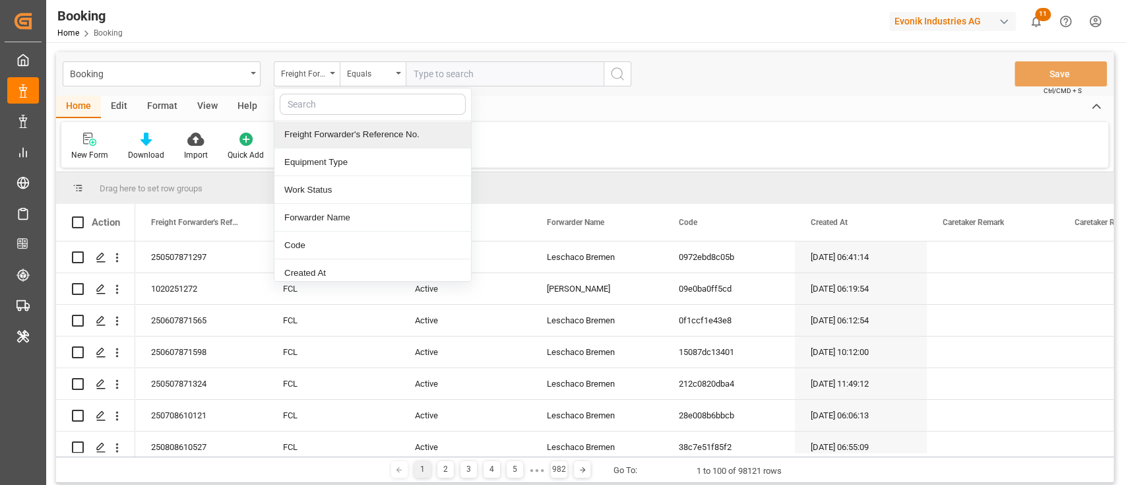
click at [359, 100] on input "text" at bounding box center [373, 104] width 186 height 21
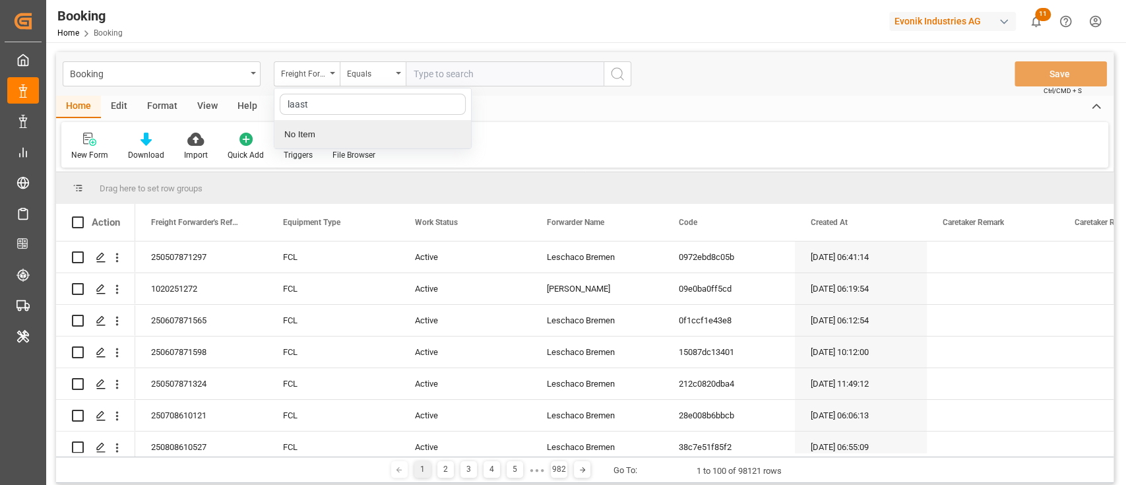
click at [290, 95] on input "laast" at bounding box center [373, 104] width 186 height 21
click at [300, 102] on input "laast" at bounding box center [373, 104] width 186 height 21
type input "last"
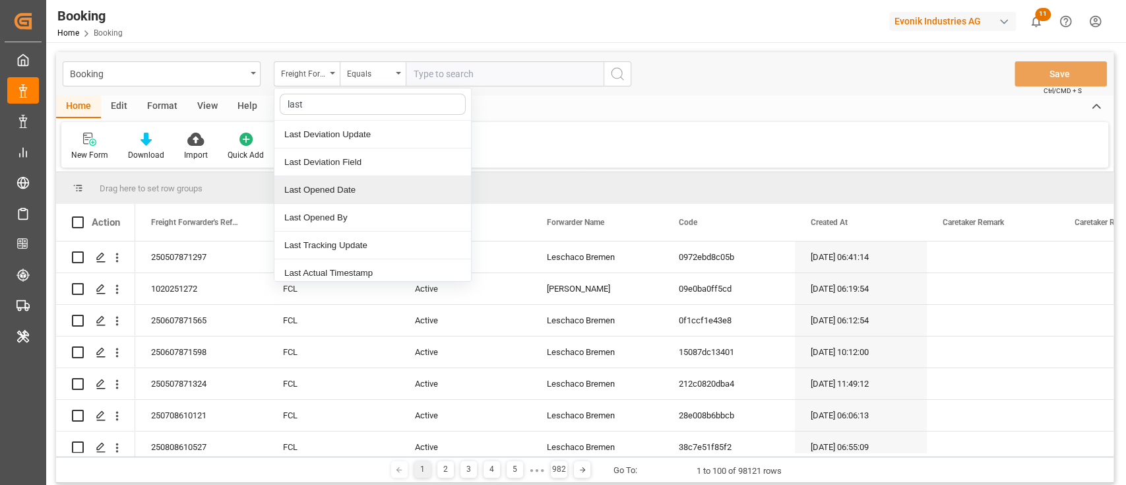
click at [330, 182] on div "Last Opened Date" at bounding box center [372, 190] width 197 height 28
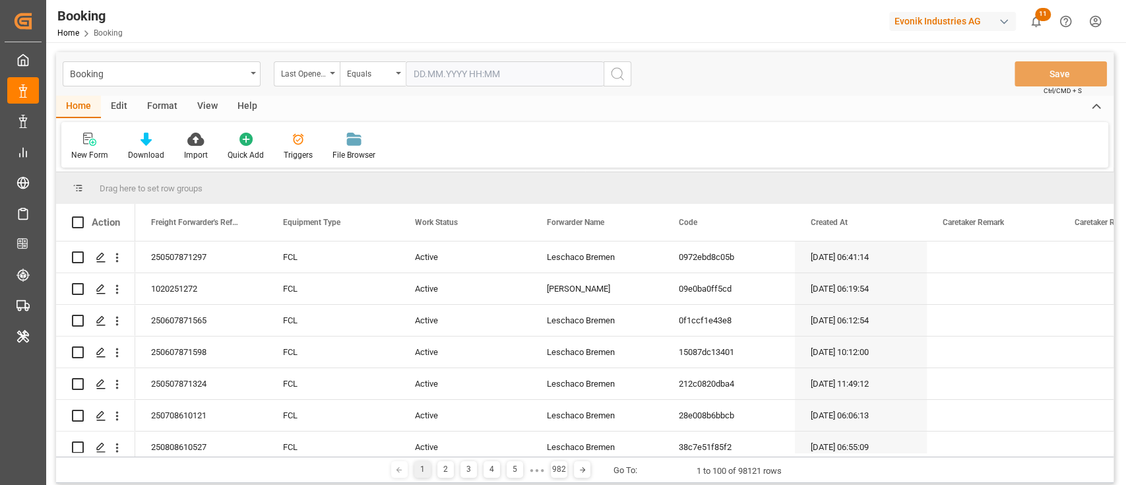
click at [418, 90] on div "Booking Last Opened Date Equals Save Ctrl/CMD + S" at bounding box center [584, 74] width 1057 height 44
click at [425, 84] on input "text" at bounding box center [505, 73] width 198 height 25
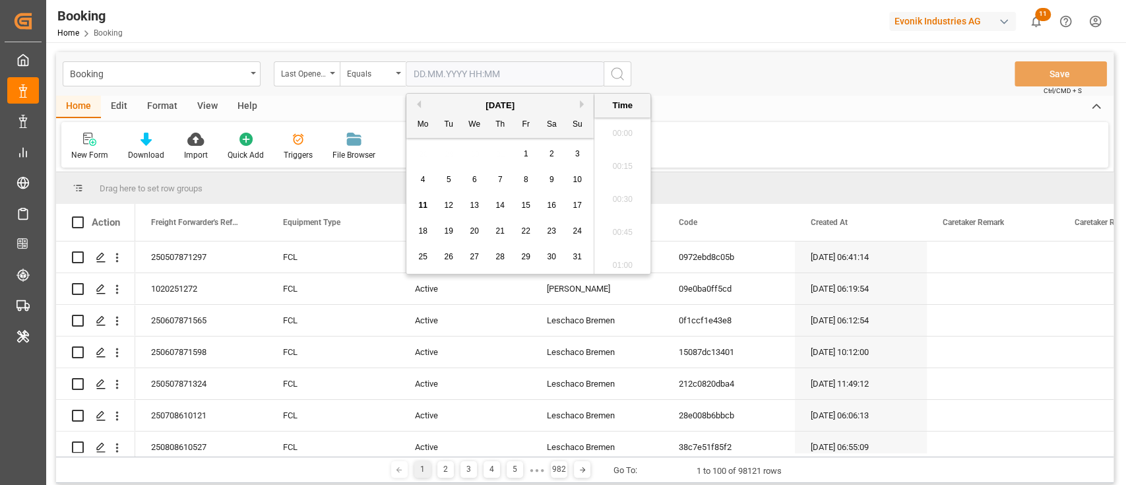
scroll to position [1883, 0]
click at [425, 200] on span "11" at bounding box center [422, 204] width 9 height 9
type input "11.08.2025 00:00"
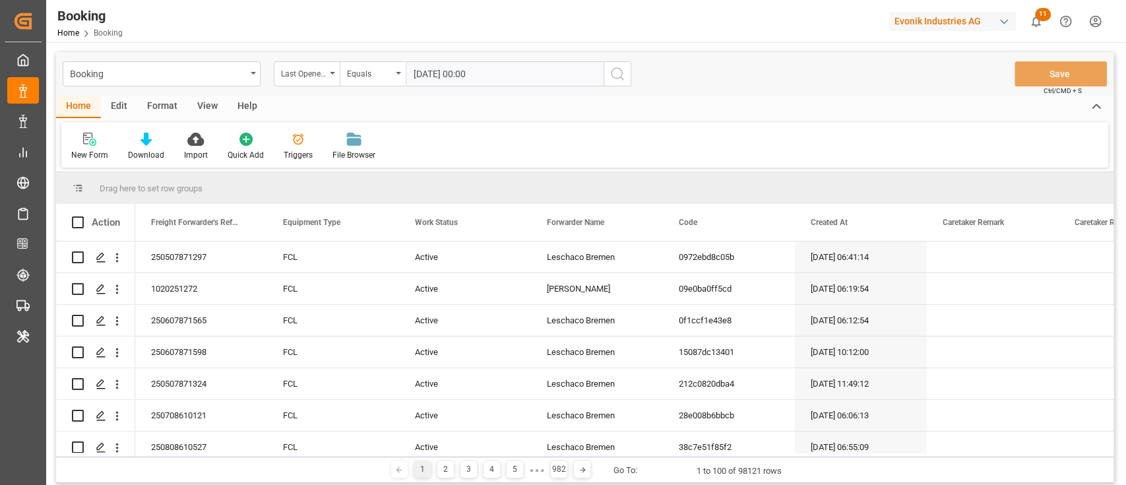
click at [620, 76] on icon "search button" at bounding box center [617, 74] width 16 height 16
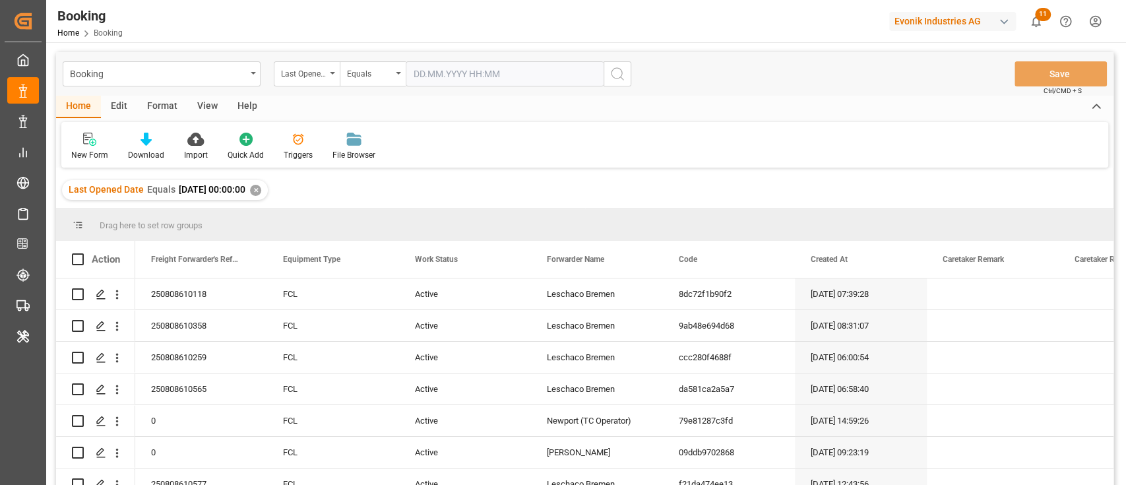
click at [196, 94] on div "Booking Last Opened Date Equals Save Ctrl/CMD + S" at bounding box center [584, 74] width 1057 height 44
drag, startPoint x: 210, startPoint y: 102, endPoint x: 194, endPoint y: 106, distance: 16.3
click at [206, 100] on div "View" at bounding box center [207, 107] width 40 height 22
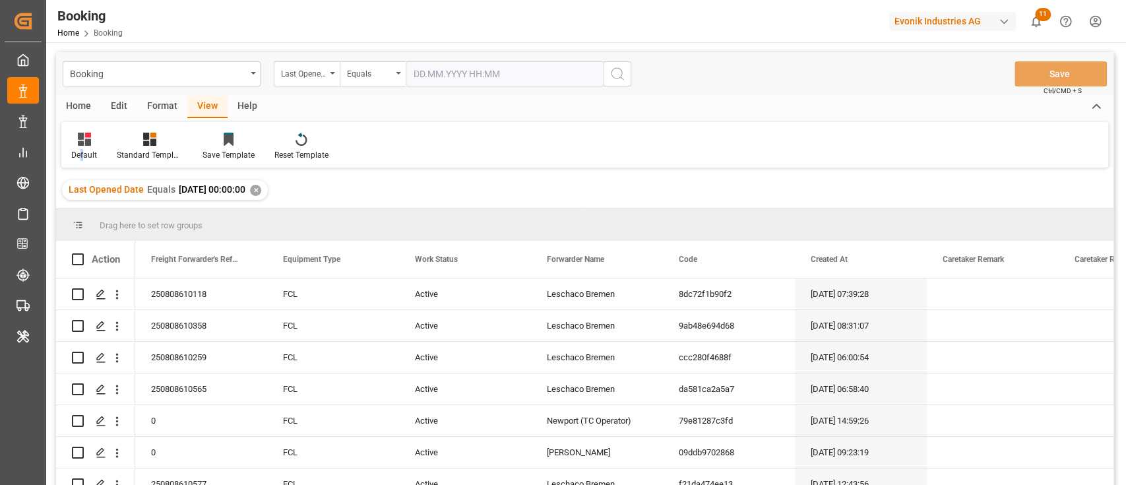
drag, startPoint x: 80, startPoint y: 147, endPoint x: 86, endPoint y: 161, distance: 14.8
click at [80, 146] on div "Default" at bounding box center [84, 146] width 46 height 29
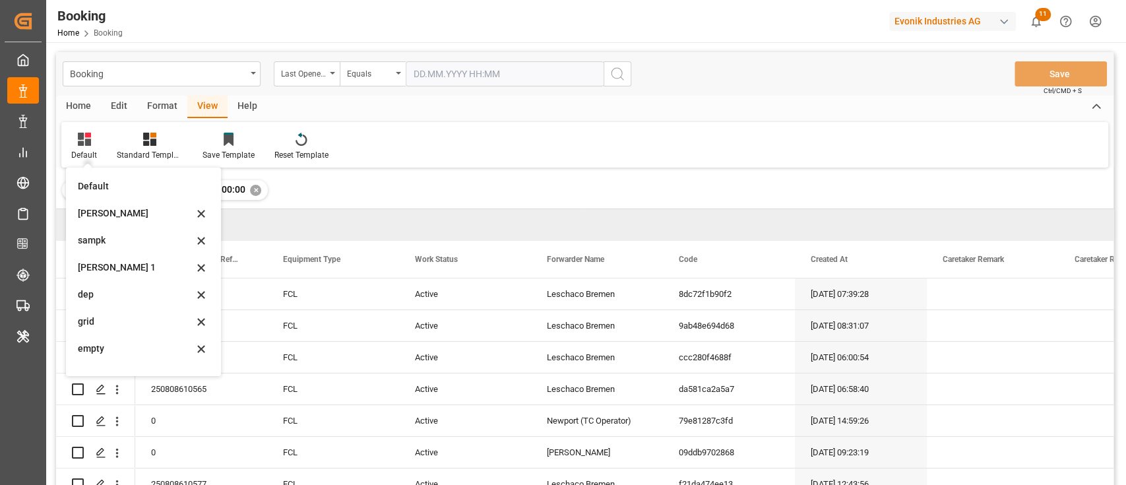
drag, startPoint x: 86, startPoint y: 161, endPoint x: 536, endPoint y: 242, distance: 457.6
click at [98, 212] on div "[PERSON_NAME]" at bounding box center [135, 213] width 115 height 14
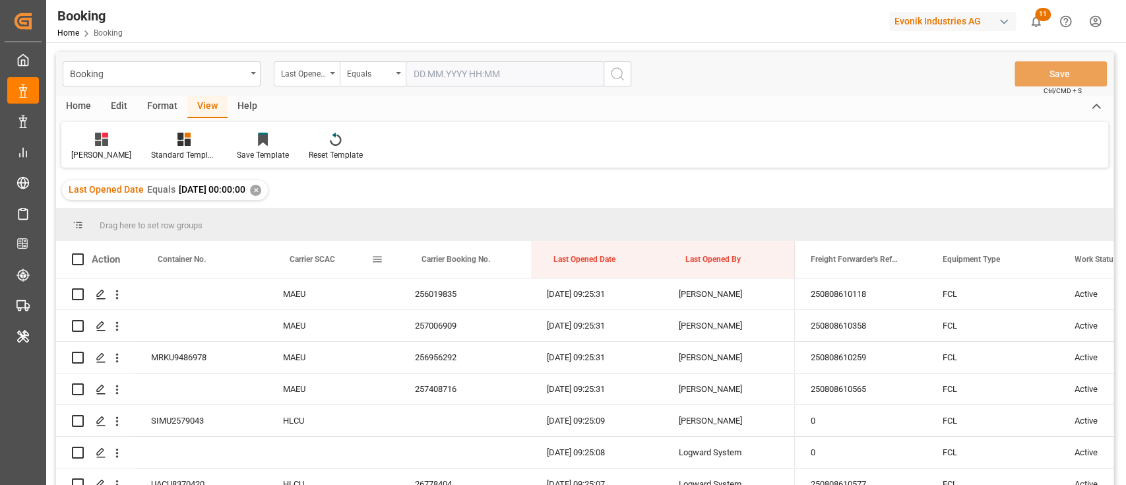
drag, startPoint x: 276, startPoint y: 260, endPoint x: 282, endPoint y: 249, distance: 11.8
click at [278, 254] on div "Carrier SCAC" at bounding box center [333, 259] width 132 height 37
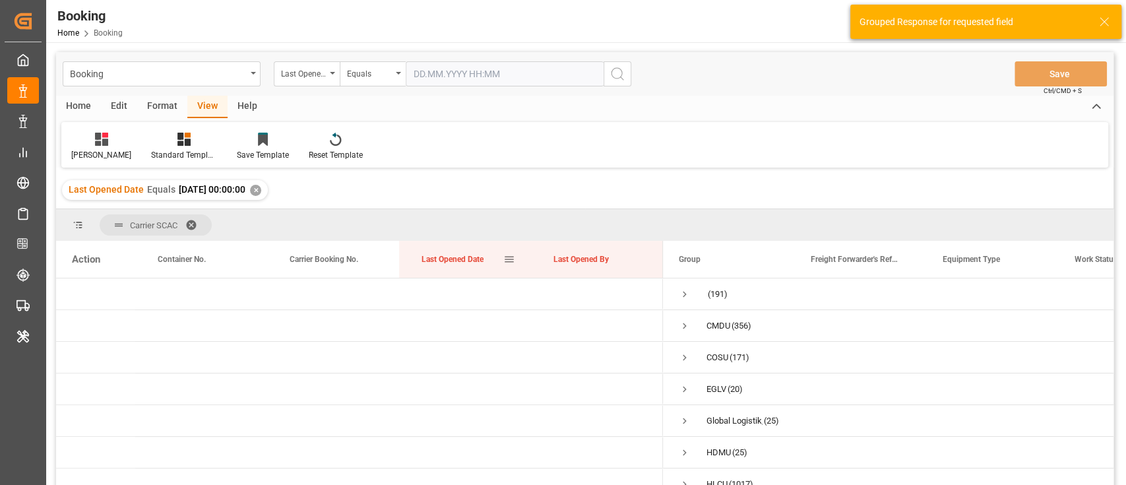
scroll to position [88, 0]
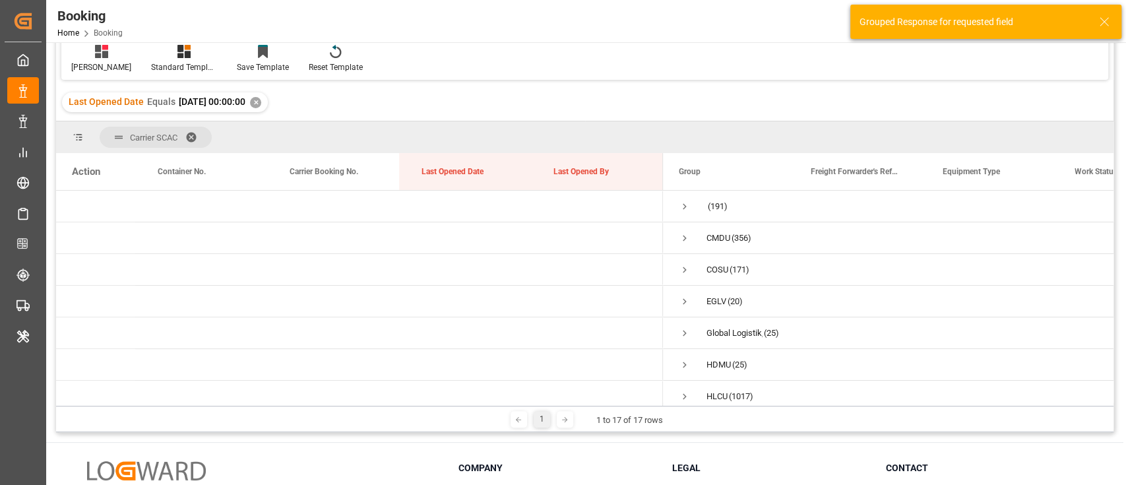
click at [193, 132] on span at bounding box center [195, 137] width 21 height 12
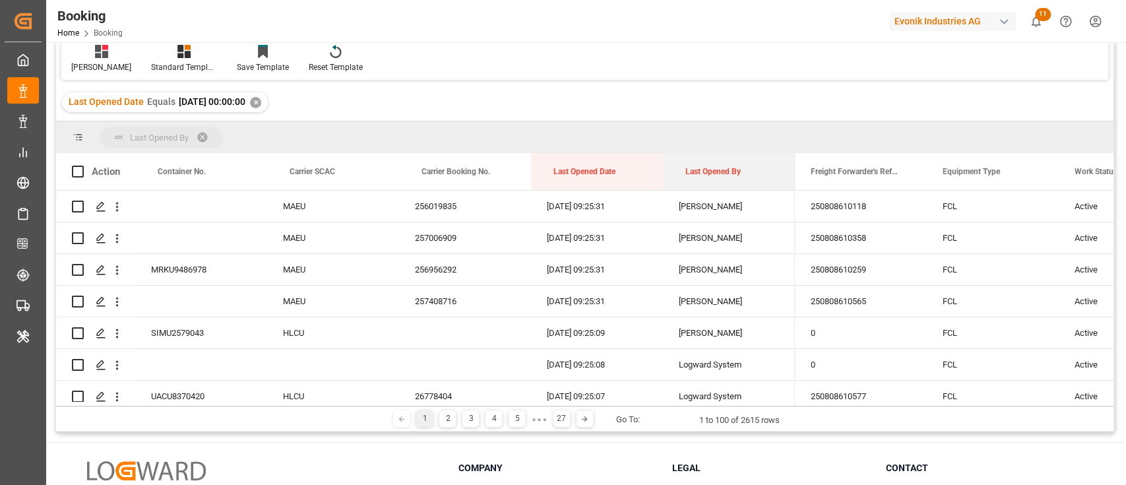
drag, startPoint x: 714, startPoint y: 169, endPoint x: 712, endPoint y: 133, distance: 36.3
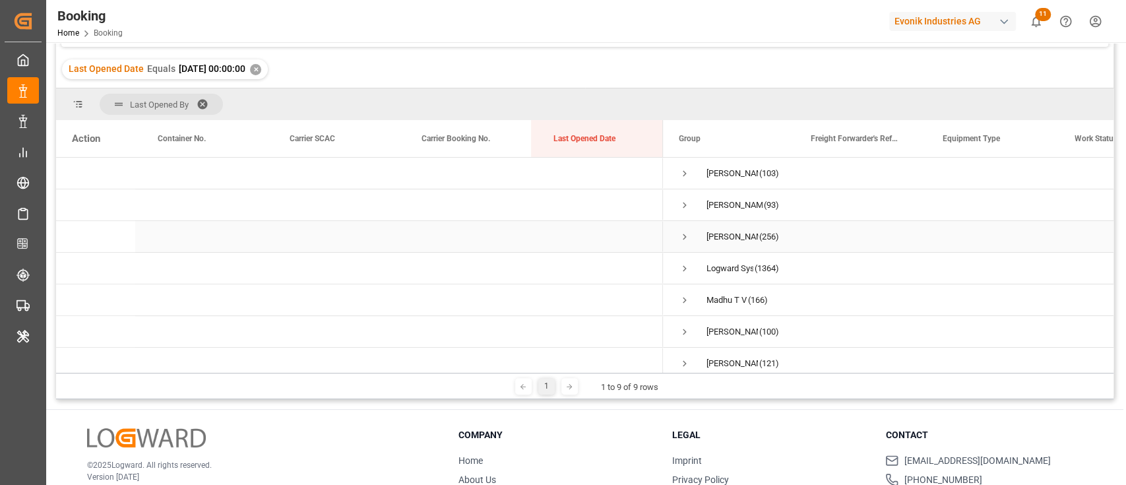
scroll to position [0, 0]
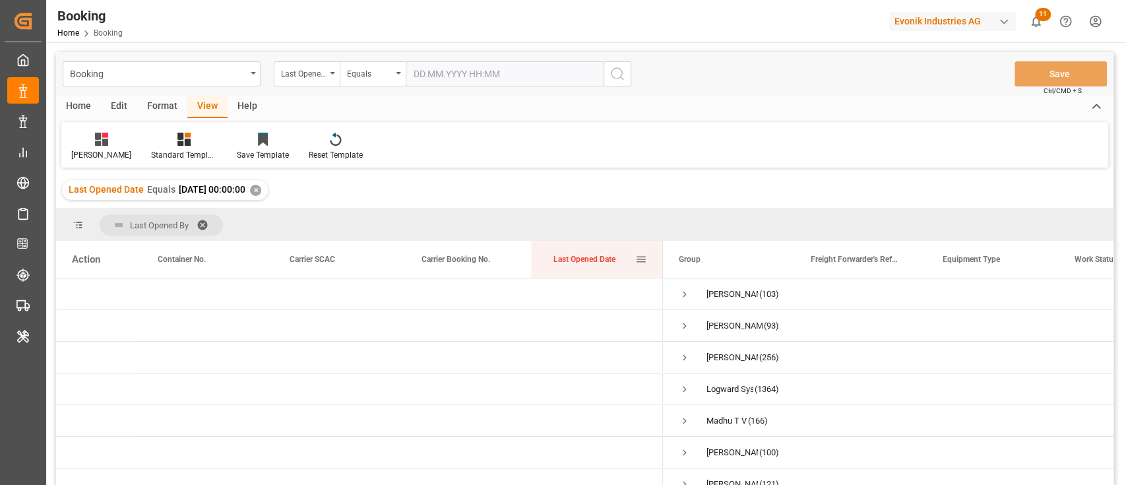
click at [549, 255] on div "Last Opened Date" at bounding box center [597, 259] width 100 height 37
click at [310, 245] on div "Carrier SCAC" at bounding box center [330, 259] width 82 height 37
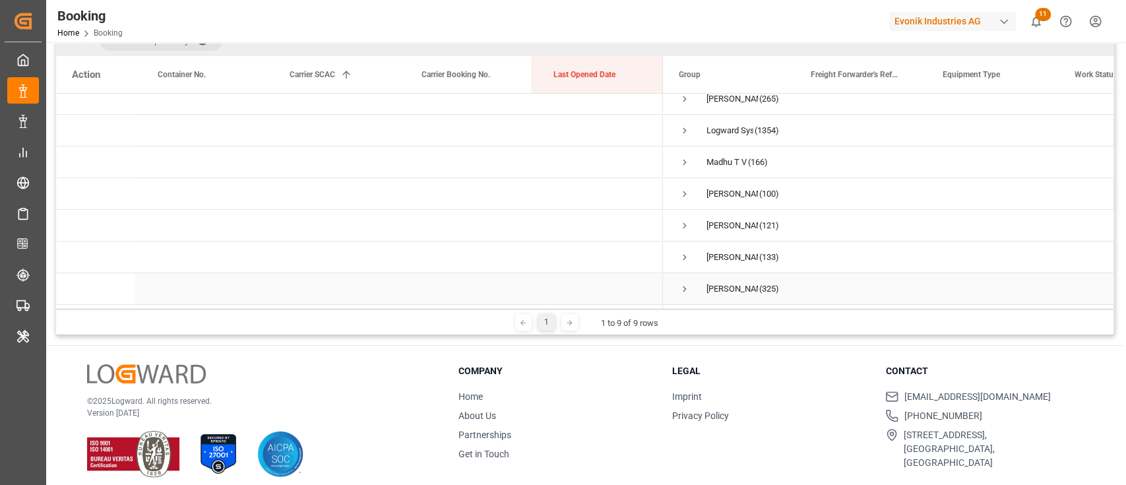
scroll to position [195, 0]
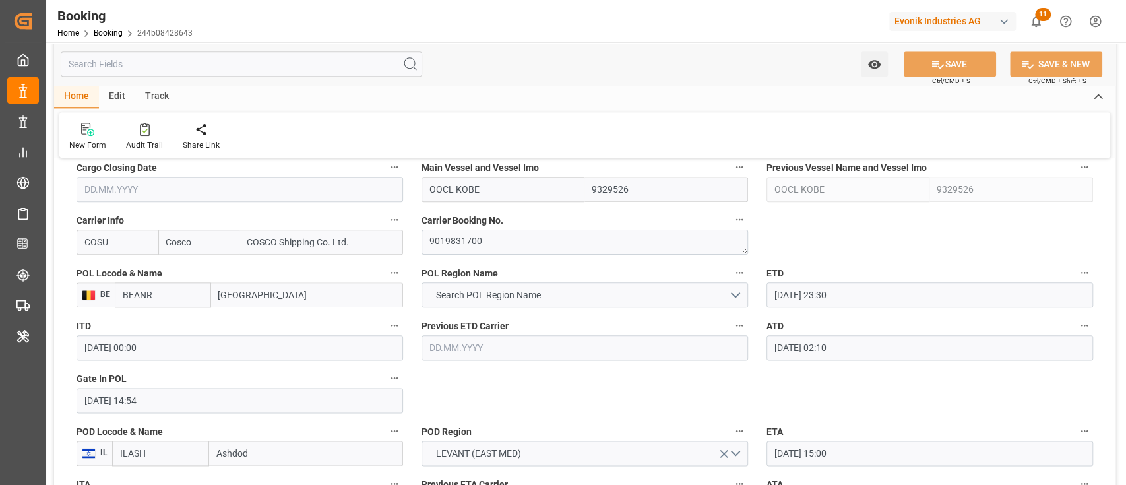
scroll to position [939, 0]
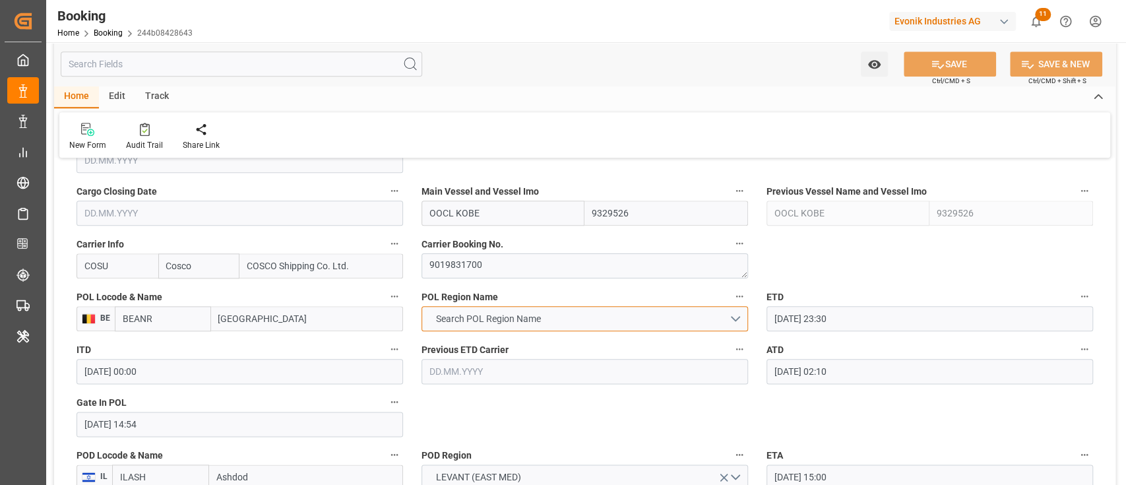
click at [444, 311] on button "Search POL Region Name" at bounding box center [584, 318] width 326 height 25
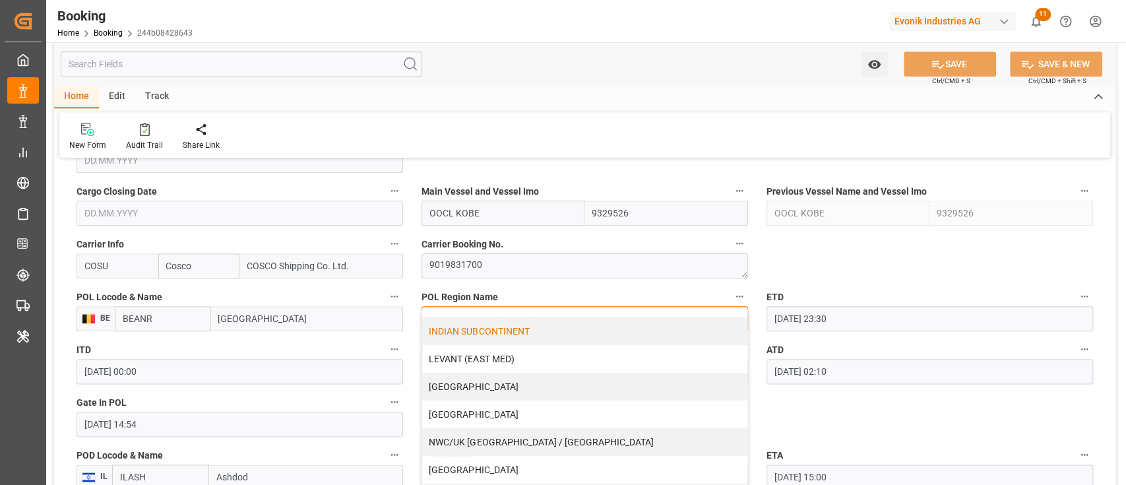
scroll to position [306, 0]
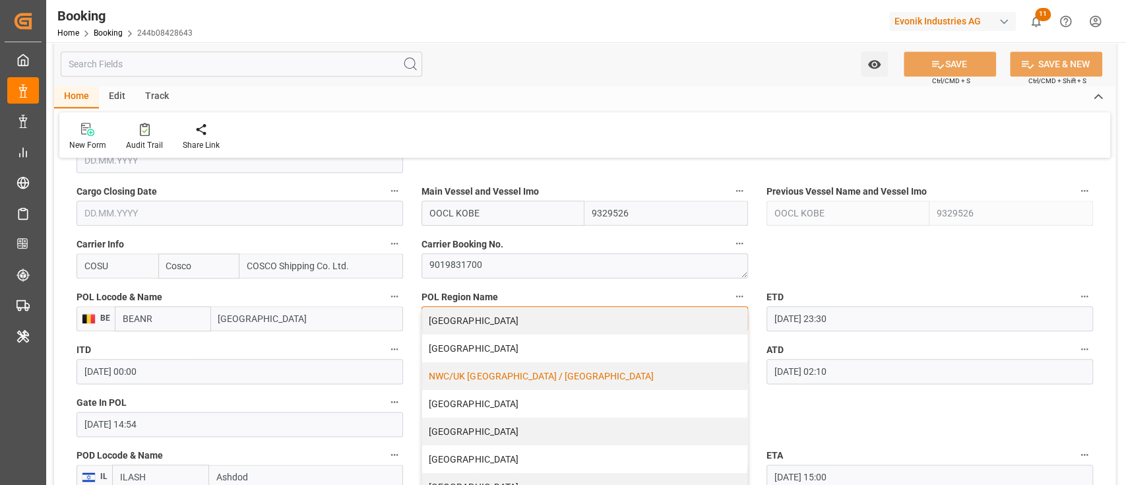
click at [494, 379] on div "NWC/UK NORTH WEST CONTINENT / UK" at bounding box center [584, 376] width 325 height 28
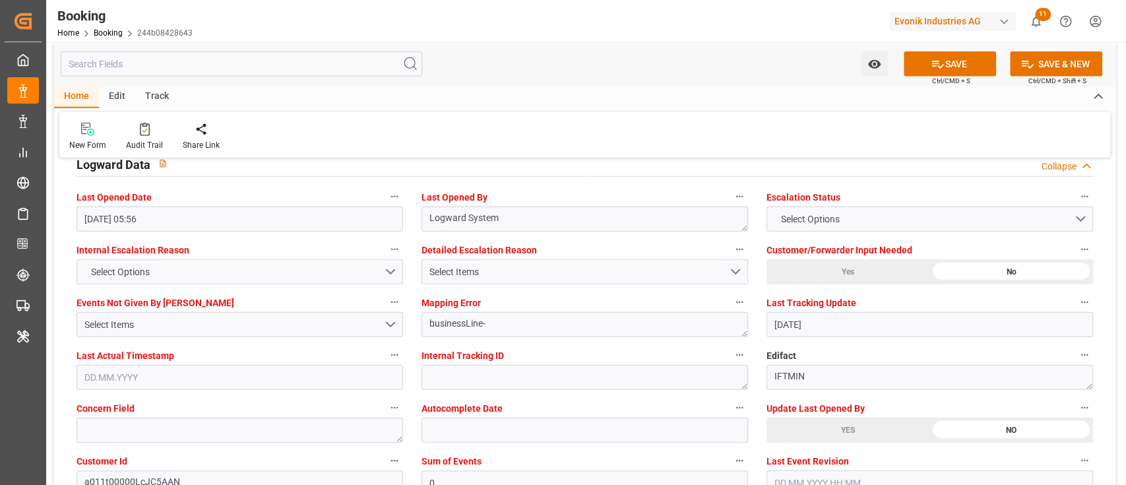
scroll to position [2522, 0]
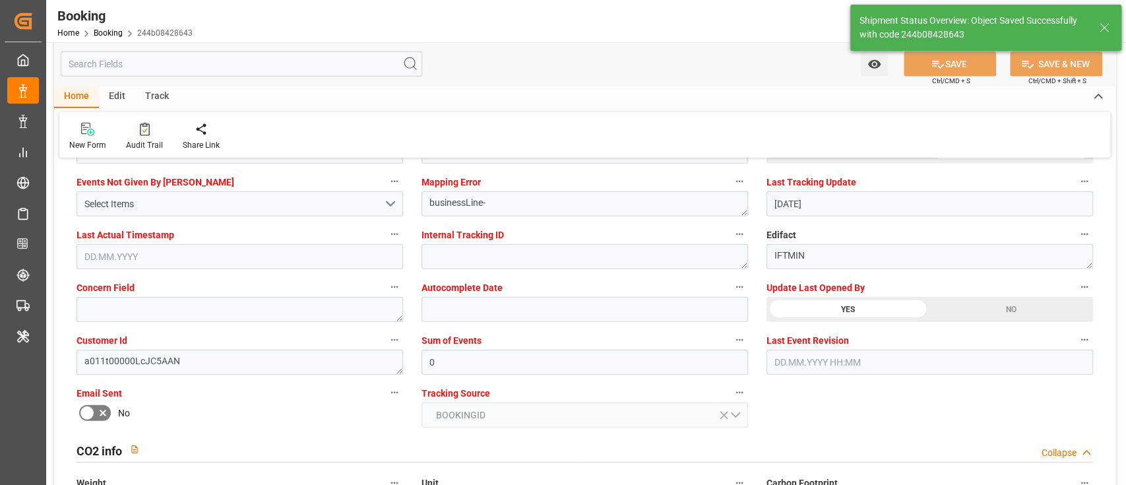
type textarea "NWC/UK North West Continent / UK_ILASH_COSU_CU-CS"
type textarea "[PERSON_NAME]"
type input "11.08.2025 09:28"
click at [137, 128] on div at bounding box center [144, 129] width 37 height 14
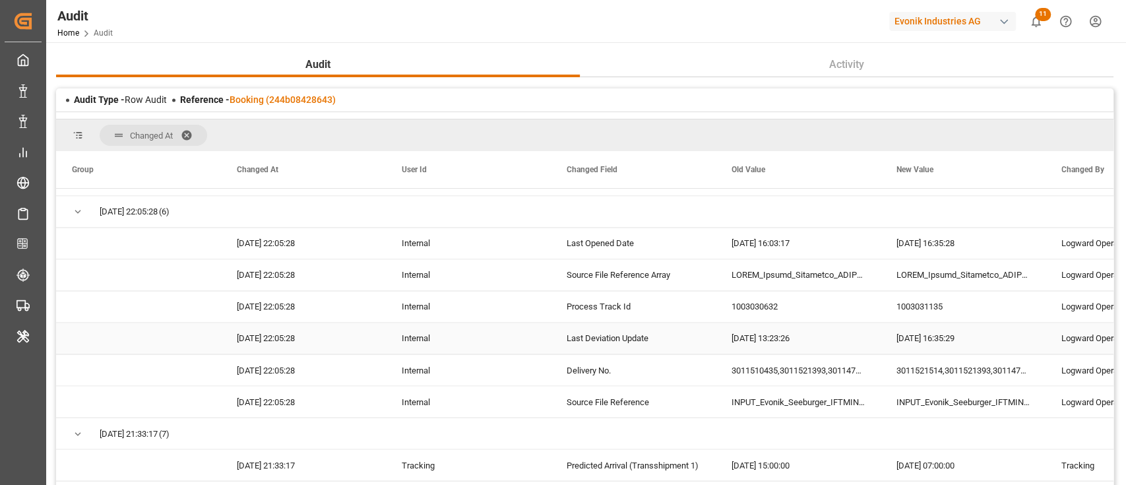
scroll to position [1513, 0]
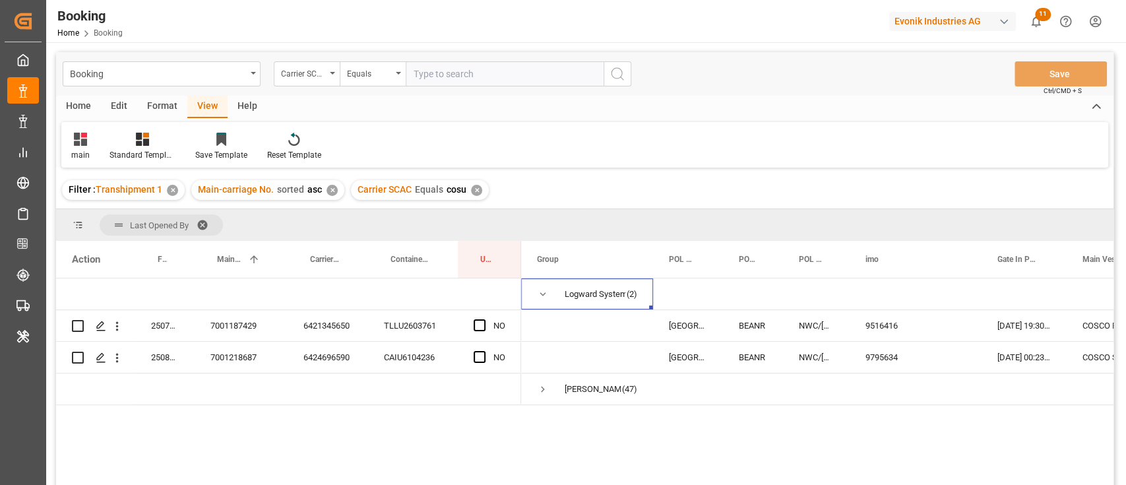
click at [166, 104] on div "Format" at bounding box center [162, 107] width 50 height 22
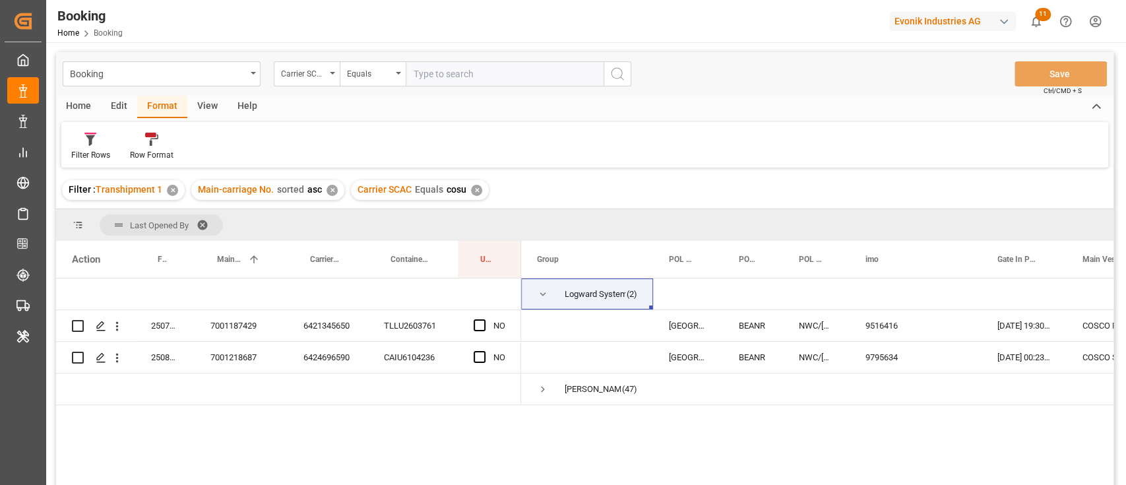
click at [194, 100] on div "View" at bounding box center [207, 107] width 40 height 22
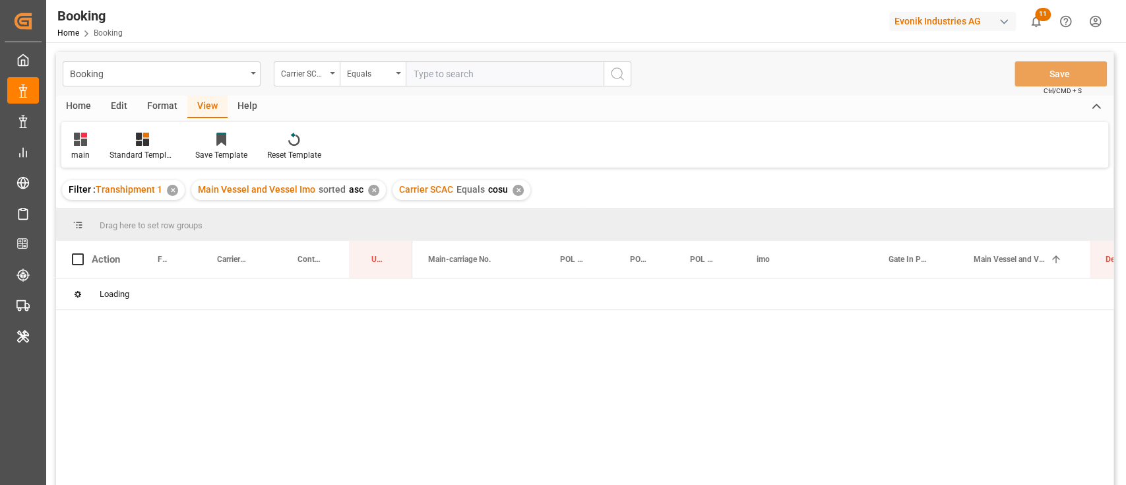
click at [142, 103] on div "Format" at bounding box center [162, 107] width 50 height 22
click at [94, 162] on div "Filter Rows Row Format" at bounding box center [584, 145] width 1047 height 46
click at [90, 144] on icon at bounding box center [90, 140] width 9 height 11
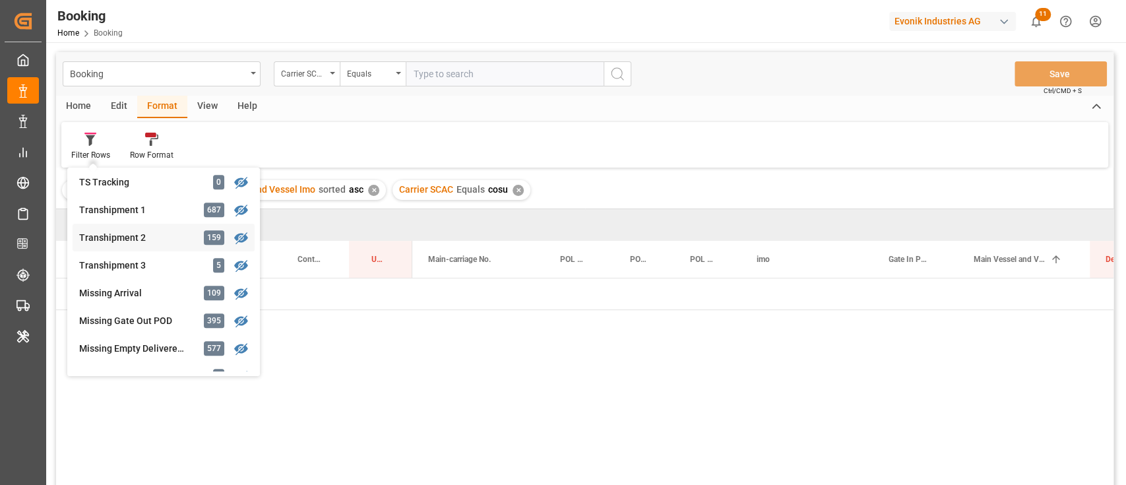
scroll to position [528, 0]
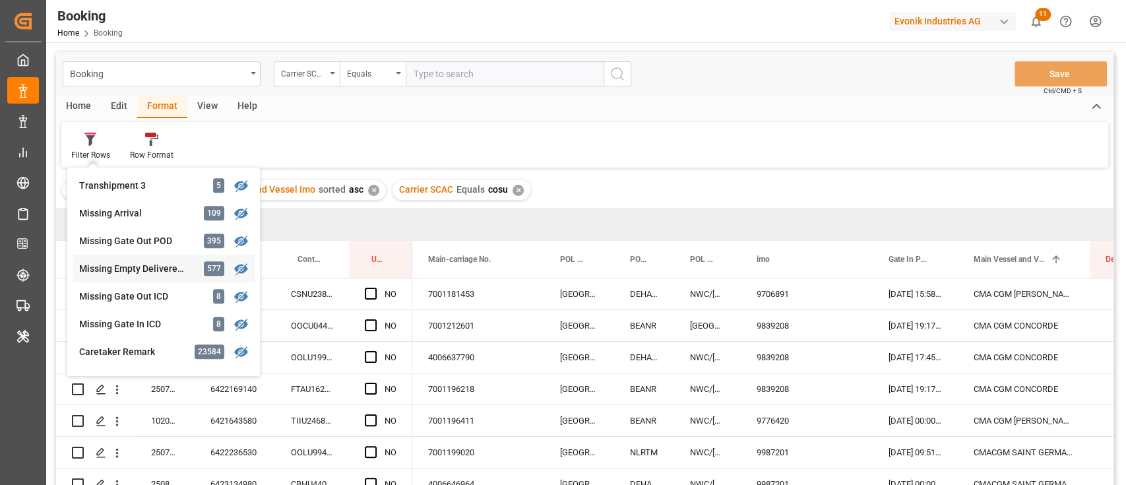
click at [135, 272] on div "Booking Carrier SCAC Equals Save Ctrl/CMD + S Home Edit Format View Help Filter…" at bounding box center [584, 286] width 1057 height 468
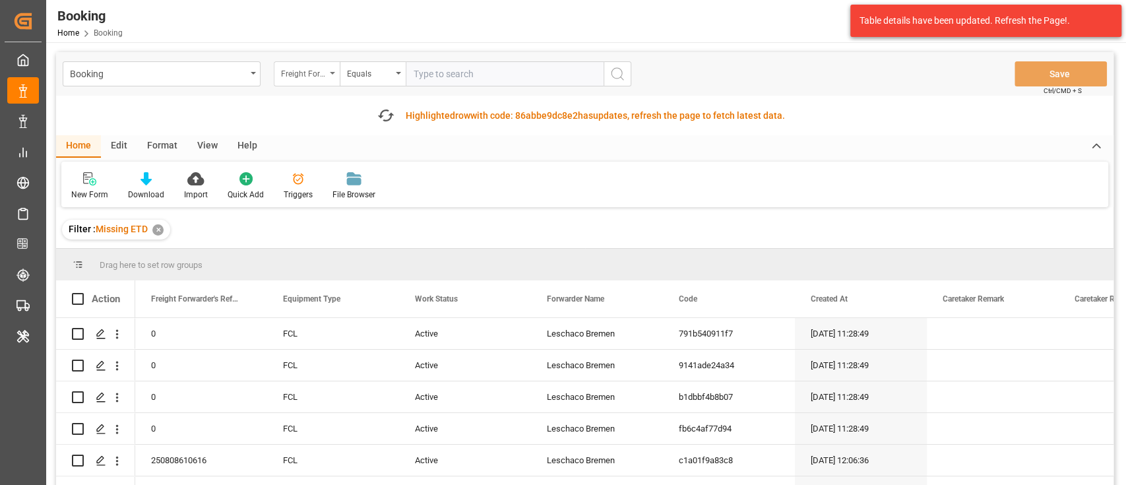
click at [313, 66] on div "Freight Forwarder's Reference No." at bounding box center [303, 72] width 45 height 15
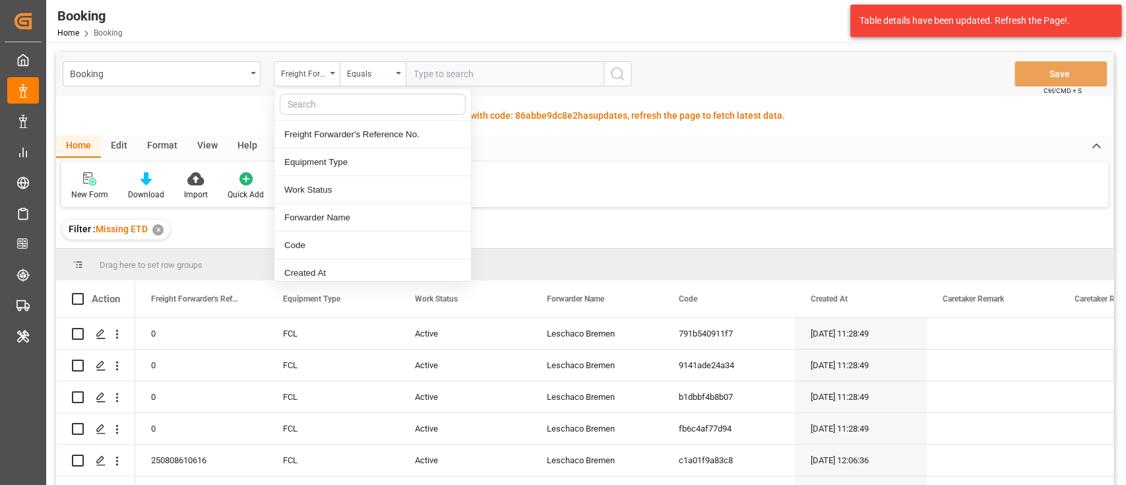
click at [332, 98] on input "text" at bounding box center [373, 104] width 186 height 21
type input "main"
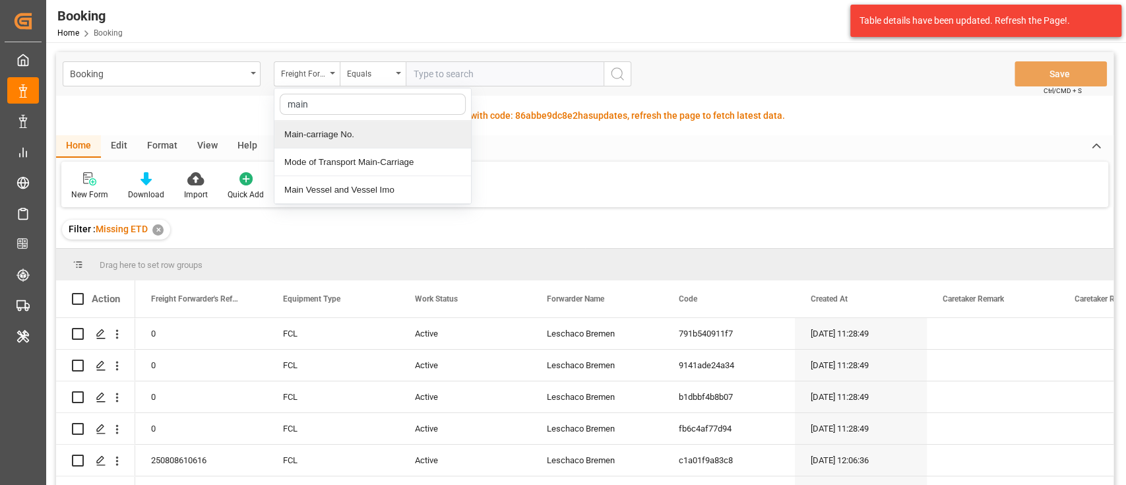
click at [343, 129] on div "Main-carriage No." at bounding box center [372, 135] width 197 height 28
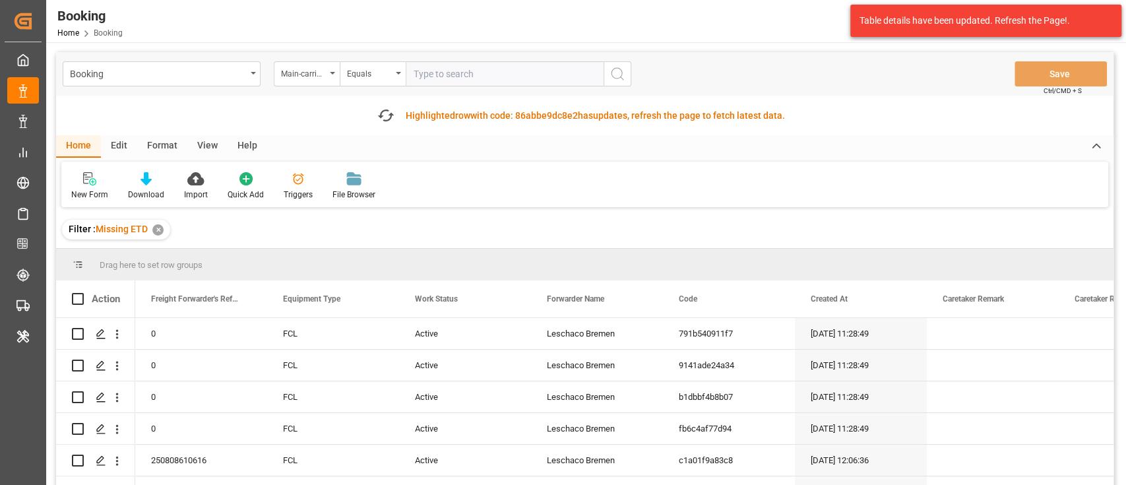
click at [456, 71] on input "text" at bounding box center [505, 73] width 198 height 25
click at [156, 230] on div "✕" at bounding box center [157, 229] width 11 height 11
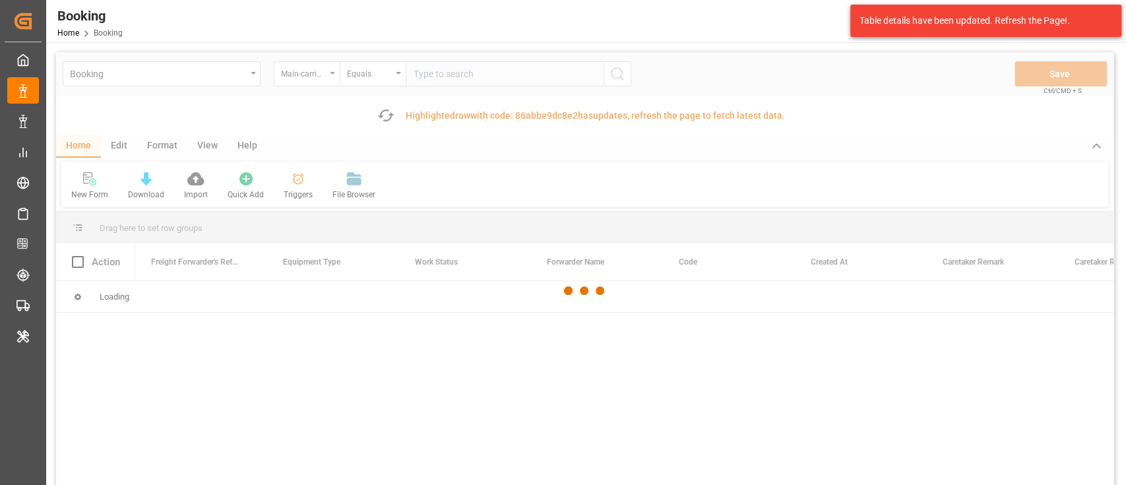
click at [444, 71] on div at bounding box center [584, 290] width 1057 height 477
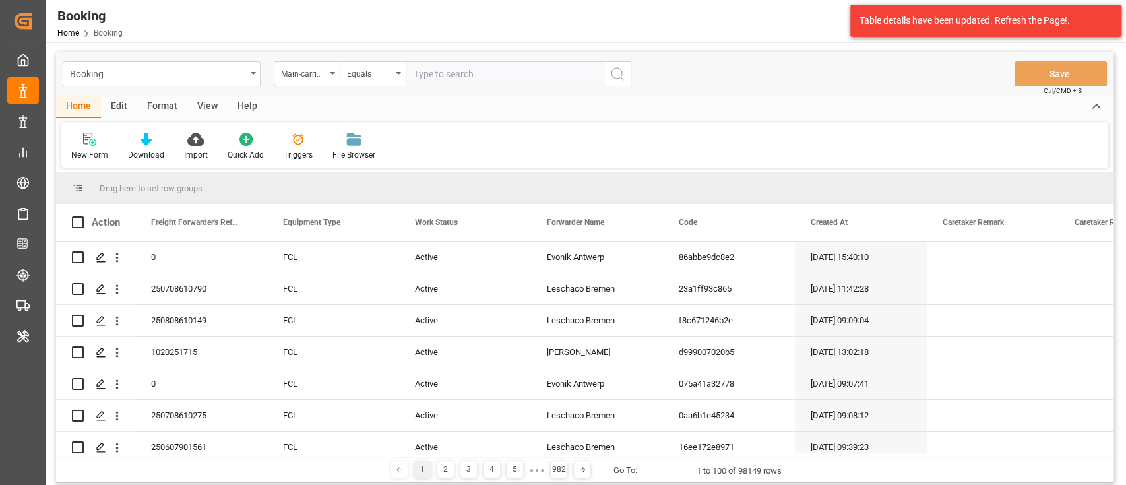
click at [417, 67] on input "text" at bounding box center [505, 73] width 198 height 25
paste input "7001196192"
type input "7001196192"
click at [611, 72] on circle "search button" at bounding box center [616, 73] width 11 height 11
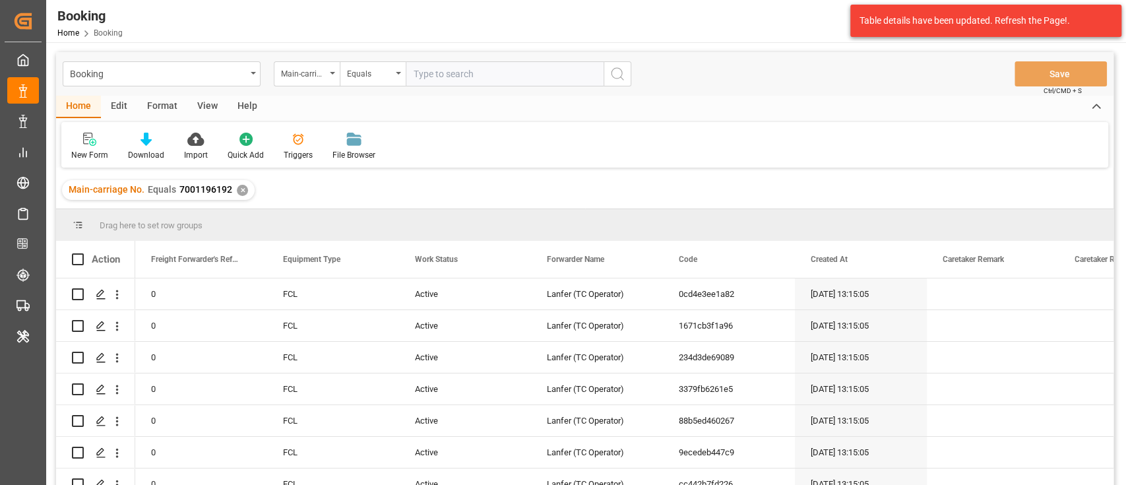
click at [212, 105] on div "View" at bounding box center [207, 107] width 40 height 22
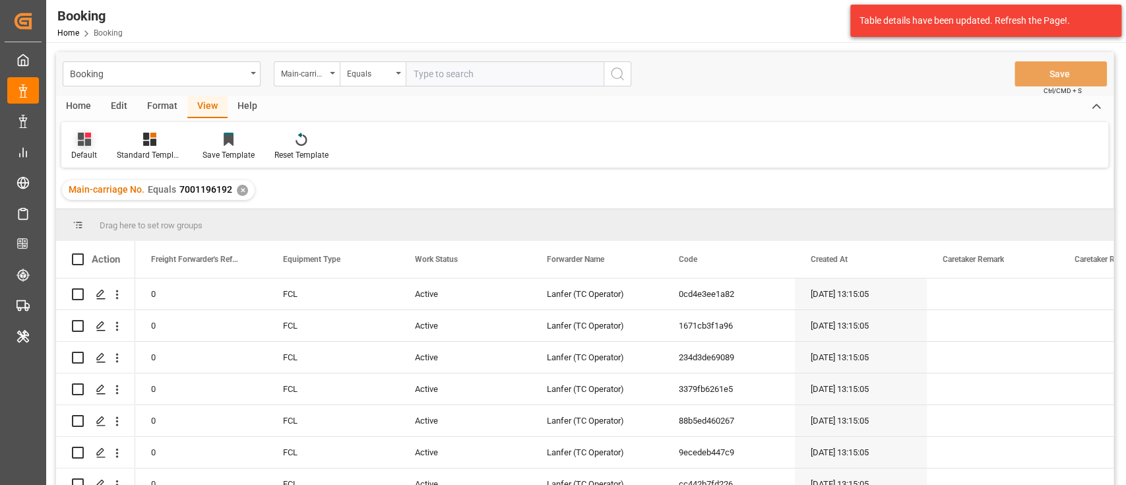
drag, startPoint x: 95, startPoint y: 145, endPoint x: 95, endPoint y: 156, distance: 10.6
click at [95, 144] on div at bounding box center [84, 139] width 26 height 14
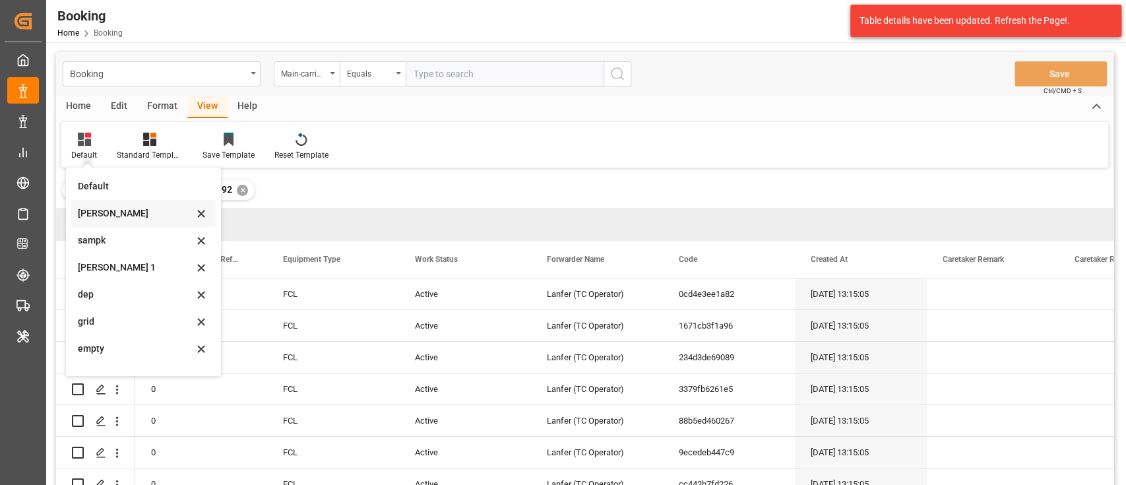
click at [108, 214] on div "sam" at bounding box center [135, 213] width 115 height 14
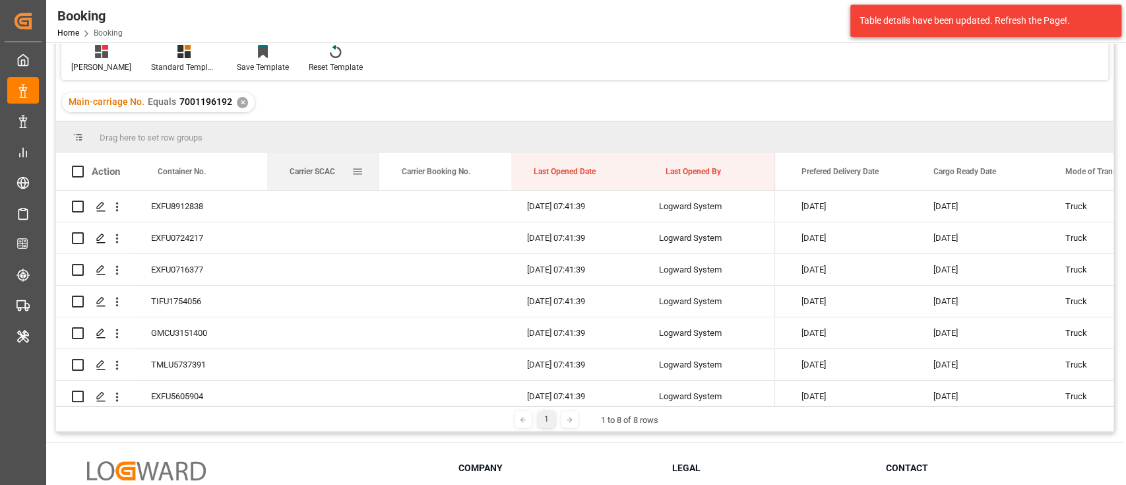
drag, startPoint x: 398, startPoint y: 164, endPoint x: 341, endPoint y: 161, distance: 56.8
click at [377, 161] on div at bounding box center [379, 171] width 5 height 37
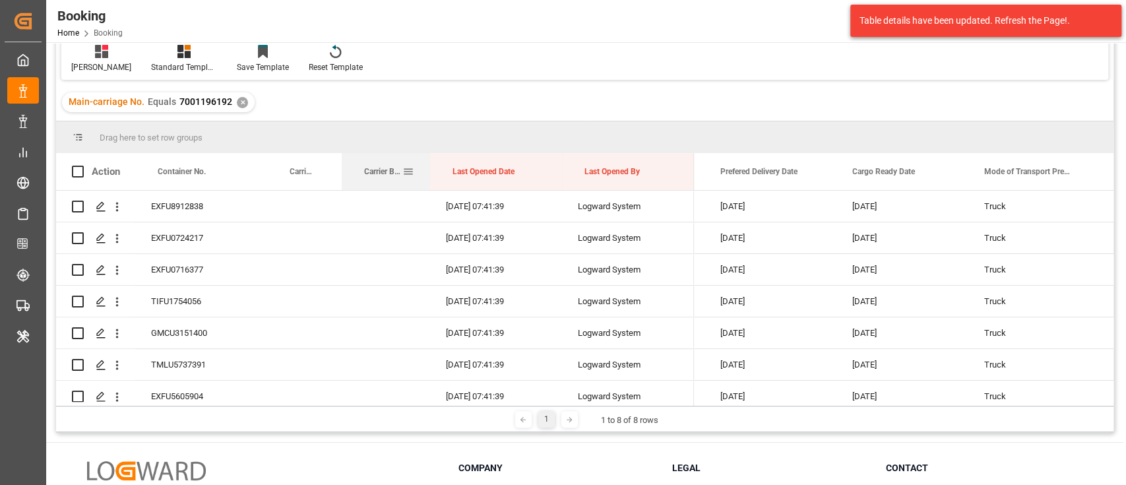
drag, startPoint x: 473, startPoint y: 163, endPoint x: 411, endPoint y: 162, distance: 62.0
click at [427, 162] on div at bounding box center [429, 171] width 5 height 37
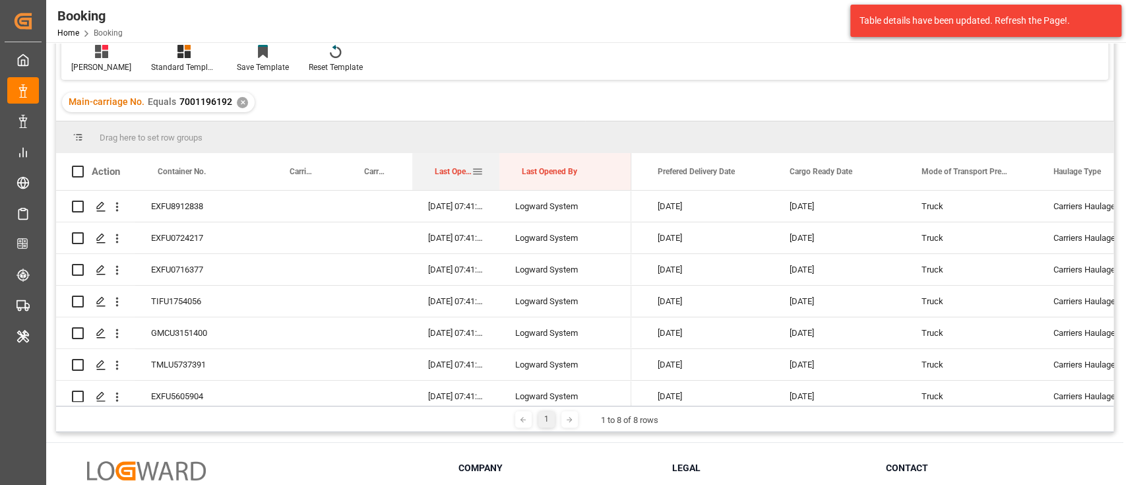
drag, startPoint x: 543, startPoint y: 168, endPoint x: 498, endPoint y: 171, distance: 45.0
click at [498, 171] on div at bounding box center [499, 171] width 5 height 37
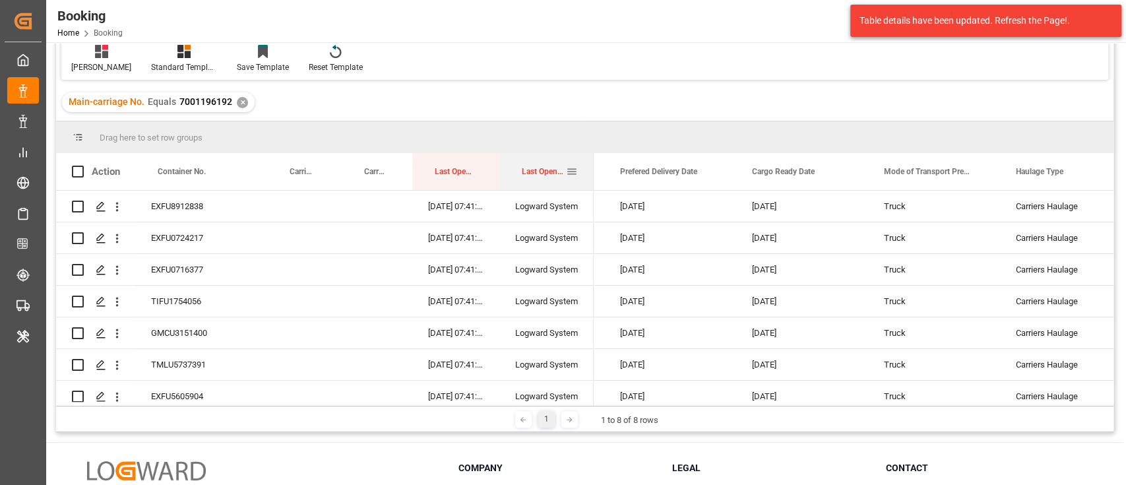
drag, startPoint x: 628, startPoint y: 166, endPoint x: 568, endPoint y: 166, distance: 60.0
click at [591, 166] on div at bounding box center [593, 171] width 5 height 37
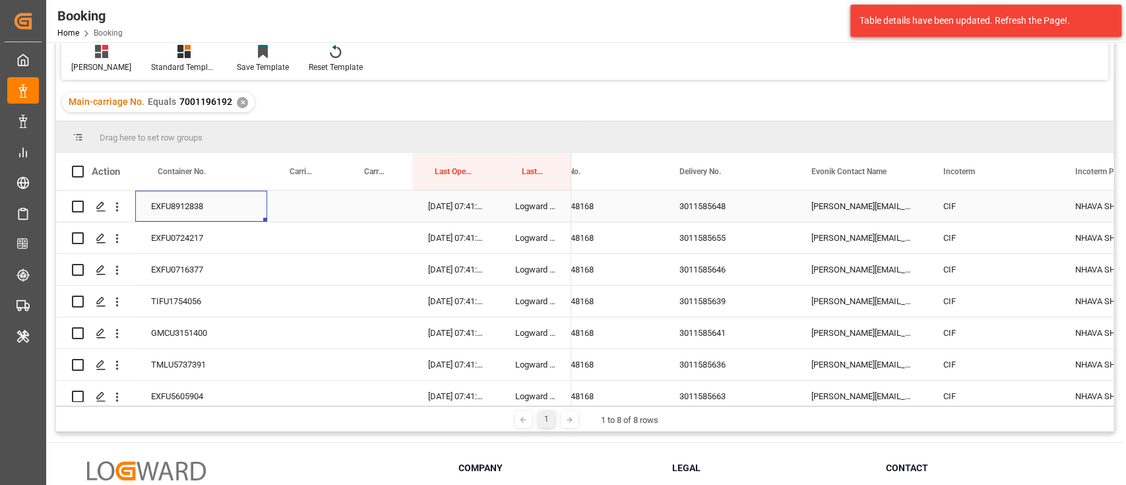
click at [175, 206] on div "EXFU8912838" at bounding box center [201, 206] width 132 height 31
click at [696, 206] on div "3011585648" at bounding box center [729, 206] width 132 height 31
click at [690, 243] on div "3011585655" at bounding box center [729, 237] width 132 height 31
click at [712, 271] on div "3011585646" at bounding box center [729, 269] width 132 height 31
click at [706, 291] on div "3011585639" at bounding box center [729, 301] width 132 height 31
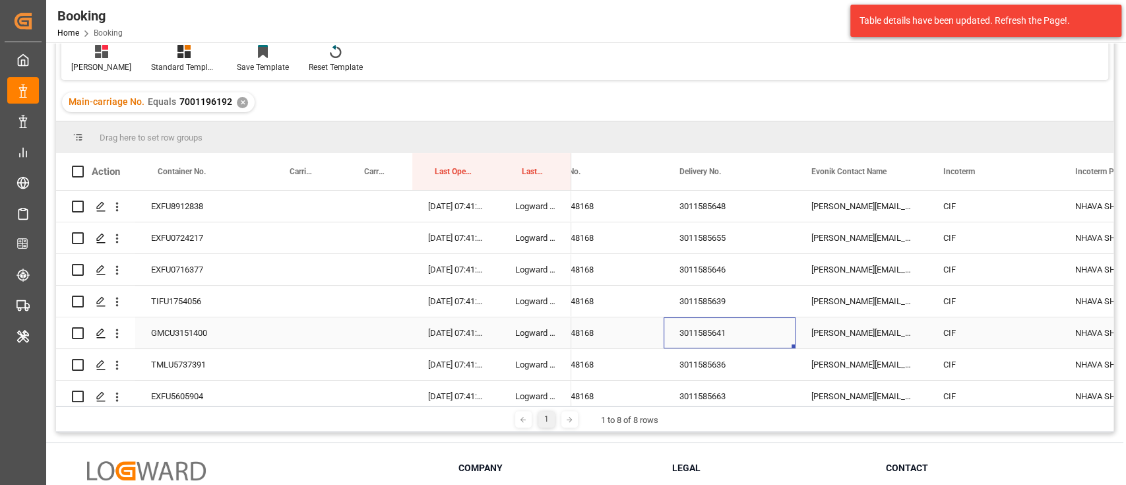
click at [708, 340] on div "3011585641" at bounding box center [729, 332] width 132 height 31
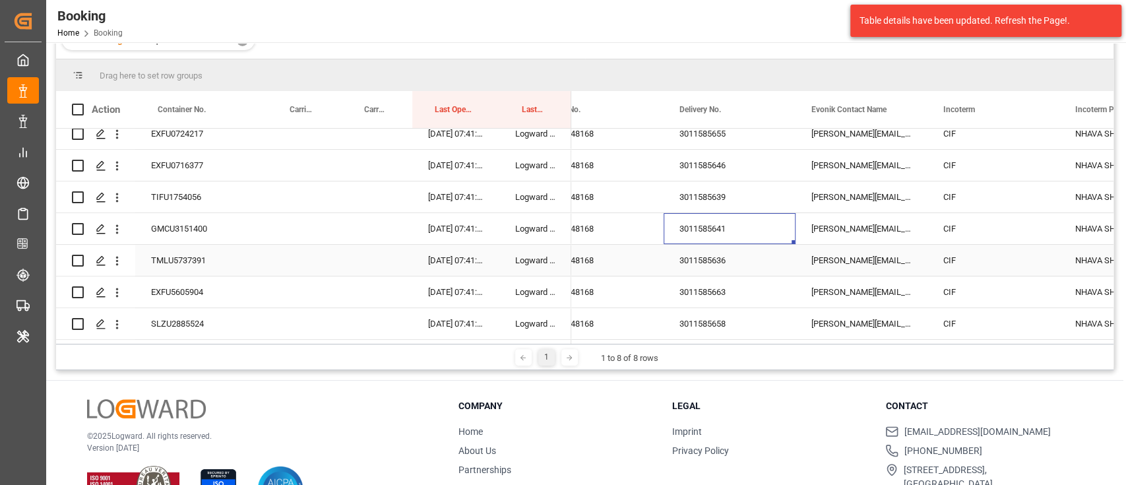
scroll to position [175, 0]
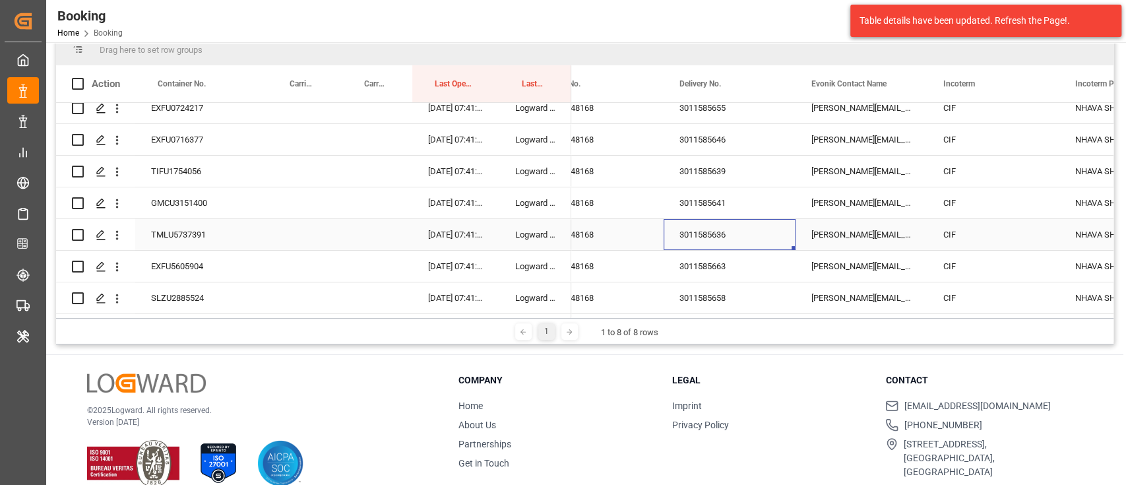
click at [710, 229] on div "3011585636" at bounding box center [729, 234] width 132 height 31
click at [693, 259] on div "3011585663" at bounding box center [729, 266] width 132 height 31
click at [705, 229] on div "3011585636" at bounding box center [729, 234] width 132 height 31
click at [706, 262] on div "3011585663" at bounding box center [729, 266] width 132 height 31
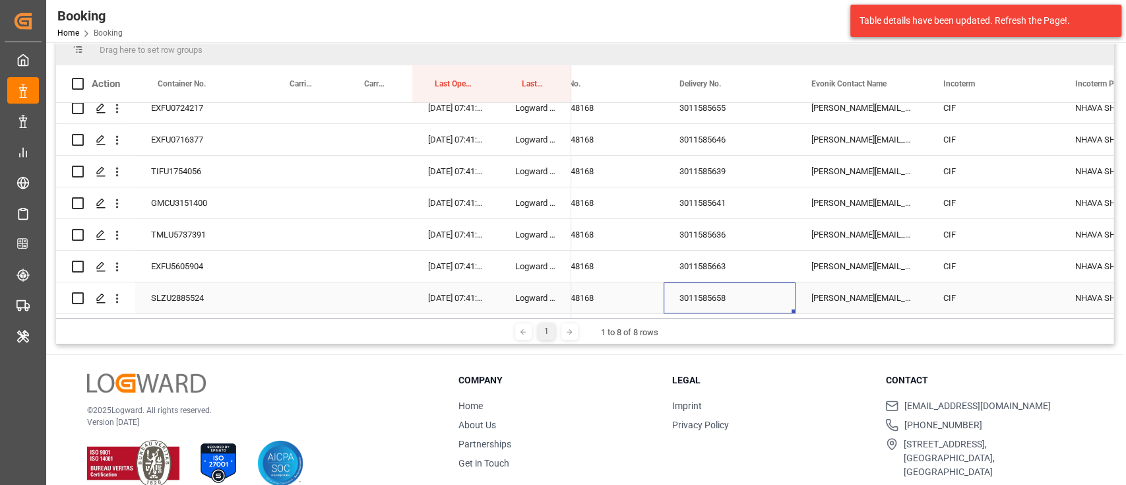
click at [712, 301] on div "3011585658" at bounding box center [729, 297] width 132 height 31
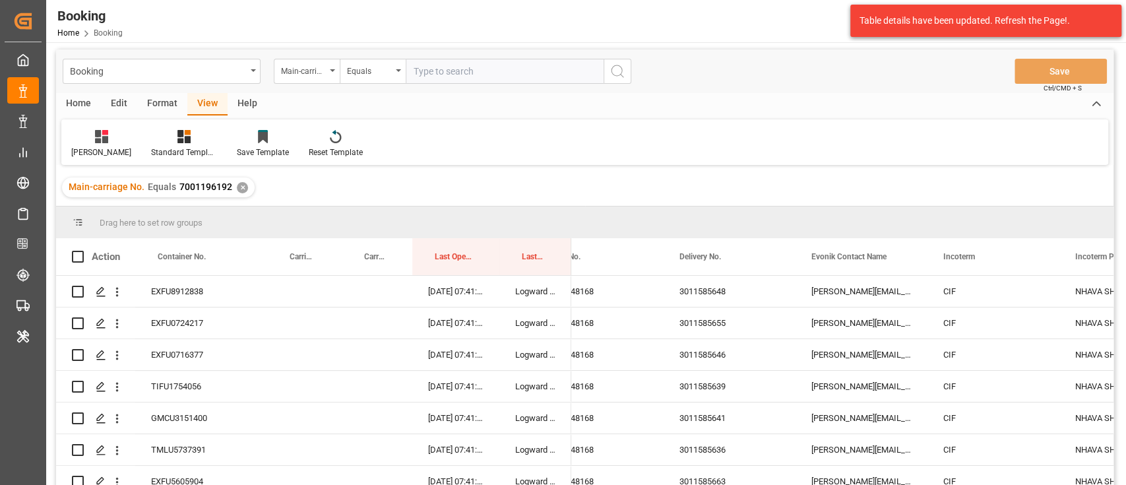
scroll to position [0, 0]
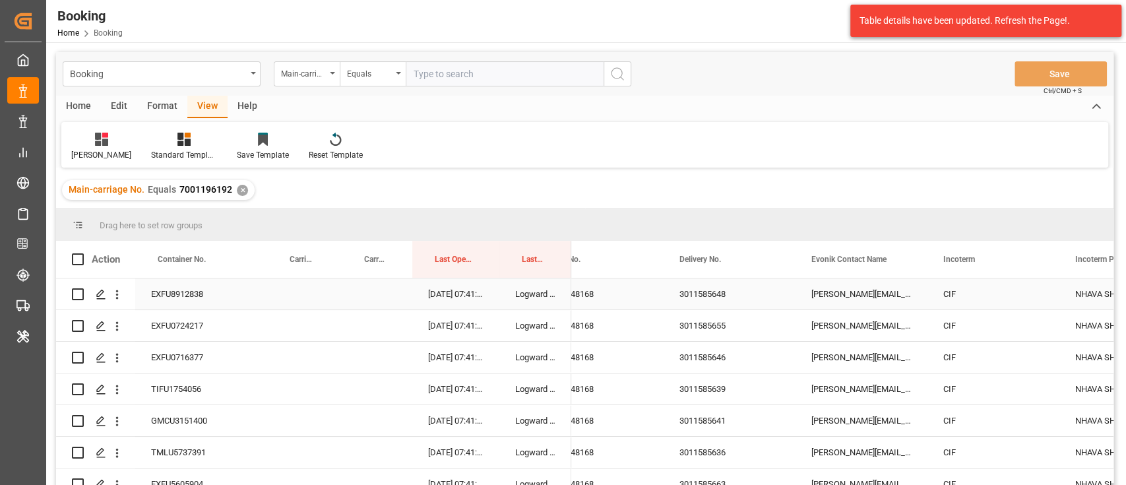
click at [193, 288] on div "EXFU8912838" at bounding box center [201, 293] width 132 height 31
click at [116, 300] on icon "open menu" at bounding box center [117, 295] width 14 height 14
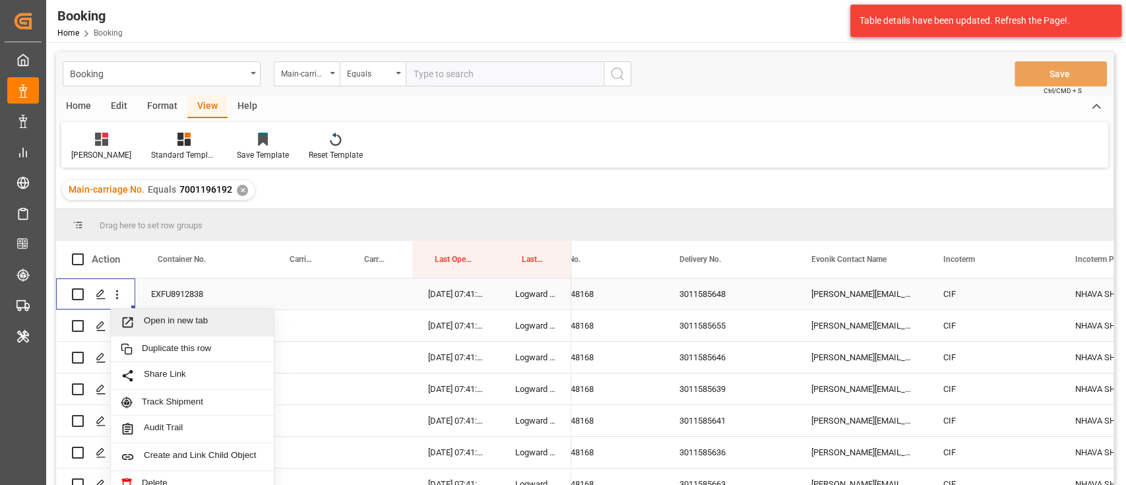
click at [181, 316] on span "Open in new tab" at bounding box center [204, 322] width 120 height 14
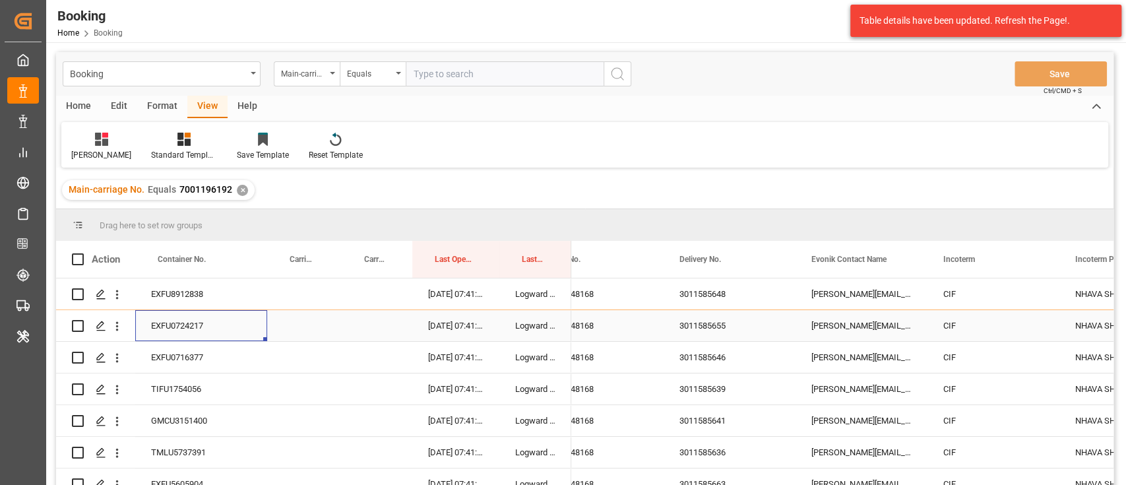
click at [239, 324] on div "EXFU0724217" at bounding box center [201, 325] width 132 height 31
click at [323, 270] on div "Carrier SCAC" at bounding box center [304, 259] width 43 height 37
click at [305, 266] on div "Carrier SCAC" at bounding box center [301, 259] width 24 height 37
click at [301, 259] on div "Carrier SCAC 1" at bounding box center [301, 259] width 24 height 37
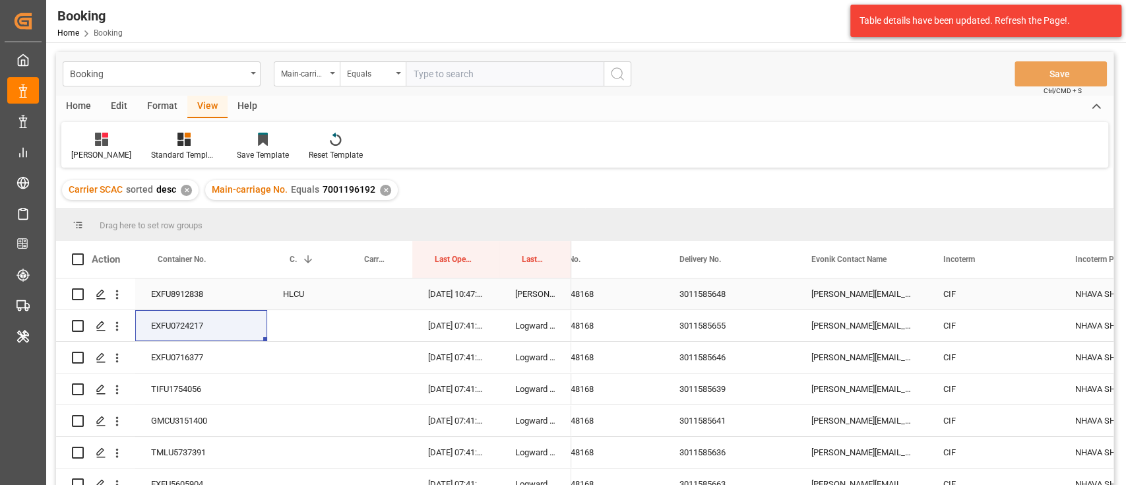
click at [297, 298] on div "HLCU" at bounding box center [304, 293] width 75 height 31
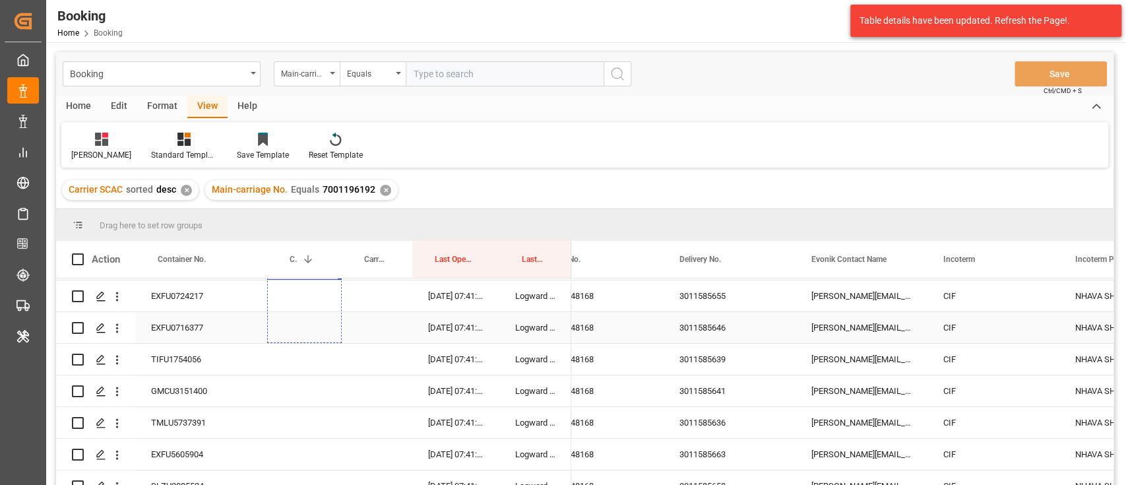
scroll to position [46, 0]
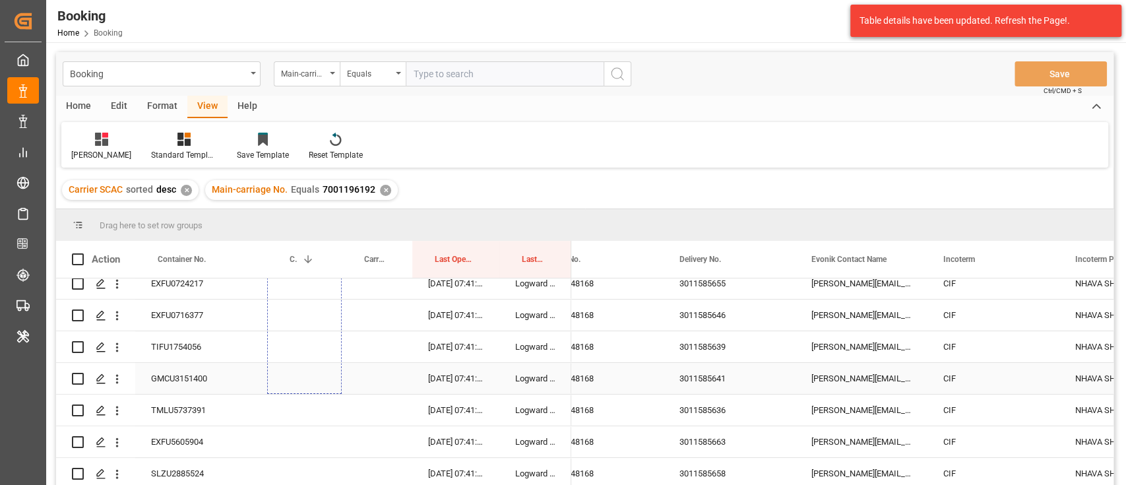
drag, startPoint x: 338, startPoint y: 306, endPoint x: 321, endPoint y: 365, distance: 61.1
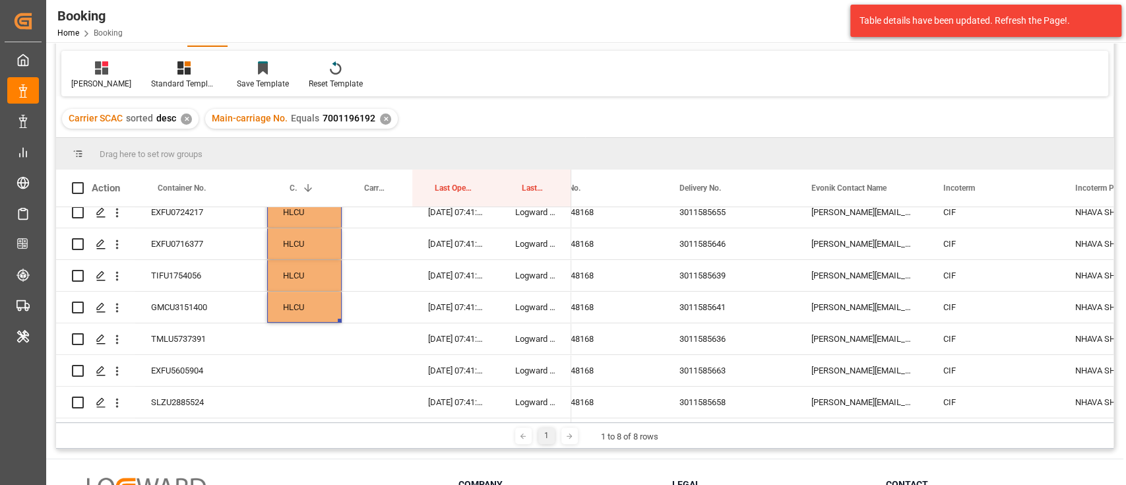
scroll to position [88, 0]
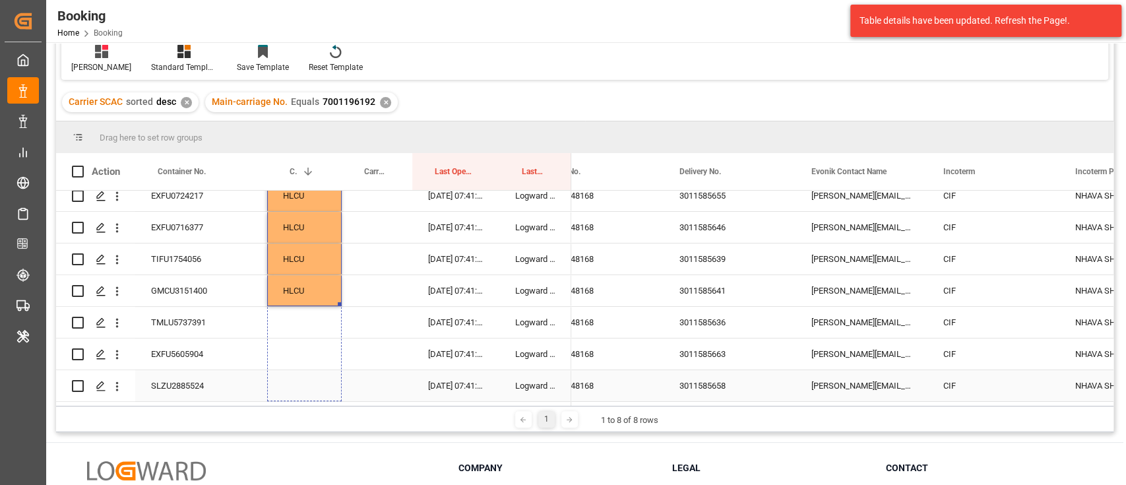
drag, startPoint x: 338, startPoint y: 300, endPoint x: 335, endPoint y: 371, distance: 70.6
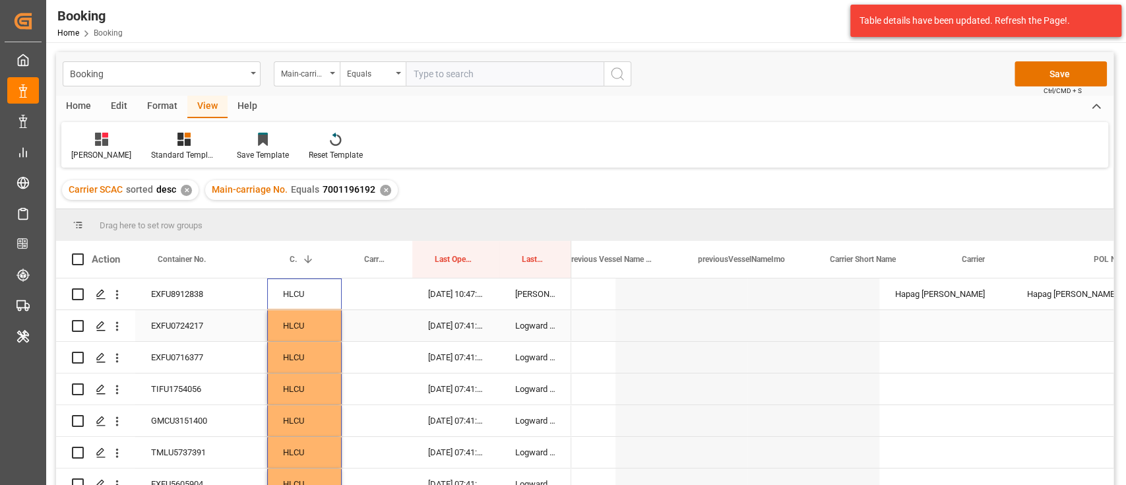
scroll to position [0, 4835]
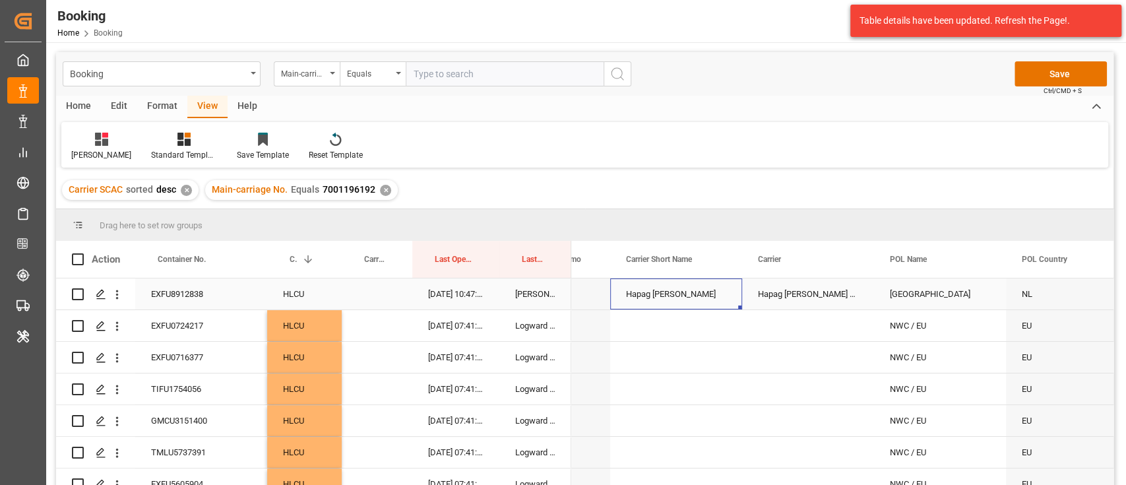
click at [698, 297] on div "Hapag [PERSON_NAME]" at bounding box center [676, 293] width 132 height 31
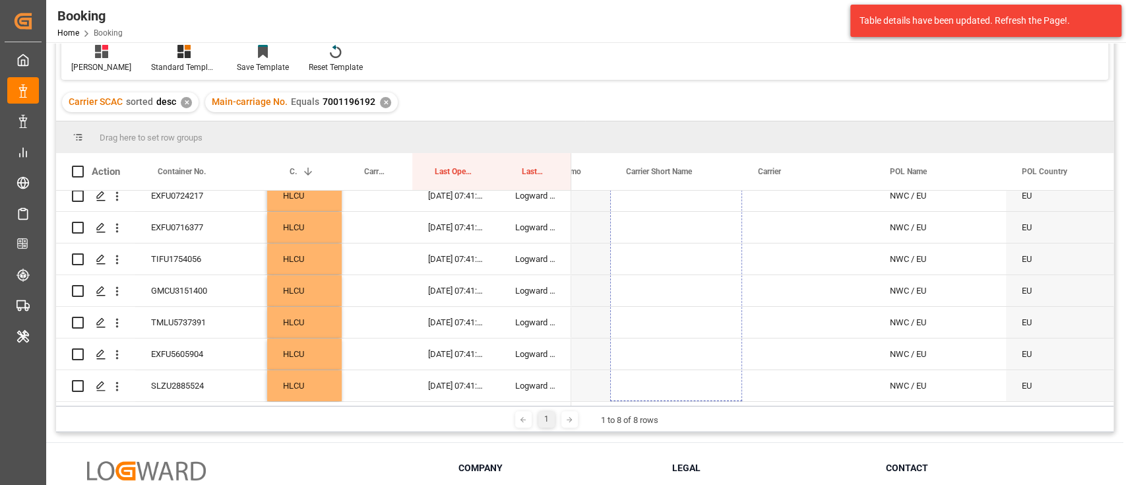
drag, startPoint x: 739, startPoint y: 308, endPoint x: 704, endPoint y: 413, distance: 110.3
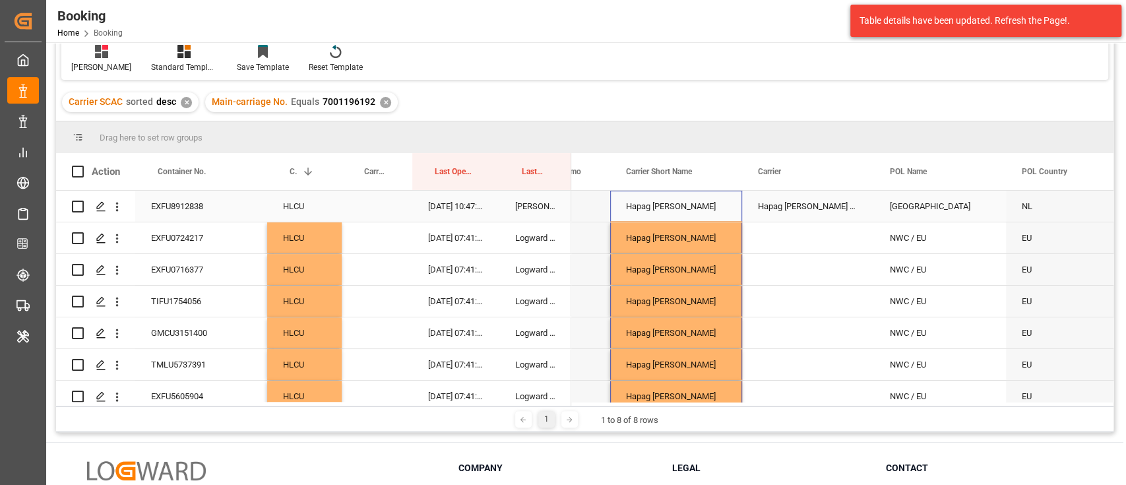
click at [838, 208] on div "Hapag [PERSON_NAME] Aktiengesellschaft" at bounding box center [808, 206] width 132 height 31
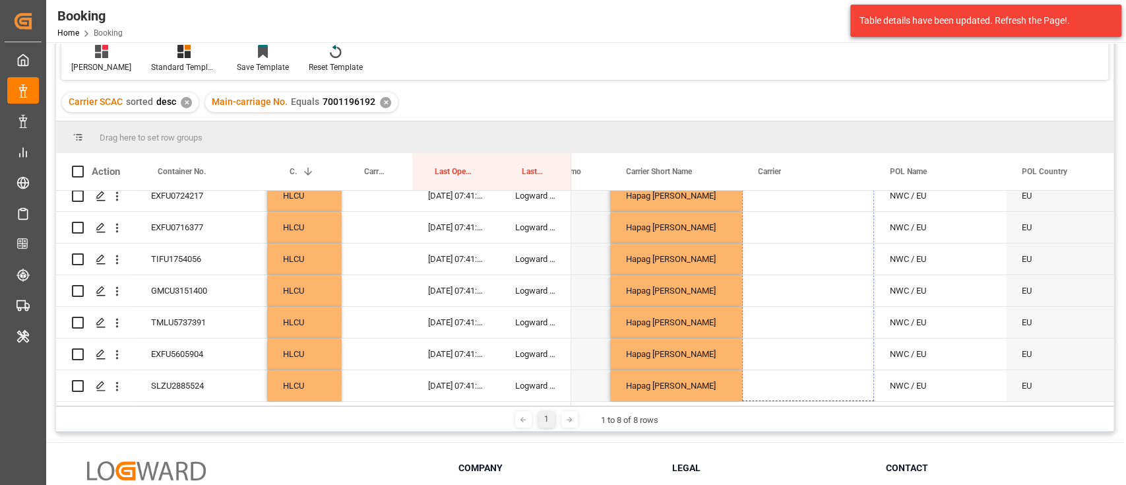
drag, startPoint x: 870, startPoint y: 219, endPoint x: 795, endPoint y: 409, distance: 204.3
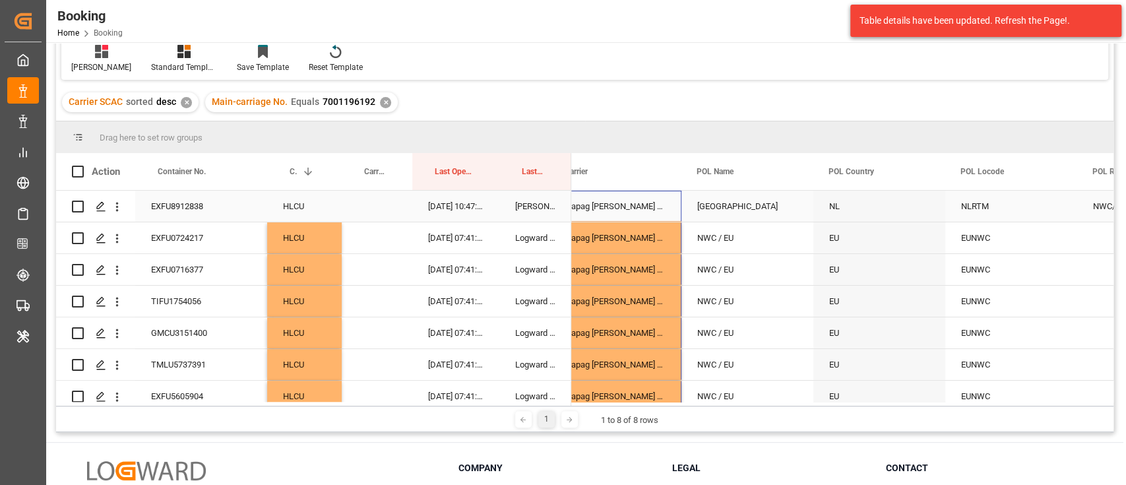
click at [770, 209] on div "[GEOGRAPHIC_DATA]" at bounding box center [747, 206] width 132 height 31
click at [808, 216] on div "[GEOGRAPHIC_DATA]" at bounding box center [747, 206] width 132 height 31
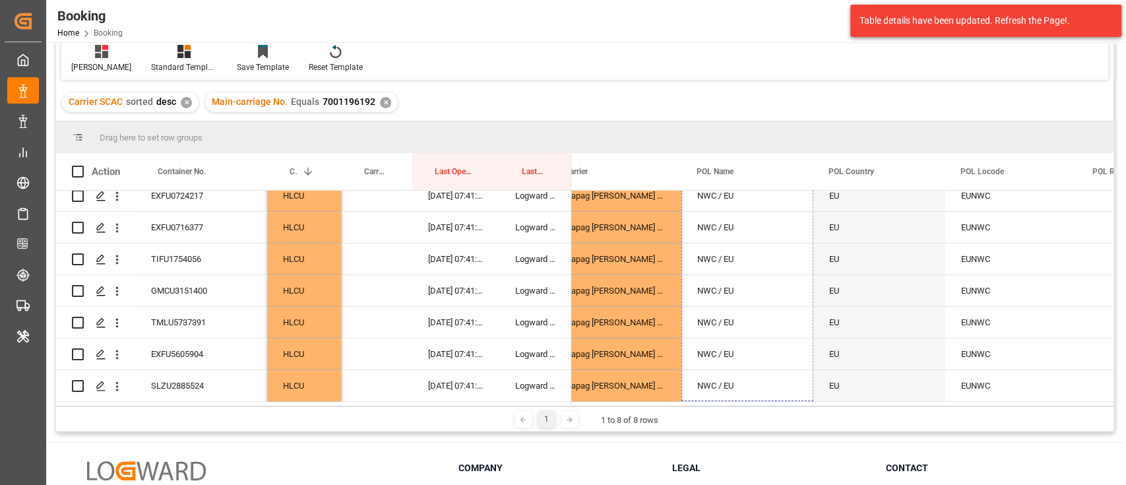
drag, startPoint x: 810, startPoint y: 219, endPoint x: 737, endPoint y: 406, distance: 200.2
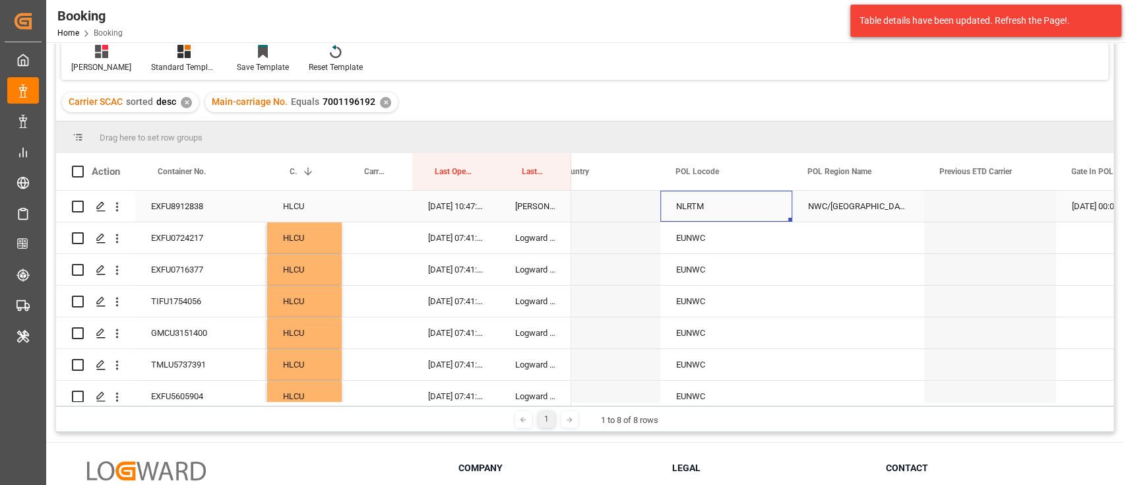
click at [739, 216] on div "NLRTM" at bounding box center [726, 206] width 132 height 31
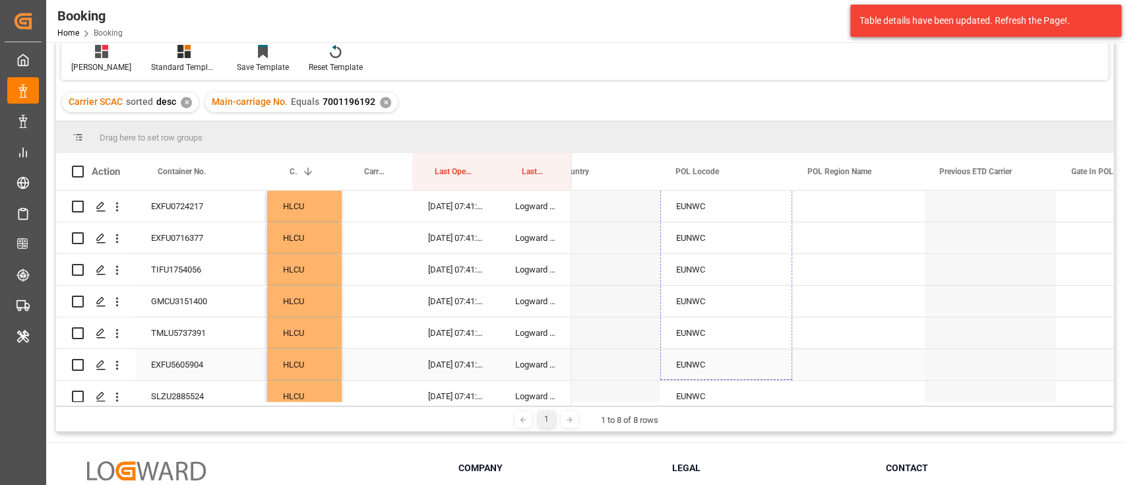
drag, startPoint x: 787, startPoint y: 220, endPoint x: 742, endPoint y: 386, distance: 172.3
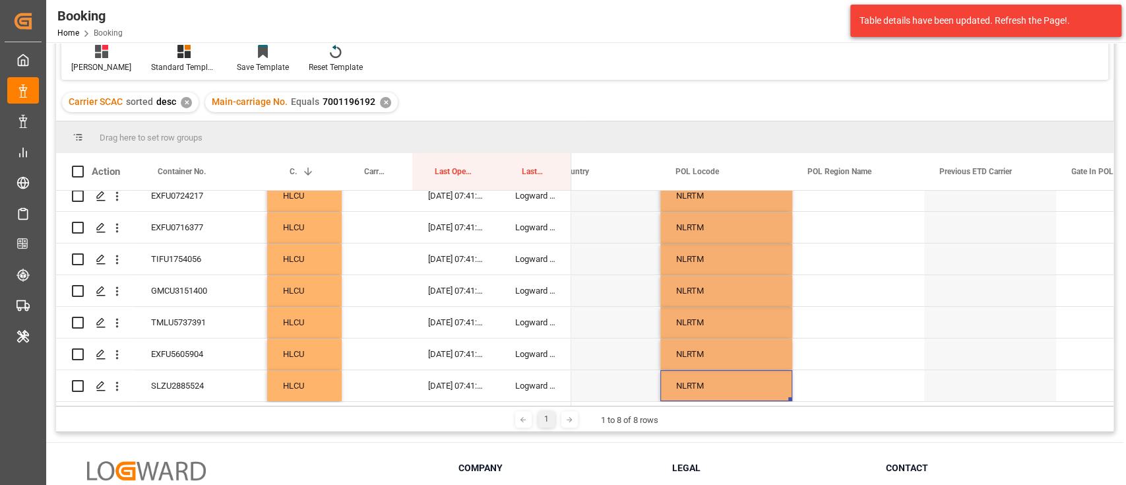
drag, startPoint x: 742, startPoint y: 386, endPoint x: 728, endPoint y: 413, distance: 30.4
click at [728, 413] on div "Drag here to set row groups Drag here to set column labels Action Container No.…" at bounding box center [584, 276] width 1057 height 311
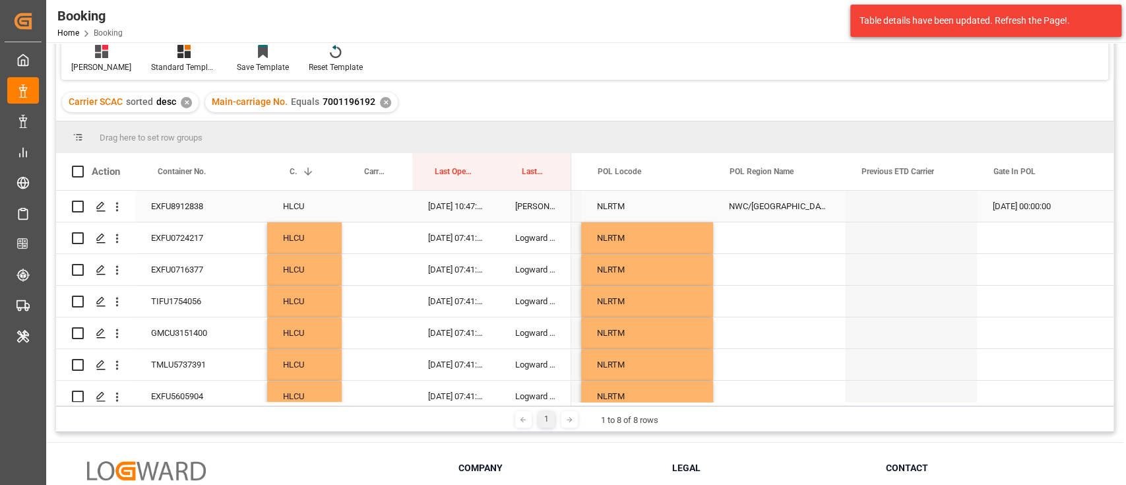
click at [814, 216] on div "NWC/[GEOGRAPHIC_DATA] [GEOGRAPHIC_DATA] / [GEOGRAPHIC_DATA]" at bounding box center [779, 206] width 132 height 31
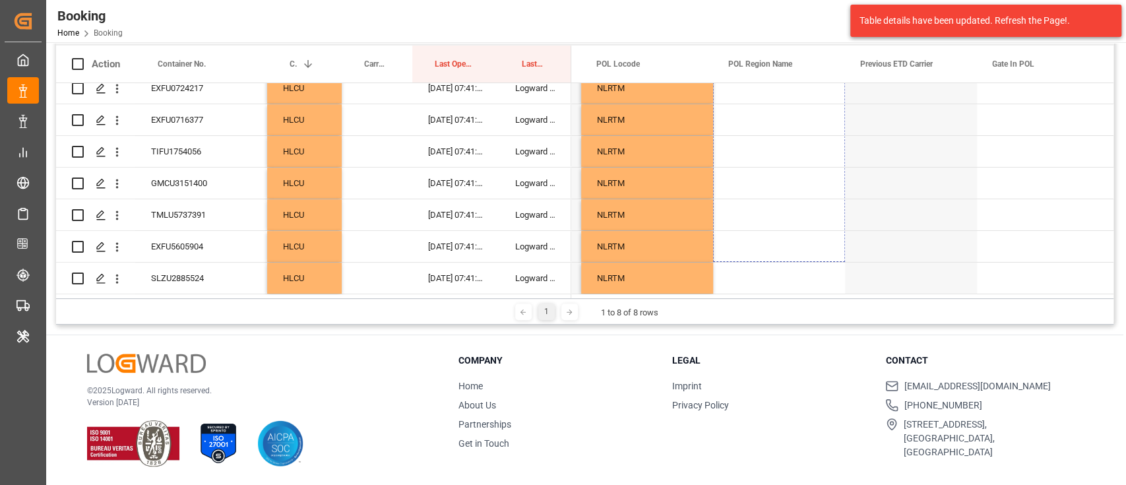
drag, startPoint x: 840, startPoint y: 219, endPoint x: 763, endPoint y: 408, distance: 203.8
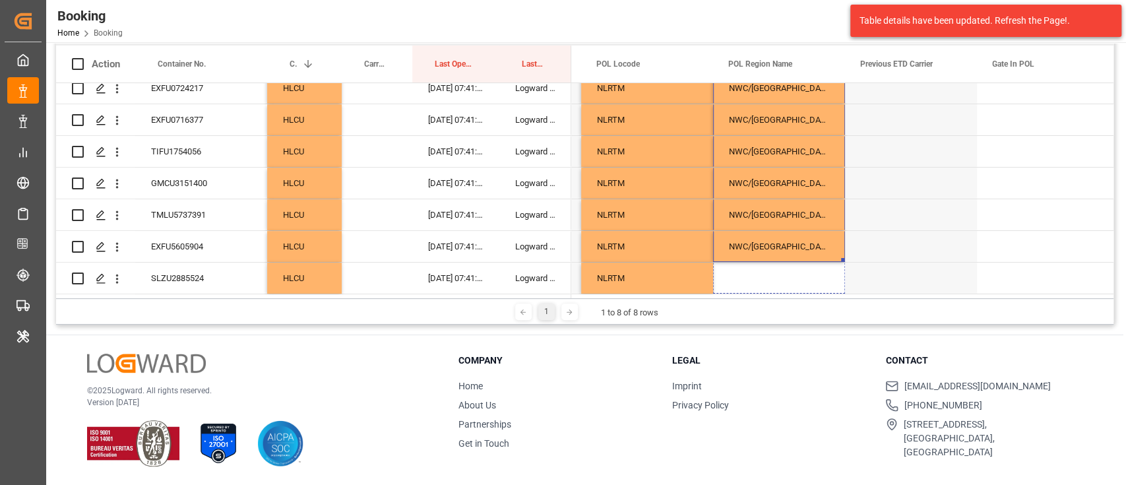
drag, startPoint x: 841, startPoint y: 256, endPoint x: 829, endPoint y: 301, distance: 46.4
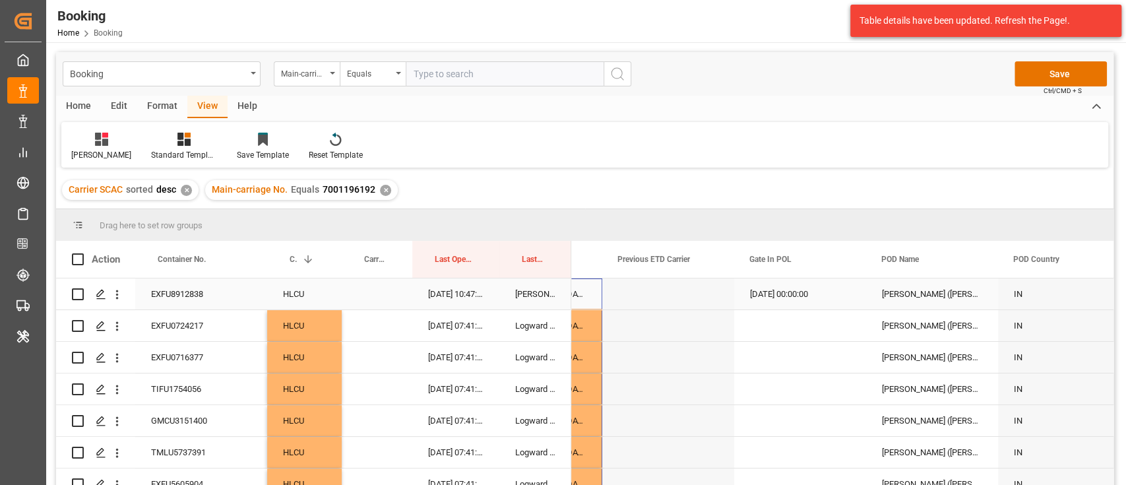
click at [817, 298] on div "08.08.2025 00:00:00" at bounding box center [800, 293] width 132 height 31
click at [809, 309] on div "08.08.2025 00:00:00" at bounding box center [800, 293] width 132 height 31
click at [821, 307] on div "08.08.2025 00:00:00" at bounding box center [800, 293] width 132 height 31
drag, startPoint x: 863, startPoint y: 306, endPoint x: 857, endPoint y: 327, distance: 21.8
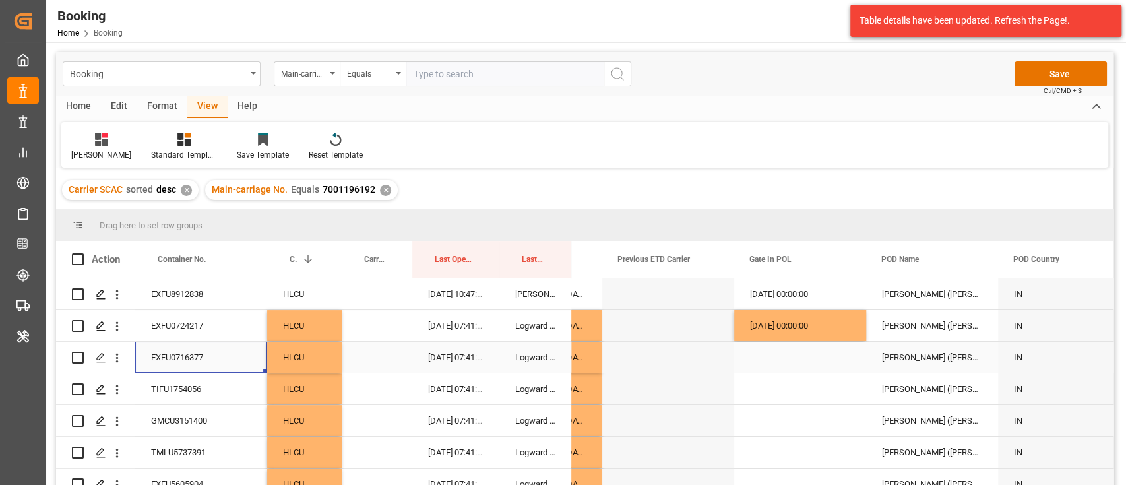
click at [222, 350] on div "EXFU0716377" at bounding box center [201, 357] width 132 height 31
click at [209, 378] on div "TIFU1754056" at bounding box center [201, 388] width 132 height 31
click at [190, 406] on div "GMCU3151400" at bounding box center [201, 420] width 132 height 31
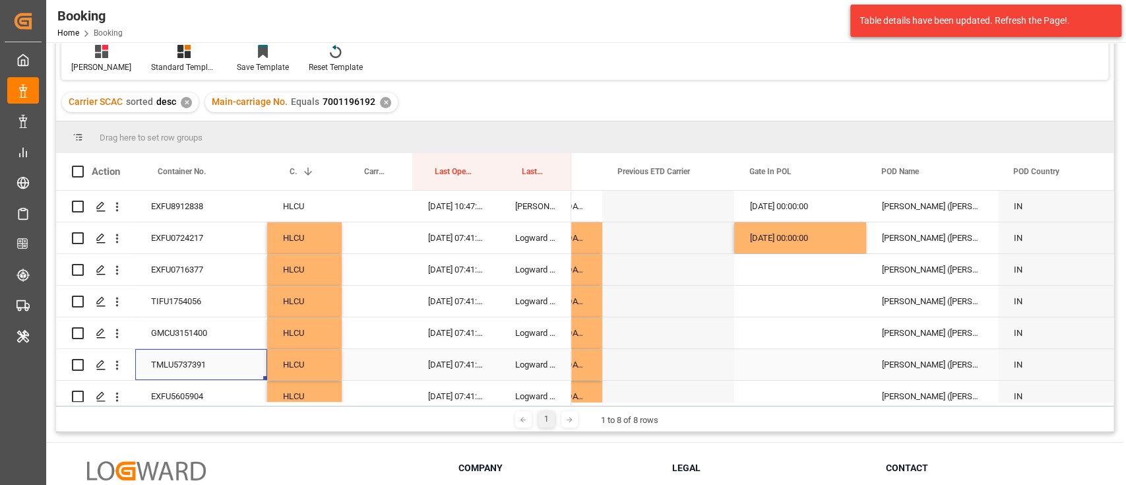
click at [210, 361] on div "TMLU5737391" at bounding box center [201, 364] width 132 height 31
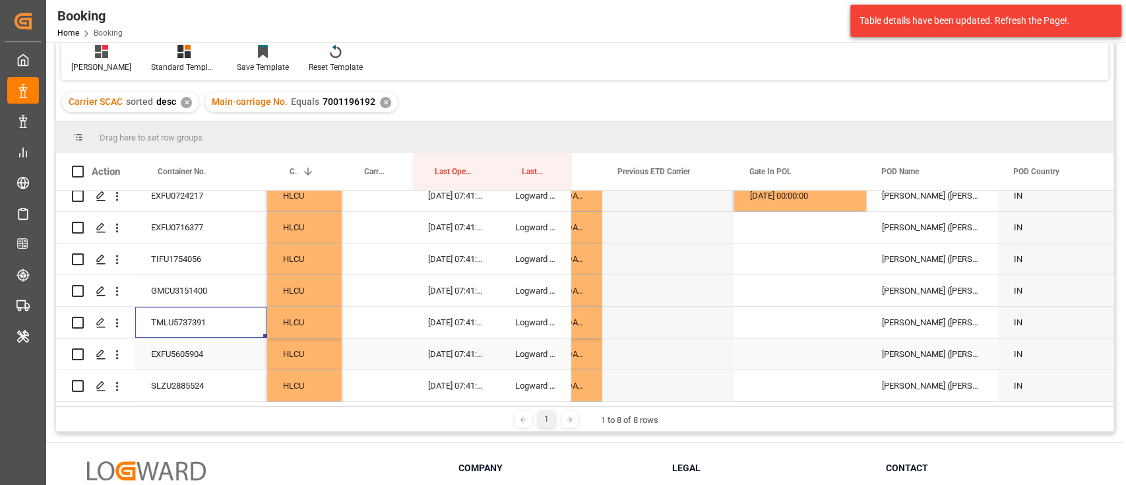
click at [195, 343] on div "EXFU5605904" at bounding box center [201, 353] width 132 height 31
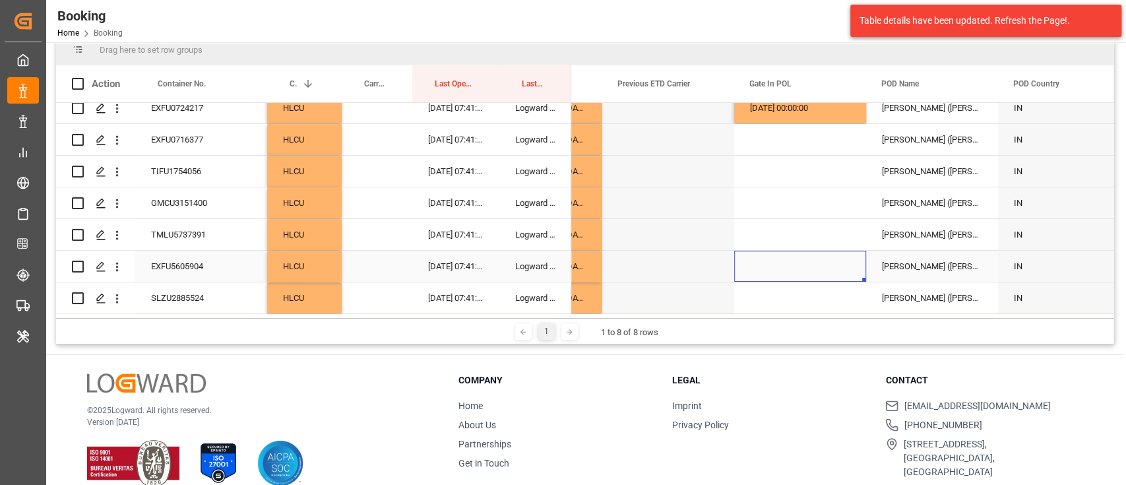
click at [776, 264] on div "Press SPACE to select this row." at bounding box center [800, 266] width 132 height 31
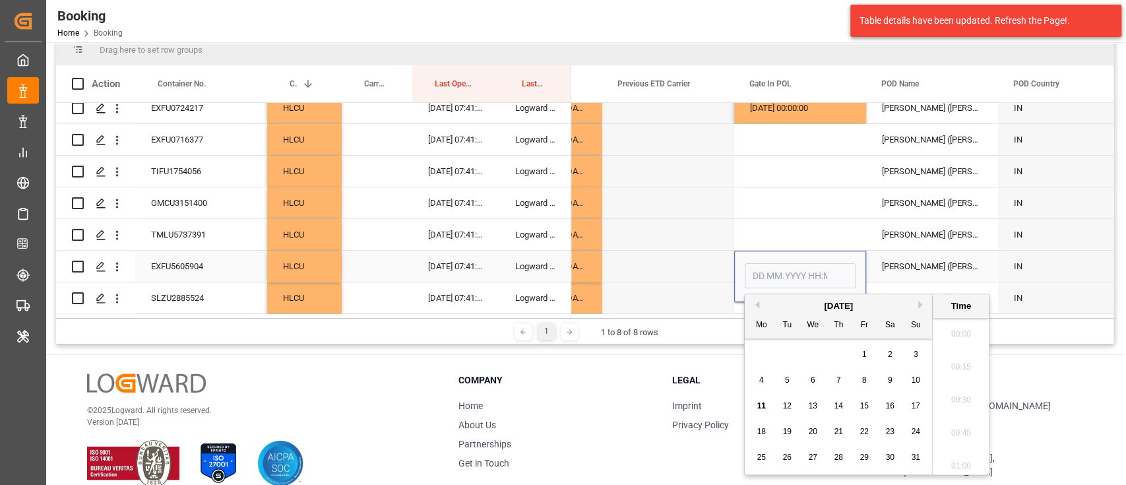
scroll to position [2081, 0]
click at [865, 380] on span "8" at bounding box center [864, 379] width 5 height 9
type input "08.08.2025 00:00"
click at [803, 233] on div "Press SPACE to select this row." at bounding box center [800, 234] width 132 height 31
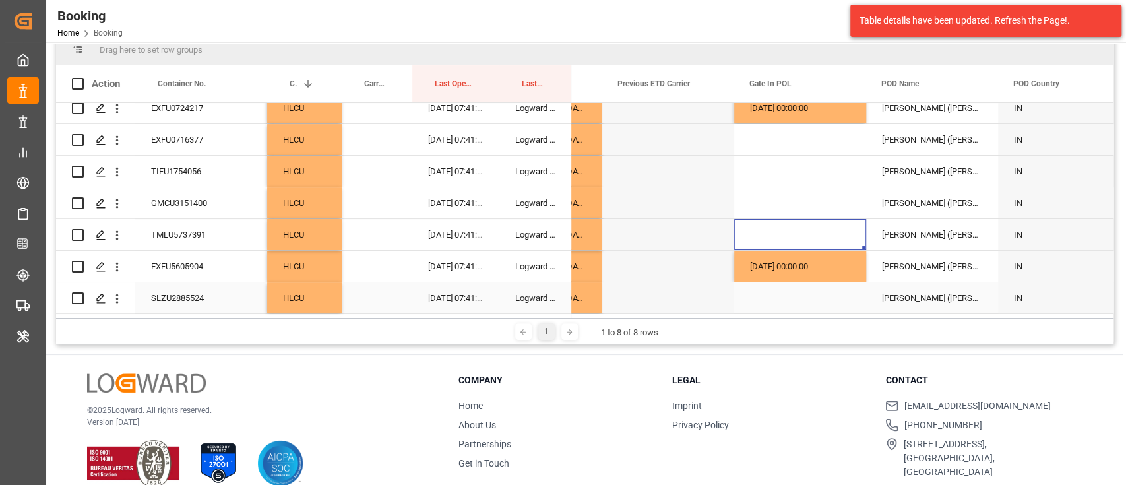
click at [224, 302] on div "SLZU2885524" at bounding box center [201, 297] width 132 height 31
click at [810, 261] on div "08.08.2025 00:00:00" at bounding box center [800, 266] width 132 height 31
drag, startPoint x: 861, startPoint y: 274, endPoint x: 862, endPoint y: 292, distance: 17.8
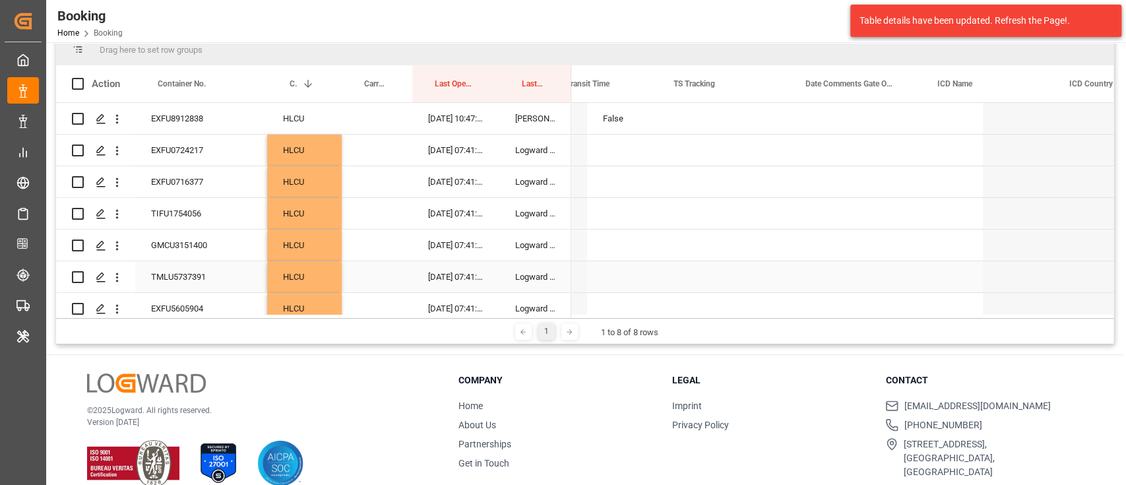
scroll to position [0, 6713]
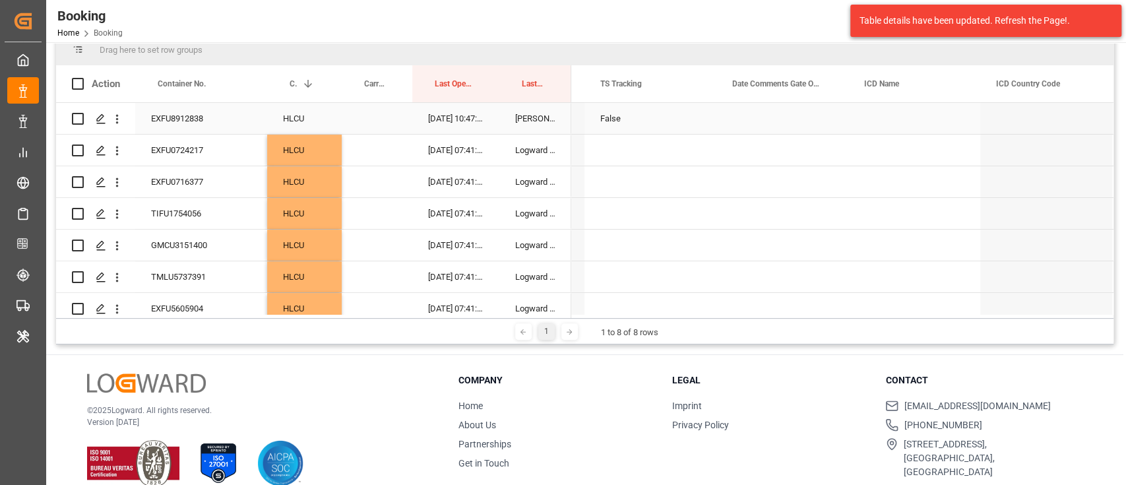
click at [638, 123] on div "False" at bounding box center [650, 118] width 132 height 31
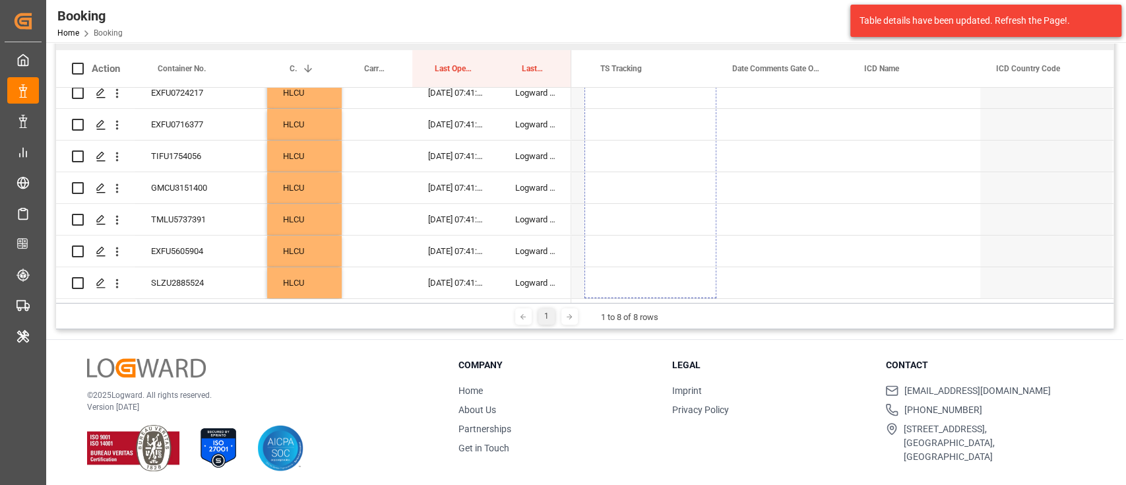
scroll to position [195, 0]
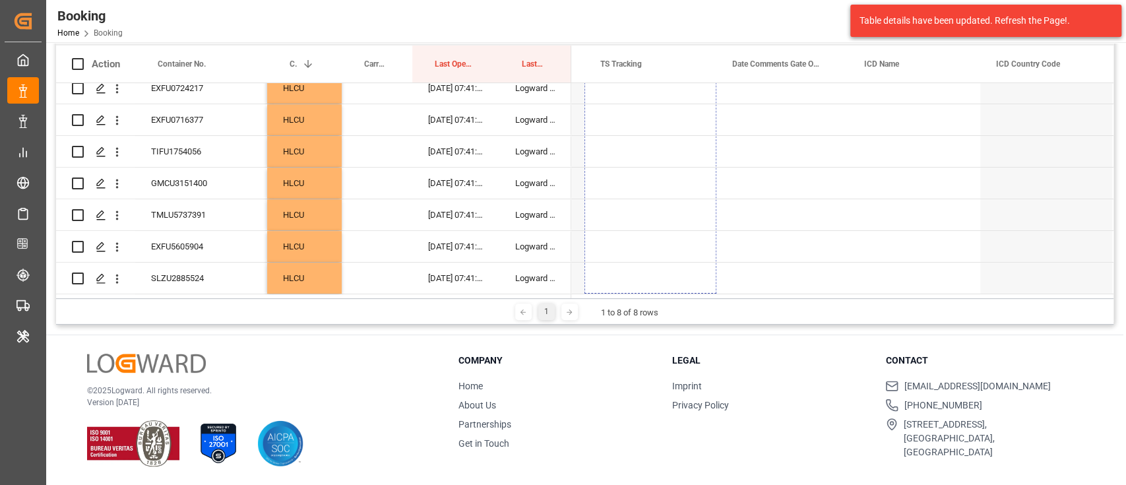
drag, startPoint x: 713, startPoint y: 132, endPoint x: 665, endPoint y: 302, distance: 176.8
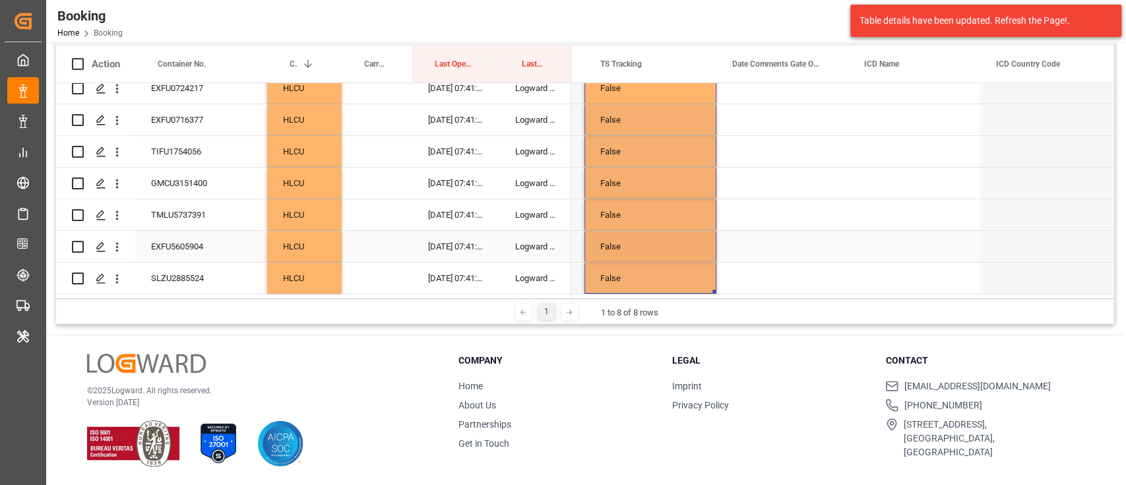
scroll to position [0, 0]
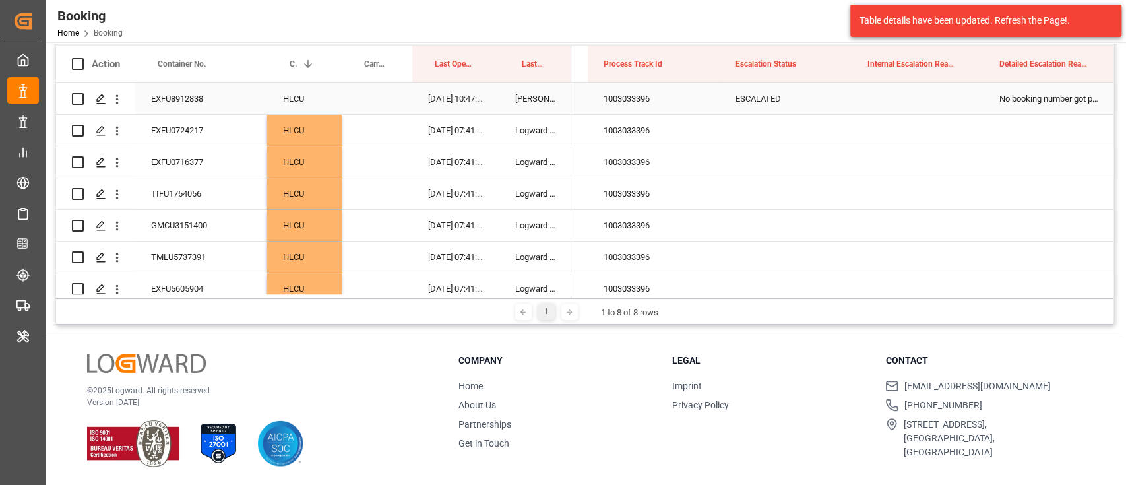
click at [789, 98] on div "ESCALATED" at bounding box center [785, 98] width 132 height 31
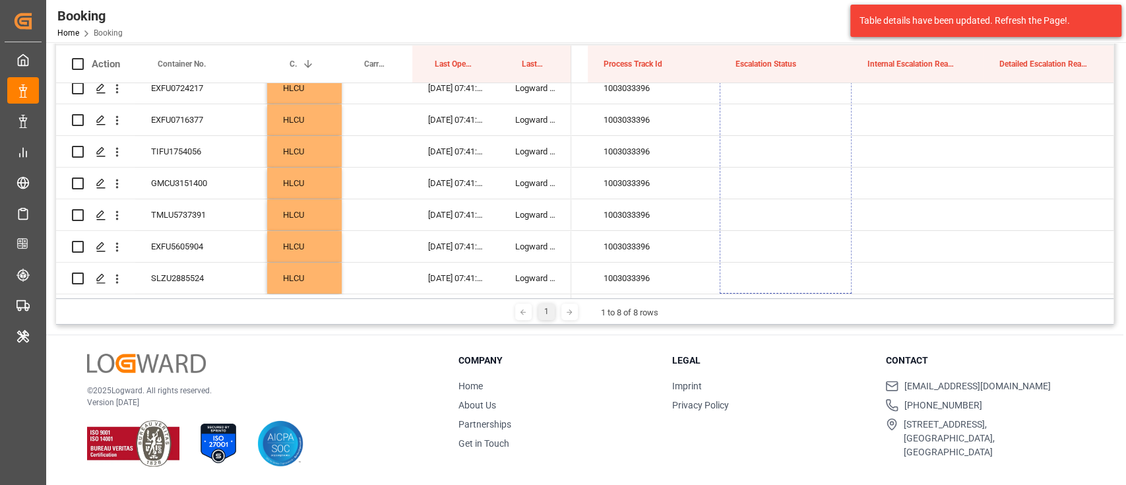
drag, startPoint x: 848, startPoint y: 113, endPoint x: 781, endPoint y: 307, distance: 205.2
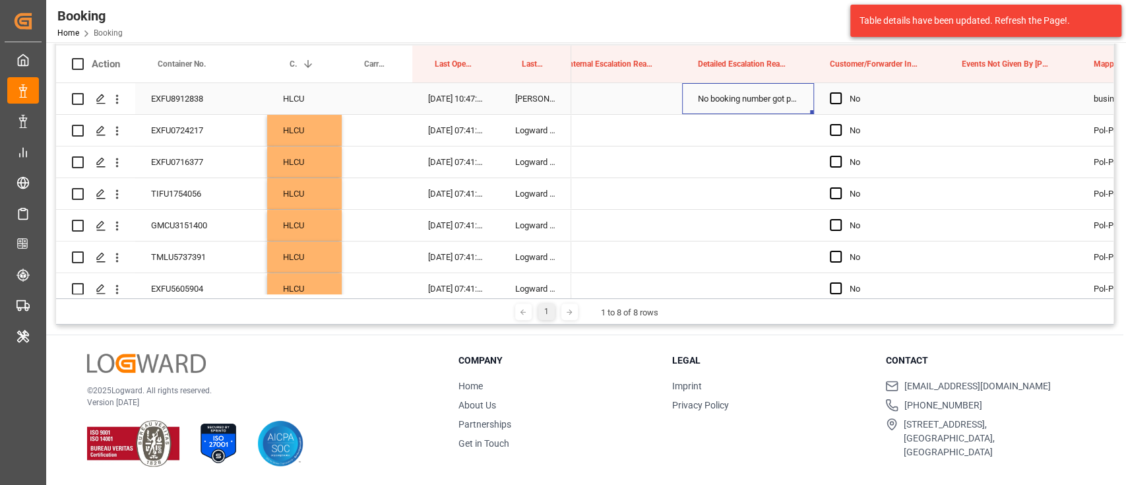
click at [800, 105] on div "No booking number got provided by customer/forwarder" at bounding box center [748, 98] width 132 height 31
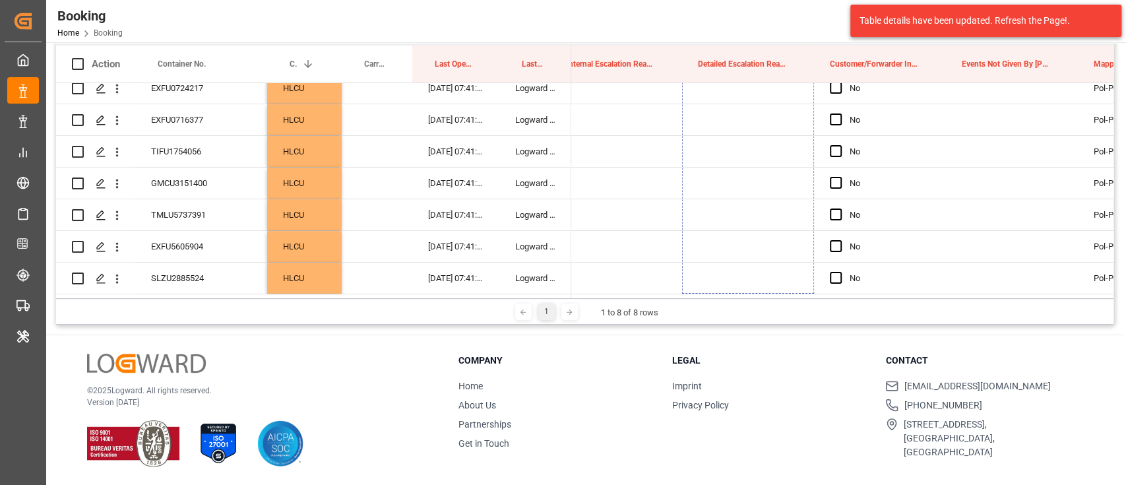
drag, startPoint x: 810, startPoint y: 111, endPoint x: 763, endPoint y: 324, distance: 218.9
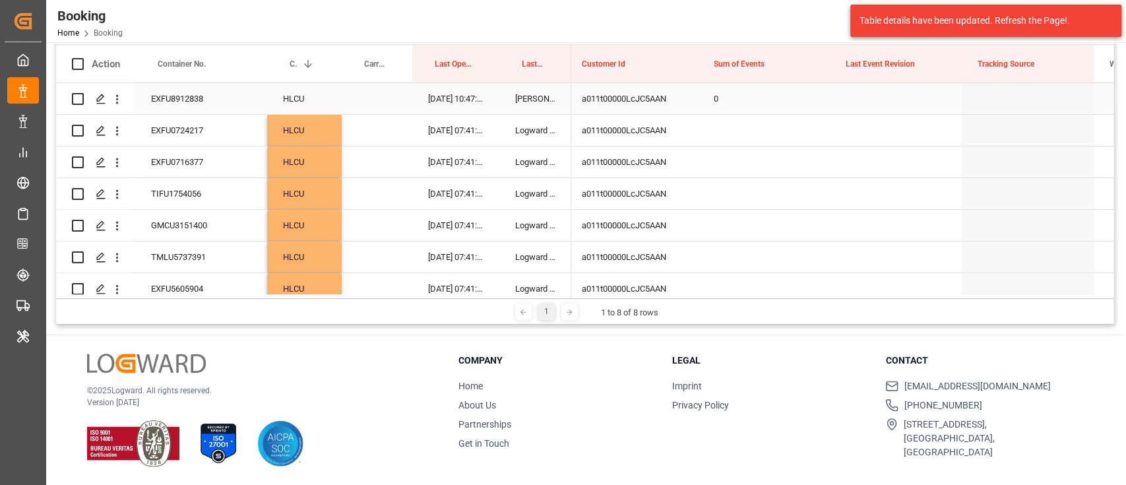
click at [739, 103] on div "0" at bounding box center [764, 98] width 132 height 31
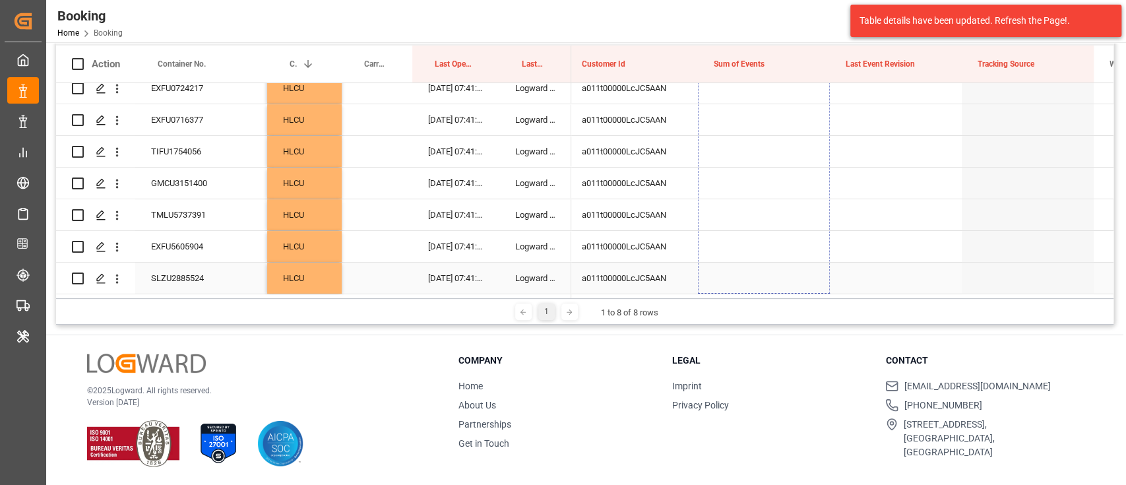
drag, startPoint x: 828, startPoint y: 111, endPoint x: 768, endPoint y: 292, distance: 190.4
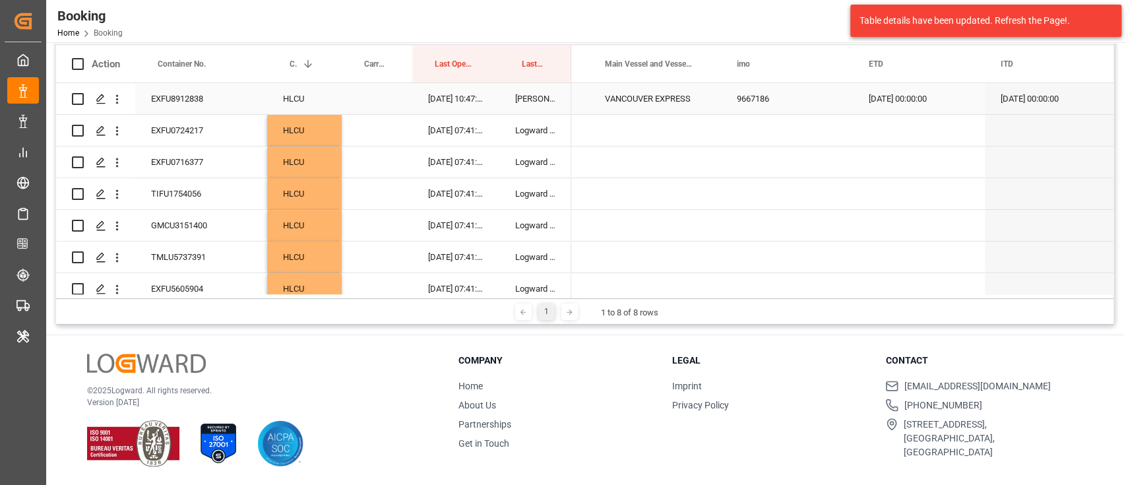
click at [708, 95] on div "VANCOUVER EXPRESS" at bounding box center [655, 98] width 132 height 31
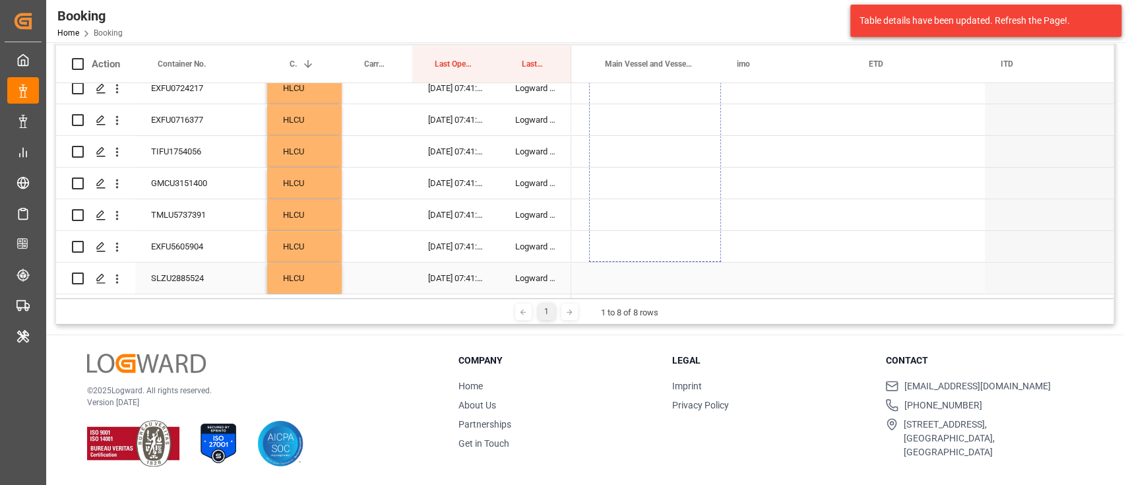
drag, startPoint x: 716, startPoint y: 111, endPoint x: 690, endPoint y: 284, distance: 174.1
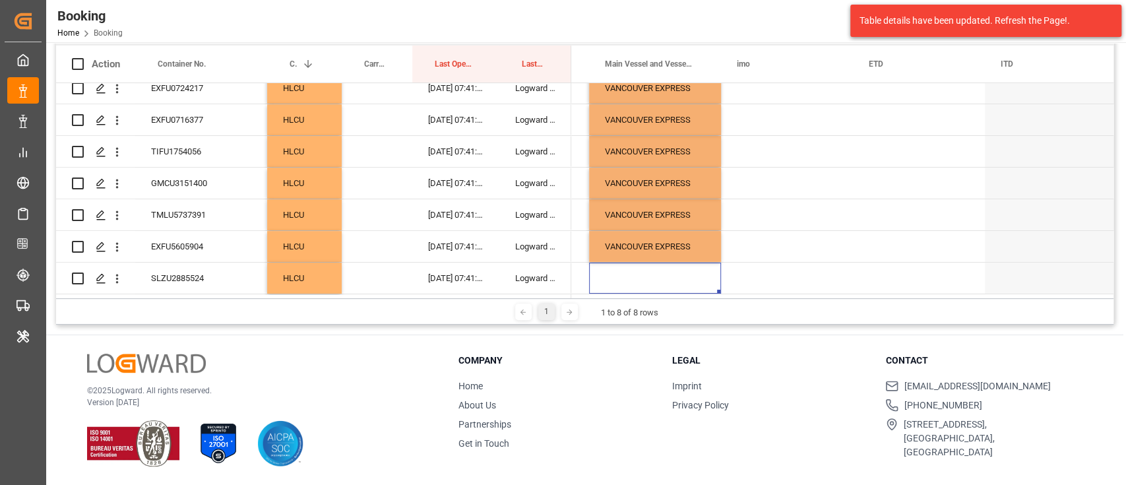
drag, startPoint x: 690, startPoint y: 284, endPoint x: 684, endPoint y: 298, distance: 15.7
click at [684, 298] on div "Drag here to set row groups Drag here to set column labels Action Container No.…" at bounding box center [584, 169] width 1057 height 311
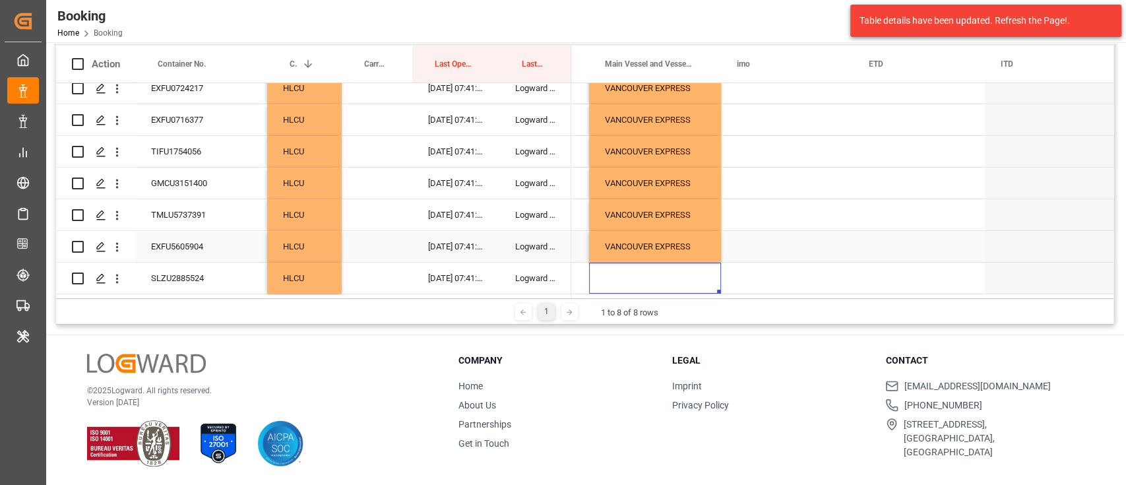
click at [688, 249] on div "VANCOUVER EXPRESS" at bounding box center [655, 246] width 132 height 31
drag, startPoint x: 717, startPoint y: 256, endPoint x: 712, endPoint y: 285, distance: 29.5
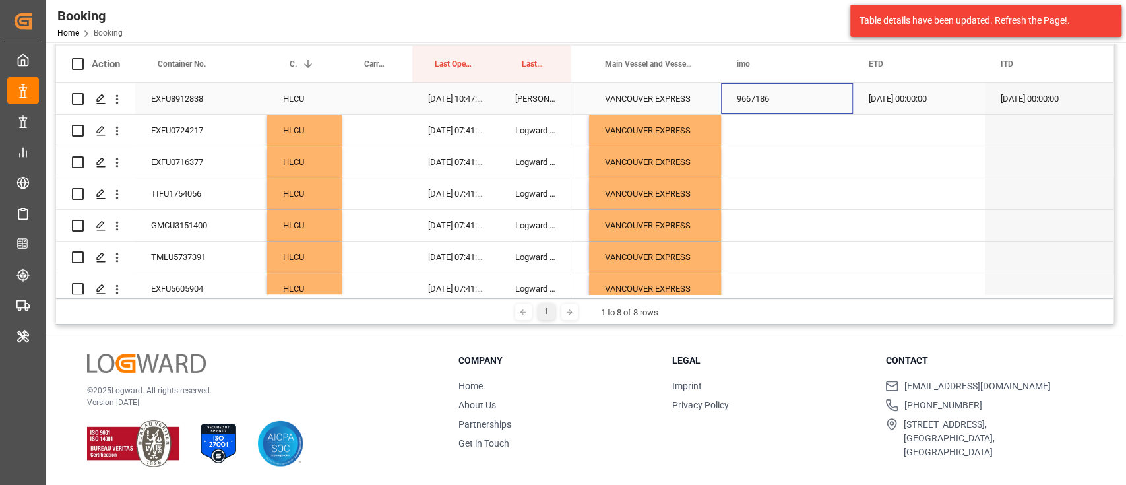
click at [775, 111] on div "9667186" at bounding box center [787, 98] width 132 height 31
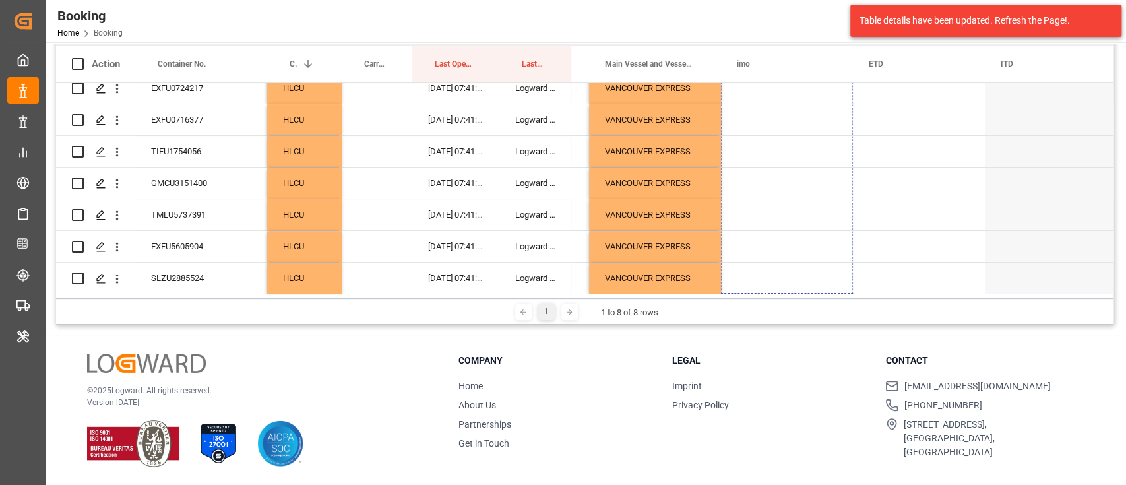
drag, startPoint x: 849, startPoint y: 110, endPoint x: 791, endPoint y: 283, distance: 182.5
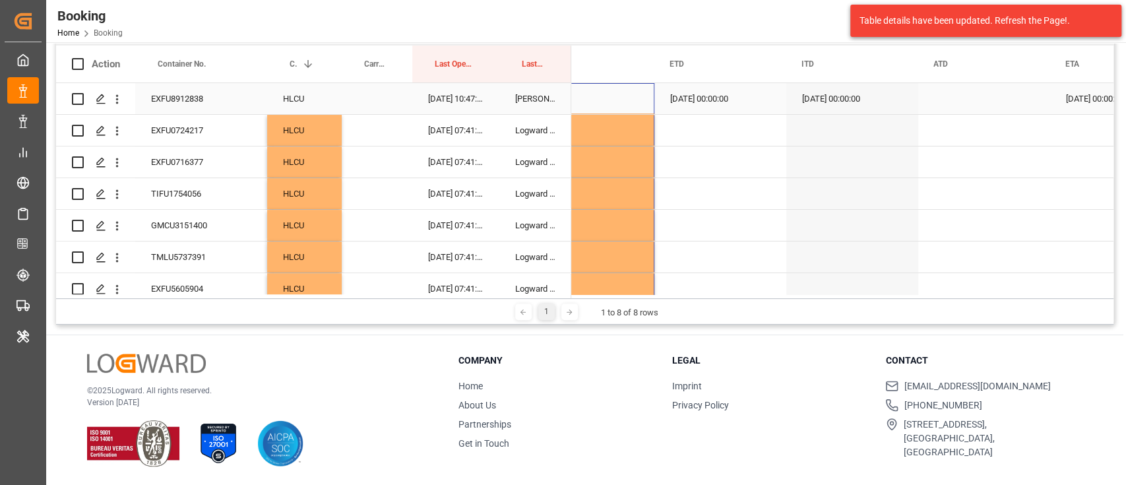
click at [765, 103] on div "15.08.2025 00:00:00" at bounding box center [720, 98] width 132 height 31
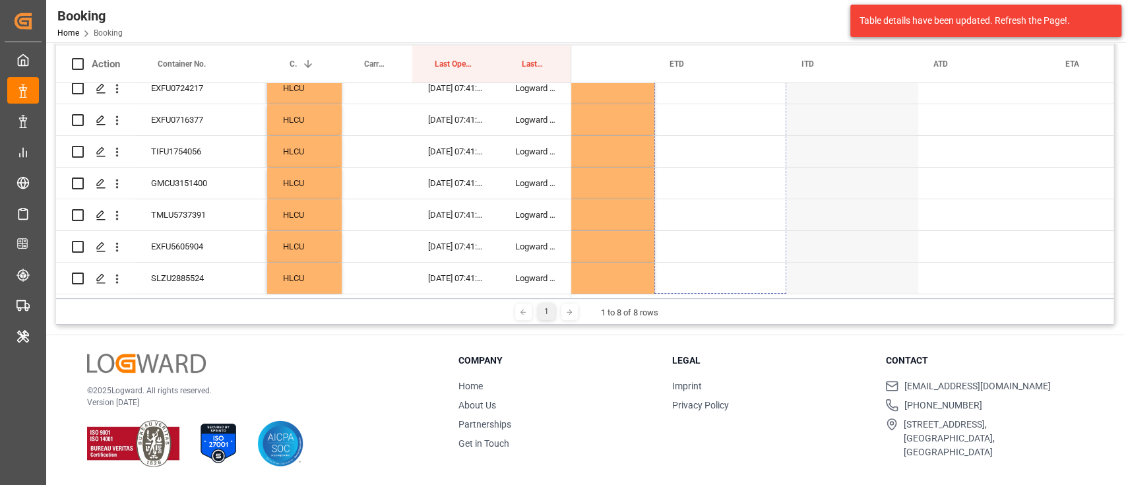
drag, startPoint x: 782, startPoint y: 112, endPoint x: 708, endPoint y: 313, distance: 213.6
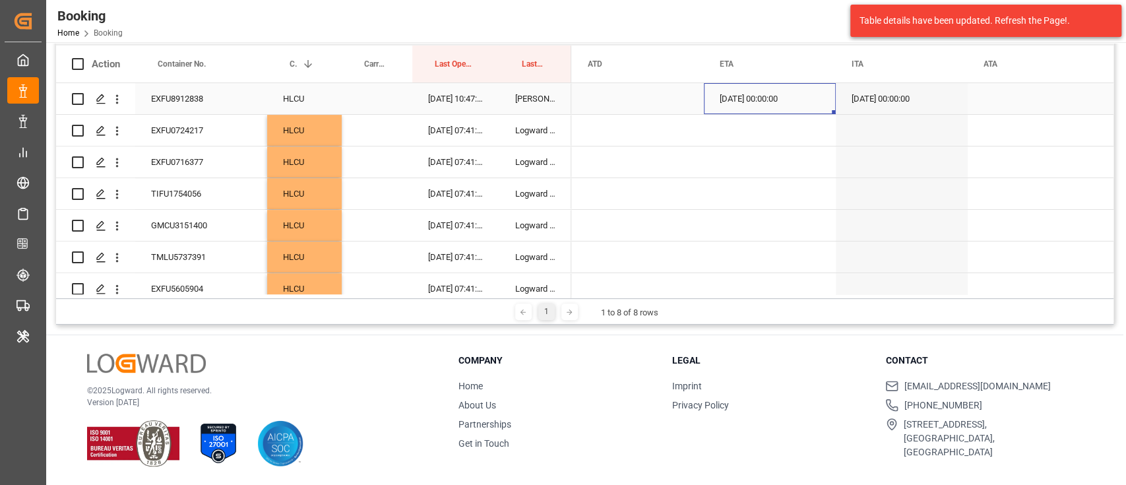
click at [744, 94] on div "01.10.2025 00:00:00" at bounding box center [770, 98] width 132 height 31
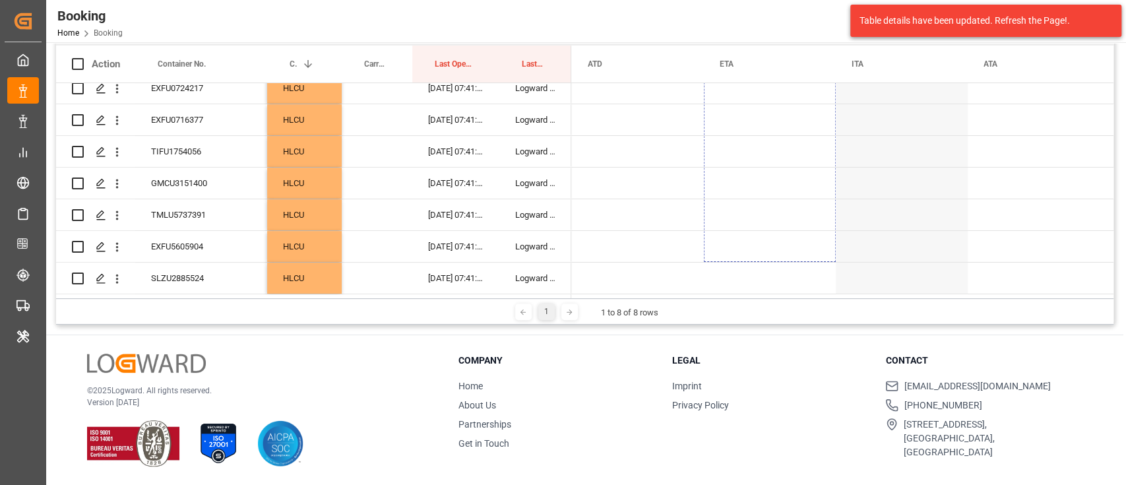
drag, startPoint x: 833, startPoint y: 111, endPoint x: 763, endPoint y: 304, distance: 204.9
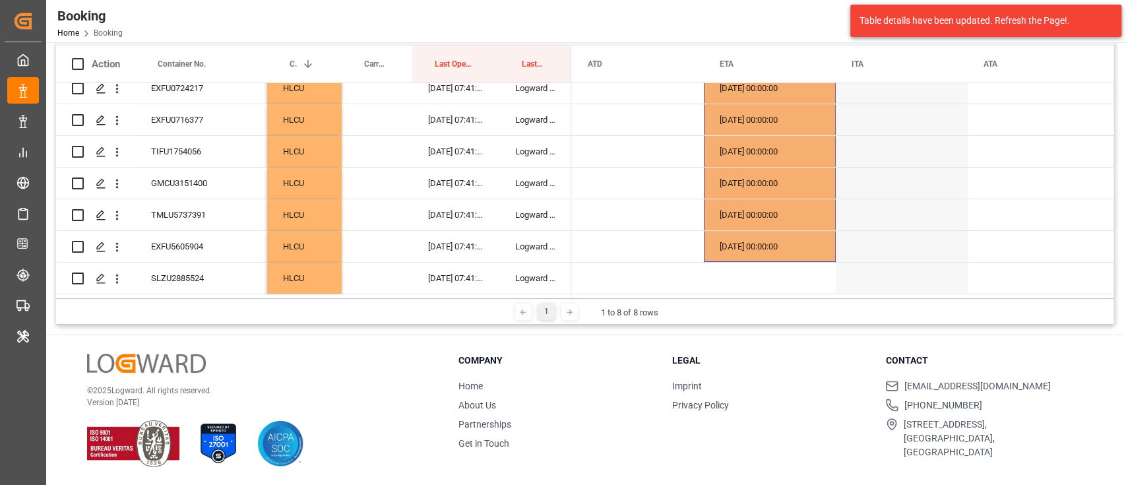
drag, startPoint x: 763, startPoint y: 304, endPoint x: 779, endPoint y: 264, distance: 43.5
click at [764, 300] on div "1 1 to 8 of 8 rows" at bounding box center [584, 311] width 1057 height 26
drag, startPoint x: 830, startPoint y: 284, endPoint x: 828, endPoint y: 292, distance: 8.7
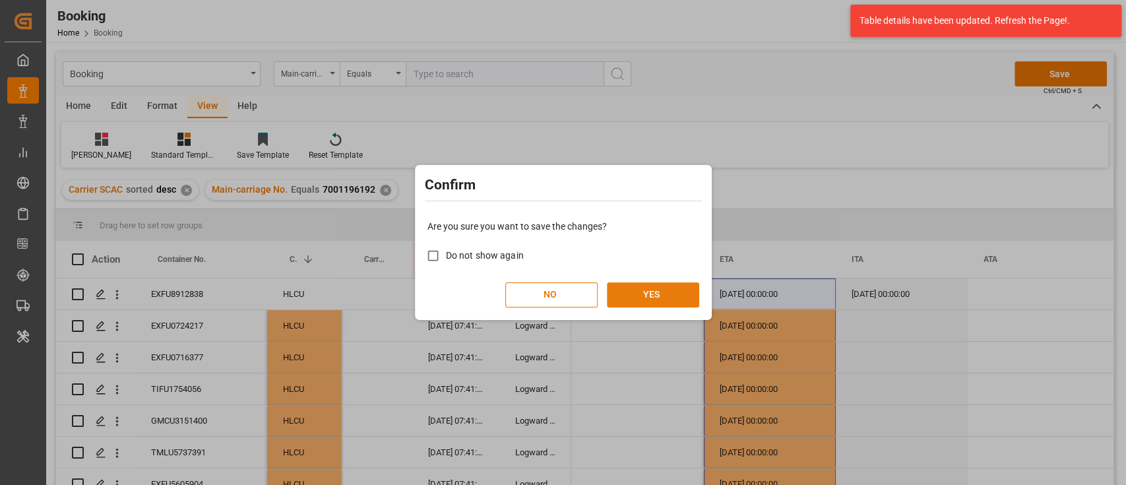
click at [670, 288] on button "YES" at bounding box center [653, 294] width 92 height 25
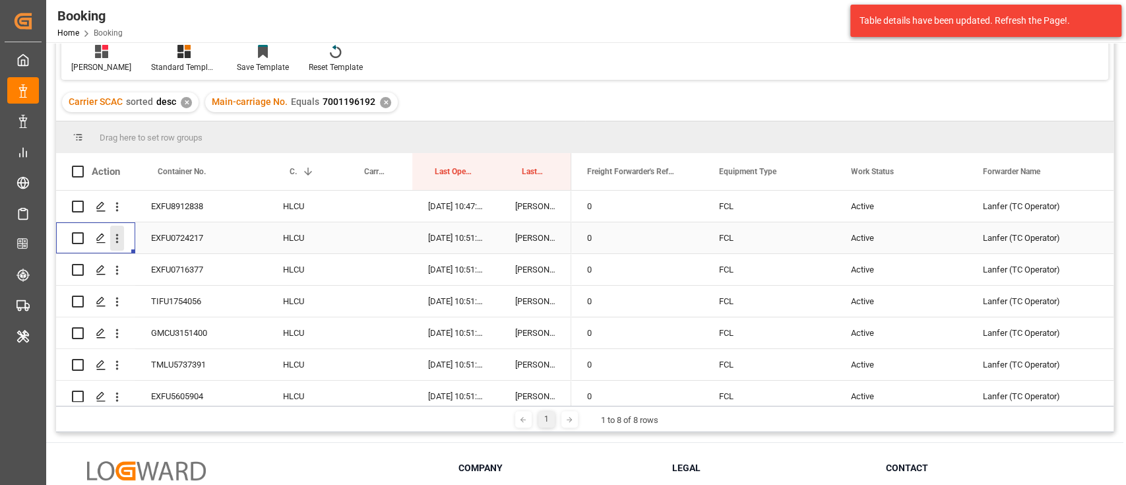
click at [122, 237] on icon "open menu" at bounding box center [117, 238] width 14 height 14
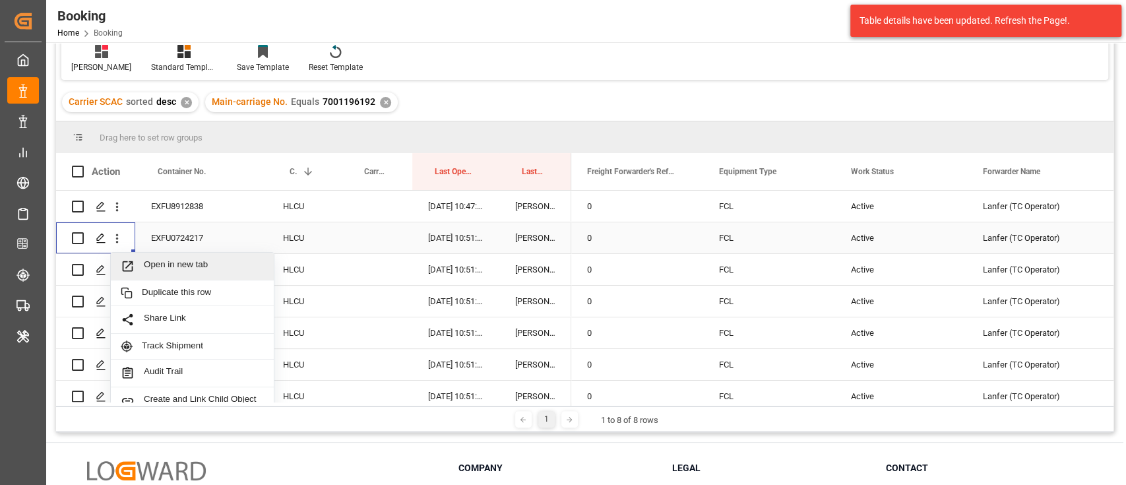
click at [152, 255] on div "Open in new tab" at bounding box center [192, 267] width 163 height 28
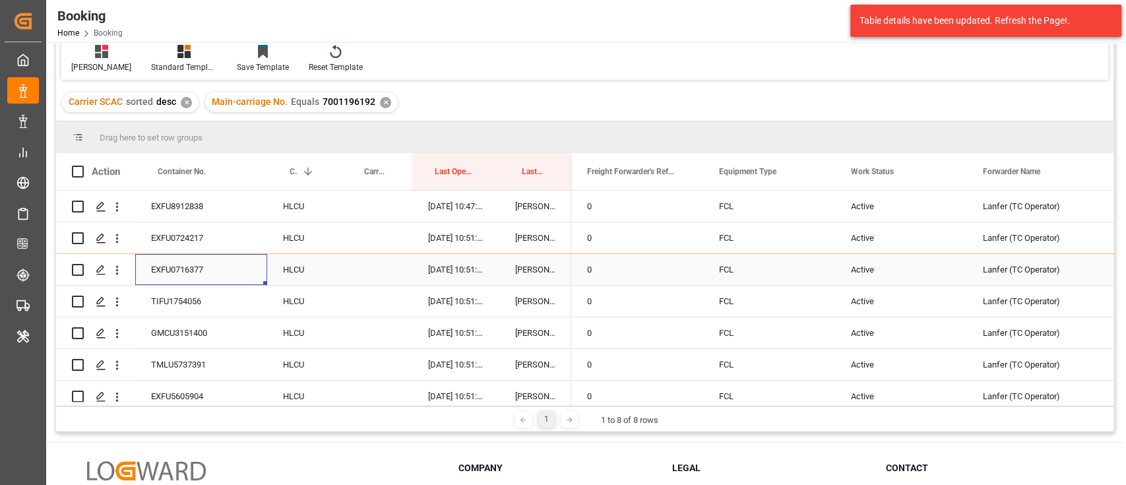
click at [193, 273] on div "EXFU0716377" at bounding box center [201, 269] width 132 height 31
click at [117, 270] on icon "open menu" at bounding box center [117, 270] width 3 height 9
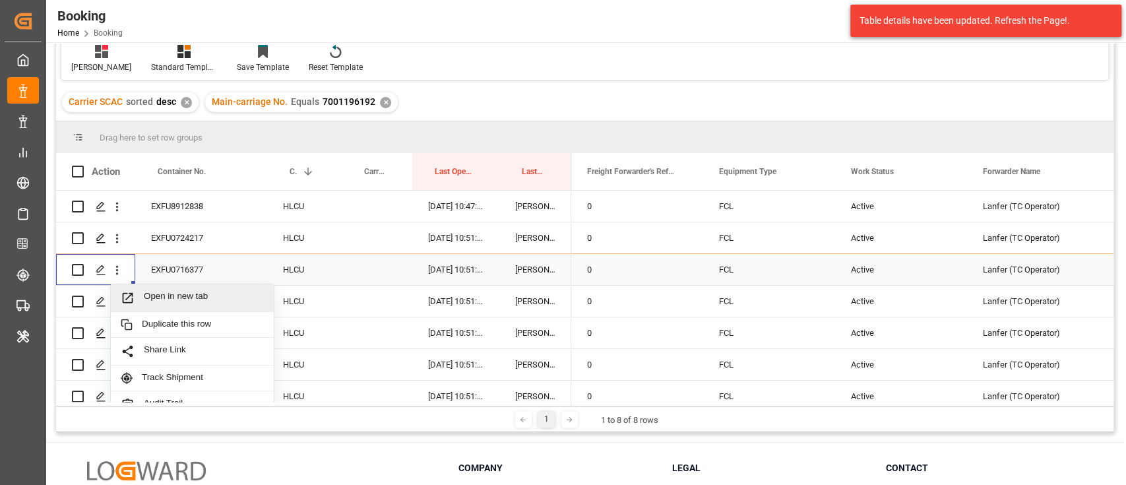
click at [167, 288] on div "Open in new tab" at bounding box center [192, 298] width 163 height 28
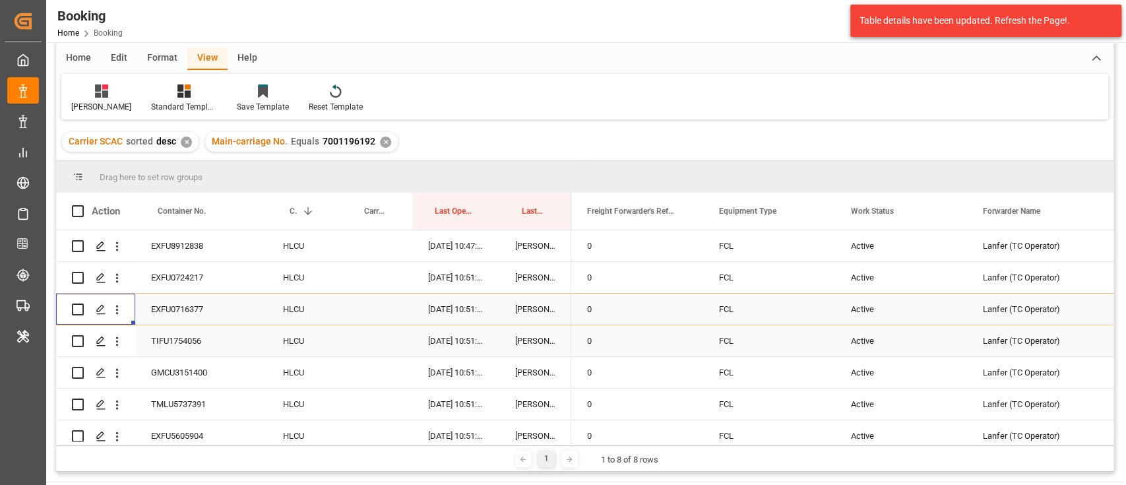
scroll to position [127, 0]
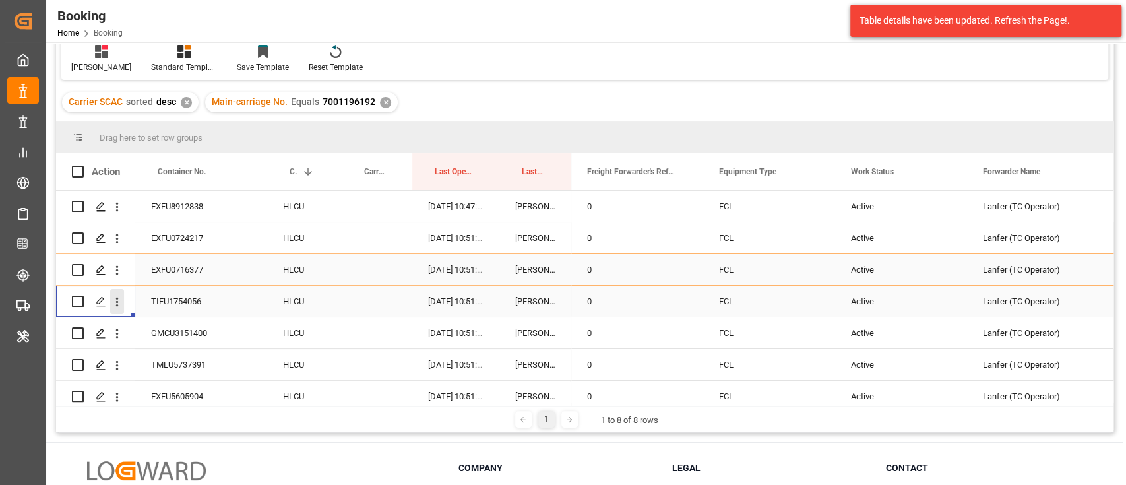
click at [121, 297] on icon "open menu" at bounding box center [117, 302] width 14 height 14
click at [162, 330] on span "Open in new tab" at bounding box center [204, 329] width 120 height 14
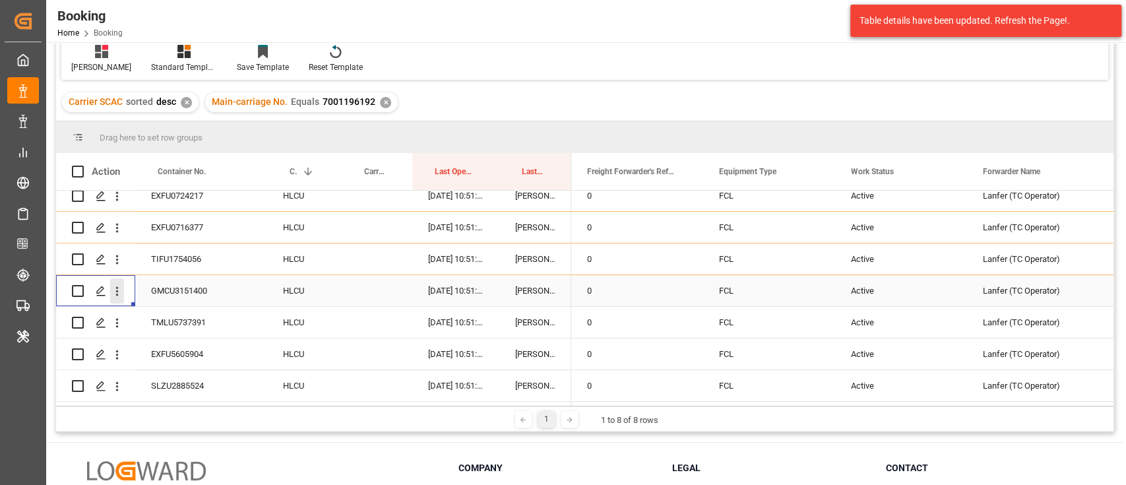
click at [123, 290] on icon "open menu" at bounding box center [117, 291] width 14 height 14
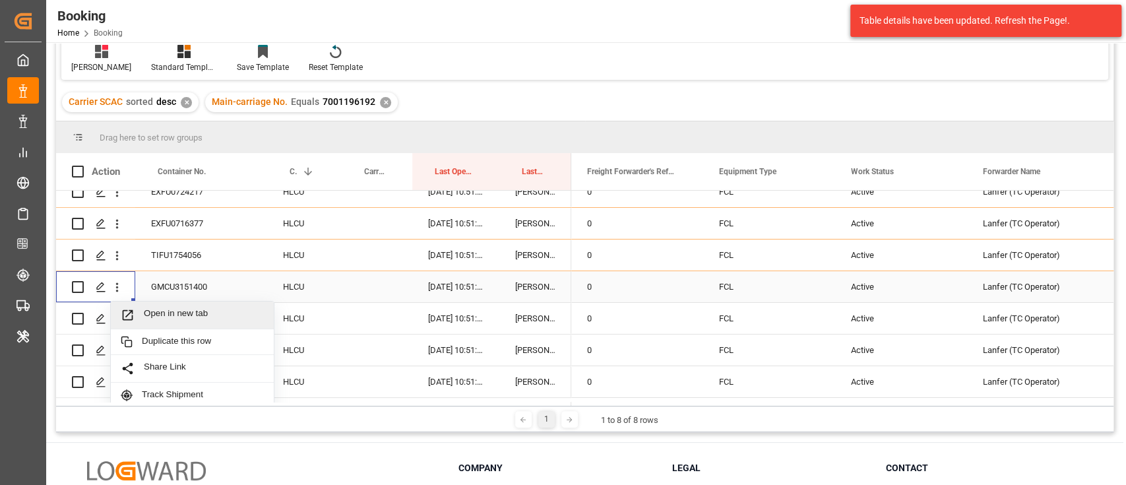
click at [155, 309] on span "Open in new tab" at bounding box center [204, 315] width 120 height 14
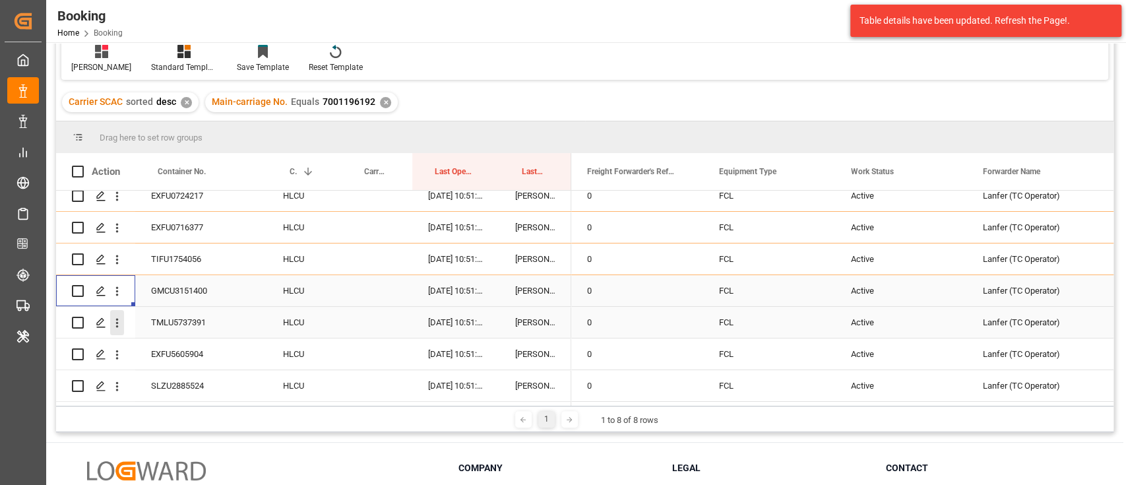
click at [121, 317] on icon "open menu" at bounding box center [117, 323] width 14 height 14
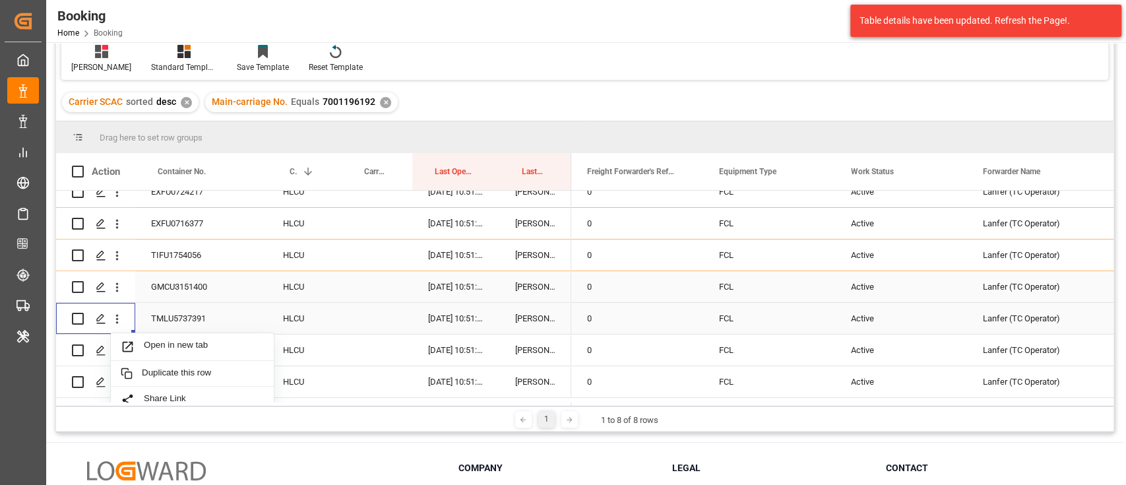
click at [152, 338] on div "Open in new tab" at bounding box center [192, 347] width 163 height 28
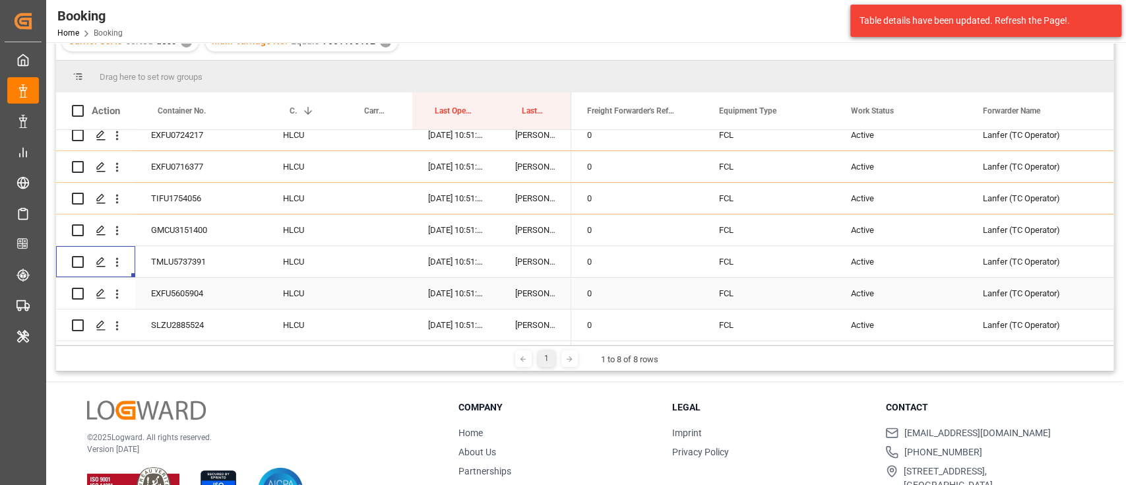
scroll to position [216, 0]
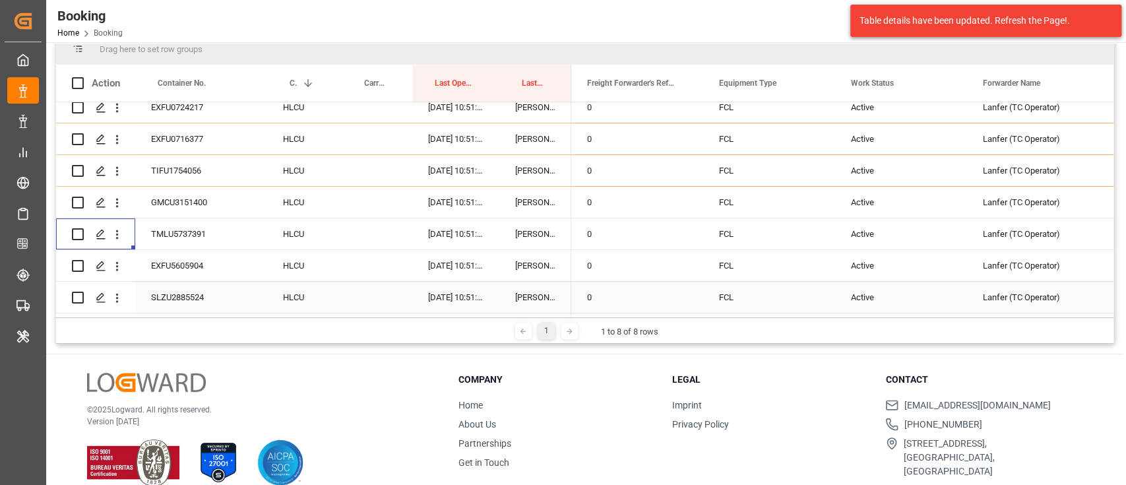
click at [118, 264] on icon "open menu" at bounding box center [117, 266] width 14 height 14
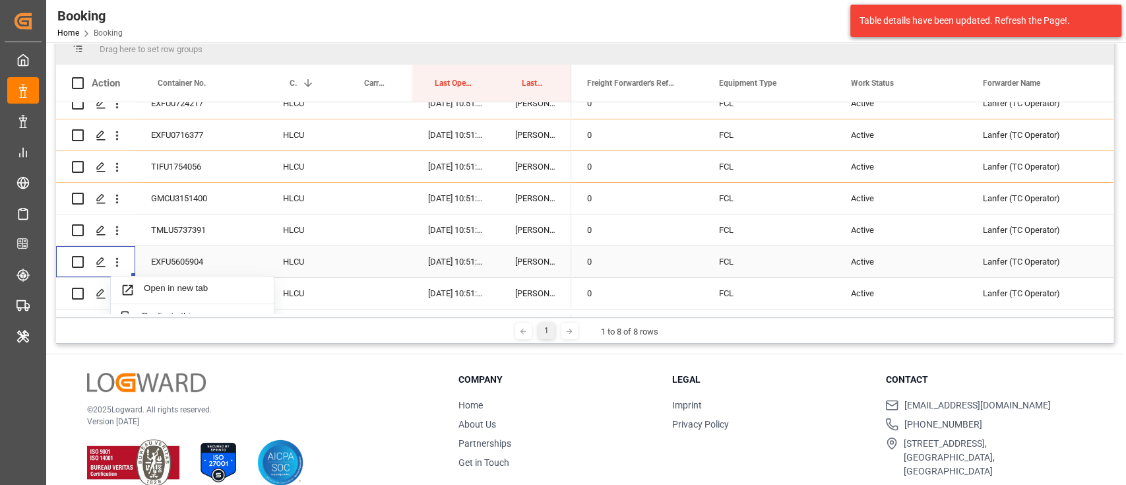
click at [152, 286] on span "Open in new tab" at bounding box center [204, 290] width 120 height 14
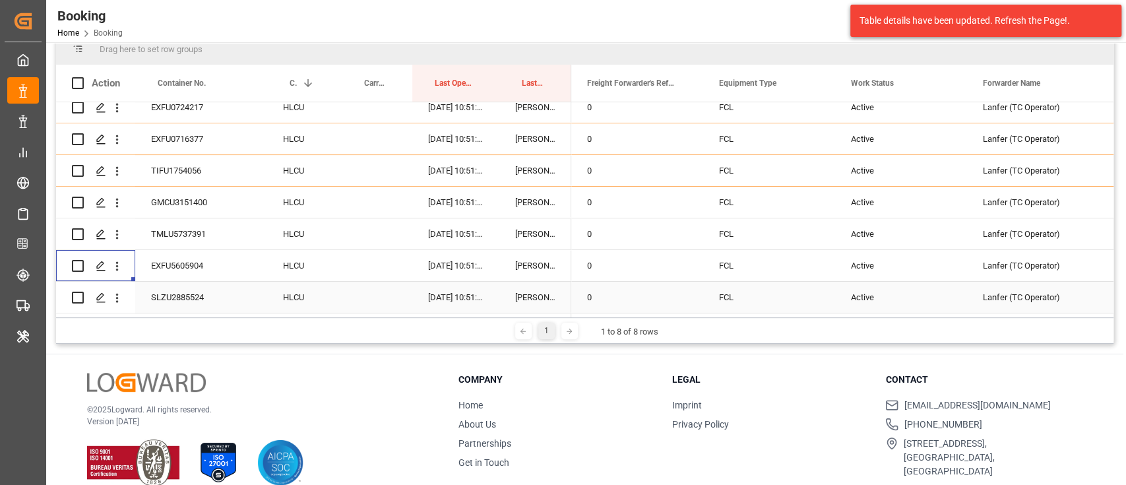
click at [116, 291] on icon "open menu" at bounding box center [117, 298] width 14 height 14
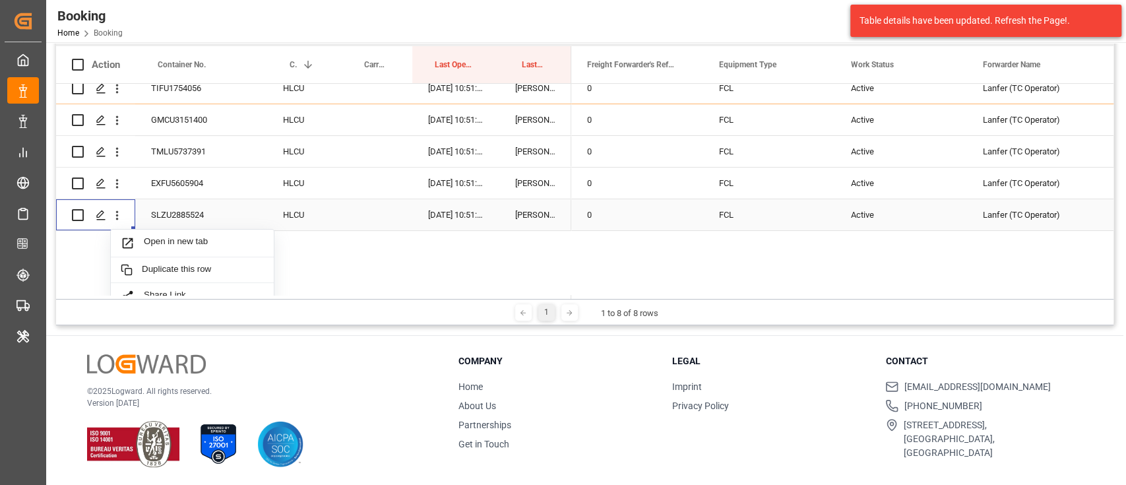
scroll to position [134, 0]
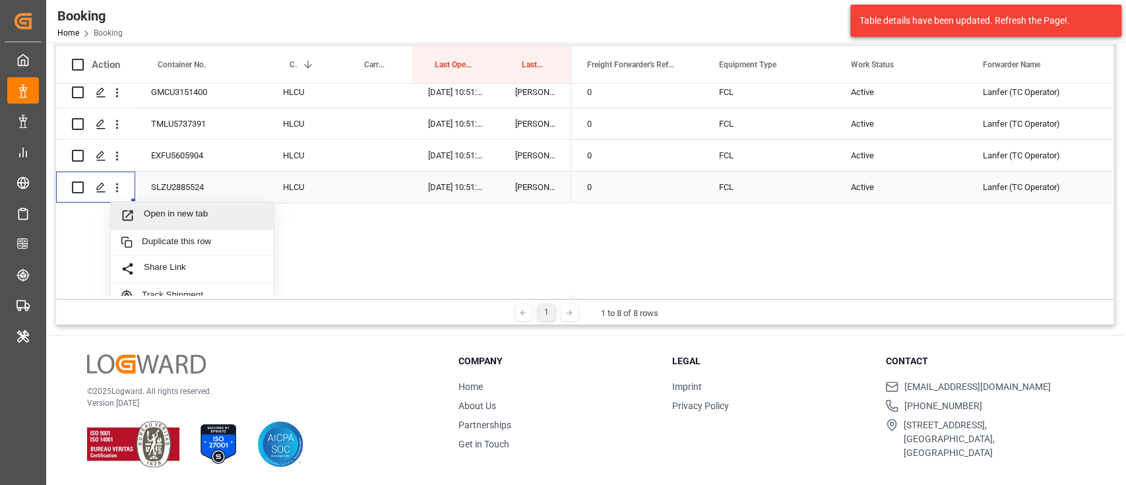
click at [166, 218] on span "Open in new tab" at bounding box center [204, 215] width 120 height 14
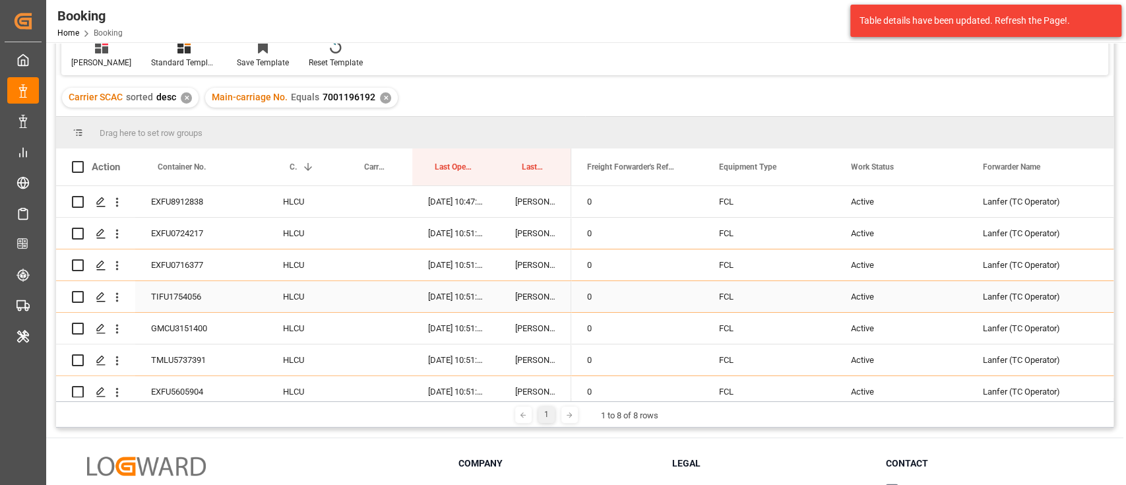
scroll to position [58, 0]
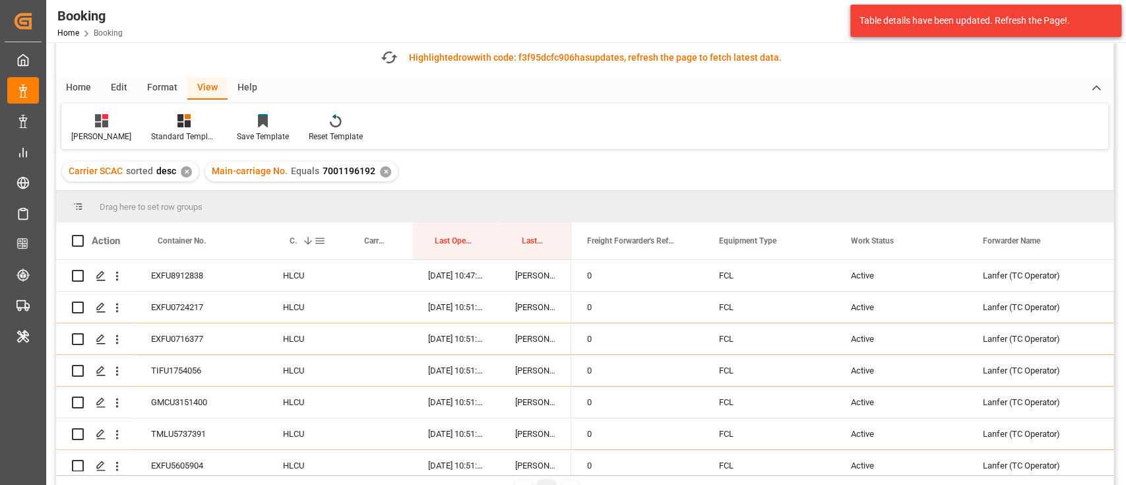
click at [315, 239] on span at bounding box center [320, 241] width 12 height 12
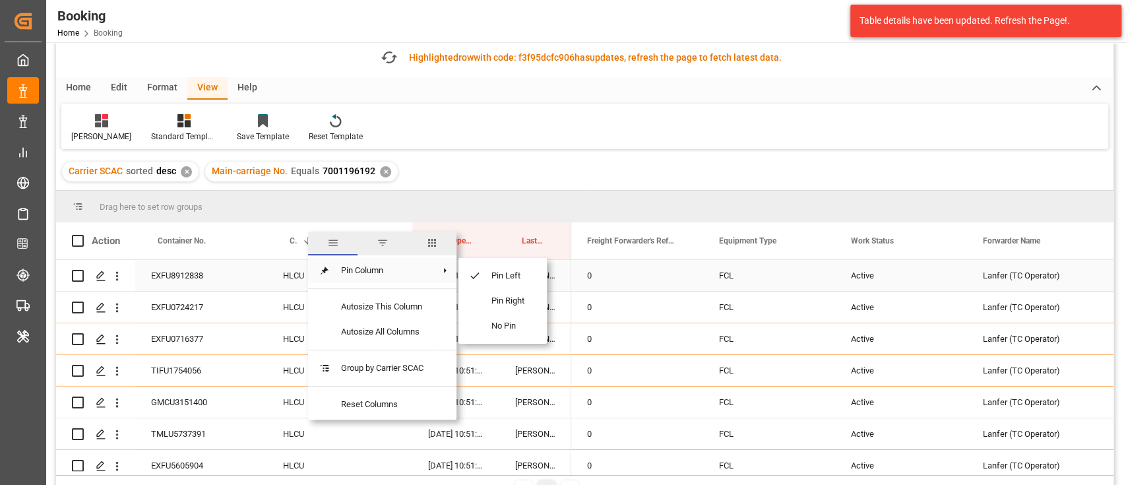
click at [270, 266] on div "HLCU" at bounding box center [304, 275] width 75 height 31
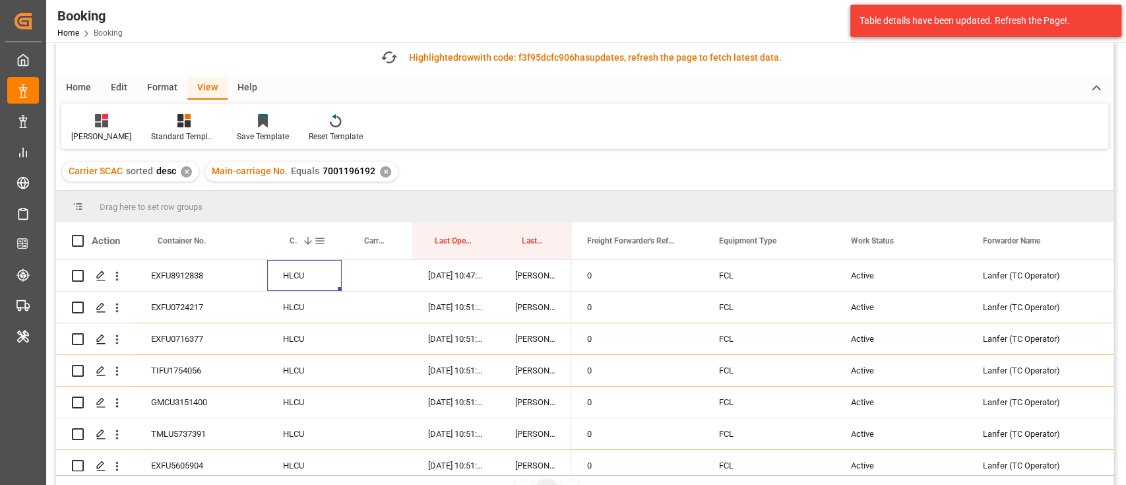
click at [293, 241] on span "Carrier SCAC" at bounding box center [292, 240] width 7 height 9
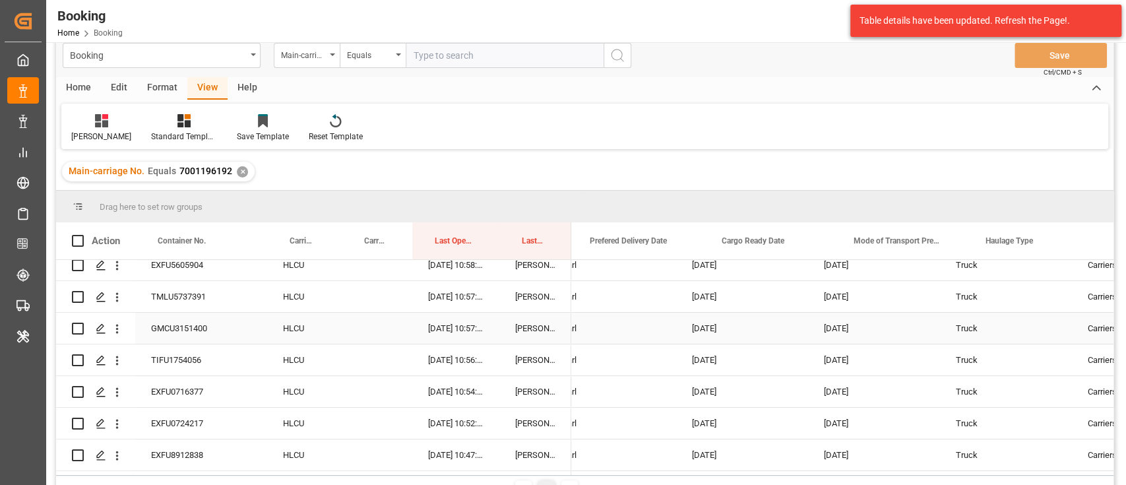
scroll to position [0, 3718]
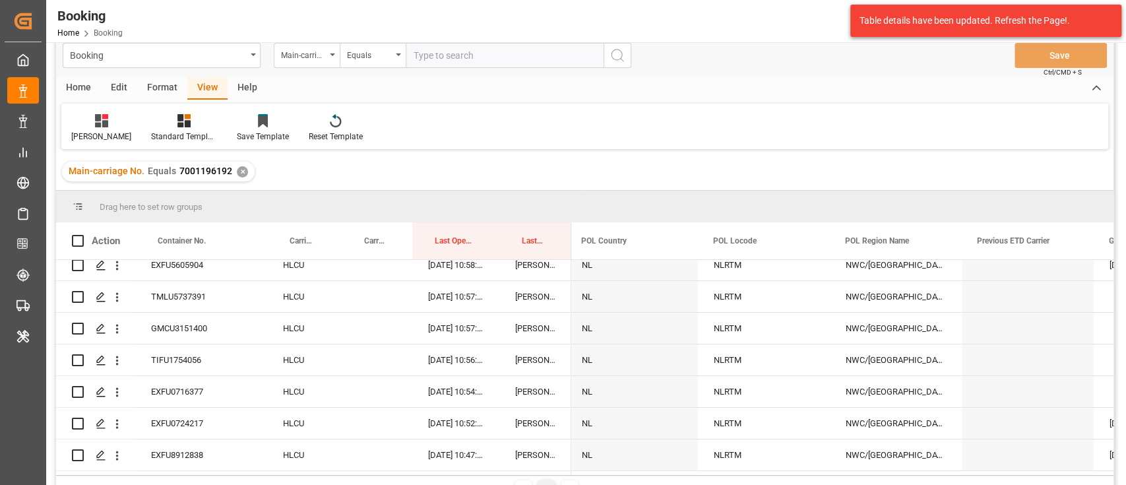
click at [467, 73] on div "Booking Main-carriage No. Equals Save Ctrl/CMD + S" at bounding box center [584, 56] width 1057 height 44
click at [474, 62] on input "text" at bounding box center [505, 55] width 198 height 25
paste input "7001200495"
type input "7001200495"
click at [606, 59] on button "search button" at bounding box center [617, 55] width 28 height 25
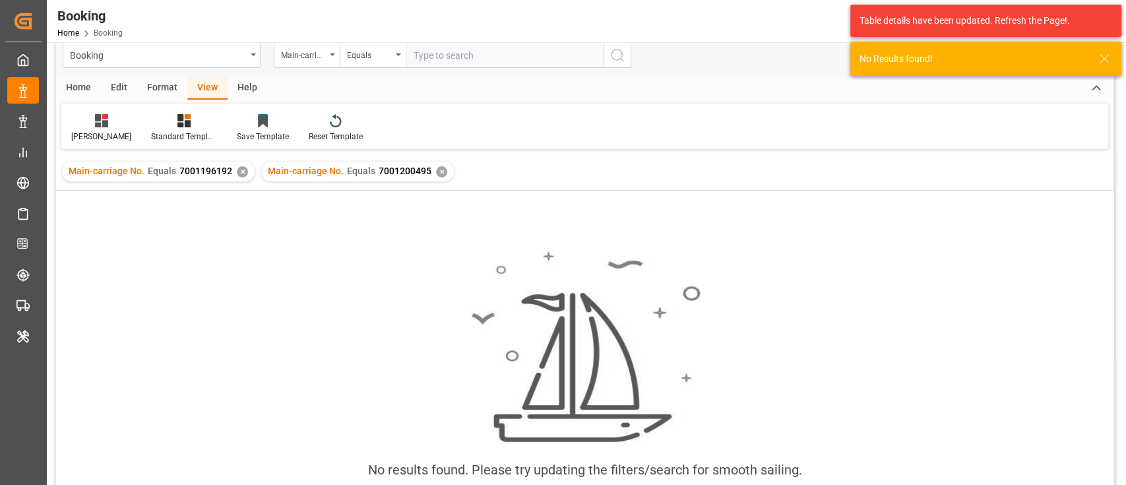
click at [239, 177] on div "Main-carriage No. Equals 7001196192 ✕" at bounding box center [158, 172] width 193 height 20
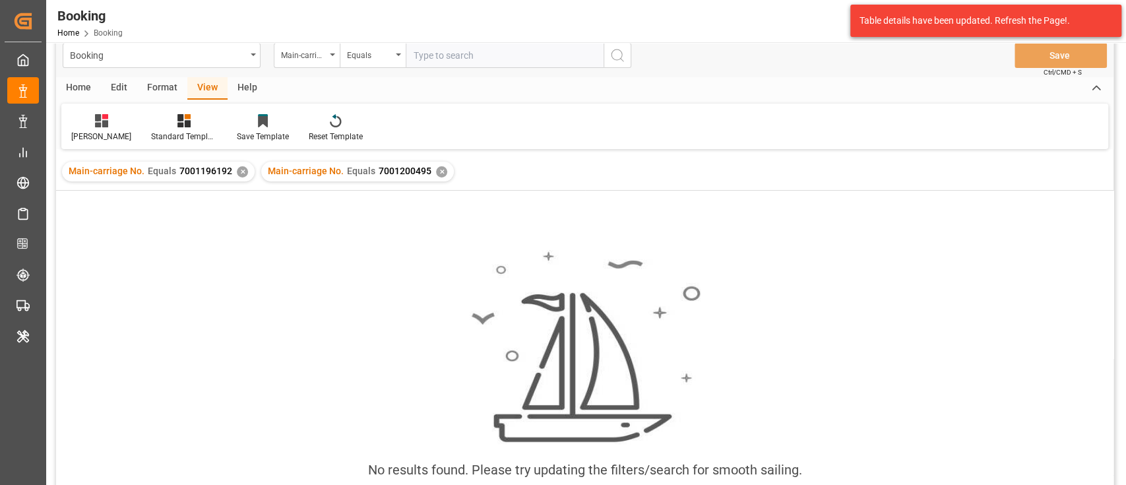
click at [169, 150] on div "Booking Main-carriage No. Equals Save Ctrl/CMD + S Home Edit Format View Help s…" at bounding box center [584, 268] width 1057 height 468
click at [237, 171] on div "✕" at bounding box center [242, 171] width 11 height 11
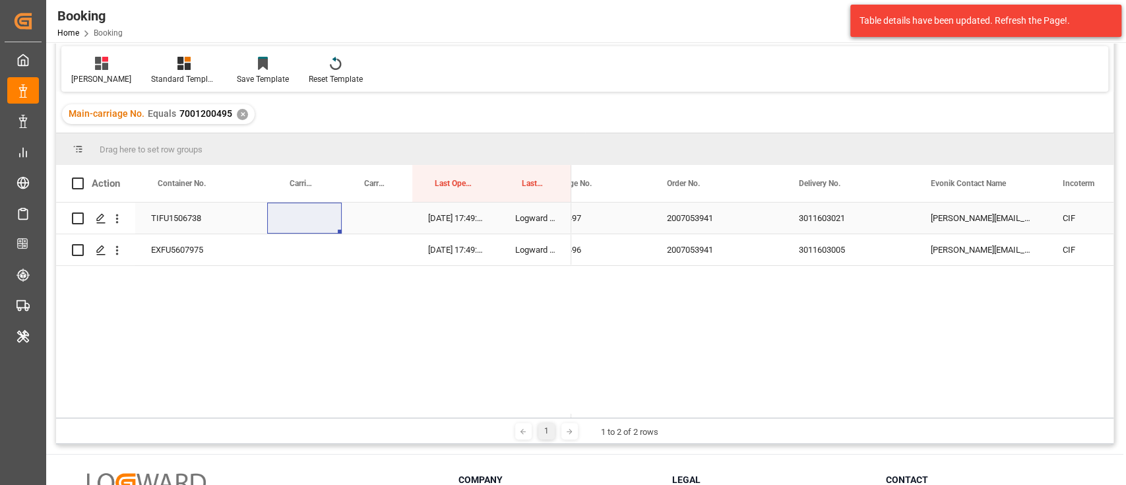
click at [193, 218] on div "TIFU1506738" at bounding box center [201, 217] width 132 height 31
click at [810, 218] on div "3011603021" at bounding box center [849, 217] width 132 height 31
click at [824, 256] on div "3011603005" at bounding box center [849, 249] width 132 height 31
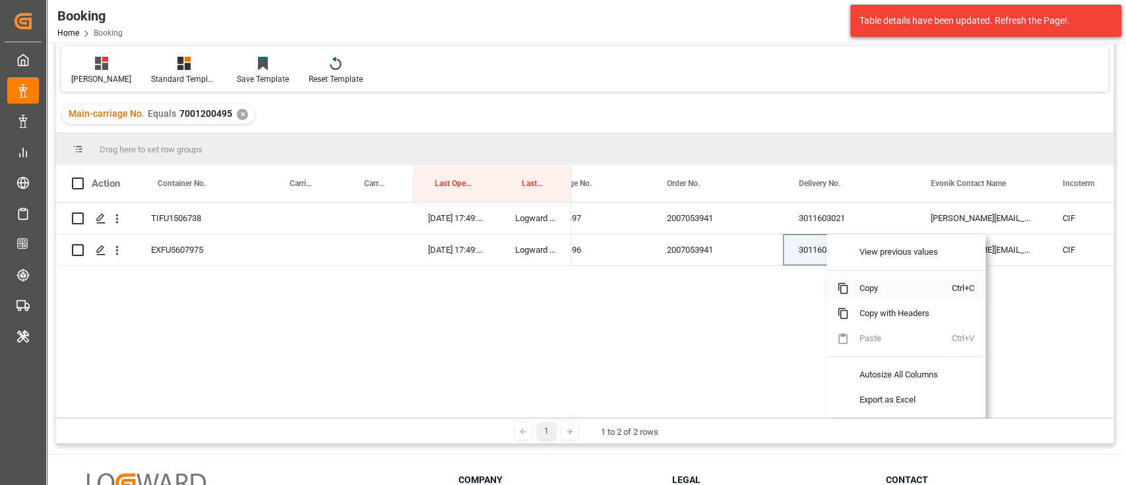
click at [884, 282] on span "Copy" at bounding box center [900, 288] width 103 height 25
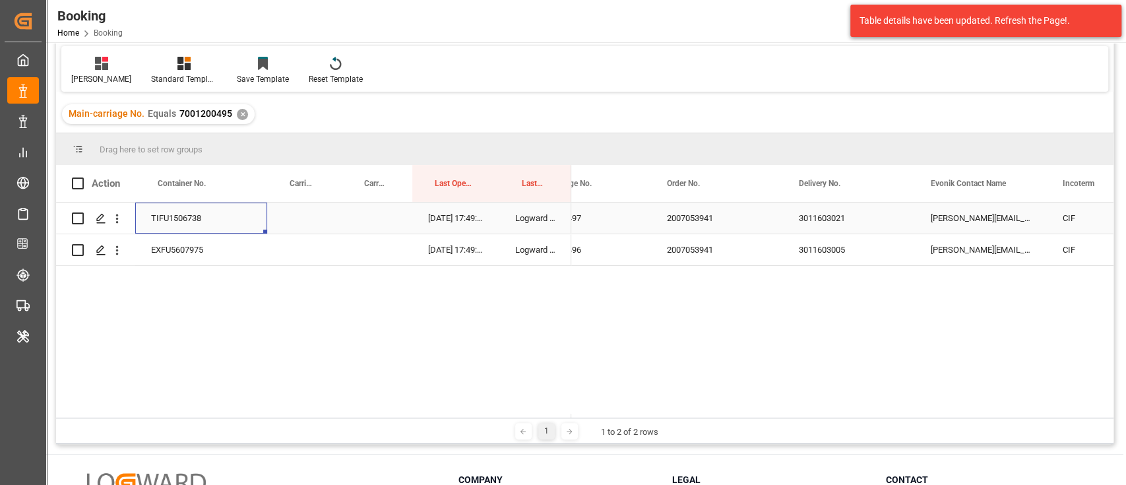
click at [187, 218] on div "TIFU1506738" at bounding box center [201, 217] width 132 height 31
click at [117, 216] on icon "open menu" at bounding box center [117, 219] width 14 height 14
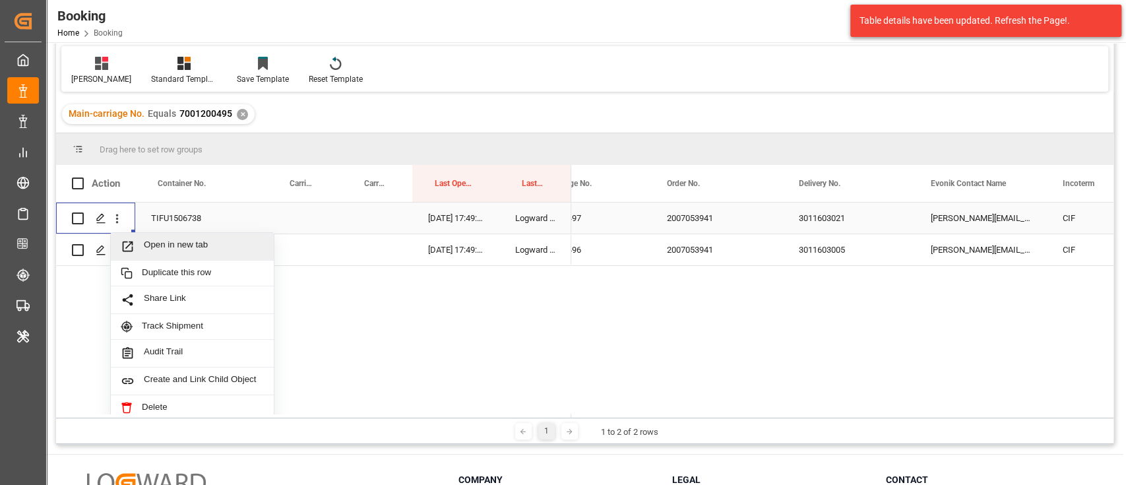
click at [167, 235] on div "Open in new tab" at bounding box center [192, 247] width 163 height 28
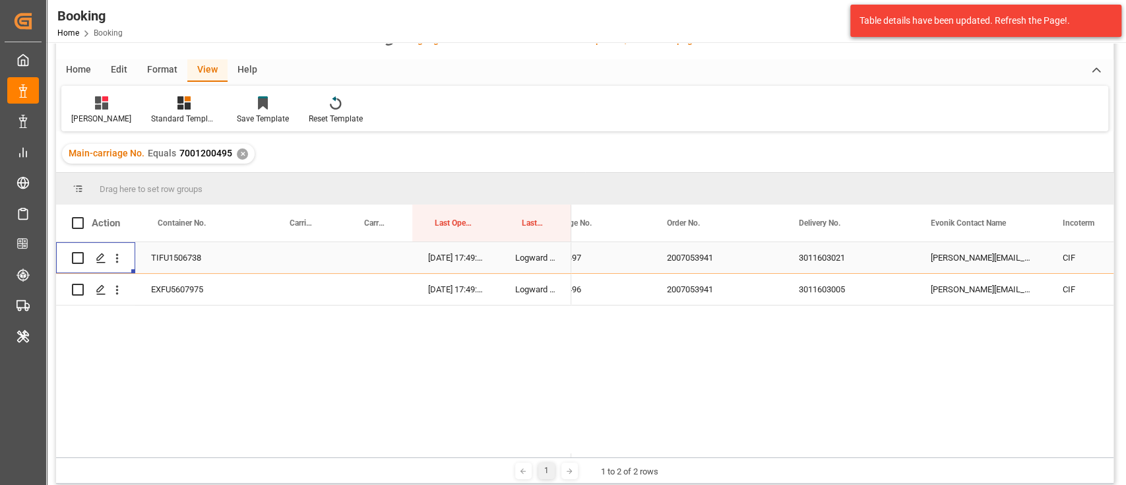
scroll to position [116, 0]
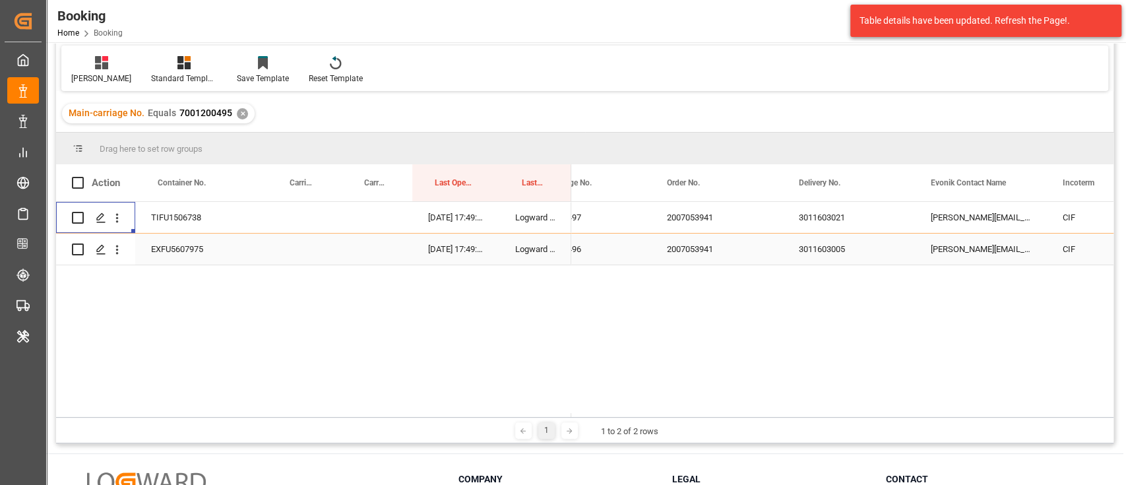
click at [191, 251] on div "EXFU5607975" at bounding box center [201, 248] width 132 height 31
drag, startPoint x: 119, startPoint y: 241, endPoint x: 141, endPoint y: 261, distance: 30.3
click at [121, 241] on button "open menu" at bounding box center [117, 249] width 14 height 25
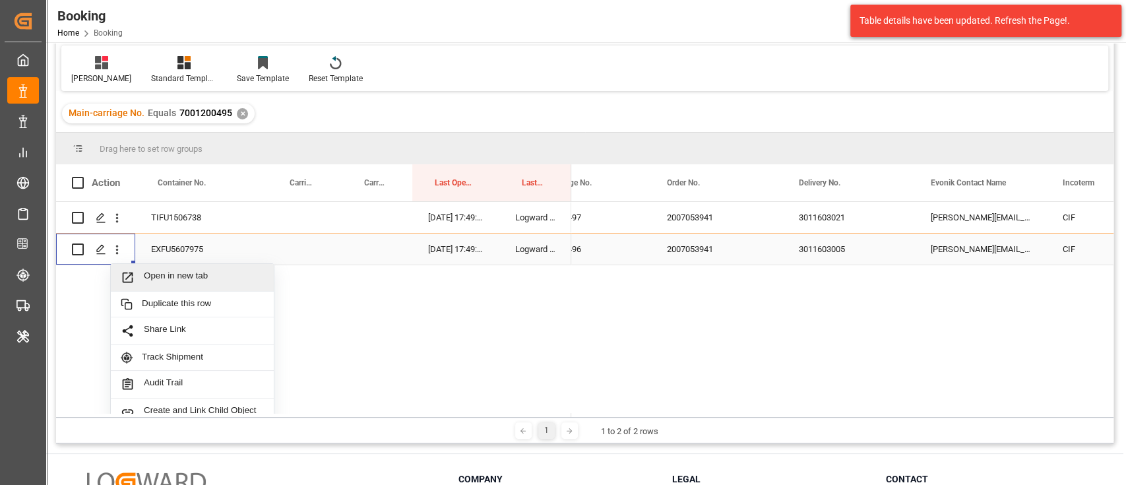
click at [156, 278] on span "Open in new tab" at bounding box center [204, 277] width 120 height 14
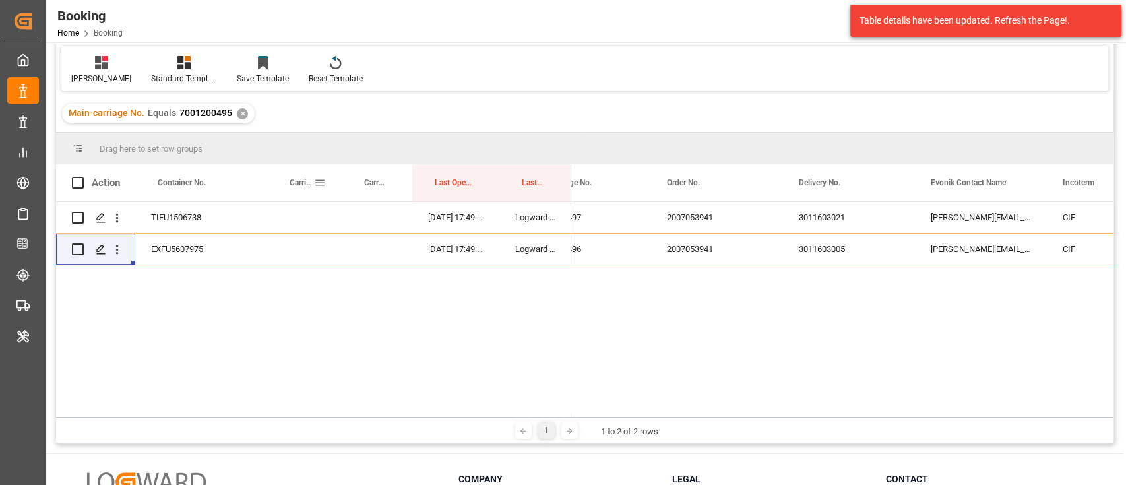
click at [300, 197] on div "Carrier SCAC" at bounding box center [301, 182] width 24 height 37
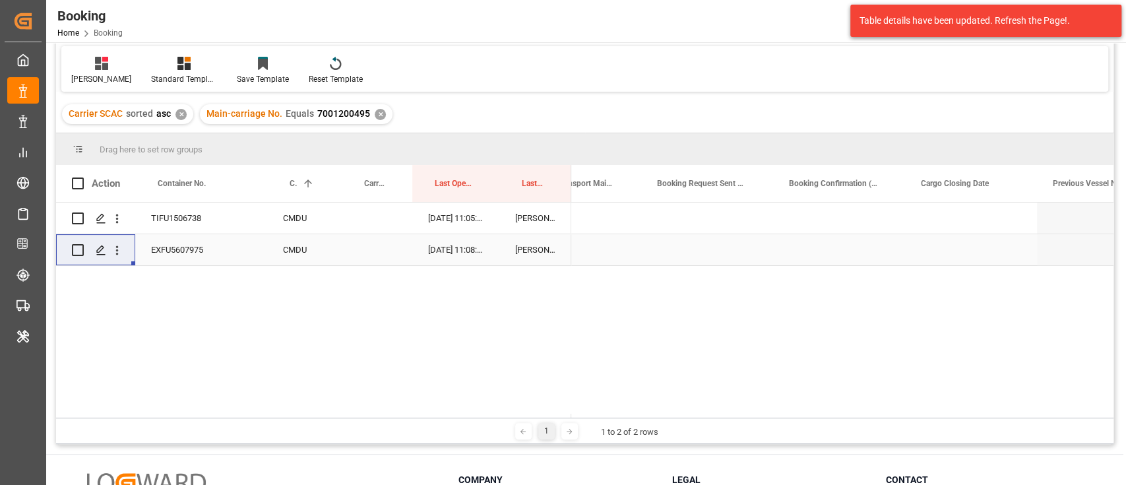
scroll to position [0, 4151]
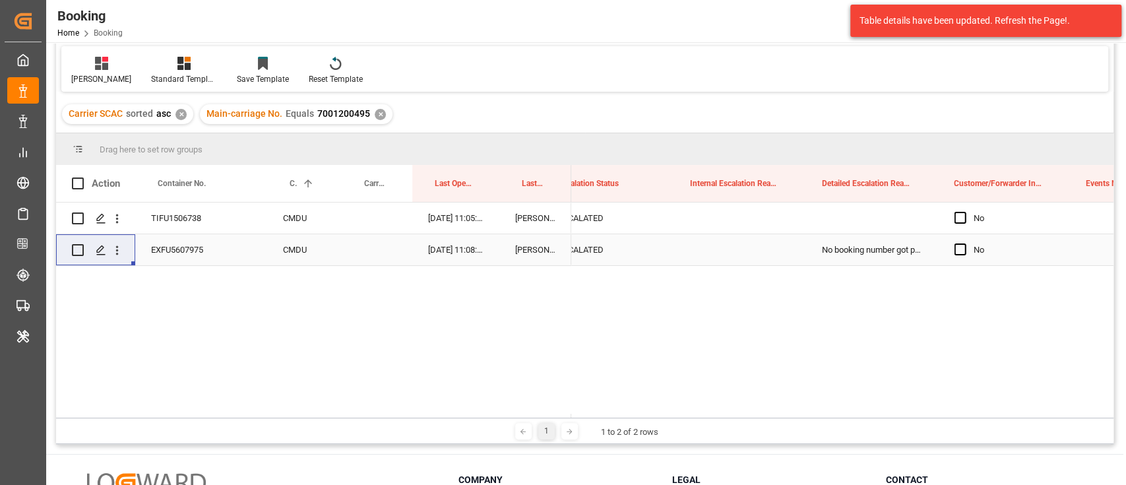
click at [852, 250] on div "No booking number got provided by customer/forwarder" at bounding box center [872, 249] width 132 height 31
click at [853, 225] on div "Press SPACE to select this row." at bounding box center [872, 217] width 132 height 31
click at [853, 222] on div "Press SPACE to select this row." at bounding box center [872, 217] width 132 height 31
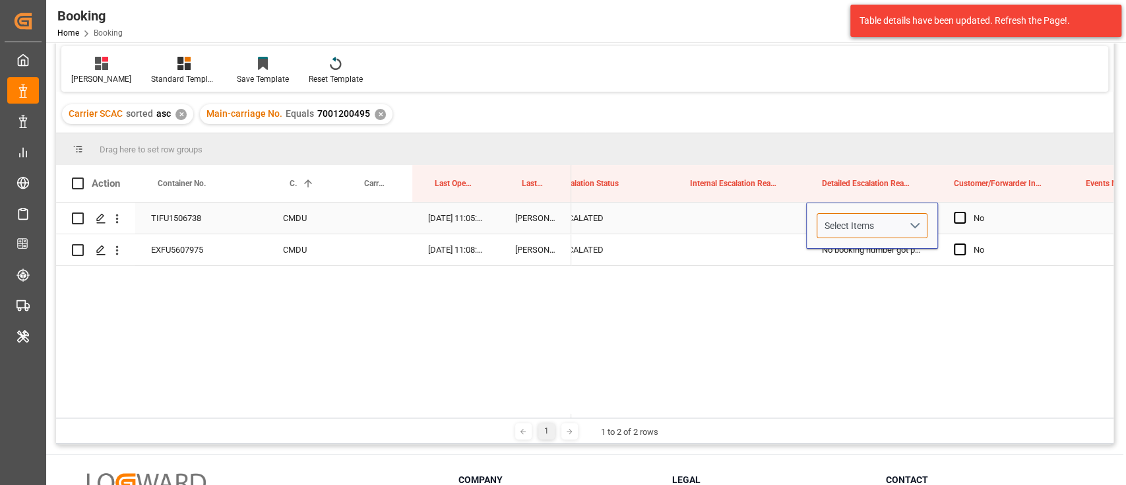
click at [853, 222] on div "Select Items" at bounding box center [866, 226] width 84 height 14
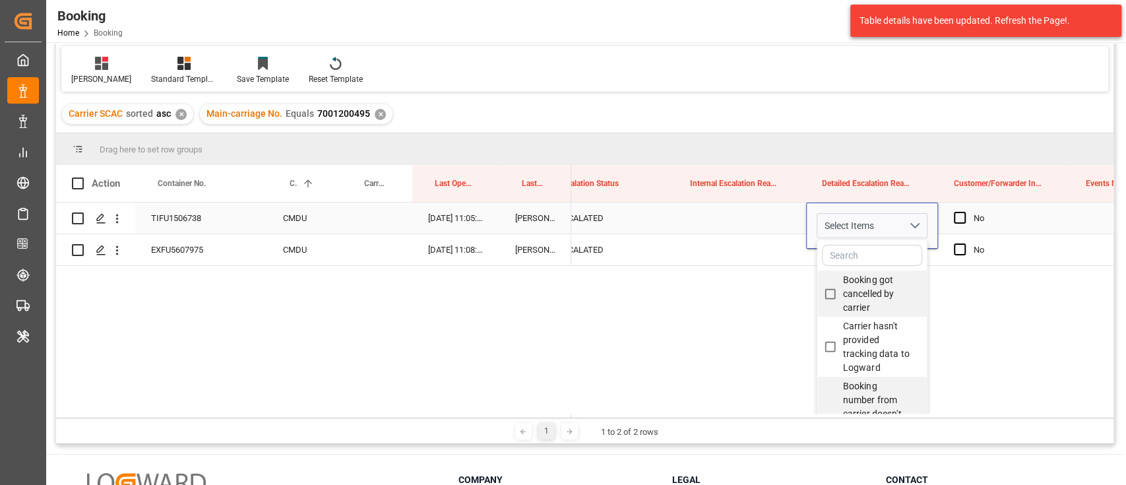
type input "No booking number got provided by customer/forwarder"
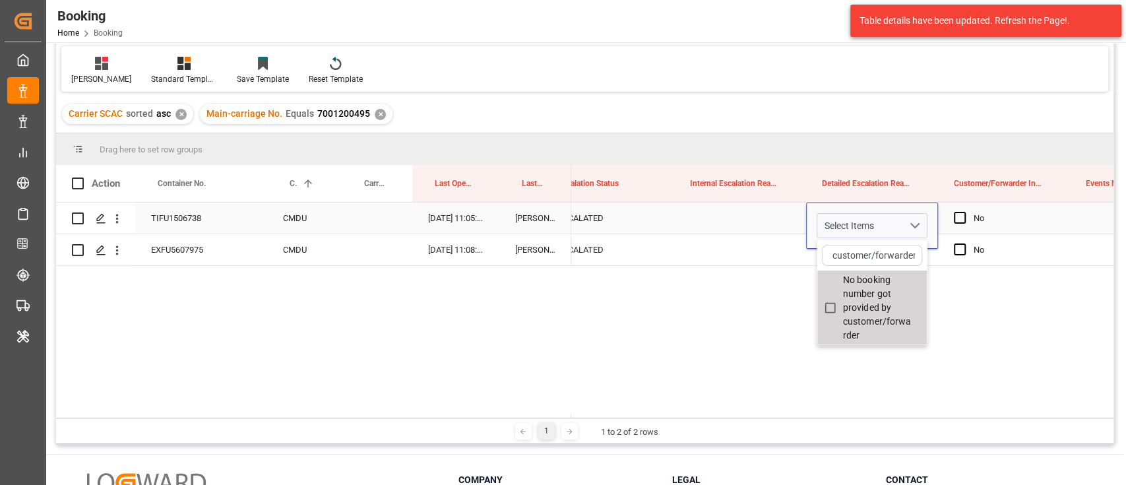
click at [820, 303] on input "No booking number got provided by customer/forwarder" at bounding box center [830, 308] width 26 height 26
checkbox input "false"
click at [770, 229] on div "Press SPACE to select this row." at bounding box center [740, 217] width 132 height 31
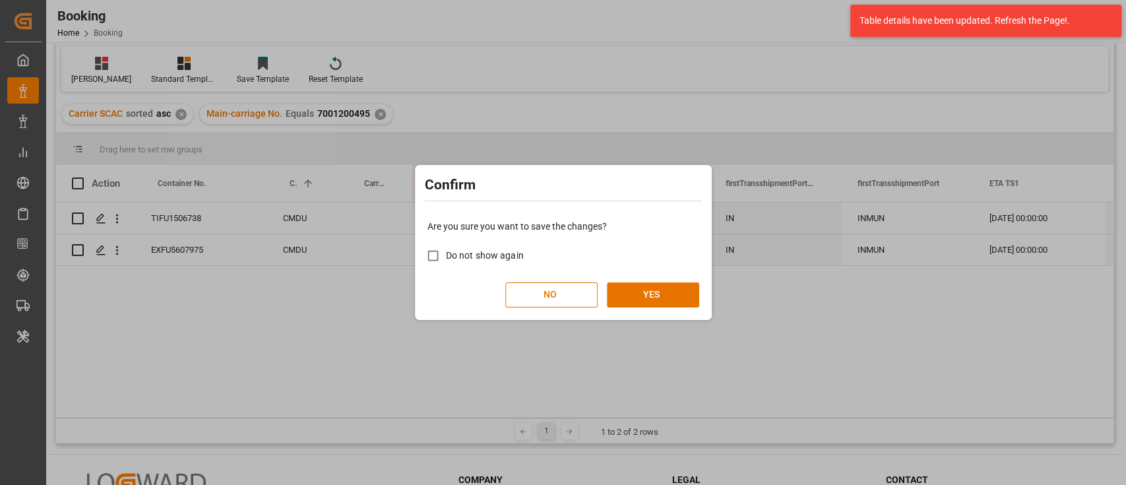
click at [672, 279] on div "Are you sure you want to save the changes? Do not show again NO YES" at bounding box center [563, 263] width 290 height 106
click at [671, 289] on button "YES" at bounding box center [653, 294] width 92 height 25
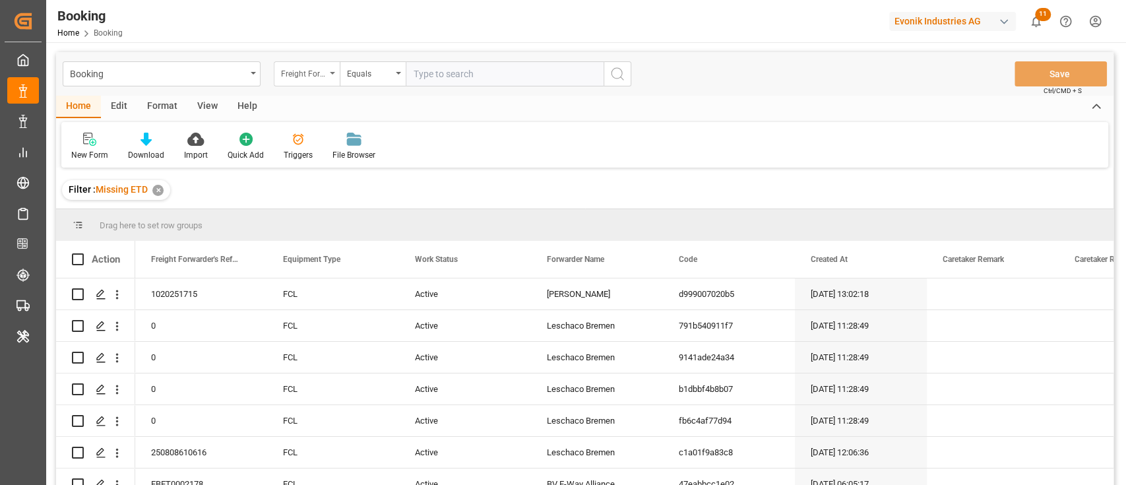
click at [321, 68] on div "Freight Forwarder's Reference No." at bounding box center [303, 72] width 45 height 15
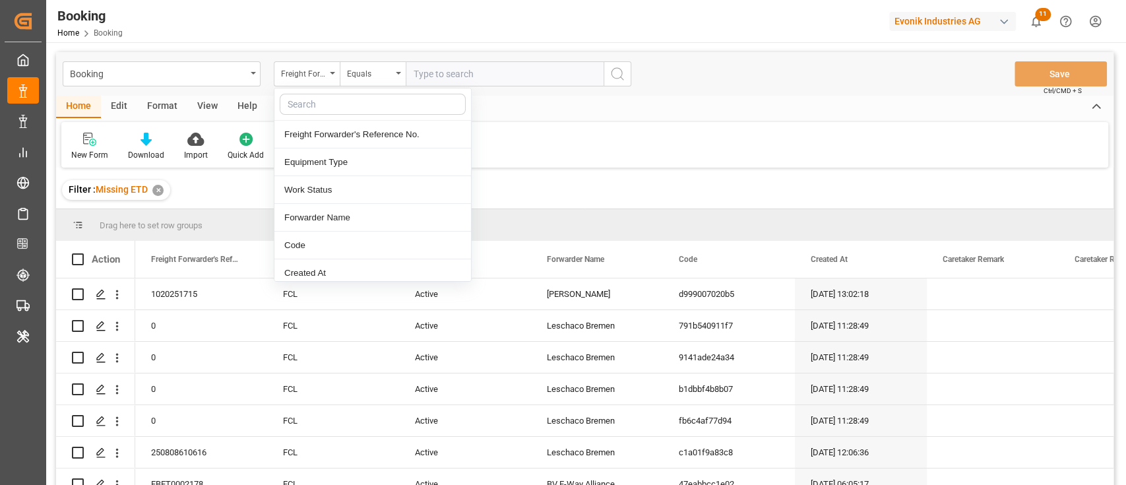
click at [330, 102] on input "text" at bounding box center [373, 104] width 186 height 21
type input "deli"
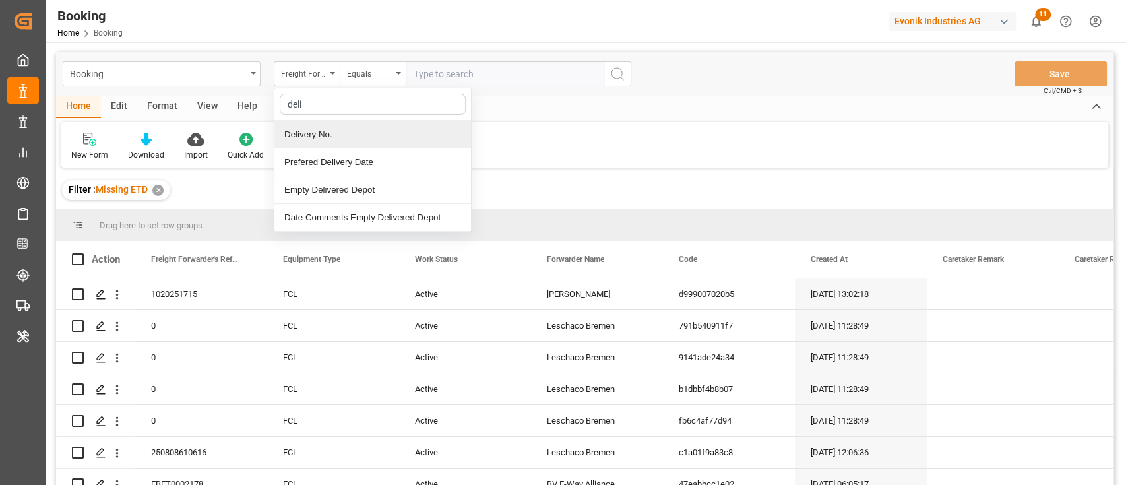
click at [351, 136] on div "Delivery No." at bounding box center [372, 135] width 197 height 28
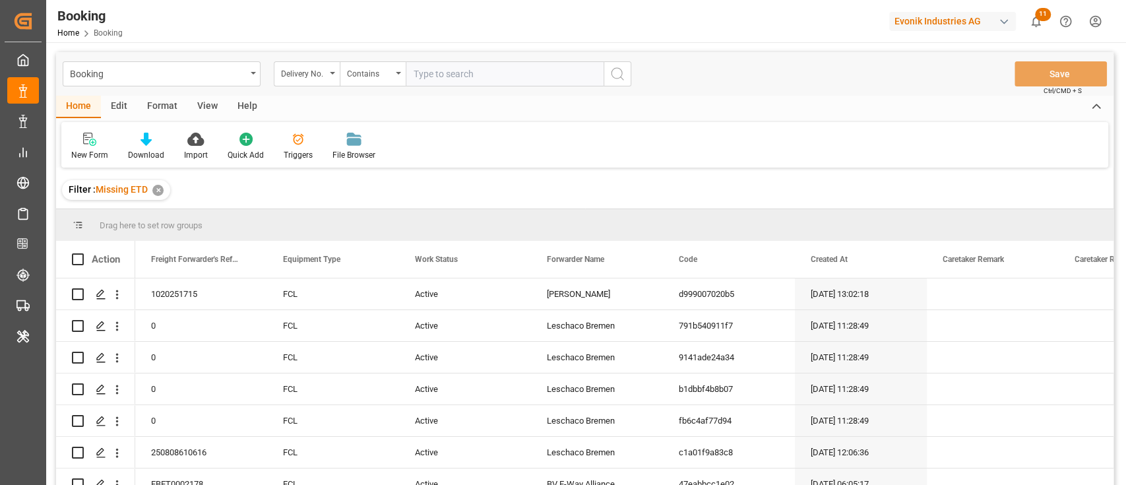
click at [156, 190] on div "✕" at bounding box center [157, 190] width 11 height 11
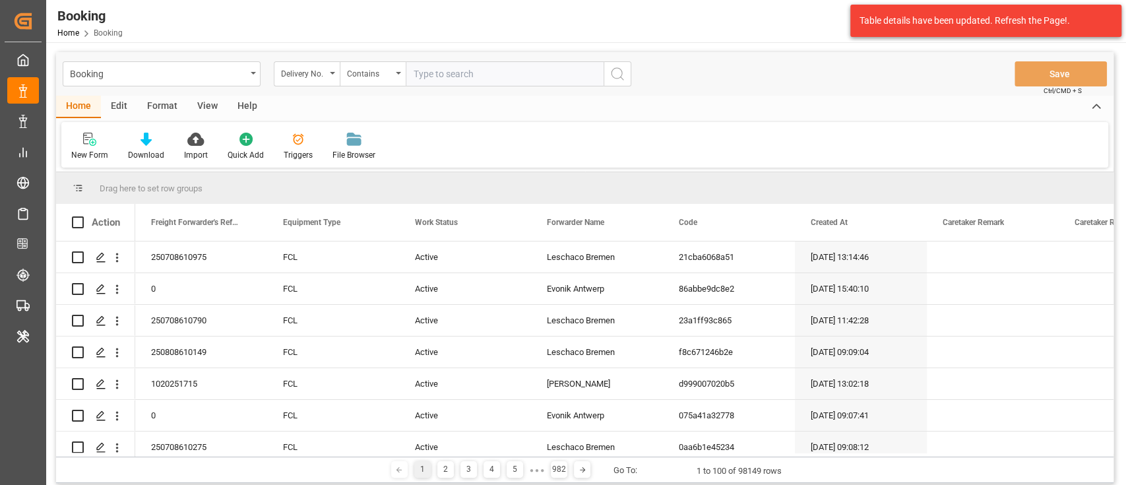
click at [455, 82] on input "text" at bounding box center [505, 73] width 198 height 25
paste input "3011585648"
type input "3011585648"
click at [620, 68] on icon "search button" at bounding box center [617, 74] width 16 height 16
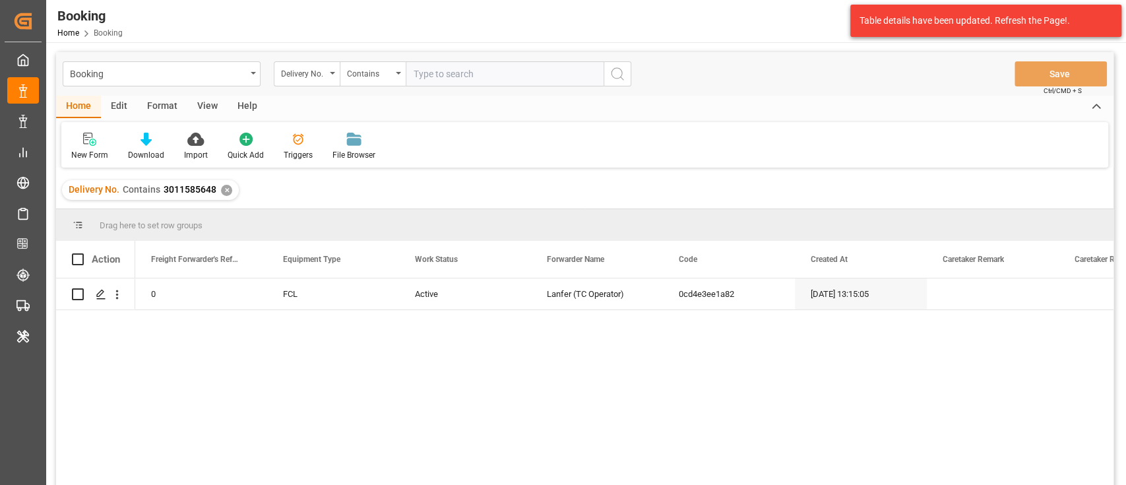
click at [460, 74] on input "text" at bounding box center [505, 73] width 198 height 25
paste input "3011585655"
type input "3011585655"
click at [618, 69] on icon "search button" at bounding box center [617, 74] width 16 height 16
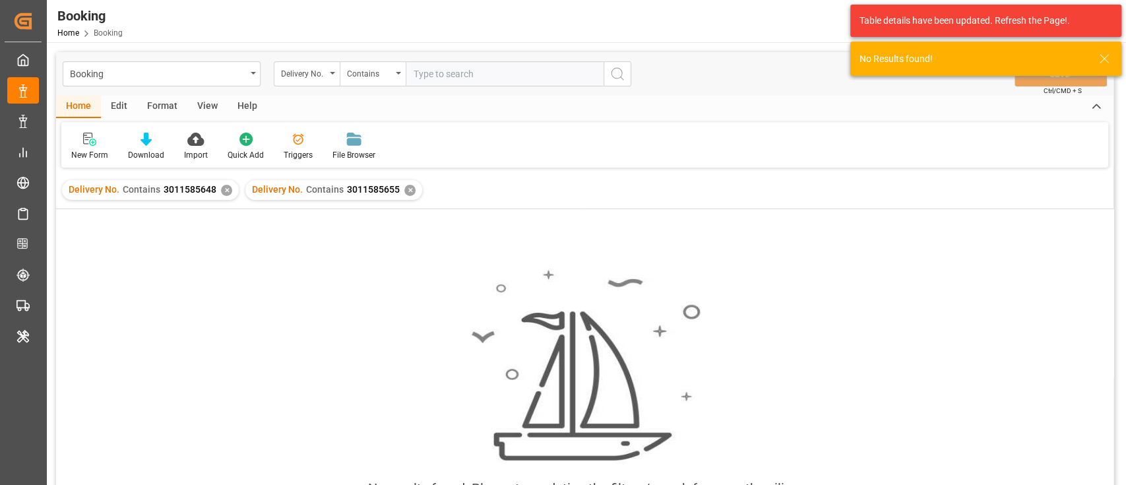
click at [229, 187] on div "Delivery No. Contains 3011585648 ✕" at bounding box center [150, 190] width 177 height 20
click at [220, 194] on div "Delivery No. Contains 3011585648 ✕" at bounding box center [150, 190] width 177 height 20
click at [224, 191] on div "✕" at bounding box center [226, 190] width 11 height 11
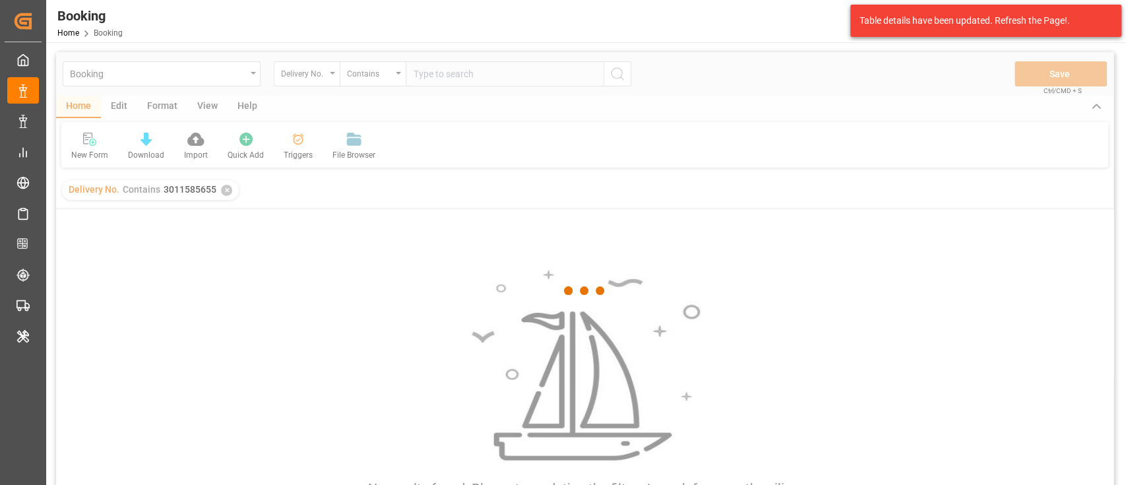
click at [479, 63] on div at bounding box center [584, 290] width 1057 height 477
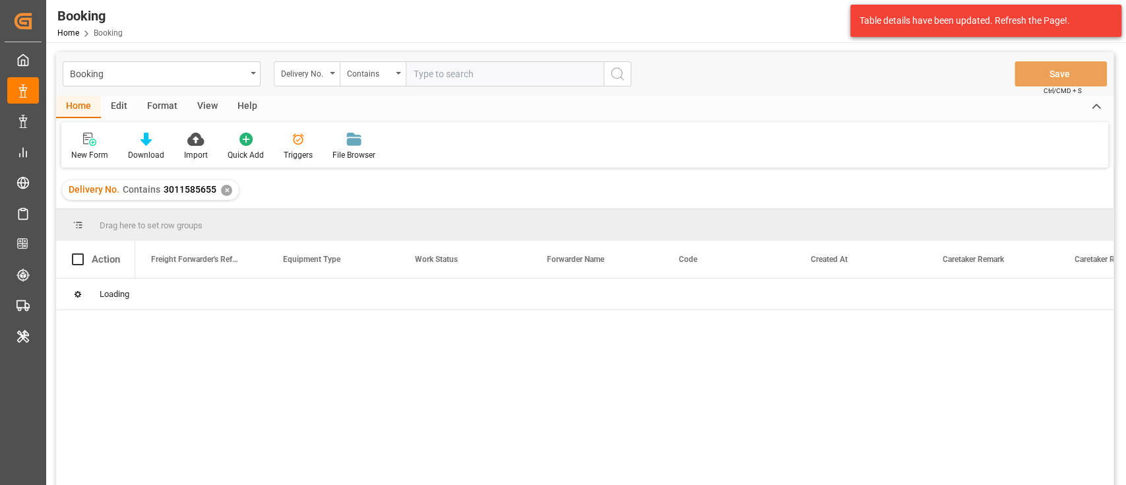
click at [479, 63] on input "text" at bounding box center [505, 73] width 198 height 25
click at [473, 110] on div "Home Edit Format View Help" at bounding box center [584, 107] width 1057 height 22
click at [485, 84] on input "text" at bounding box center [505, 73] width 198 height 25
paste input "3011585646"
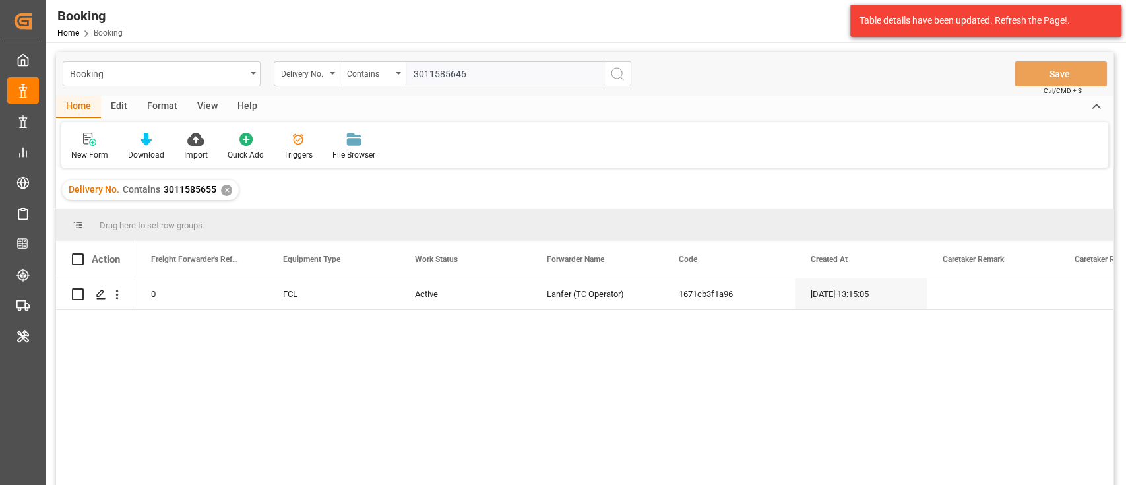
type input "3011585646"
click at [626, 76] on button "search button" at bounding box center [617, 73] width 28 height 25
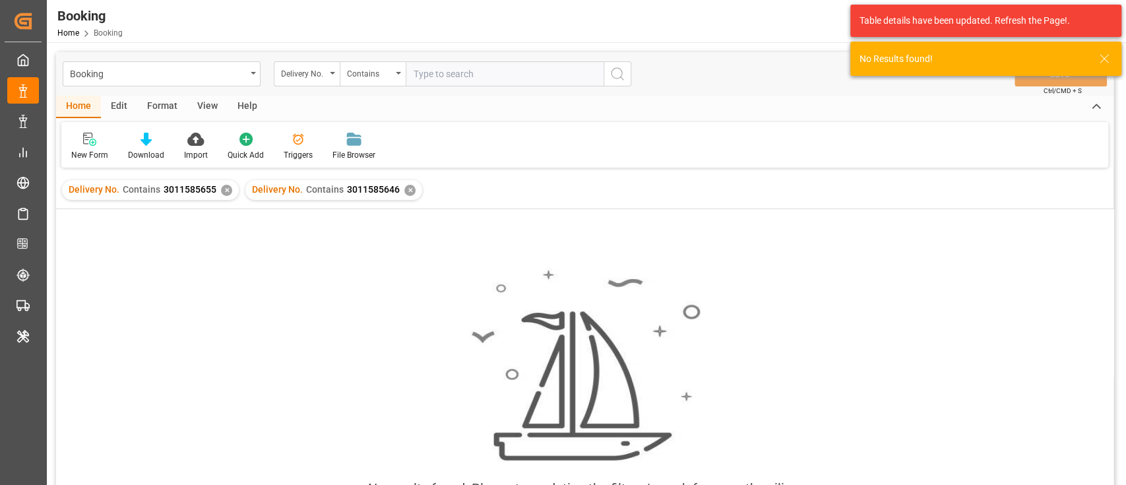
click at [216, 194] on div "Delivery No. Contains 3011585655 ✕" at bounding box center [150, 190] width 177 height 20
click at [226, 190] on div "✕" at bounding box center [226, 190] width 11 height 11
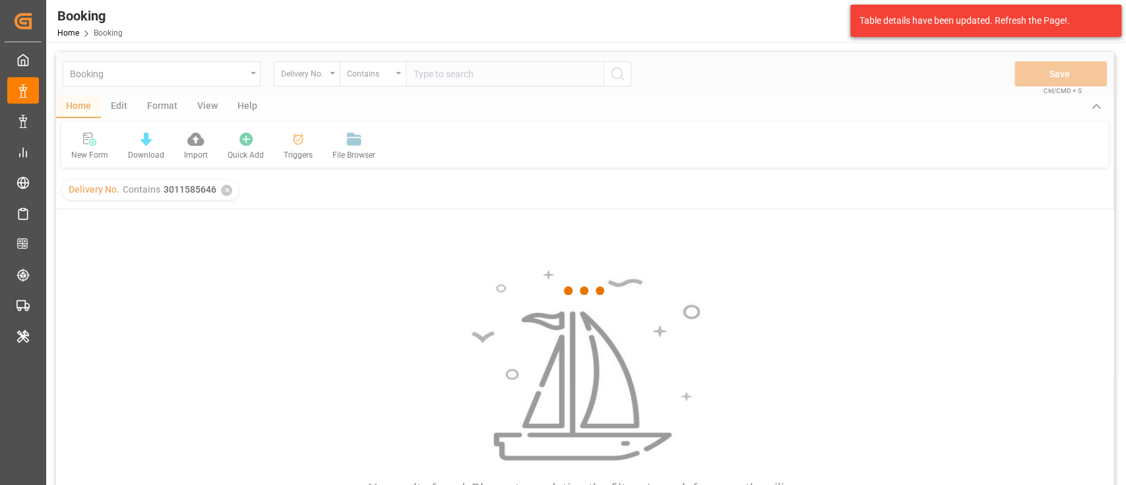
click at [501, 69] on div at bounding box center [584, 290] width 1057 height 477
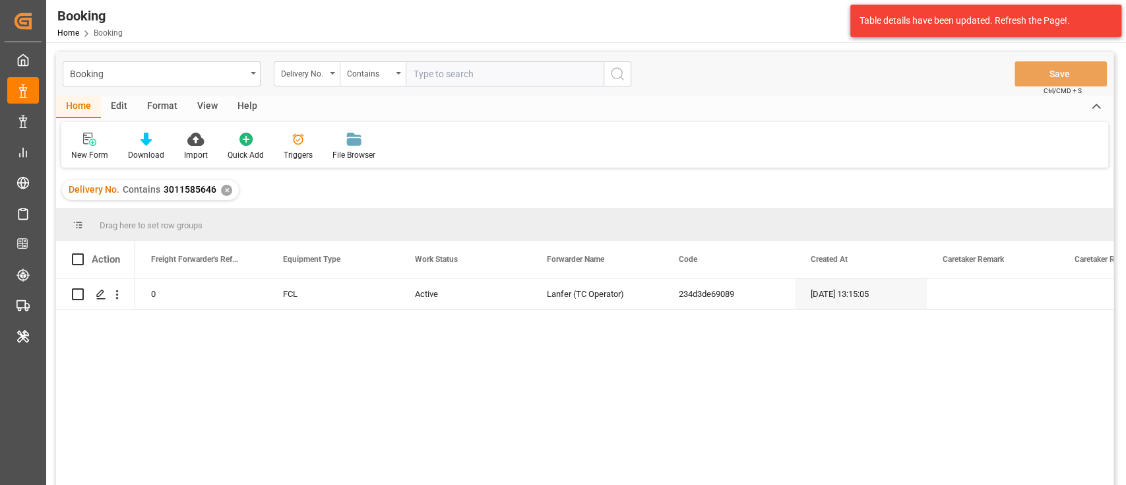
click at [500, 66] on input "text" at bounding box center [505, 73] width 198 height 25
paste input "3011585639"
type input "3011585639"
click at [608, 76] on button "search button" at bounding box center [617, 73] width 28 height 25
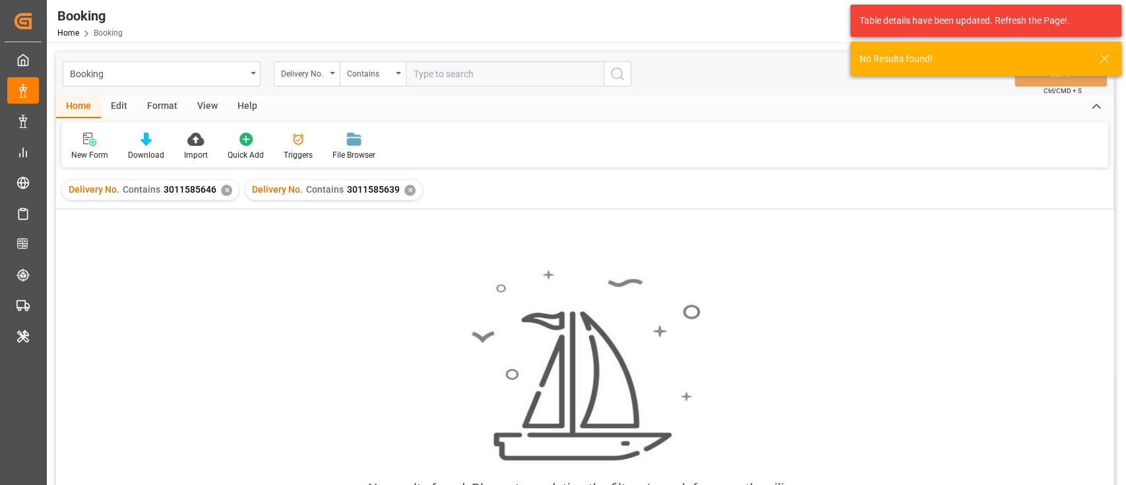
click at [228, 187] on div "✕" at bounding box center [226, 190] width 11 height 11
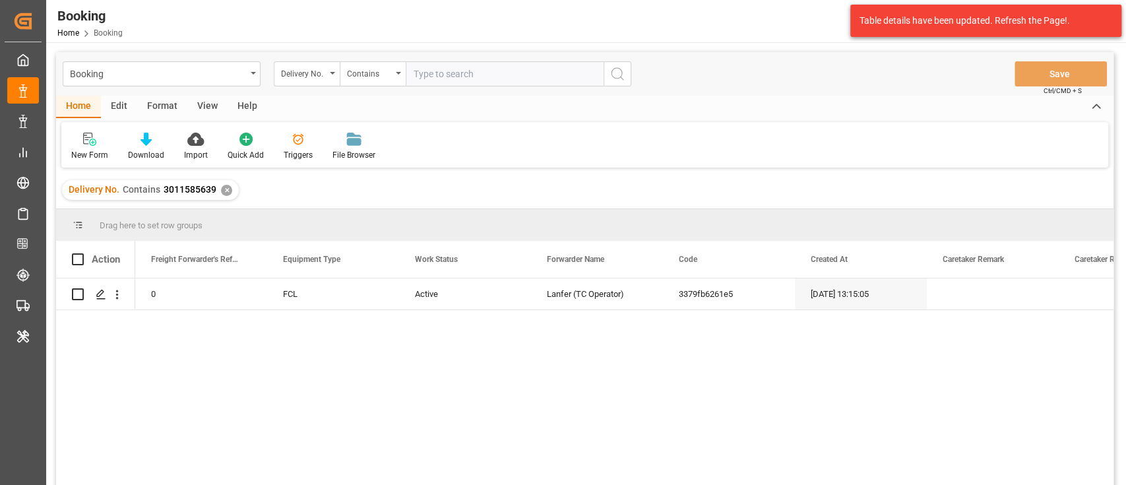
click at [448, 80] on input "text" at bounding box center [505, 73] width 198 height 25
paste input "3011585641"
type input "3011585641"
click at [623, 71] on icon "search button" at bounding box center [617, 74] width 16 height 16
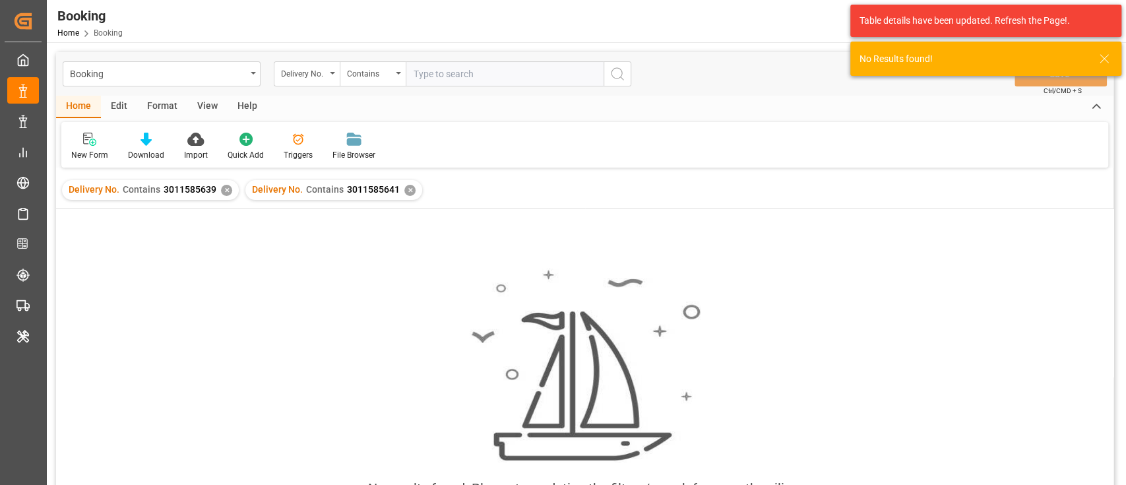
click at [224, 189] on div "✕" at bounding box center [226, 190] width 11 height 11
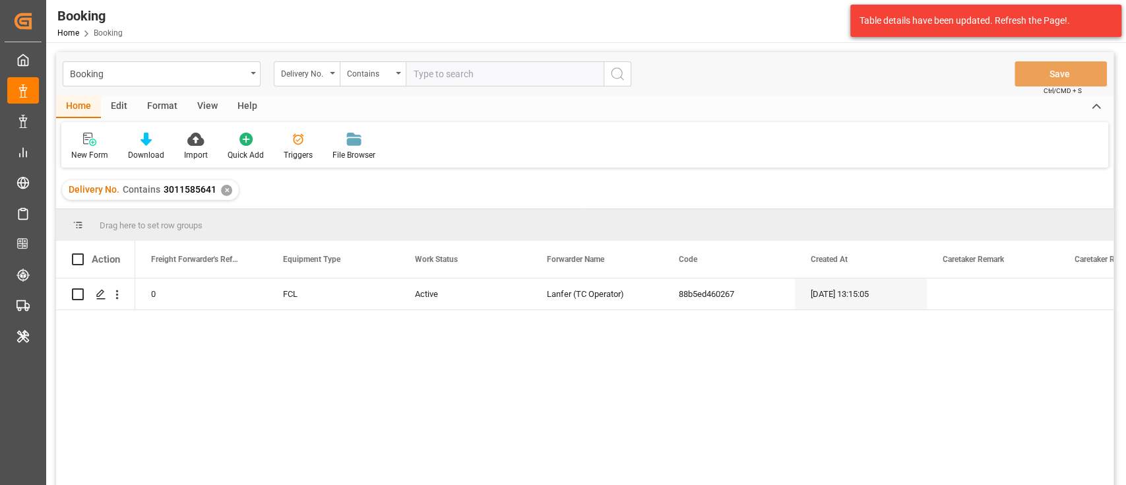
click at [465, 82] on input "text" at bounding box center [505, 73] width 198 height 25
paste input "3011585636"
type input "3011585636"
click at [615, 76] on icon "search button" at bounding box center [617, 74] width 16 height 16
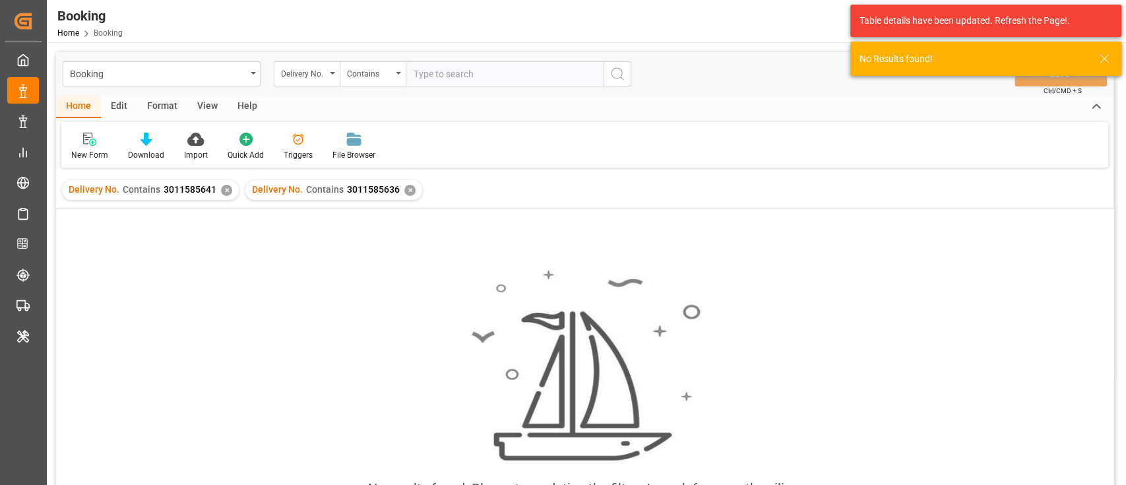
click at [225, 187] on div "✕" at bounding box center [226, 190] width 11 height 11
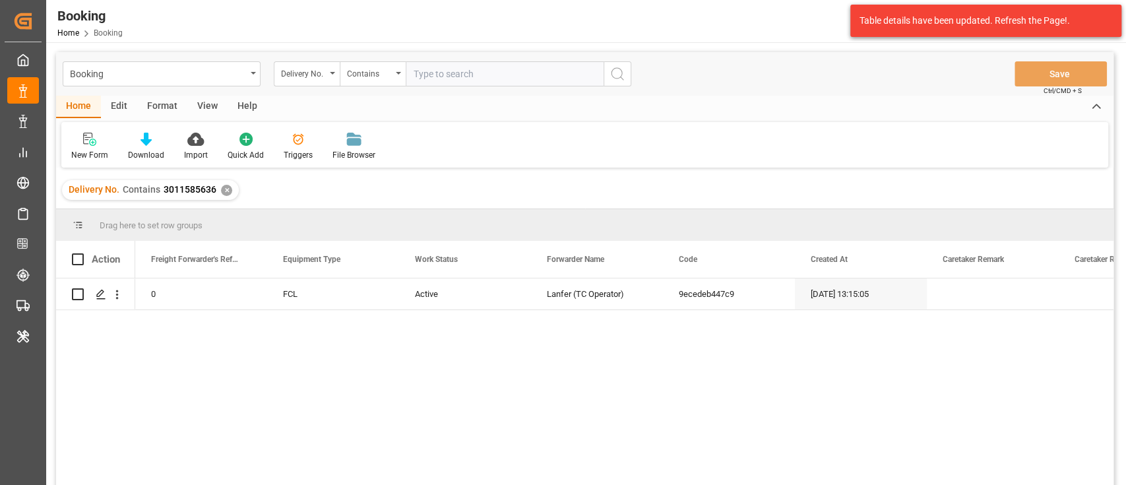
click at [494, 74] on input "text" at bounding box center [505, 73] width 198 height 25
paste input "3011585663"
type input "3011585663"
click at [611, 76] on icon "search button" at bounding box center [617, 74] width 16 height 16
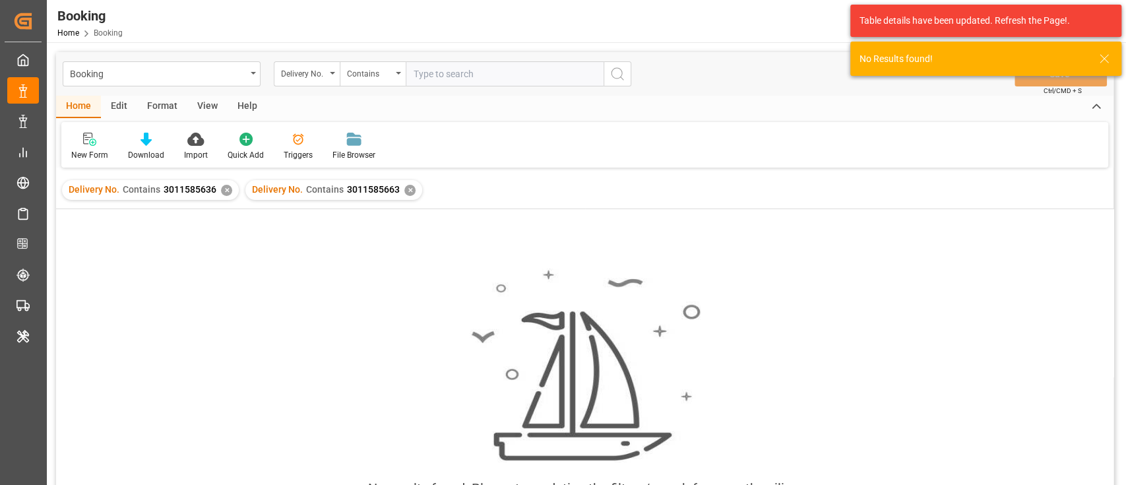
click at [222, 187] on div "✕" at bounding box center [226, 190] width 11 height 11
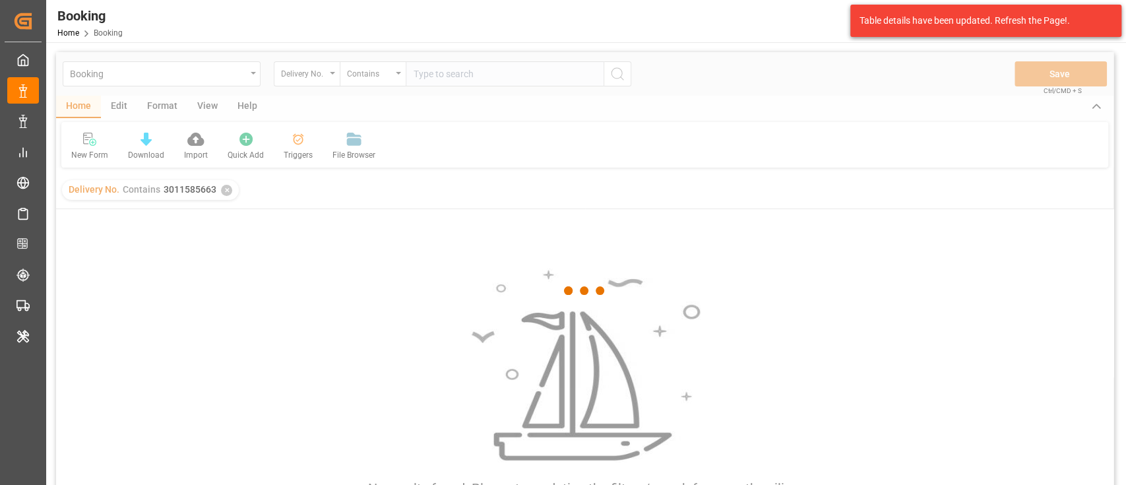
click at [507, 67] on div at bounding box center [584, 290] width 1057 height 477
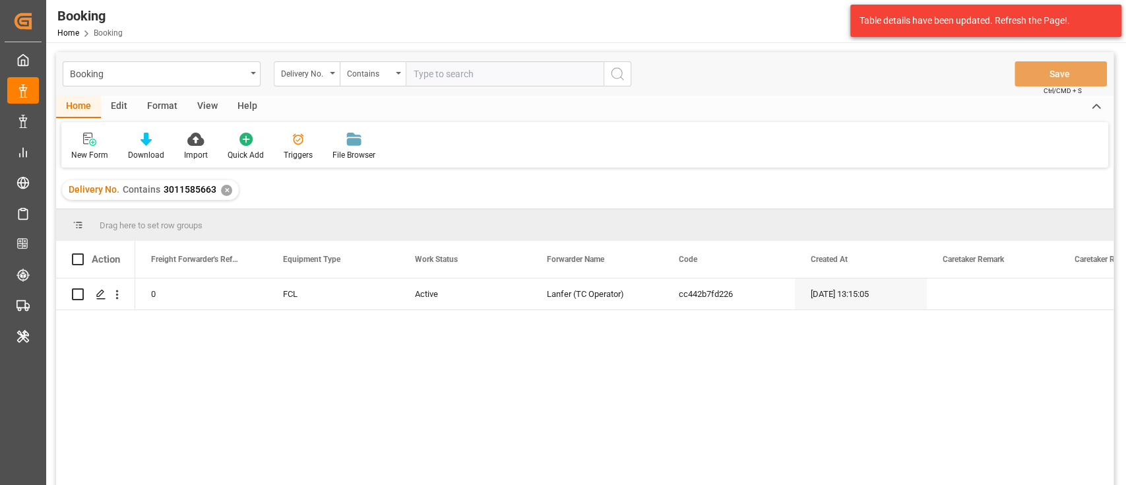
click at [507, 73] on input "text" at bounding box center [505, 73] width 198 height 25
paste input "3011585658"
type input "3011585658"
click at [618, 76] on icon "search button" at bounding box center [617, 74] width 16 height 16
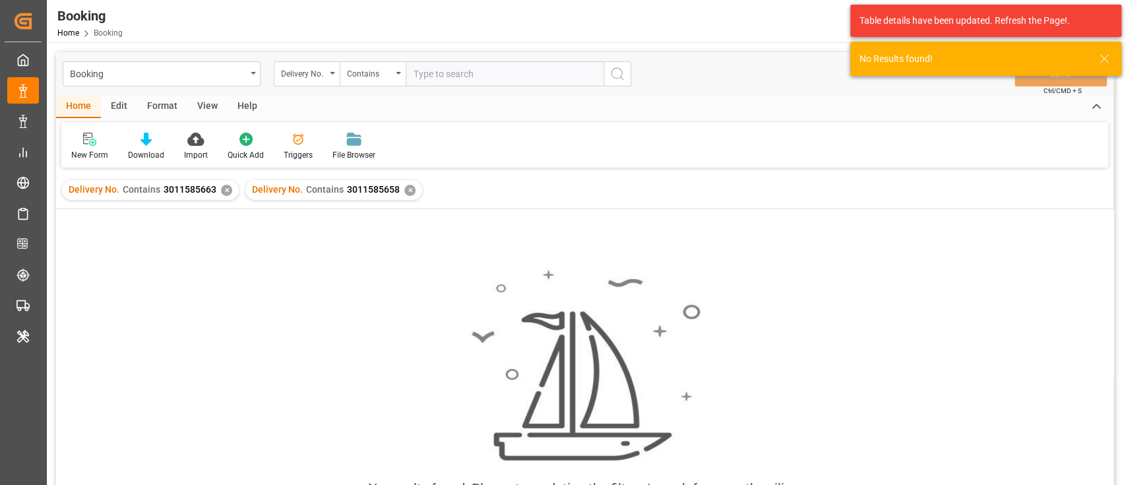
click at [227, 189] on div "✕" at bounding box center [226, 190] width 11 height 11
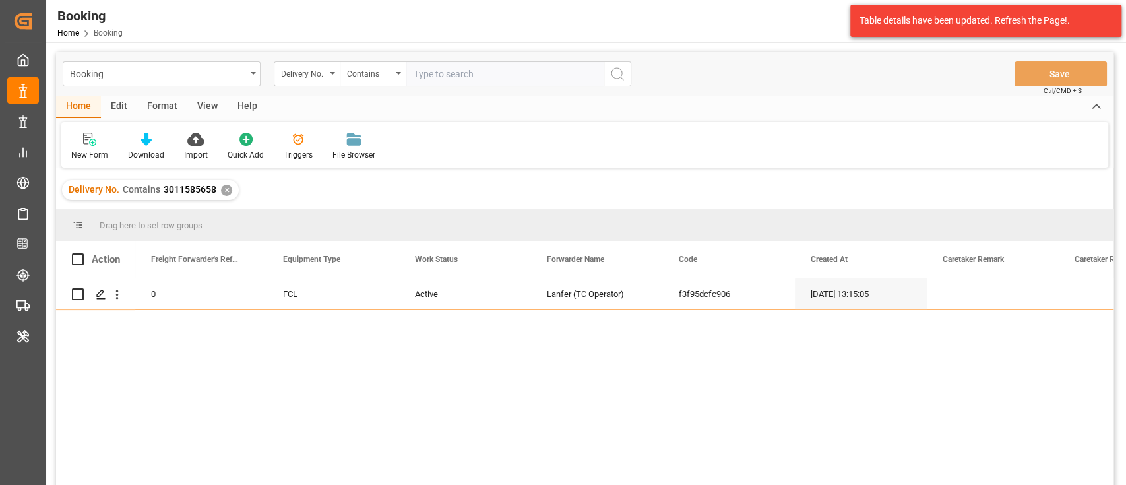
click at [507, 78] on input "text" at bounding box center [505, 73] width 198 height 25
paste input "3011603021"
type input "3011603021"
click at [625, 75] on button "search button" at bounding box center [617, 73] width 28 height 25
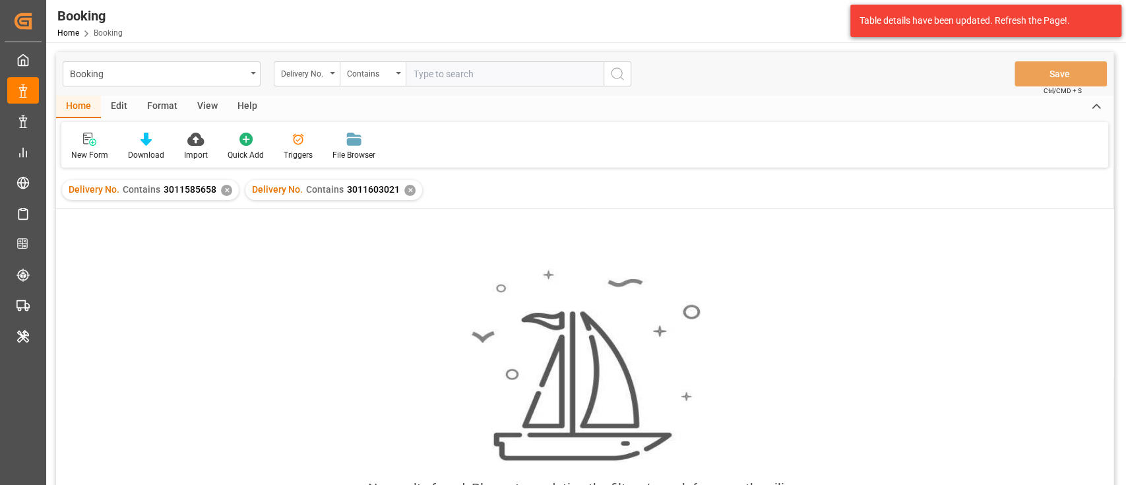
click at [232, 189] on div "Delivery No. Contains 3011585658 ✕" at bounding box center [150, 190] width 177 height 20
click at [222, 187] on div "✕" at bounding box center [226, 190] width 11 height 11
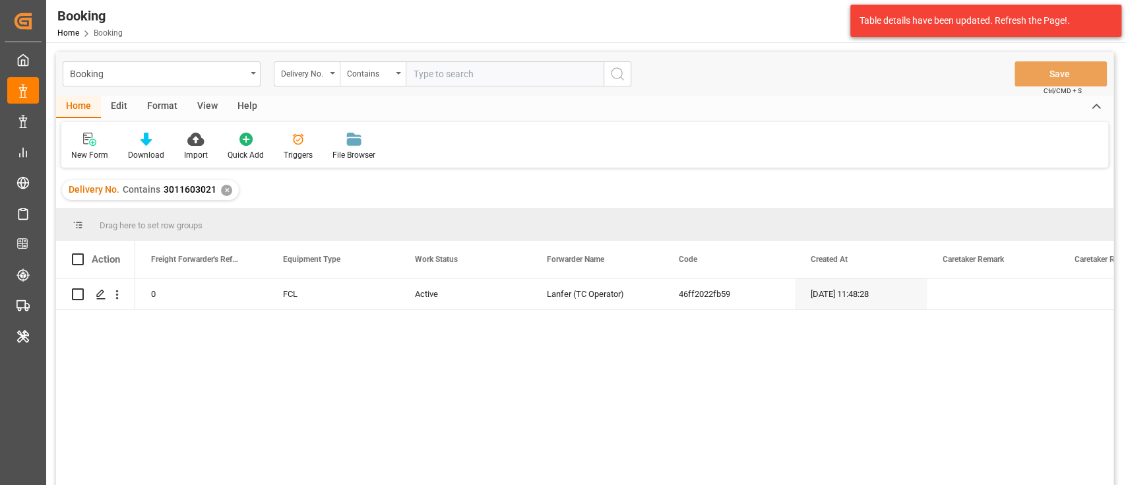
click at [414, 69] on input "text" at bounding box center [505, 73] width 198 height 25
drag, startPoint x: 420, startPoint y: 61, endPoint x: 398, endPoint y: 76, distance: 26.9
click at [398, 76] on div "Contains" at bounding box center [373, 73] width 66 height 25
click at [423, 72] on input "text" at bounding box center [505, 73] width 198 height 25
paste input "3011603005"
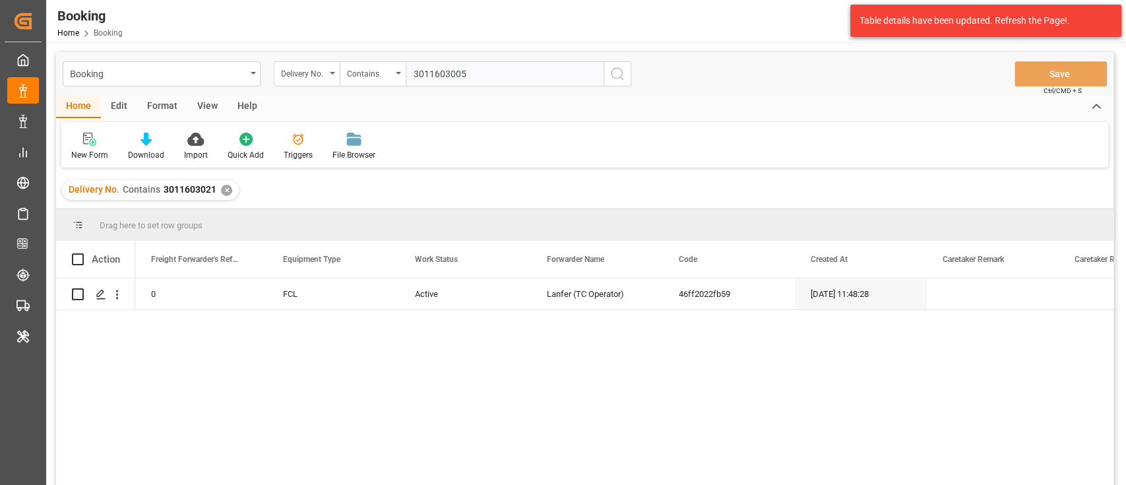
type input "3011603005"
click at [615, 75] on icon "search button" at bounding box center [617, 74] width 16 height 16
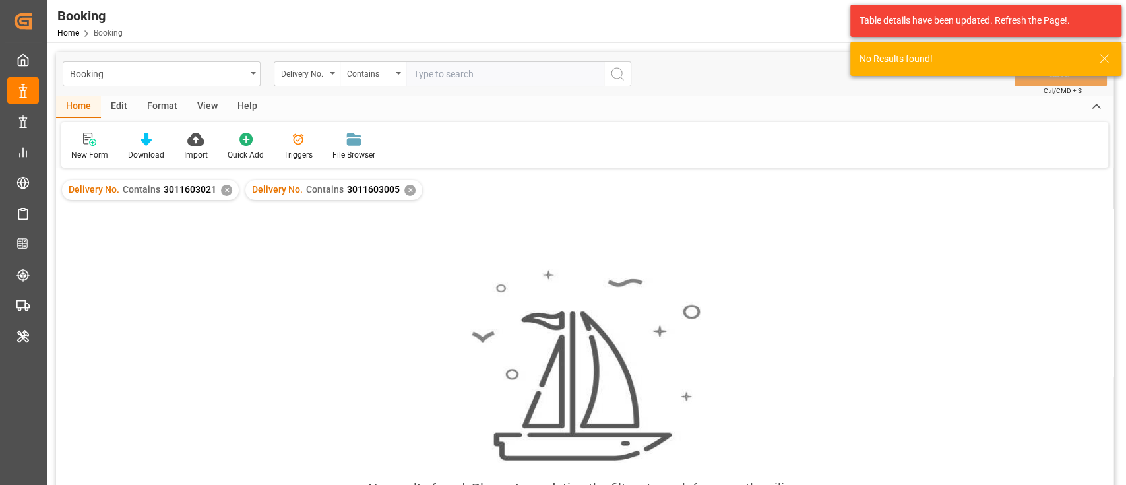
click at [227, 188] on div "✕" at bounding box center [226, 190] width 11 height 11
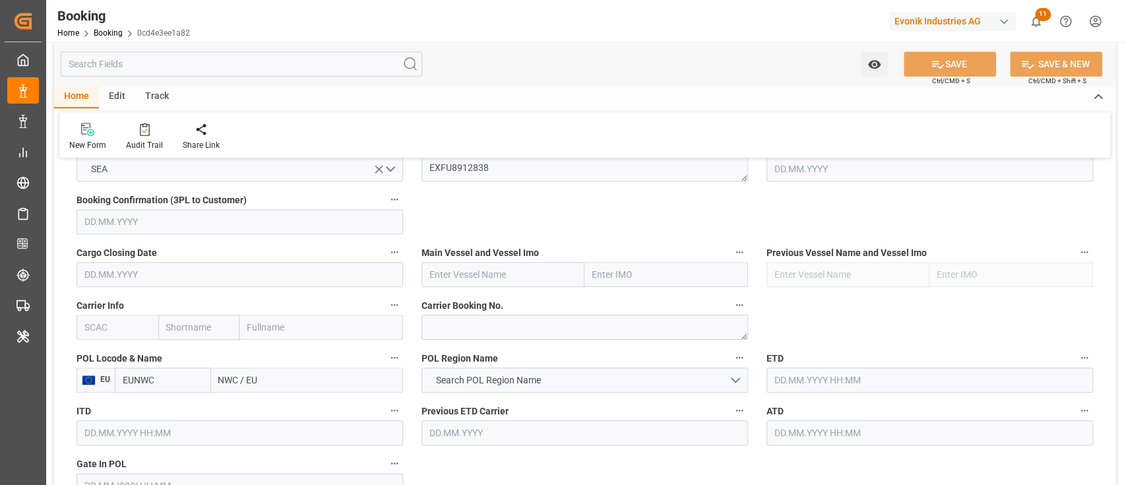
scroll to position [879, 0]
click at [142, 328] on input "text" at bounding box center [117, 325] width 82 height 25
click at [101, 357] on b "HLCU" at bounding box center [97, 355] width 24 height 11
type input "HLCU"
type input "Hapag [PERSON_NAME]"
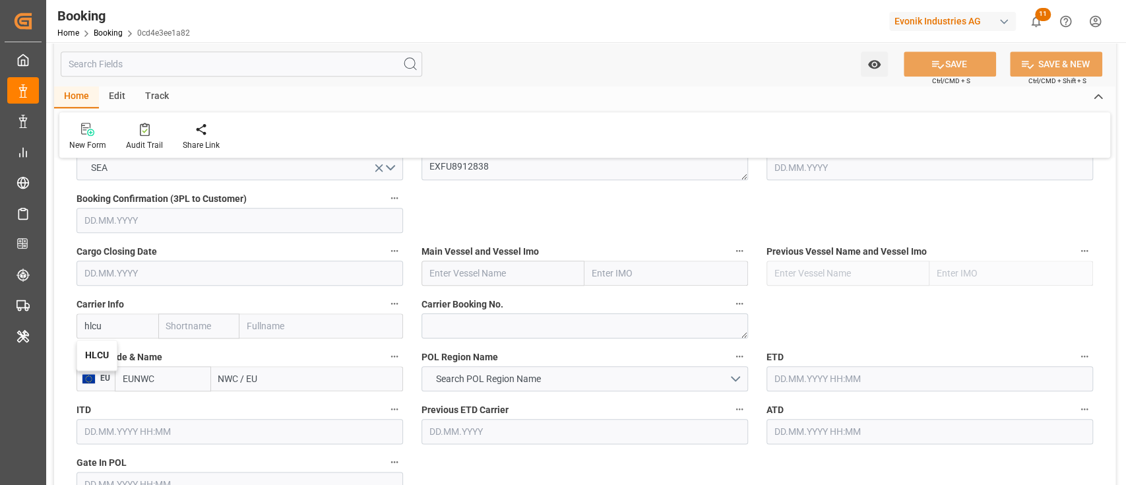
type input "Hapag [PERSON_NAME] Aktiengesellschaft"
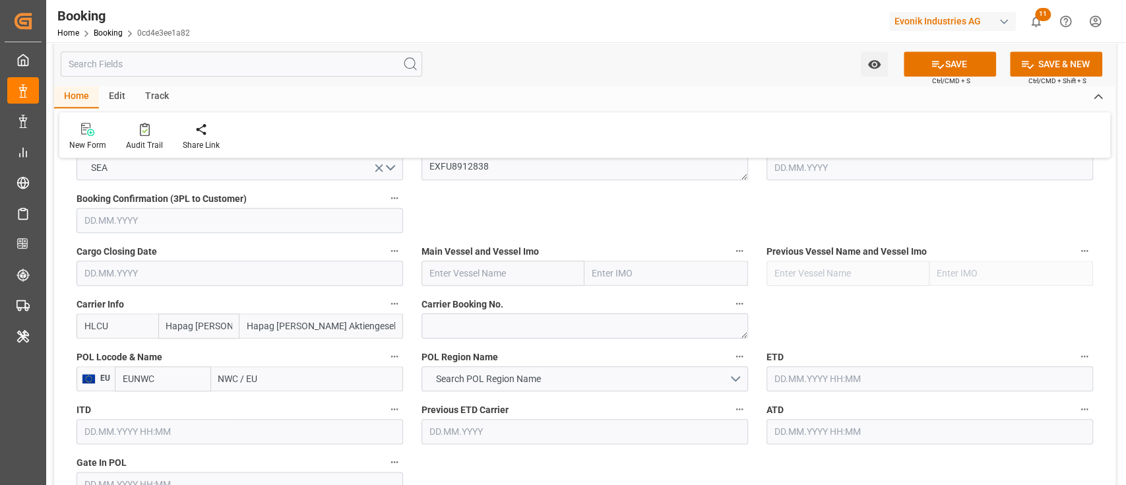
type input "HLCU"
click at [260, 376] on input "NWC / EU" at bounding box center [307, 378] width 192 height 25
paste input "[GEOGRAPHIC_DATA]"
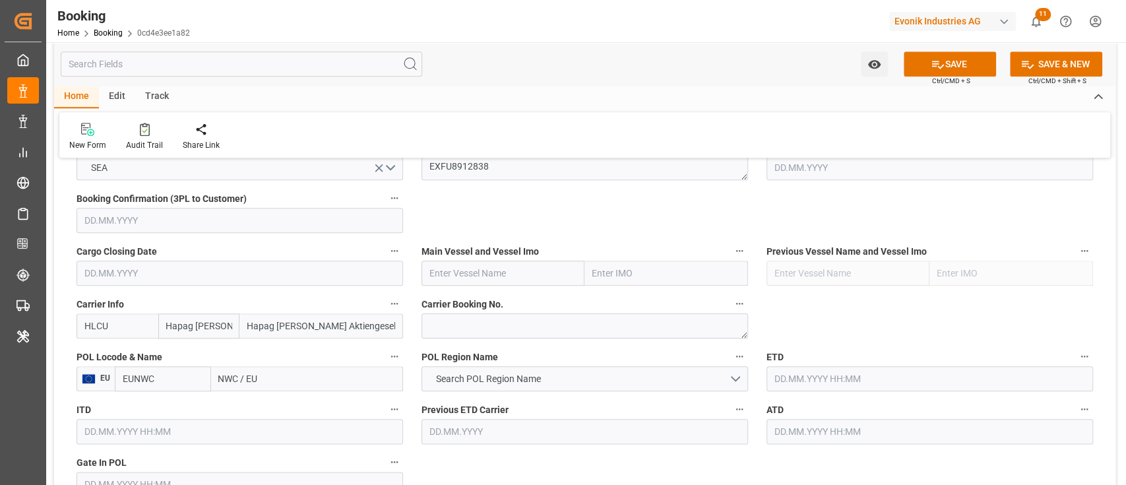
type input "[GEOGRAPHIC_DATA]"
click at [282, 410] on span "[GEOGRAPHIC_DATA] - NLRTM" at bounding box center [281, 407] width 123 height 11
type input "NLRTM"
type input "[GEOGRAPHIC_DATA]"
click at [441, 381] on span "Search POL Region Name" at bounding box center [488, 379] width 118 height 14
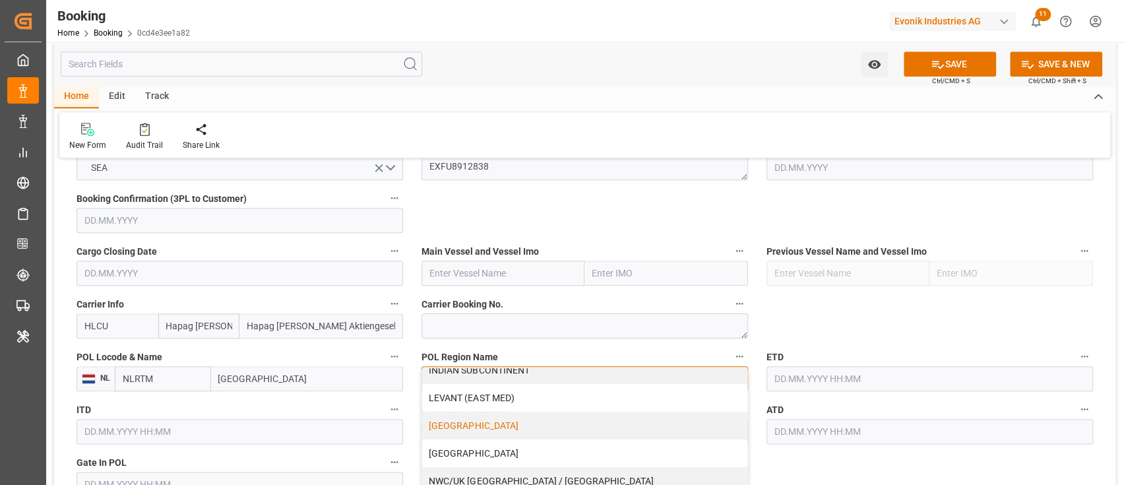
scroll to position [264, 0]
click at [492, 464] on div "NWC/UK [GEOGRAPHIC_DATA] / [GEOGRAPHIC_DATA]" at bounding box center [584, 478] width 325 height 28
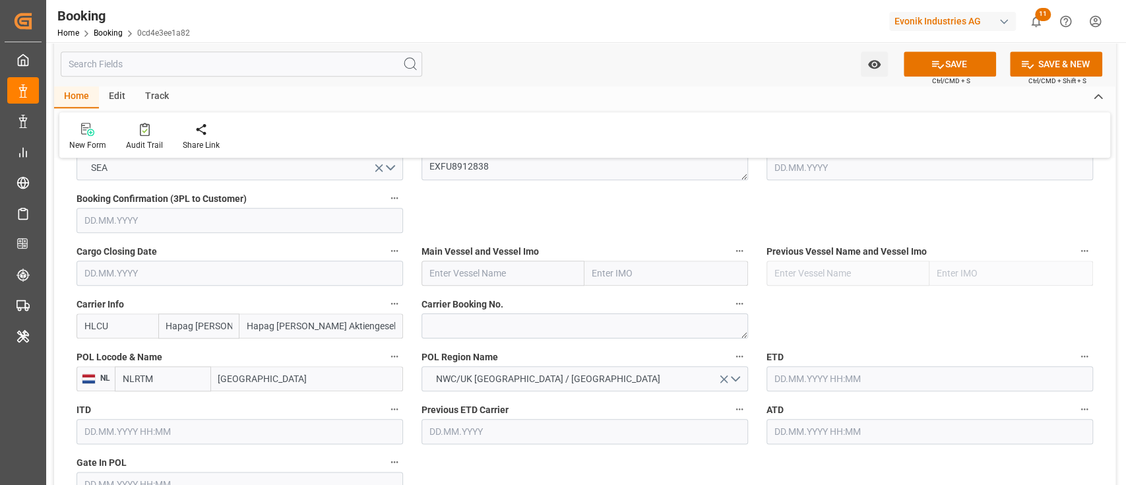
click at [537, 266] on input "text" at bounding box center [503, 272] width 164 height 25
paste input "VANCOUVER EXPRESS"
click at [501, 306] on b "VANCOUVER EXPRESS" at bounding box center [478, 302] width 96 height 11
type input "VANCOUVER EXPRESS"
type input "9667186"
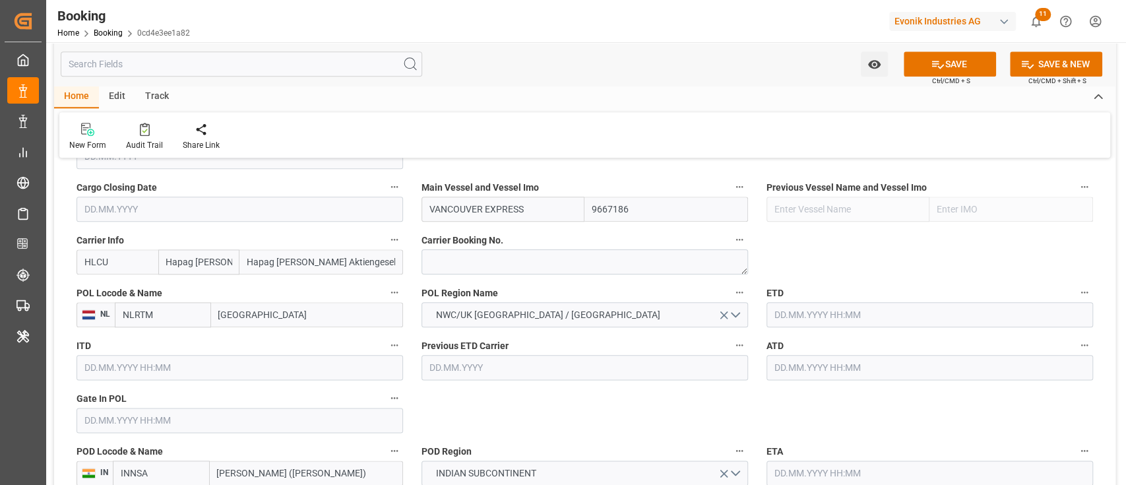
scroll to position [967, 0]
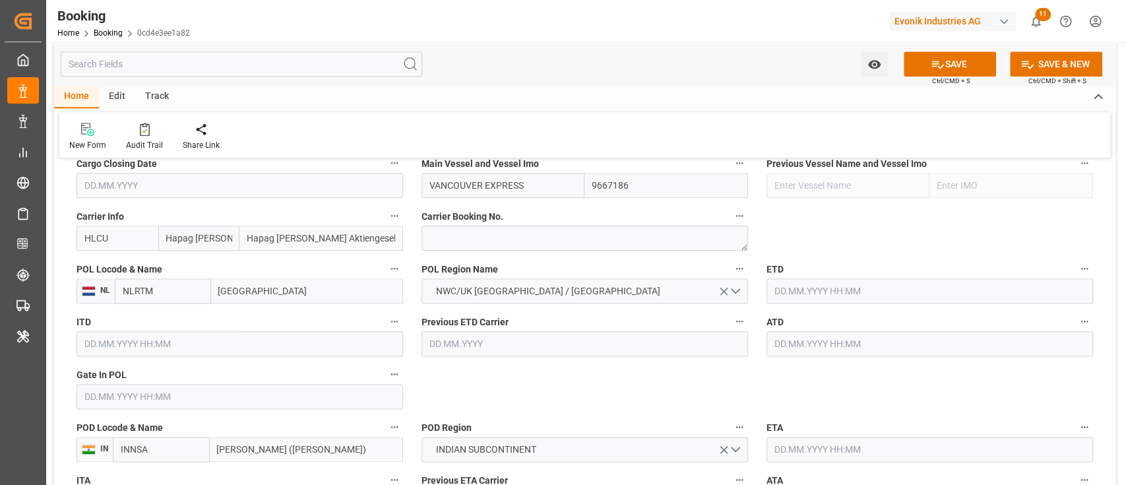
type input "VANCOUVER EXPRESS"
click at [878, 284] on input "text" at bounding box center [929, 290] width 326 height 25
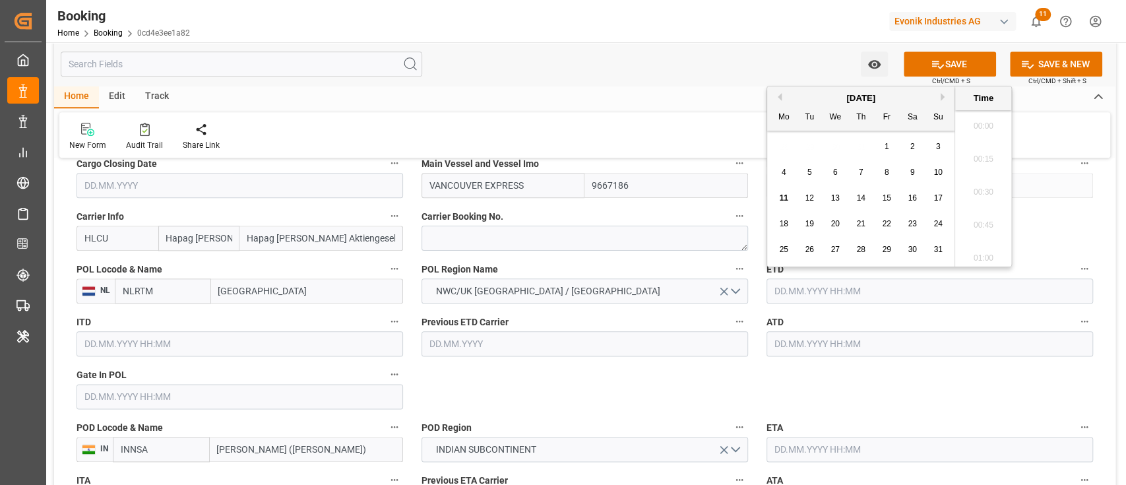
scroll to position [2081, 0]
click at [889, 200] on span "15" at bounding box center [886, 197] width 9 height 9
type input "[DATE] 00:00"
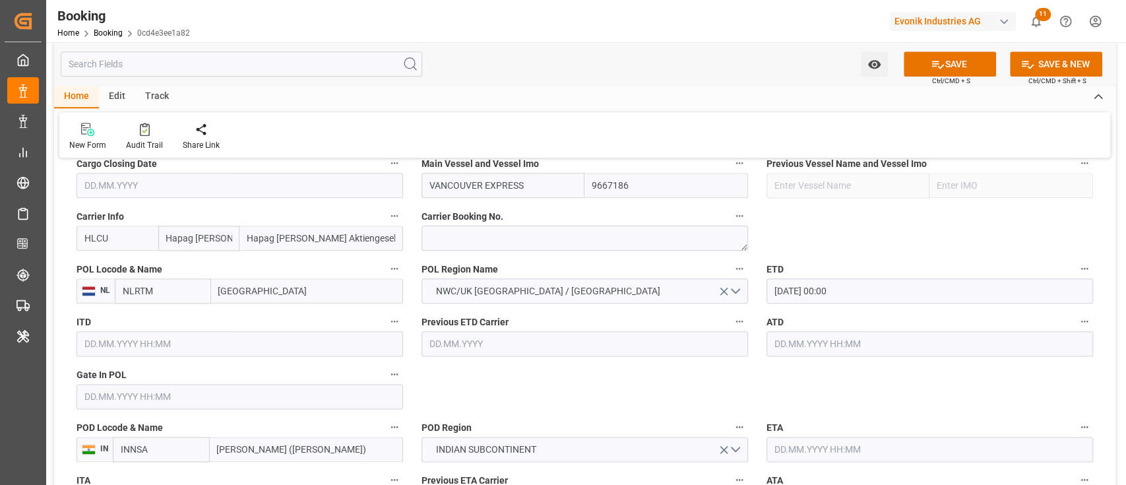
click at [136, 402] on input "text" at bounding box center [239, 396] width 326 height 25
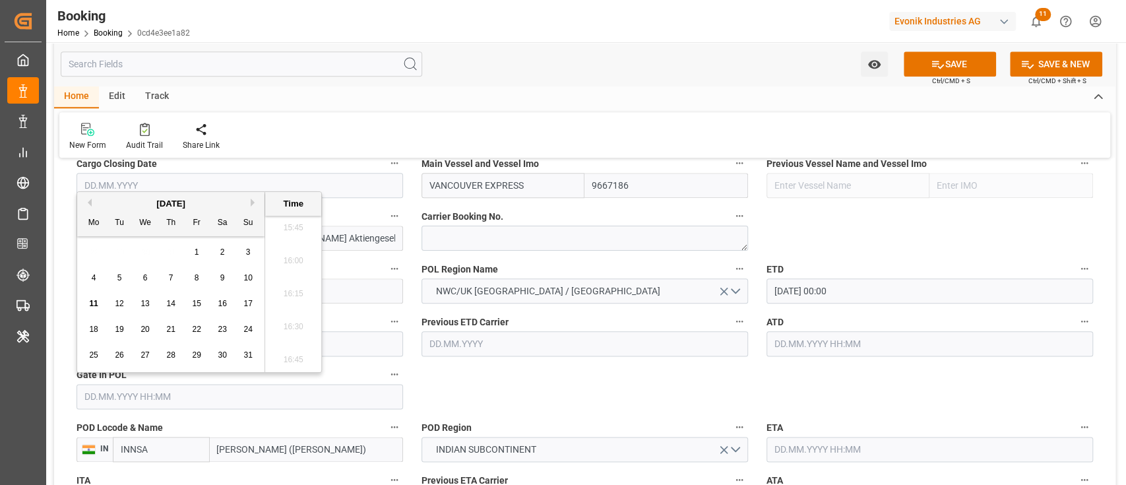
click at [208, 274] on div "4 5 6 7 8 9 10" at bounding box center [171, 278] width 180 height 26
click at [202, 277] on div "8" at bounding box center [197, 278] width 16 height 16
type input "08.08.2025 00:00"
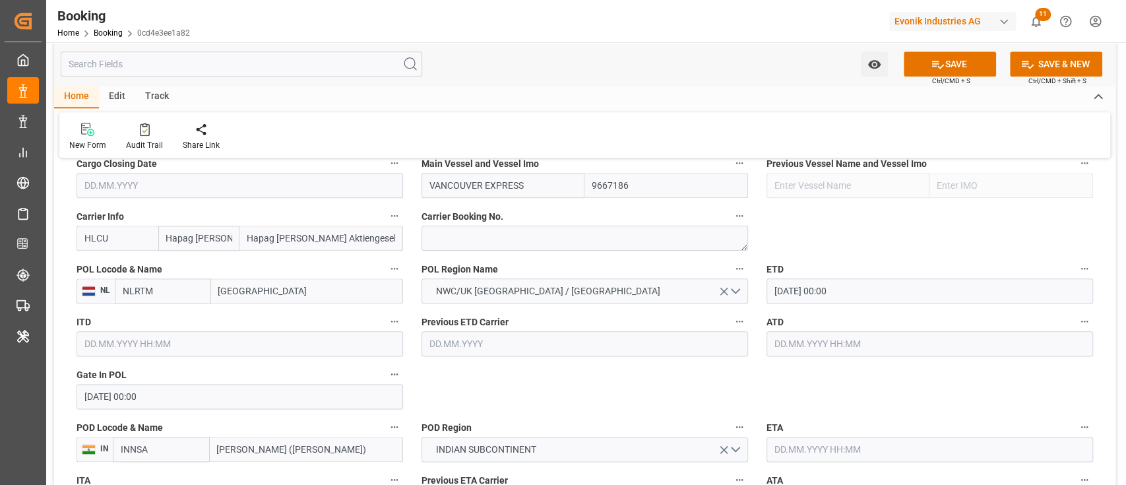
scroll to position [1143, 0]
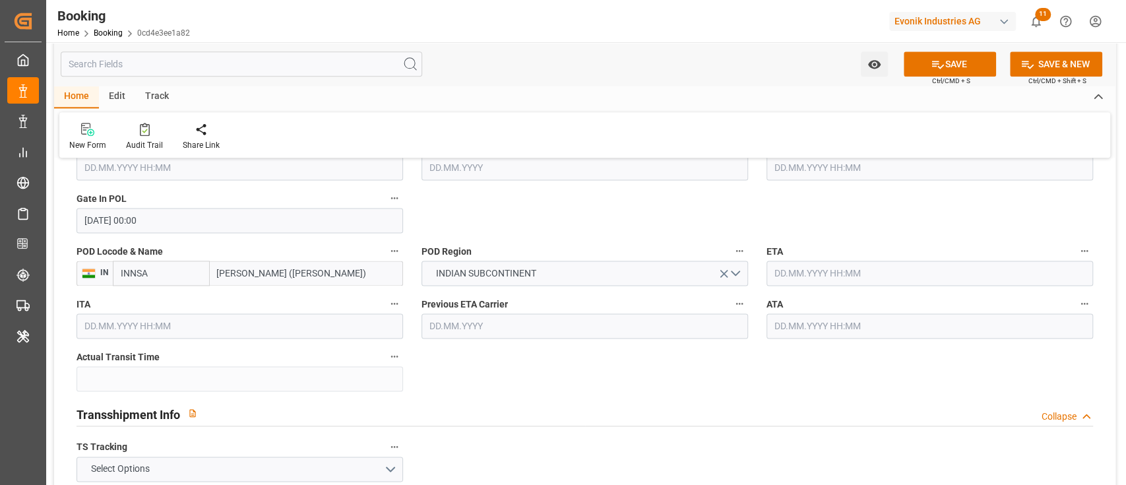
click at [817, 273] on input "text" at bounding box center [929, 272] width 326 height 25
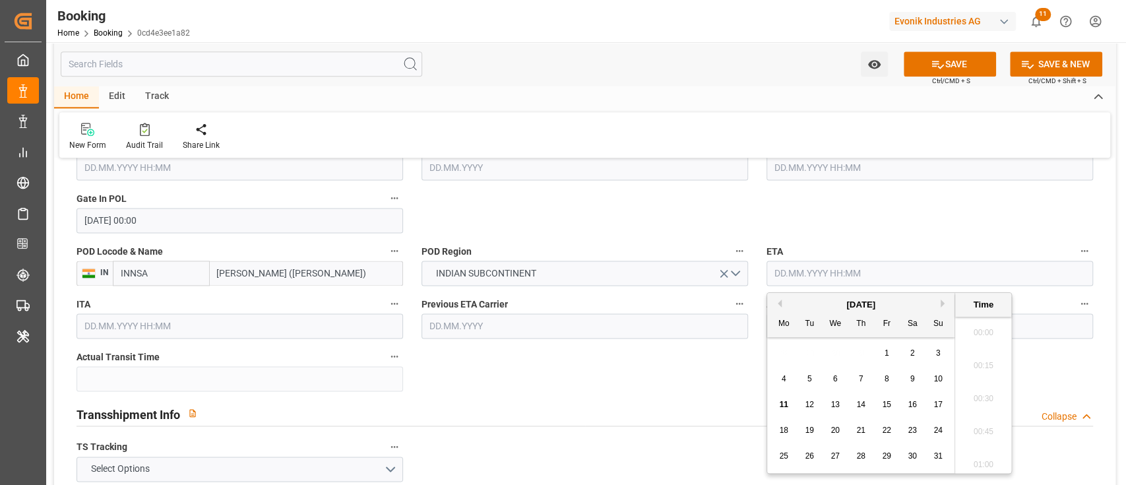
scroll to position [2081, 0]
click at [944, 300] on div "Previous Month Next Month August 2025 Mo Tu We Th Fr Sa Su 28 29 30 31 1 2 3 4 …" at bounding box center [888, 382] width 245 height 181
click at [943, 301] on button "Next Month" at bounding box center [944, 303] width 8 height 8
click at [827, 353] on div "1" at bounding box center [835, 354] width 16 height 16
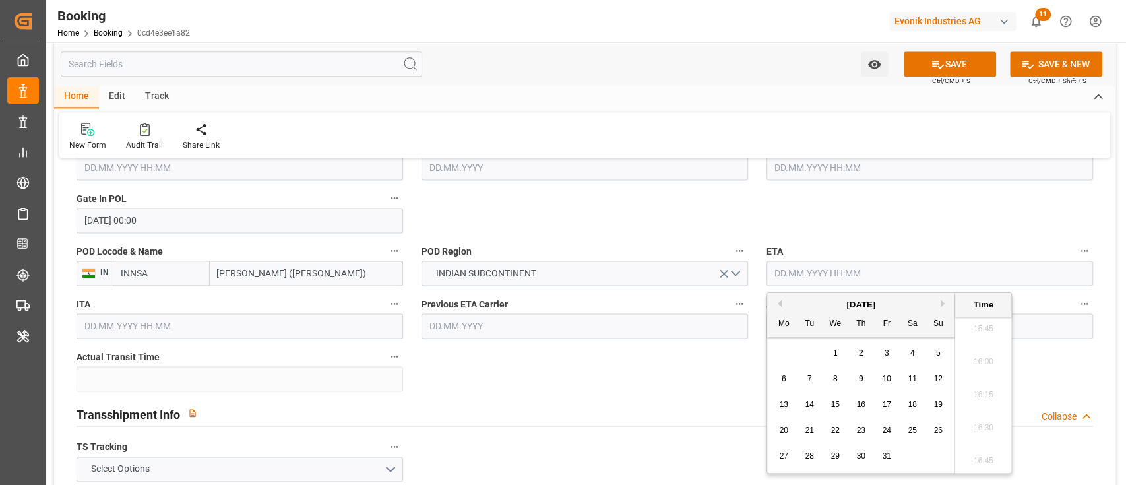
type input "[DATE] 00:00"
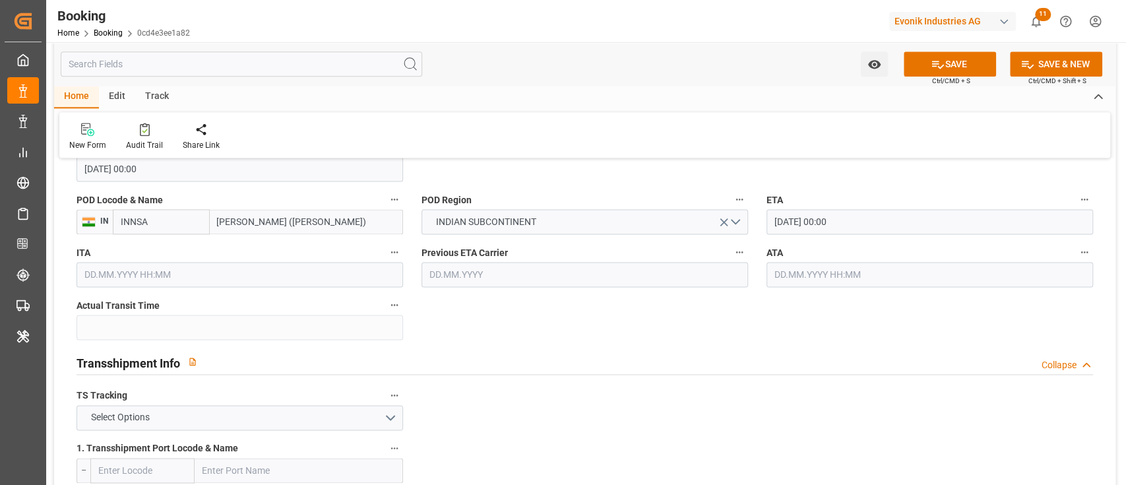
scroll to position [1231, 0]
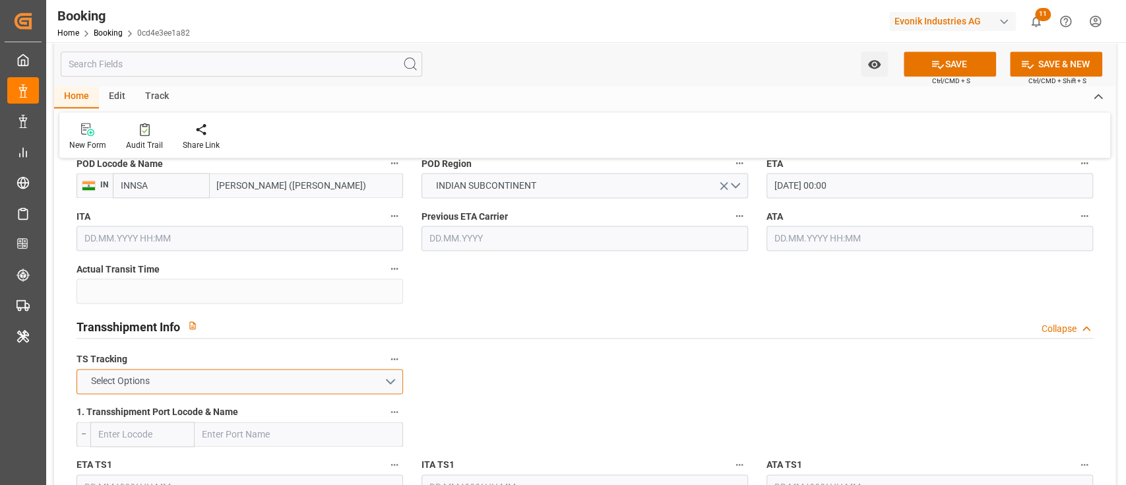
click at [243, 382] on button "Select Options" at bounding box center [239, 381] width 326 height 25
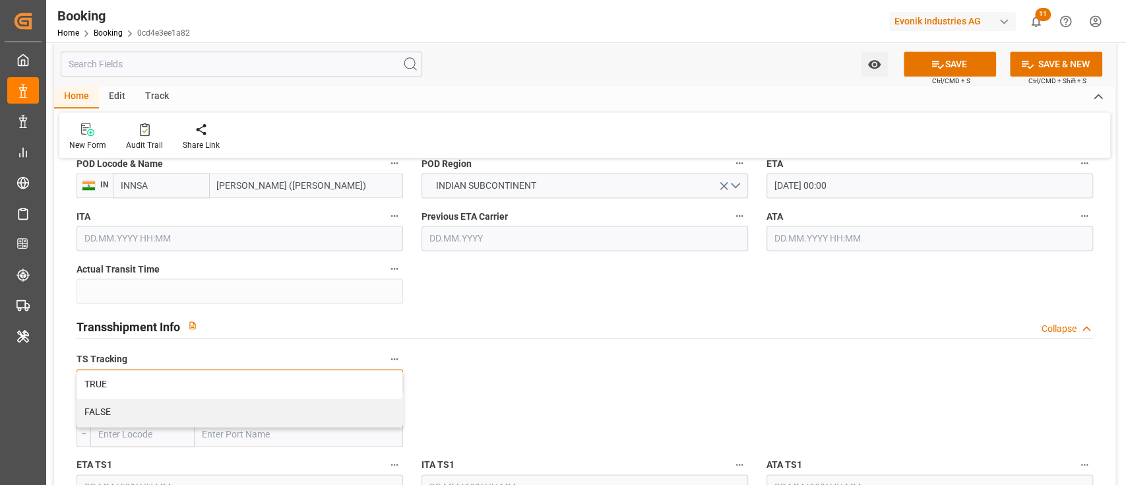
click at [237, 404] on div "FALSE" at bounding box center [239, 412] width 325 height 28
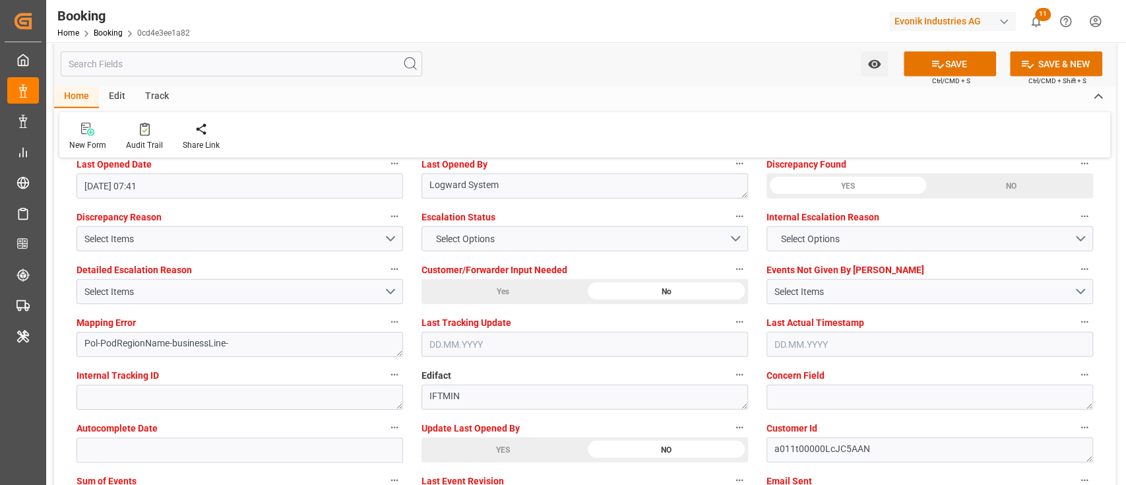
scroll to position [2462, 0]
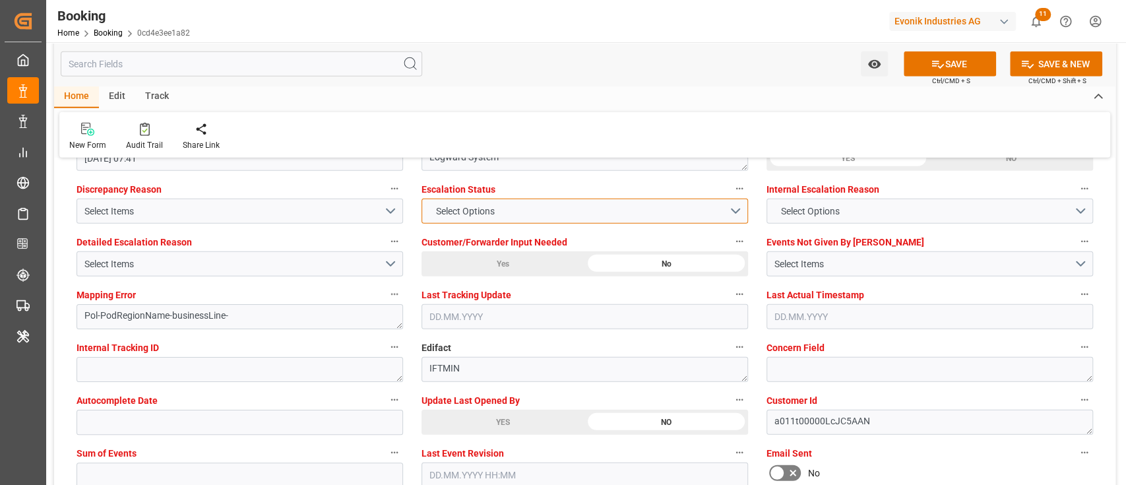
click at [505, 218] on button "Select Options" at bounding box center [584, 210] width 326 height 25
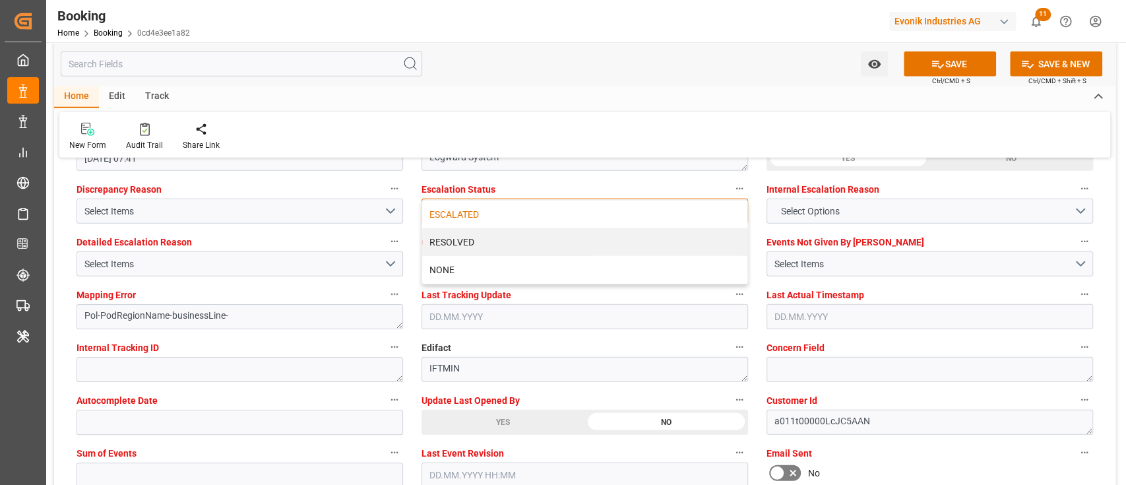
click at [487, 219] on div "ESCALATED" at bounding box center [584, 214] width 325 height 28
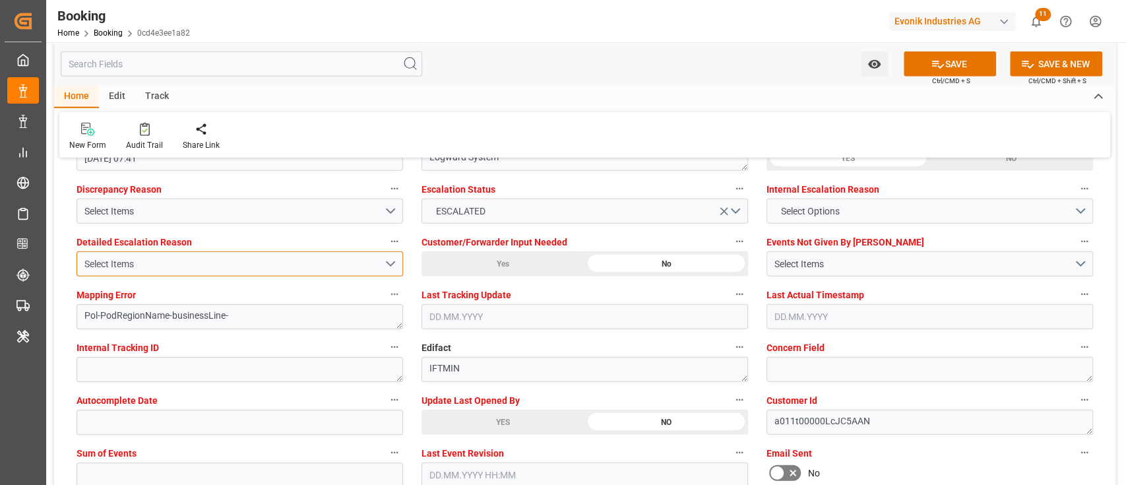
click at [266, 273] on button "Select Items" at bounding box center [239, 263] width 326 height 25
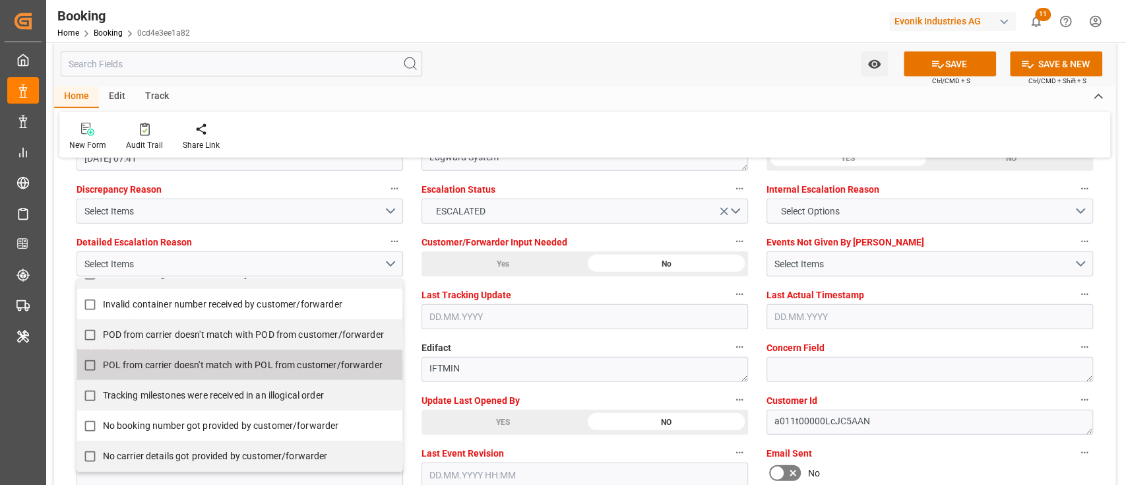
scroll to position [264, 0]
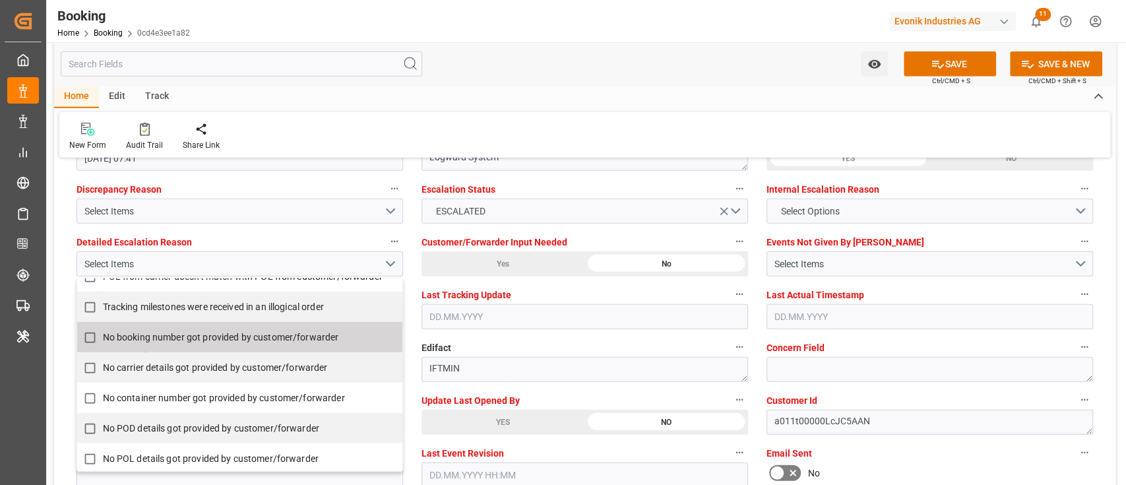
click at [213, 338] on span "No booking number got provided by customer/forwarder" at bounding box center [221, 337] width 236 height 11
checkbox input "true"
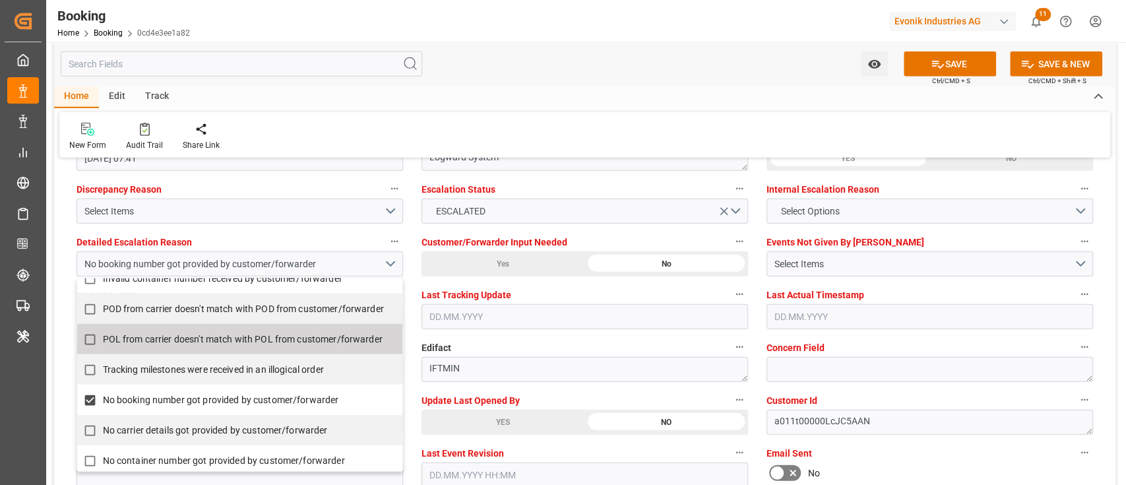
scroll to position [175, 0]
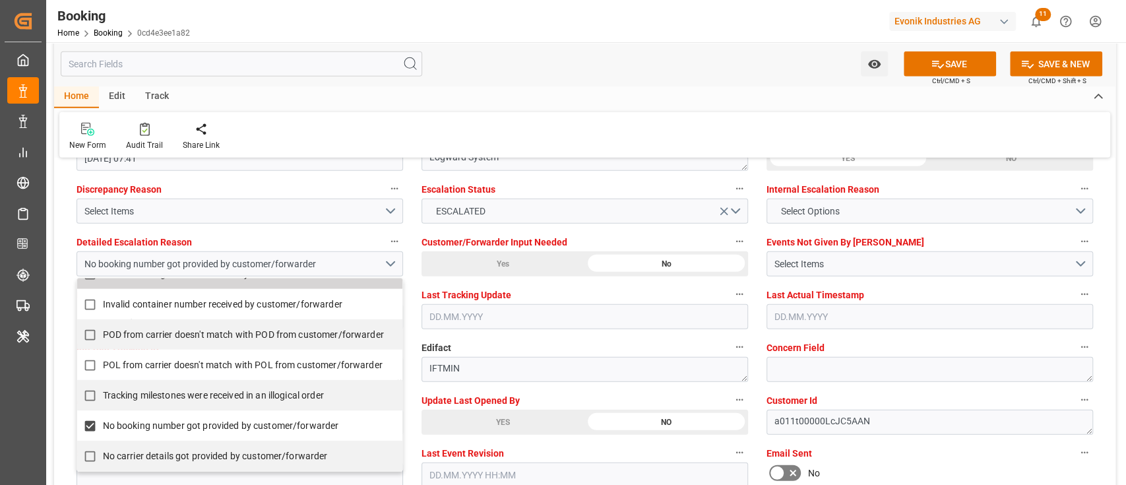
click at [335, 224] on div "Discrepancy Reason Select Items" at bounding box center [239, 201] width 345 height 53
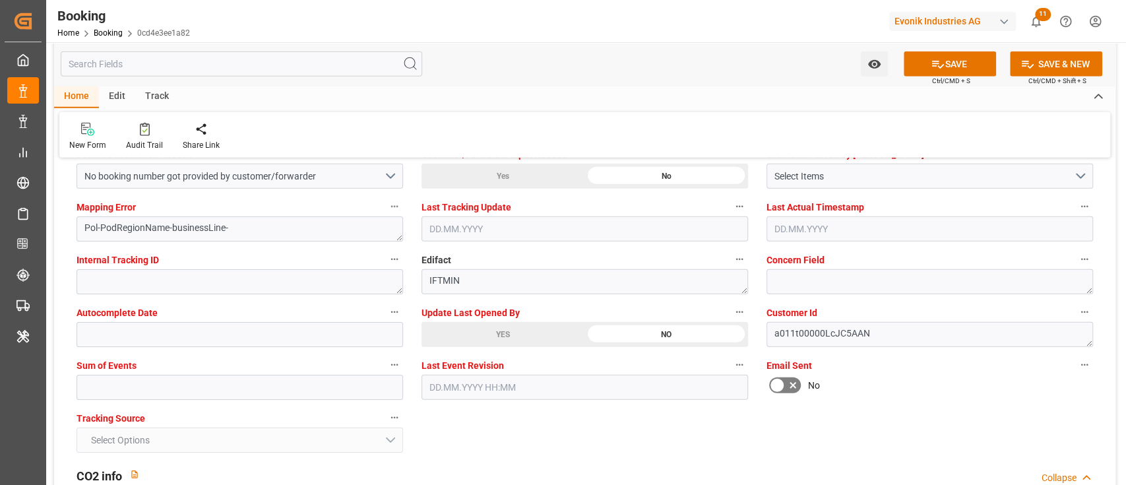
scroll to position [2462, 0]
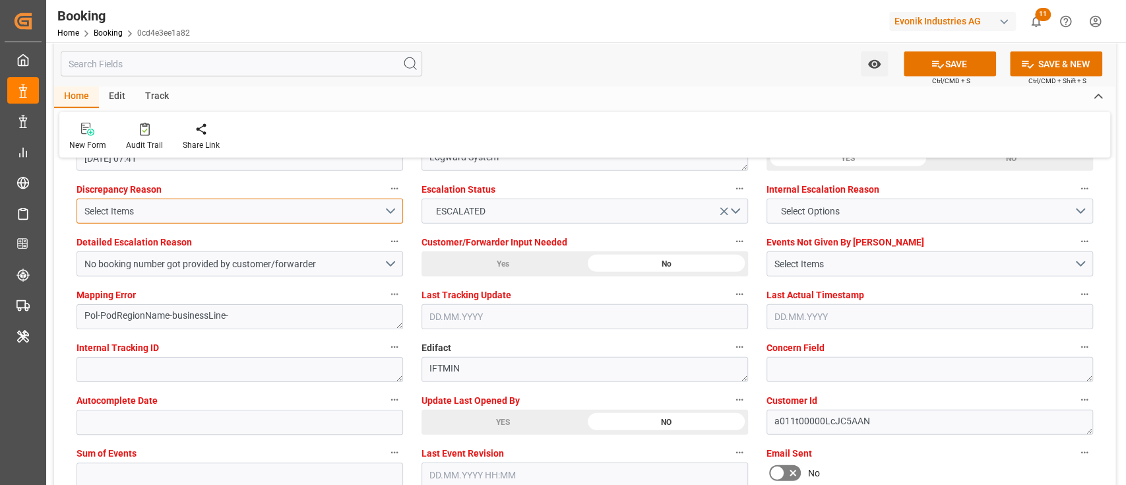
click at [286, 217] on button "Select Items" at bounding box center [239, 210] width 326 height 25
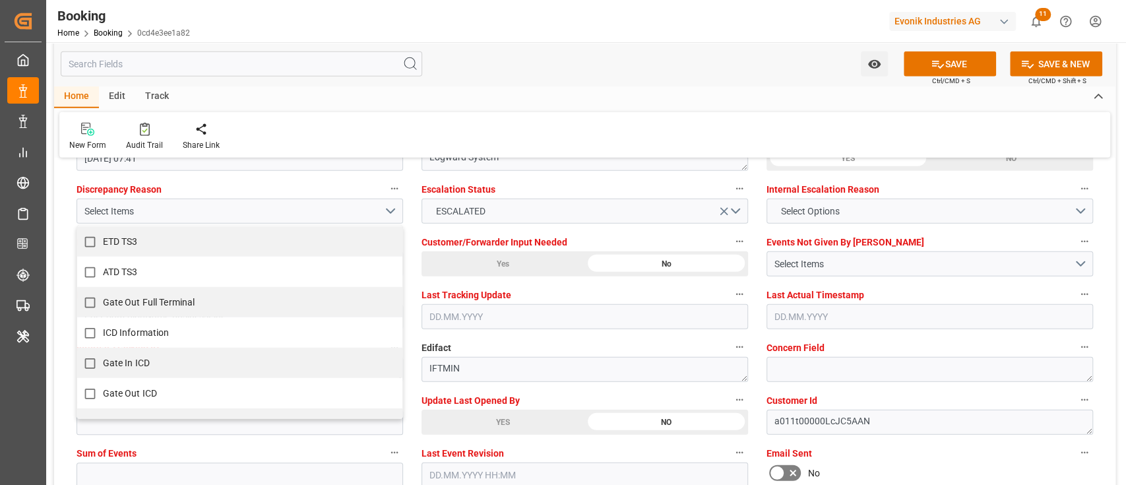
scroll to position [777, 0]
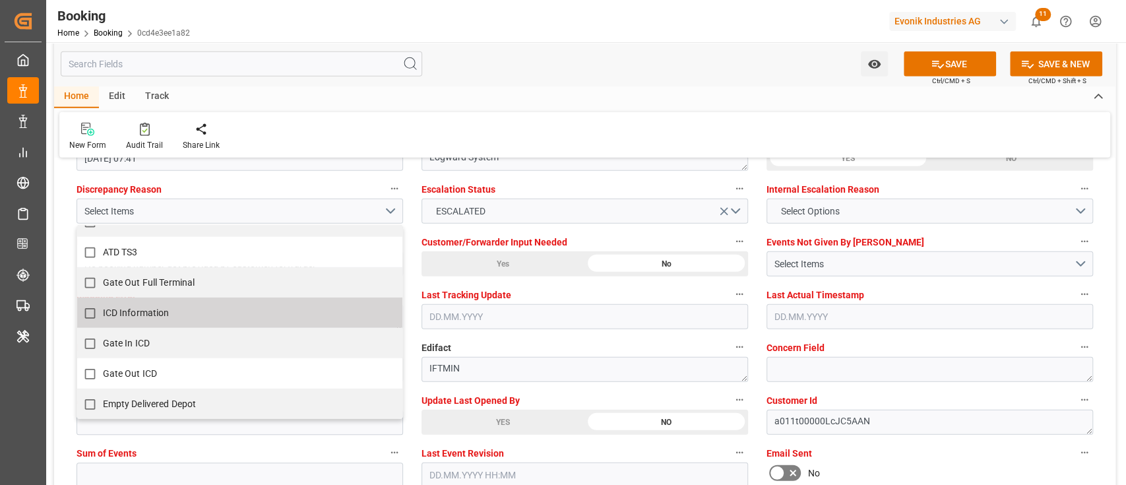
click at [413, 226] on div "Escalation Status ESCALATED" at bounding box center [584, 201] width 345 height 53
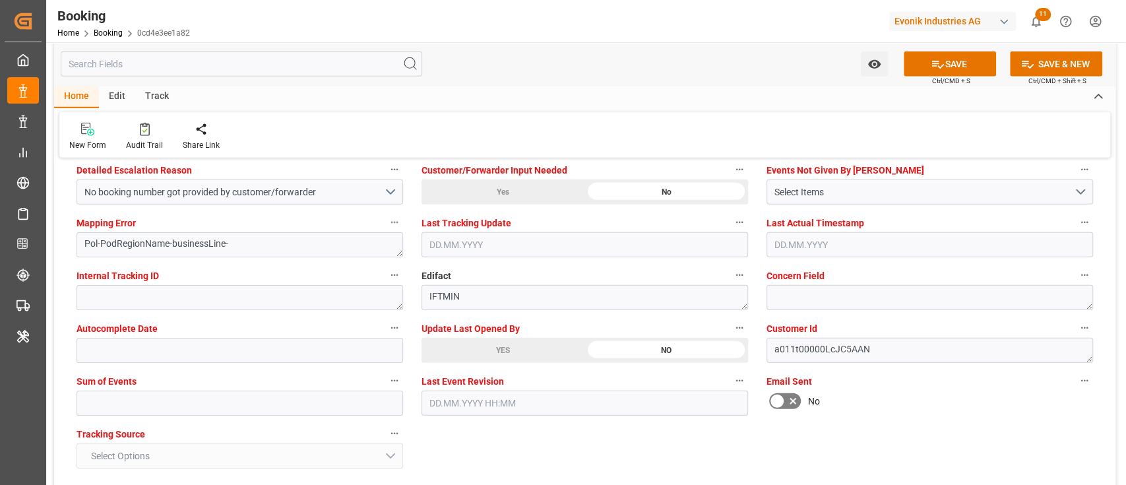
scroll to position [2549, 0]
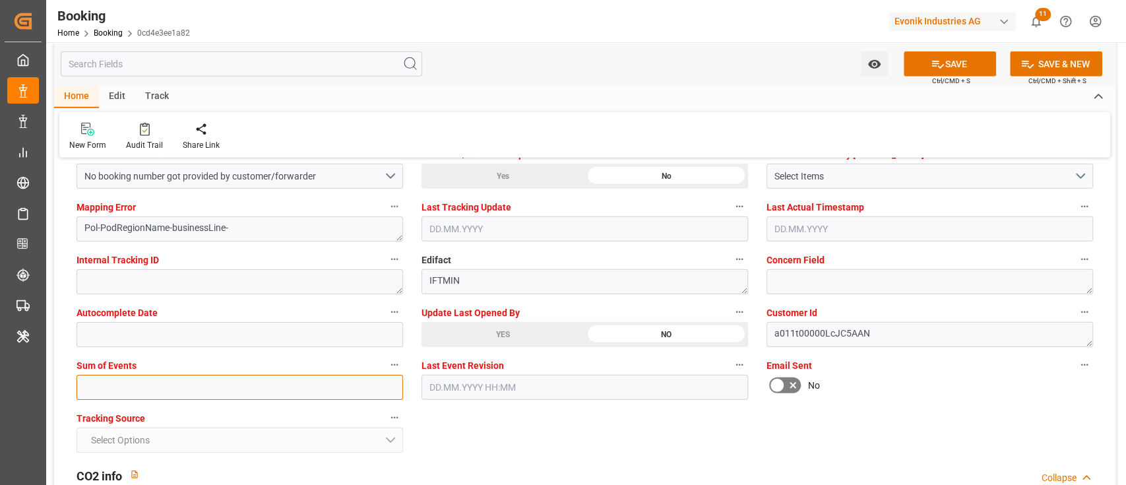
click at [311, 381] on input "text" at bounding box center [239, 387] width 326 height 25
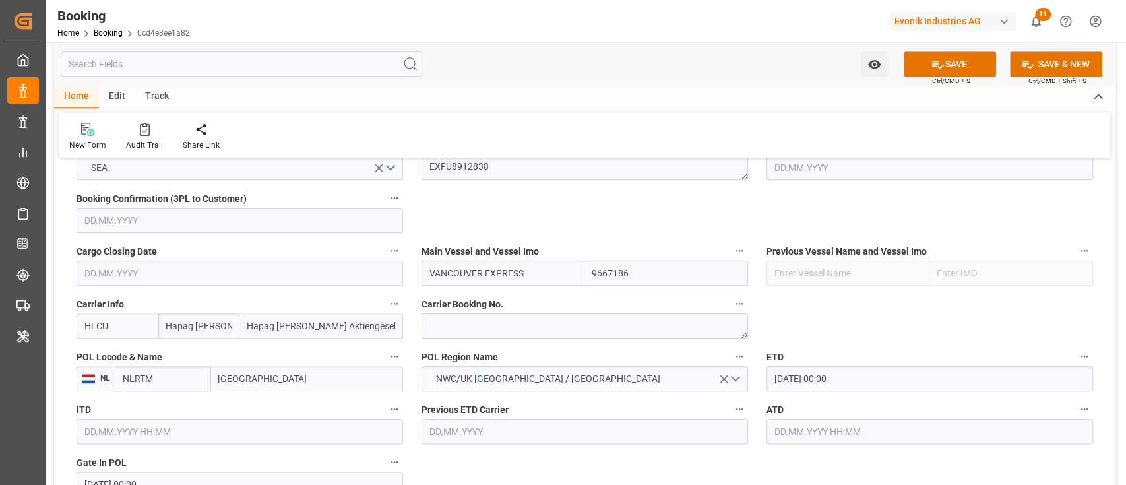
scroll to position [967, 0]
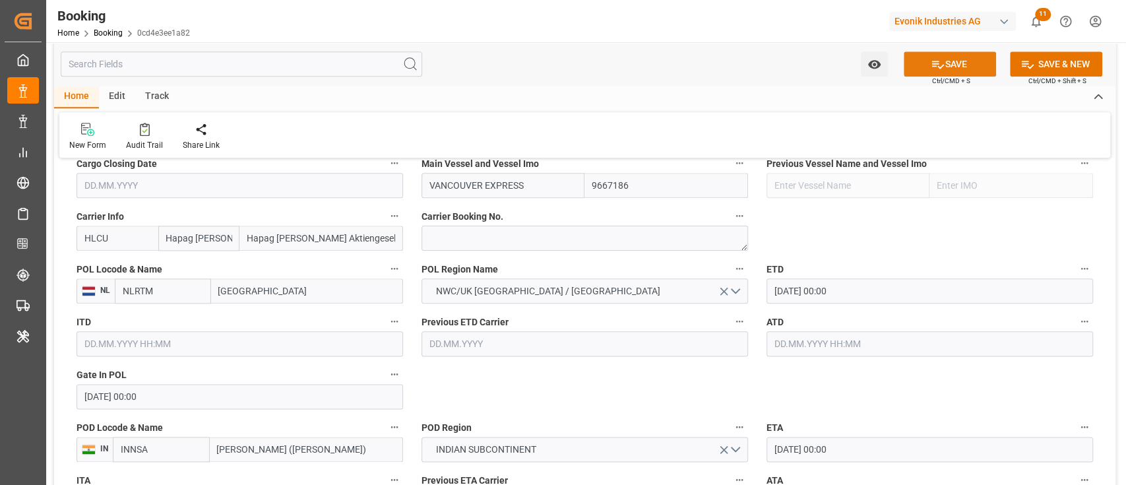
type input "0"
click at [963, 65] on button "SAVE" at bounding box center [949, 63] width 92 height 25
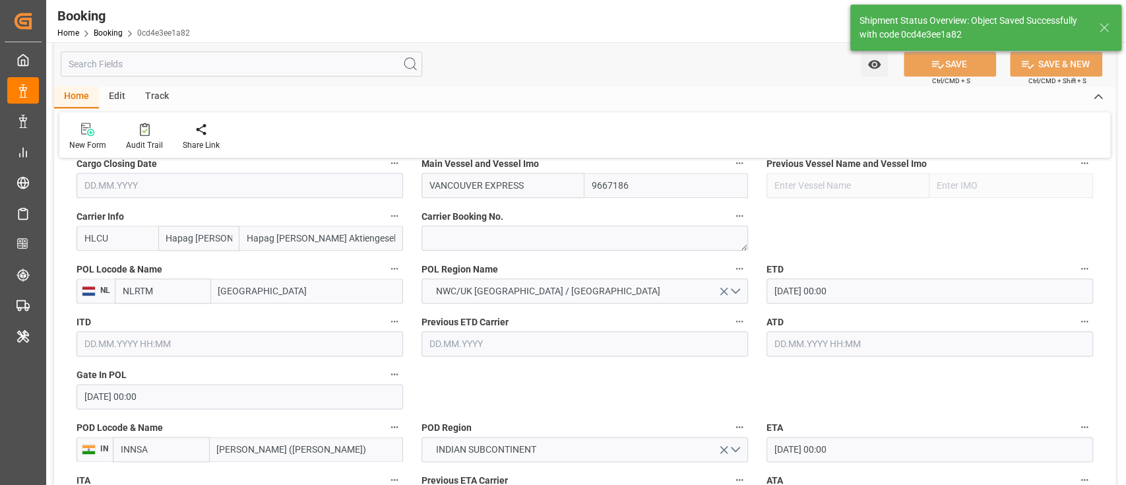
type input "15.08.2025 00:00"
type input "01.10.2025 00:00"
type input "11.08.2025 10:47"
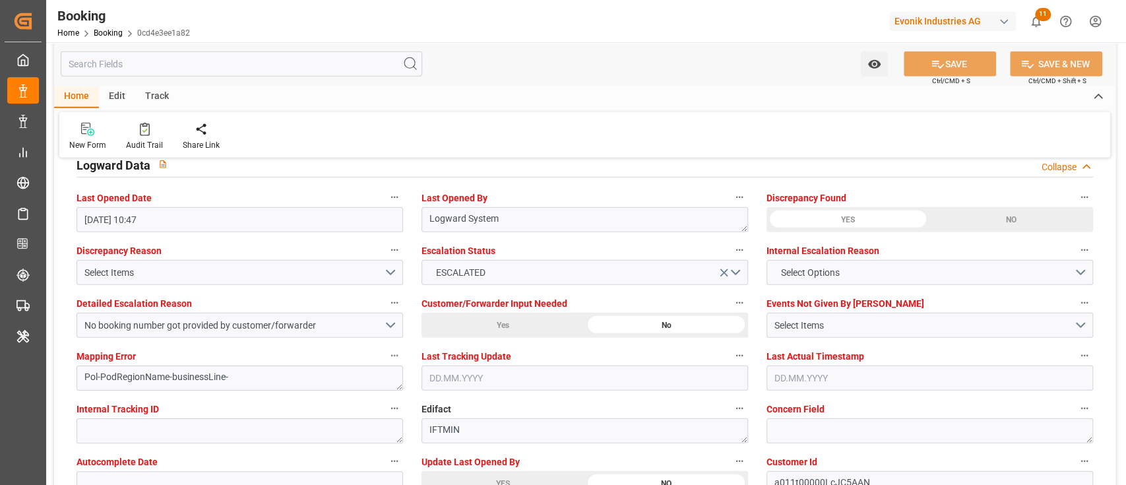
scroll to position [2374, 0]
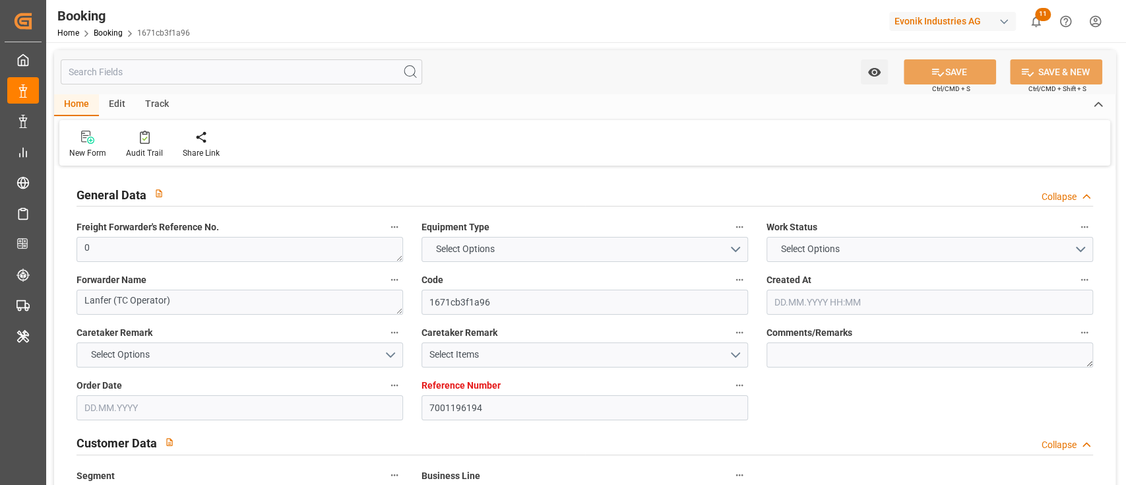
type input "7001196194"
type input "9667186"
type input "Hapag [PERSON_NAME]"
type input "Hapag [PERSON_NAME] Aktiengesellschaft"
type input "NLRTM"
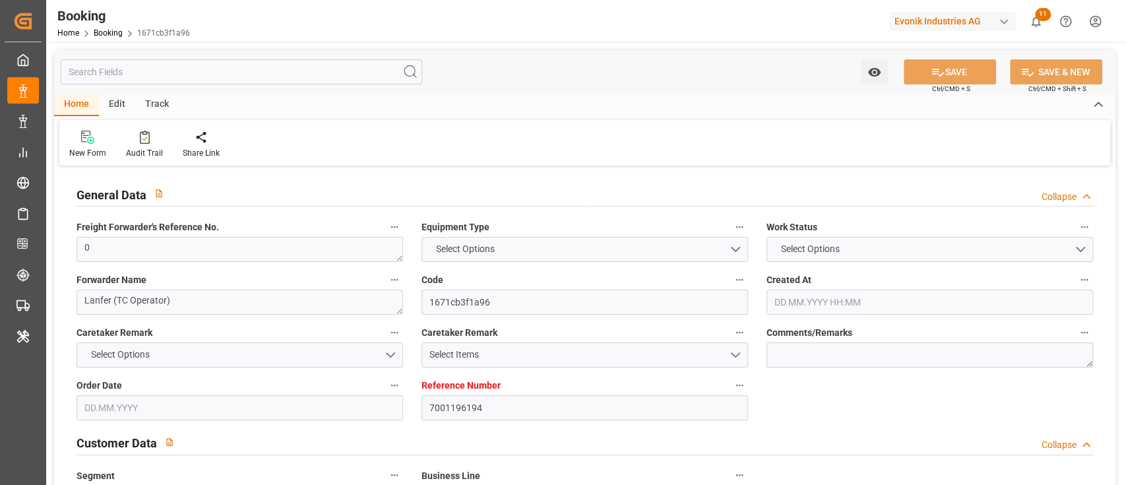
type input "INNSA"
type input "0"
type input "[DATE] 13:15"
type input "[DATE]"
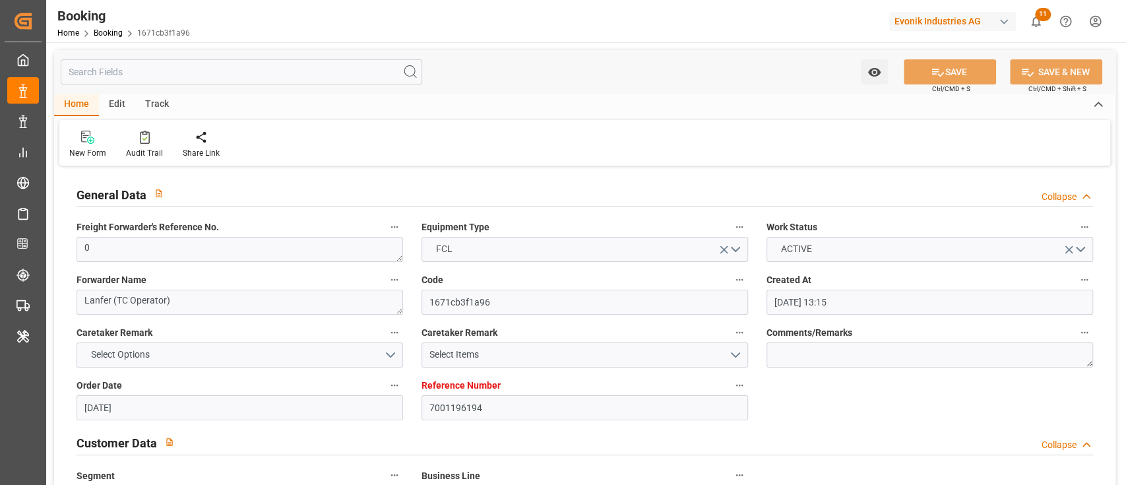
type input "[DATE]"
type input "[DATE] 00:00"
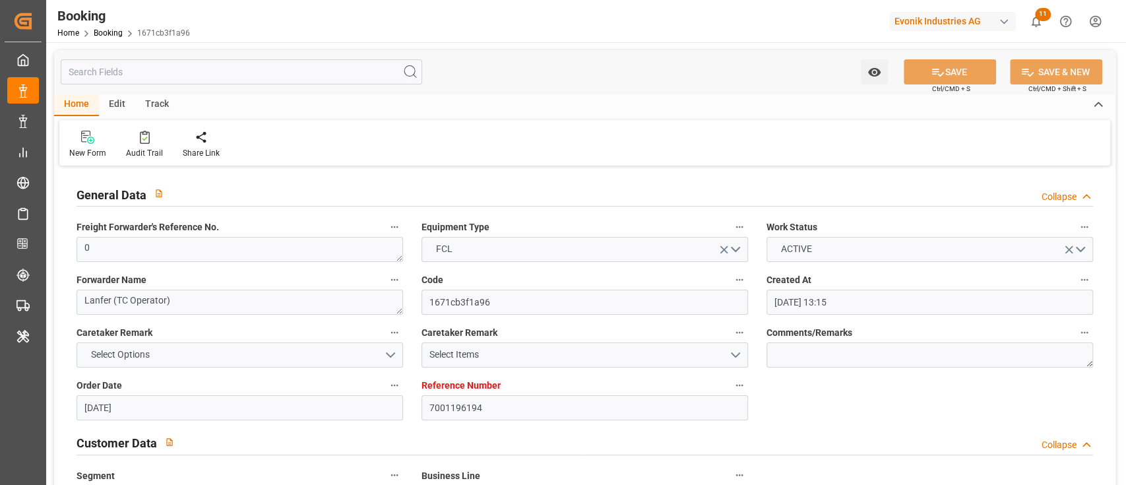
type input "[DATE] 00:00"
type input "[DATE]"
type input "[DATE] 10:51"
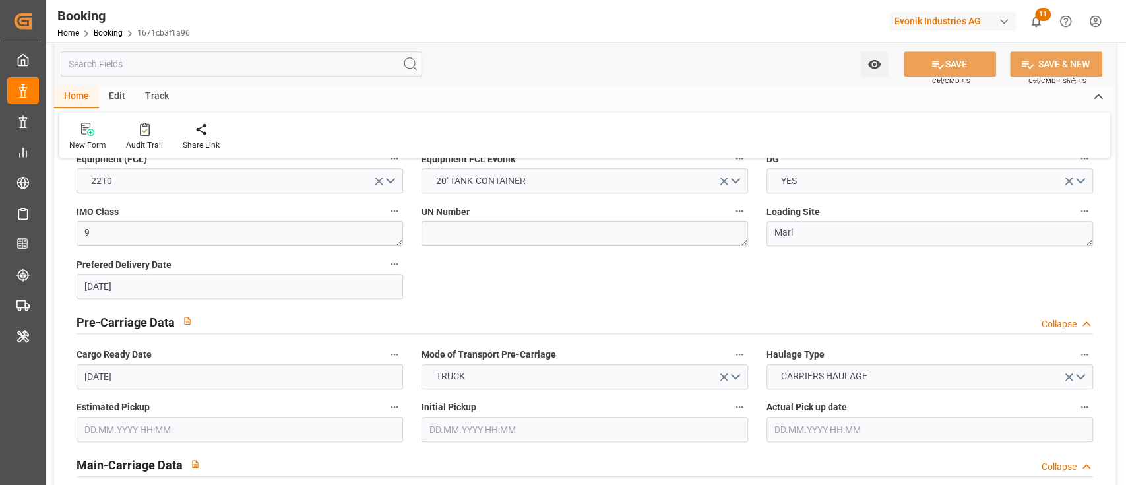
scroll to position [967, 0]
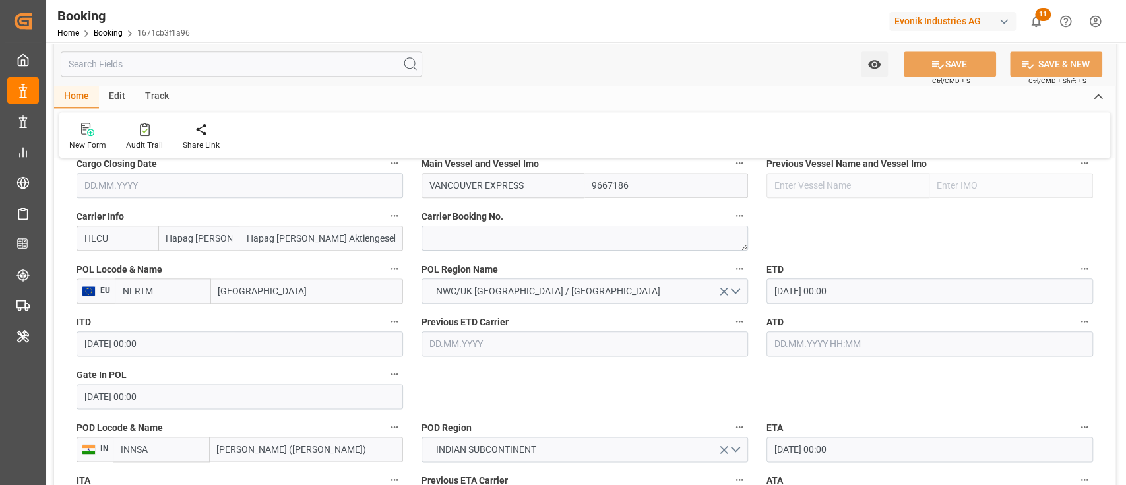
click at [195, 288] on input "NLRTM" at bounding box center [163, 290] width 96 height 25
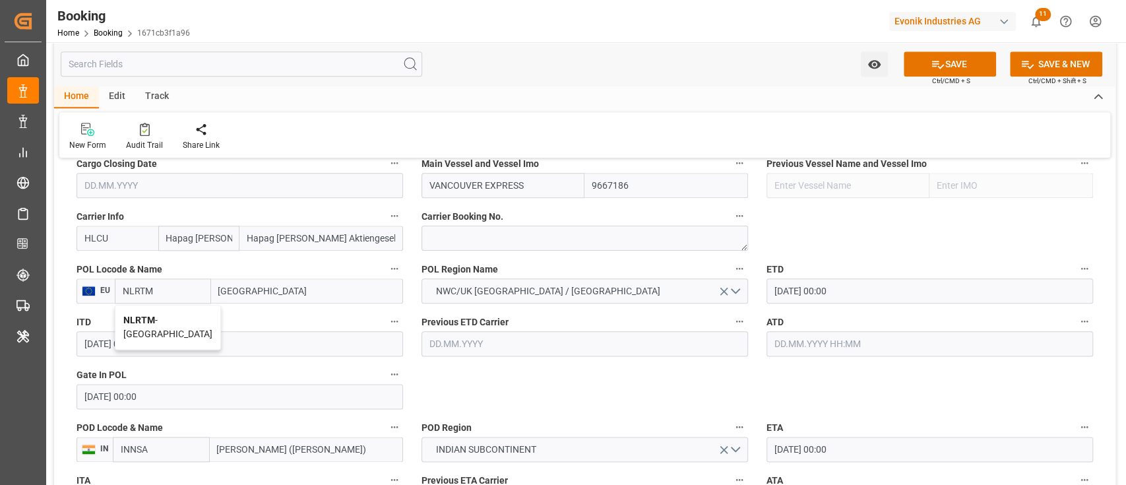
click at [154, 327] on span "NLRTM - [GEOGRAPHIC_DATA]" at bounding box center [167, 327] width 89 height 24
type input "NLRTM"
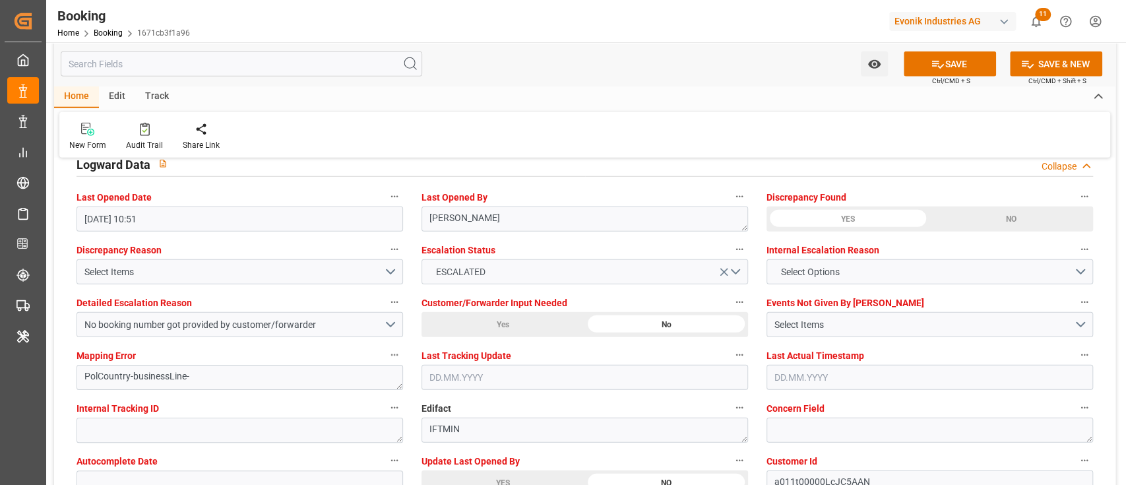
scroll to position [2374, 0]
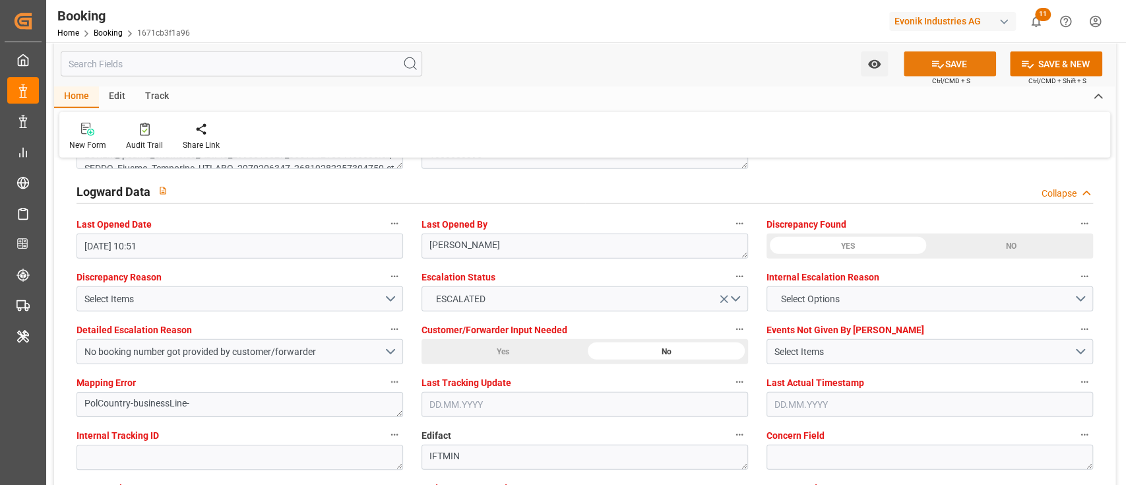
click at [943, 56] on button "SAVE" at bounding box center [949, 63] width 92 height 25
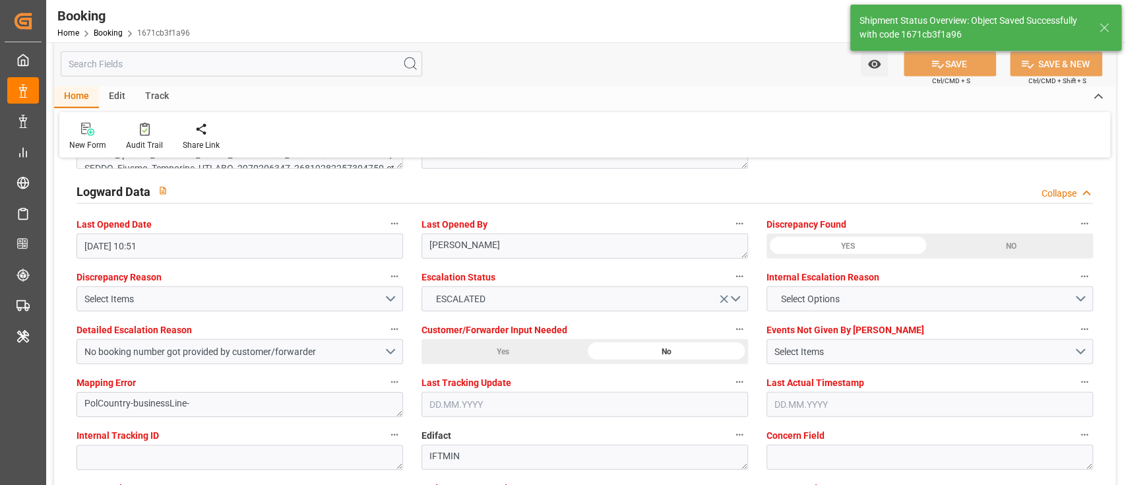
type textarea "businessLine-"
type input "11.08.2025 10:52"
click at [135, 140] on div "Audit Trail" at bounding box center [144, 145] width 37 height 12
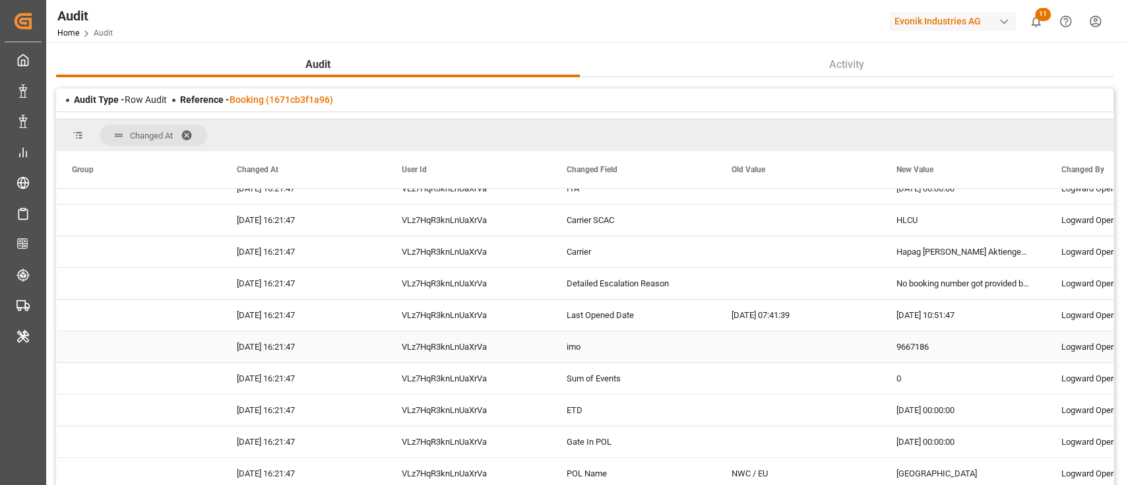
scroll to position [615, 0]
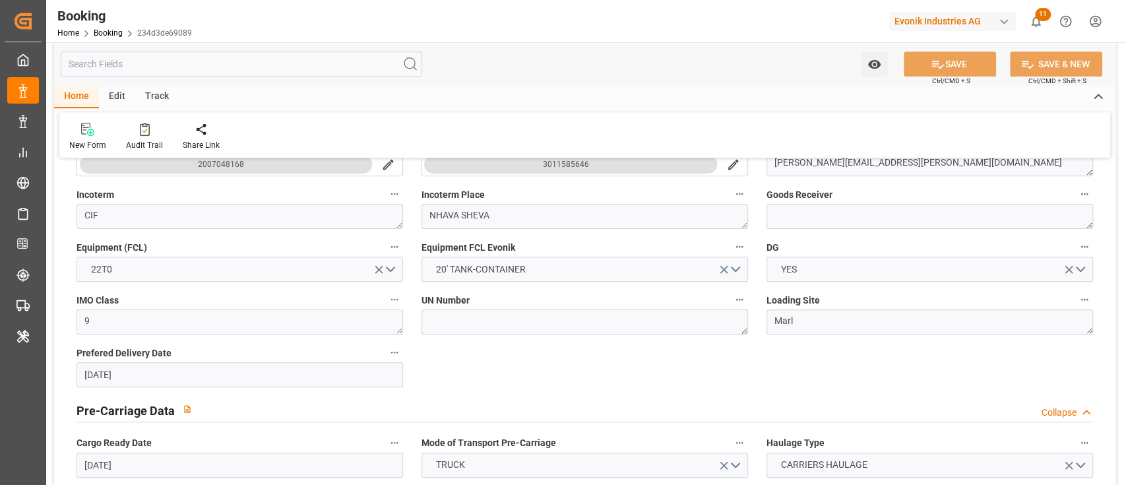
scroll to position [879, 0]
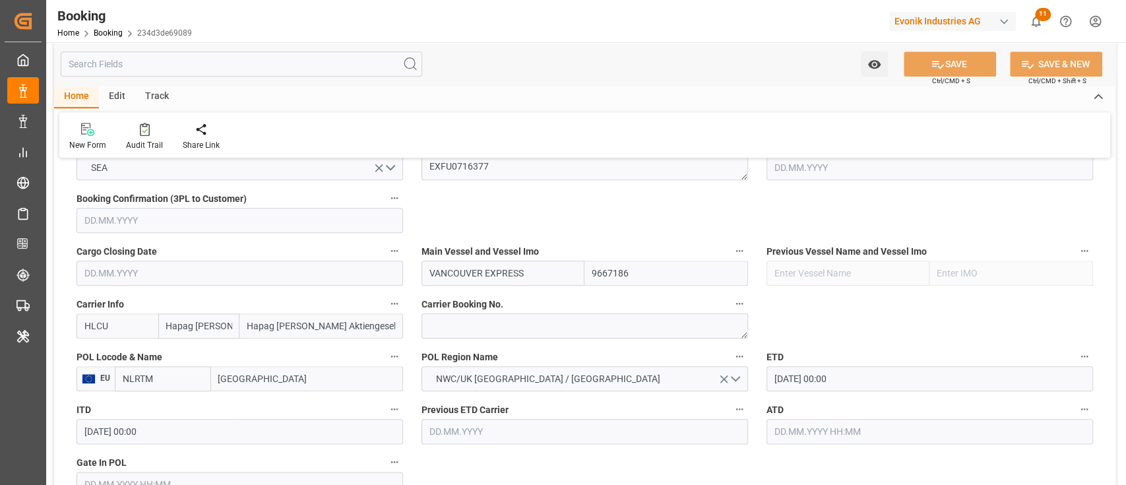
click at [190, 376] on input "NLRTM" at bounding box center [163, 378] width 96 height 25
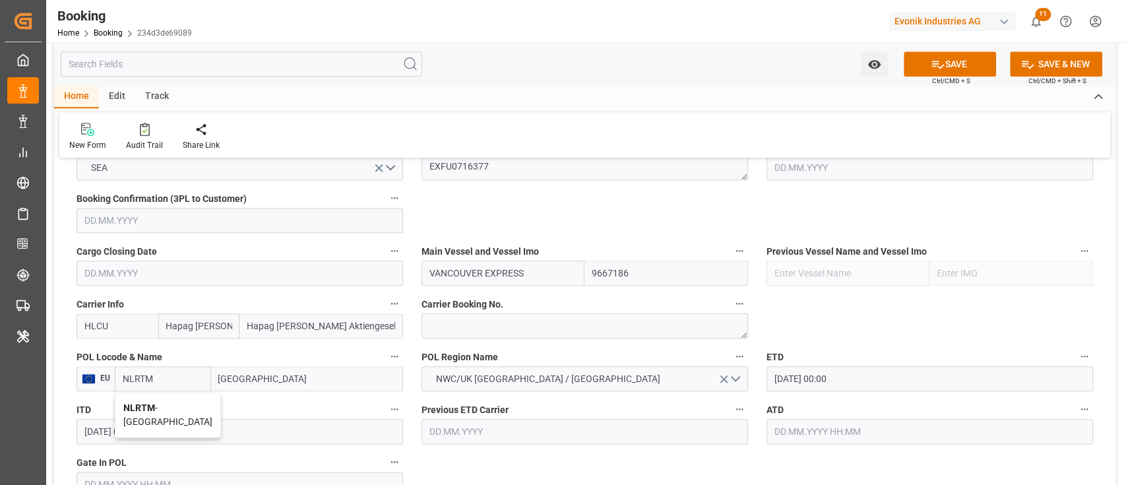
click at [171, 397] on div "NLRTM - [GEOGRAPHIC_DATA]" at bounding box center [167, 415] width 105 height 44
type input "NLRTM"
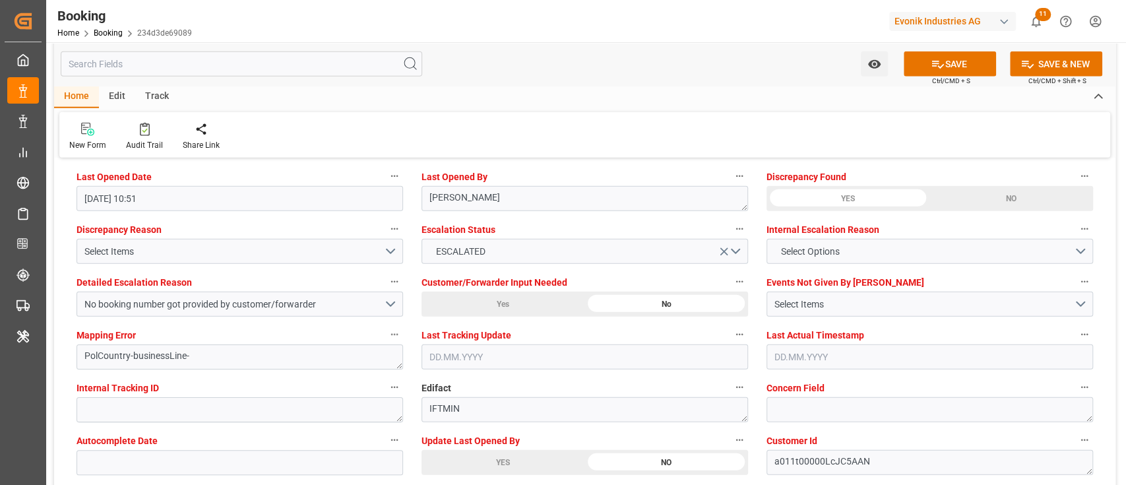
scroll to position [2462, 0]
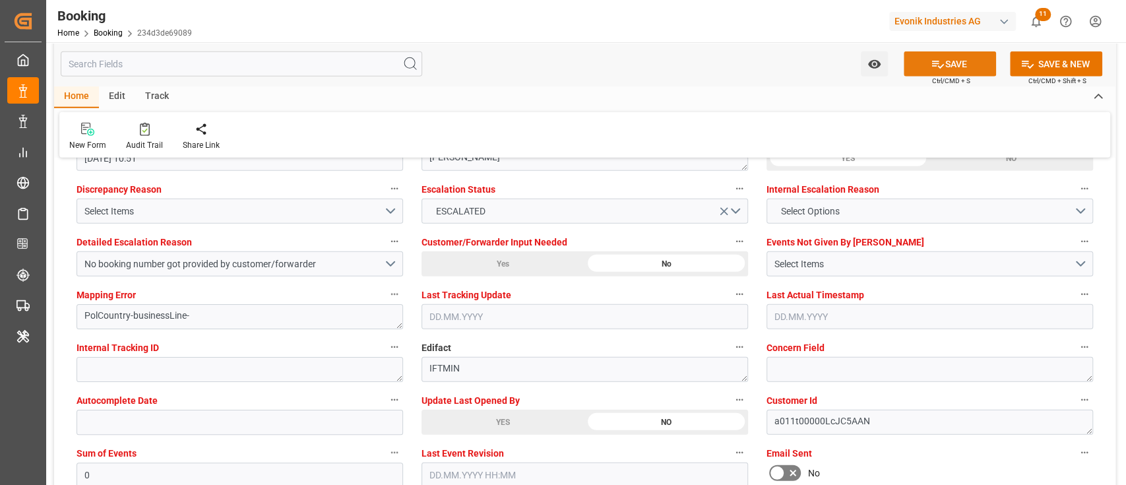
click at [956, 54] on button "SAVE" at bounding box center [949, 63] width 92 height 25
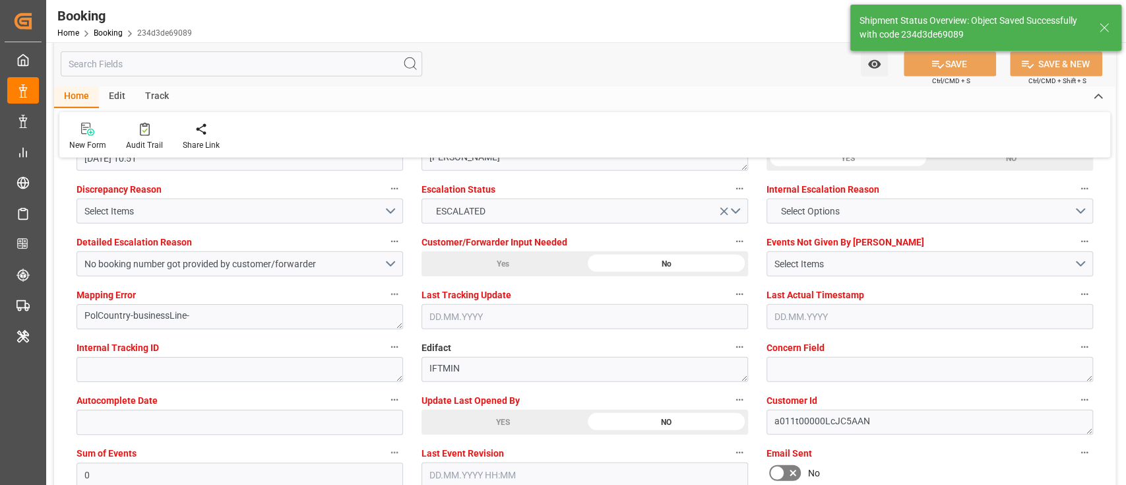
type input "11.08.2025 10:54"
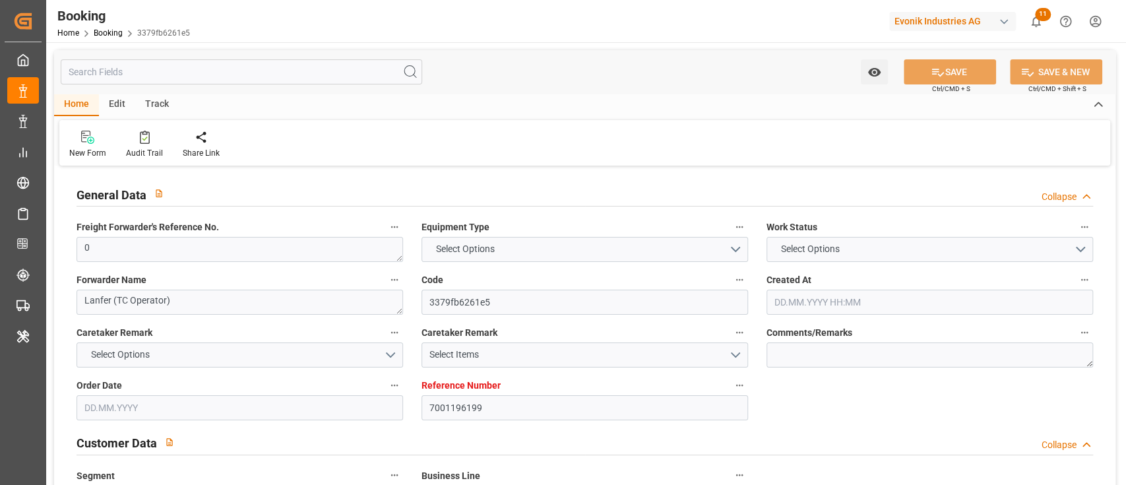
type input "7001196199"
type input "9667186"
type input "Hapag [PERSON_NAME]"
type input "Hapag [PERSON_NAME] Aktiengesellschaft"
type input "NLRTM"
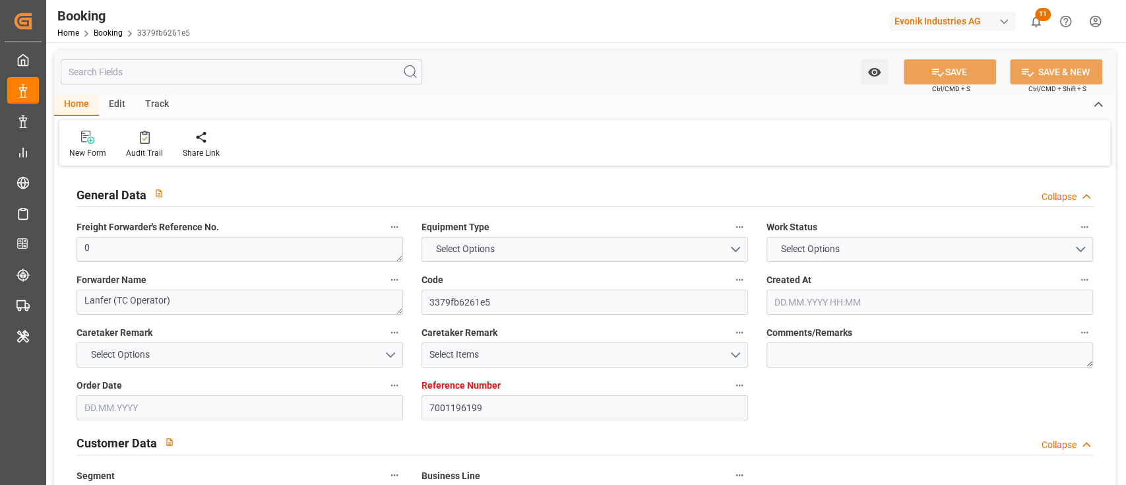
type input "INNSA"
type input "0"
type input "[DATE] 13:15"
type input "[DATE]"
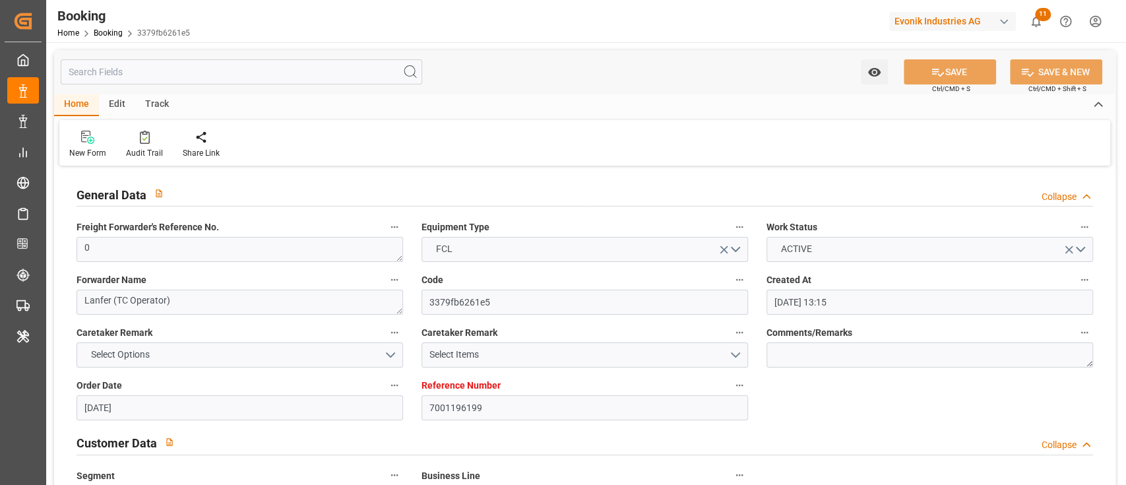
type input "[DATE]"
type input "[DATE] 00:00"
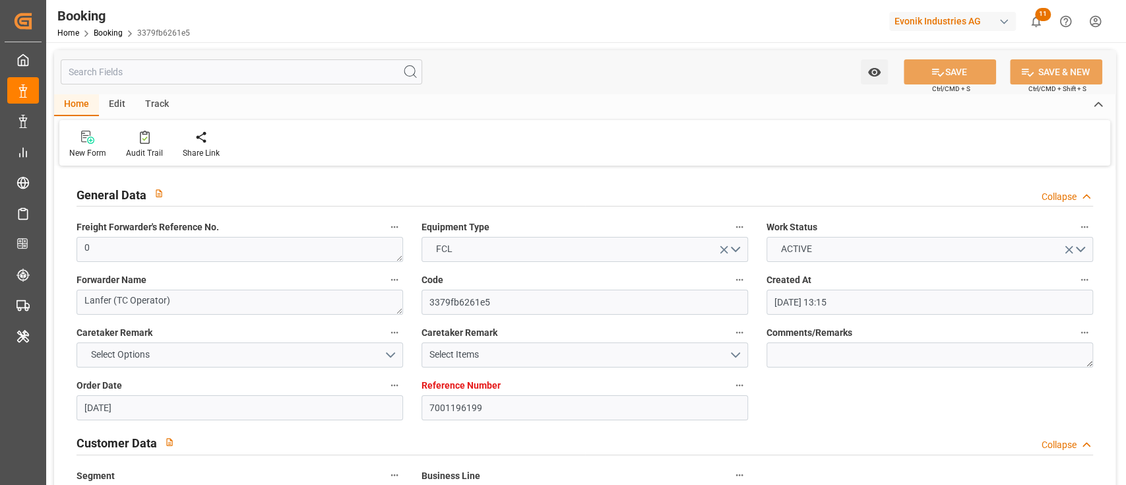
type input "[DATE]"
type input "[DATE] 10:51"
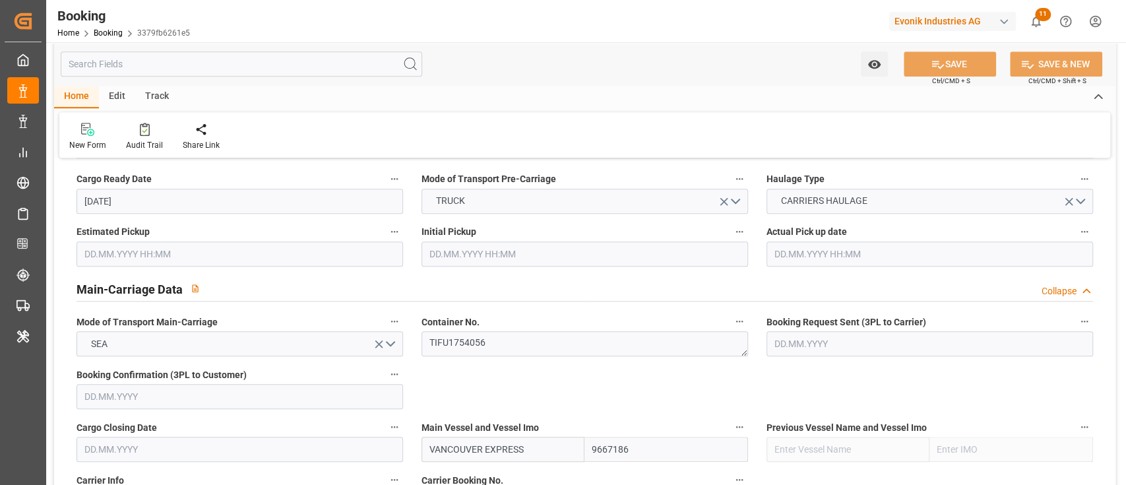
scroll to position [967, 0]
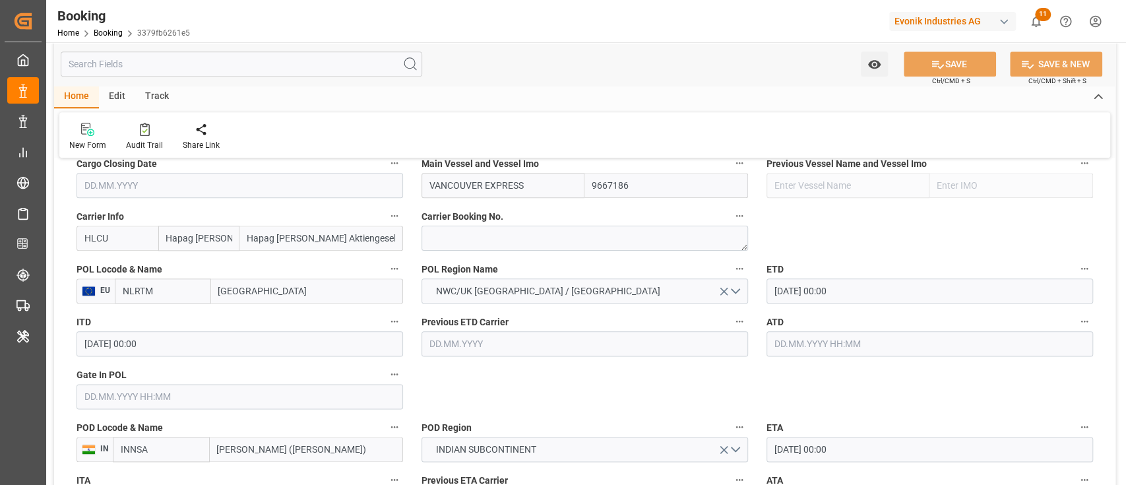
click at [182, 289] on input "NLRTM" at bounding box center [163, 290] width 96 height 25
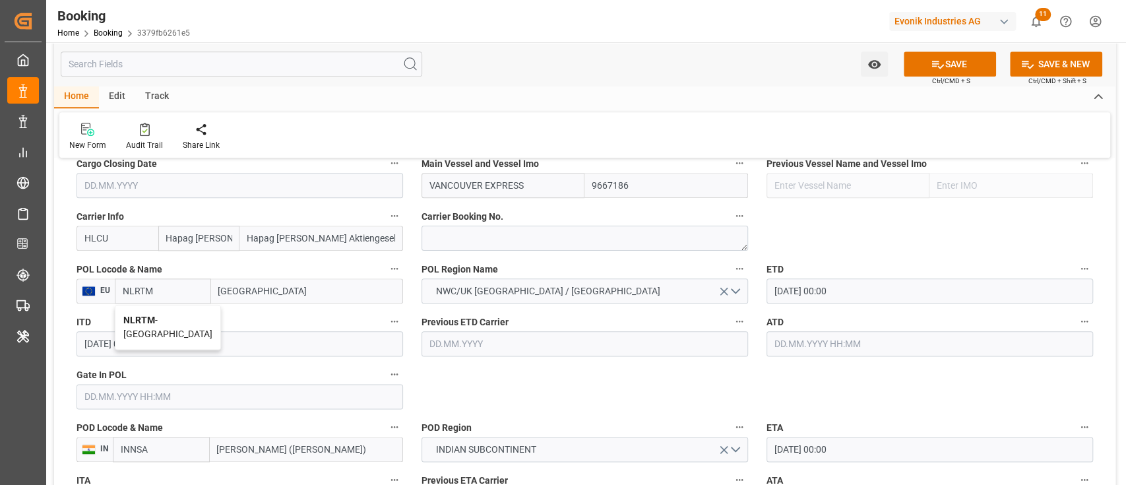
click at [163, 315] on div "NLRTM - [GEOGRAPHIC_DATA]" at bounding box center [167, 327] width 105 height 44
type input "NLRTM"
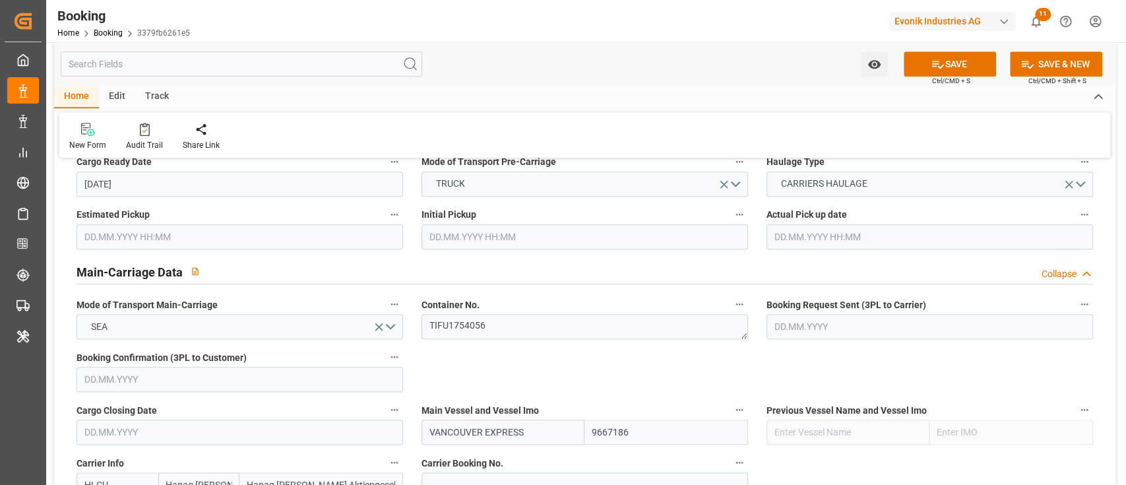
scroll to position [703, 0]
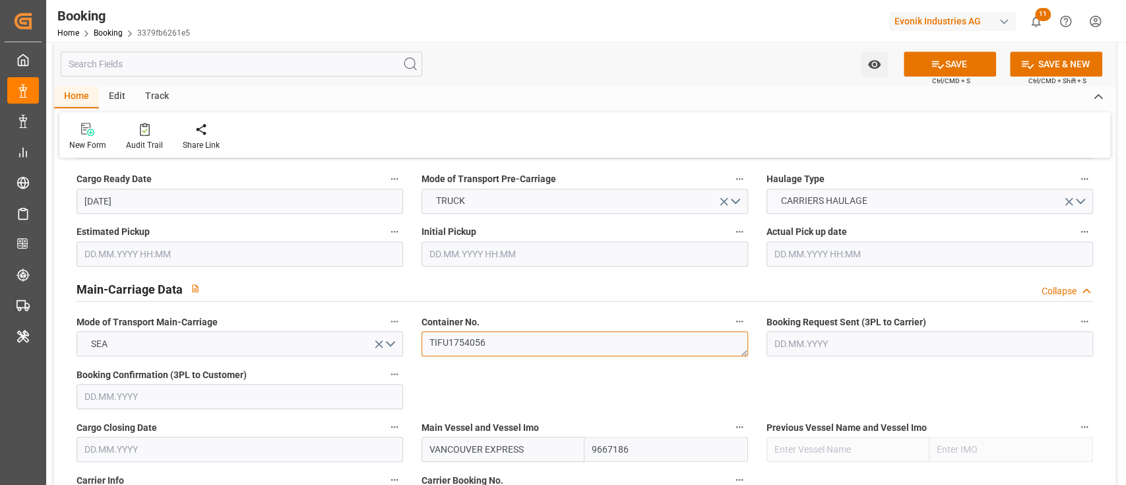
click at [484, 332] on textarea "TIFU1754056" at bounding box center [584, 343] width 326 height 25
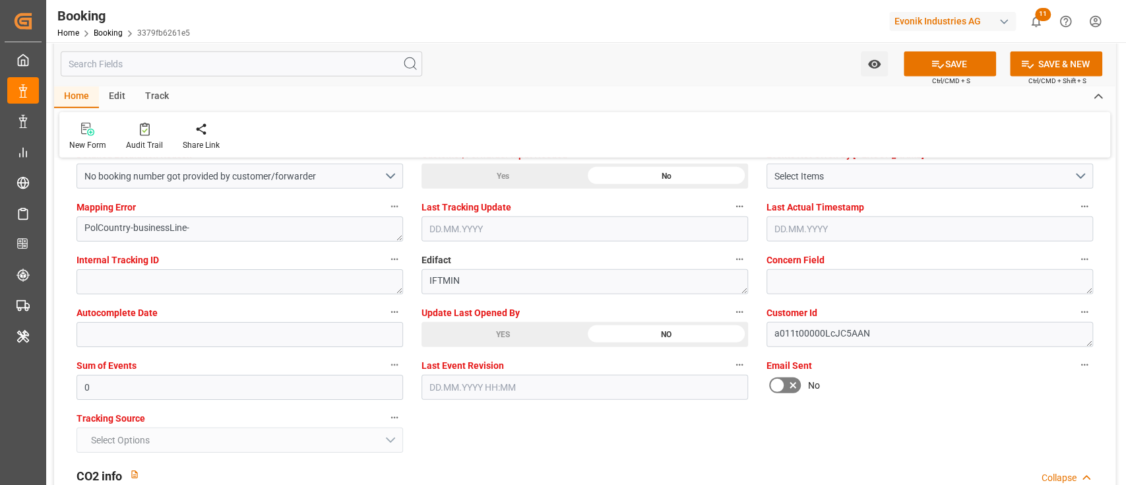
scroll to position [2374, 0]
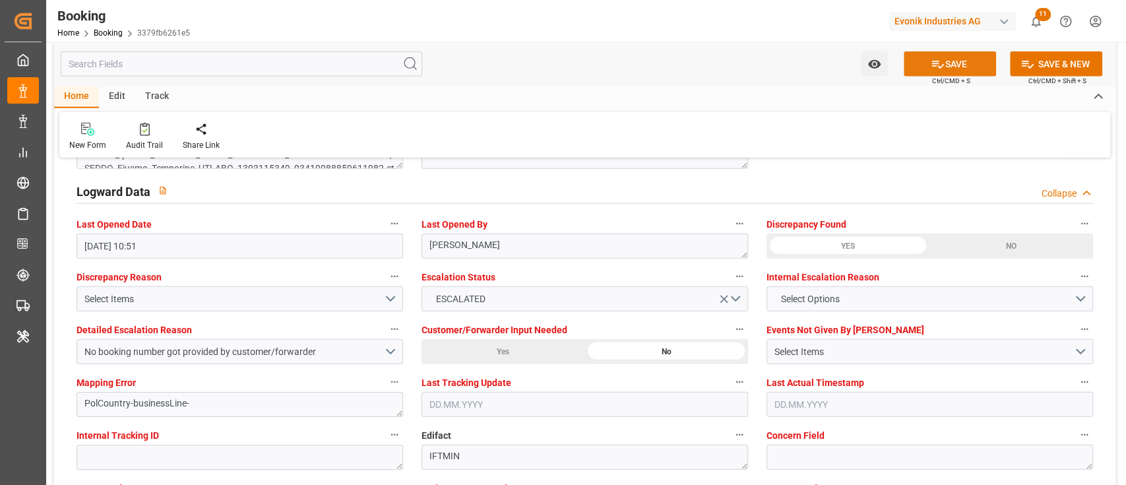
click at [972, 61] on button "SAVE" at bounding box center [949, 63] width 92 height 25
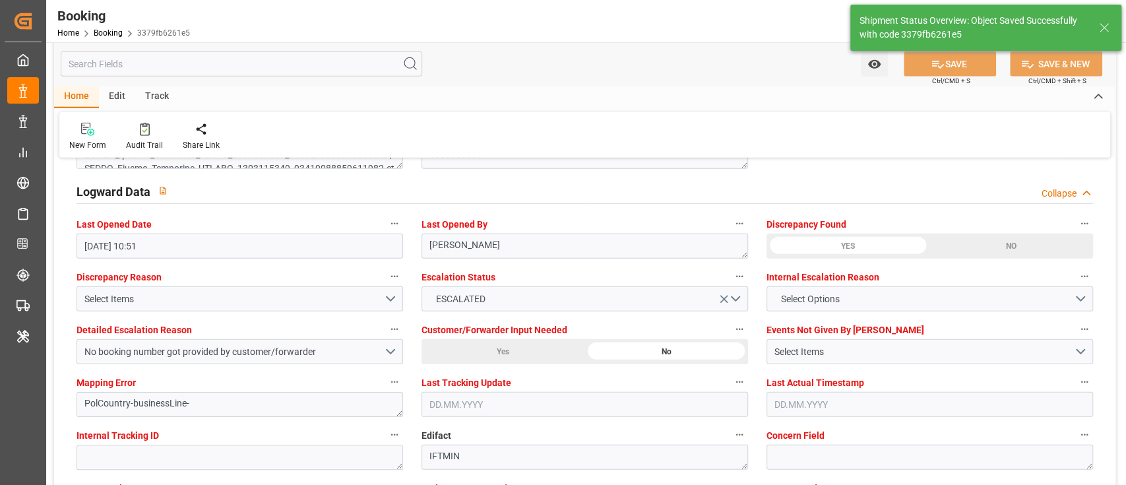
type textarea "businessLine-"
type input "11.08.2025 10:56"
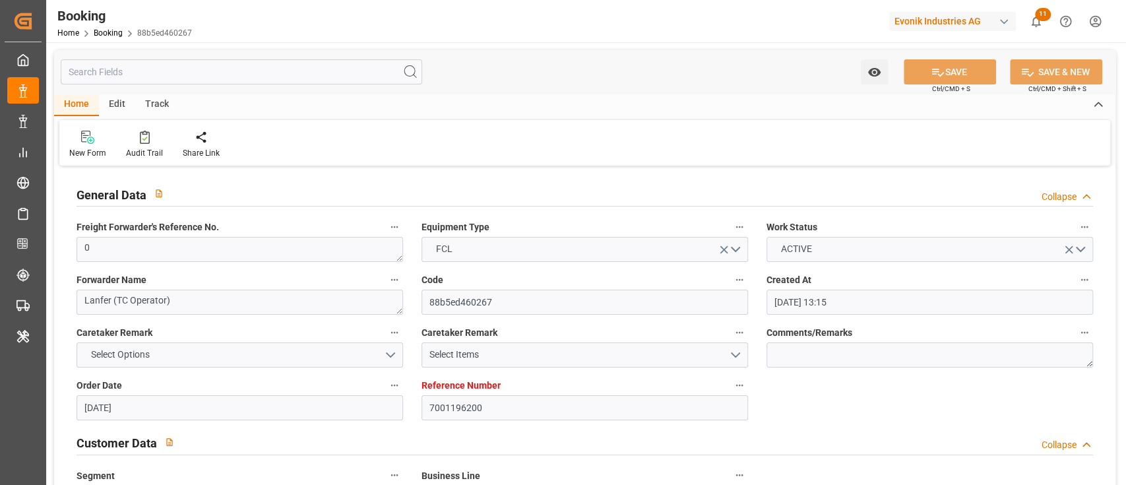
scroll to position [879, 0]
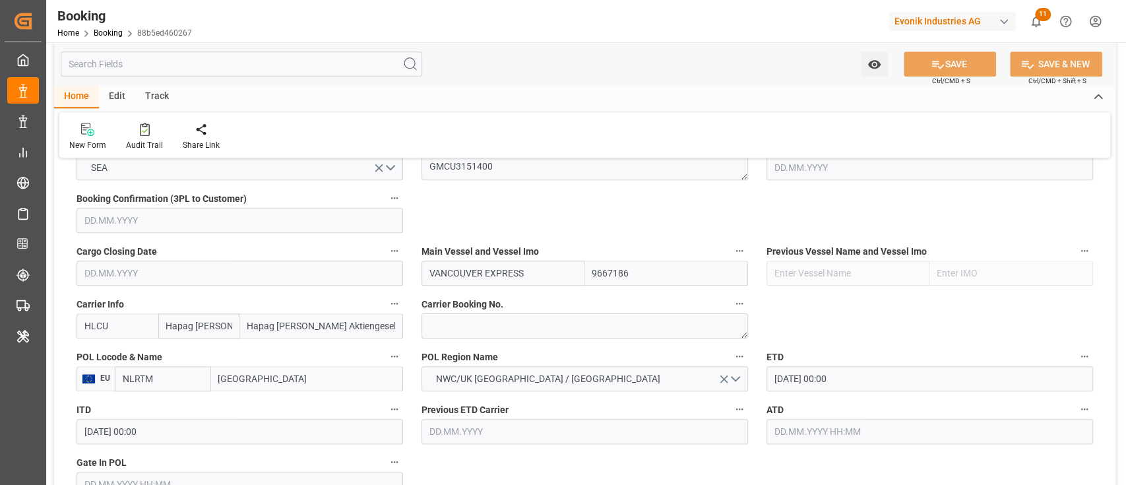
click at [185, 373] on input "NLRTM" at bounding box center [163, 378] width 96 height 25
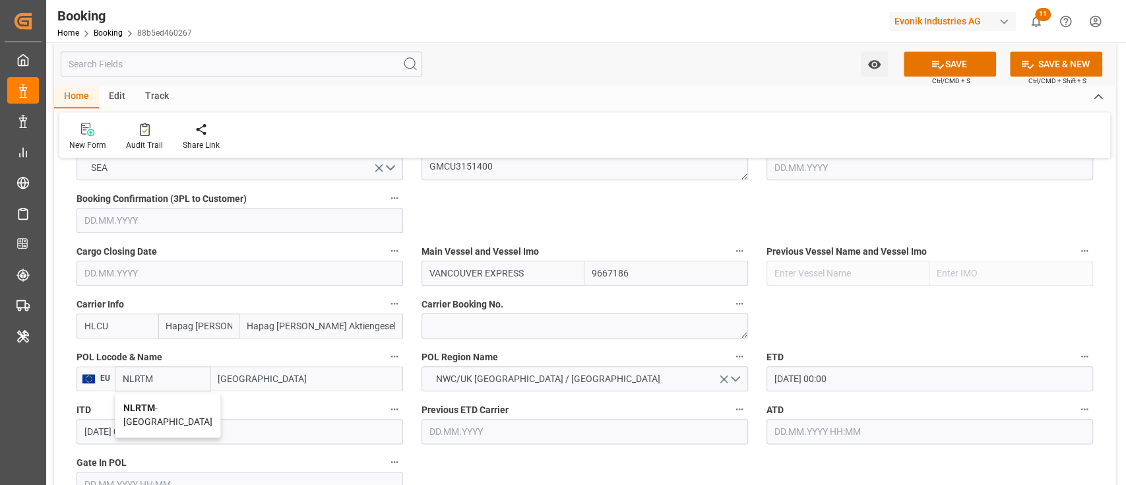
click at [155, 408] on span "NLRTM - [GEOGRAPHIC_DATA]" at bounding box center [167, 414] width 89 height 24
type input "NLRTM"
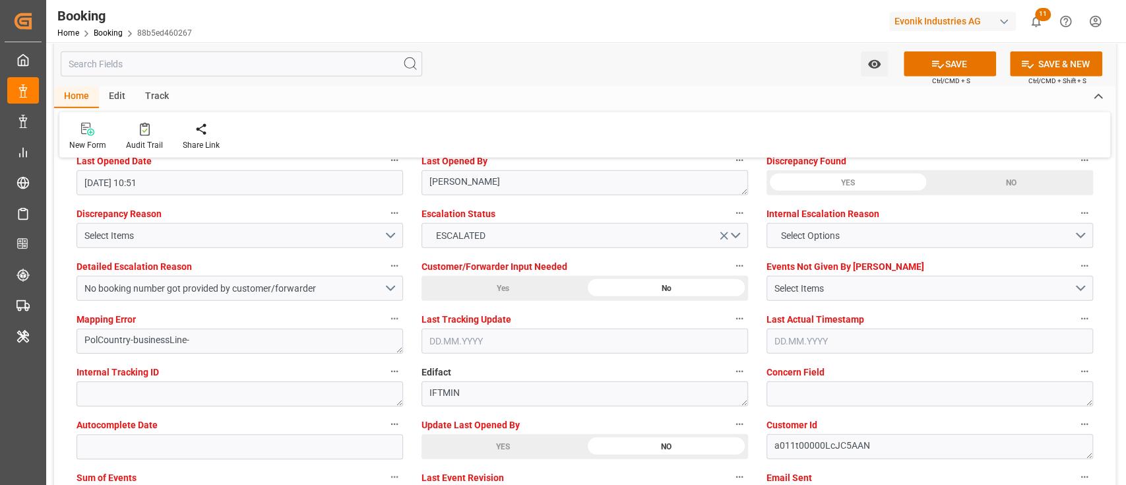
scroll to position [2462, 0]
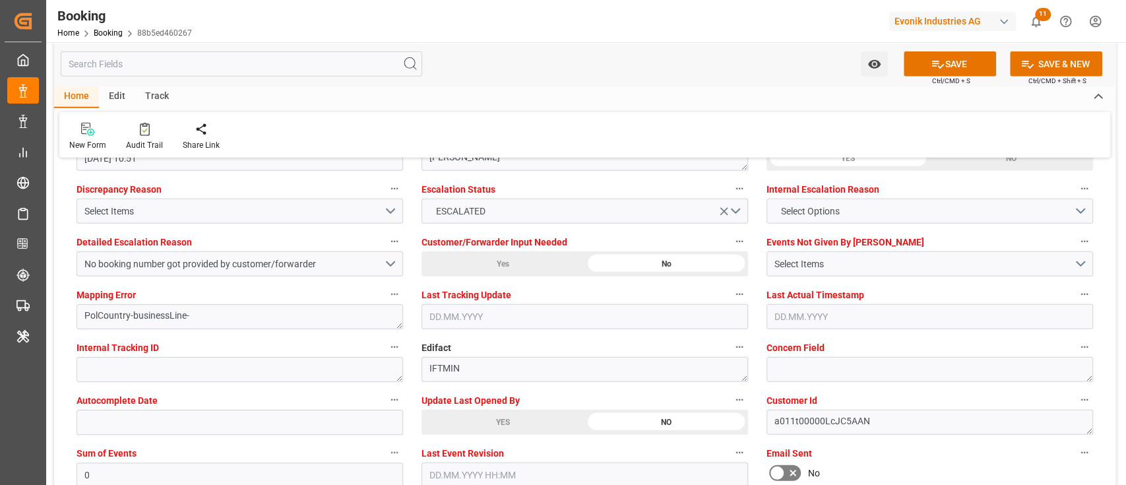
click at [975, 48] on div "Watch Option SAVE Ctrl/CMD + S SAVE & NEW Ctrl/CMD + Shift + S" at bounding box center [584, 64] width 1061 height 44
click at [975, 59] on button "SAVE" at bounding box center [949, 63] width 92 height 25
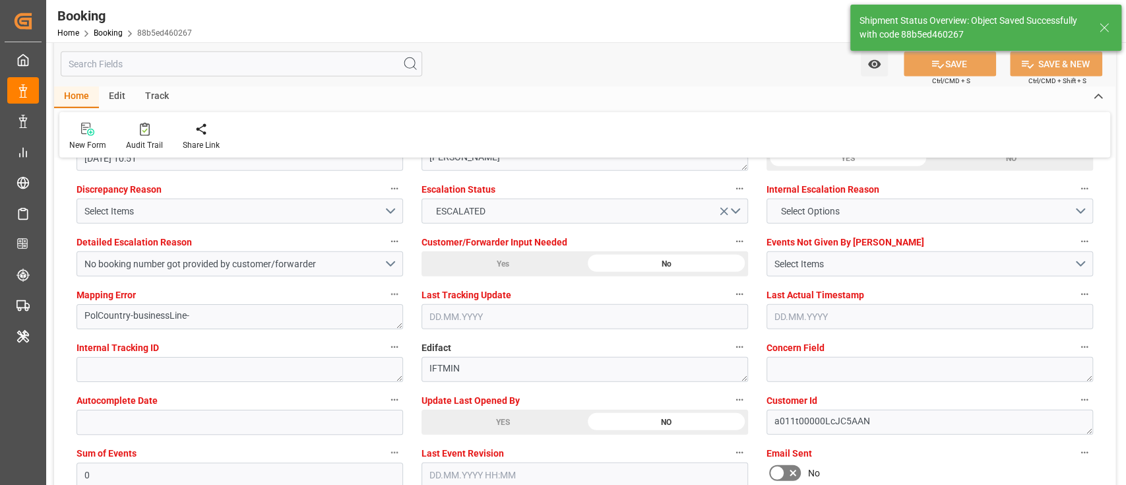
type textarea "businessLine-"
type input "[DATE] 10:57"
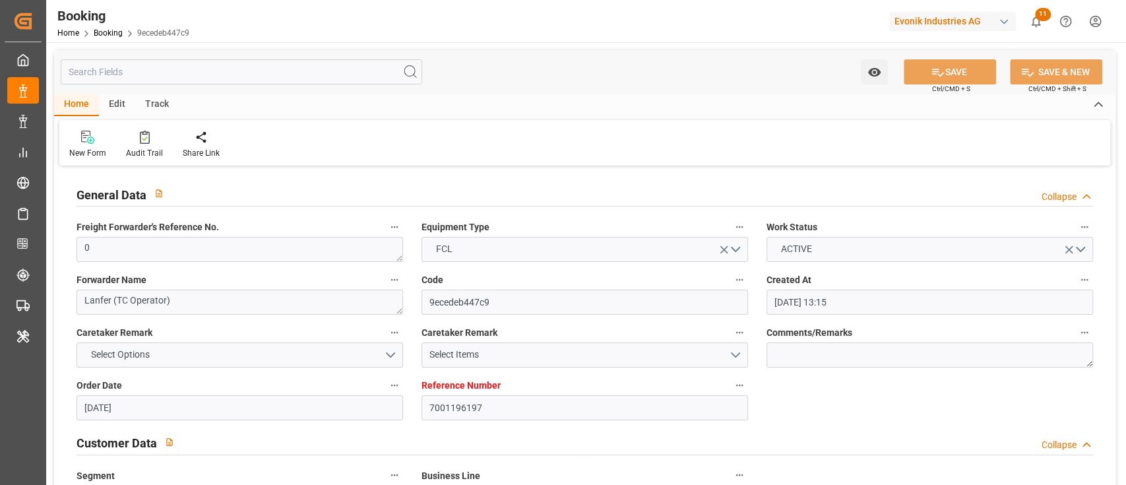
scroll to position [1055, 0]
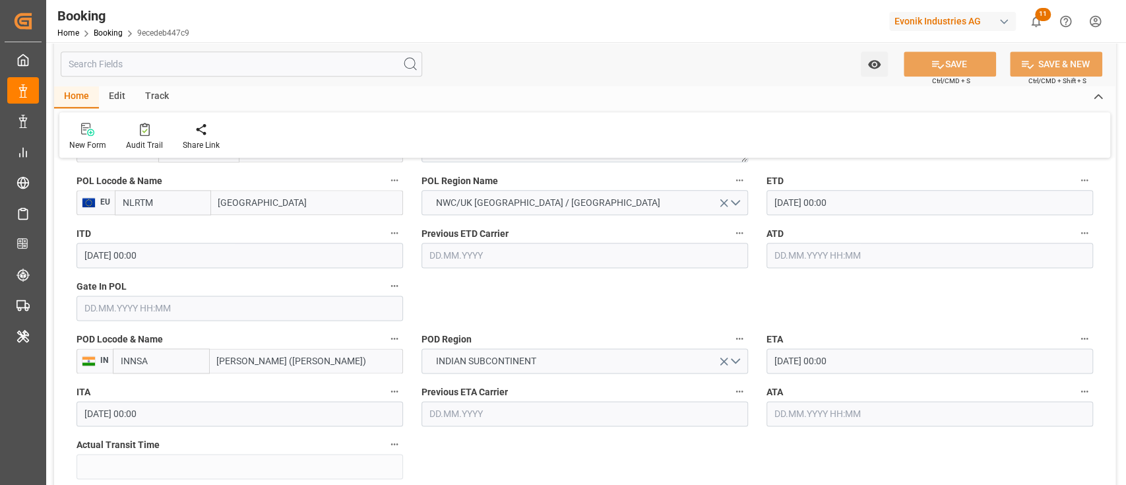
click at [189, 210] on input "NLRTM" at bounding box center [163, 202] width 96 height 25
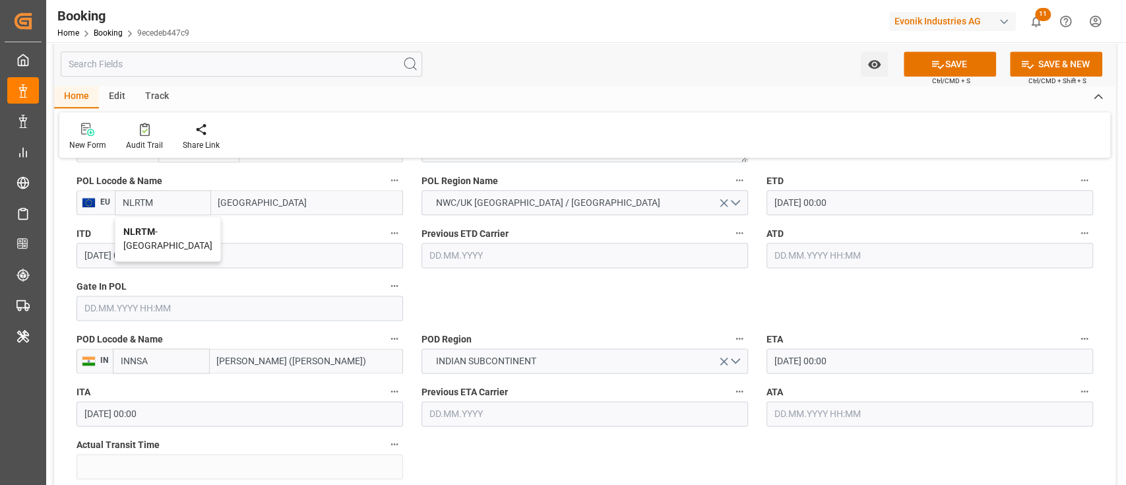
click at [164, 239] on span "NLRTM - [GEOGRAPHIC_DATA]" at bounding box center [167, 238] width 89 height 24
type input "NLRTM"
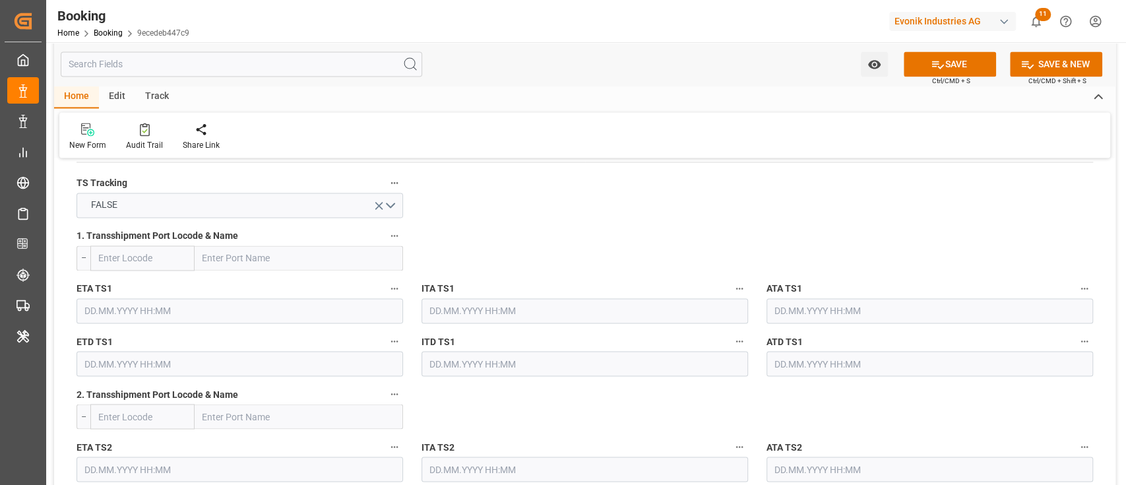
scroll to position [1670, 0]
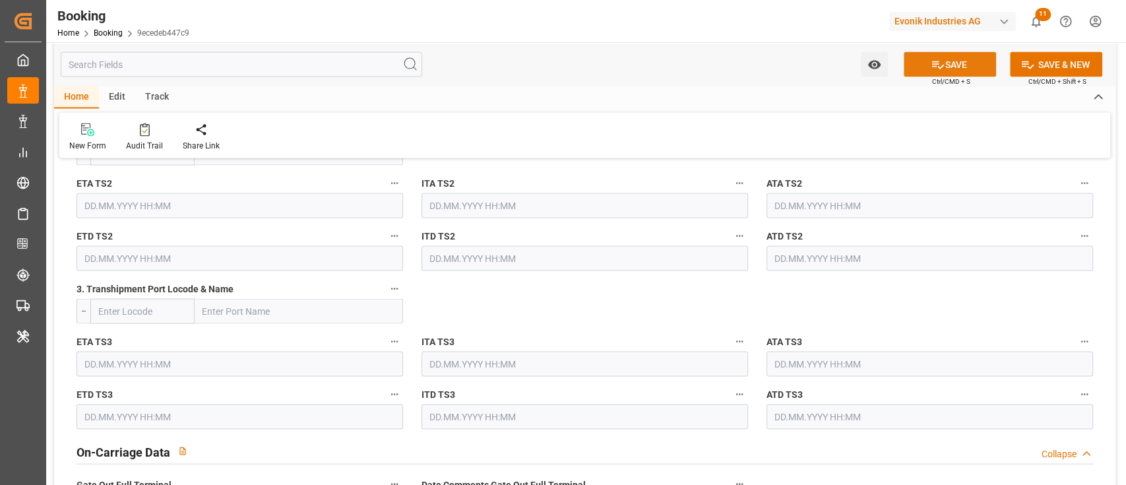
click at [963, 57] on button "SAVE" at bounding box center [949, 63] width 92 height 25
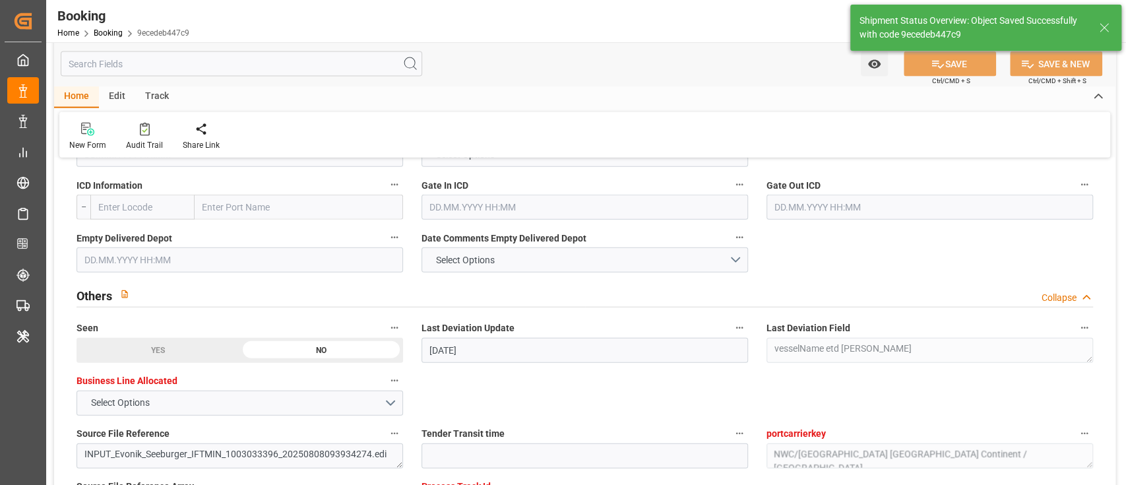
scroll to position [2374, 0]
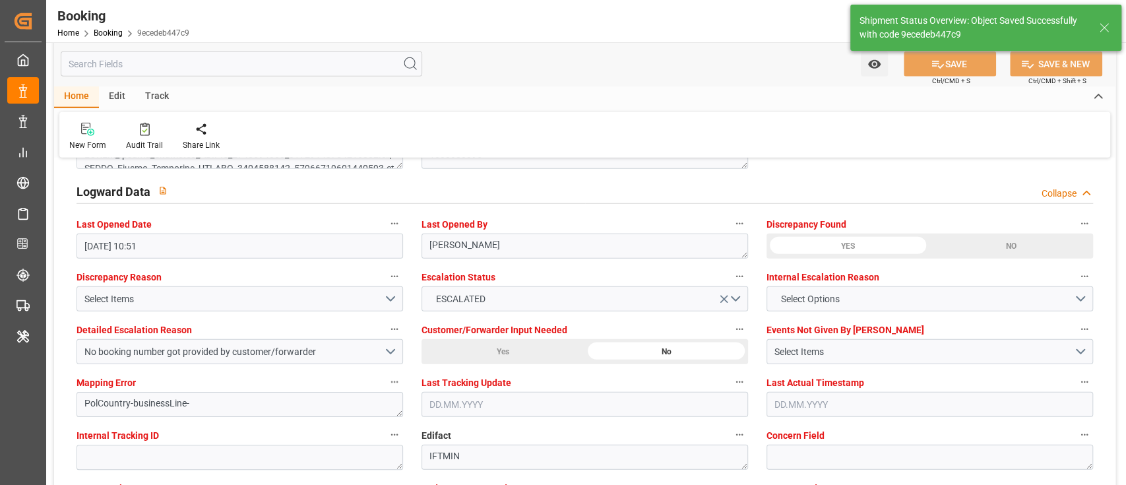
type textarea "businessLine-"
type input "11.08.2025 10:57"
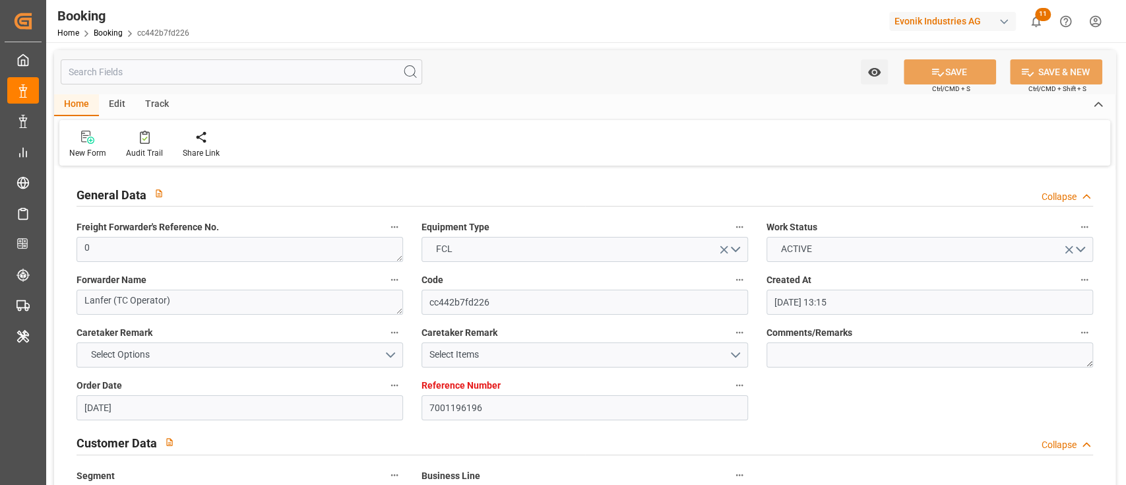
scroll to position [879, 0]
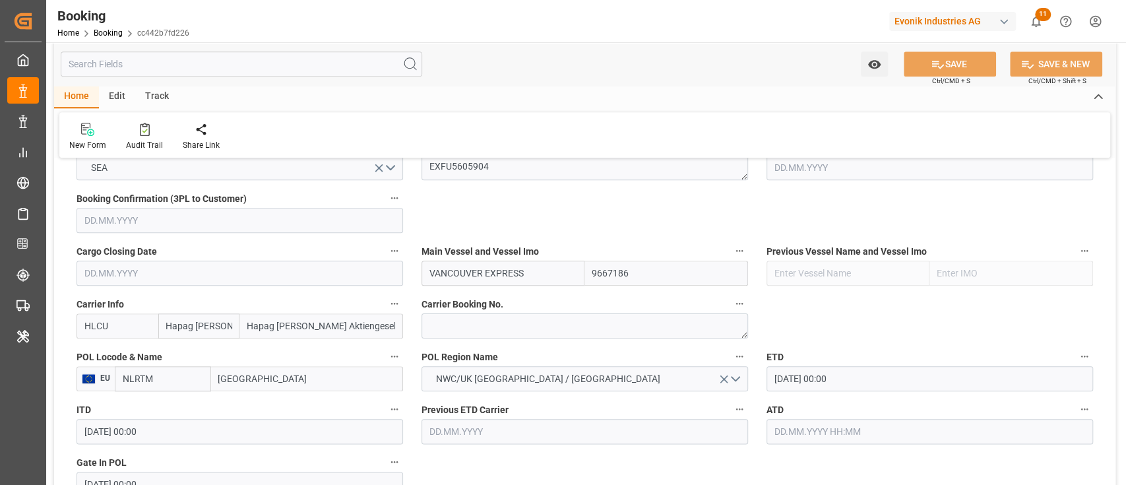
click at [169, 379] on input "NLRTM" at bounding box center [163, 378] width 96 height 25
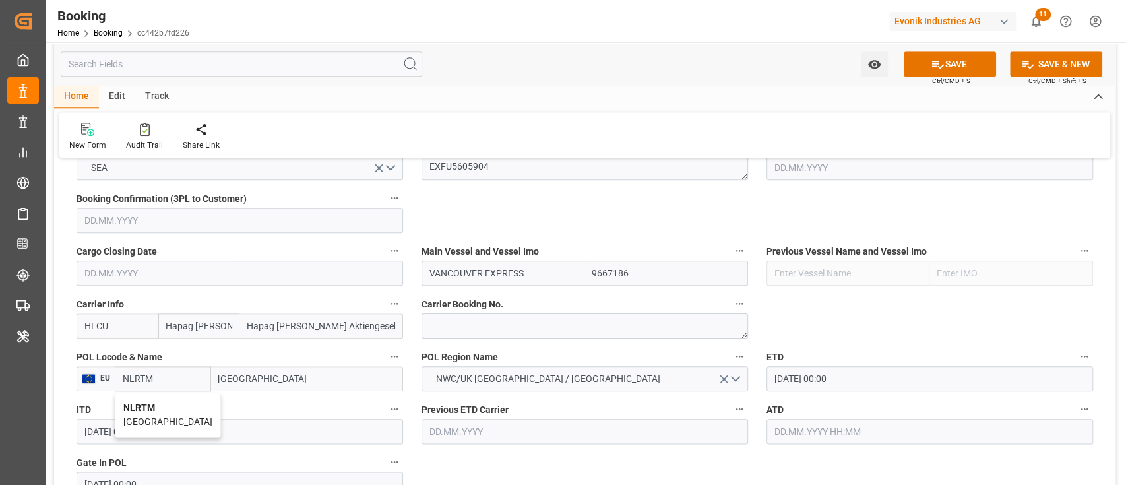
click at [158, 410] on div "NLRTM - [GEOGRAPHIC_DATA]" at bounding box center [167, 415] width 105 height 44
type input "NLRTM"
click at [505, 162] on textarea "EXFU5605904" at bounding box center [584, 167] width 326 height 25
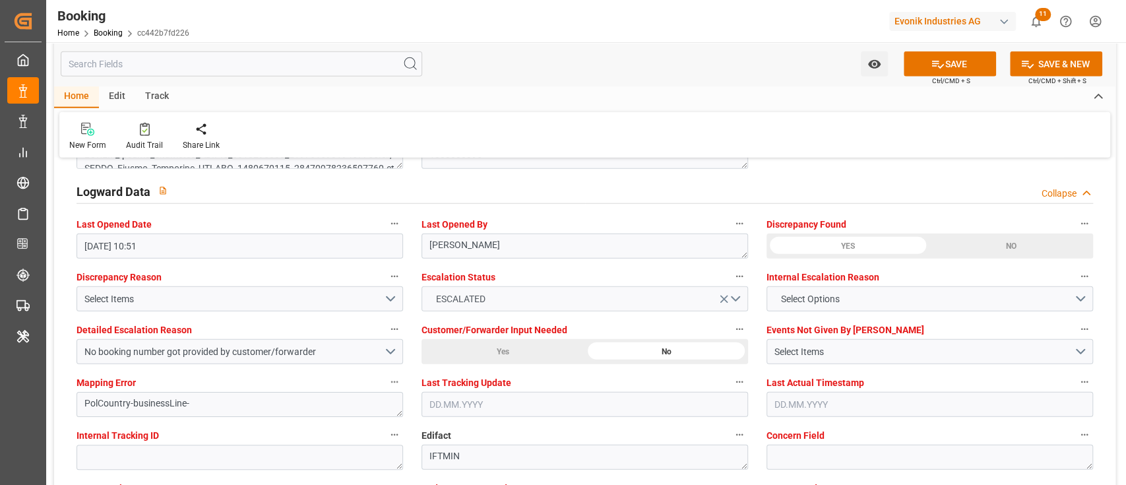
scroll to position [2462, 0]
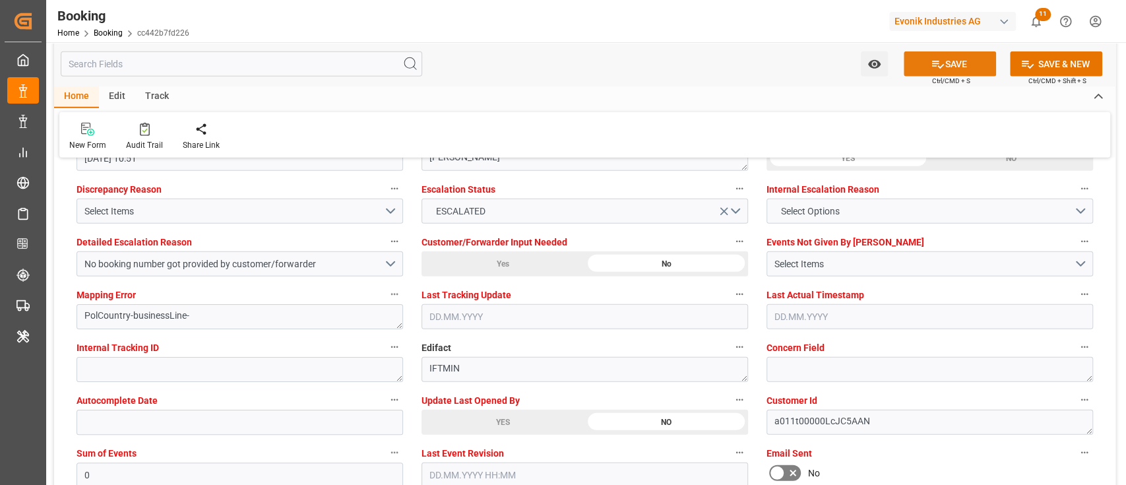
click at [969, 57] on button "SAVE" at bounding box center [949, 63] width 92 height 25
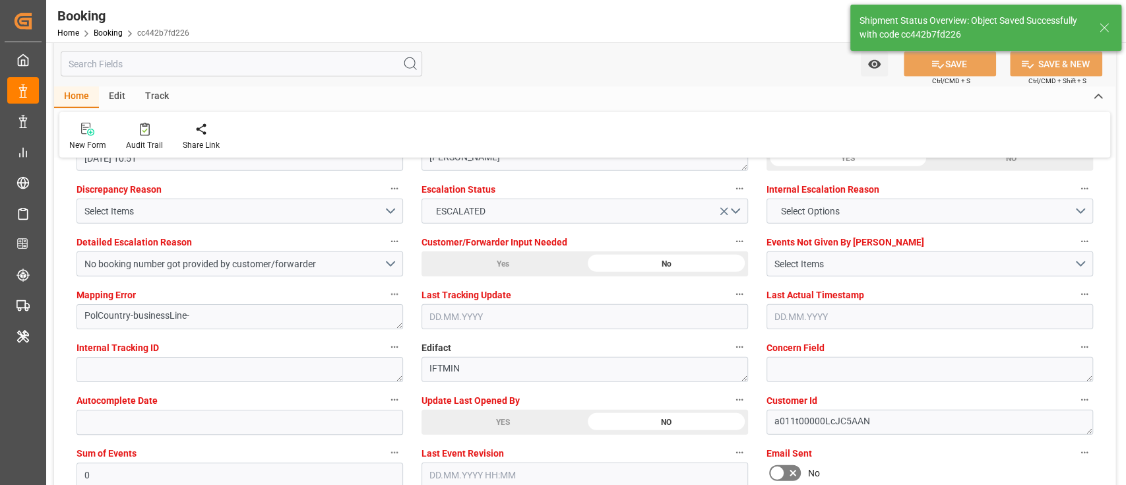
type textarea "businessLine-"
type input "11.08.2025 10:58"
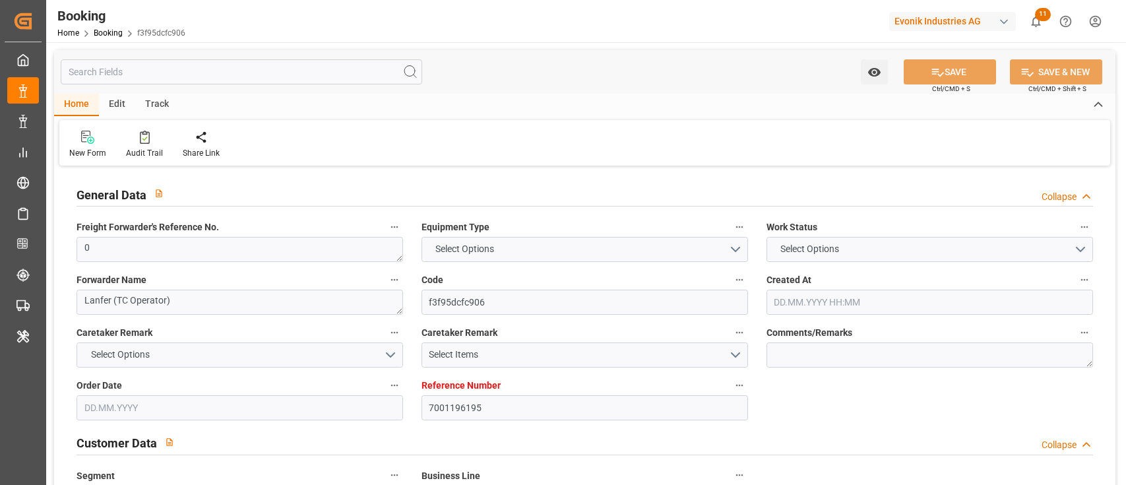
type input "7001196195"
type input "9667186"
type input "Hapag [PERSON_NAME]"
type input "Hapag [PERSON_NAME] Aktiengesellschaft"
type input "NLRTM"
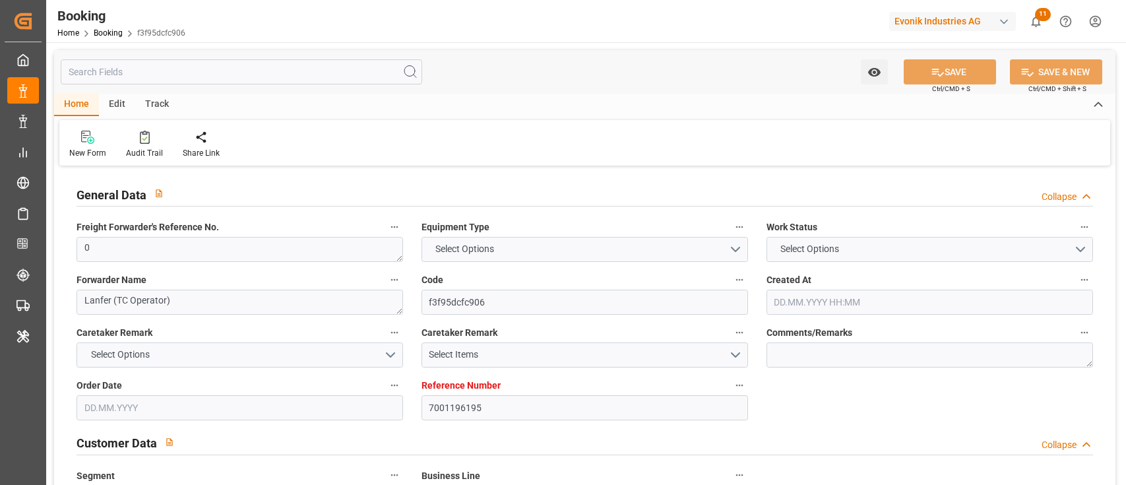
type input "INNSA"
type input "0"
type input "[DATE] 13:15"
type input "[DATE]"
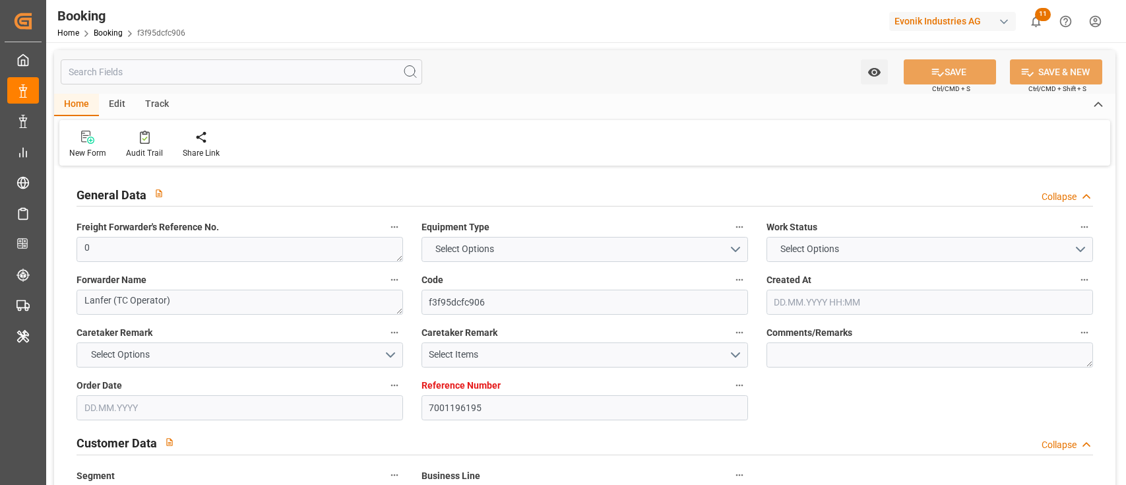
type input "[DATE]"
type input "[DATE] 00:00"
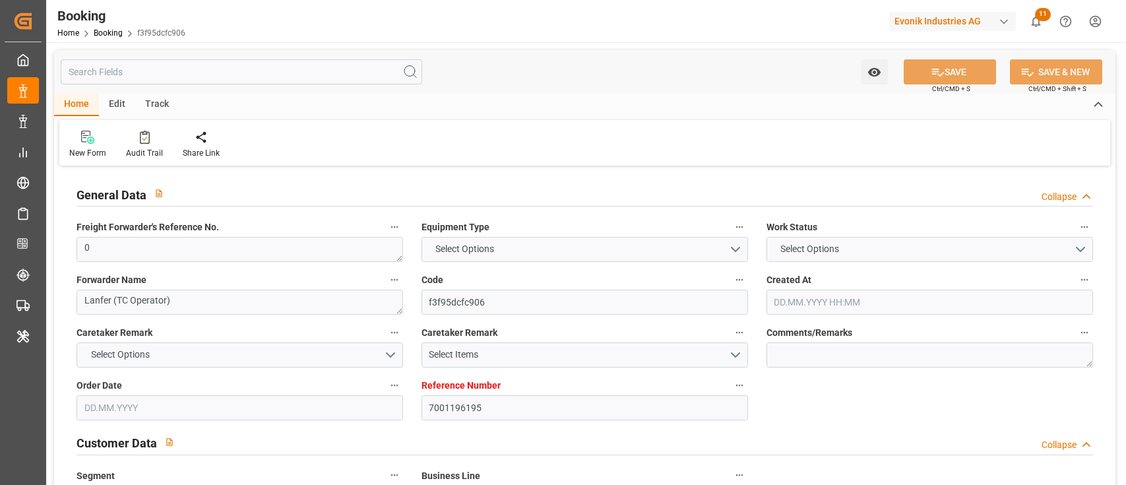
type input "[DATE] 00:00"
type input "[DATE]"
type input "[DATE] 10:51"
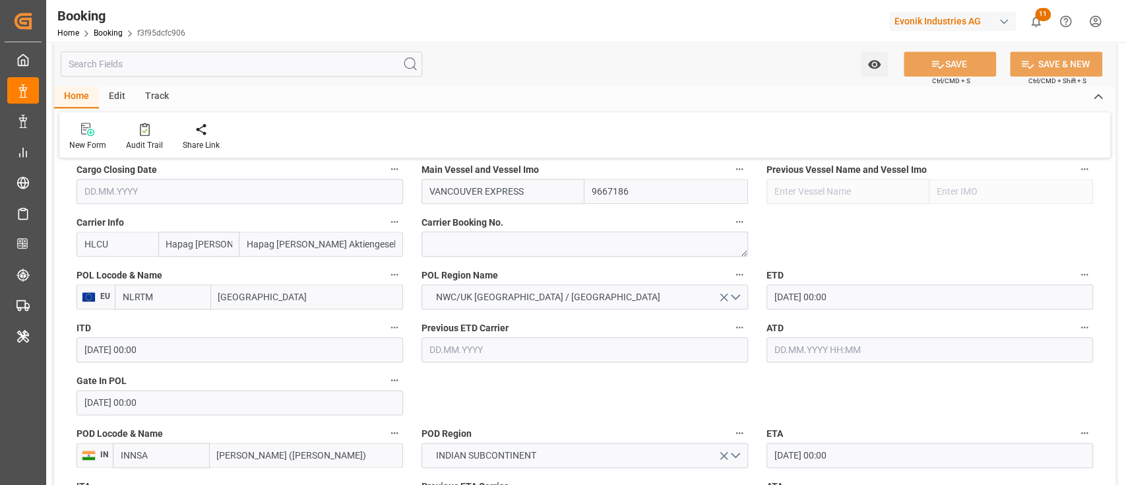
scroll to position [967, 0]
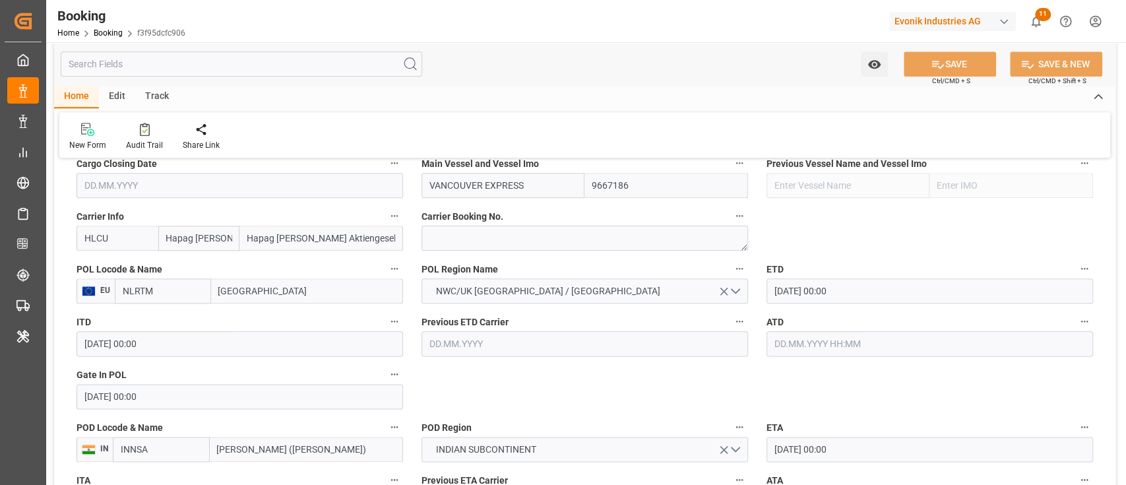
click at [183, 289] on input "NLRTM" at bounding box center [163, 290] width 96 height 25
click at [183, 291] on input "NLRTM" at bounding box center [163, 290] width 96 height 25
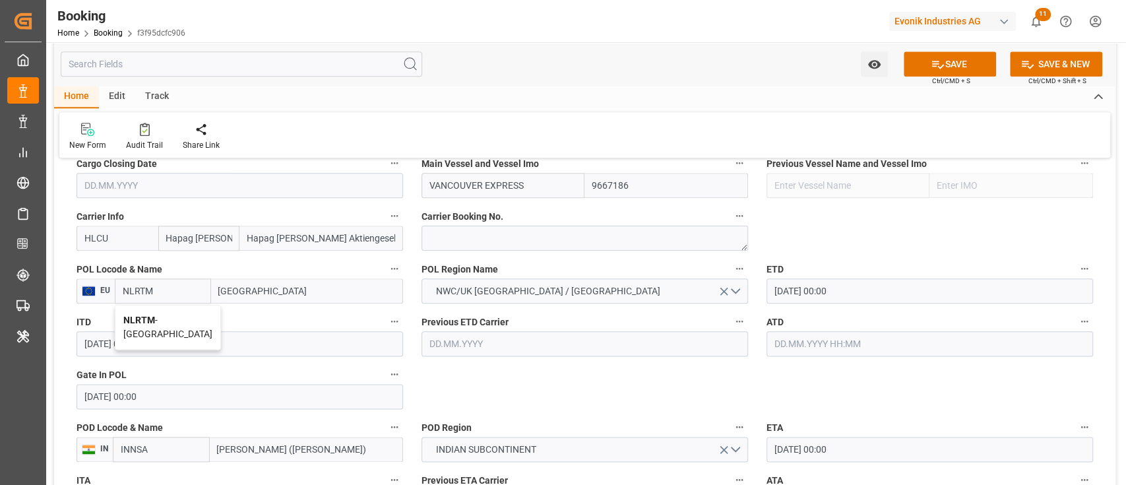
click at [158, 339] on div "NLRTM - Rotterdam" at bounding box center [167, 327] width 105 height 44
type input "NLRTM"
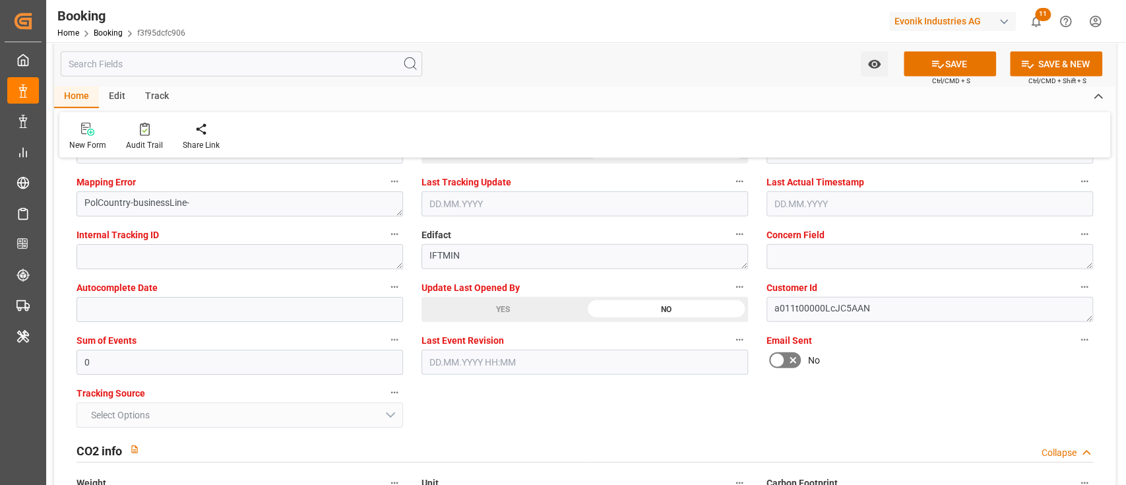
scroll to position [2638, 0]
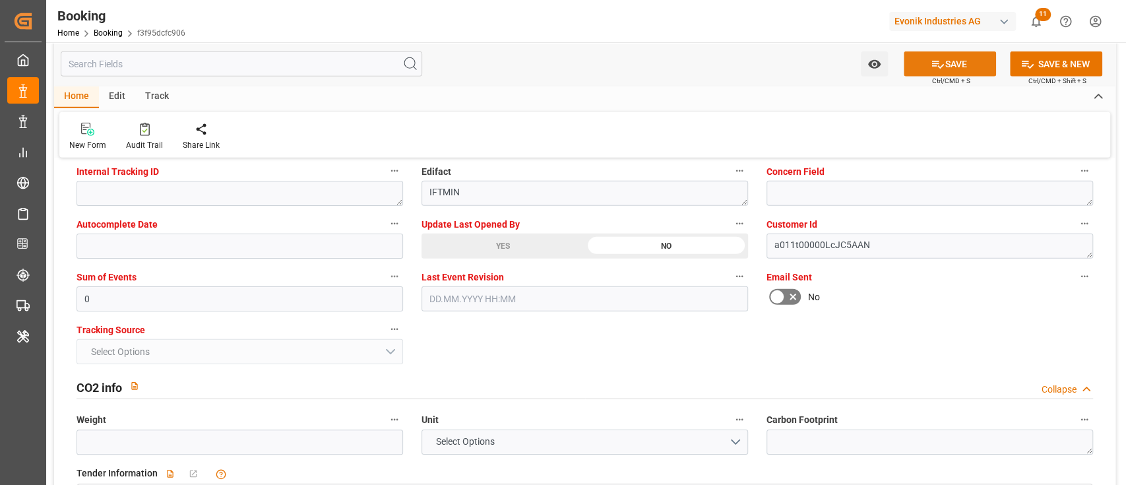
click at [959, 60] on button "SAVE" at bounding box center [949, 63] width 92 height 25
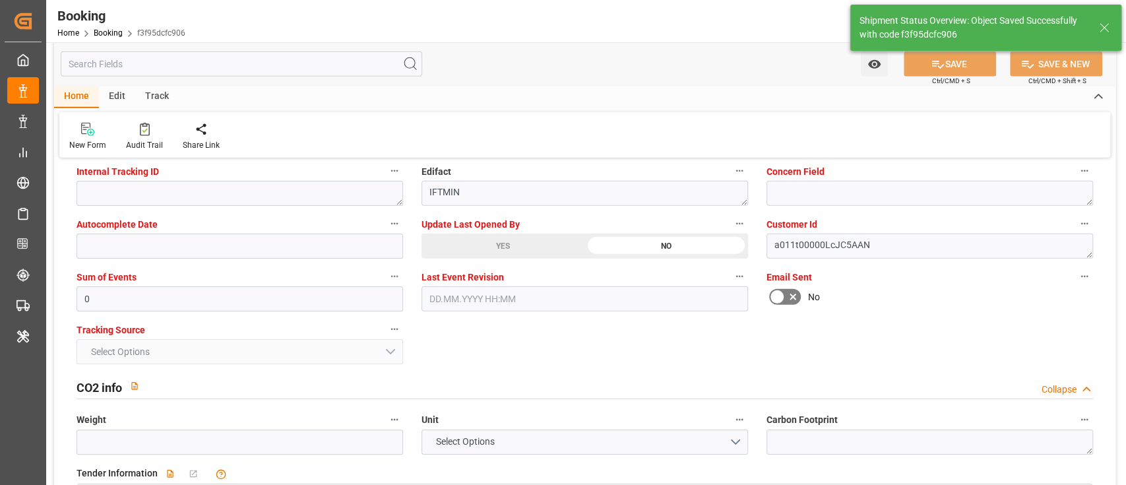
type textarea "businessLine-"
type input "11.08.2025 10:59"
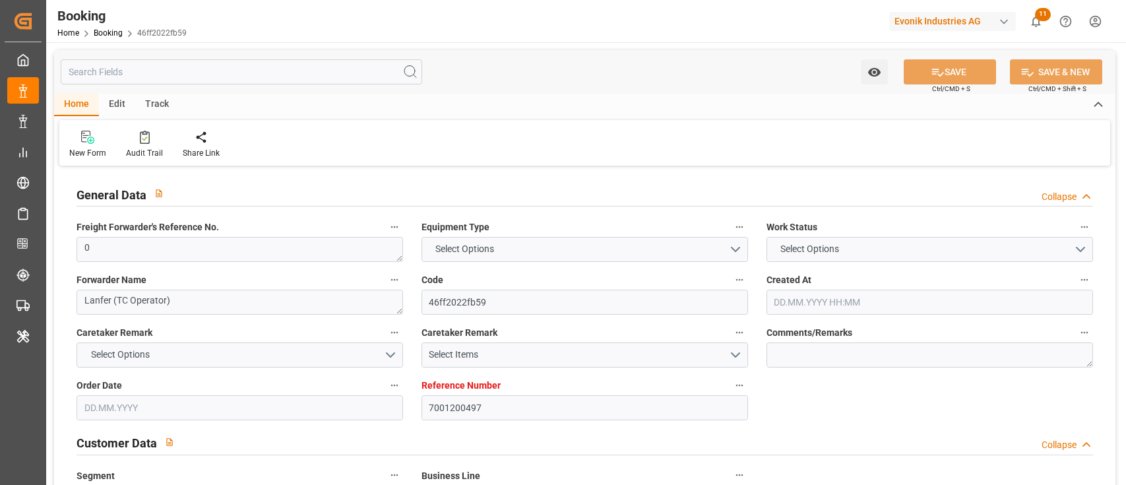
type input "7001200497"
type input "EUNWC"
type input "INHZR"
type input "[DATE] 11:48"
type input "[DATE]"
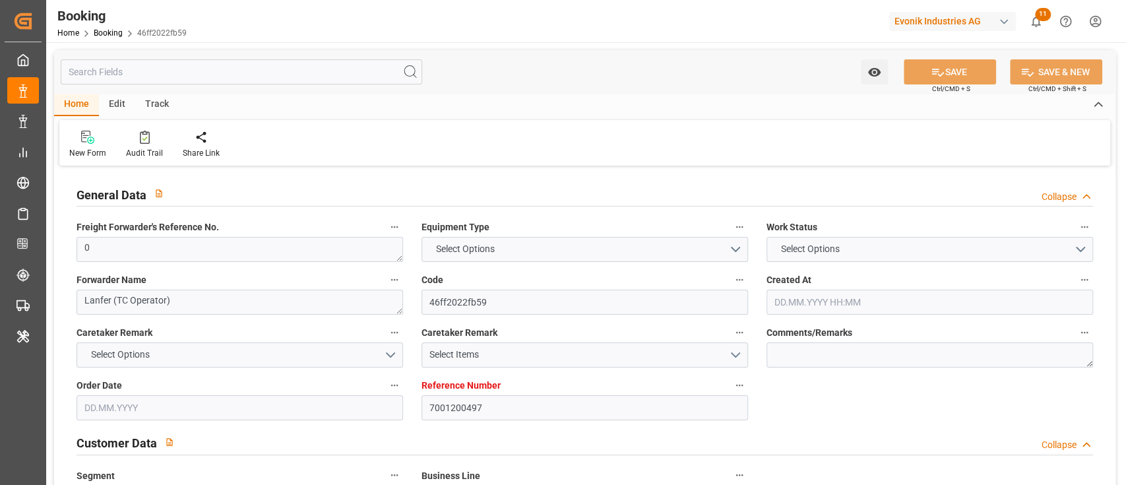
type input "[DATE]"
type input "[DATE] 17:49"
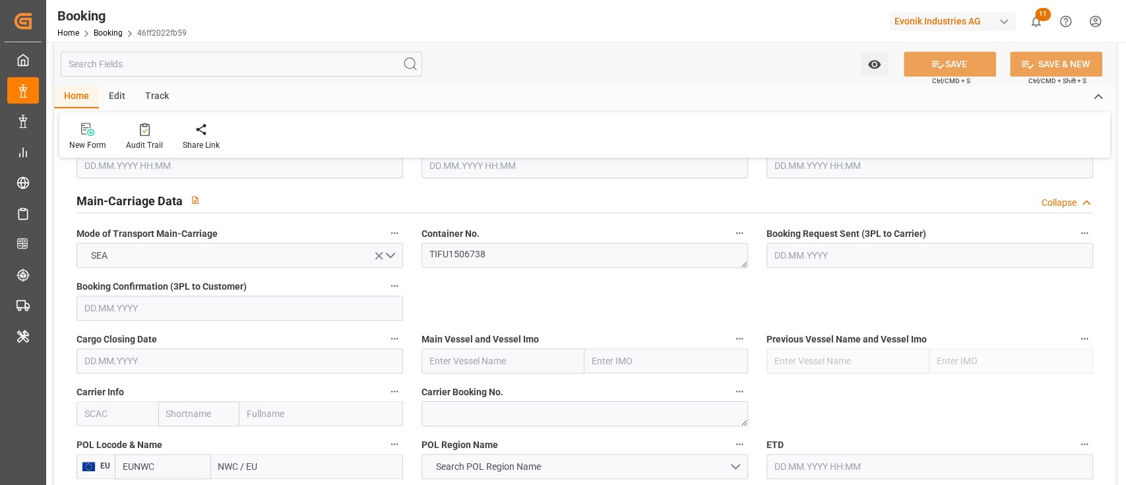
scroll to position [879, 0]
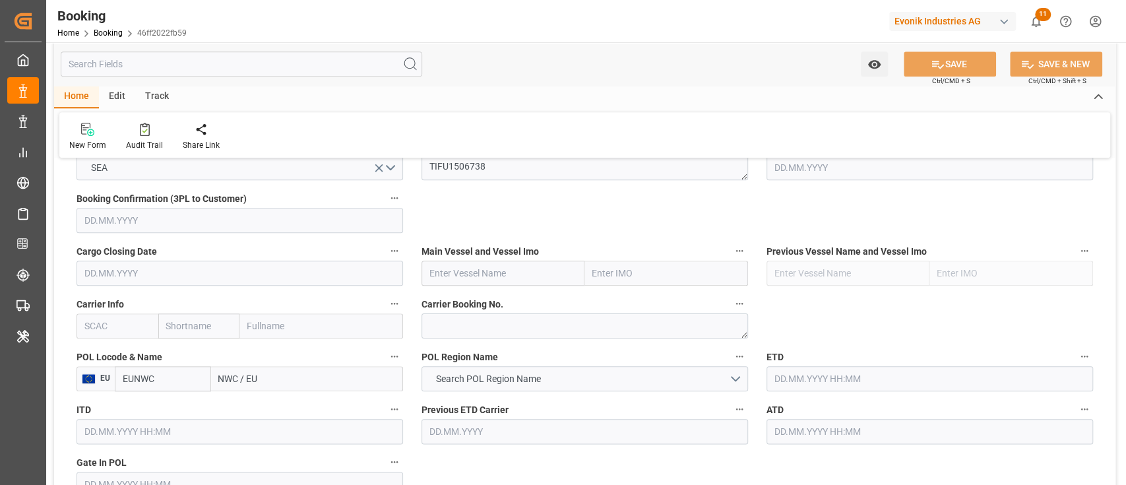
click at [109, 326] on input "text" at bounding box center [117, 325] width 82 height 25
click at [97, 361] on div "CMDU" at bounding box center [98, 355] width 42 height 30
type input "CMDU"
type input "CMACGM"
type input "CMA CGM Group"
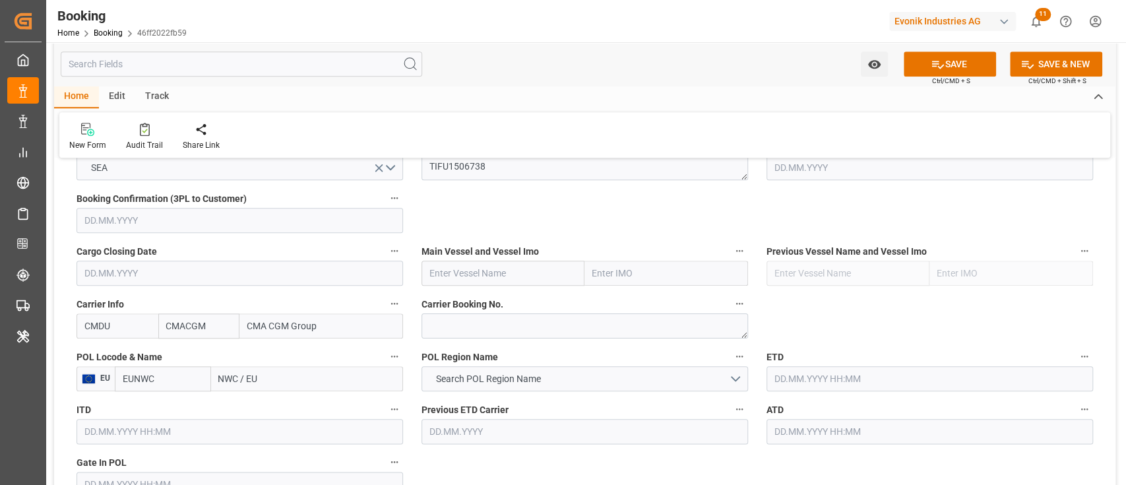
type input "CMDU"
click at [233, 386] on input "NWC / EU" at bounding box center [307, 378] width 192 height 25
paste input "ROTTERDAM"
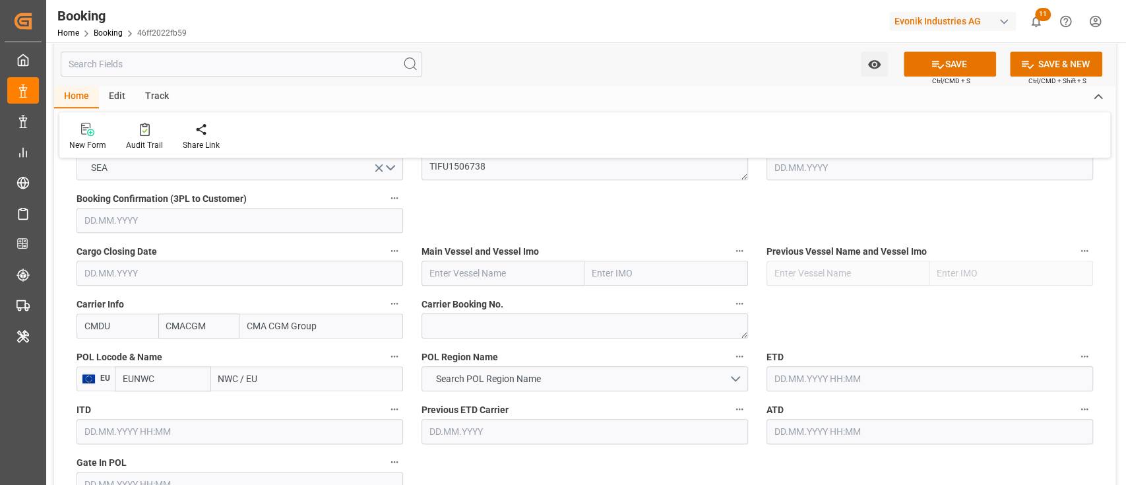
type input "ROTTERDAM"
click at [252, 408] on b "Rotterdam" at bounding box center [265, 407] width 90 height 11
type input "NLRTM"
type input "Rotterdam"
click at [533, 388] on button "Search POL Region Name" at bounding box center [584, 378] width 326 height 25
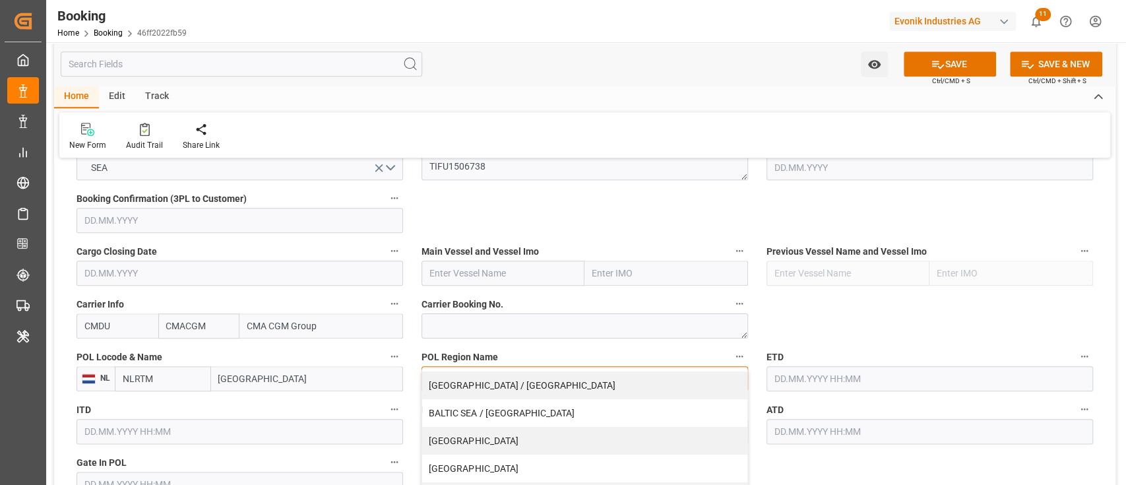
scroll to position [264, 0]
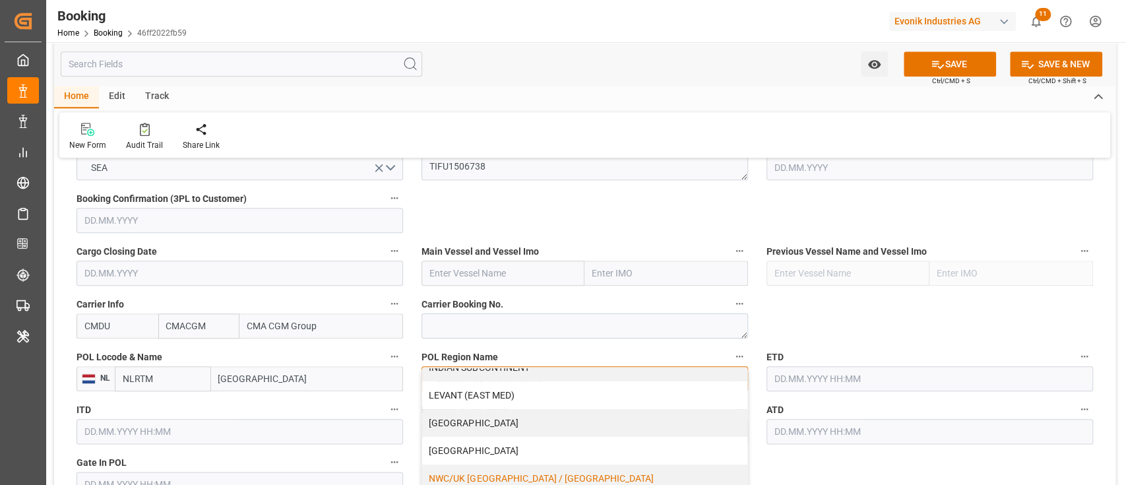
click at [515, 475] on div "NWC/UK NORTH WEST CONTINENT / UK" at bounding box center [584, 478] width 325 height 28
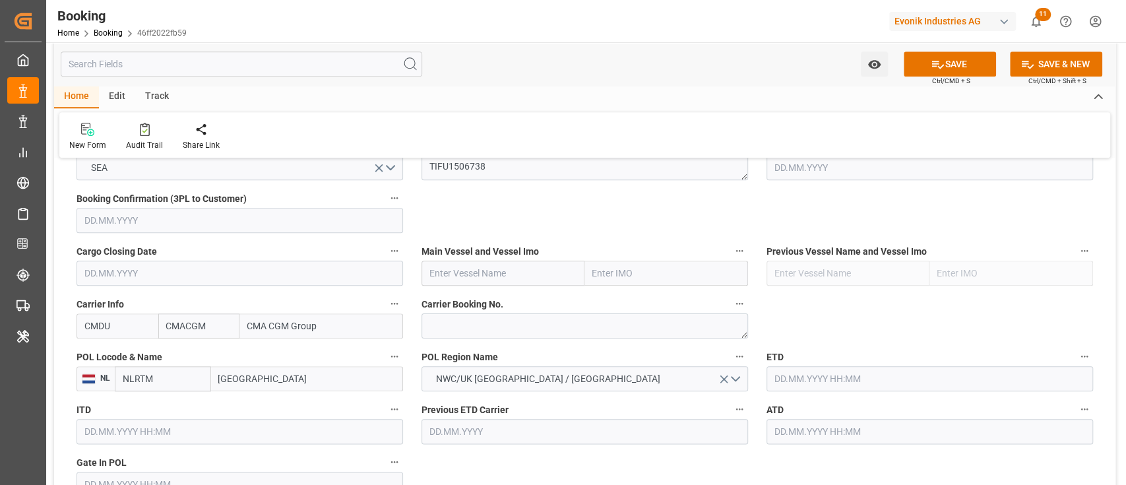
click at [514, 257] on span "Main Vessel and Vessel Imo" at bounding box center [479, 252] width 117 height 14
click at [731, 257] on button "Main Vessel and Vessel Imo" at bounding box center [739, 250] width 17 height 17
click at [517, 274] on div at bounding box center [563, 242] width 1126 height 485
click at [517, 274] on body "Created by potrace 1.15, written by Peter Selinger 2001-2017 Created by potrace…" at bounding box center [563, 242] width 1126 height 485
click at [517, 274] on input "text" at bounding box center [503, 272] width 164 height 25
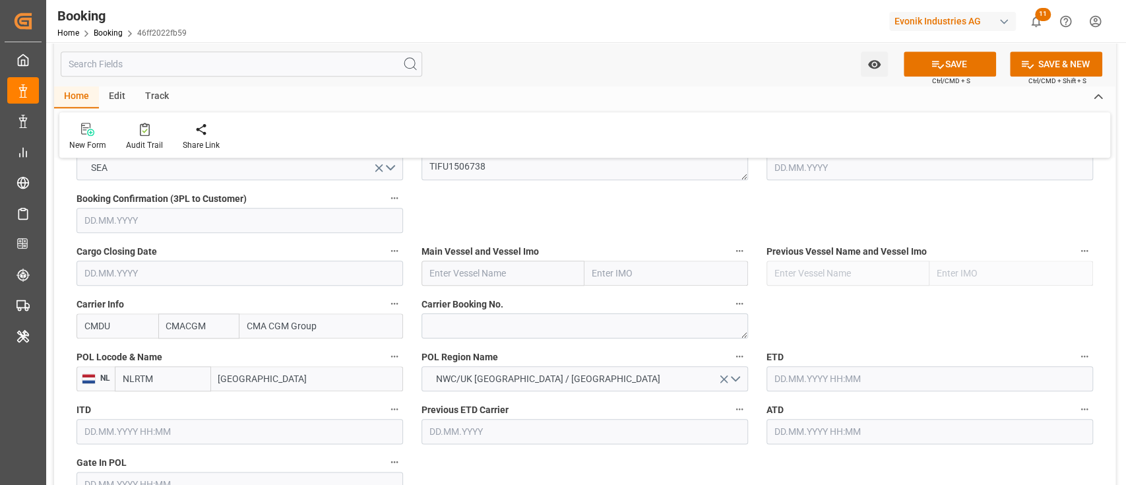
click at [517, 274] on input "text" at bounding box center [503, 272] width 164 height 25
click at [496, 273] on input "text" at bounding box center [503, 272] width 164 height 25
paste input "APL GWANGYANG"
click at [448, 306] on b "APL GWANGYANG" at bounding box center [468, 302] width 77 height 11
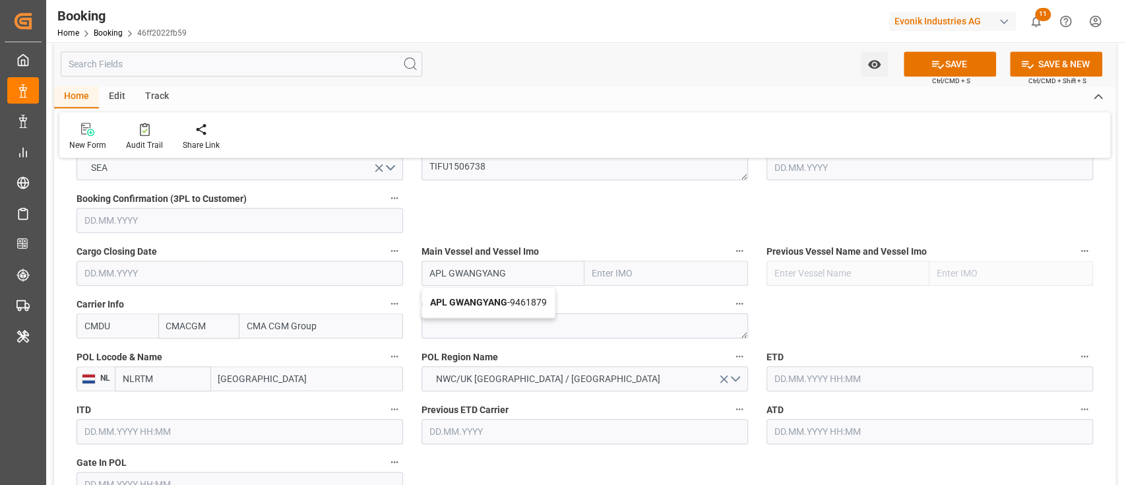
type input "APL GWANGYANG"
type input "9461879"
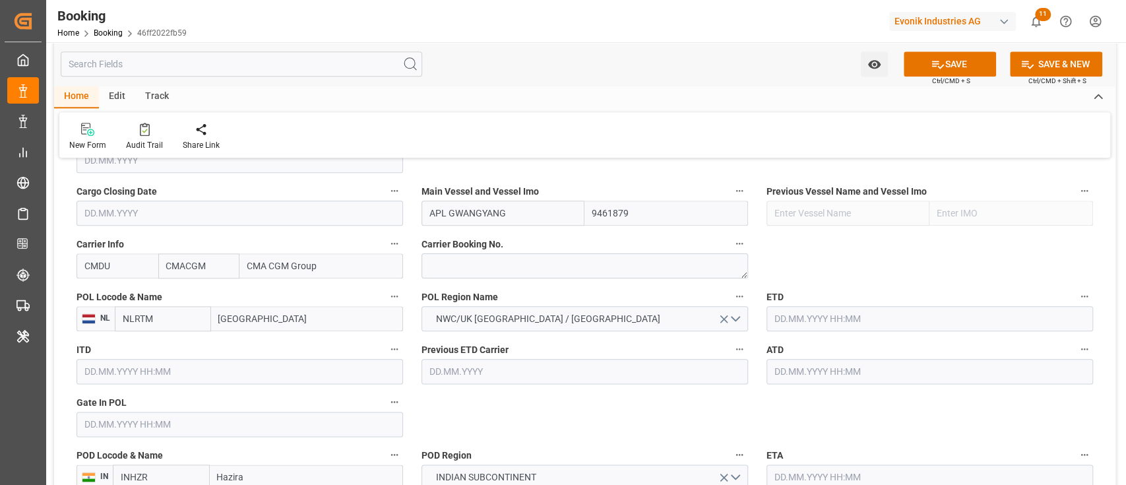
scroll to position [967, 0]
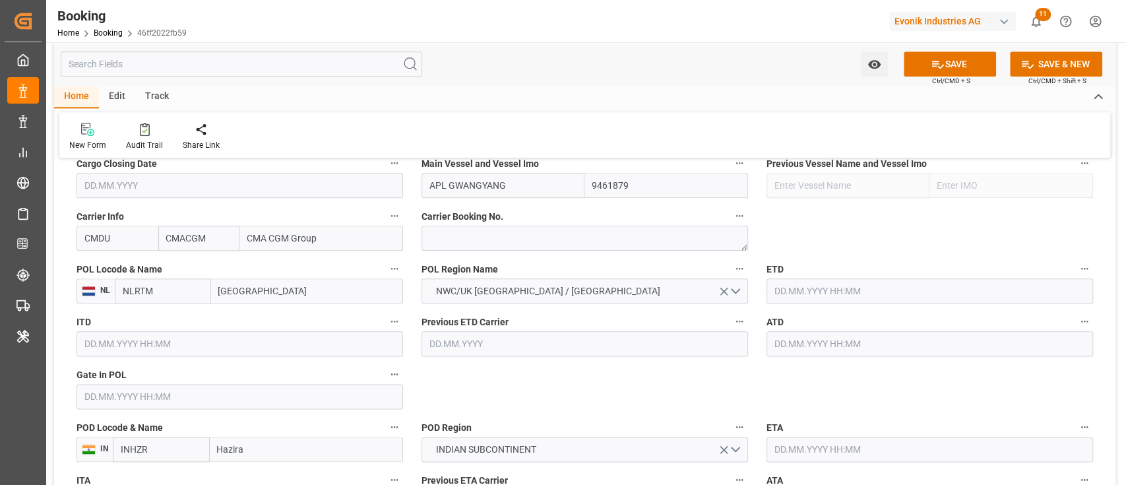
type input "APL GWANGYANG"
click at [99, 404] on input "text" at bounding box center [239, 396] width 326 height 25
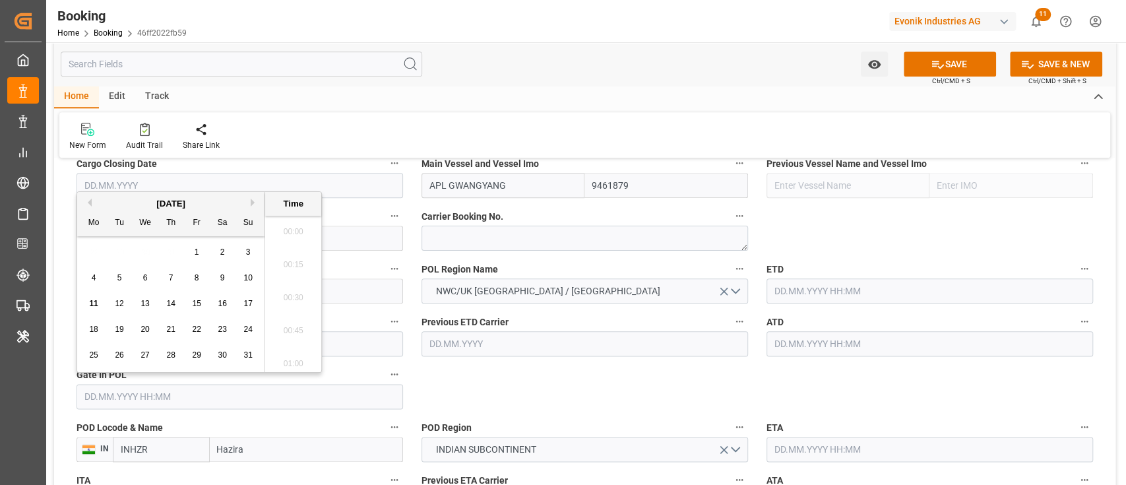
scroll to position [2114, 0]
click at [86, 206] on div "Previous Month Next Month August 2025 Mo Tu We Th Fr Sa Su 28 29 30 31 1 2 3 4 …" at bounding box center [198, 281] width 245 height 181
click at [90, 199] on button "Previous Month" at bounding box center [88, 202] width 8 height 8
click at [222, 275] on span "12" at bounding box center [222, 277] width 9 height 9
type input "12.07.2025 00:00"
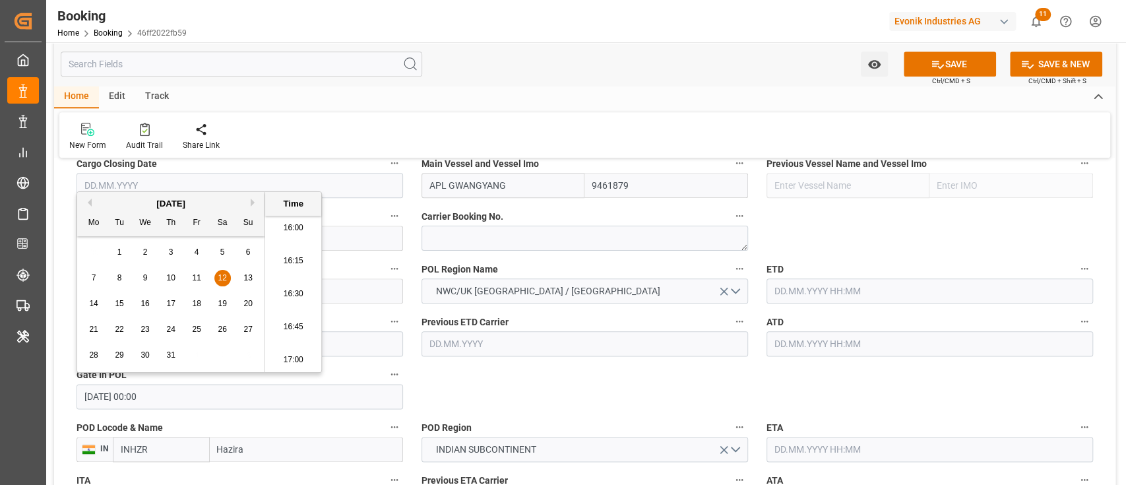
click at [890, 291] on input "text" at bounding box center [929, 290] width 326 height 25
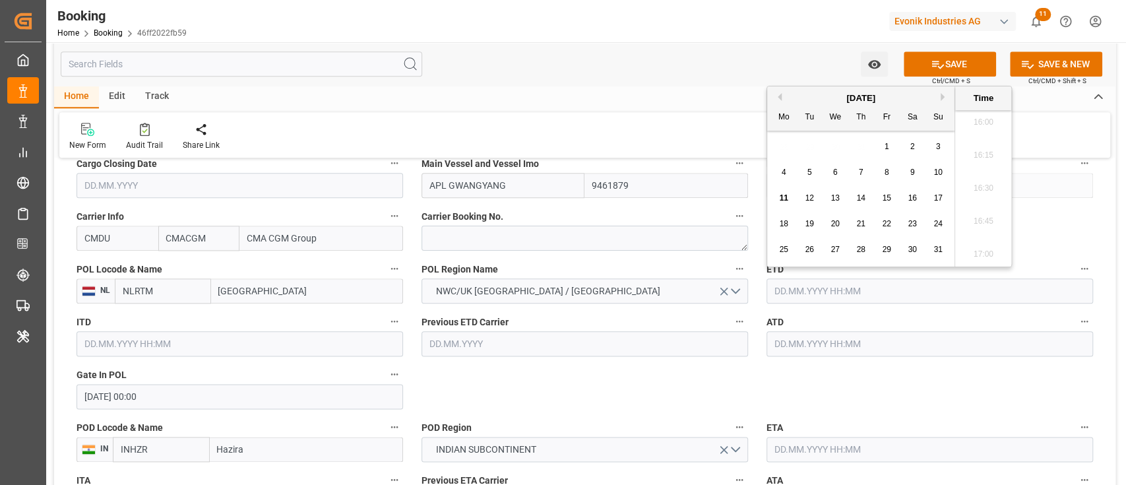
click at [779, 98] on button "Previous Month" at bounding box center [778, 97] width 8 height 8
drag, startPoint x: 811, startPoint y: 198, endPoint x: 819, endPoint y: 250, distance: 52.7
click at [811, 198] on span "15" at bounding box center [809, 197] width 9 height 9
type input "15.07.2025 00:00"
click at [810, 349] on input "text" at bounding box center [929, 343] width 326 height 25
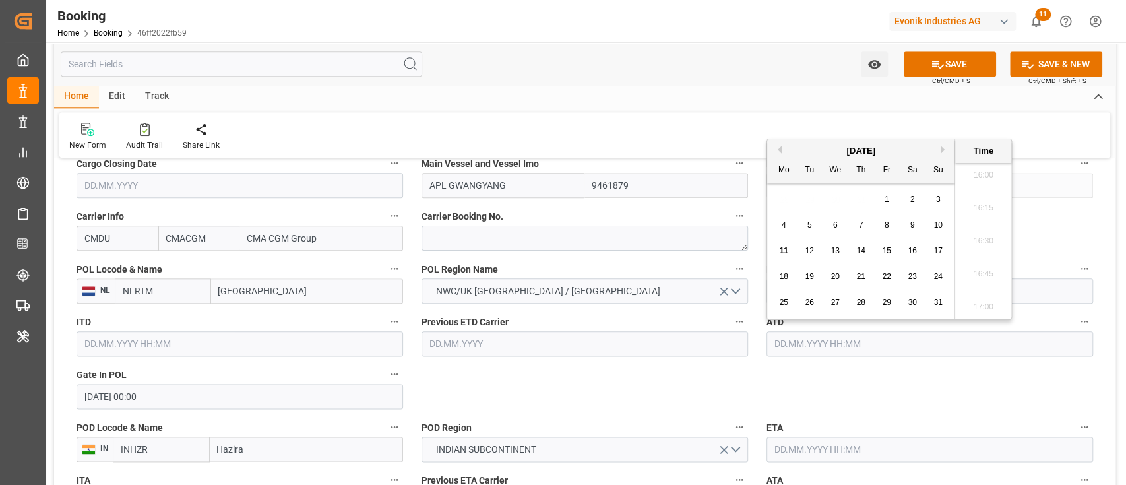
click at [779, 150] on button "Previous Month" at bounding box center [778, 150] width 8 height 8
click at [812, 247] on span "15" at bounding box center [809, 250] width 9 height 9
type input "15.07.2025 00:00"
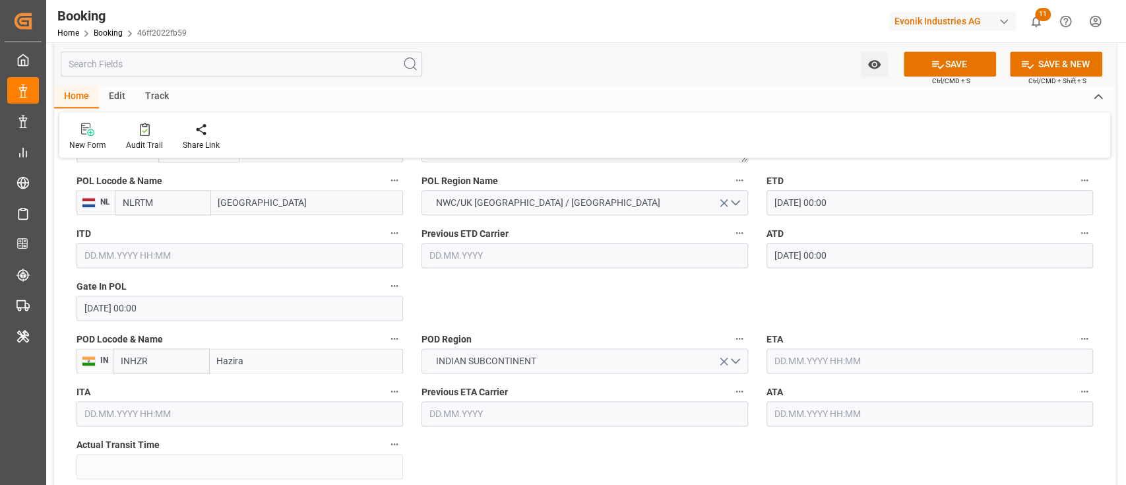
scroll to position [1143, 0]
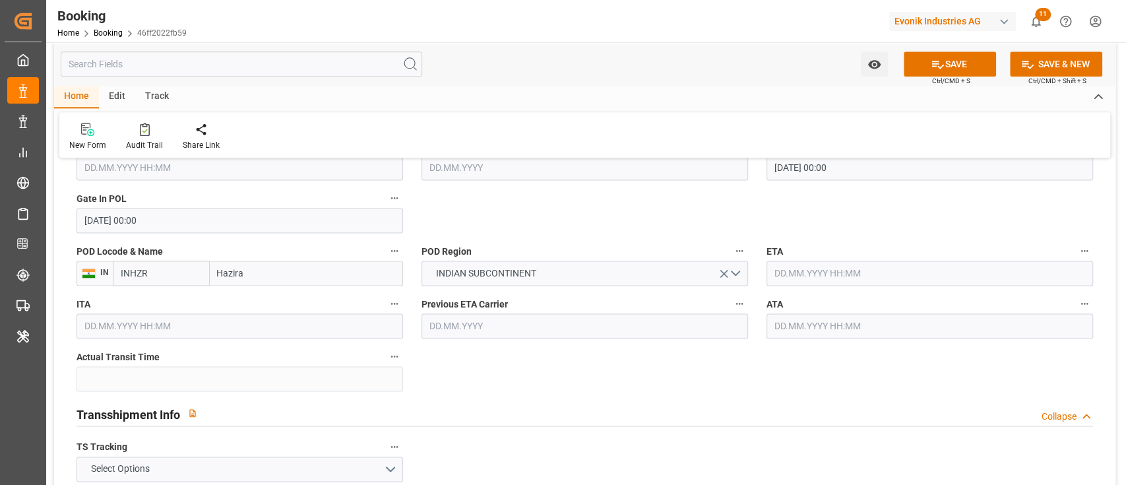
click at [279, 261] on input "Hazira" at bounding box center [306, 272] width 193 height 25
type input "Hazira"
click at [303, 322] on div "Hazira Port/Surat - INHZA" at bounding box center [303, 332] width 186 height 30
type input "INHZA"
type input "Hazira Port/Surat"
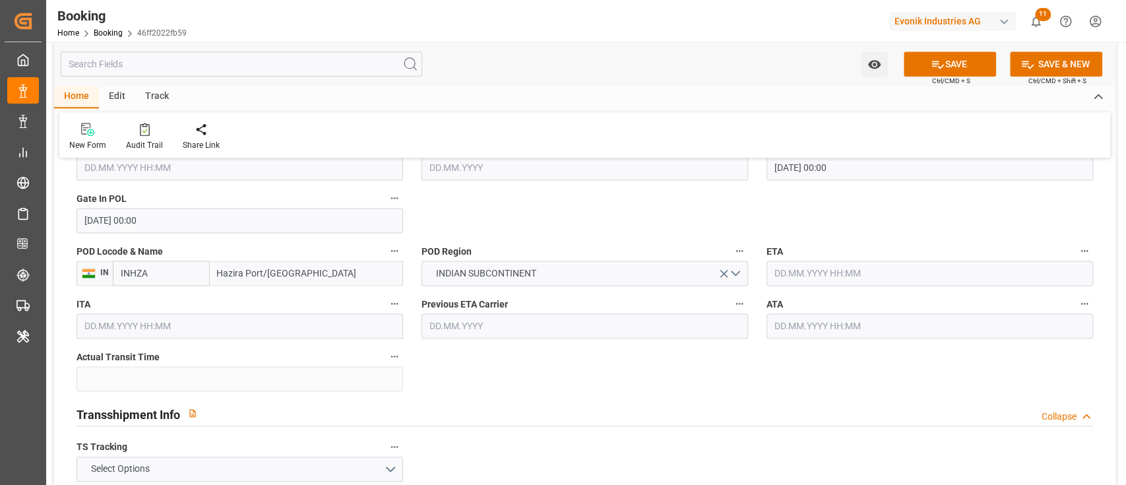
click at [906, 273] on input "text" at bounding box center [929, 272] width 326 height 25
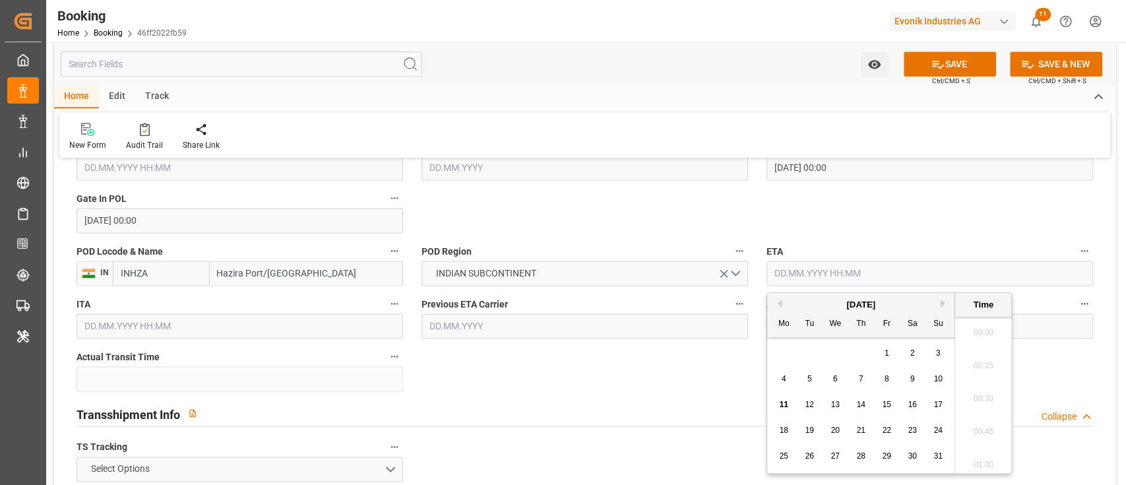
scroll to position [2114, 0]
click at [944, 301] on button "Next Month" at bounding box center [944, 303] width 8 height 8
click at [920, 377] on div "8 9 10 11 12 13 14" at bounding box center [861, 379] width 180 height 26
click at [907, 372] on div "13" at bounding box center [912, 379] width 16 height 16
type input "13.09.2025 00:00"
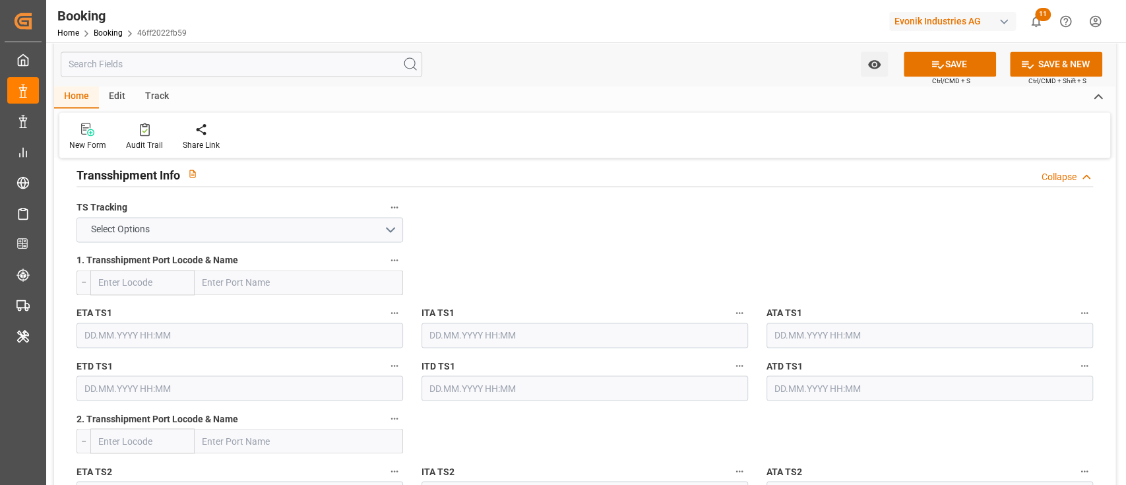
scroll to position [1407, 0]
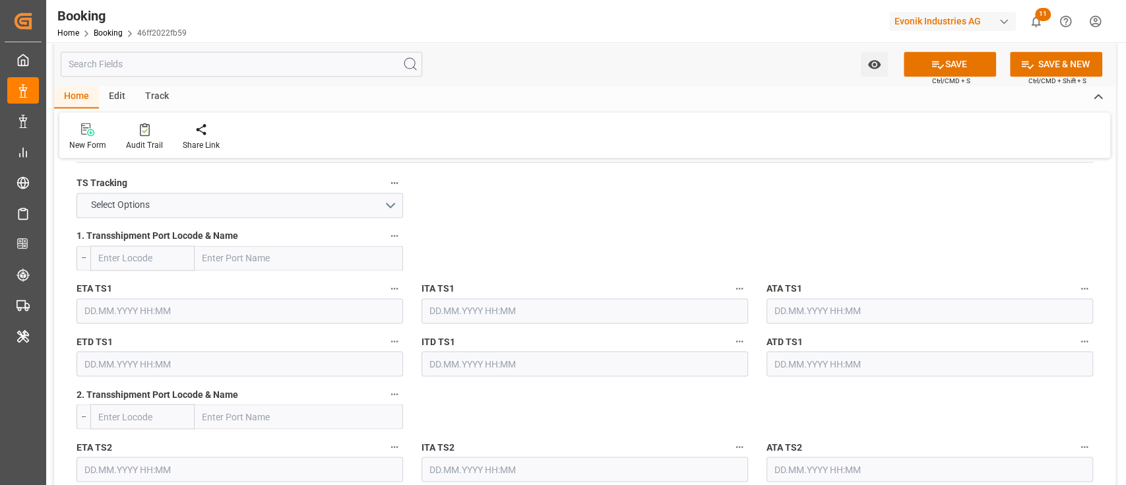
click at [257, 219] on div "TS Tracking Select Options" at bounding box center [239, 195] width 345 height 53
click at [268, 208] on button "Select Options" at bounding box center [239, 205] width 326 height 25
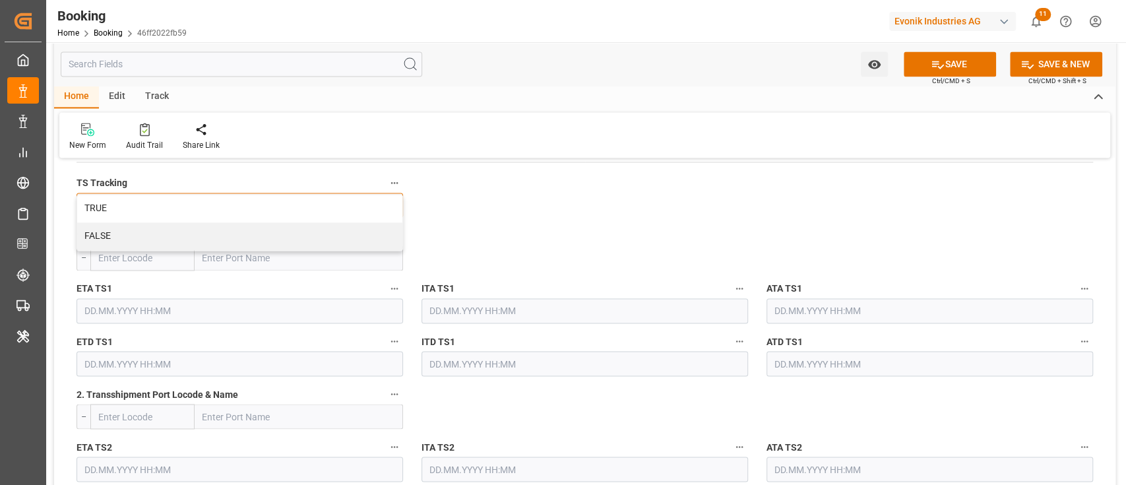
click at [268, 208] on div "TRUE" at bounding box center [239, 209] width 325 height 28
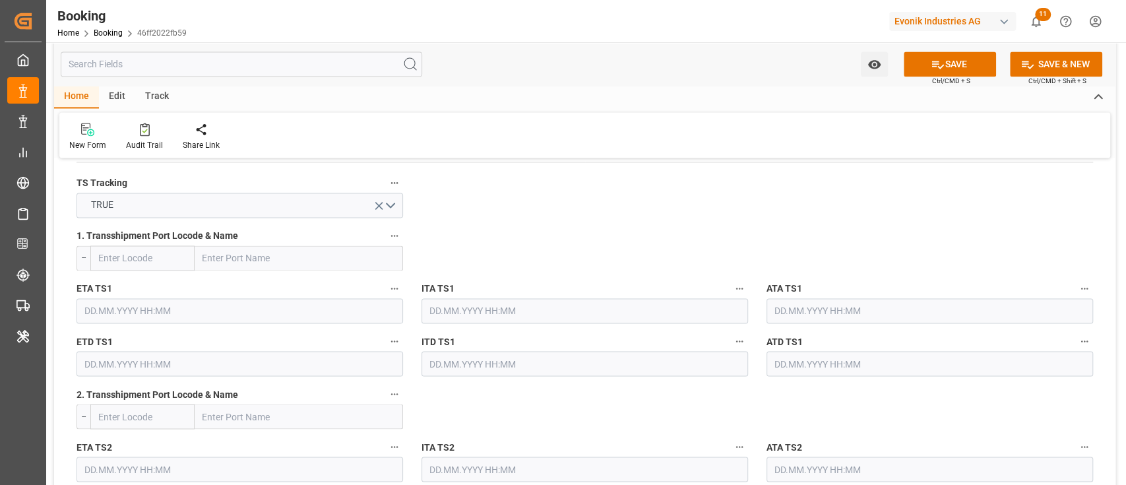
click at [289, 265] on input "text" at bounding box center [299, 257] width 208 height 25
paste input "MUNDRA"
type input "MUNDRA"
click at [282, 280] on div "Mundra - INMUN" at bounding box center [254, 287] width 118 height 30
type input "INMUN"
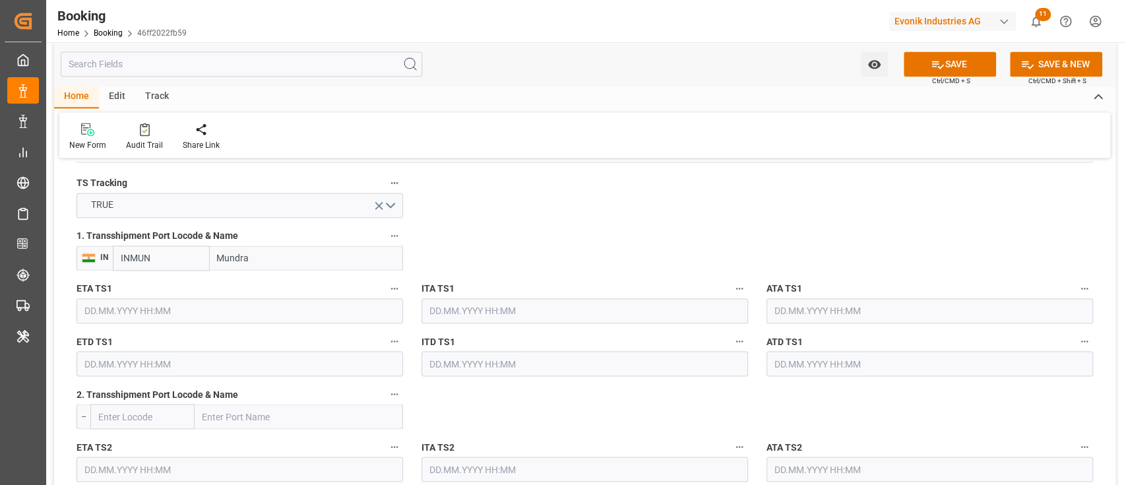
type input "Mundra"
click at [200, 304] on input "text" at bounding box center [239, 310] width 326 height 25
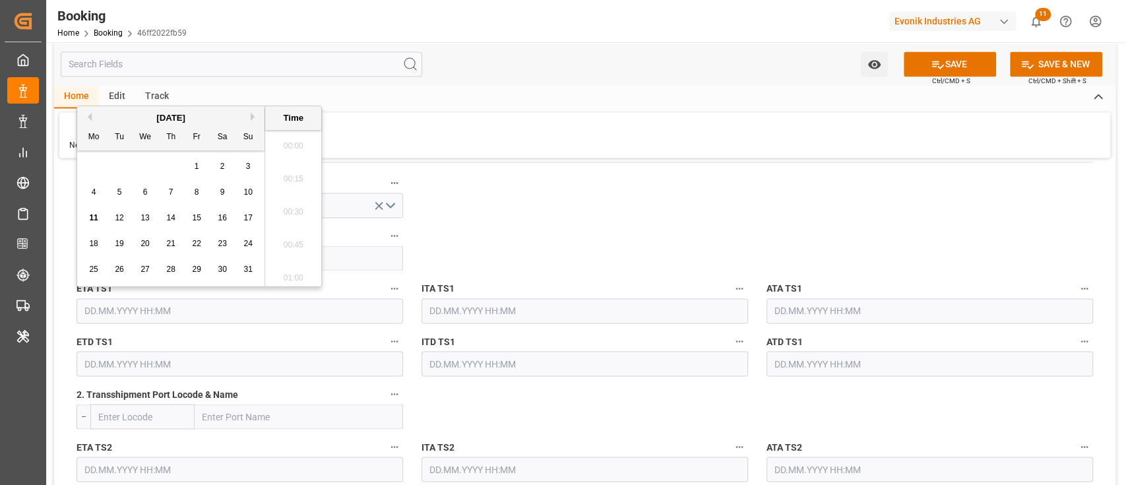
scroll to position [2114, 0]
click at [253, 116] on button "Next Month" at bounding box center [255, 117] width 8 height 8
click at [214, 169] on div "6" at bounding box center [222, 167] width 16 height 16
type input "06.09.2025 00:00"
click at [187, 360] on input "text" at bounding box center [239, 363] width 326 height 25
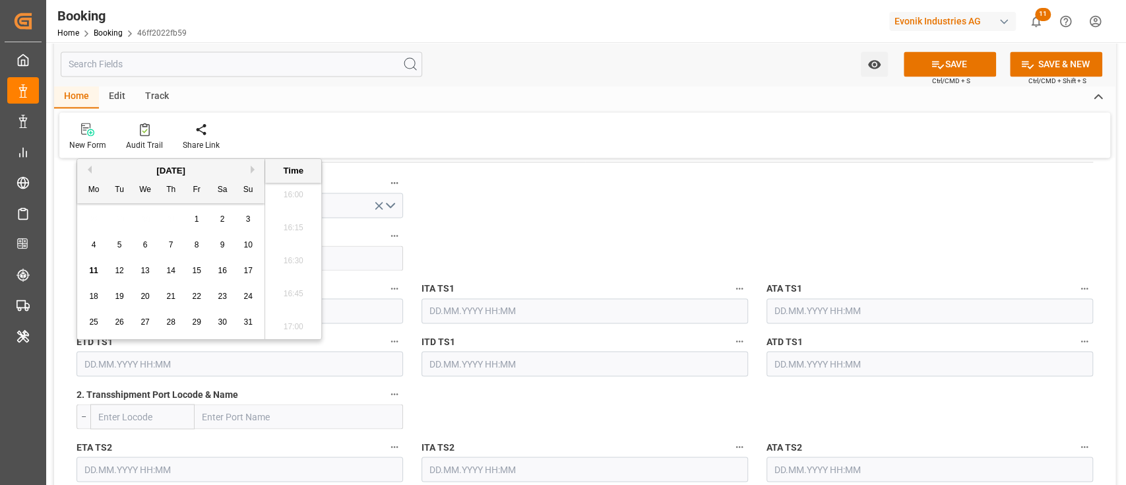
click at [254, 168] on button "Next Month" at bounding box center [255, 170] width 8 height 8
drag, startPoint x: 195, startPoint y: 243, endPoint x: 382, endPoint y: 245, distance: 186.6
click at [197, 243] on span "12" at bounding box center [196, 244] width 9 height 9
type input "12.09.2025 00:00"
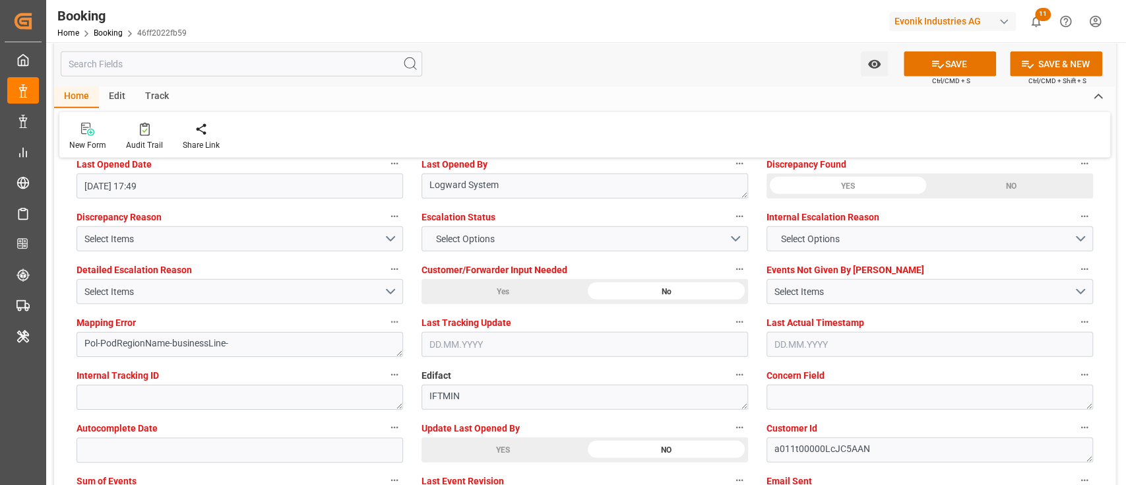
scroll to position [2462, 0]
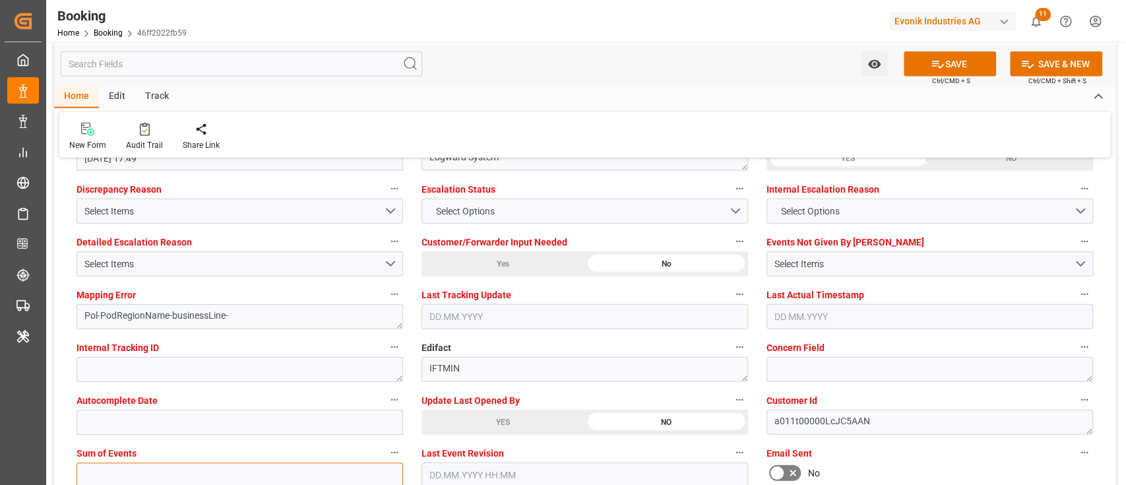
click at [144, 473] on input "text" at bounding box center [239, 474] width 326 height 25
type input "0"
click at [146, 271] on button "Select Items" at bounding box center [239, 263] width 326 height 25
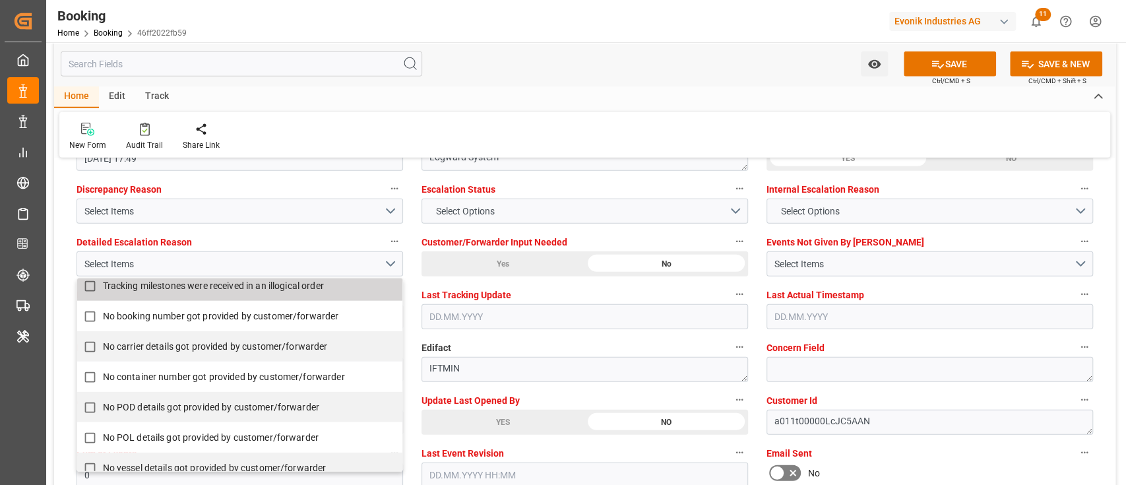
scroll to position [264, 0]
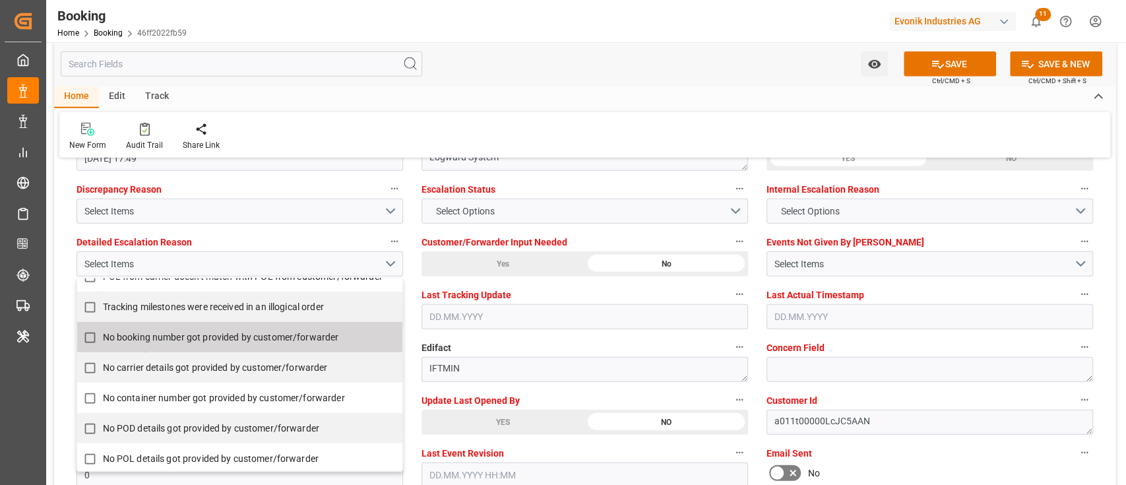
click at [125, 341] on span "No booking number got provided by customer/forwarder" at bounding box center [221, 337] width 236 height 14
click at [125, 341] on span "No booking number got provided by customer/forwarder" at bounding box center [221, 337] width 236 height 11
checkbox input "false"
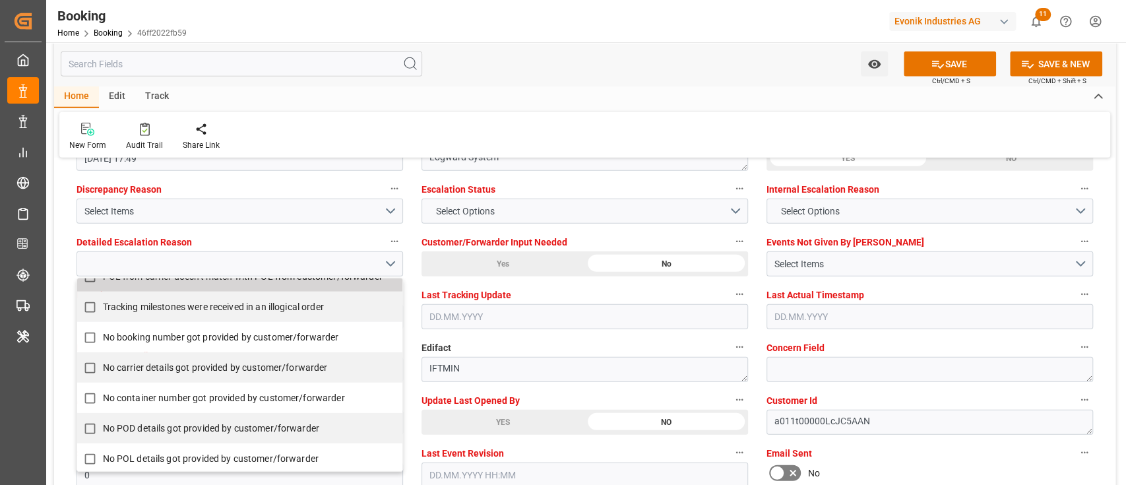
click at [517, 191] on label "Escalation Status" at bounding box center [584, 189] width 326 height 18
click at [731, 191] on button "Escalation Status" at bounding box center [739, 188] width 17 height 17
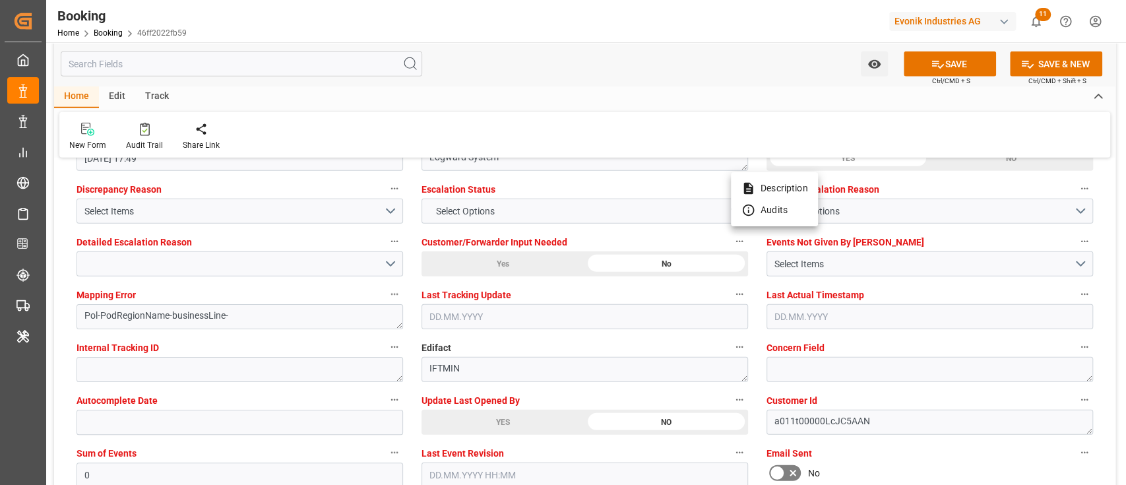
click at [517, 205] on div at bounding box center [563, 242] width 1126 height 485
click at [517, 205] on body "Created by potrace 1.15, written by Peter Selinger 2001-2017 Created by potrace…" at bounding box center [563, 242] width 1126 height 485
click at [517, 205] on button "Select Options" at bounding box center [584, 210] width 326 height 25
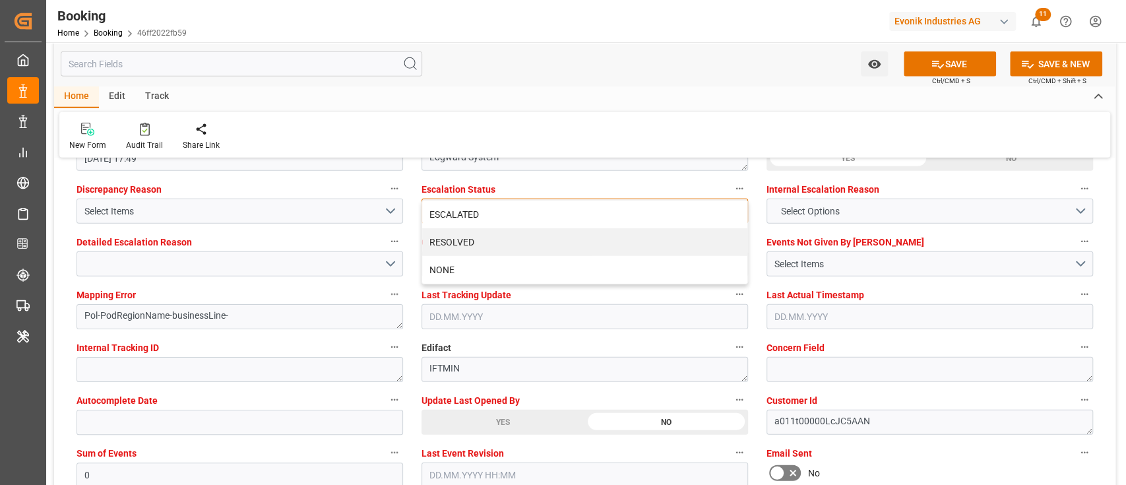
click at [517, 205] on div "ESCALATED" at bounding box center [584, 214] width 325 height 28
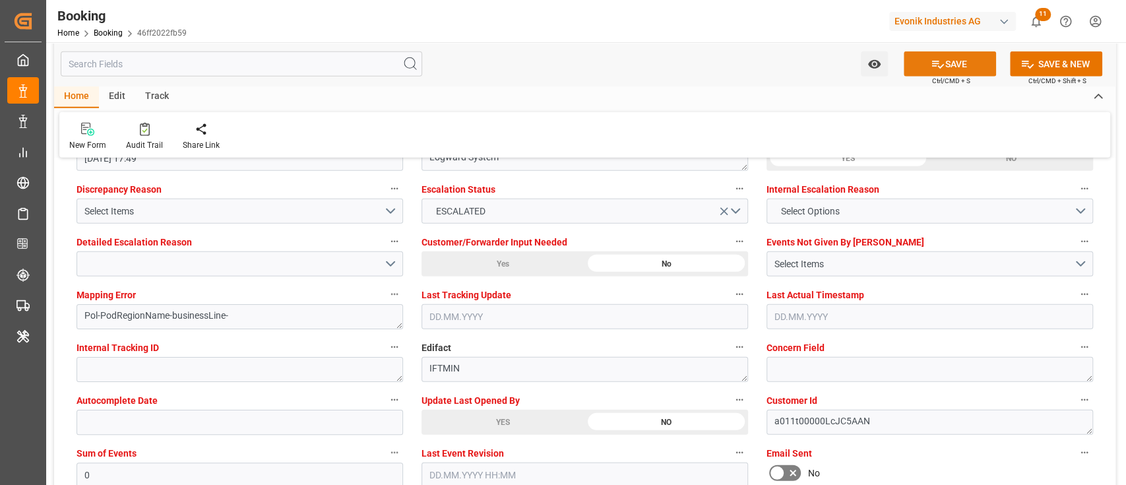
click at [946, 57] on button "SAVE" at bounding box center [949, 63] width 92 height 25
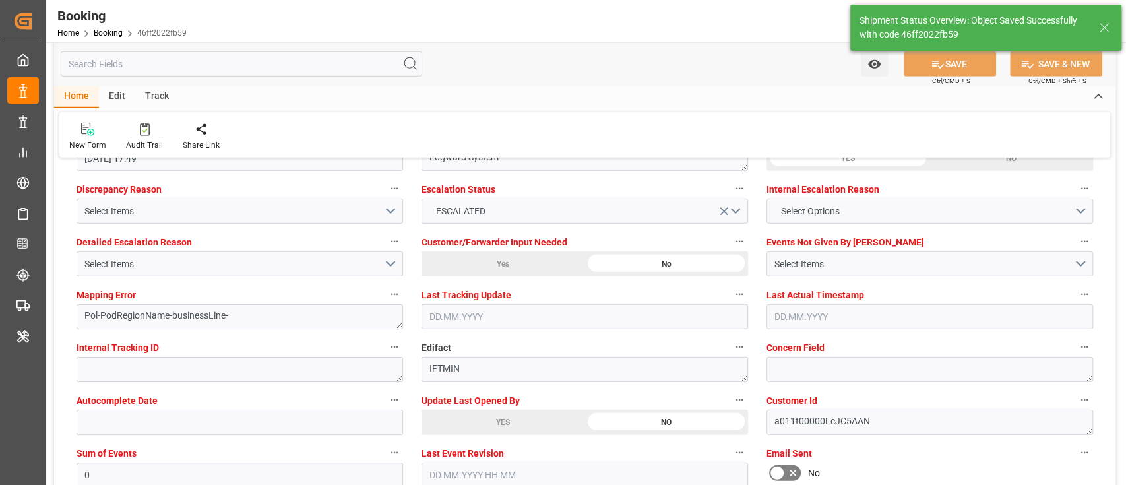
scroll to position [2549, 0]
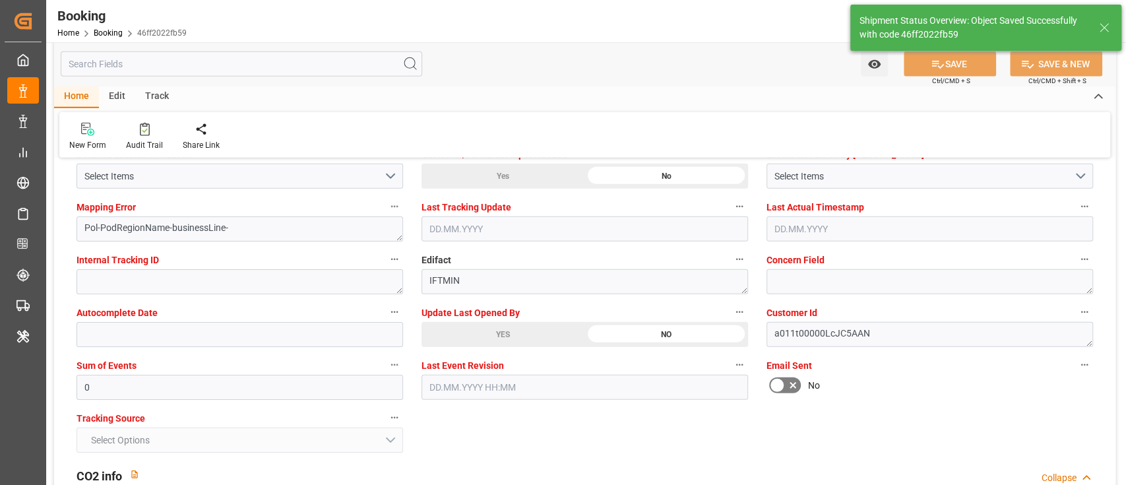
type input "15.07.2025 00:00"
type input "13.09.2025 00:00"
type input "06.09.2025 00:00"
type input "12.09.2025 00:00"
type input "11.08.2025 11:05"
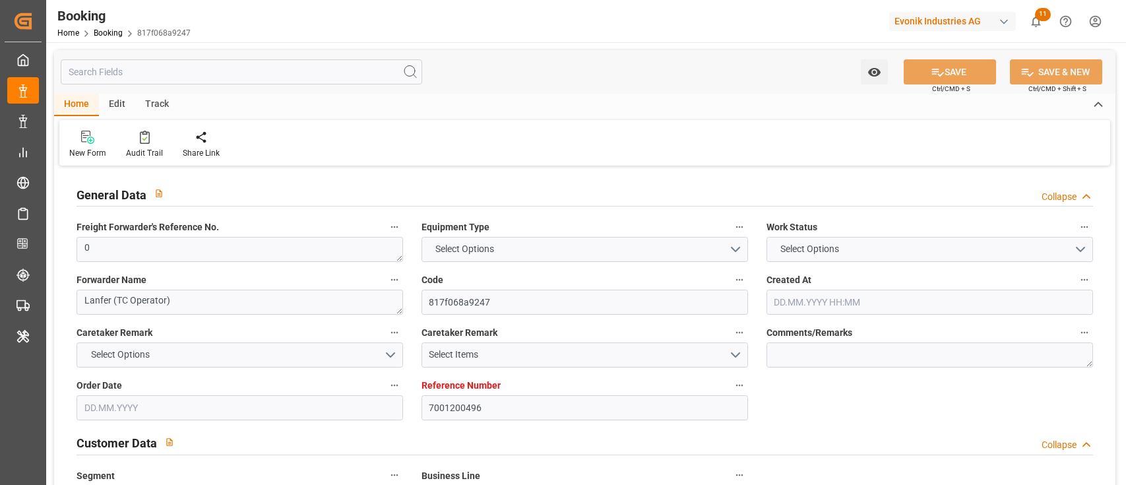
type input "7001200496"
type input "EUNWC"
type input "INHZR"
type input "20.06.2025 11:48"
type input "20.06.2025"
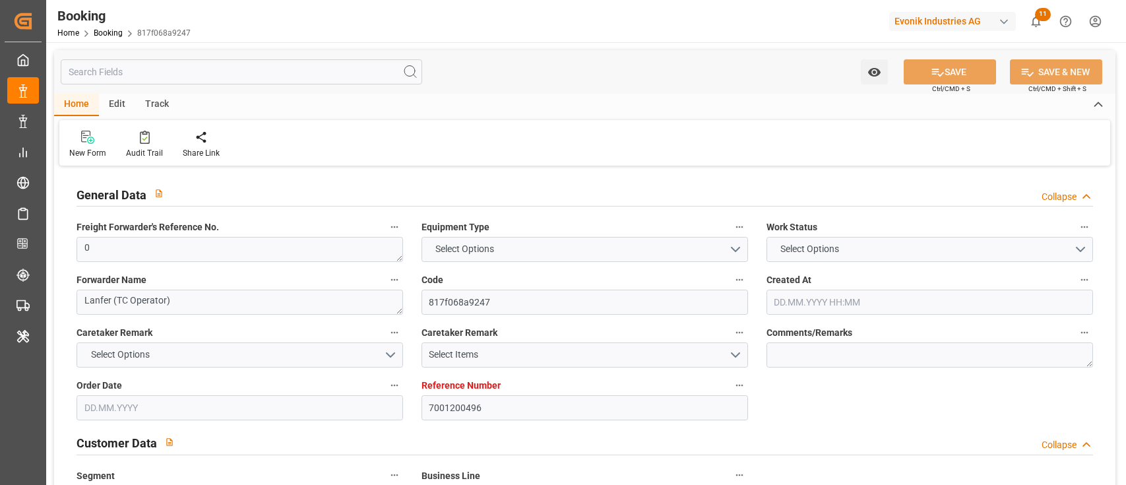
type input "05.09.2025"
type input "14.07.2025"
type input "08.08.2025"
type input "08.08.2025 17:49"
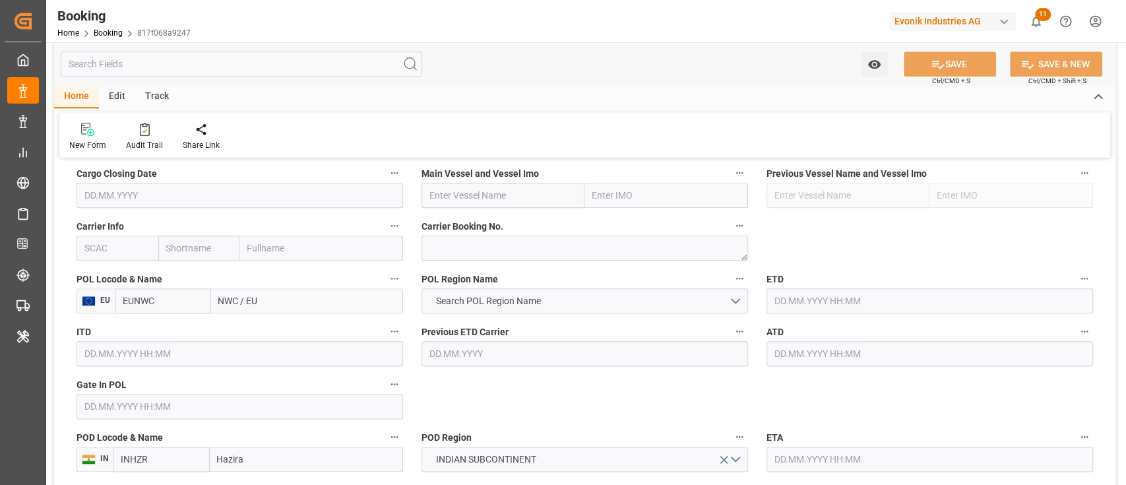
scroll to position [879, 0]
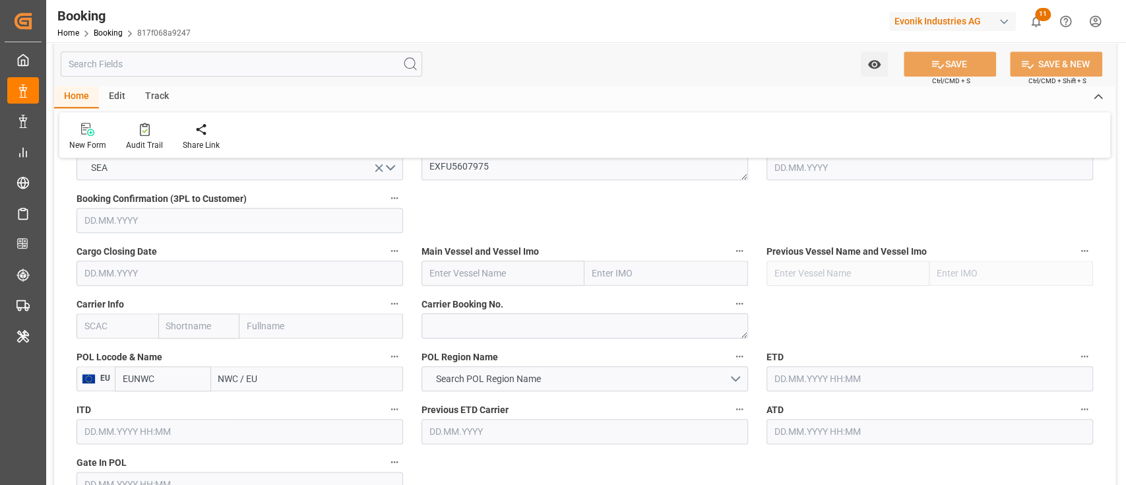
click at [125, 326] on input "text" at bounding box center [117, 325] width 82 height 25
click at [109, 346] on div "CMDU" at bounding box center [98, 355] width 42 height 30
type input "CMDU"
type input "CMACGM"
type input "CMA CGM Group"
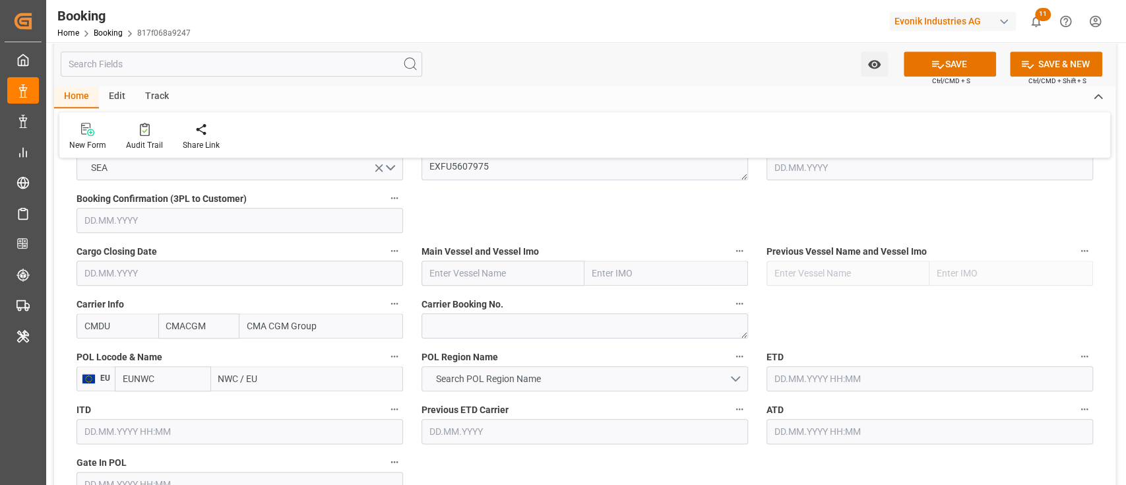
type input "CMDU"
click at [478, 390] on button "Search POL Region Name" at bounding box center [584, 378] width 326 height 25
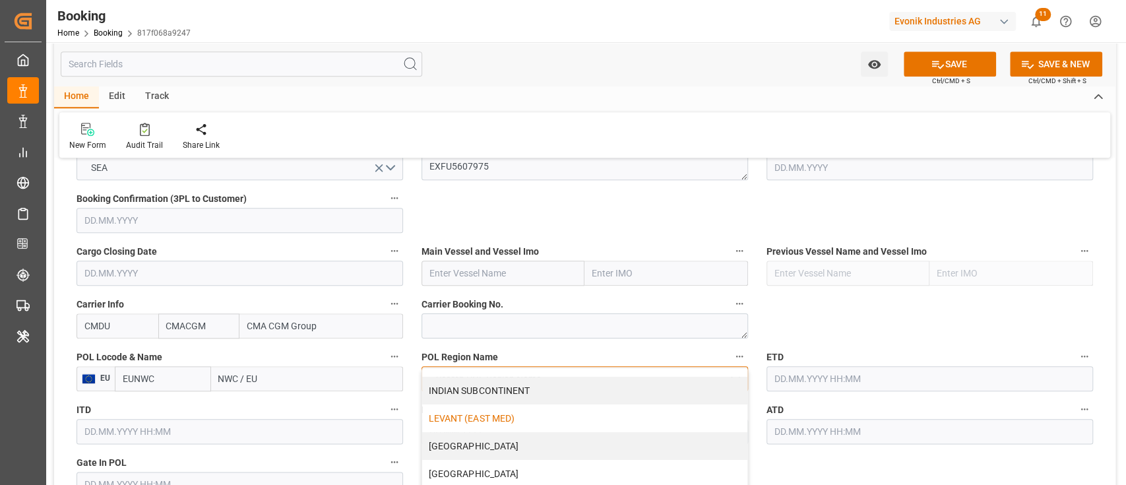
scroll to position [306, 0]
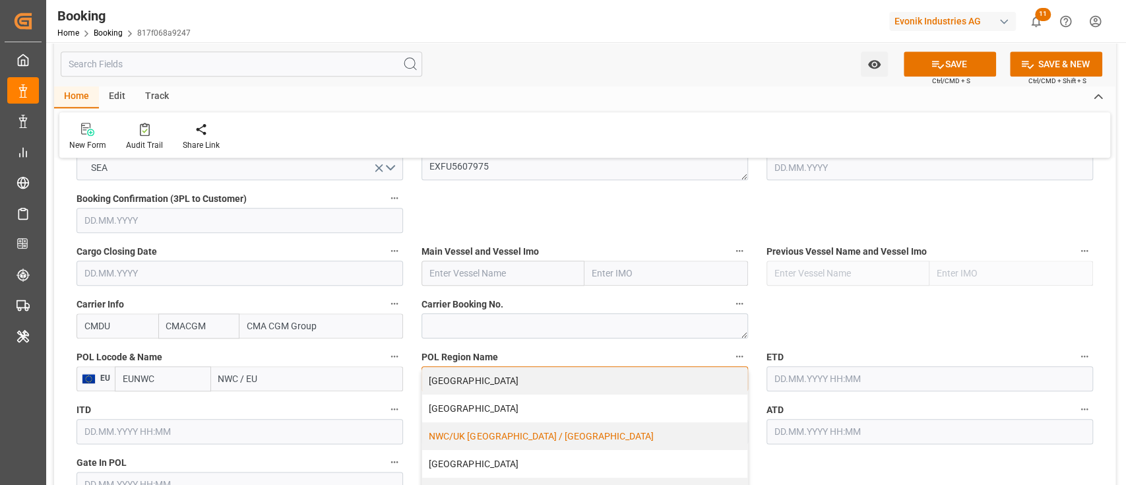
click at [480, 435] on div "NWC/UK NORTH WEST CONTINENT / UK" at bounding box center [584, 436] width 325 height 28
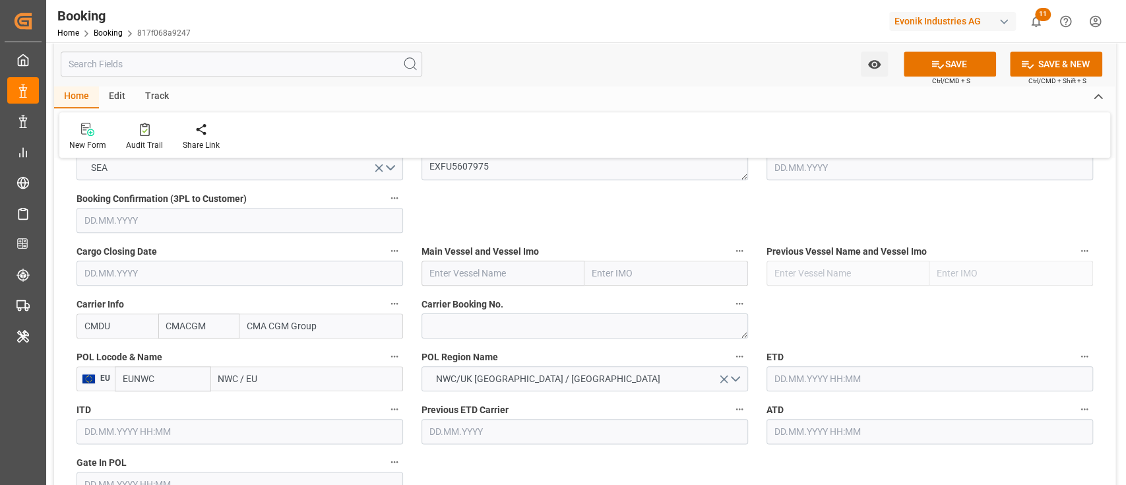
click at [493, 264] on input "text" at bounding box center [503, 272] width 164 height 25
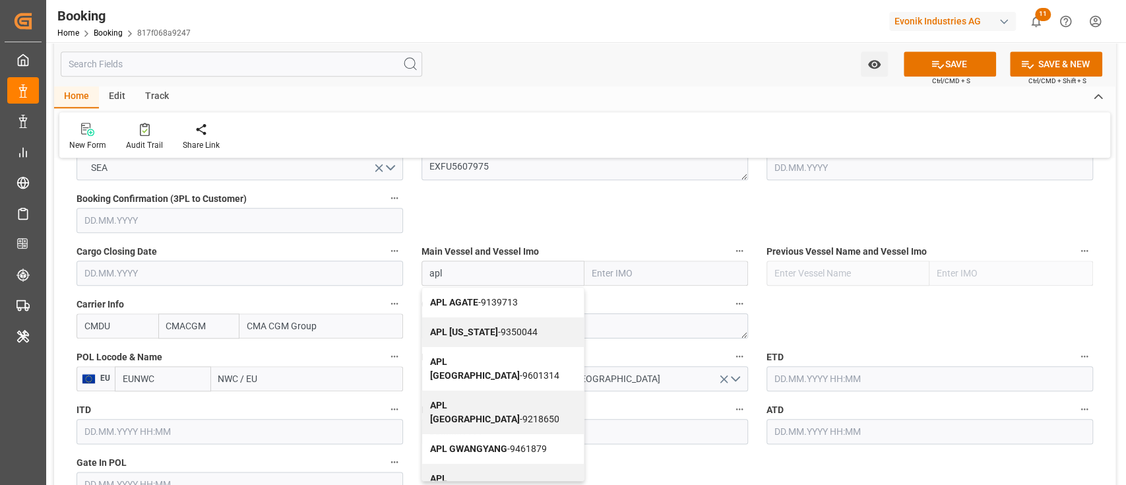
click at [493, 443] on b "APL GWANGYANG" at bounding box center [468, 448] width 77 height 11
type input "APL GWANGYANG"
type input "9461879"
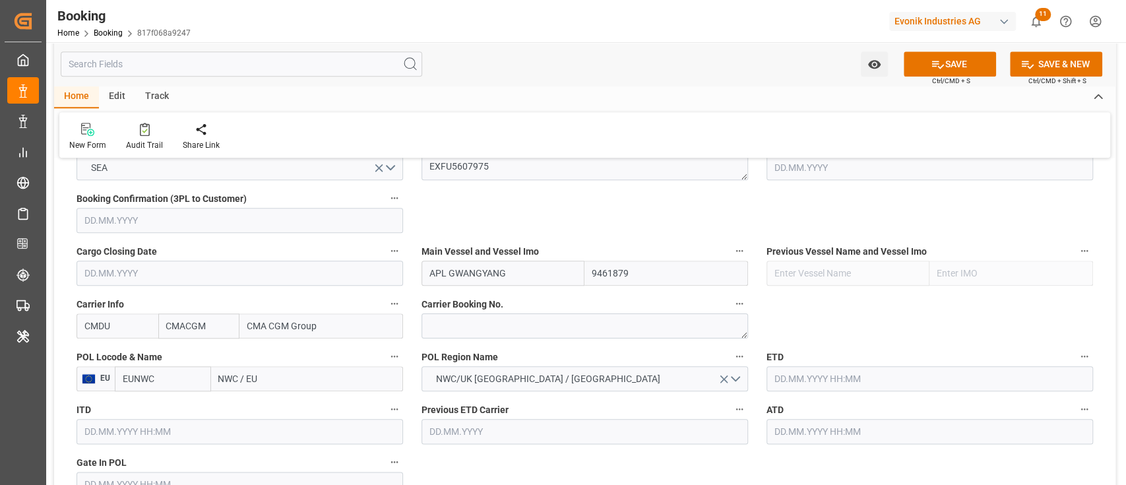
type input "APL GWANGYANG"
click at [228, 383] on input "NWC / EU" at bounding box center [307, 378] width 192 height 25
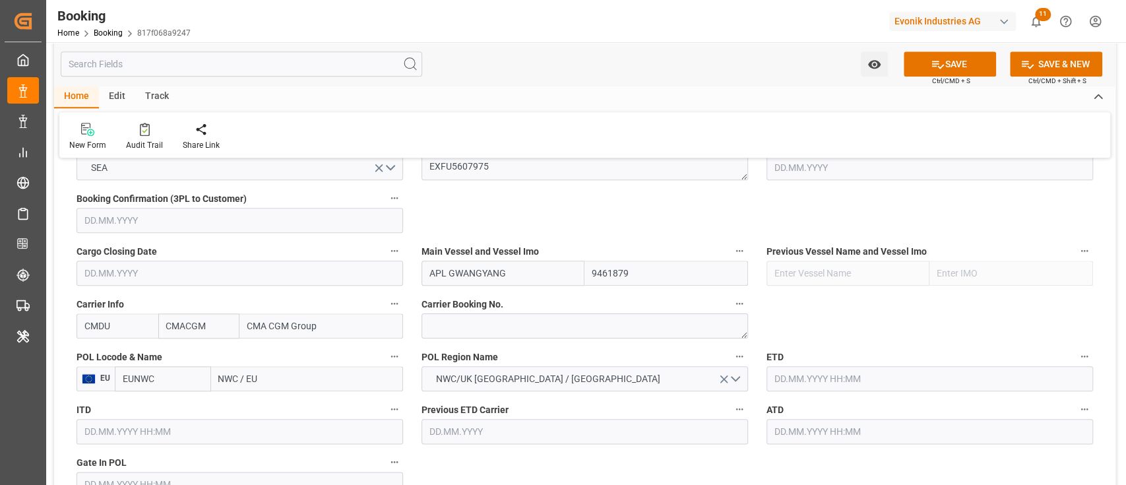
type input "\"
type input "nlrmt"
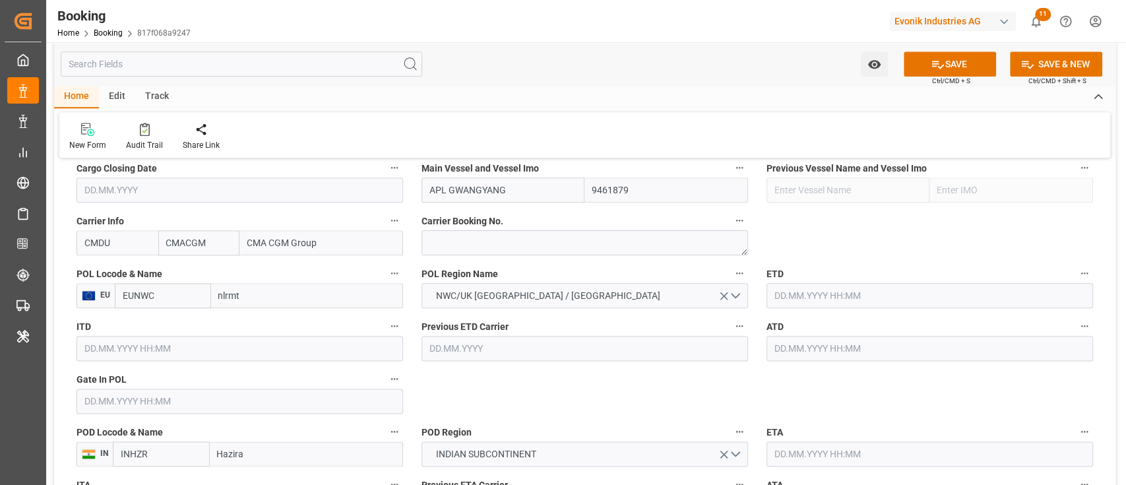
scroll to position [967, 0]
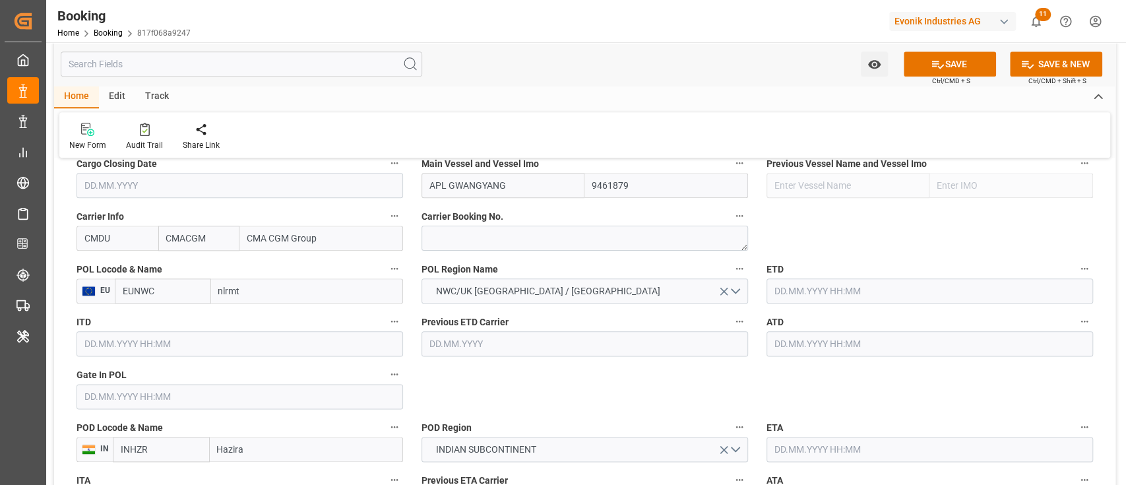
click at [264, 293] on input "nlrmt" at bounding box center [307, 290] width 192 height 25
type input "nlrtm"
click at [252, 320] on b "Rotterdam" at bounding box center [265, 320] width 90 height 11
type input "NLRTM"
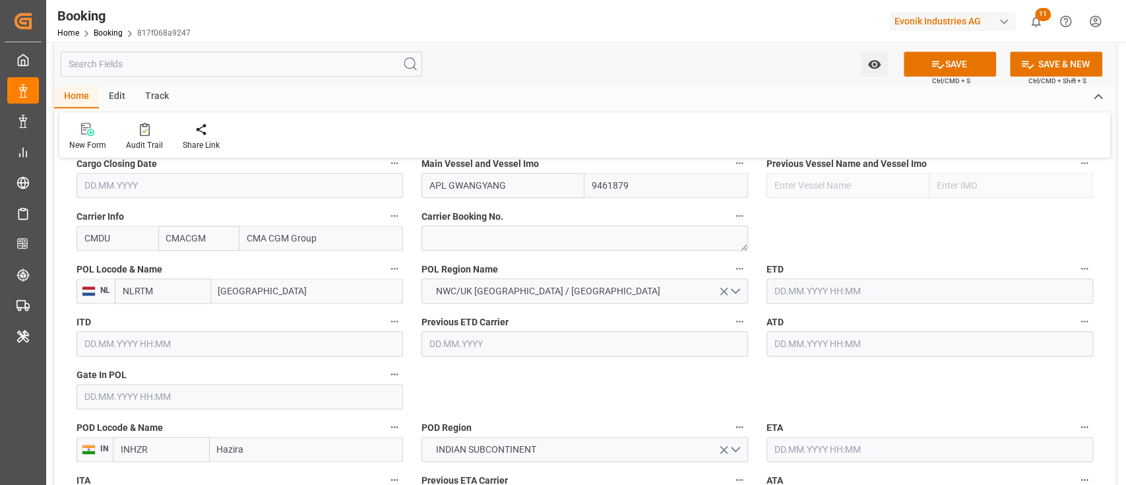
type input "Rotterdam"
click at [109, 392] on input "text" at bounding box center [239, 396] width 326 height 25
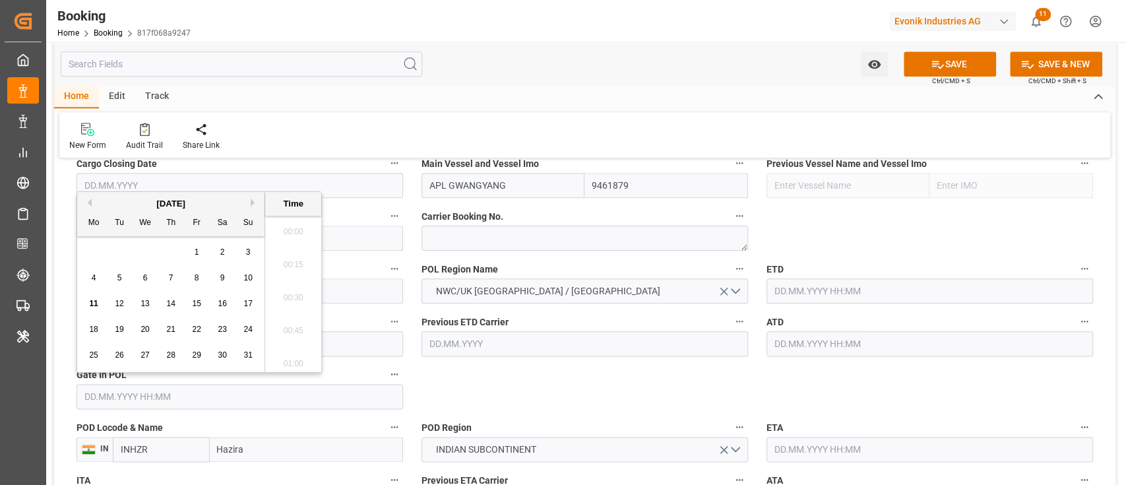
scroll to position [2114, 0]
click at [88, 202] on button "Previous Month" at bounding box center [88, 202] width 8 height 8
click at [221, 276] on span "12" at bounding box center [222, 277] width 9 height 9
type input "12.07.2025 00:00"
click at [860, 285] on input "text" at bounding box center [929, 290] width 326 height 25
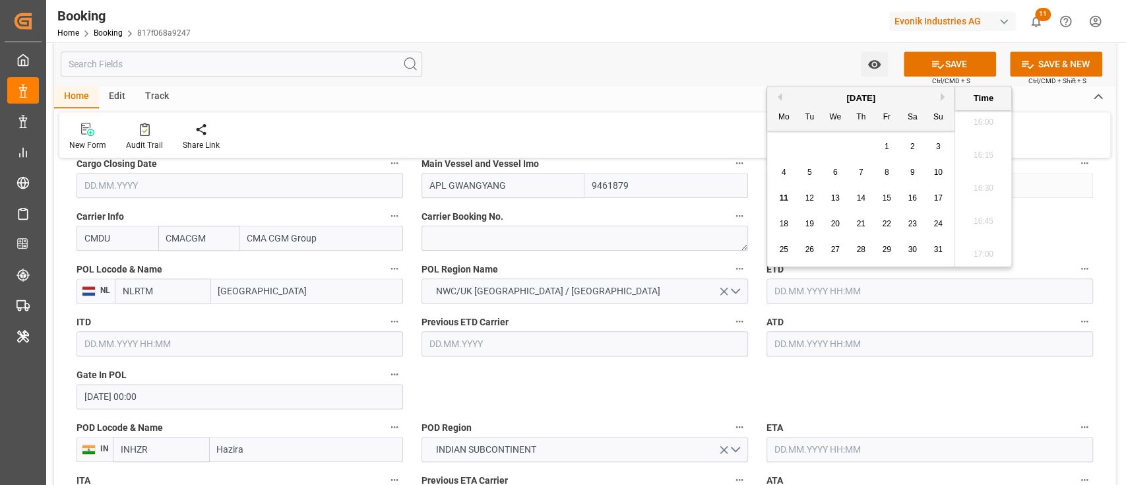
click at [880, 203] on div "15" at bounding box center [886, 199] width 16 height 16
click at [852, 293] on input "15.08.2025 00:00" at bounding box center [929, 290] width 326 height 25
click at [778, 98] on button "Previous Month" at bounding box center [778, 97] width 8 height 8
drag, startPoint x: 802, startPoint y: 198, endPoint x: 807, endPoint y: 203, distance: 7.0
click at [803, 198] on div "15" at bounding box center [809, 199] width 16 height 16
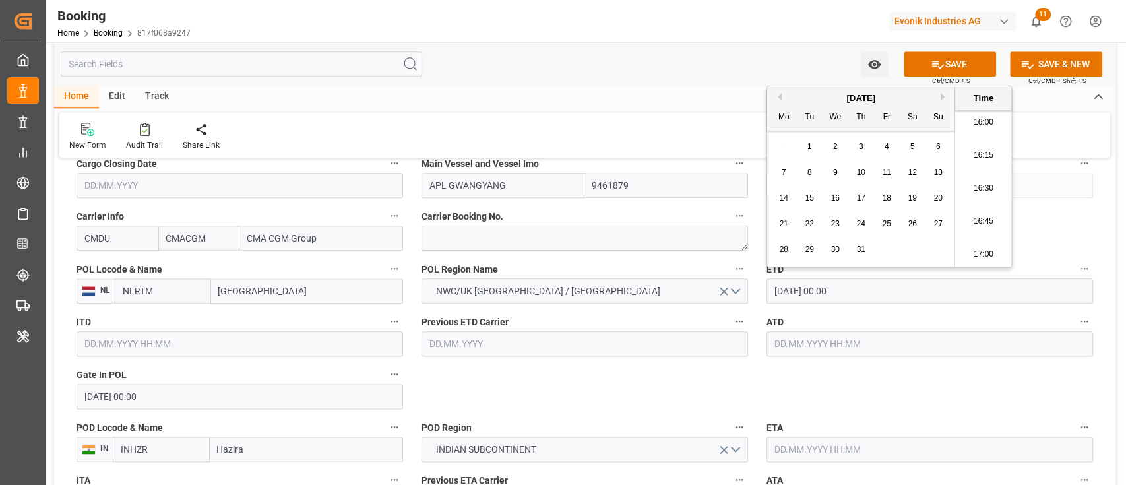
type input "15.07.2025 00:00"
click at [822, 343] on input "text" at bounding box center [929, 343] width 326 height 25
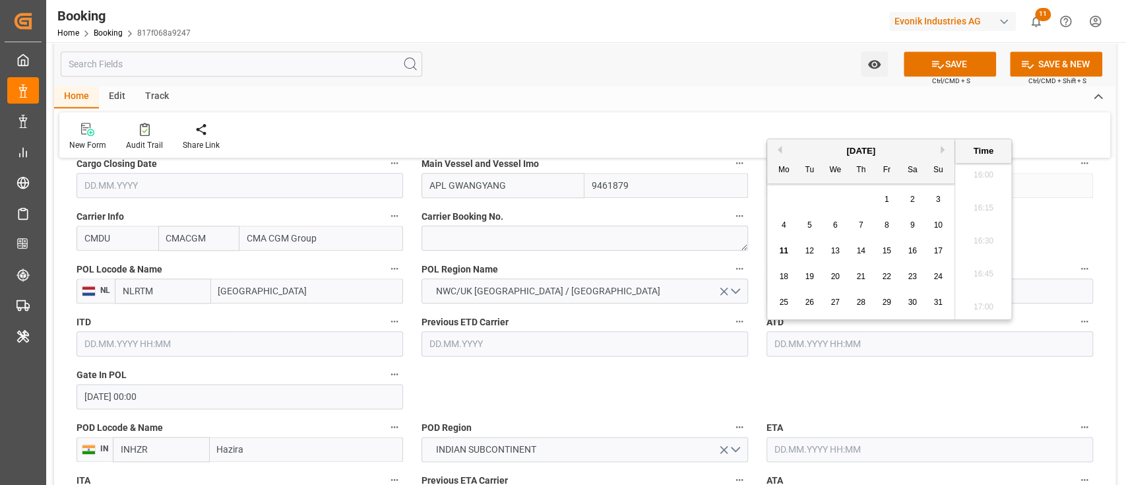
click at [779, 149] on button "Previous Month" at bounding box center [778, 150] width 8 height 8
click at [815, 251] on div "15" at bounding box center [809, 251] width 16 height 16
type input "15.07.2025 00:00"
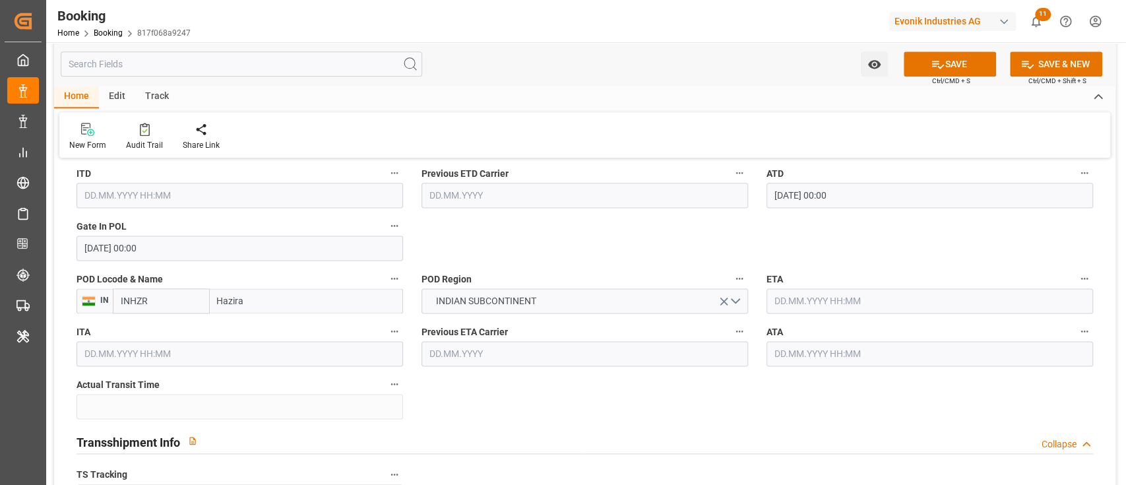
scroll to position [1143, 0]
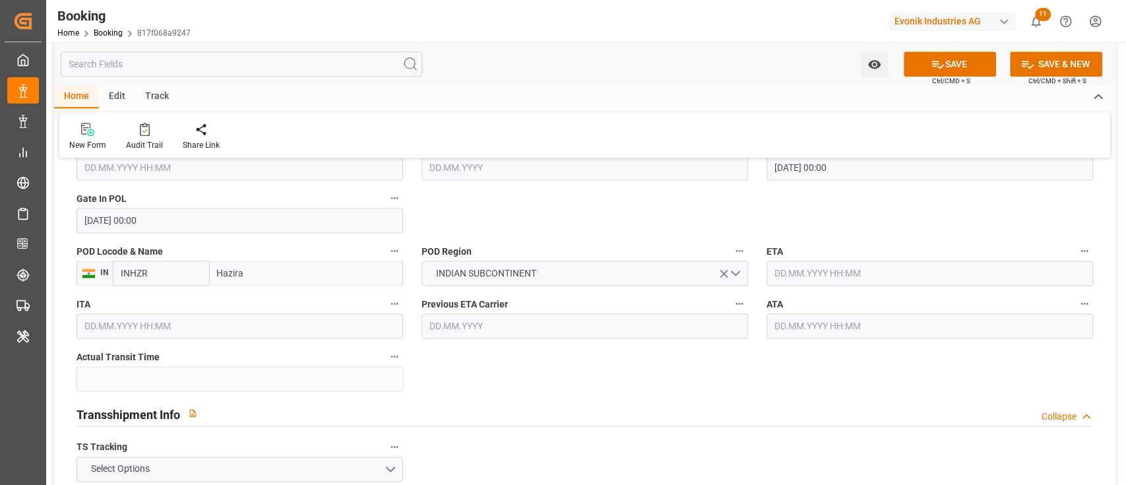
click at [289, 277] on input "Hazira" at bounding box center [306, 272] width 193 height 25
type input "Hazira"
click at [279, 339] on div "Hazira Port/Surat - INHZA" at bounding box center [303, 332] width 186 height 30
type input "INHZA"
type input "Hazira Port/Surat"
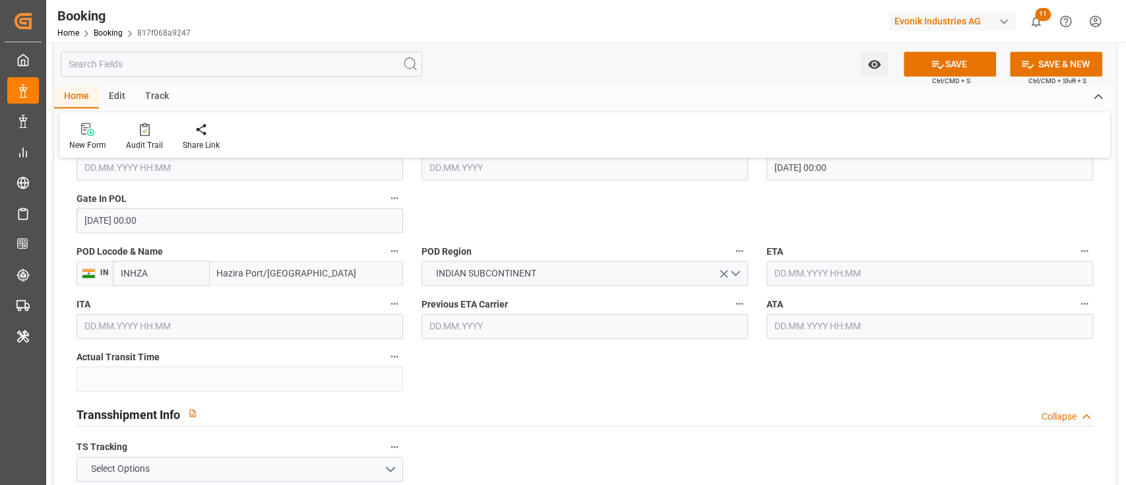
click at [834, 277] on input "text" at bounding box center [929, 272] width 326 height 25
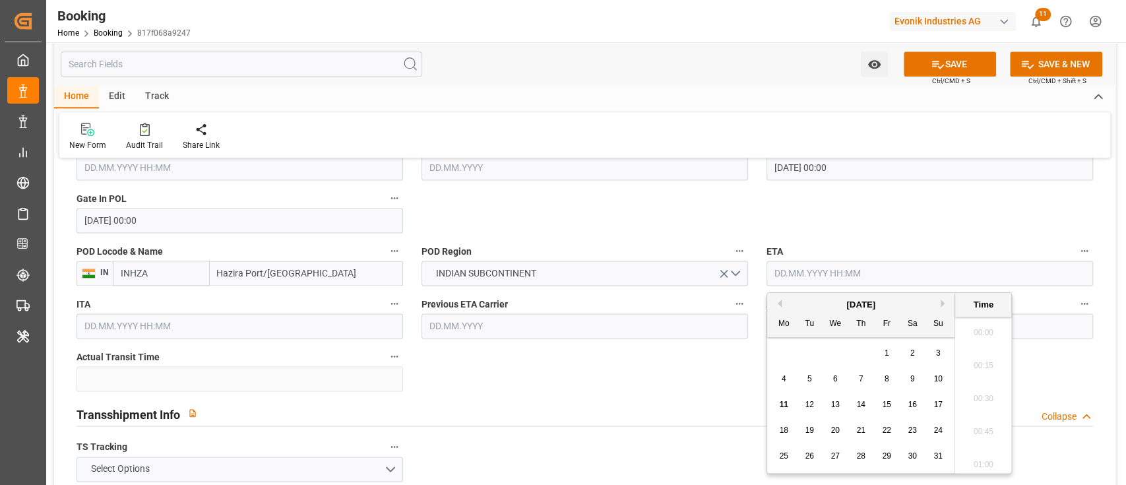
scroll to position [2114, 0]
click at [939, 306] on div "August 2025" at bounding box center [860, 304] width 187 height 13
click at [944, 304] on button "Next Month" at bounding box center [944, 303] width 8 height 8
click at [915, 379] on span "13" at bounding box center [911, 378] width 9 height 9
type input "13.09.2025 00:00"
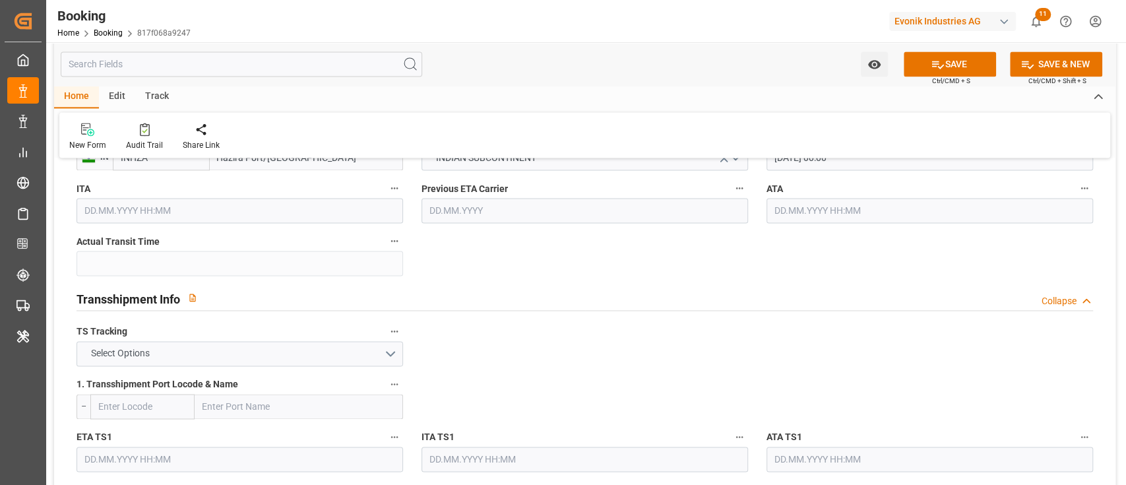
scroll to position [1319, 0]
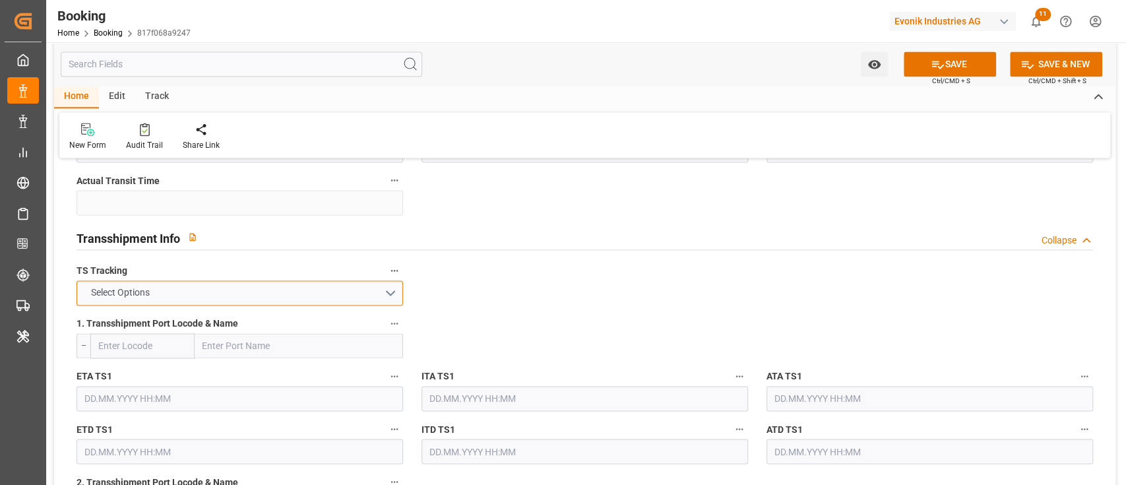
click at [286, 288] on button "Select Options" at bounding box center [239, 292] width 326 height 25
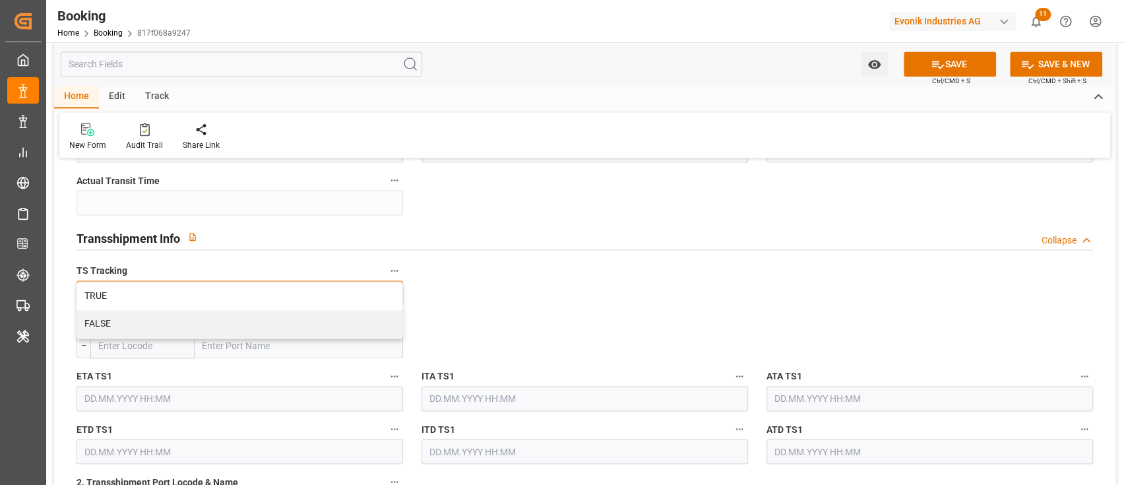
click at [286, 288] on div "TRUE" at bounding box center [239, 296] width 325 height 28
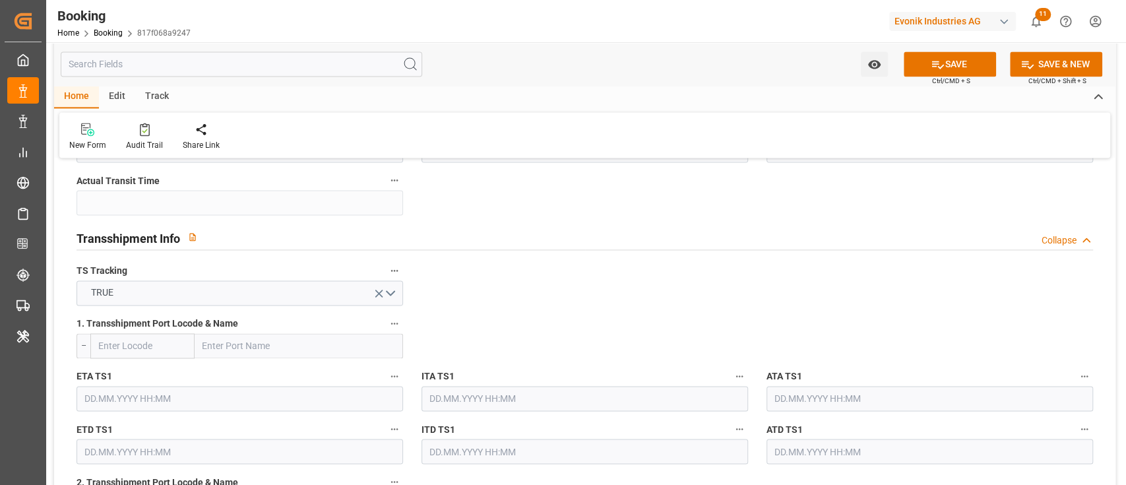
click at [253, 351] on input "text" at bounding box center [299, 345] width 208 height 25
paste input "MUNDRA"
type input "MUNDRA"
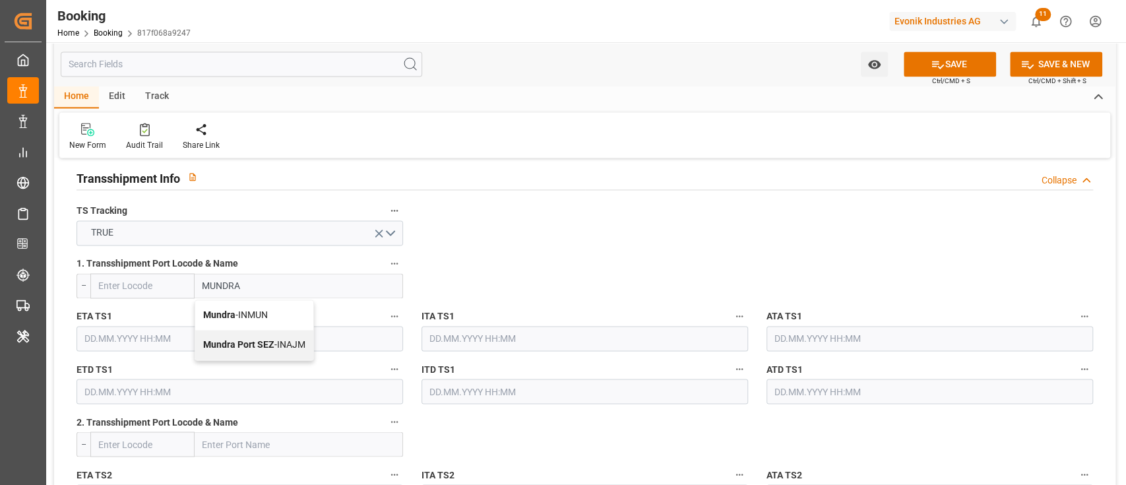
scroll to position [1407, 0]
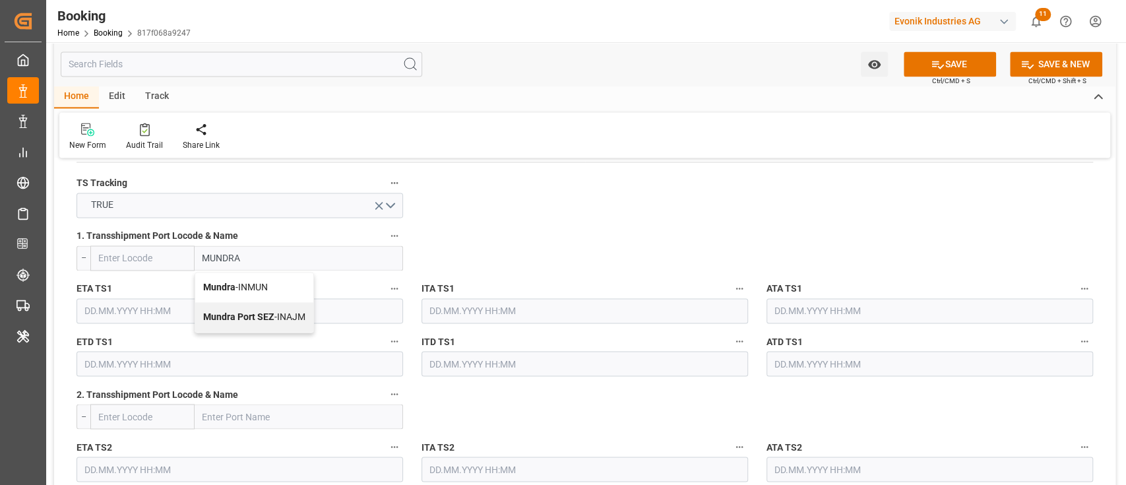
click at [276, 285] on div "Mundra - INMUN" at bounding box center [254, 287] width 118 height 30
type input "INMUN"
type input "Mundra"
click at [247, 298] on input "text" at bounding box center [239, 310] width 326 height 25
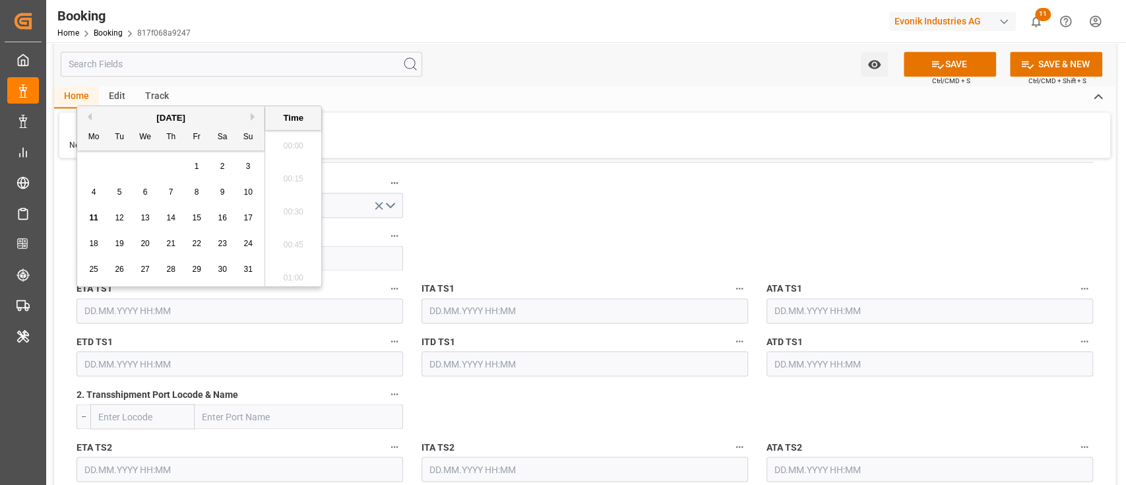
scroll to position [2114, 0]
click at [252, 115] on button "Next Month" at bounding box center [255, 117] width 8 height 8
click at [221, 169] on span "6" at bounding box center [222, 166] width 5 height 9
type input "06.09.2025 00:00"
drag, startPoint x: 193, startPoint y: 361, endPoint x: 193, endPoint y: 348, distance: 13.2
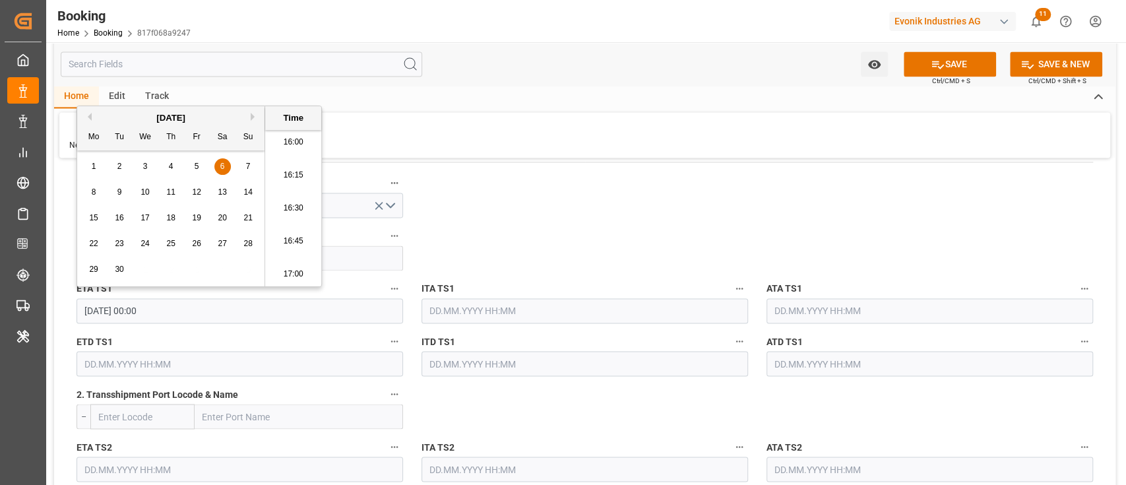
click at [194, 360] on input "text" at bounding box center [239, 363] width 326 height 25
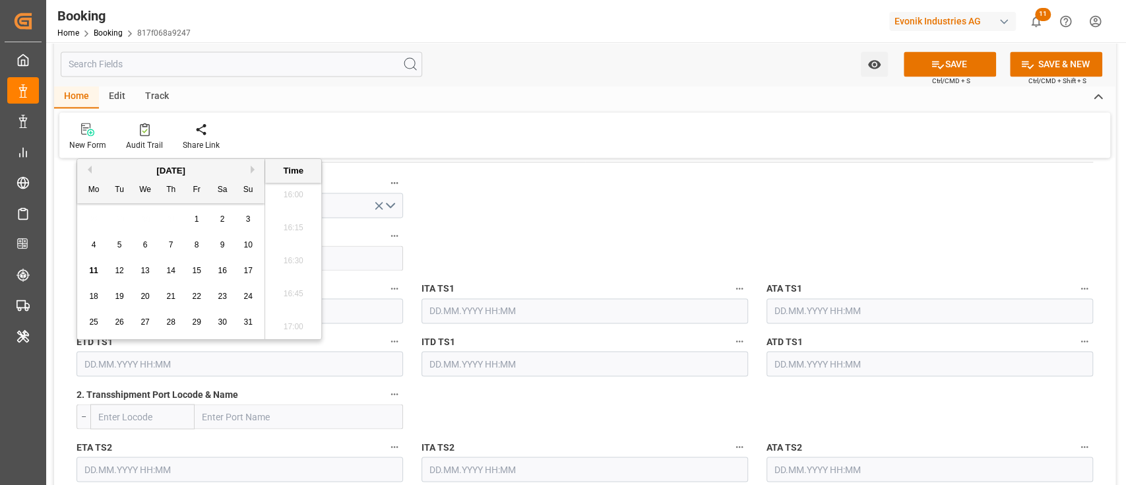
click at [253, 171] on button "Next Month" at bounding box center [255, 170] width 8 height 8
click at [195, 241] on span "12" at bounding box center [196, 244] width 9 height 9
type input "12.09.2025 00:00"
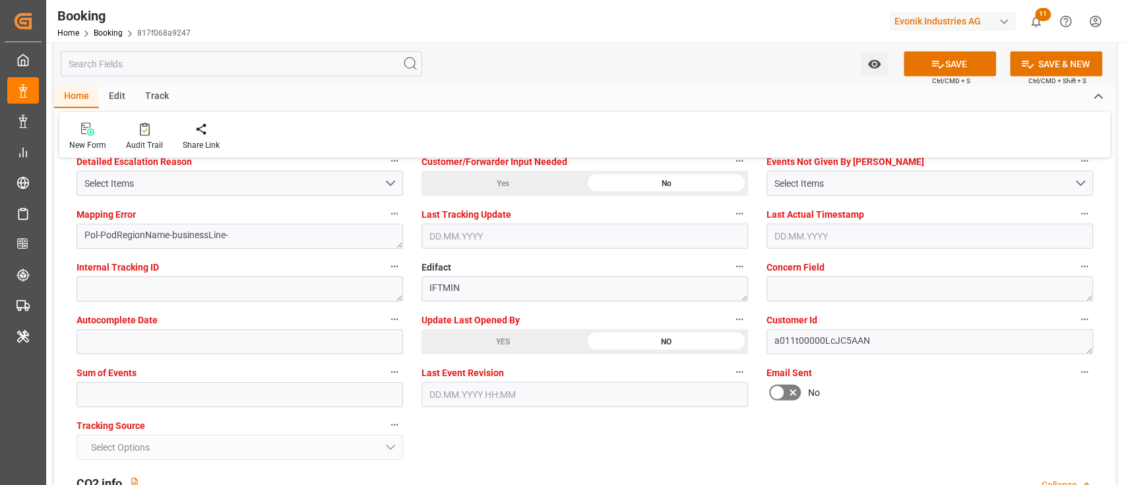
scroll to position [2549, 0]
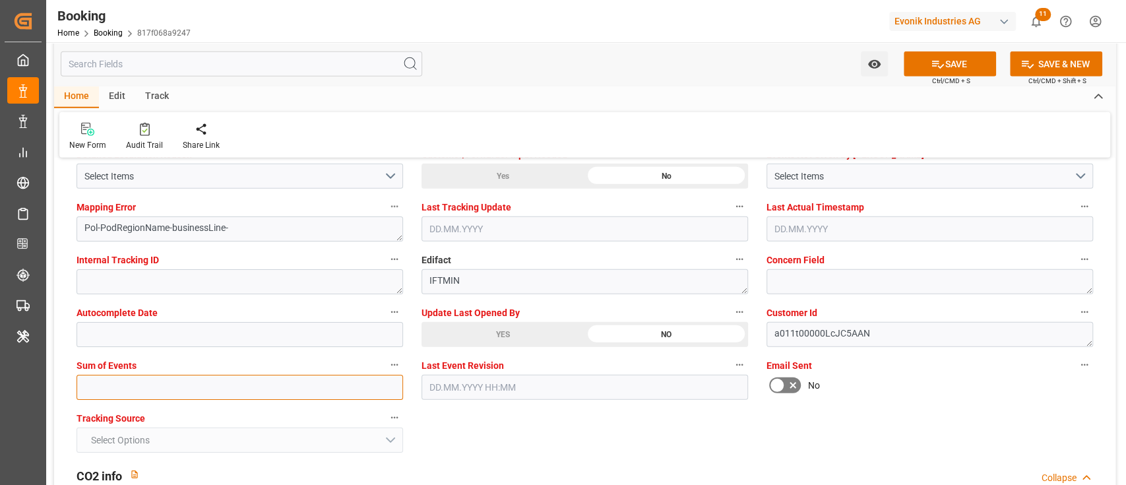
click at [160, 383] on input "text" at bounding box center [239, 387] width 326 height 25
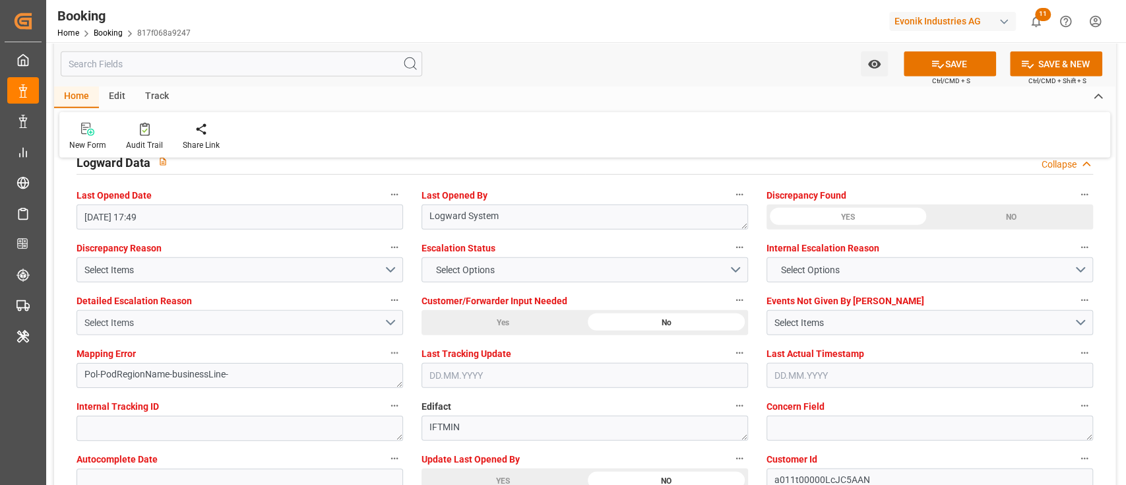
scroll to position [2374, 0]
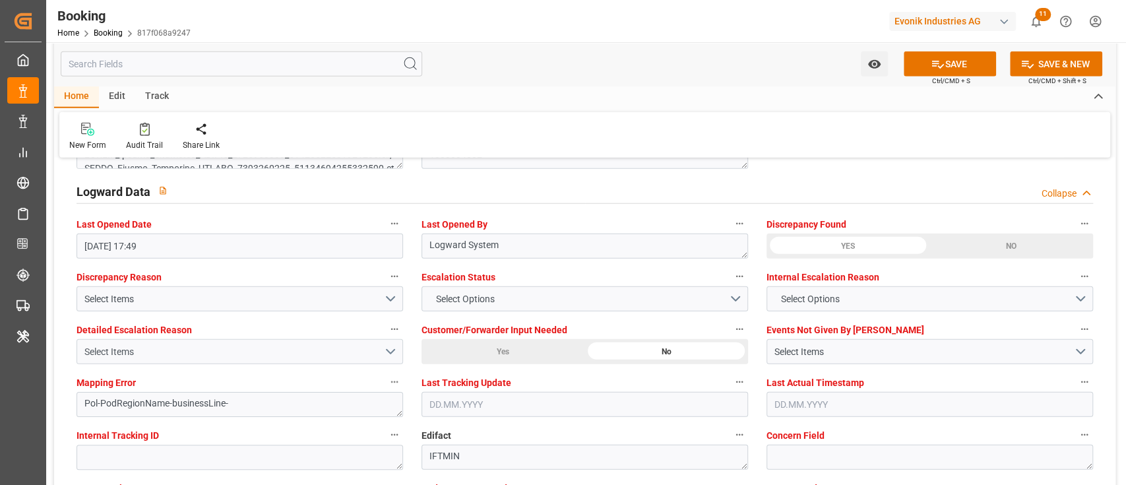
type input "0"
click at [153, 350] on div "Select Items" at bounding box center [233, 352] width 299 height 14
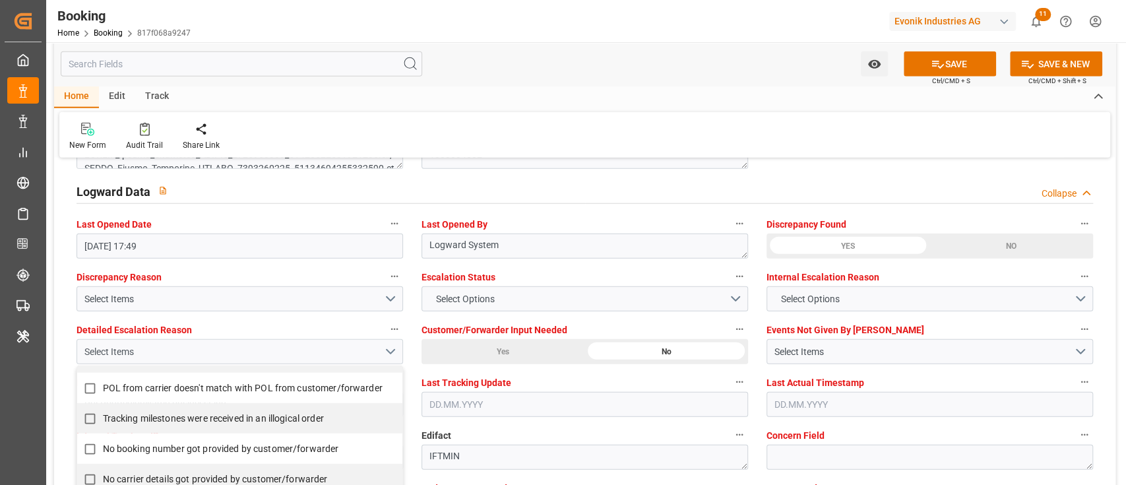
scroll to position [264, 0]
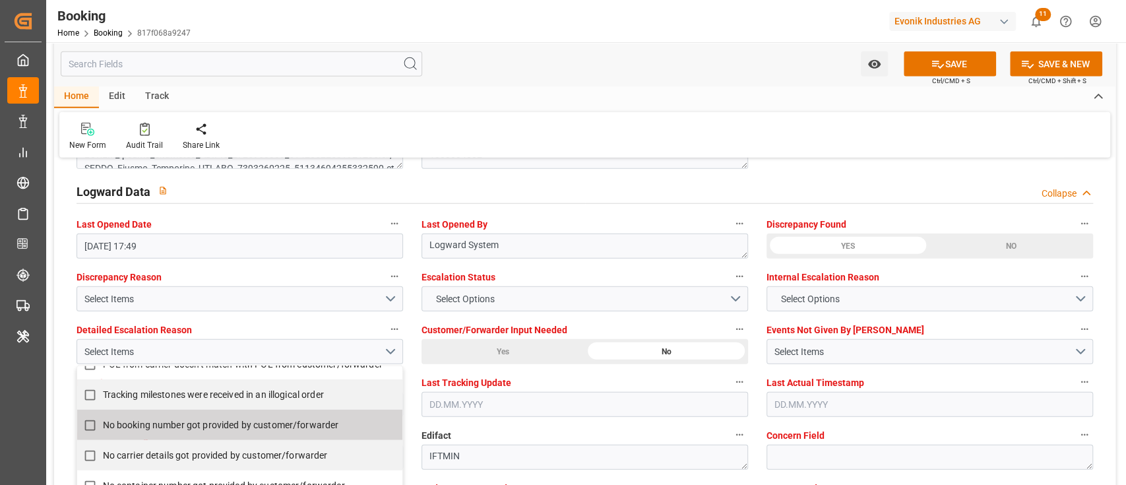
click at [139, 427] on span "No booking number got provided by customer/forwarder" at bounding box center [221, 424] width 236 height 11
checkbox input "true"
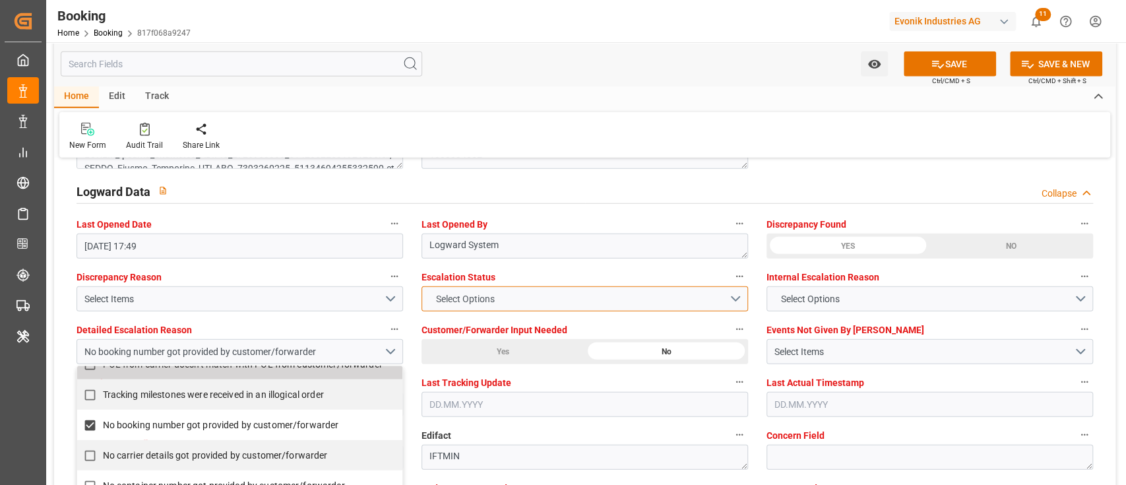
click at [472, 297] on span "Select Options" at bounding box center [465, 299] width 72 height 14
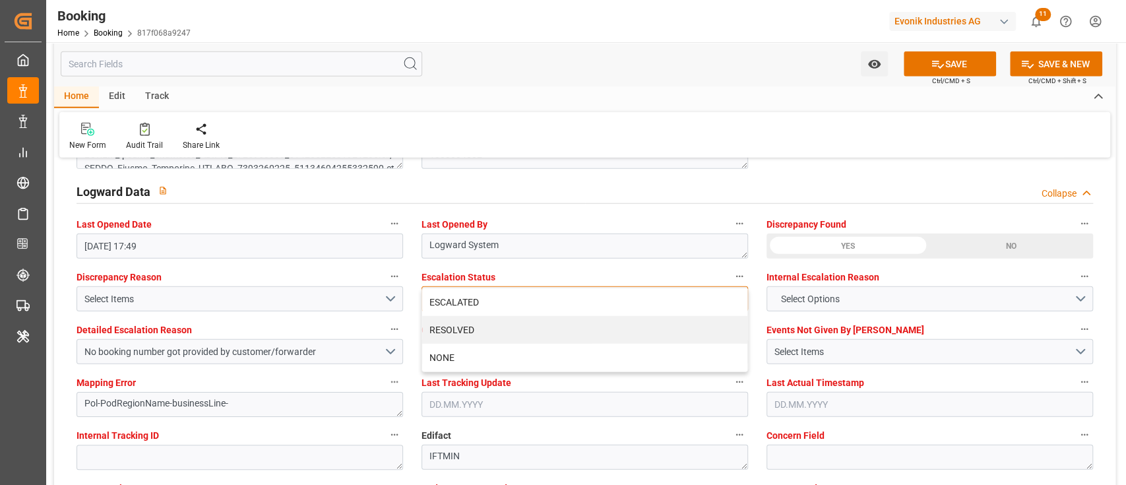
click at [472, 297] on div "ESCALATED" at bounding box center [584, 302] width 325 height 28
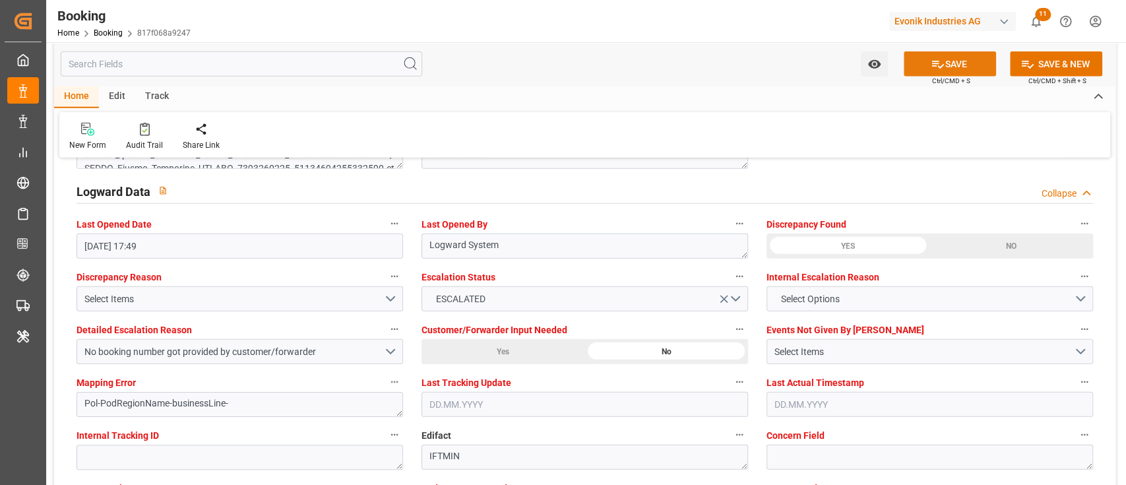
click at [971, 66] on button "SAVE" at bounding box center [949, 63] width 92 height 25
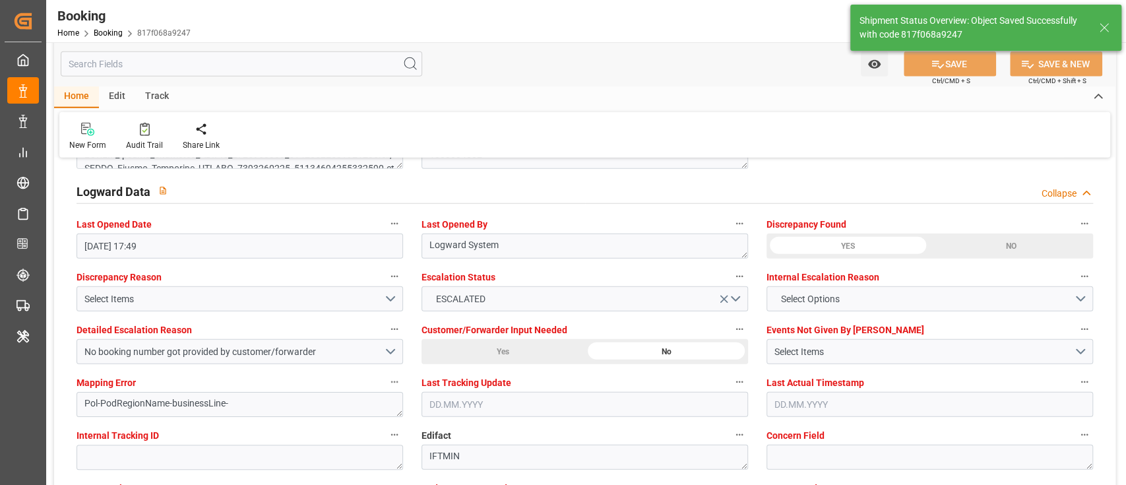
type input "15.07.2025 00:00"
type input "13.09.2025 00:00"
type input "06.09.2025 00:00"
type input "12.09.2025 00:00"
type input "11.08.2025 11:08"
